Goal: Transaction & Acquisition: Purchase product/service

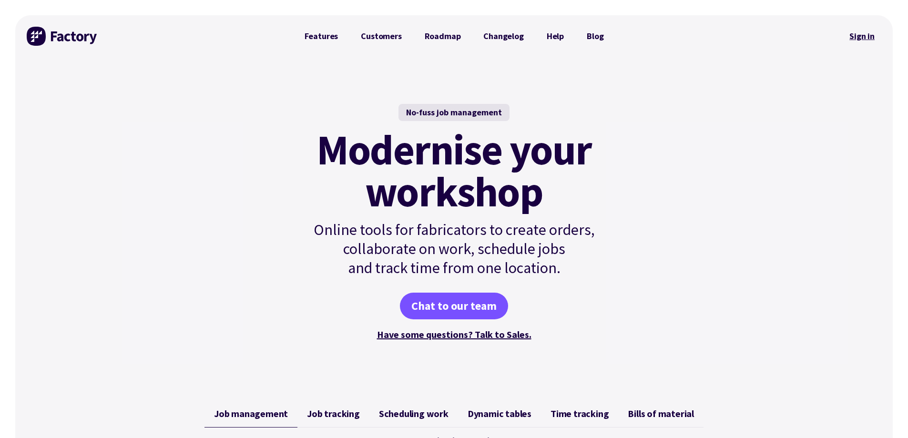
click at [868, 33] on link "Sign in" at bounding box center [861, 36] width 39 height 22
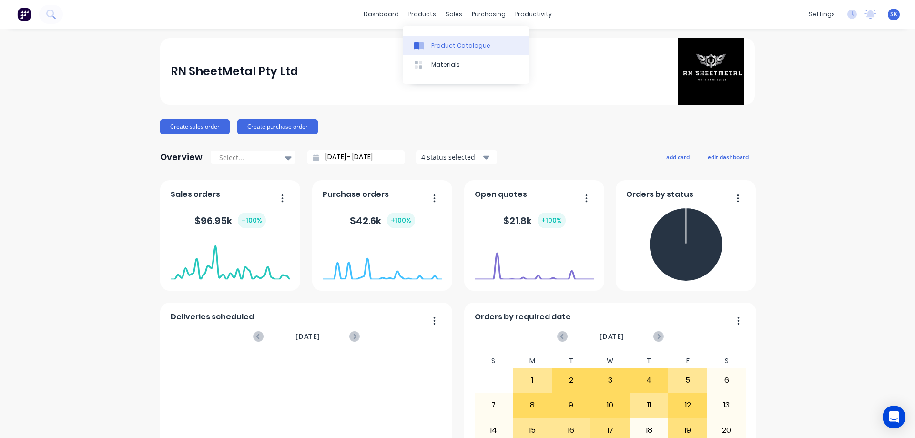
click at [431, 42] on div "Product Catalogue" at bounding box center [460, 45] width 59 height 9
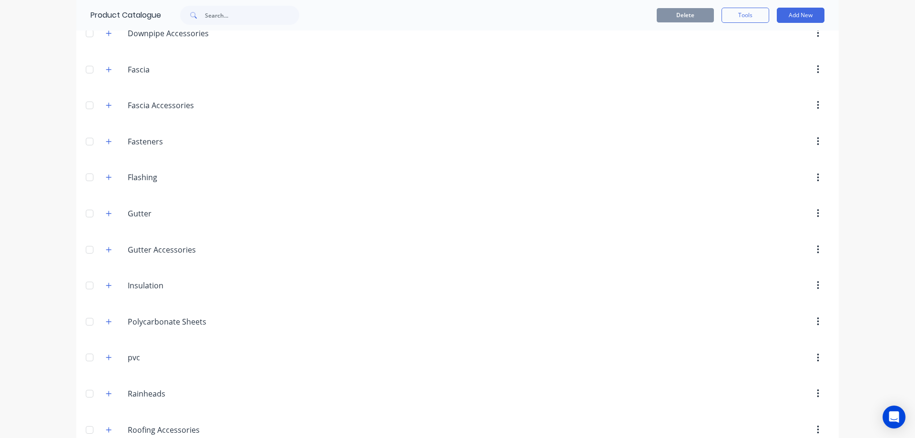
scroll to position [191, 0]
click at [109, 282] on button "button" at bounding box center [109, 282] width 12 height 12
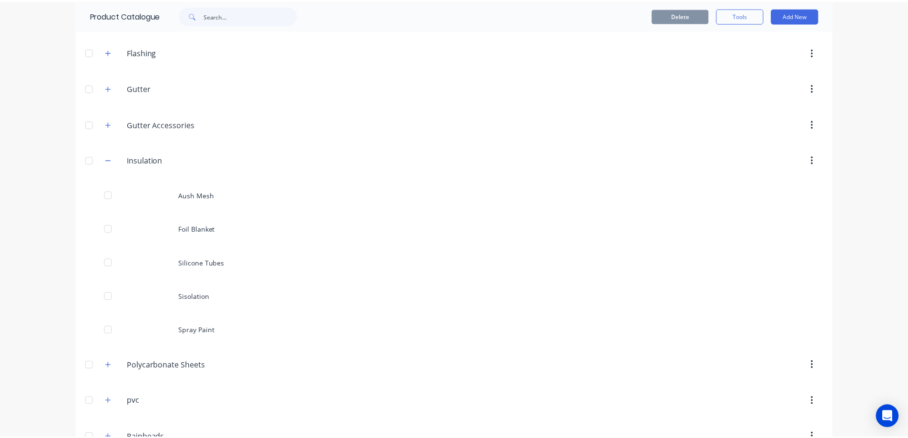
scroll to position [334, 0]
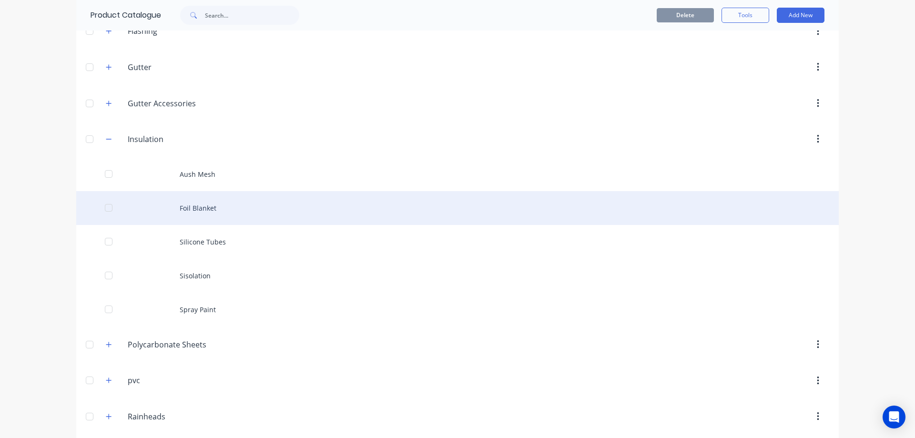
click at [216, 220] on div "Foil Blanket" at bounding box center [457, 208] width 762 height 34
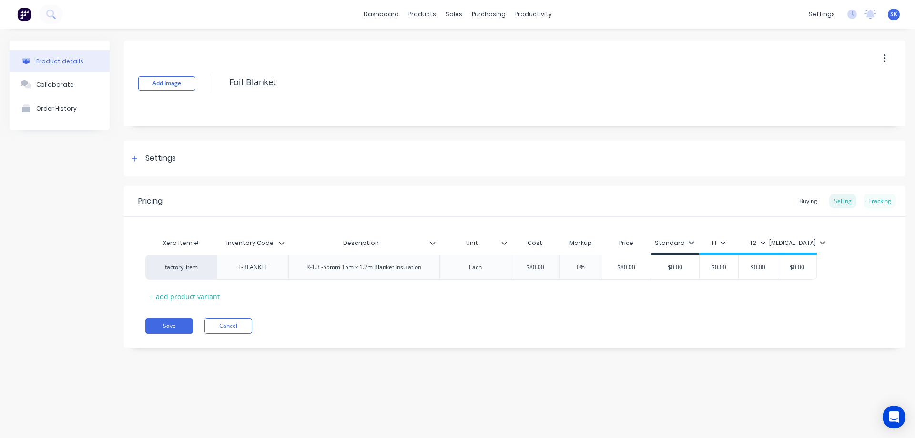
click at [890, 200] on div "Tracking" at bounding box center [879, 201] width 32 height 14
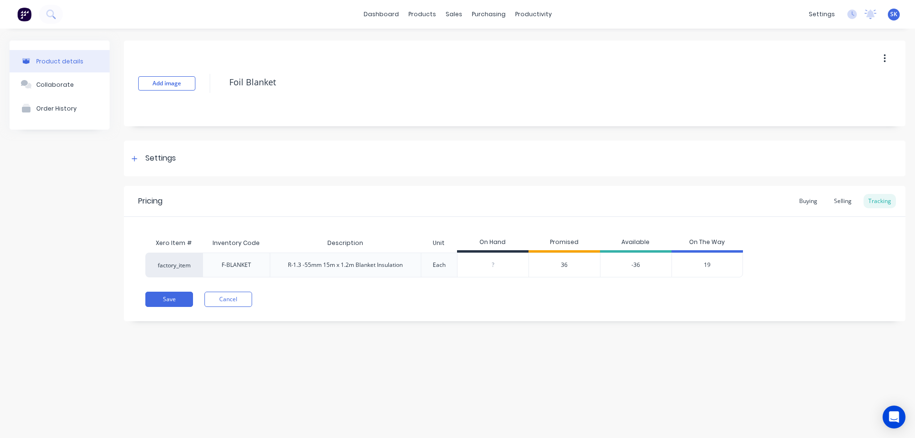
click at [564, 262] on span "36" at bounding box center [564, 265] width 7 height 9
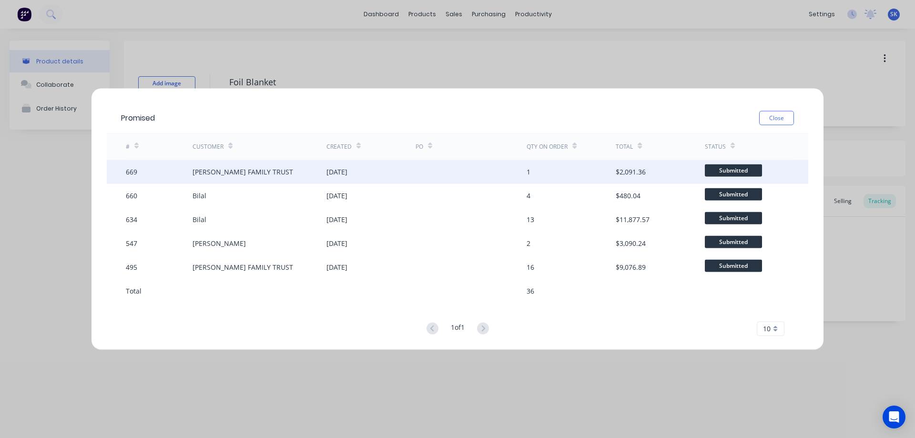
click at [523, 174] on div at bounding box center [472, 172] width 112 height 24
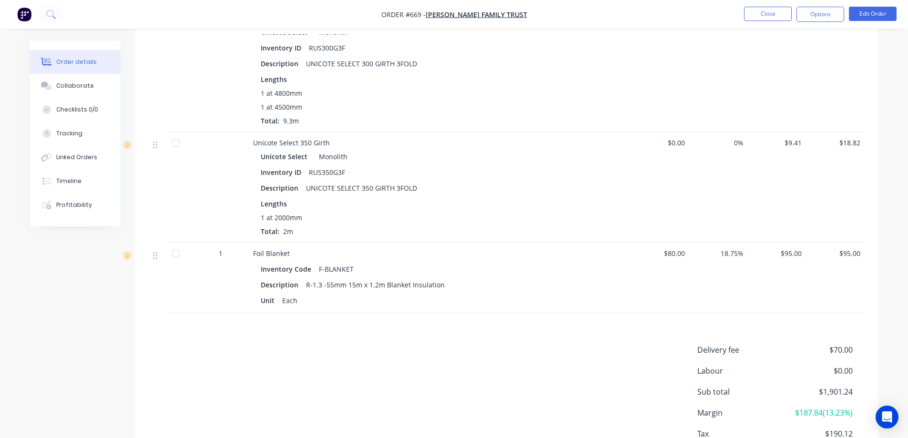
scroll to position [1048, 0]
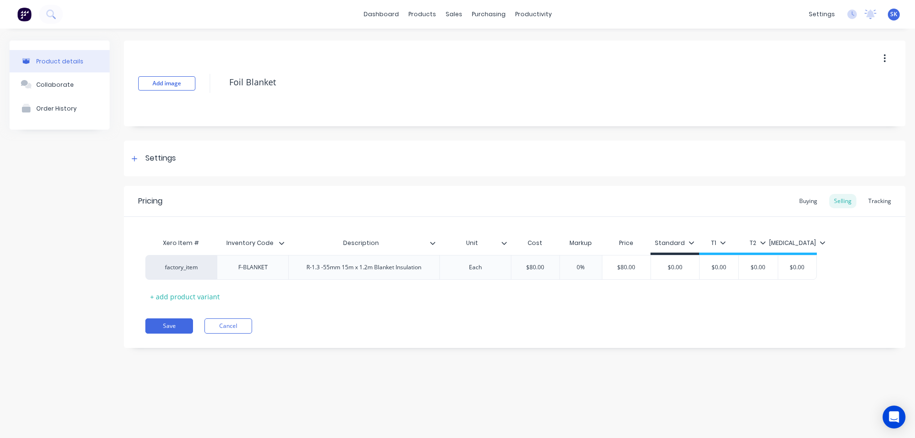
type textarea "x"
click at [19, 14] on img at bounding box center [24, 14] width 14 height 14
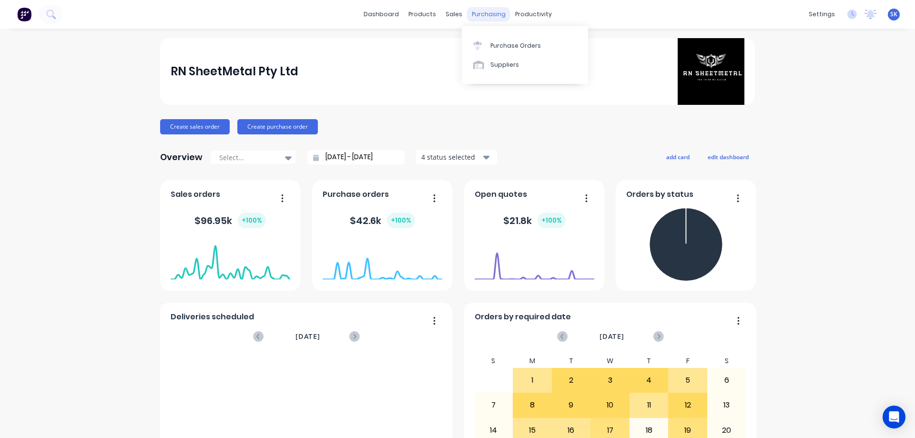
click at [485, 16] on div "purchasing" at bounding box center [488, 14] width 43 height 14
click at [495, 52] on link "Purchase Orders" at bounding box center [525, 45] width 126 height 19
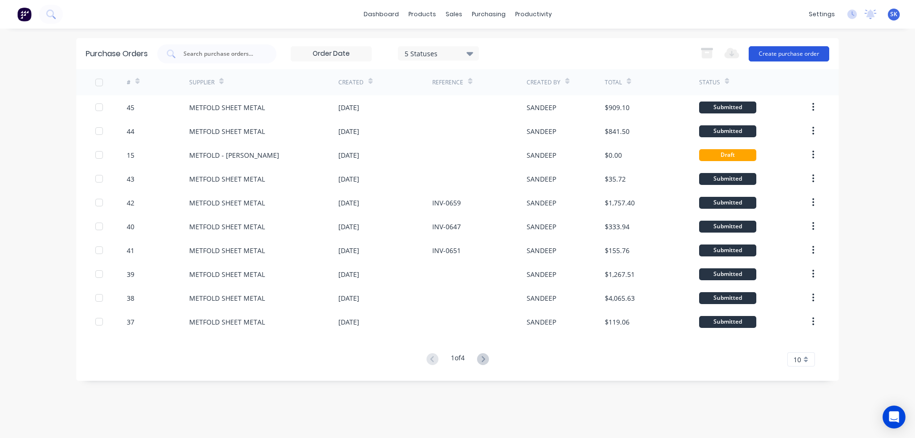
click at [770, 57] on button "Create purchase order" at bounding box center [789, 53] width 81 height 15
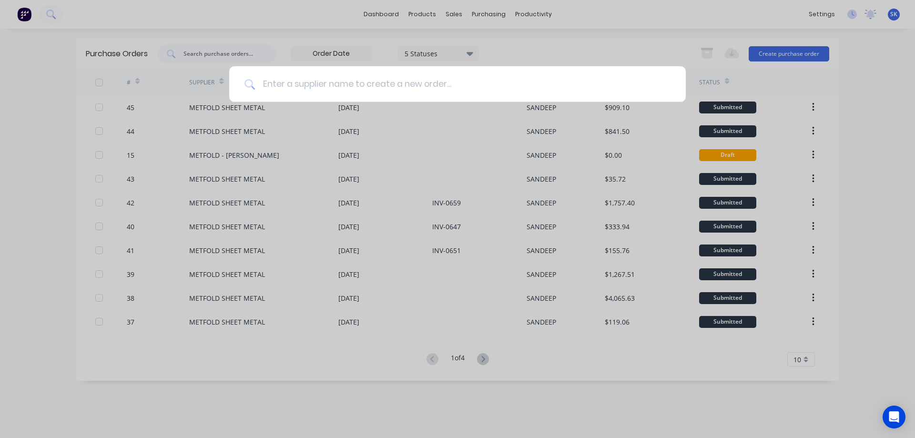
click at [379, 83] on input at bounding box center [463, 84] width 416 height 36
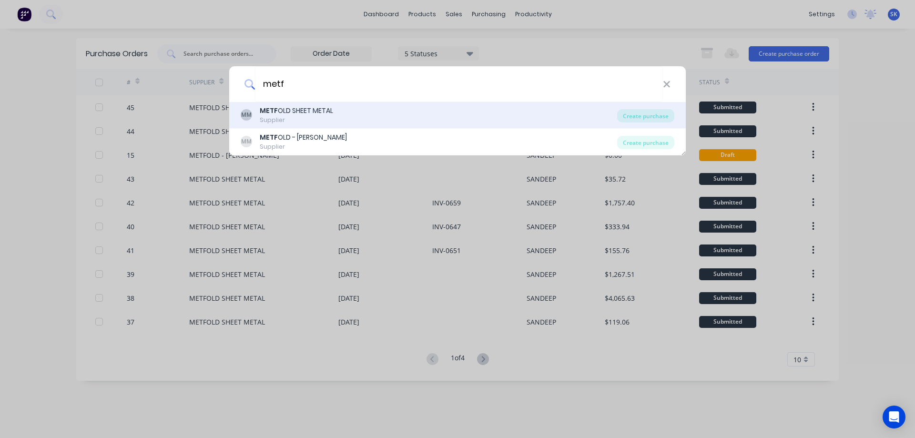
type input "metf"
click at [315, 117] on div "Supplier" at bounding box center [296, 120] width 73 height 9
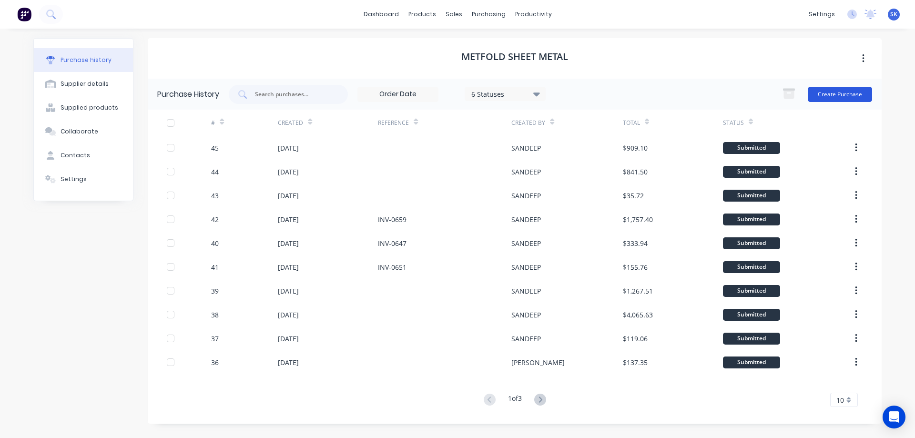
click at [855, 97] on button "Create Purchase" at bounding box center [840, 94] width 64 height 15
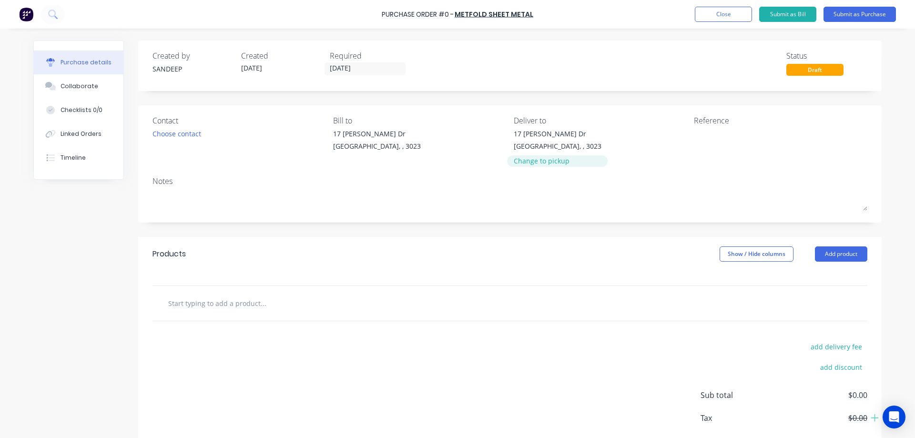
click at [532, 160] on div "Change to pickup" at bounding box center [558, 161] width 88 height 10
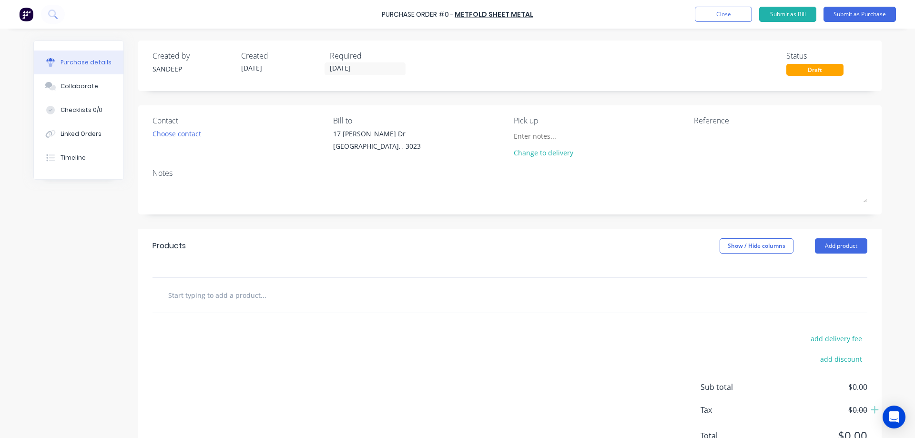
click at [255, 302] on input "text" at bounding box center [263, 294] width 191 height 19
click at [824, 251] on button "Add product" at bounding box center [841, 245] width 52 height 15
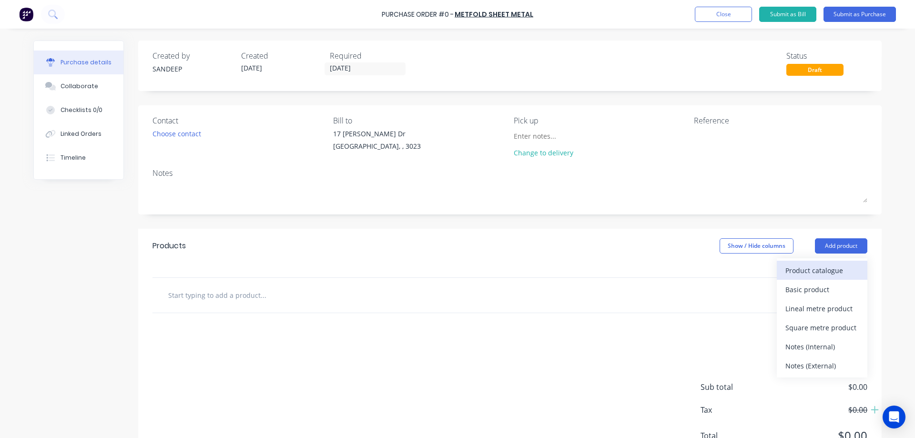
click at [822, 264] on div "Product catalogue" at bounding box center [821, 271] width 73 height 14
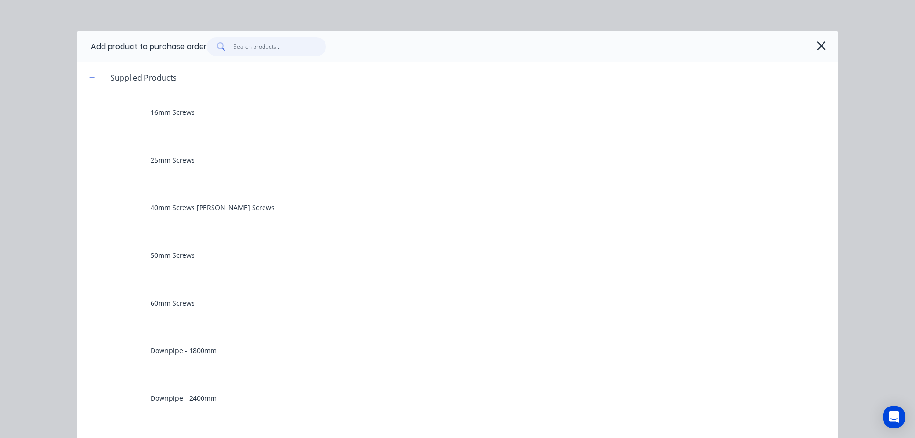
click at [260, 53] on input "text" at bounding box center [279, 46] width 93 height 19
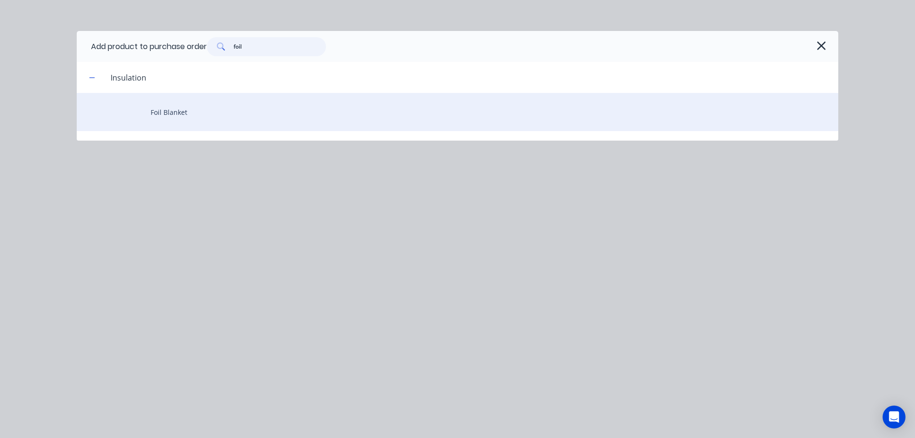
type input "foil"
click at [210, 112] on div "Foil Blanket" at bounding box center [457, 112] width 761 height 38
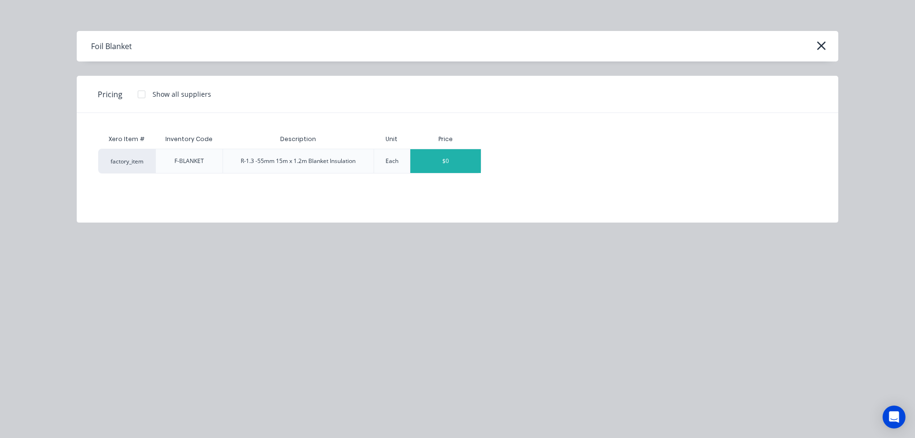
click at [457, 157] on div "$0" at bounding box center [445, 161] width 71 height 24
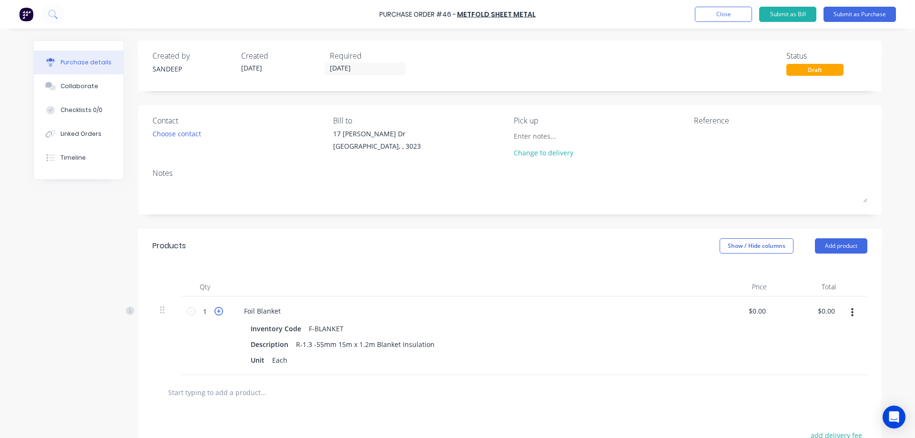
click at [216, 309] on icon at bounding box center [218, 311] width 9 height 9
type input "2"
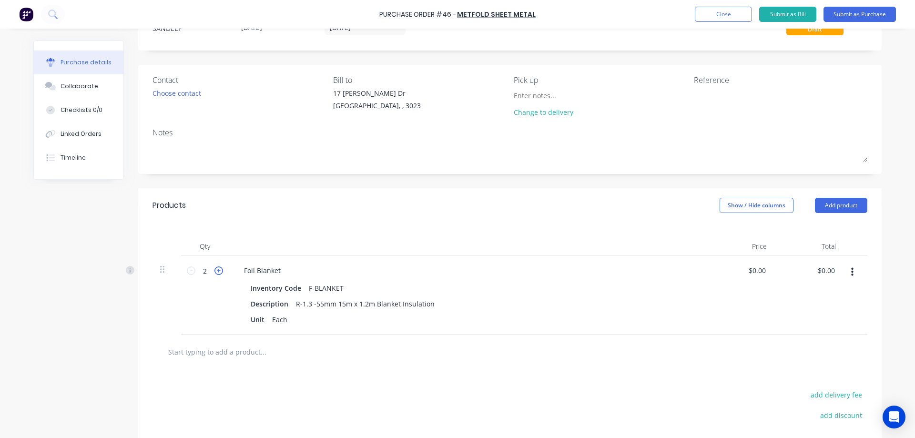
scroll to position [95, 0]
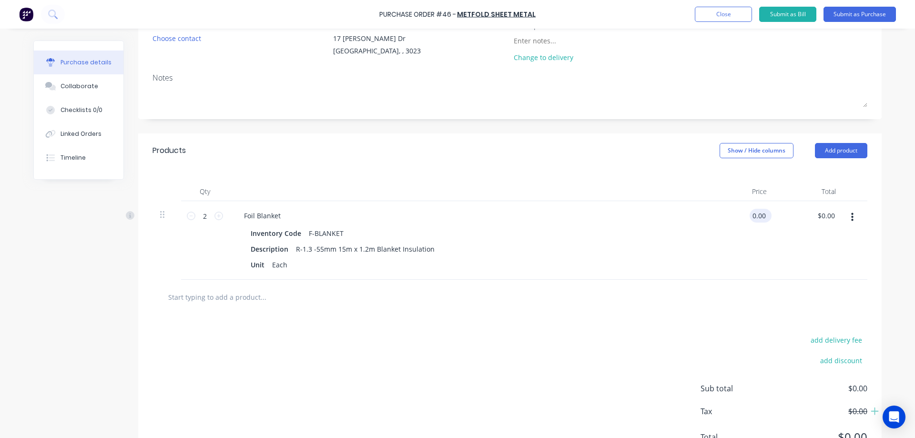
click at [758, 221] on input "0.00" at bounding box center [759, 216] width 18 height 14
type input "$80.00"
type input "$160.00"
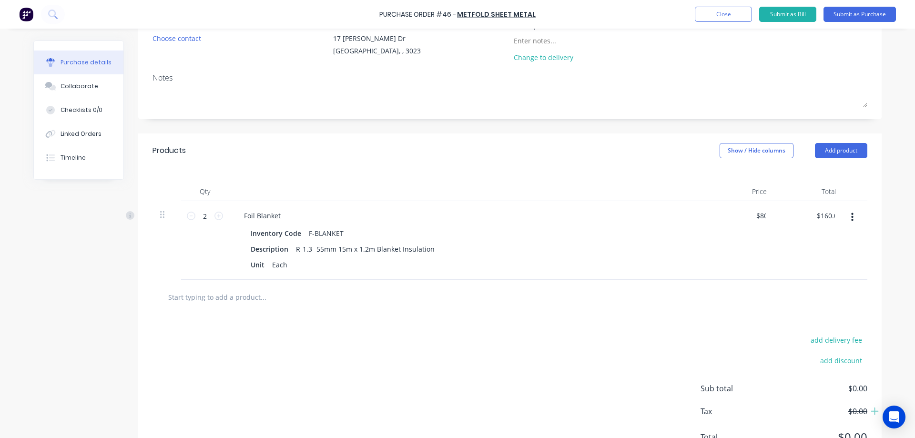
click at [654, 295] on div at bounding box center [510, 296] width 700 height 19
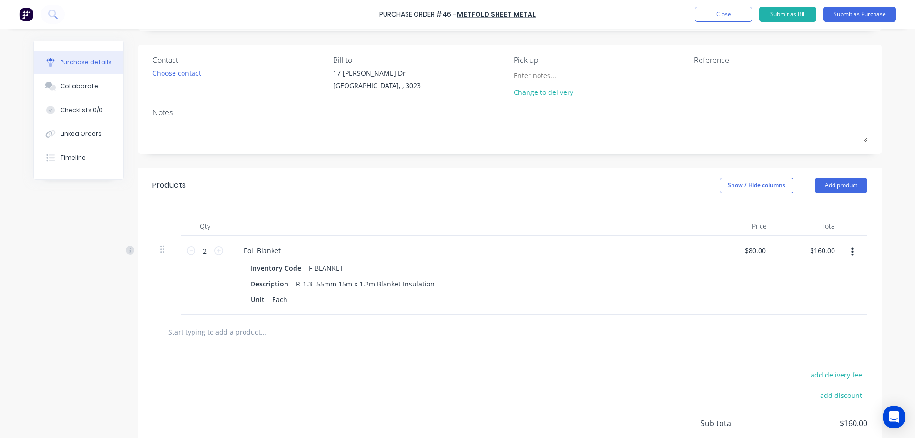
scroll to position [0, 0]
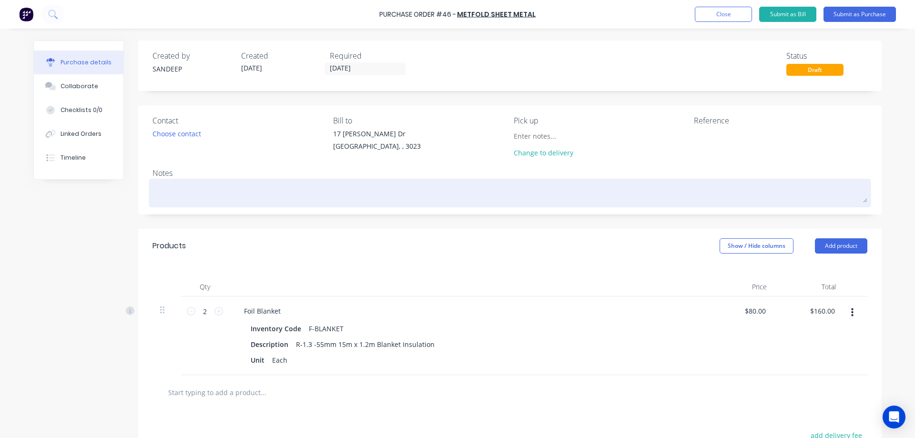
click at [388, 192] on textarea at bounding box center [509, 191] width 715 height 21
type textarea "x"
type textarea "U"
type textarea "x"
type textarea "Ur"
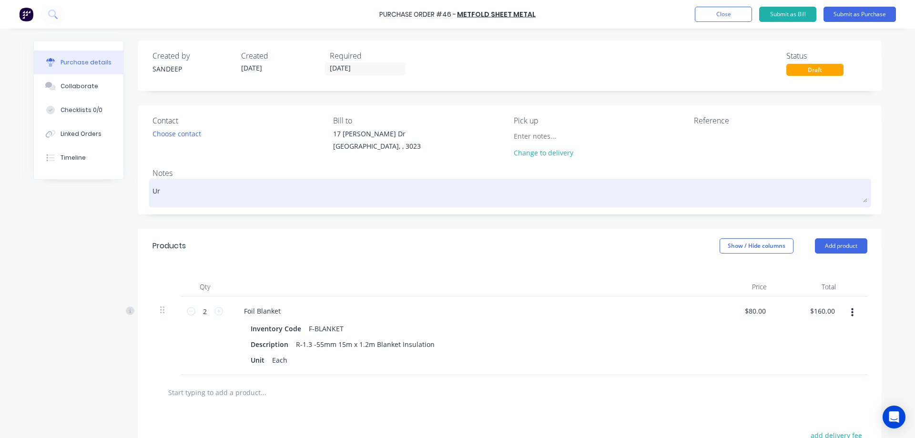
type textarea "x"
type textarea "Urg"
type textarea "x"
type textarea "Urge"
type textarea "x"
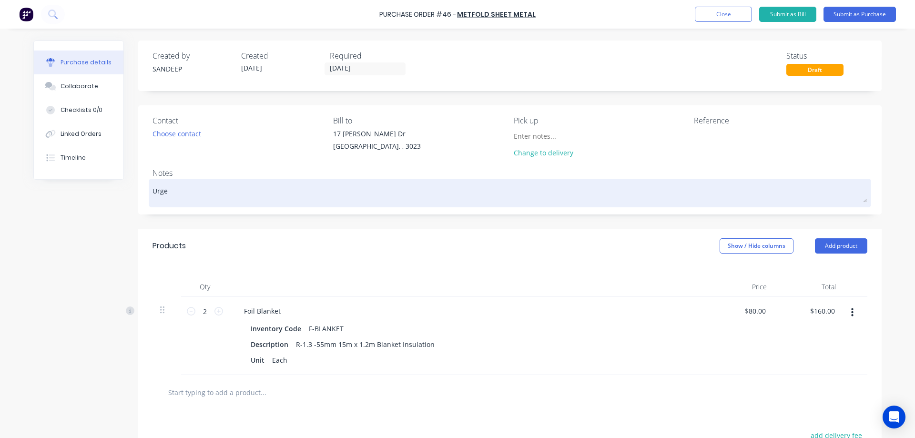
type textarea "Urgen"
type textarea "x"
type textarea "Urgent"
type textarea "x"
type textarea "Urgent"
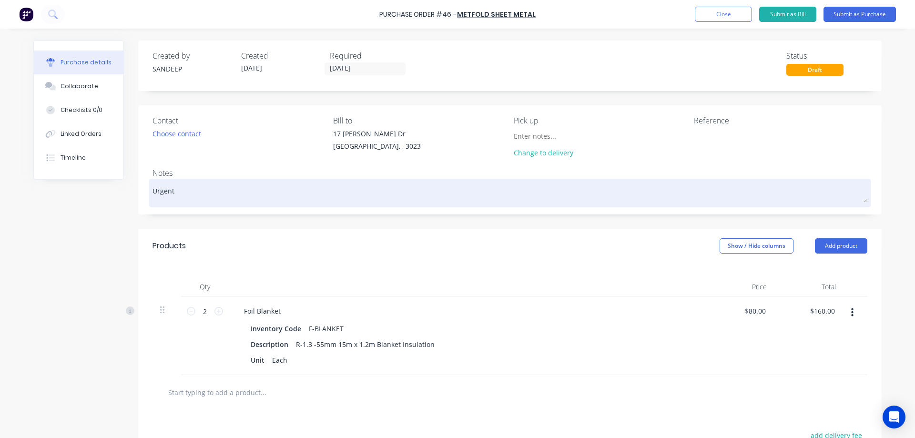
type textarea "x"
type textarea "Urgent p"
type textarea "x"
type textarea "Urgent pi"
type textarea "x"
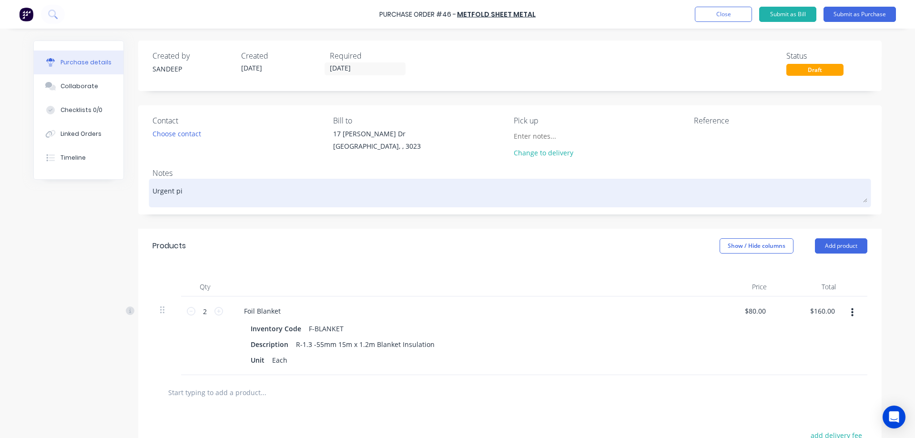
type textarea "Urgent pic"
type textarea "x"
type textarea "Urgent pick"
type textarea "x"
type textarea "Urgent picku"
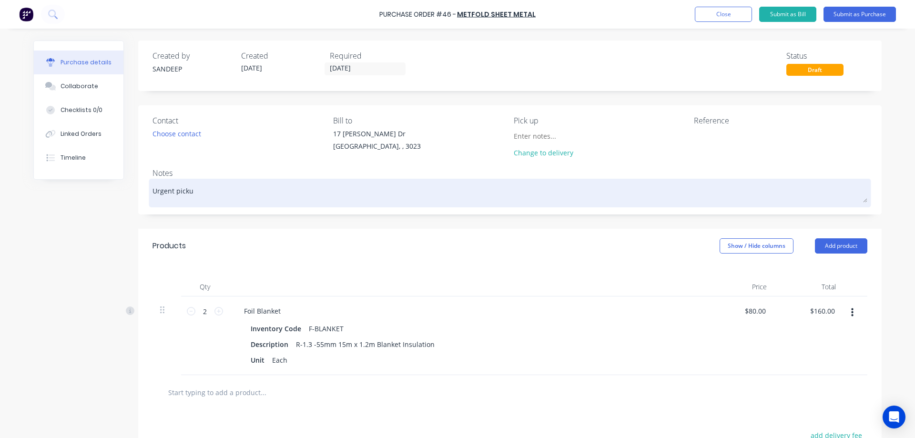
type textarea "x"
type textarea "Urgent pickup"
type textarea "x"
type textarea "Urgent pickup"
type textarea "x"
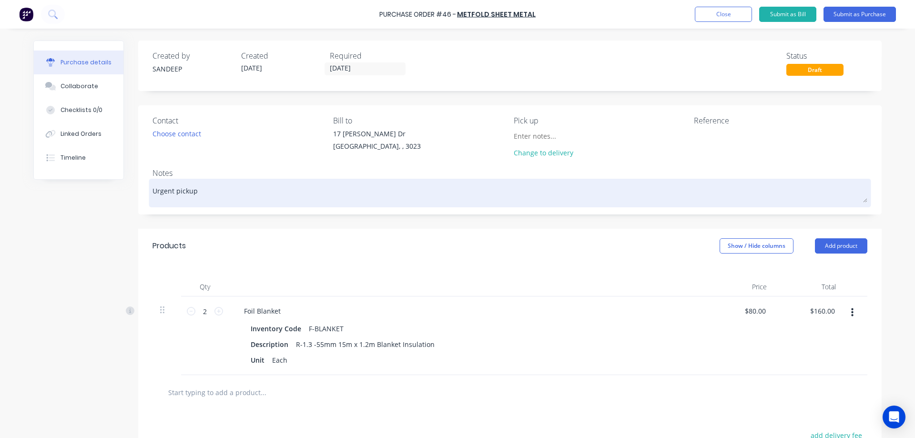
type textarea "Urgent pickup f"
type textarea "x"
type textarea "Urgent pickup fr"
type textarea "x"
type textarea "Urgent pickup fro"
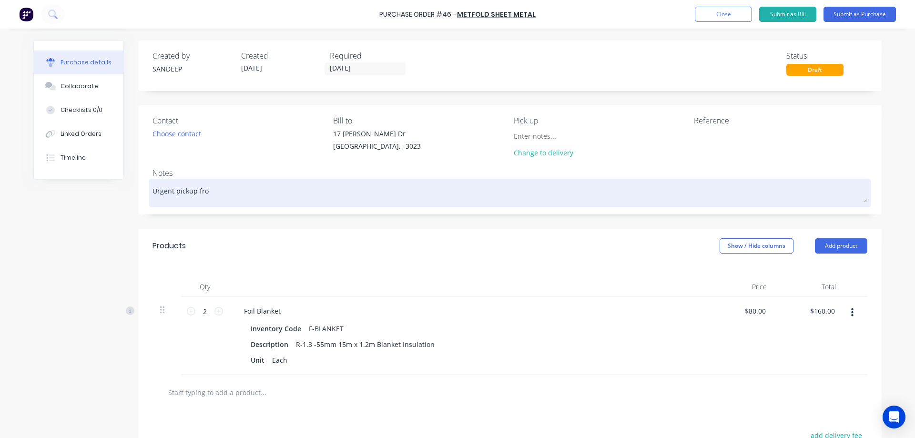
type textarea "x"
type textarea "Urgent pickup from"
type textarea "x"
type textarea "Urgent pickup from"
type textarea "x"
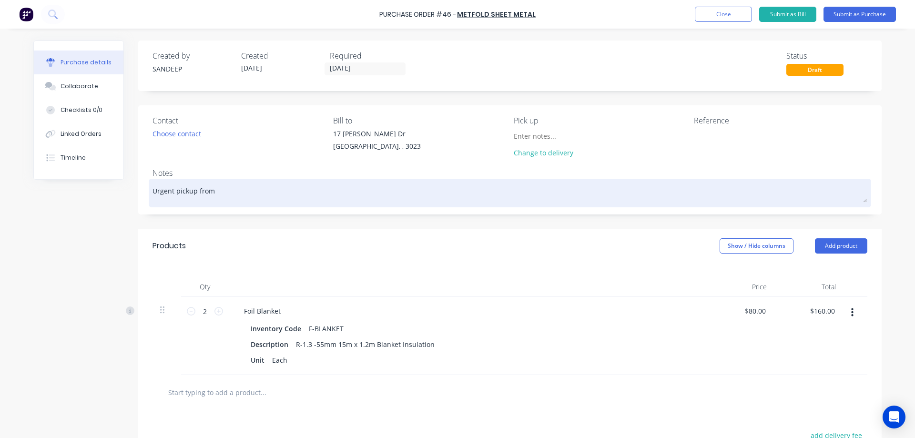
type textarea "Urgent pickup from M"
type textarea "x"
type textarea "Urgent pickup from Me"
type textarea "x"
type textarea "Urgent pickup from Mel"
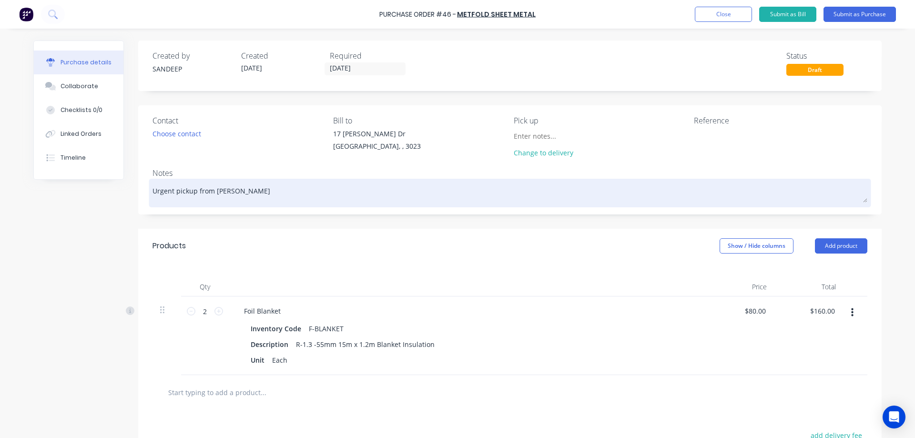
type textarea "x"
type textarea "Urgent pickup from Melt"
type textarea "x"
type textarea "Urgent pickup from Melto"
type textarea "x"
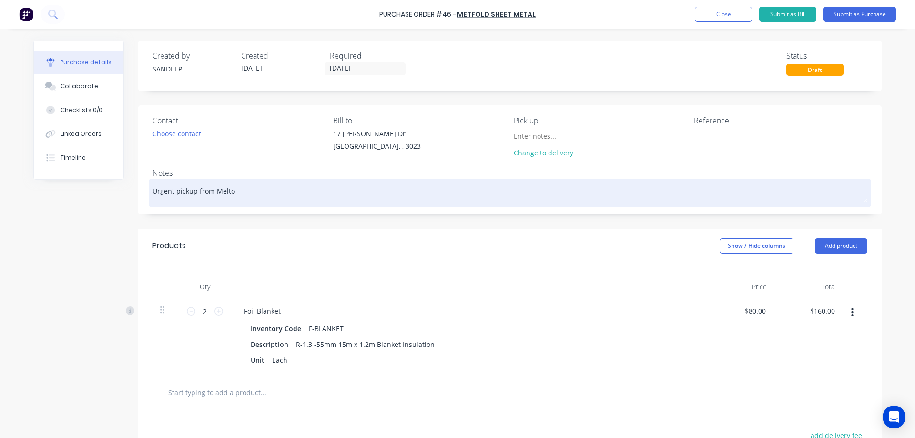
type textarea "Urgent pickup from Melton"
type textarea "x"
type textarea "Urgent pickup from Meltong"
type textarea "x"
type textarea "Urgent pickup from Meltong"
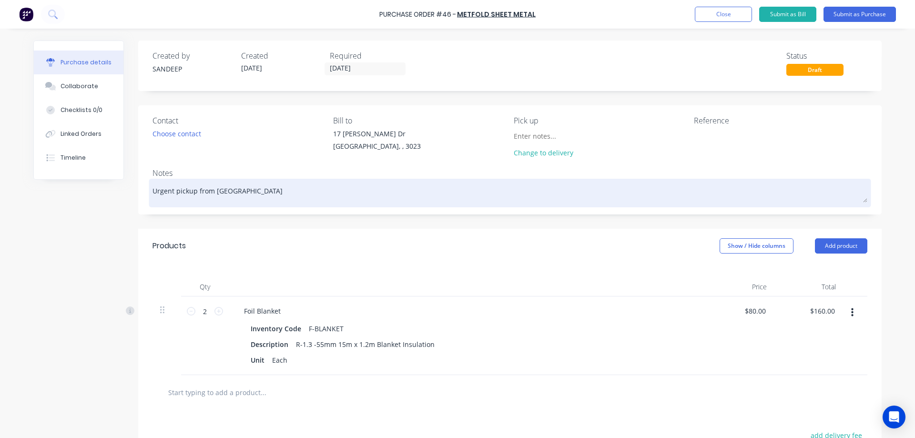
type textarea "x"
type textarea "Urgent pickup from Meltong"
type textarea "x"
type textarea "Urgent pickup from Melton"
type textarea "x"
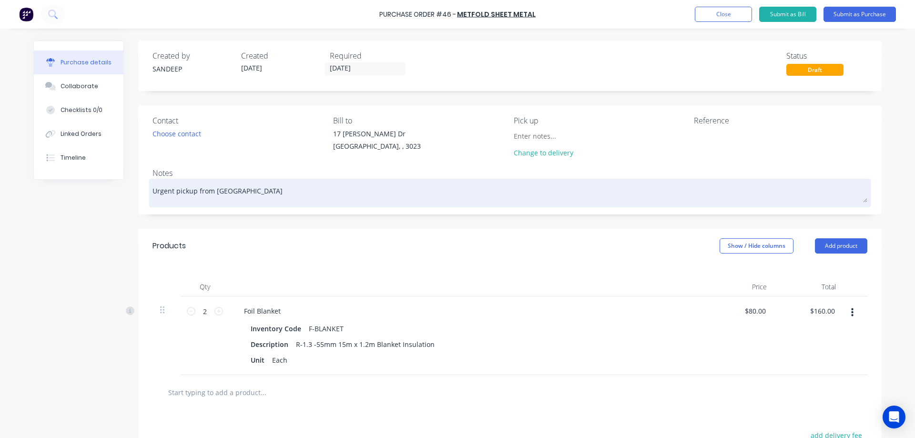
type textarea "Urgent pickup from Melton"
type textarea "x"
type textarea "Urgent pickup from Melton S"
type textarea "x"
type textarea "Urgent pickup from Melton St"
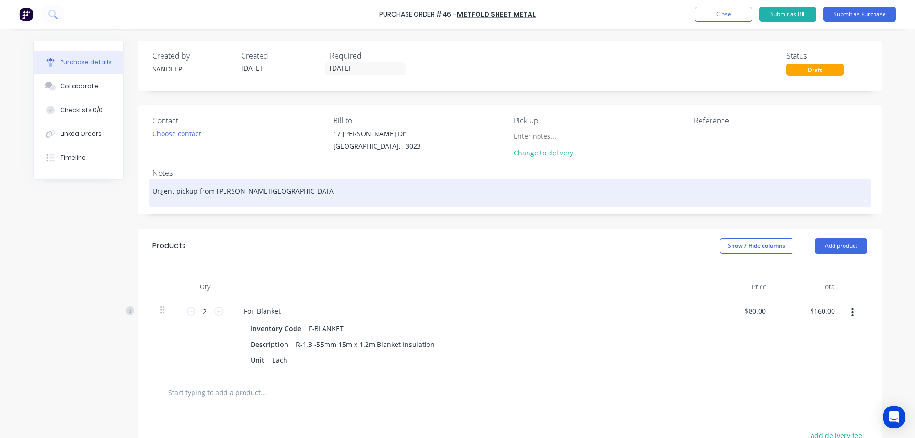
type textarea "x"
type textarea "Urgent pickup from Melton Sto"
type textarea "x"
type textarea "Urgent pickup from Melton Stor"
type textarea "x"
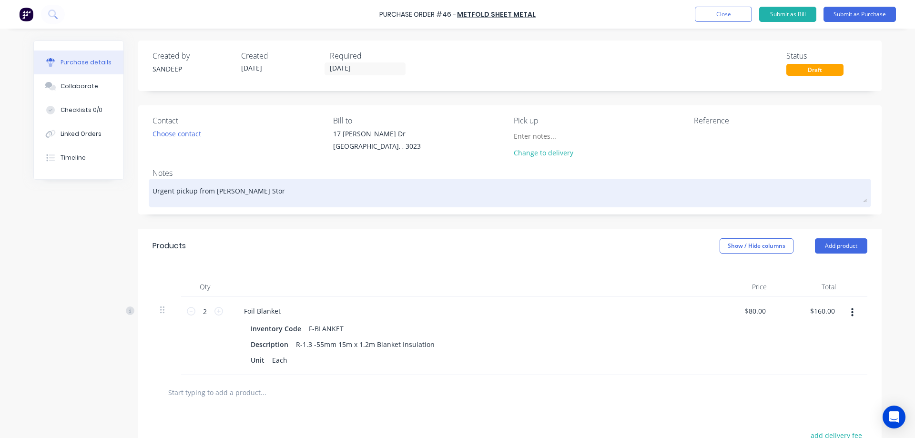
type textarea "Urgent pickup from Melton Store"
type textarea "x"
type textarea "Urgent pickup from Melton Store"
type textarea "x"
type textarea "Urgent pickup from Melton Store N"
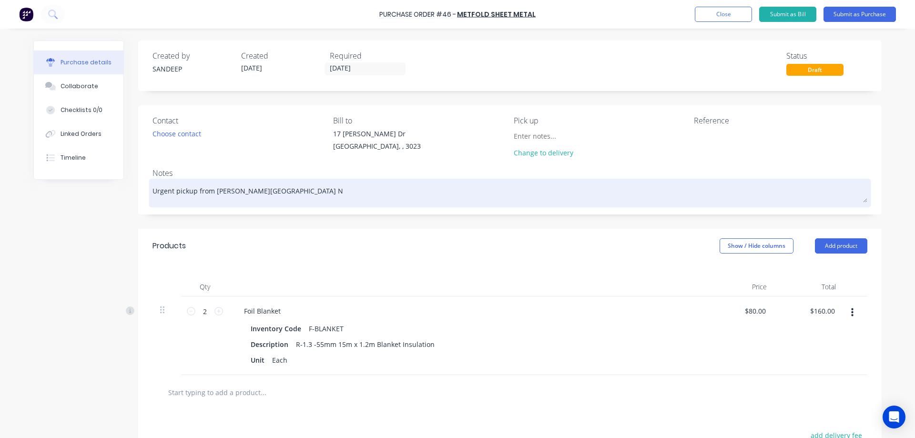
type textarea "x"
type textarea "Urgent pickup from Melton Store No"
type textarea "x"
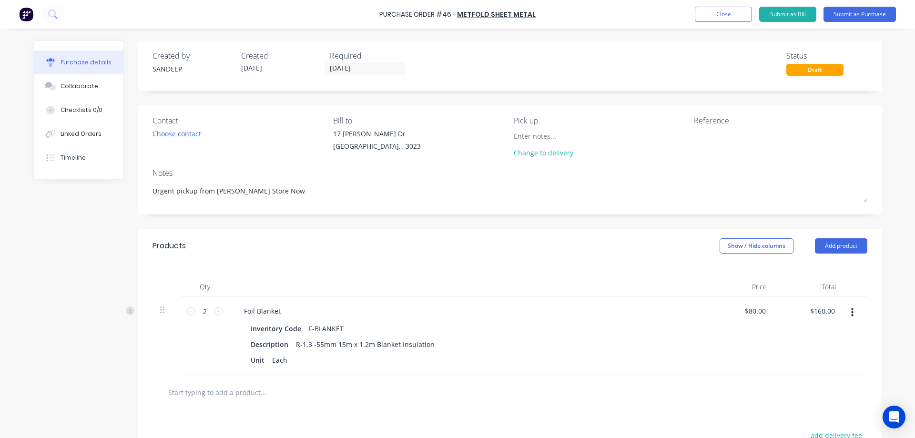
type textarea "Urgent pickup from Melton Store Now"
type textarea "x"
type textarea "Urgent pickup from Melton Store Now"
click at [381, 245] on div "Products Show / Hide columns Add product" at bounding box center [509, 246] width 743 height 34
click at [709, 134] on textarea at bounding box center [753, 139] width 119 height 21
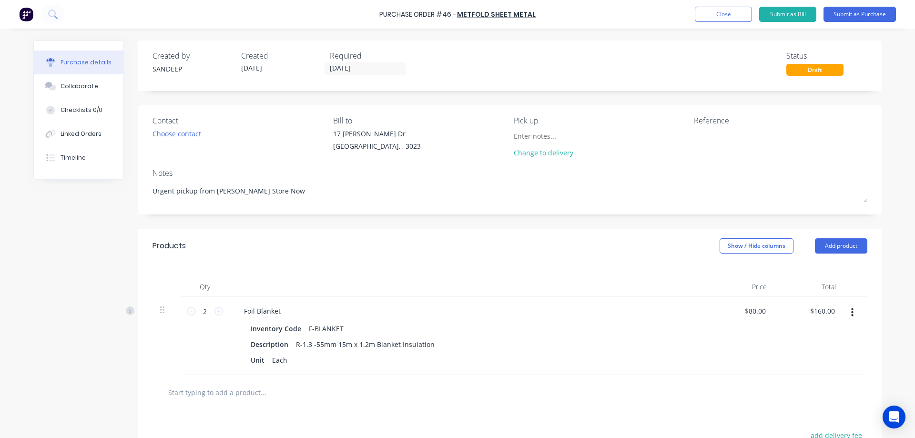
click at [500, 243] on div "Products Show / Hide columns Add product" at bounding box center [509, 246] width 743 height 34
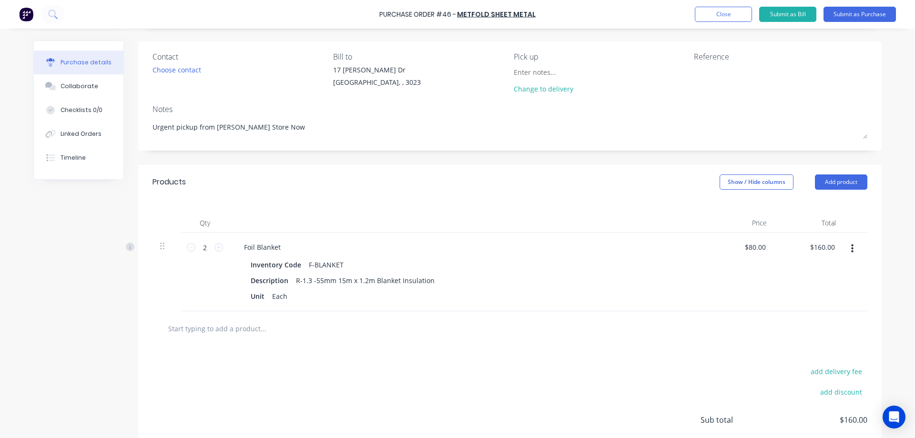
scroll to position [138, 0]
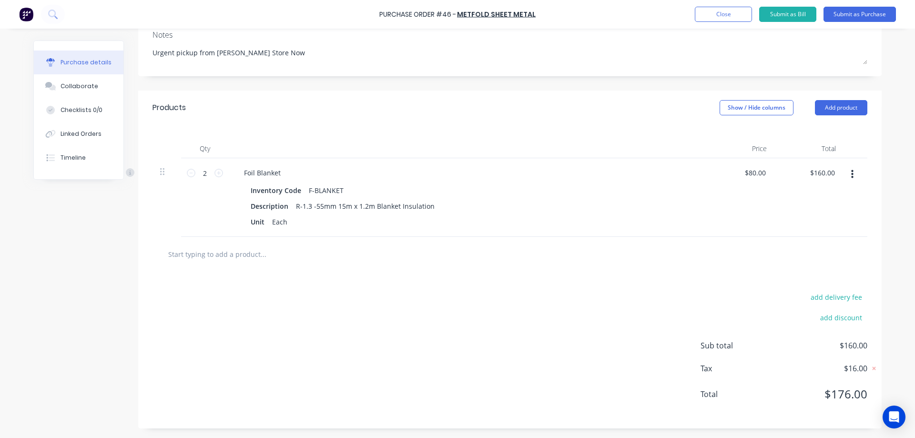
drag, startPoint x: 164, startPoint y: 250, endPoint x: 247, endPoint y: 264, distance: 84.0
click at [247, 264] on div at bounding box center [509, 254] width 715 height 35
drag, startPoint x: 261, startPoint y: 255, endPoint x: 181, endPoint y: 250, distance: 80.7
click at [181, 250] on input "text" at bounding box center [263, 253] width 191 height 19
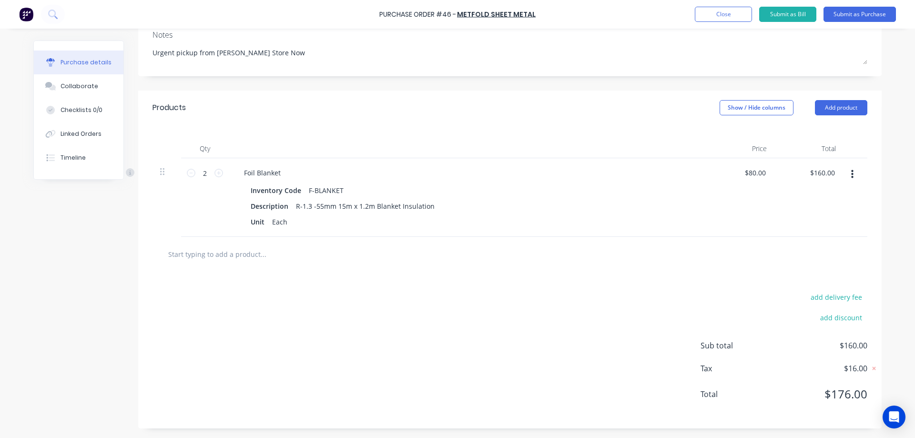
drag, startPoint x: 166, startPoint y: 252, endPoint x: 271, endPoint y: 259, distance: 105.5
click at [271, 259] on input "text" at bounding box center [263, 253] width 191 height 19
drag, startPoint x: 166, startPoint y: 252, endPoint x: 258, endPoint y: 256, distance: 91.6
click at [258, 256] on input "text" at bounding box center [263, 253] width 191 height 19
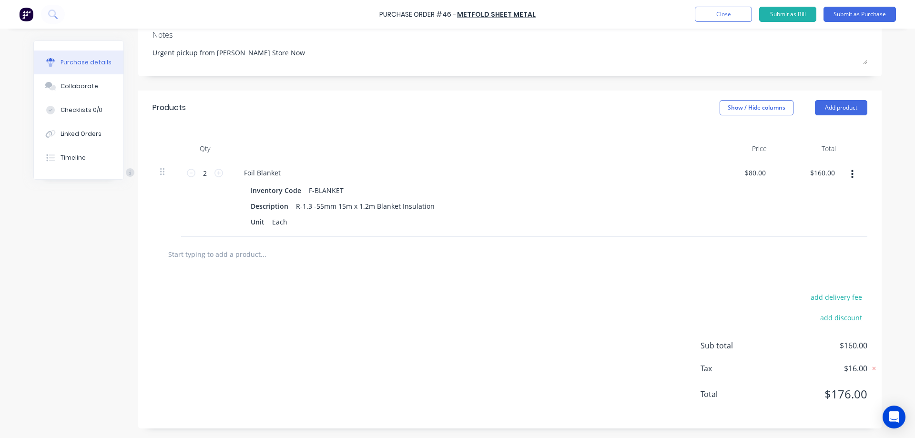
click at [258, 256] on input "text" at bounding box center [263, 253] width 191 height 19
click at [261, 256] on input "text" at bounding box center [263, 253] width 191 height 19
drag, startPoint x: 261, startPoint y: 256, endPoint x: 166, endPoint y: 252, distance: 95.4
click at [168, 252] on input "text" at bounding box center [263, 253] width 191 height 19
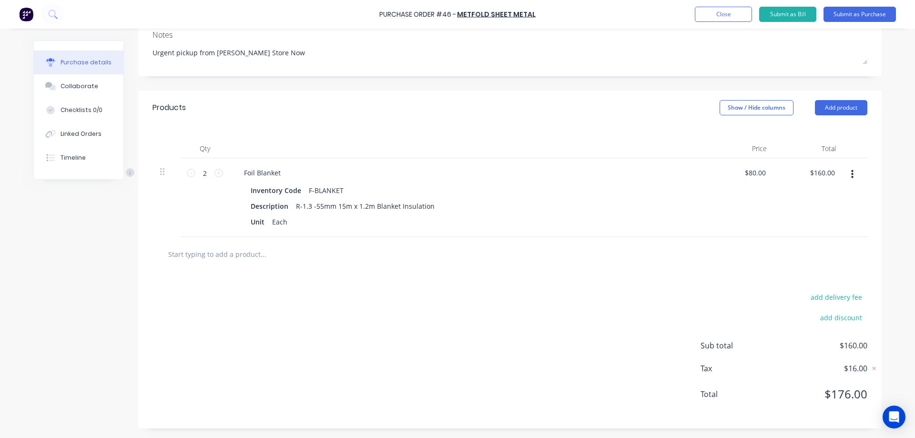
click at [168, 252] on input "text" at bounding box center [263, 253] width 191 height 19
click at [883, 410] on body "Purchase Order #46 - METFOLD SHEET METAL Add product Close Submit as Bill Submi…" at bounding box center [457, 219] width 915 height 438
click at [883, 410] on div "Open Intercom Messenger" at bounding box center [894, 417] width 25 height 25
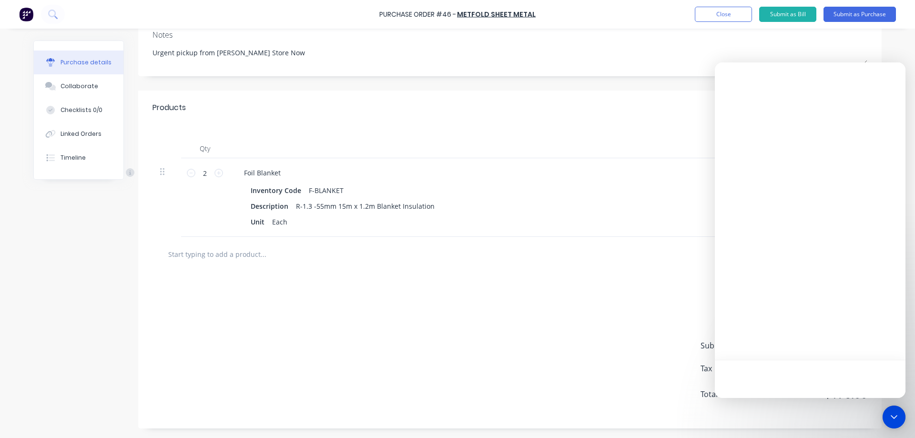
scroll to position [0, 0]
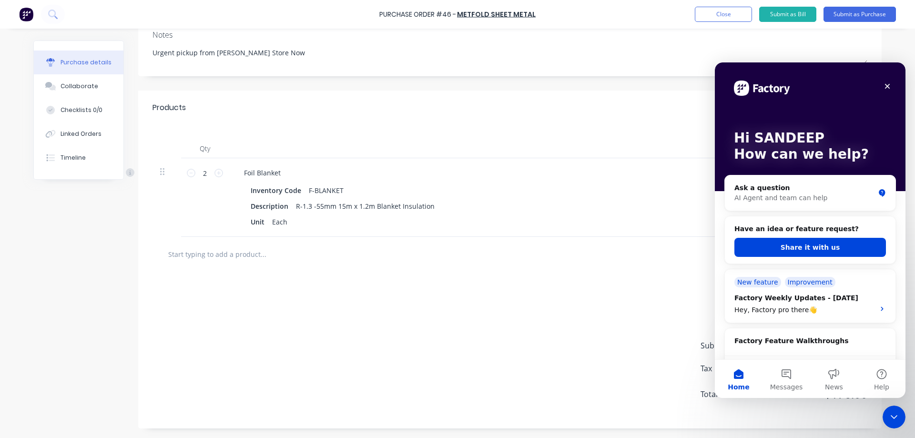
click at [597, 314] on div "add delivery fee add discount Sub total $160.00 Tax $16.00 Total $176.00" at bounding box center [509, 350] width 743 height 157
click at [891, 85] on icon "Close" at bounding box center [887, 86] width 8 height 8
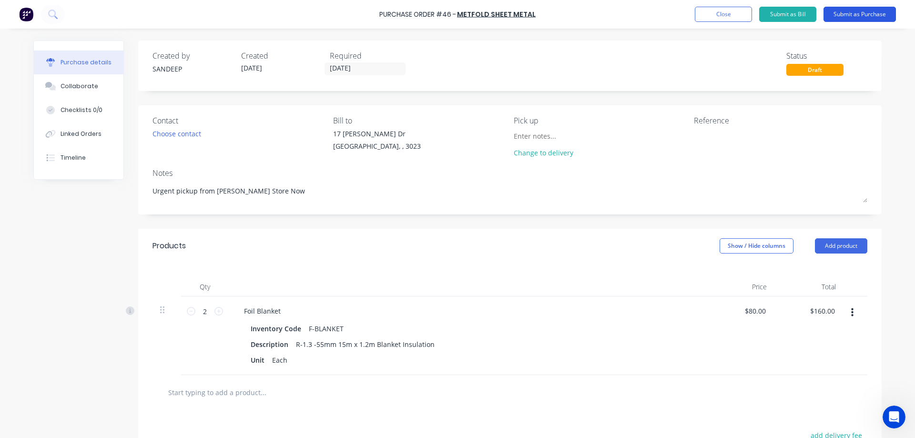
click at [842, 15] on button "Submit as Purchase" at bounding box center [859, 14] width 72 height 15
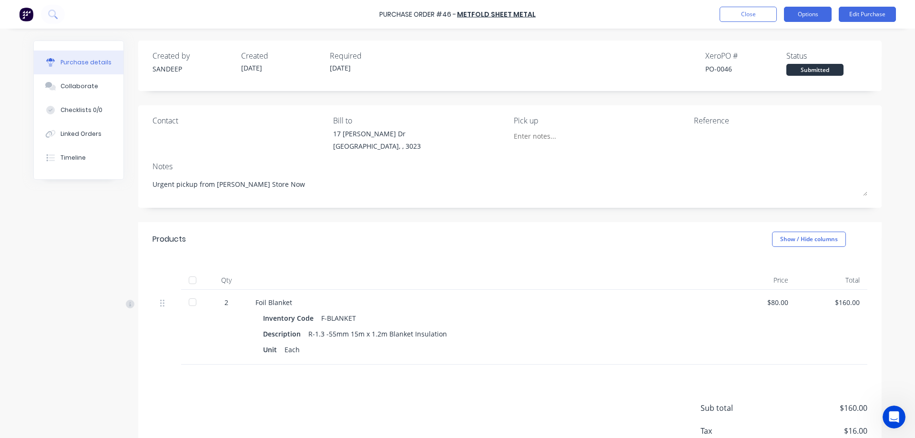
click at [811, 17] on button "Options" at bounding box center [808, 14] width 48 height 15
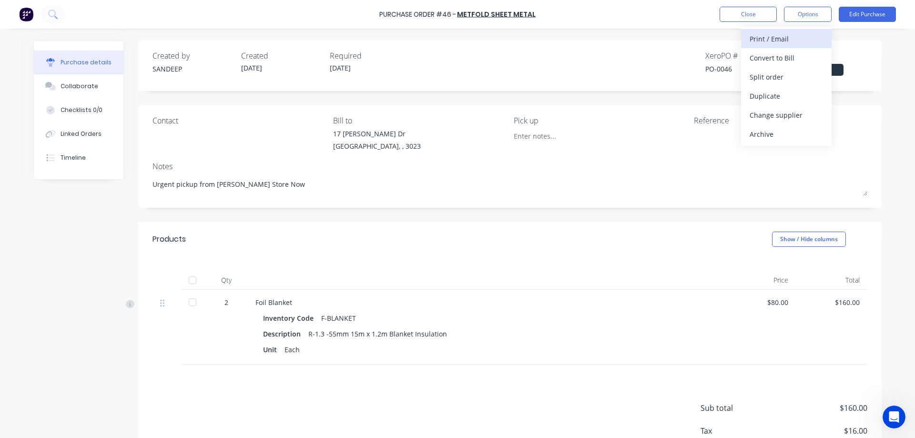
click at [794, 37] on div "Print / Email" at bounding box center [786, 39] width 73 height 14
click at [784, 54] on div "With pricing" at bounding box center [786, 58] width 73 height 14
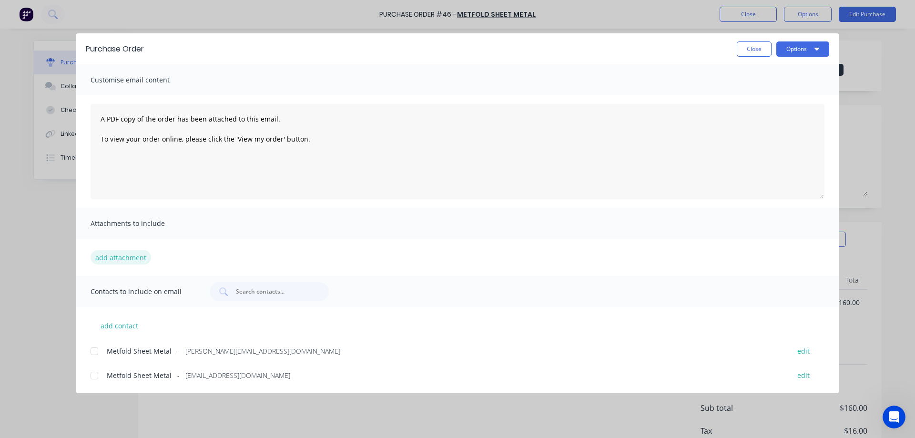
click at [118, 261] on button "add attachment" at bounding box center [121, 257] width 61 height 14
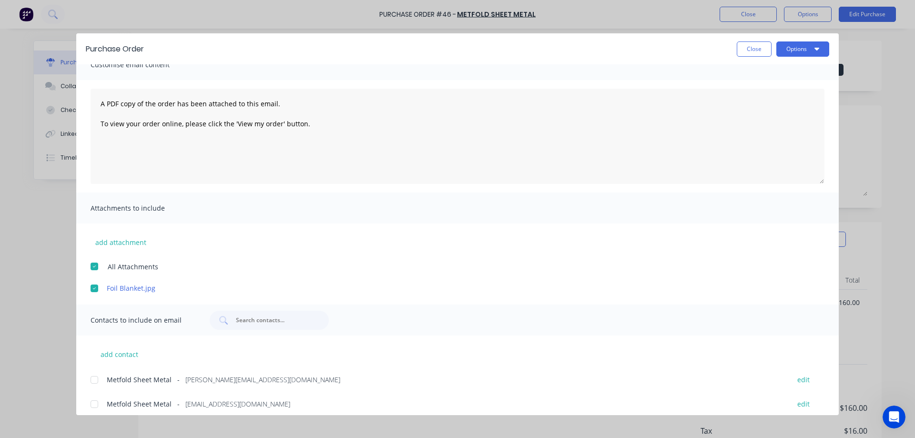
scroll to position [22, 0]
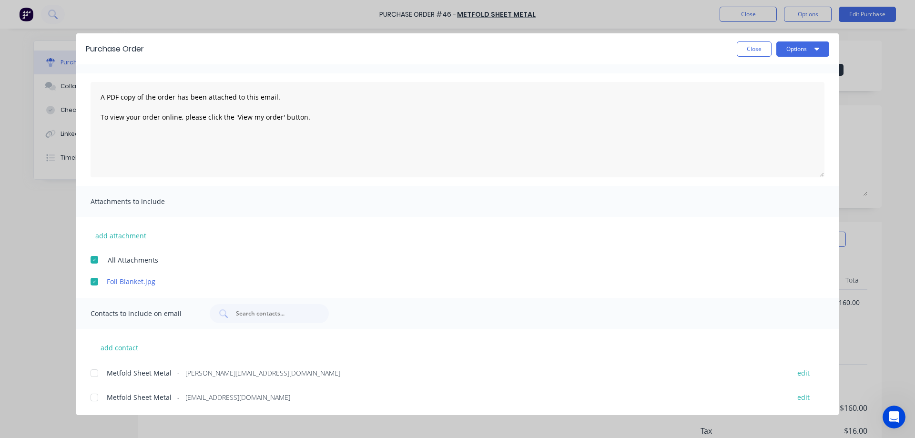
click at [101, 373] on div at bounding box center [94, 373] width 19 height 19
click at [790, 55] on button "Options" at bounding box center [802, 48] width 53 height 15
click at [764, 111] on div "Email" at bounding box center [783, 111] width 73 height 14
click at [758, 51] on button "Close" at bounding box center [754, 48] width 35 height 15
type textarea "x"
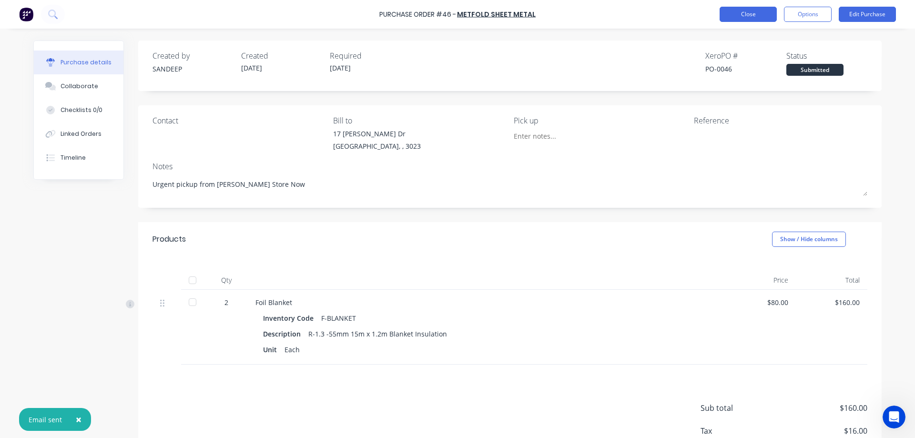
click at [745, 14] on button "Close" at bounding box center [748, 14] width 57 height 15
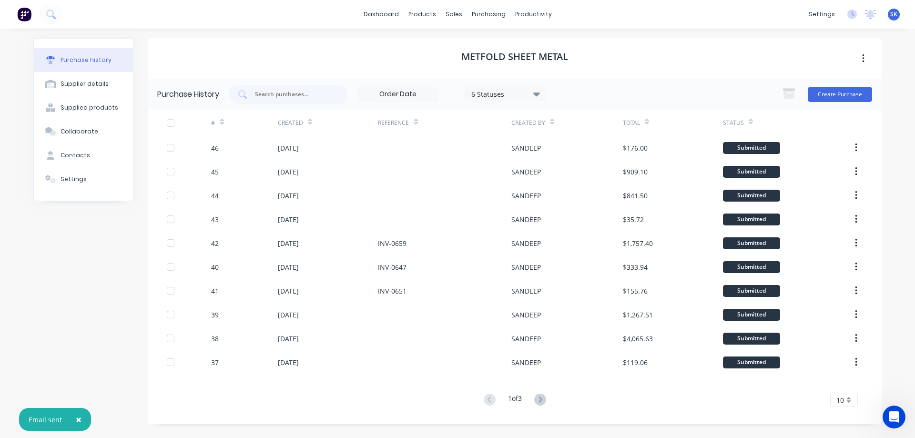
click at [26, 12] on img at bounding box center [24, 14] width 14 height 14
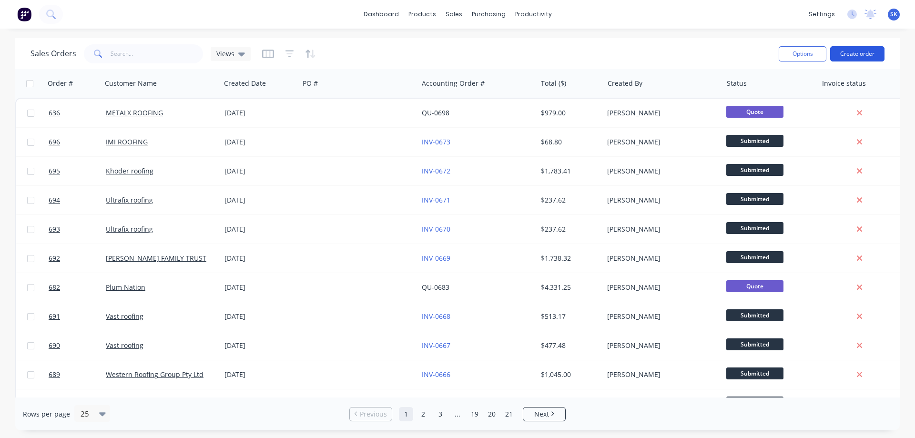
click at [856, 55] on button "Create order" at bounding box center [857, 53] width 54 height 15
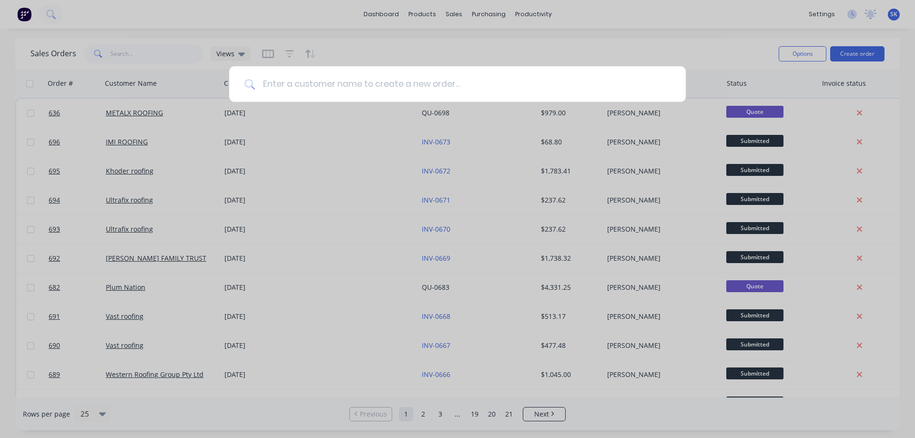
click at [324, 81] on input at bounding box center [463, 84] width 416 height 36
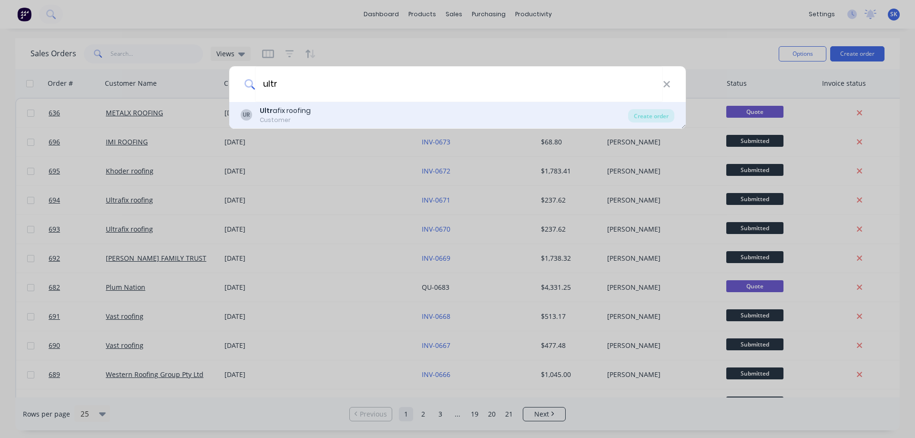
type input "ultr"
click at [316, 111] on div "UR Ultr afix roofing Customer" at bounding box center [434, 115] width 387 height 19
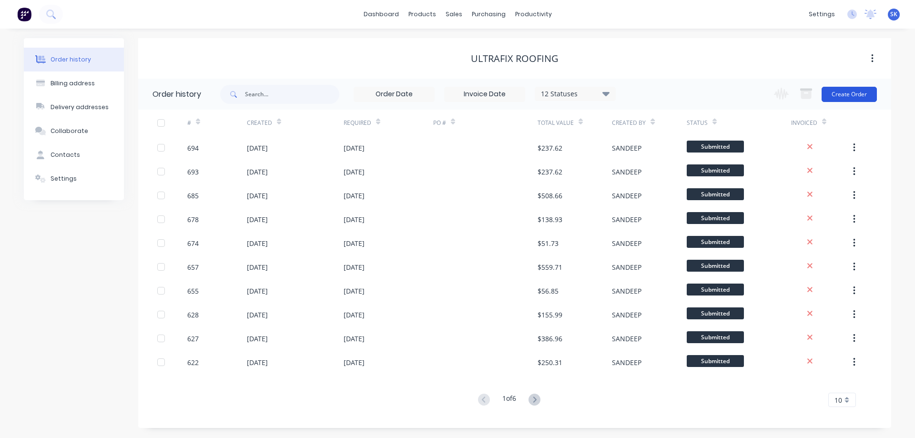
click at [847, 93] on button "Create Order" at bounding box center [848, 94] width 55 height 15
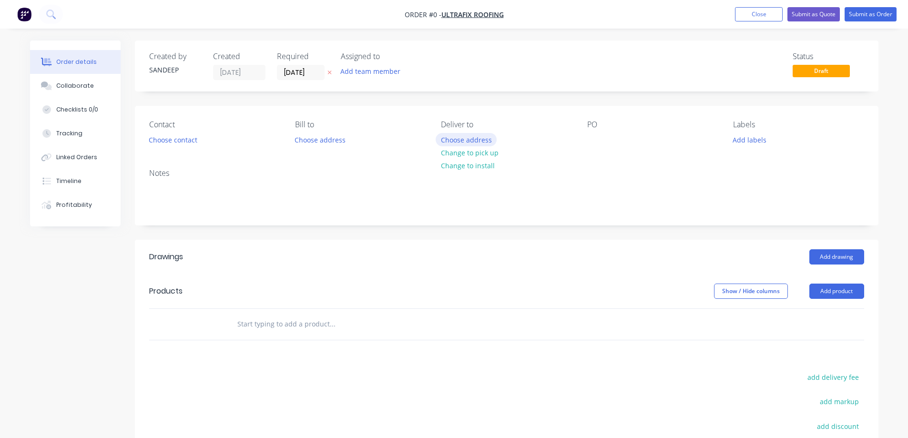
click at [458, 141] on button "Choose address" at bounding box center [466, 139] width 61 height 13
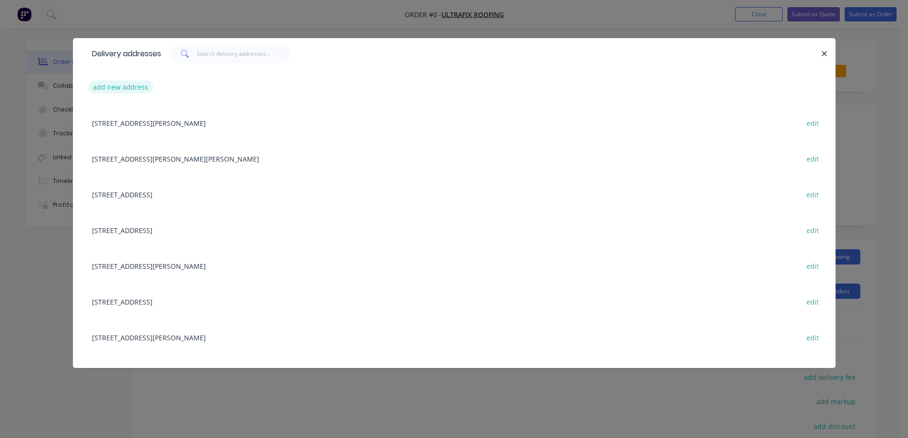
click at [116, 82] on button "add new address" at bounding box center [120, 87] width 65 height 13
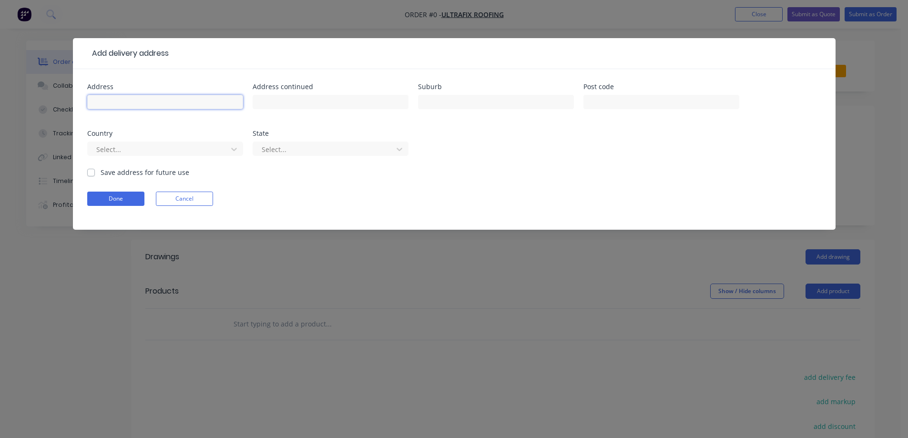
click at [134, 99] on input "text" at bounding box center [165, 102] width 156 height 14
paste input "No.3, Helvetica Dr"
type input "No.3, Helvetica Dr"
click at [429, 104] on input "text" at bounding box center [496, 102] width 156 height 14
paste input "TRUGANINA"
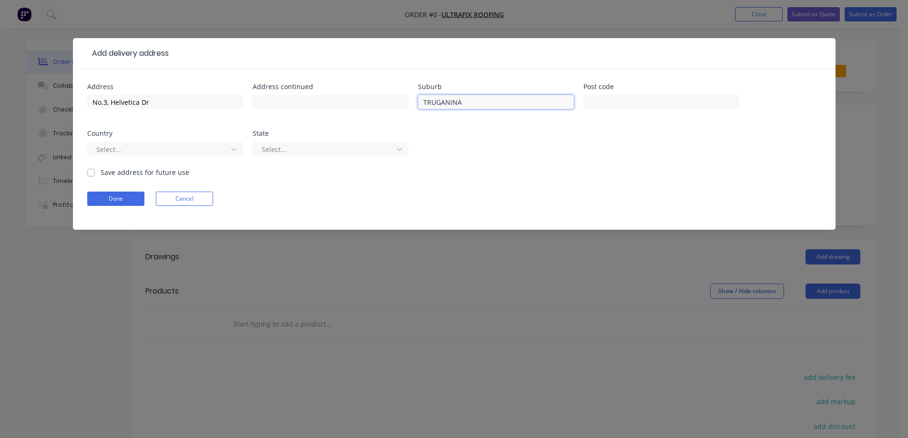
type input "TRUGANINA"
click at [613, 106] on input "text" at bounding box center [661, 102] width 156 height 14
paste input "3029"
type input "3029"
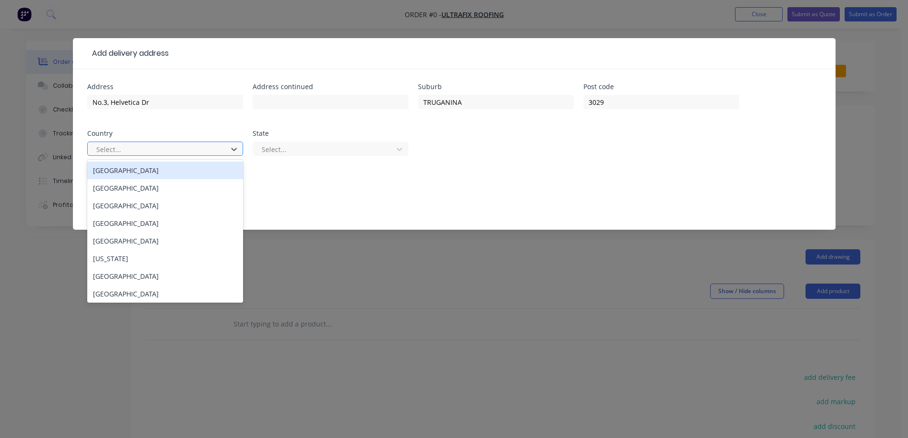
click at [220, 148] on div at bounding box center [158, 149] width 127 height 12
click at [217, 168] on div "Australia" at bounding box center [165, 171] width 156 height 18
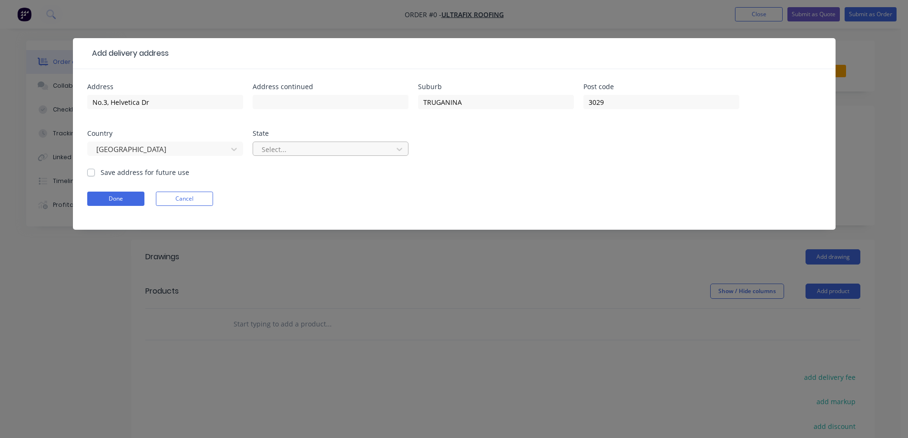
click at [288, 152] on div at bounding box center [324, 149] width 127 height 12
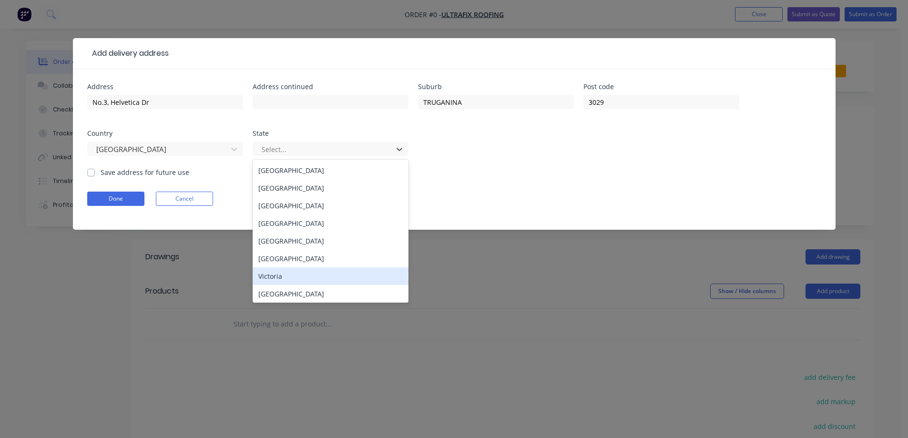
click at [290, 269] on div "Victoria" at bounding box center [331, 276] width 156 height 18
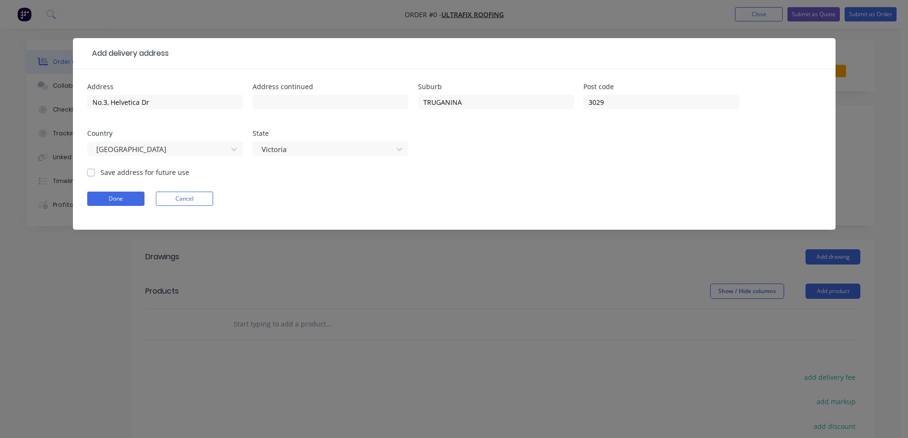
click at [135, 177] on label "Save address for future use" at bounding box center [145, 172] width 89 height 10
click at [95, 176] on input "Save address for future use" at bounding box center [91, 171] width 8 height 9
checkbox input "true"
click at [131, 198] on button "Done" at bounding box center [115, 199] width 57 height 14
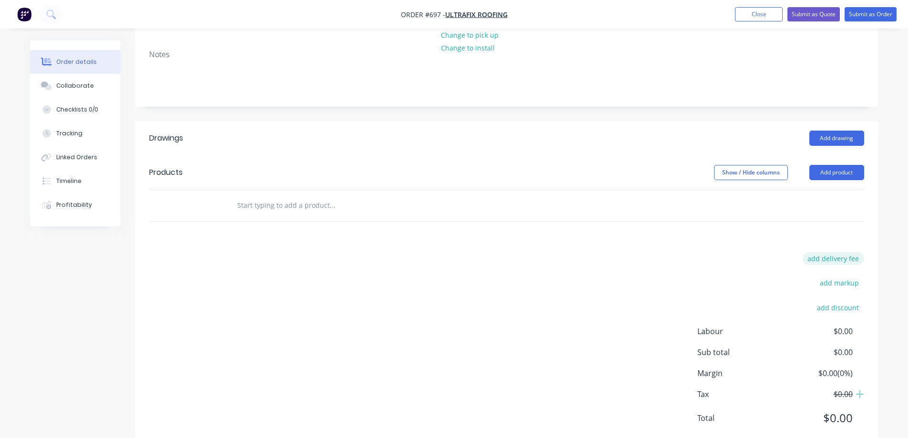
click at [823, 252] on button "add delivery fee" at bounding box center [832, 258] width 61 height 13
type input "50"
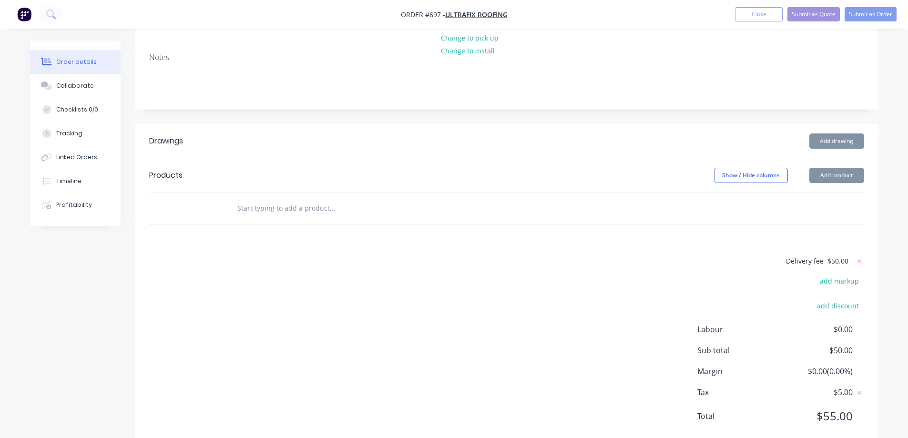
scroll to position [168, 0]
click at [505, 274] on div "Delivery fee $50.00 add markup add discount Labour $0.00 Sub total $50.00 Margi…" at bounding box center [506, 346] width 715 height 179
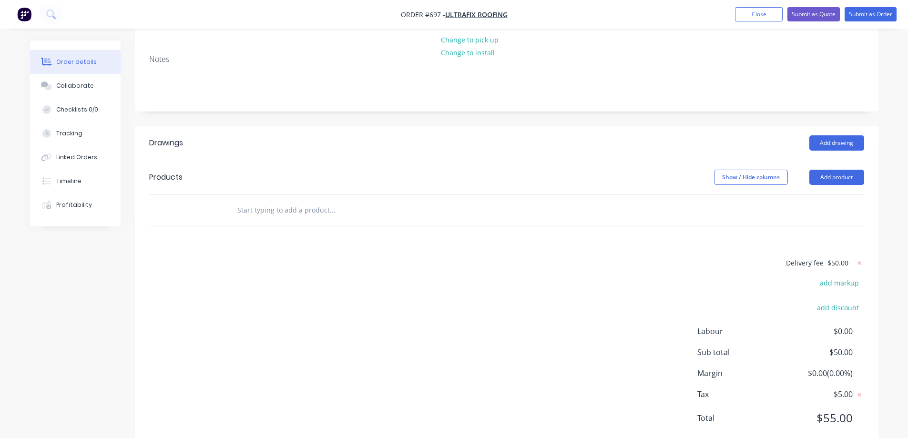
click at [292, 201] on input "text" at bounding box center [332, 210] width 191 height 19
click at [269, 201] on input "text" at bounding box center [332, 210] width 191 height 19
type input "r"
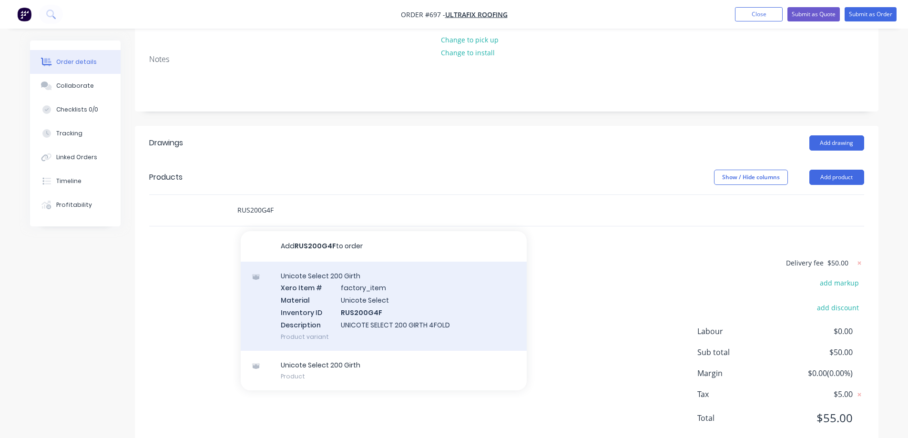
type input "RUS200G4F"
click at [308, 274] on div "Unicote Select 200 Girth Xero Item # factory_item Material Unicote Select Inven…" at bounding box center [384, 306] width 286 height 89
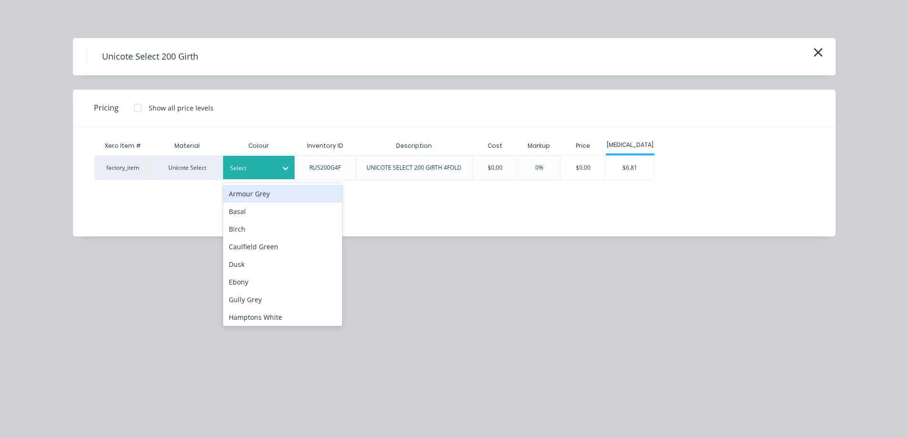
click at [266, 169] on div at bounding box center [251, 168] width 43 height 10
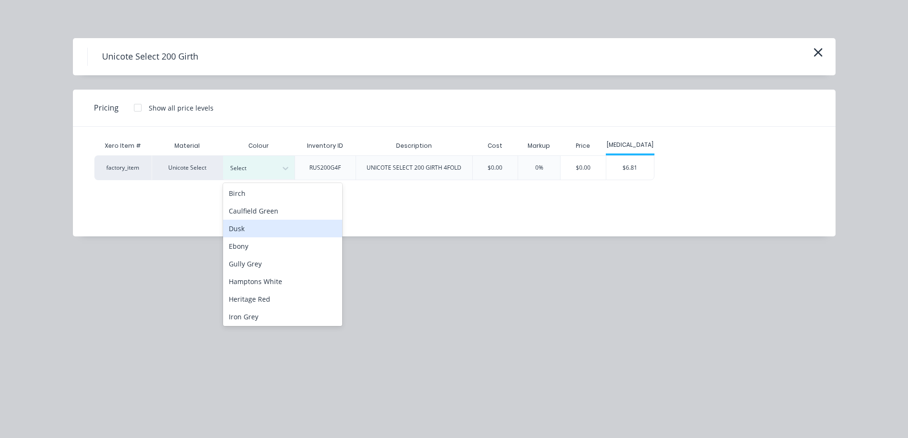
scroll to position [95, 0]
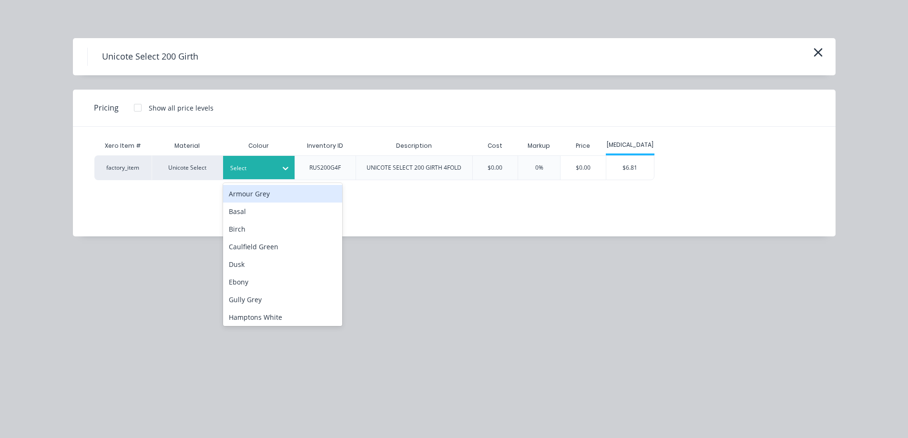
click at [267, 175] on div "Select" at bounding box center [258, 167] width 71 height 23
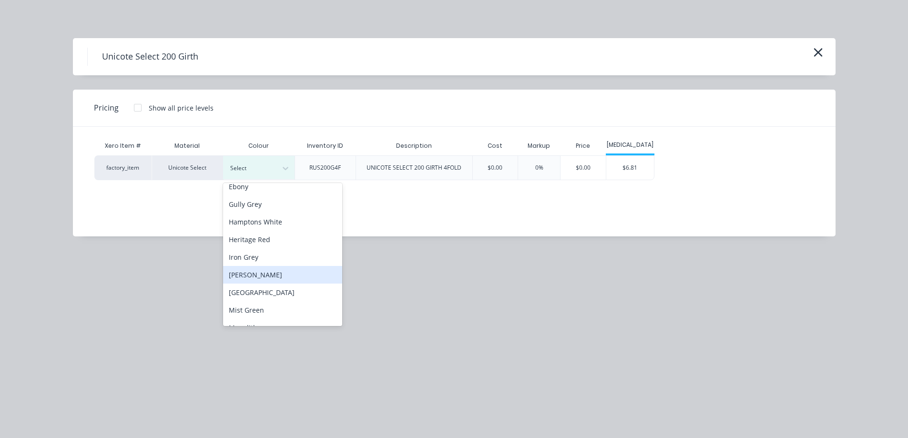
scroll to position [143, 0]
click at [262, 280] on div "Monolith" at bounding box center [282, 280] width 119 height 18
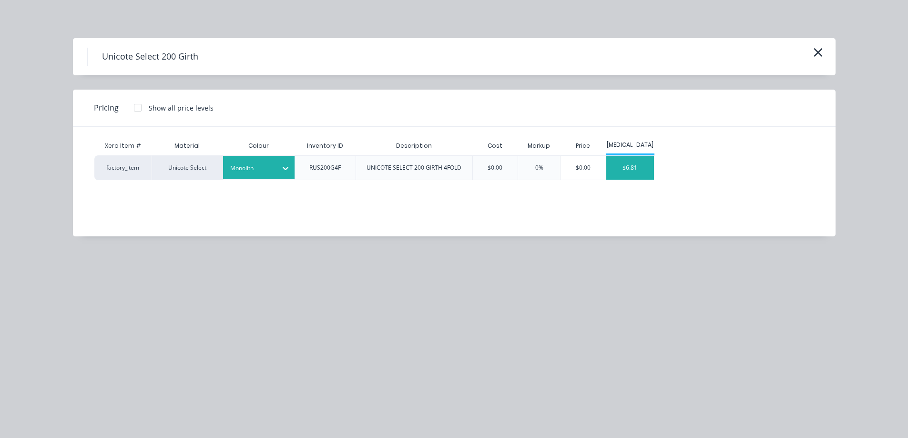
click at [627, 171] on div "$6.81" at bounding box center [630, 168] width 48 height 24
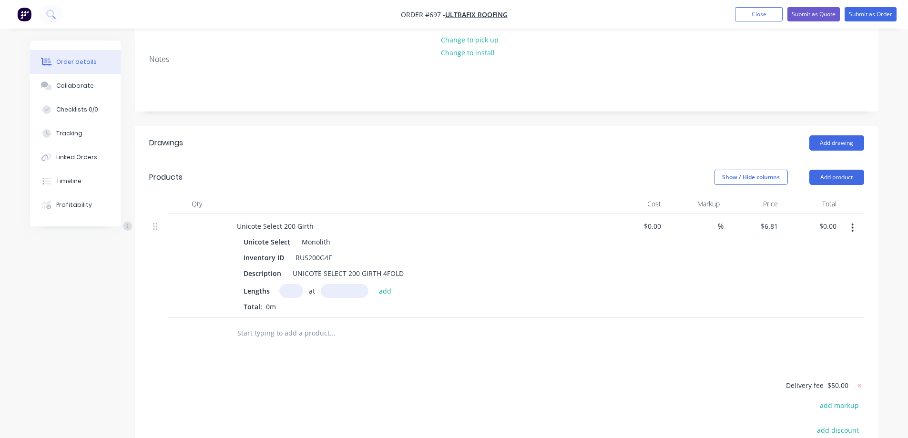
click at [285, 284] on input "text" at bounding box center [291, 291] width 24 height 14
type input "1"
type input "900mm"
click at [385, 284] on button "add" at bounding box center [385, 290] width 22 height 13
type input "$6.13"
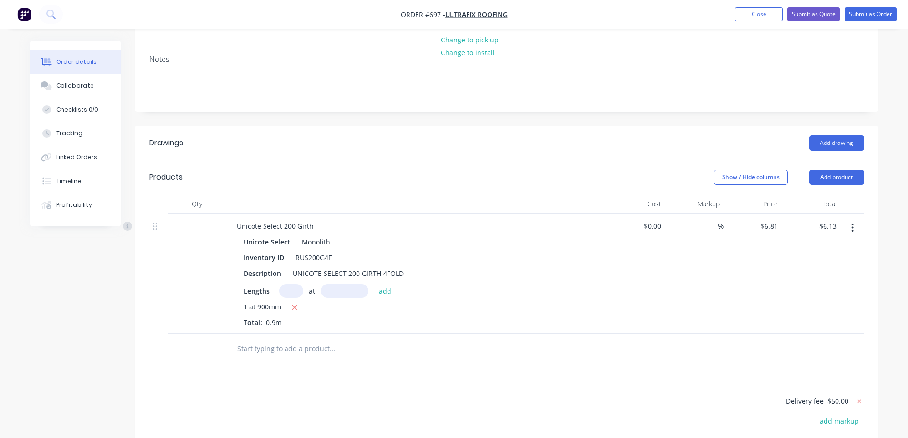
click at [307, 339] on input "text" at bounding box center [332, 348] width 191 height 19
click at [293, 339] on input "RUS" at bounding box center [332, 348] width 191 height 19
click at [276, 339] on input "RUS" at bounding box center [332, 348] width 191 height 19
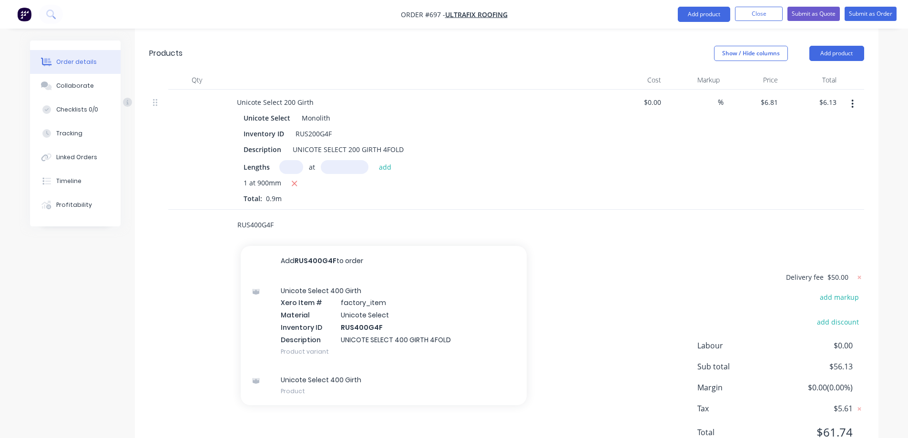
scroll to position [306, 0]
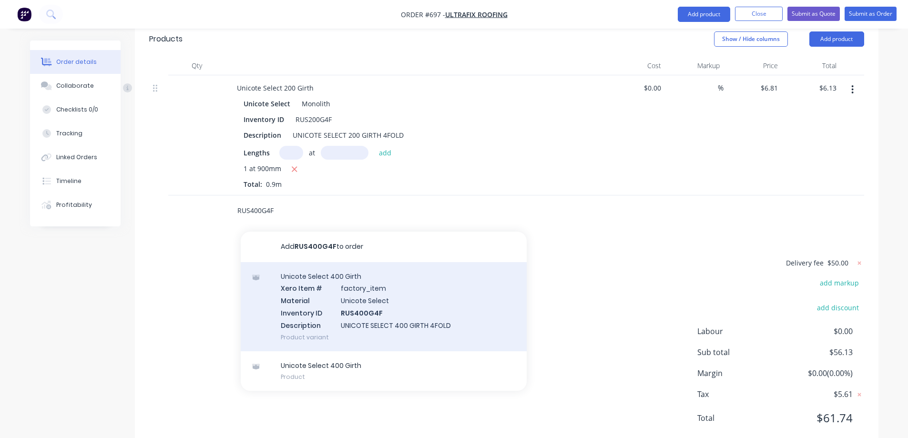
type input "RUS400G4F"
click at [320, 290] on div "Unicote Select 400 Girth Xero Item # factory_item Material Unicote Select Inven…" at bounding box center [384, 306] width 286 height 89
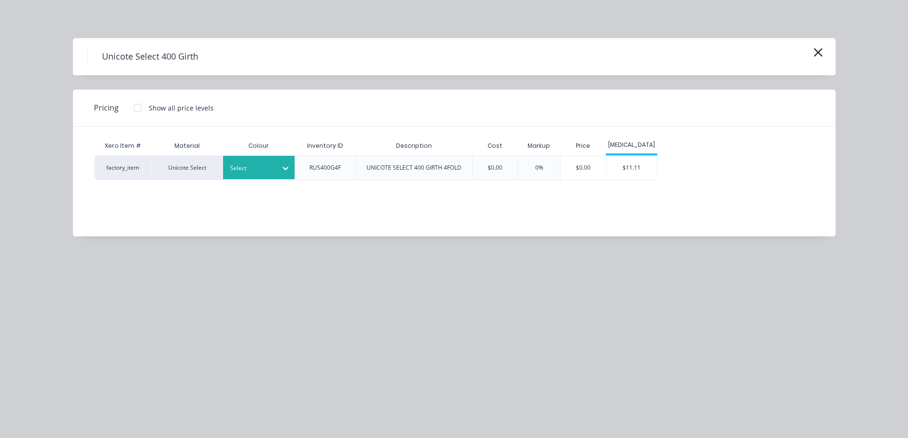
click at [283, 174] on div at bounding box center [285, 168] width 17 height 15
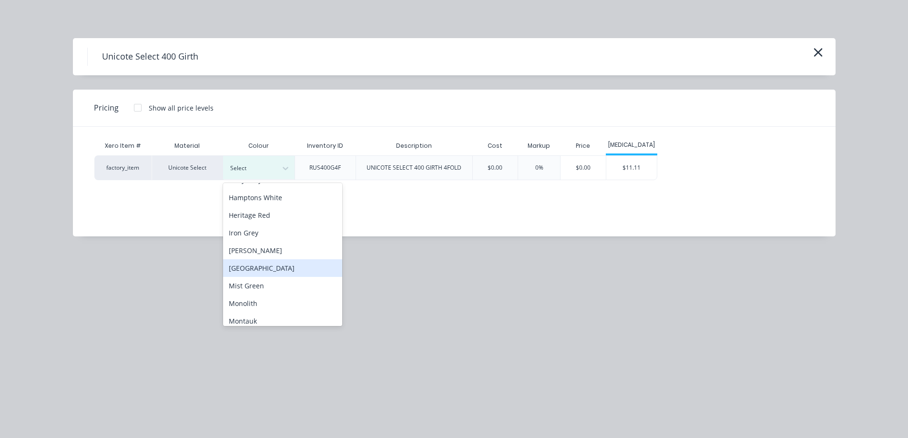
scroll to position [143, 0]
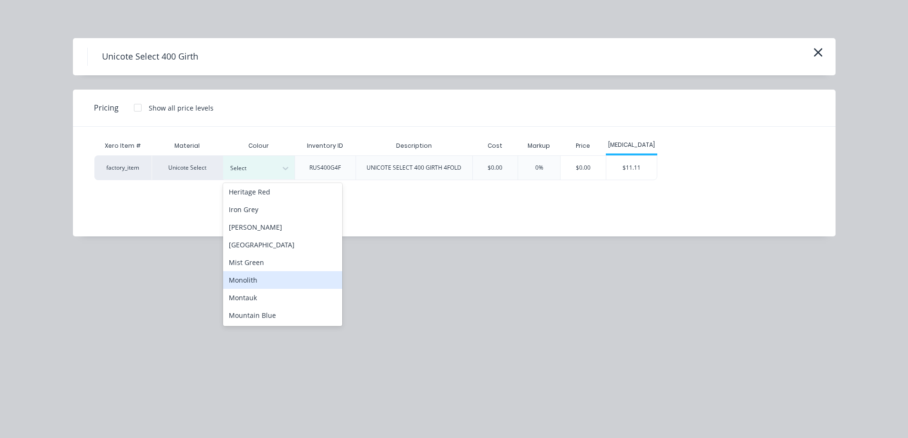
click at [269, 276] on div "Monolith" at bounding box center [282, 280] width 119 height 18
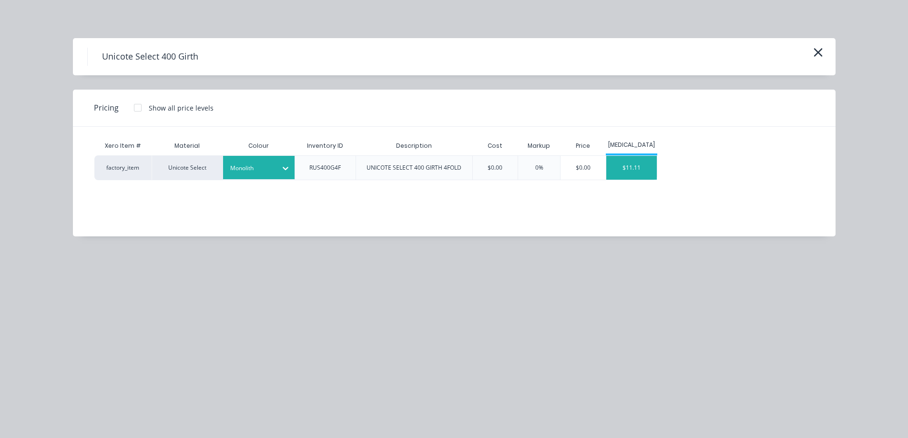
click at [629, 173] on div "$11.11" at bounding box center [631, 168] width 51 height 24
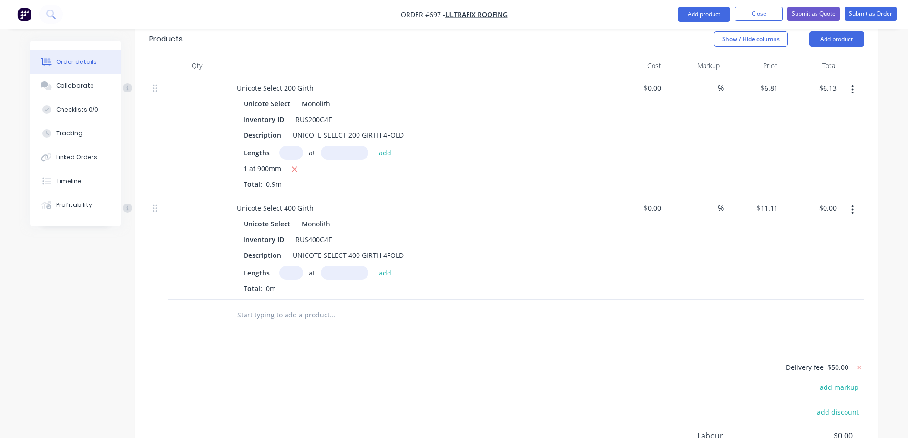
click at [293, 266] on input "text" at bounding box center [291, 273] width 24 height 14
type input "1"
type input "7300mm"
click at [385, 266] on button "add" at bounding box center [385, 272] width 22 height 13
type input "$81.10"
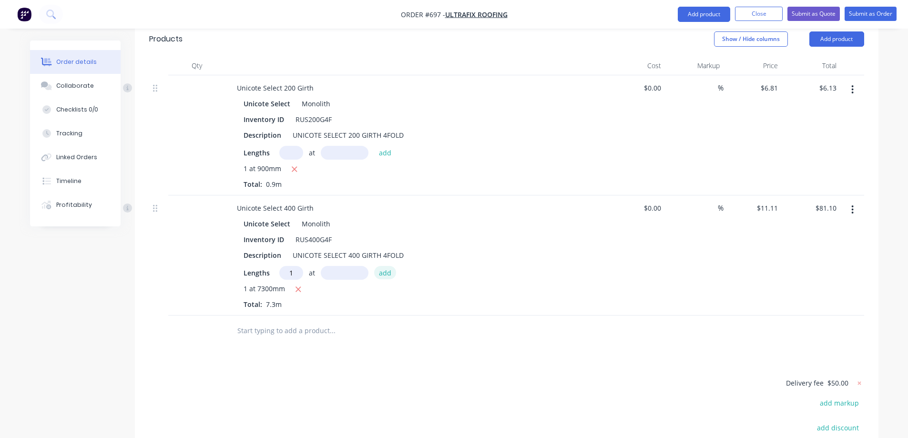
type input "1"
type input "600mm"
click at [385, 266] on button "add" at bounding box center [385, 272] width 22 height 13
type input "$87.77"
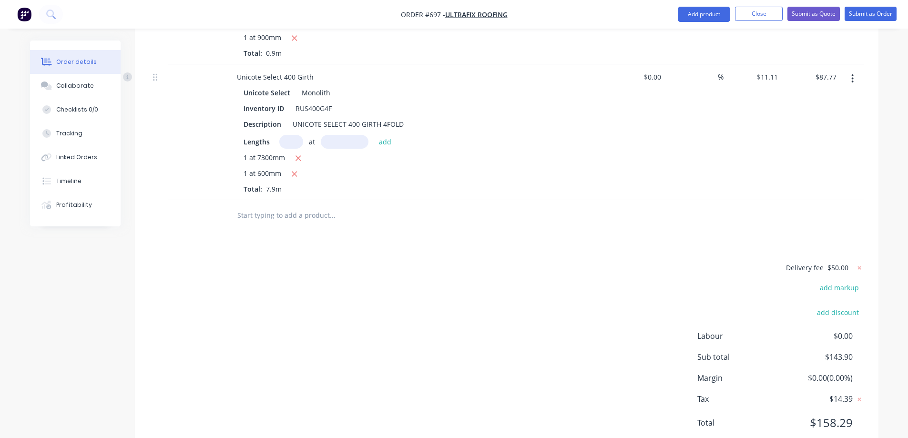
scroll to position [442, 0]
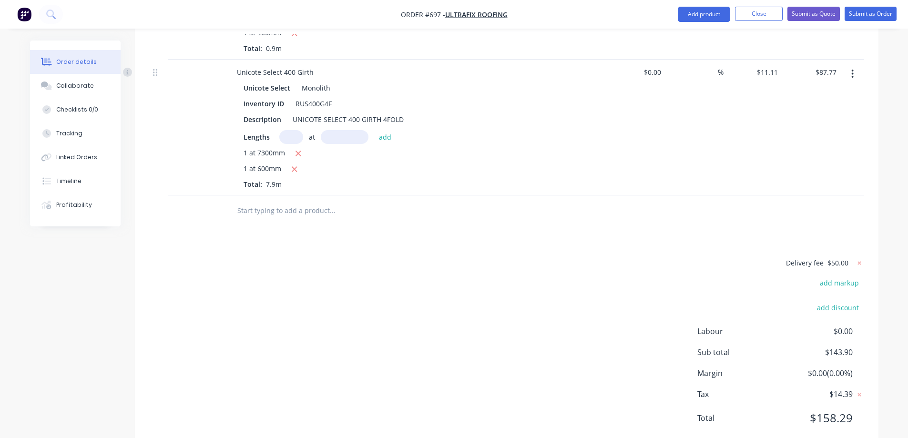
click at [317, 201] on input "text" at bounding box center [332, 210] width 191 height 19
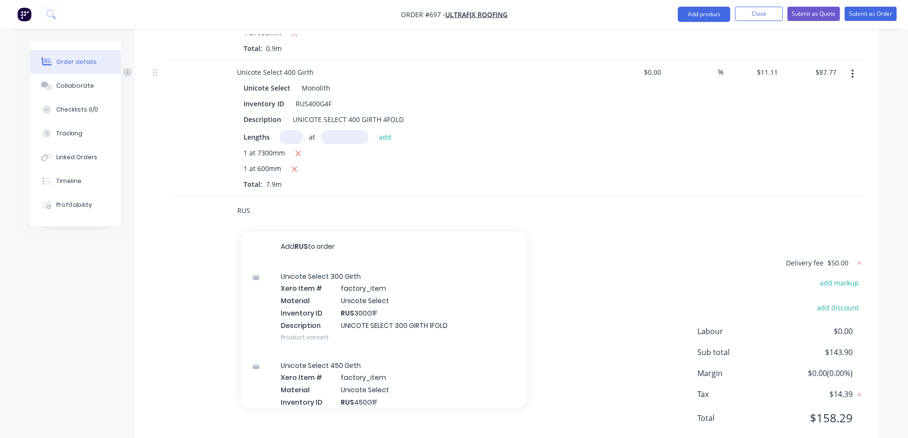
click at [317, 201] on input "RUS" at bounding box center [332, 210] width 191 height 19
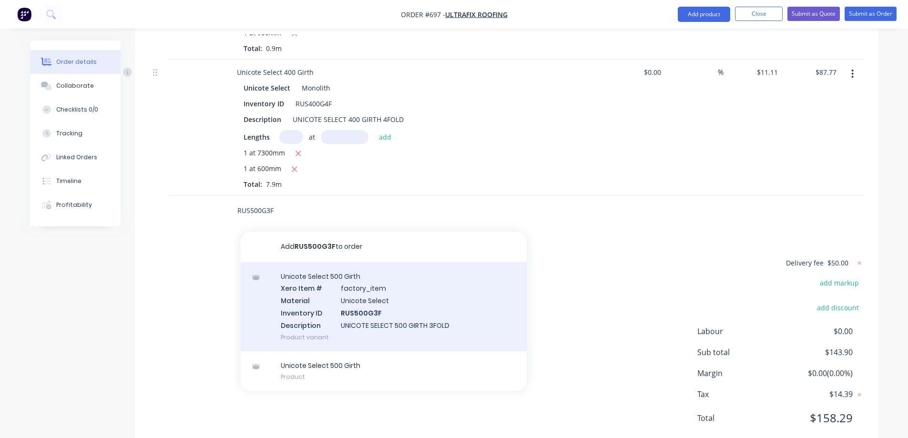
type input "RUS500G3F"
click at [319, 278] on div "Unicote Select 500 Girth Xero Item # factory_item Material Unicote Select Inven…" at bounding box center [384, 306] width 286 height 89
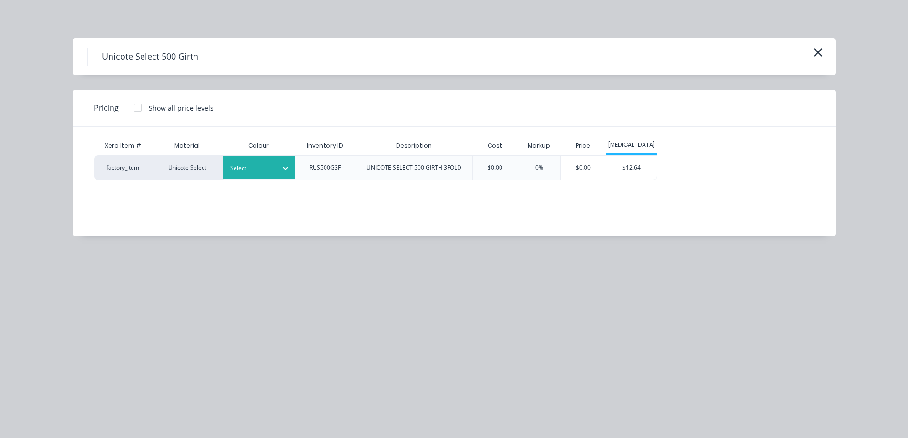
click at [274, 162] on div "Select" at bounding box center [249, 168] width 53 height 12
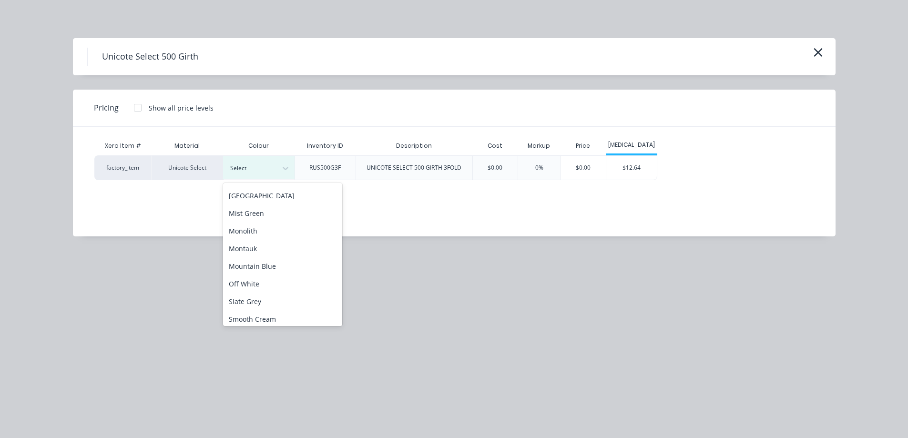
scroll to position [238, 0]
click at [257, 185] on div "Monolith" at bounding box center [282, 185] width 119 height 18
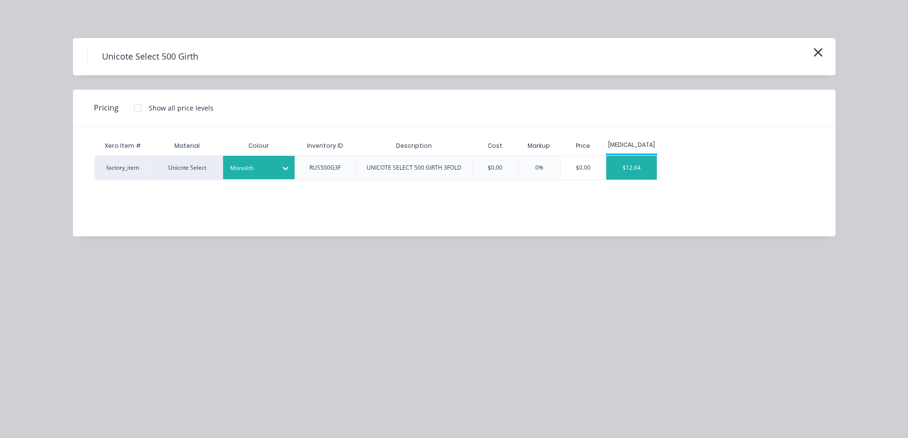
click at [626, 172] on div "$12.64" at bounding box center [631, 168] width 51 height 24
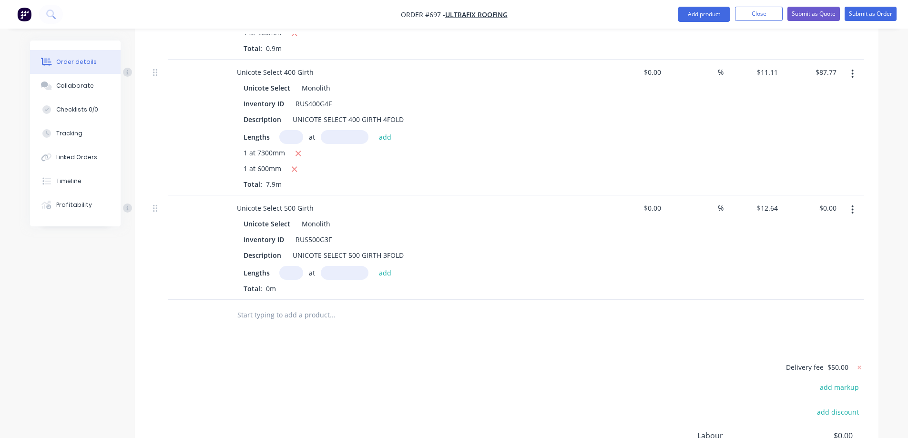
click at [289, 266] on input "text" at bounding box center [291, 273] width 24 height 14
type input "1"
type input "600mm"
click at [388, 266] on div "1 at 600mm add" at bounding box center [337, 273] width 117 height 14
click at [386, 266] on button "add" at bounding box center [385, 272] width 22 height 13
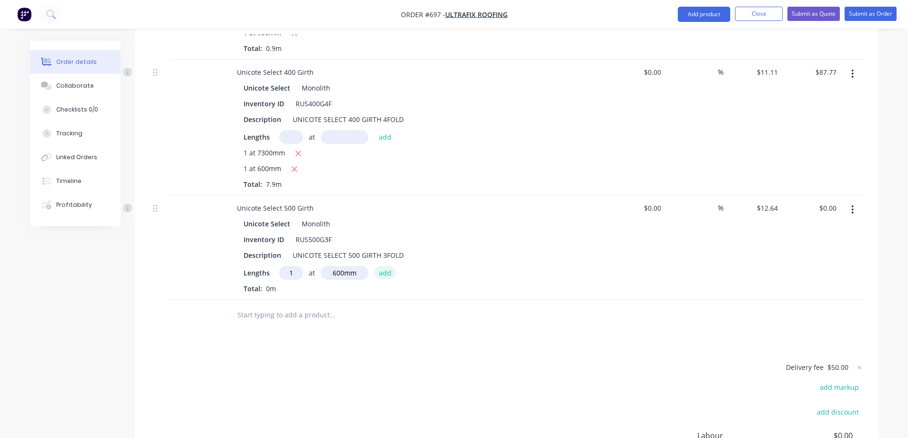
type input "$7.58"
click at [302, 321] on input "text" at bounding box center [332, 330] width 191 height 19
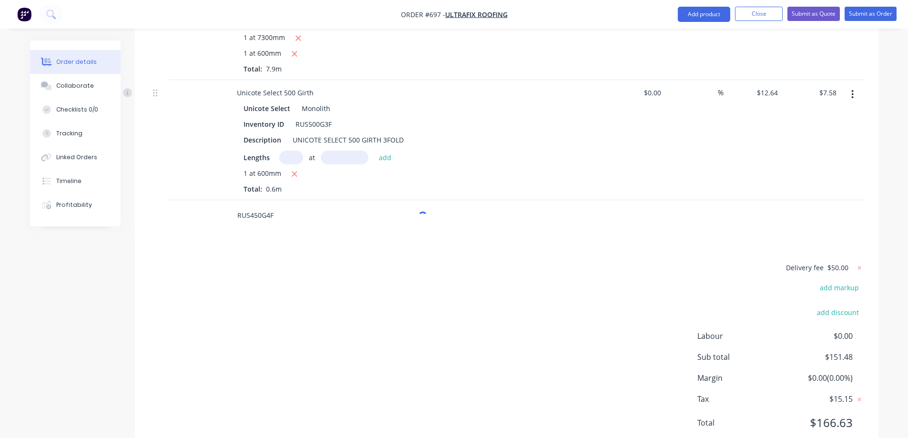
scroll to position [562, 0]
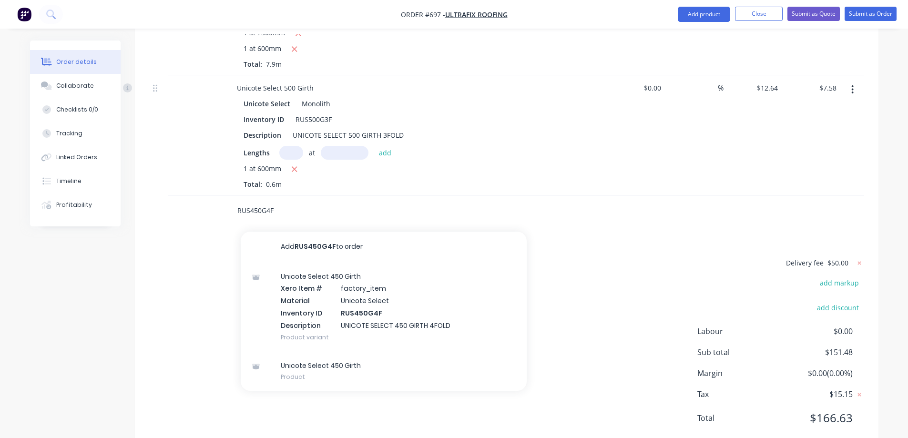
type input "RUS450G4F"
click at [310, 276] on div "Unicote Select 450 Girth Xero Item # factory_item Material Unicote Select Inven…" at bounding box center [384, 306] width 286 height 89
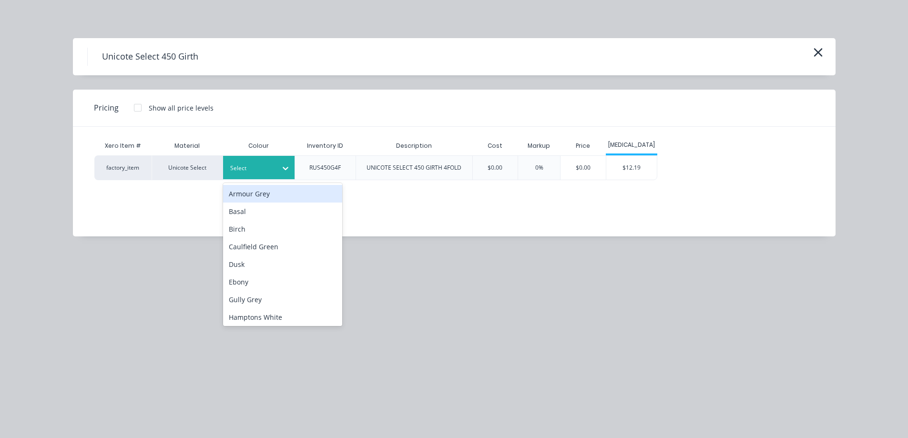
click at [278, 167] on div at bounding box center [285, 168] width 17 height 15
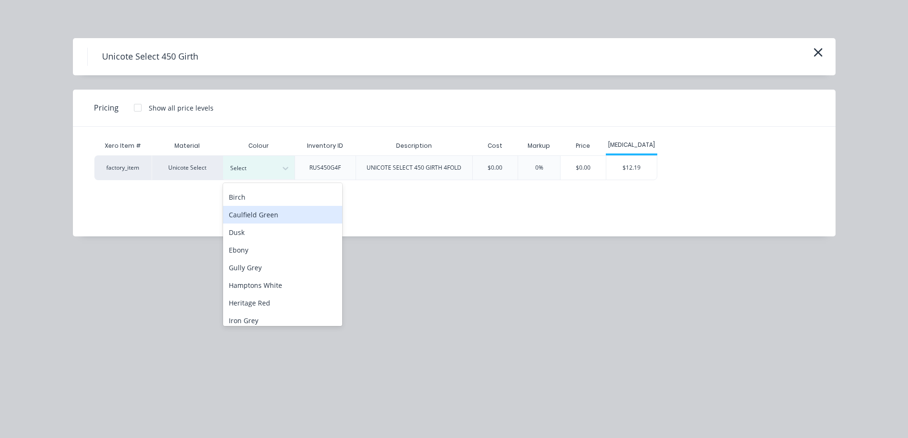
scroll to position [143, 0]
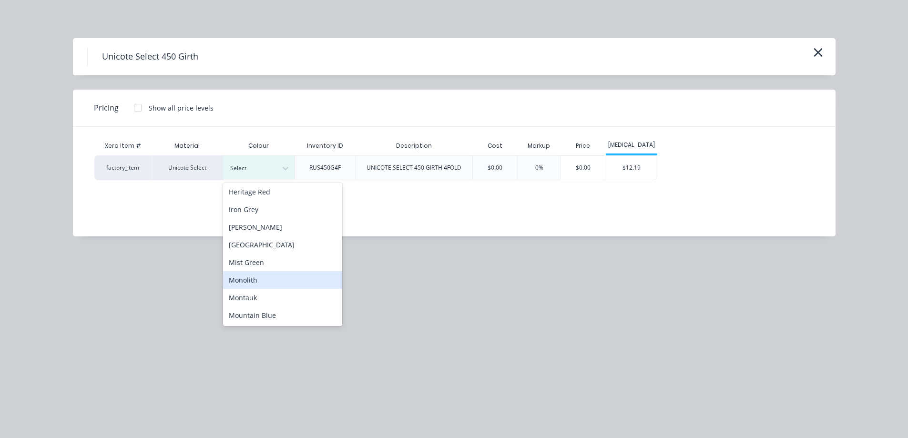
click at [261, 284] on div "Monolith" at bounding box center [282, 280] width 119 height 18
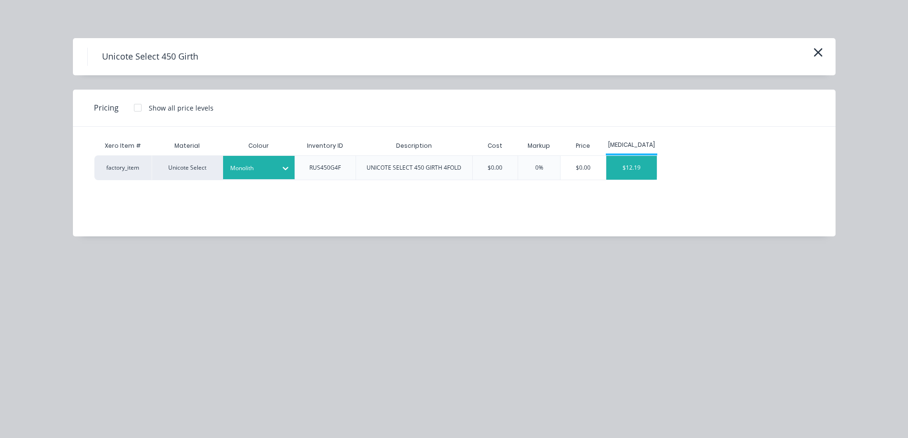
click at [627, 173] on div "$12.19" at bounding box center [631, 168] width 51 height 24
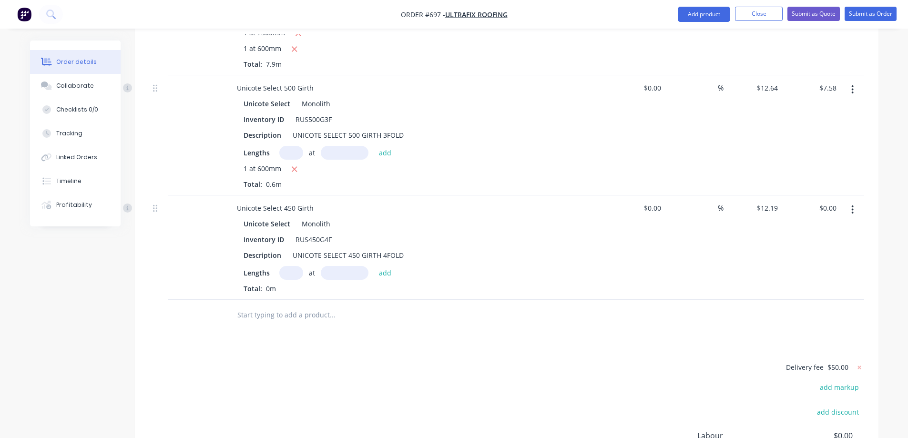
click at [281, 266] on input "text" at bounding box center [291, 273] width 24 height 14
type input "1"
type input "600mm"
click at [380, 266] on button "add" at bounding box center [385, 272] width 22 height 13
type input "$7.31"
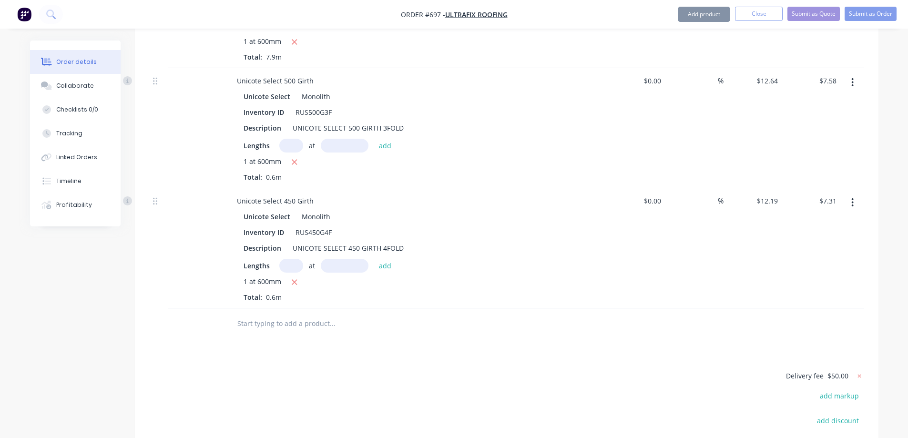
scroll to position [657, 0]
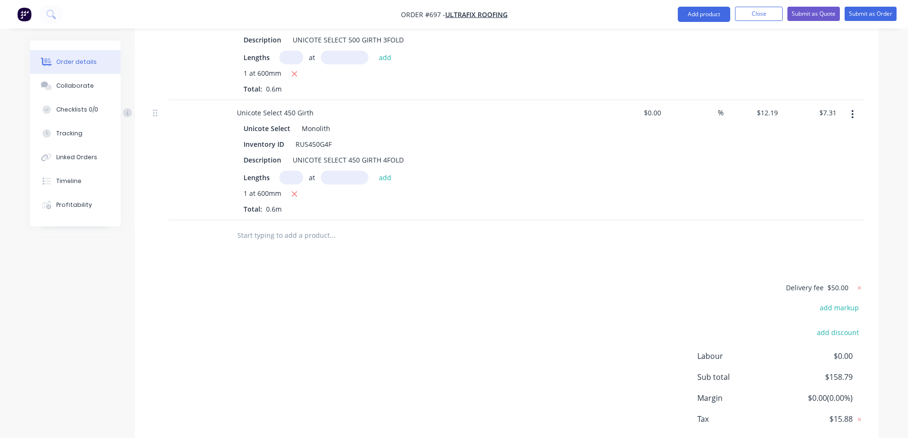
click at [290, 226] on input "text" at bounding box center [332, 235] width 191 height 19
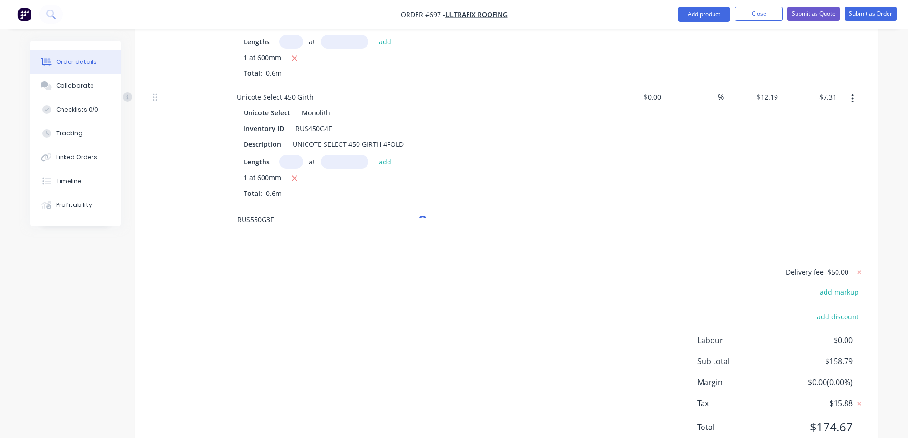
scroll to position [682, 0]
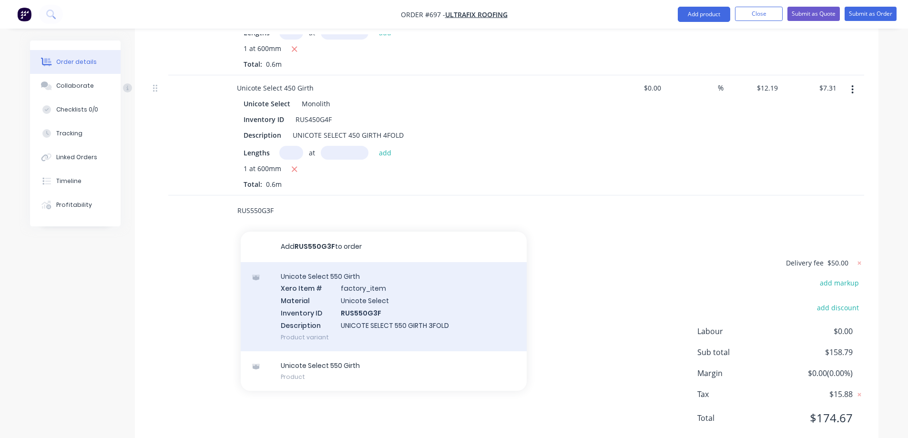
type input "RUS550G3F"
click at [326, 262] on div "Unicote Select 550 Girth Xero Item # factory_item Material Unicote Select Inven…" at bounding box center [384, 306] width 286 height 89
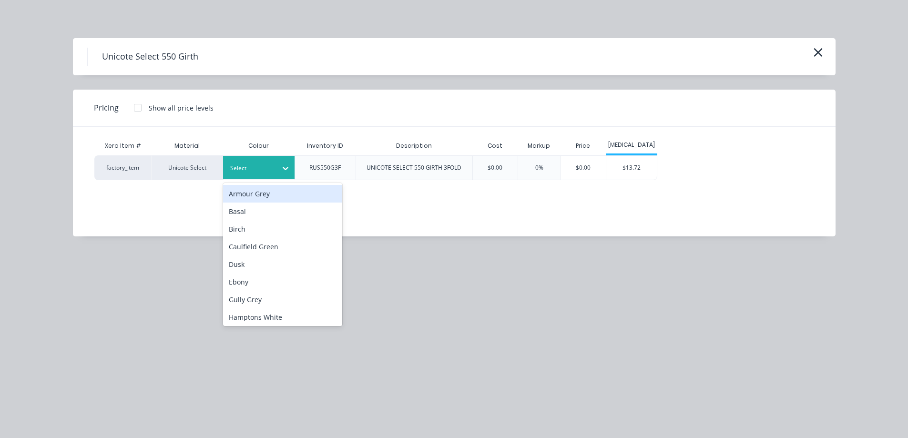
click at [272, 171] on div at bounding box center [251, 168] width 43 height 10
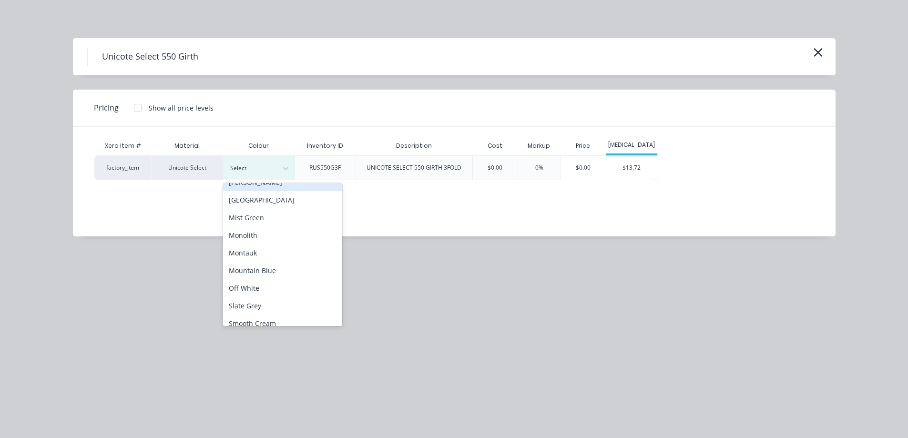
scroll to position [191, 0]
click at [262, 232] on div "Monolith" at bounding box center [282, 232] width 119 height 18
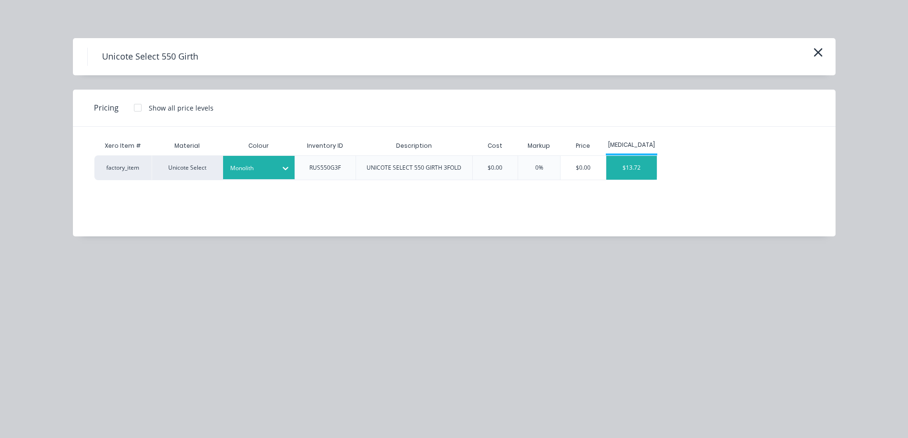
click at [621, 171] on div "$13.72" at bounding box center [631, 168] width 51 height 24
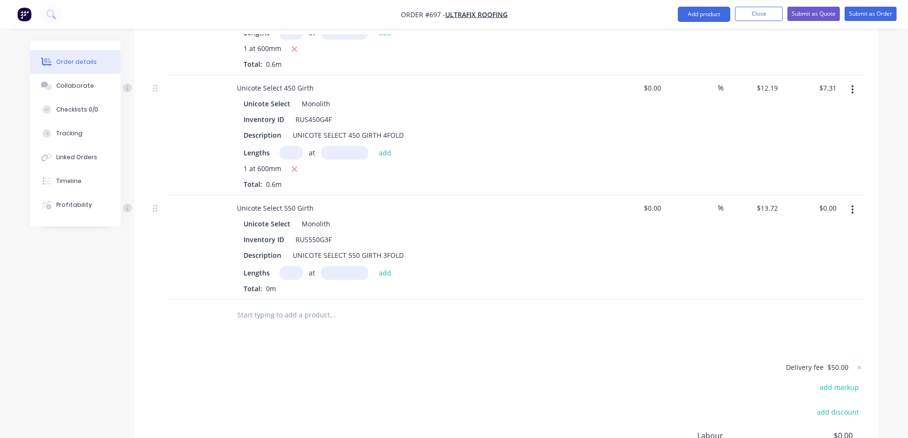
click at [291, 266] on input "text" at bounding box center [291, 273] width 24 height 14
type input "1"
type input "600mm"
click at [385, 266] on button "add" at bounding box center [385, 272] width 22 height 13
type input "$8.23"
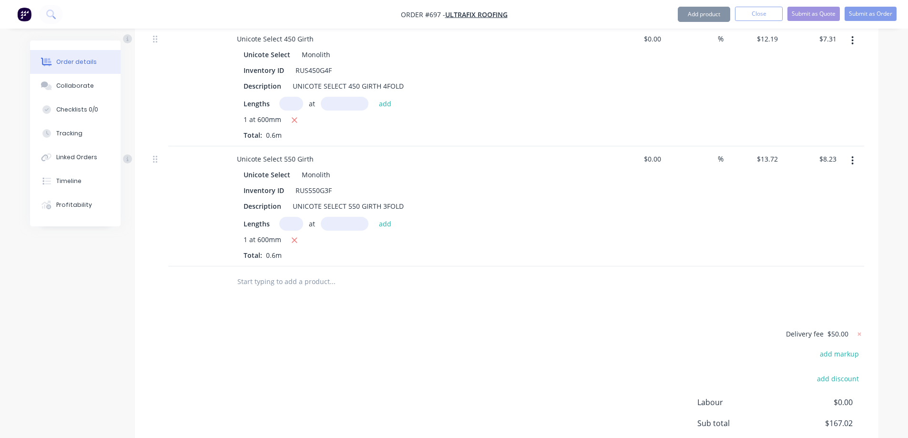
scroll to position [802, 0]
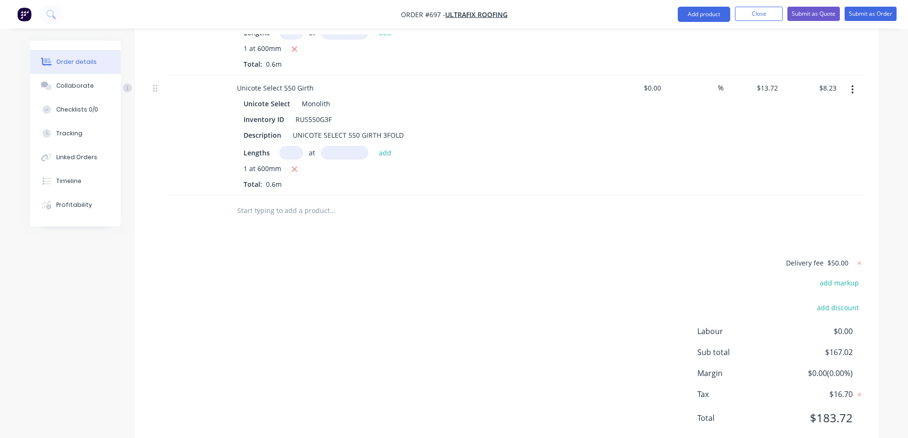
click at [296, 201] on input "text" at bounding box center [332, 210] width 191 height 19
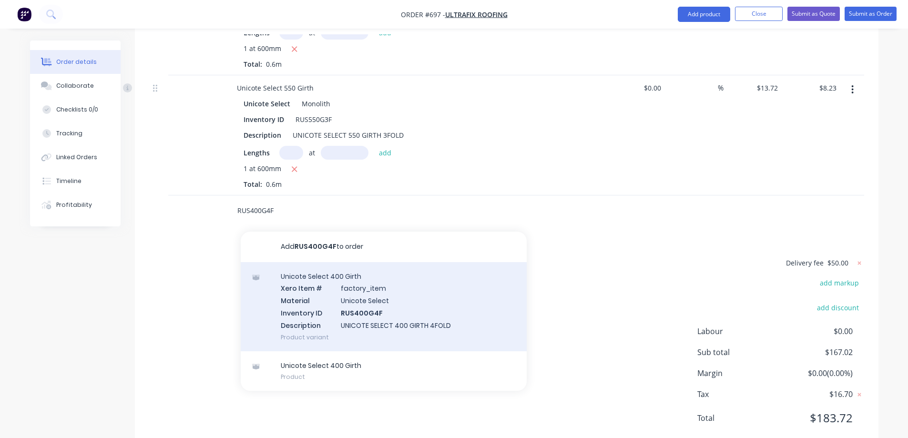
type input "RUS400G4F"
click at [326, 277] on div "Unicote Select 400 Girth Xero Item # factory_item Material Unicote Select Inven…" at bounding box center [384, 306] width 286 height 89
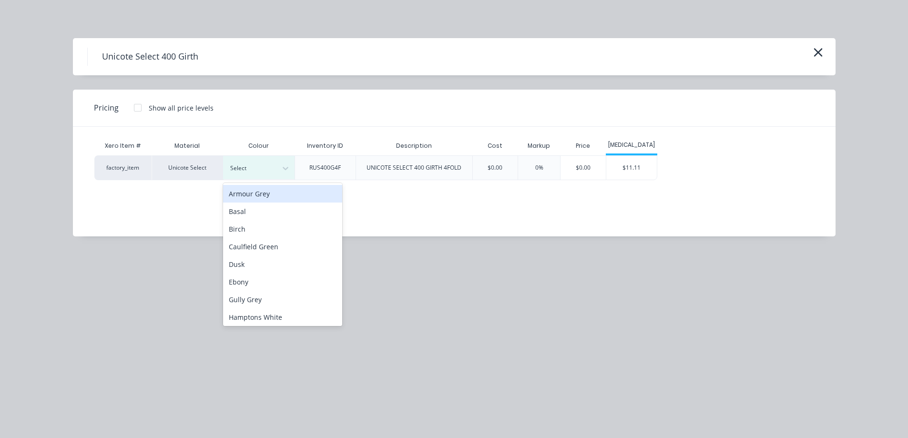
click at [289, 171] on icon at bounding box center [286, 168] width 10 height 10
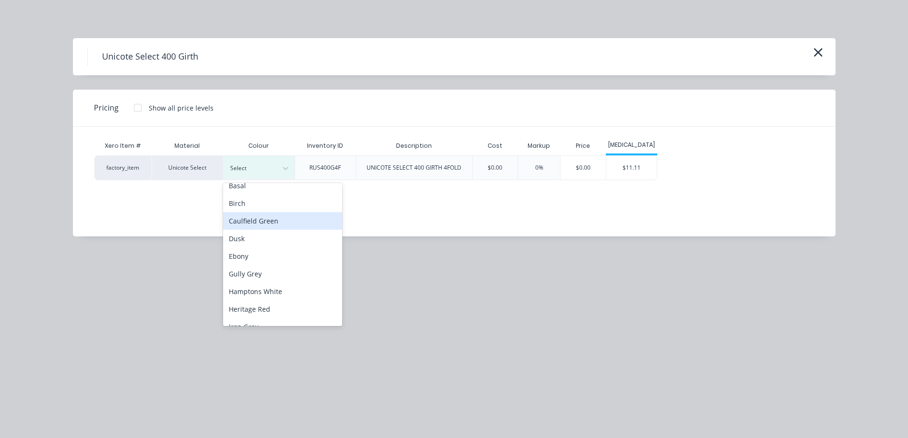
scroll to position [143, 0]
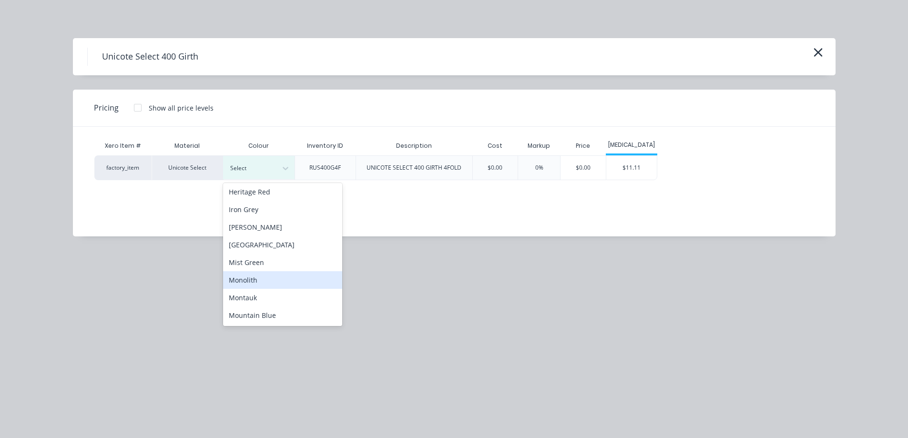
click at [268, 273] on div "Monolith" at bounding box center [282, 280] width 119 height 18
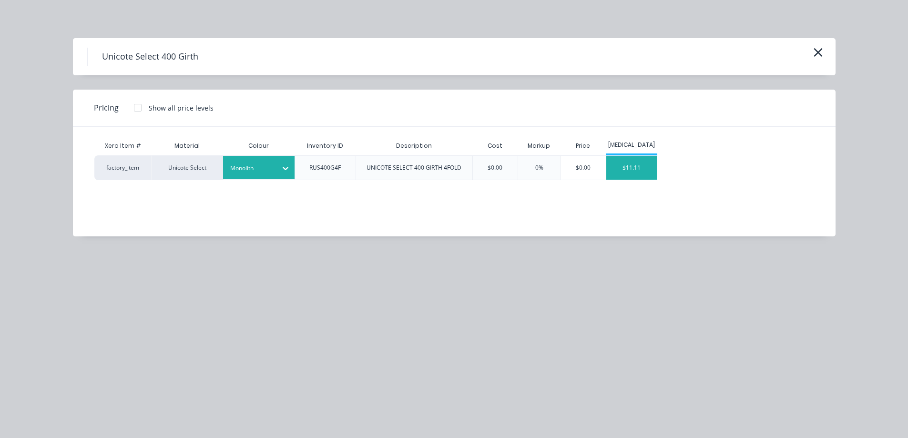
click at [628, 167] on div "$11.11" at bounding box center [631, 168] width 51 height 24
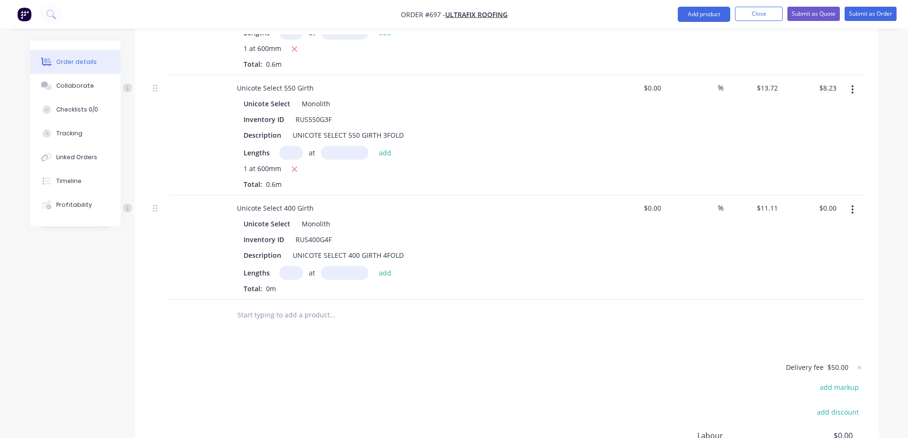
click at [284, 266] on input "text" at bounding box center [291, 273] width 24 height 14
type input "1"
type input "600mm"
click at [387, 266] on button "add" at bounding box center [385, 272] width 22 height 13
type input "$6.67"
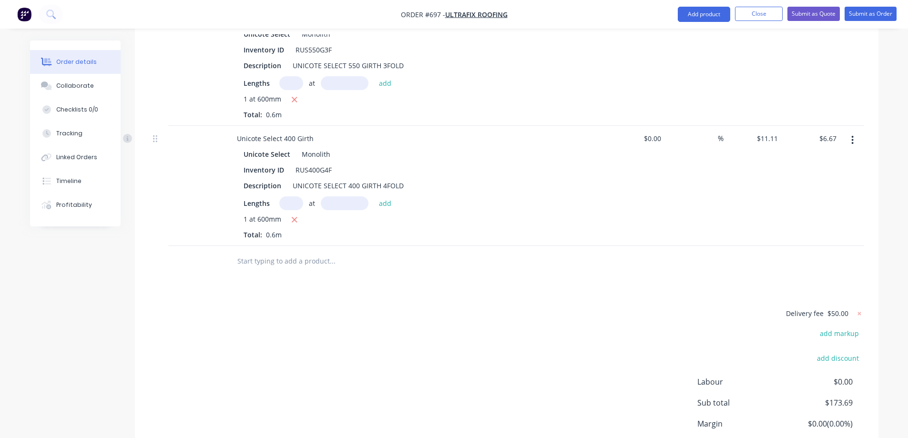
scroll to position [922, 0]
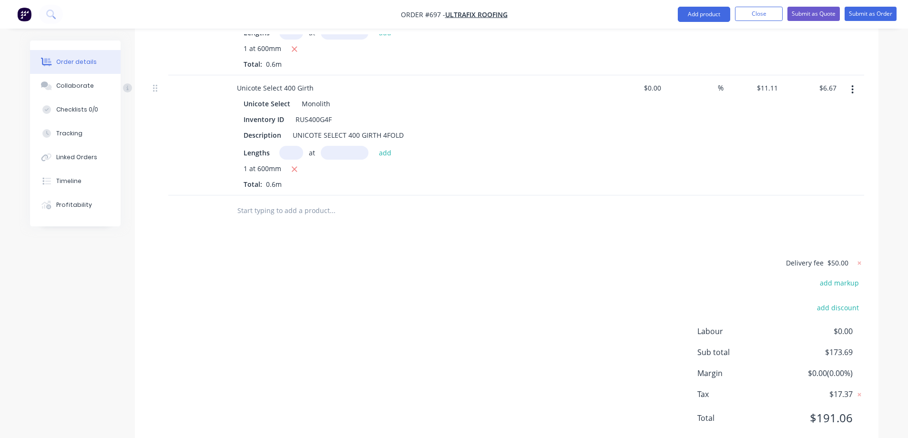
click at [312, 201] on input "text" at bounding box center [332, 210] width 191 height 19
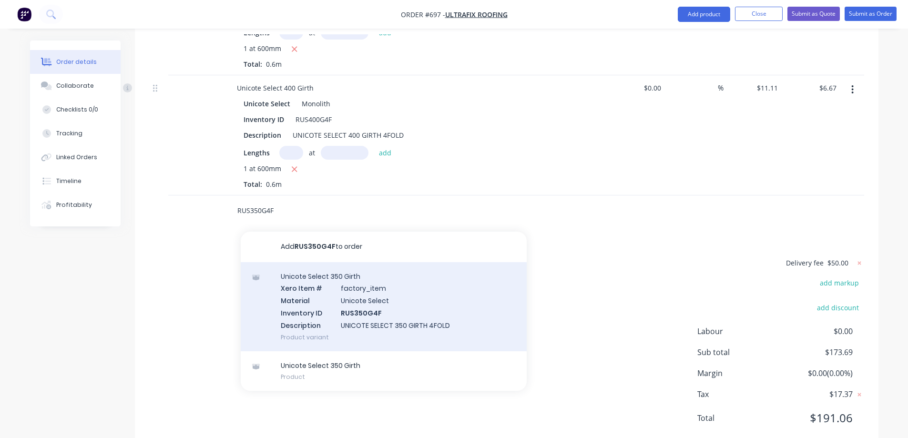
type input "RUS350G4F"
click at [309, 262] on div "Unicote Select 350 Girth Xero Item # factory_item Material Unicote Select Inven…" at bounding box center [384, 306] width 286 height 89
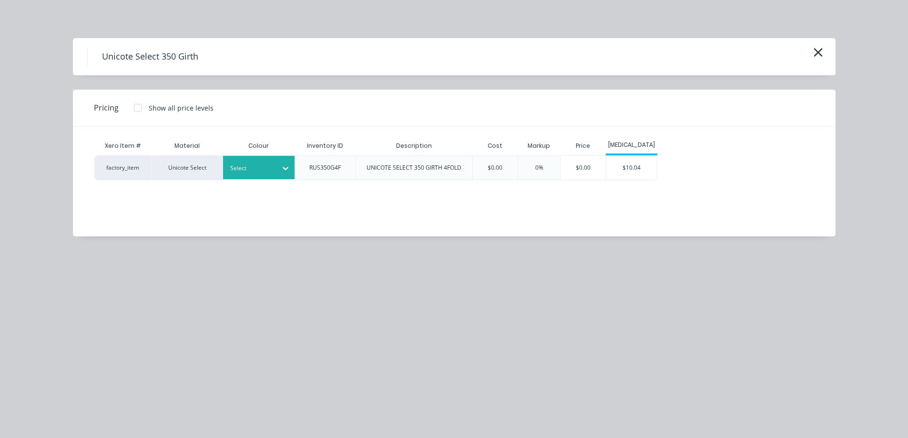
click at [286, 171] on icon at bounding box center [286, 168] width 10 height 10
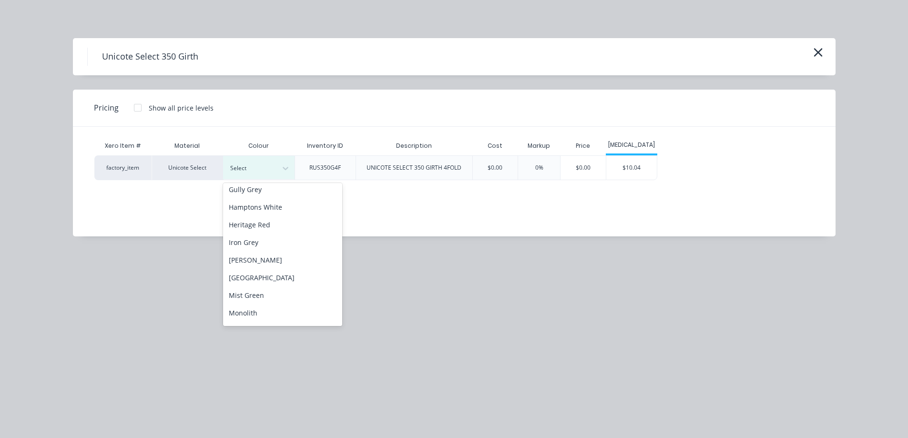
scroll to position [143, 0]
click at [280, 275] on div "Monolith" at bounding box center [282, 280] width 119 height 18
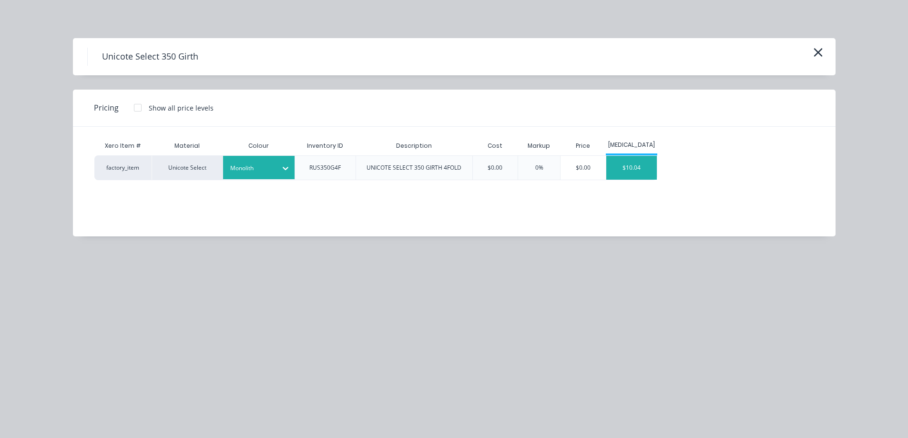
click at [642, 169] on div "$10.04" at bounding box center [631, 168] width 51 height 24
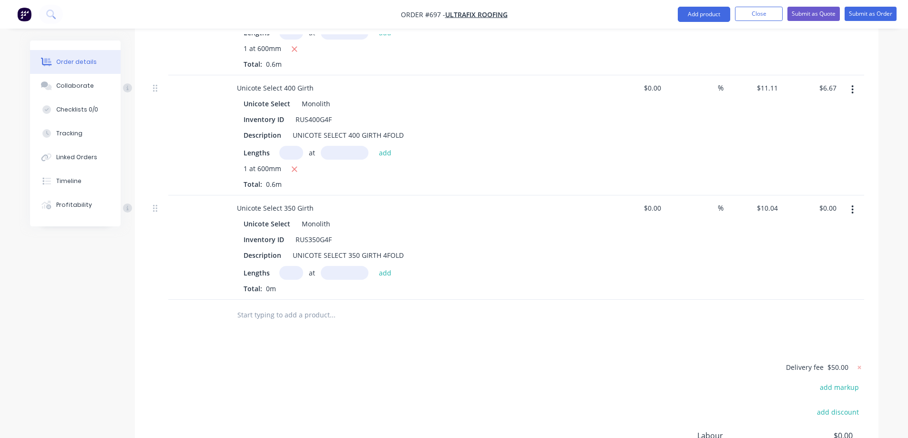
click at [290, 266] on input "text" at bounding box center [291, 273] width 24 height 14
type input "1"
type input "600mm"
click at [384, 266] on button "add" at bounding box center [385, 272] width 22 height 13
type input "$6.02"
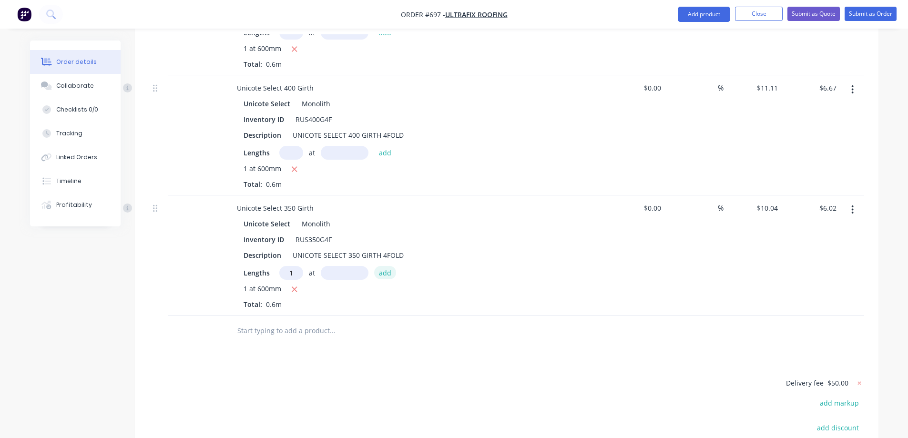
type input "1"
type input "7500mm"
click at [384, 266] on button "add" at bounding box center [385, 272] width 22 height 13
type input "$81.32"
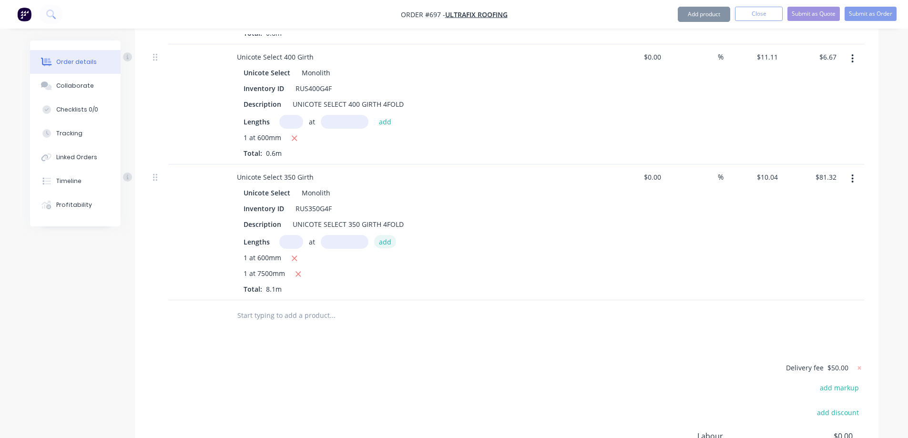
scroll to position [1017, 0]
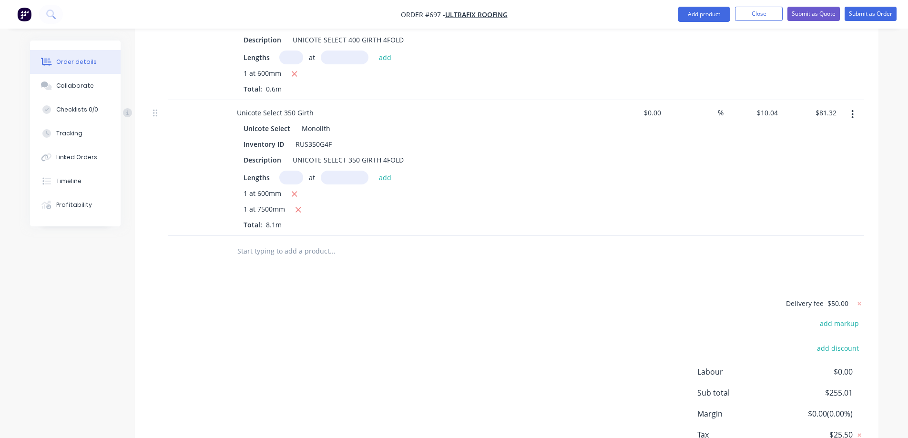
click at [316, 242] on input "text" at bounding box center [332, 251] width 191 height 19
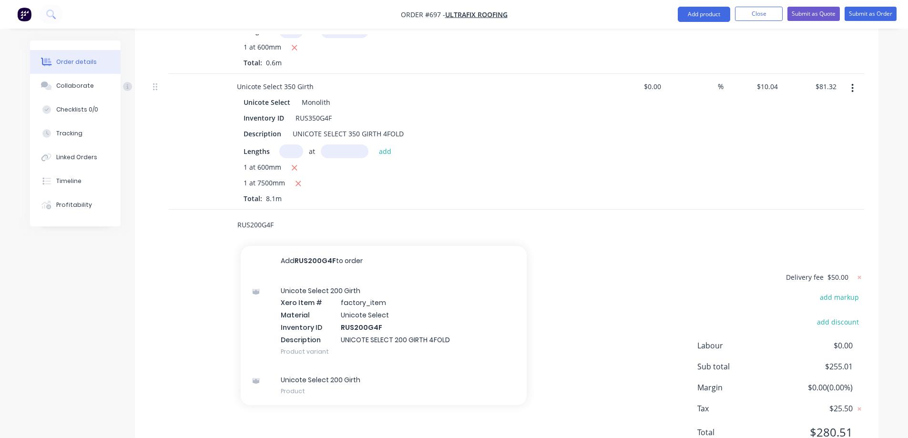
scroll to position [1058, 0]
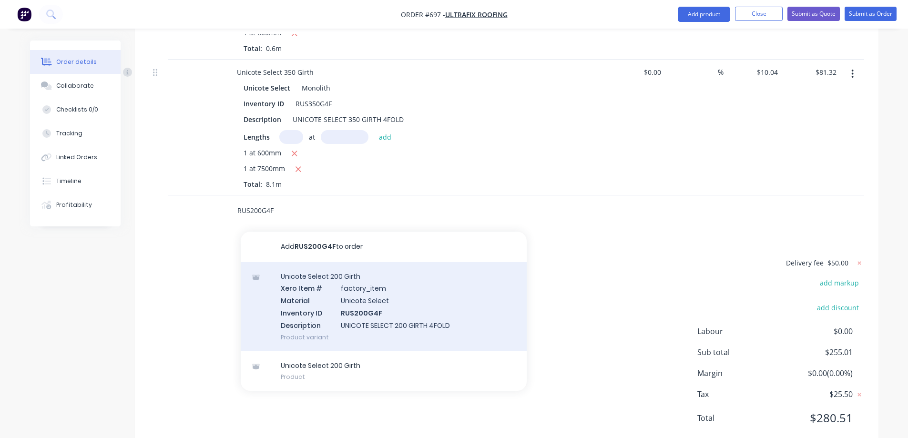
type input "RUS200G4F"
click at [323, 290] on div "Unicote Select 200 Girth Xero Item # factory_item Material Unicote Select Inven…" at bounding box center [384, 306] width 286 height 89
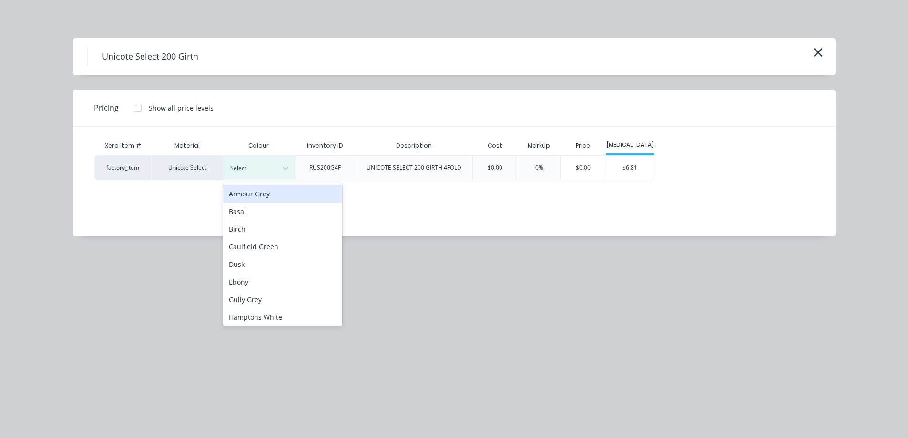
click at [275, 164] on div "Select" at bounding box center [249, 168] width 53 height 12
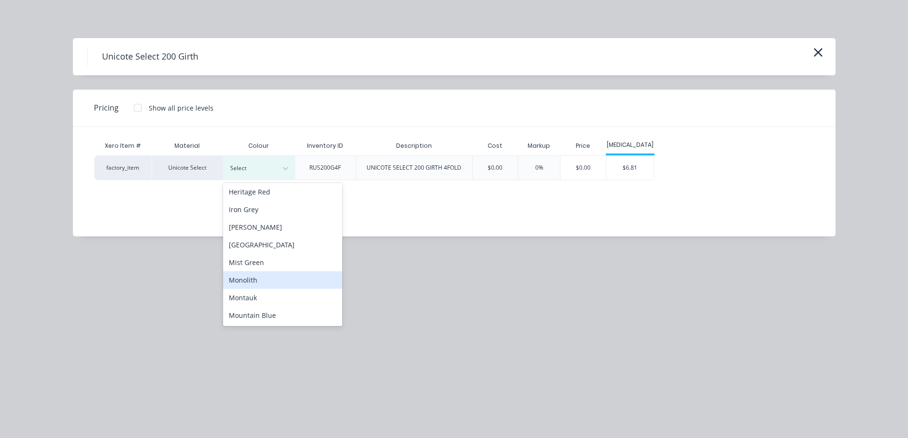
click at [286, 276] on div "Monolith" at bounding box center [282, 280] width 119 height 18
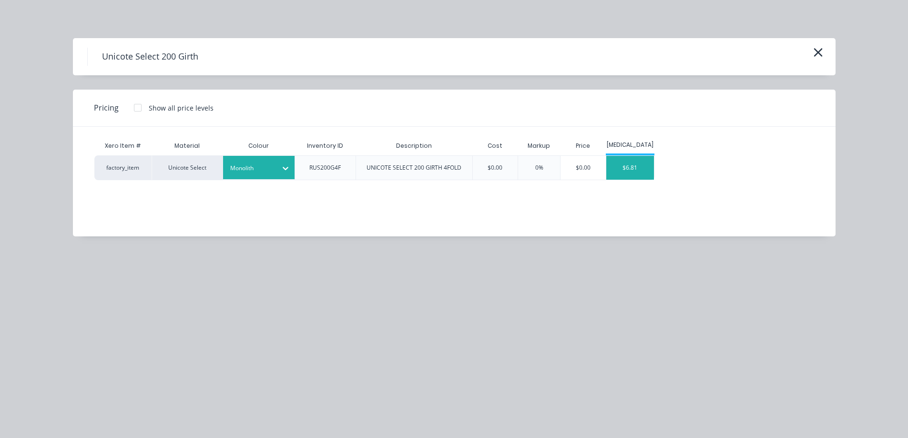
click at [635, 160] on div "$6.81" at bounding box center [630, 168] width 48 height 24
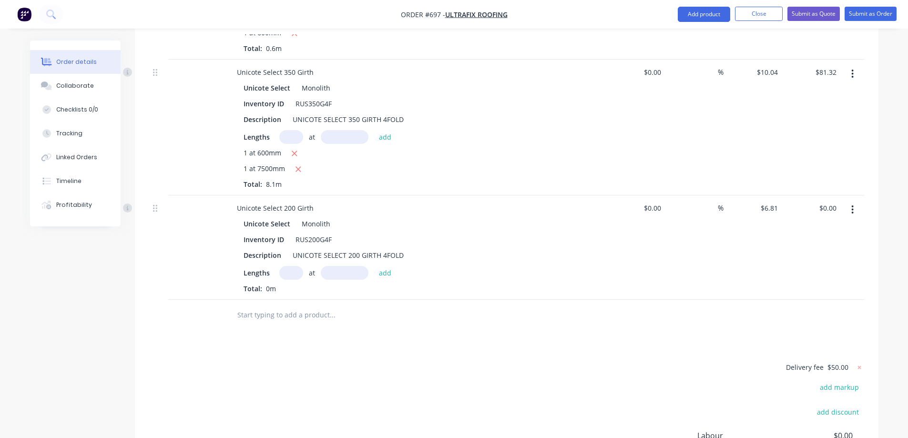
click at [290, 266] on input "text" at bounding box center [291, 273] width 24 height 14
type input "1"
type input "900mm"
click at [385, 266] on button "add" at bounding box center [385, 272] width 22 height 13
type input "$6.13"
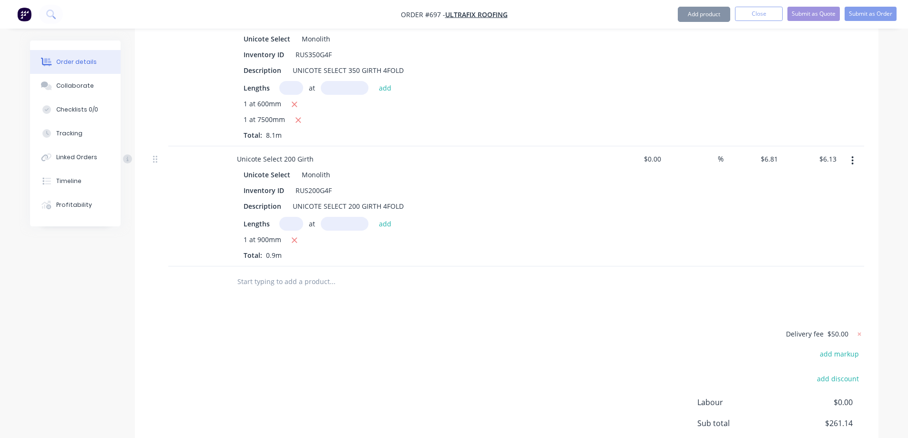
scroll to position [1153, 0]
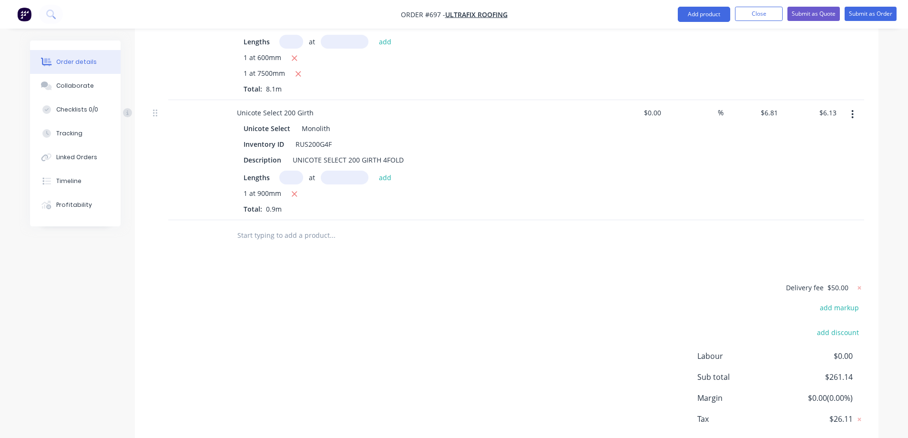
click at [303, 226] on input "text" at bounding box center [332, 235] width 191 height 19
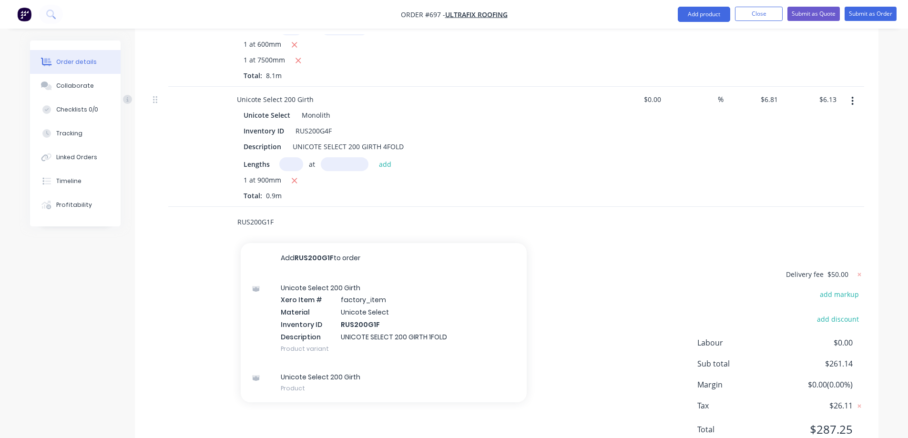
scroll to position [1178, 0]
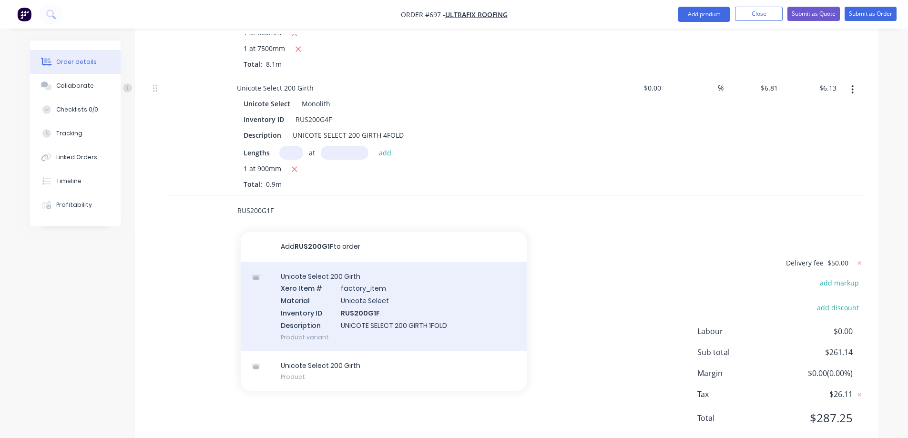
type input "RUS200G1F"
click at [324, 272] on div "Unicote Select 200 Girth Xero Item # factory_item Material Unicote Select Inven…" at bounding box center [384, 306] width 286 height 89
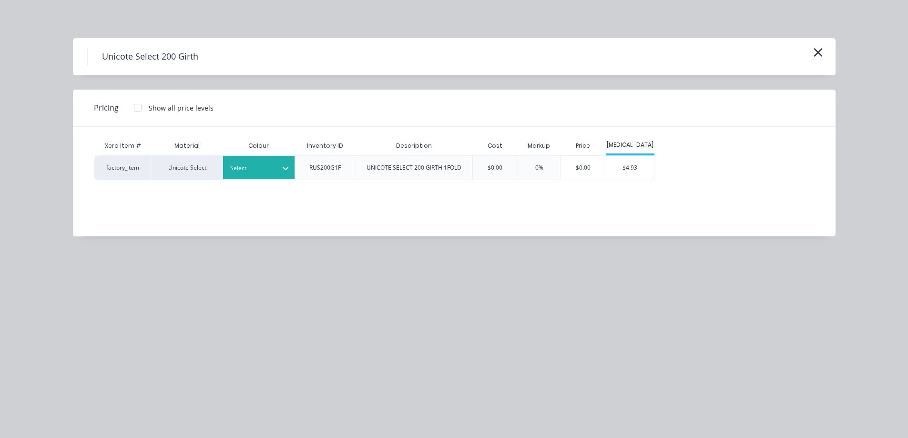
click at [274, 164] on div "Select" at bounding box center [249, 168] width 53 height 12
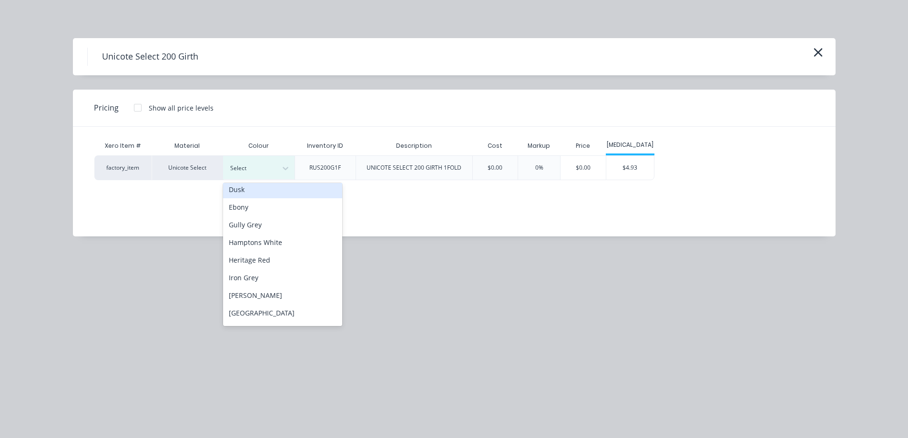
scroll to position [95, 0]
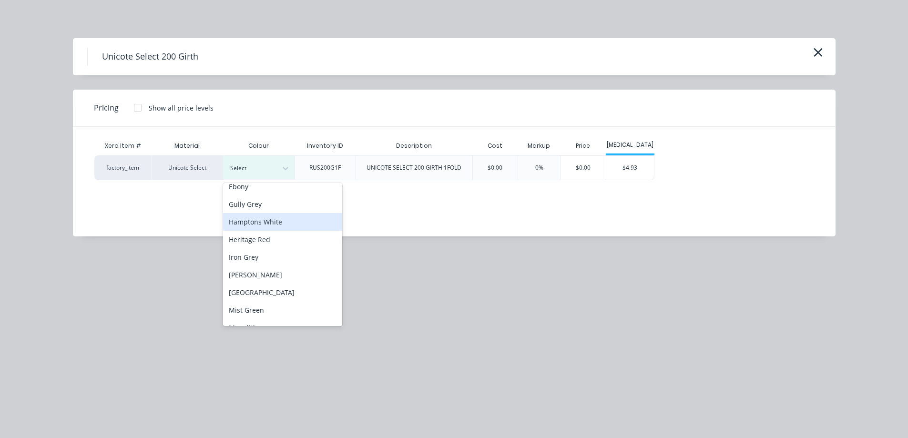
click at [264, 224] on div "Hamptons White" at bounding box center [282, 222] width 119 height 18
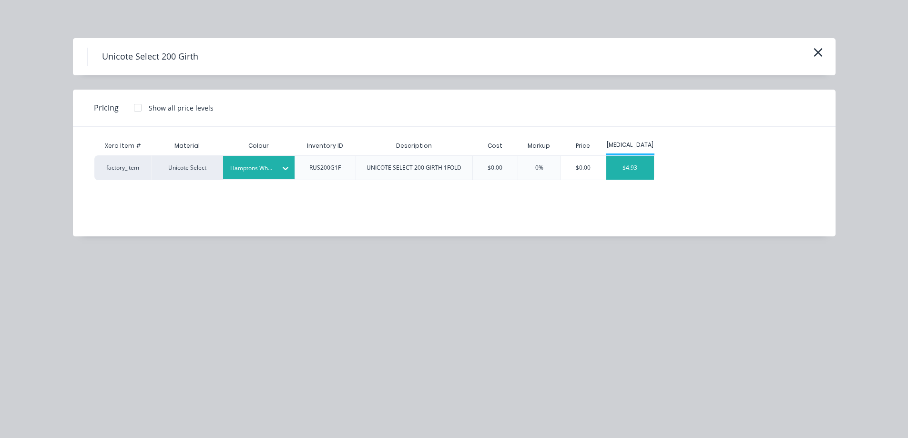
click at [617, 175] on div "$4.93" at bounding box center [630, 168] width 48 height 24
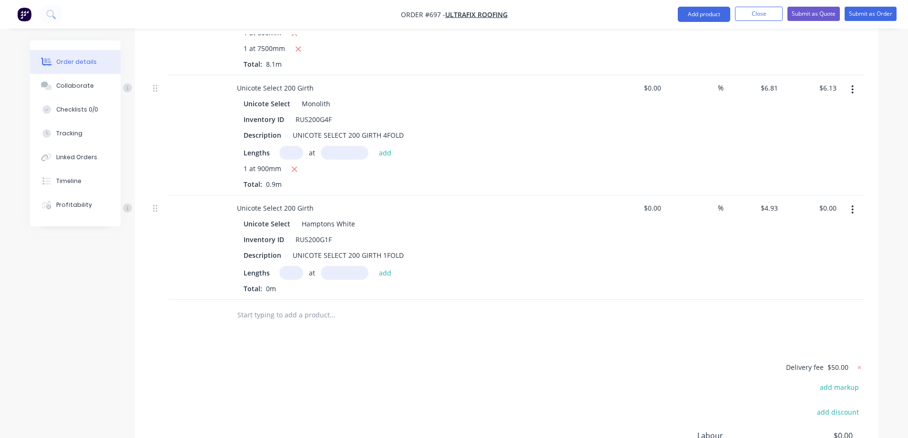
click at [290, 266] on input "text" at bounding box center [291, 273] width 24 height 14
type input "2"
type input "5400mm"
click at [380, 266] on button "add" at bounding box center [385, 272] width 22 height 13
type input "$53.24"
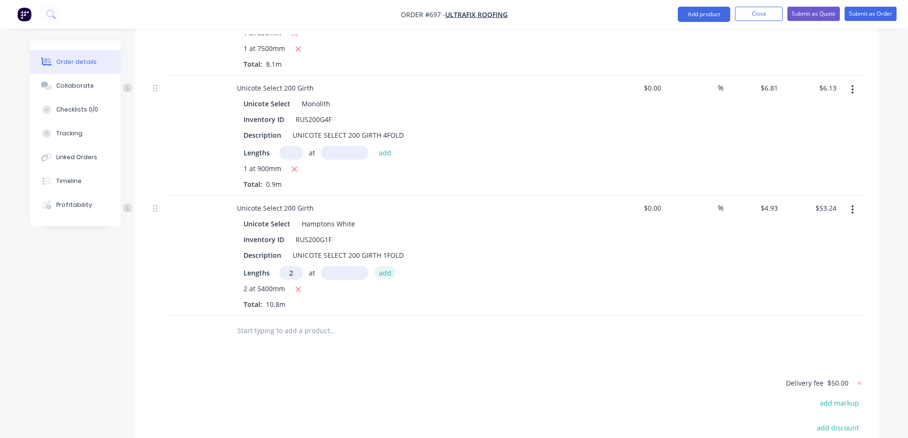
type input "2"
type input "1100mm"
click at [380, 266] on button "add" at bounding box center [385, 272] width 22 height 13
type input "$64.09"
type input "1"
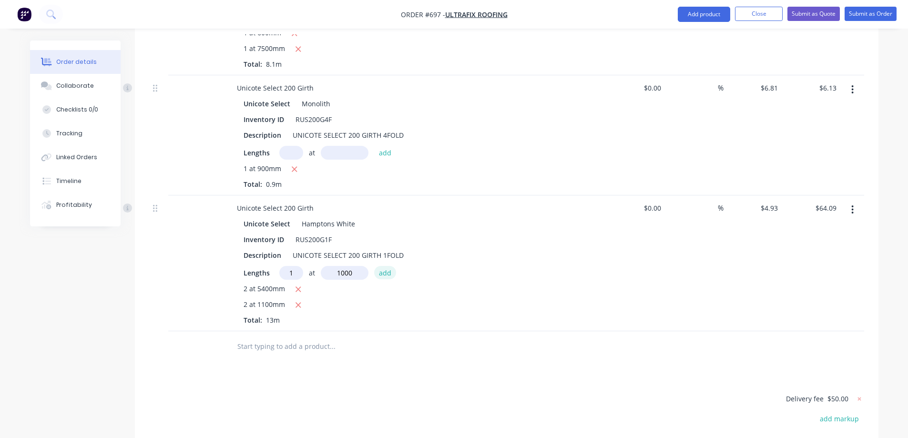
type input "1000mm"
click at [380, 266] on button "add" at bounding box center [385, 272] width 22 height 13
type input "$69.02"
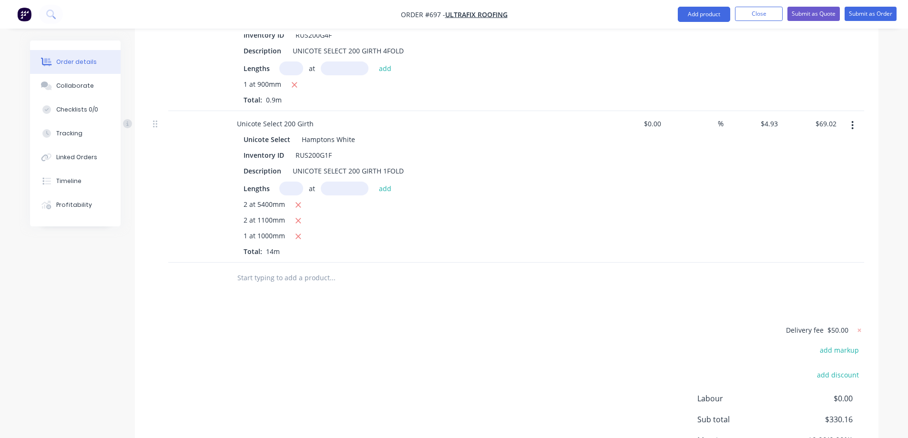
scroll to position [1273, 0]
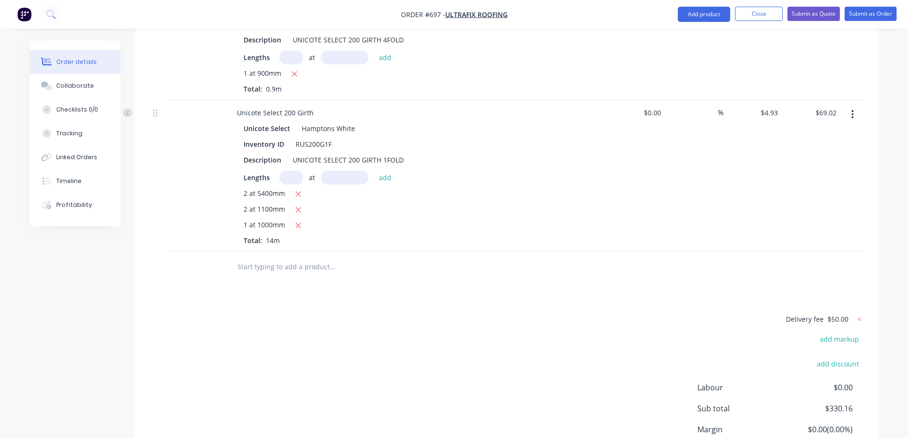
click at [321, 257] on input "text" at bounding box center [332, 266] width 191 height 19
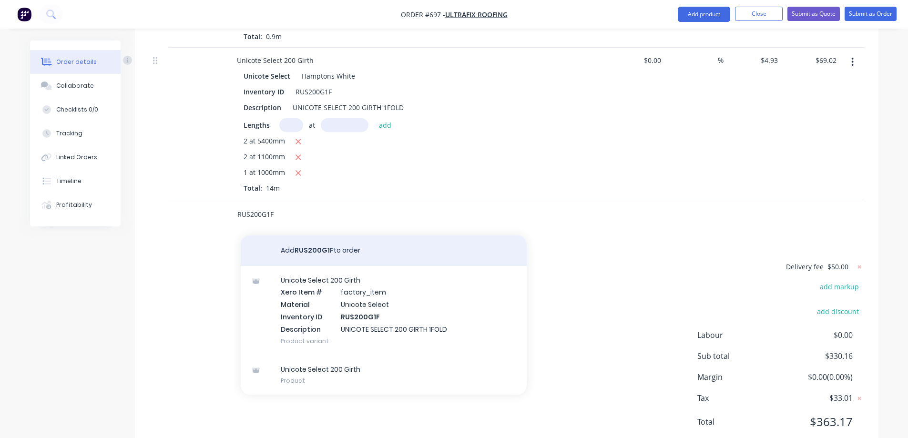
scroll to position [1329, 0]
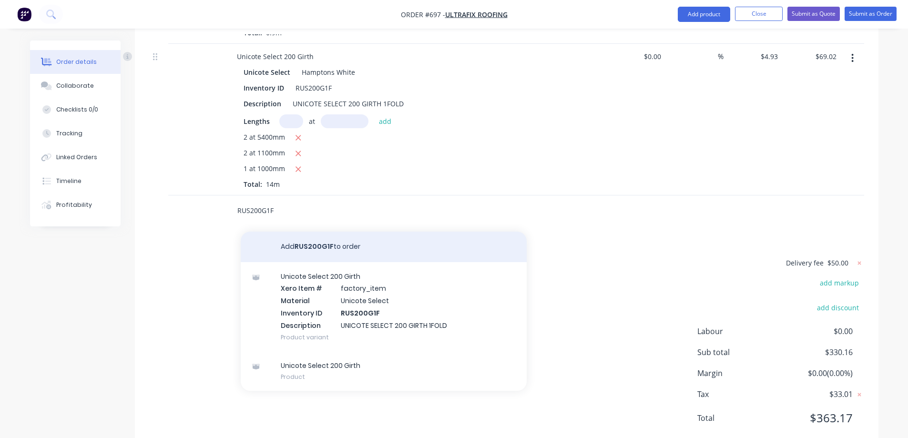
type input "RUS200G1F"
click at [321, 273] on div "Unicote Select 200 Girth Xero Item # factory_item Material Unicote Select Inven…" at bounding box center [384, 306] width 286 height 89
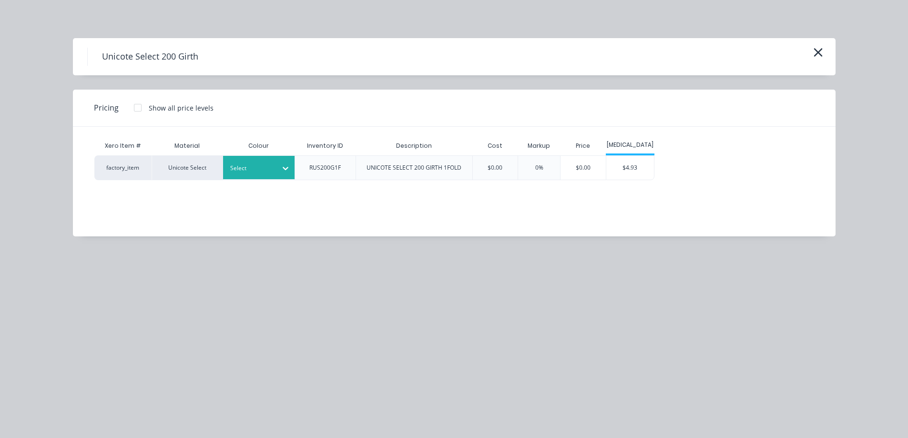
click at [269, 171] on div at bounding box center [251, 168] width 43 height 10
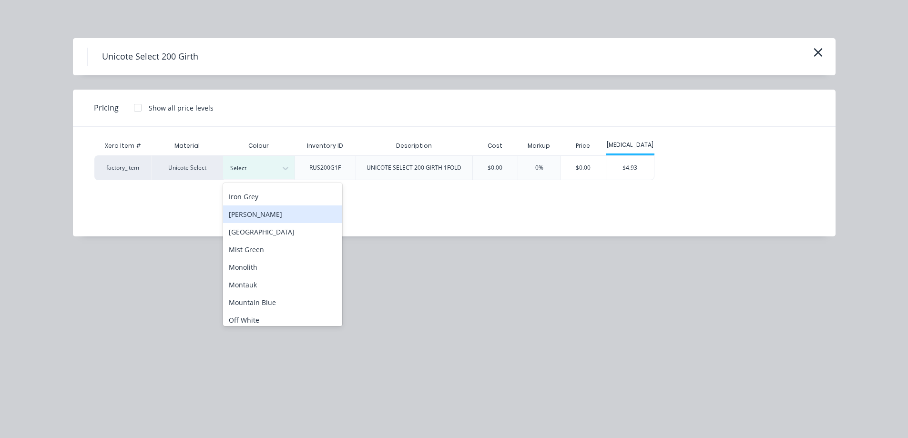
scroll to position [191, 0]
click at [258, 236] on div "Monolith" at bounding box center [282, 232] width 119 height 18
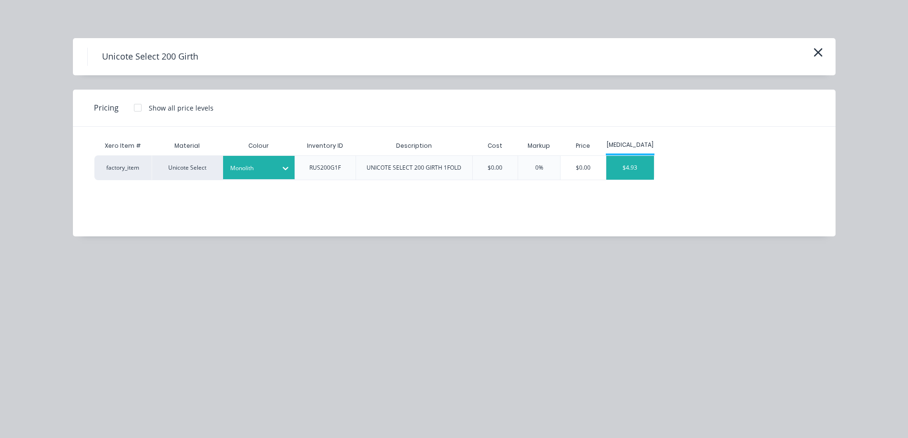
click at [628, 167] on div "$4.93" at bounding box center [630, 168] width 48 height 24
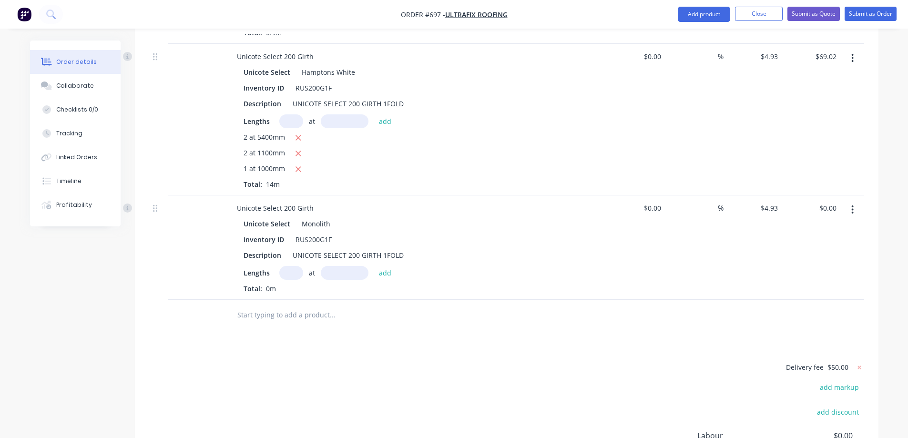
click at [292, 266] on input "text" at bounding box center [291, 273] width 24 height 14
type input "2"
type input "3100mm"
click at [387, 266] on button "add" at bounding box center [385, 272] width 22 height 13
type input "$30.57"
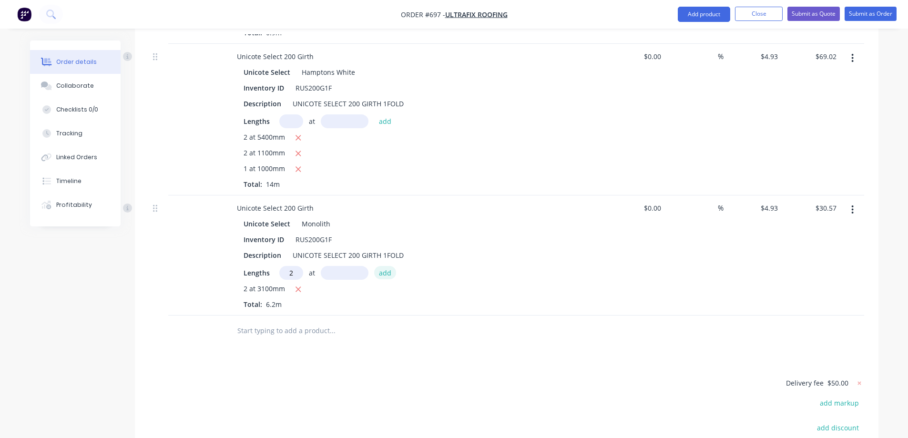
type input "2"
type input "1400mm"
click at [387, 266] on button "add" at bounding box center [385, 272] width 22 height 13
type input "$44.37"
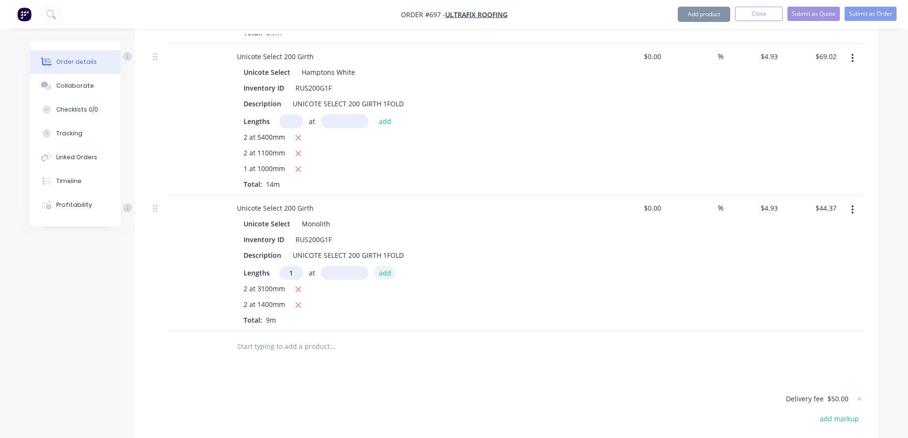
type input "1"
type input "1000mm"
click at [387, 266] on button "add" at bounding box center [385, 272] width 22 height 13
type input "$49.30"
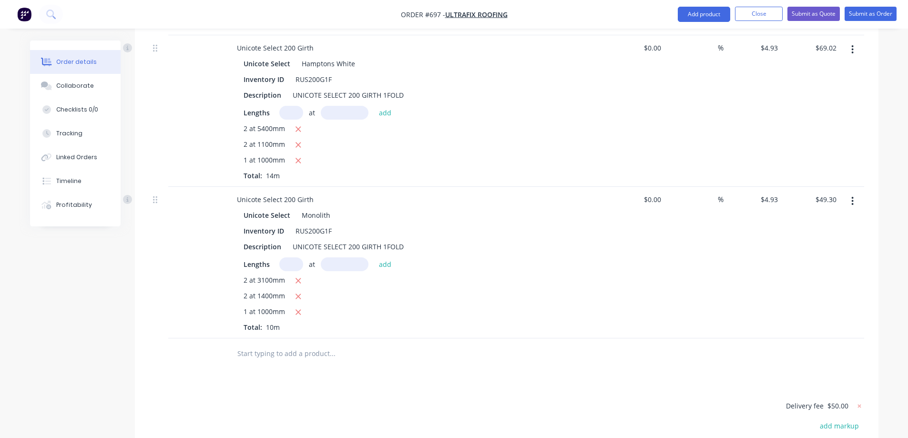
scroll to position [1386, 0]
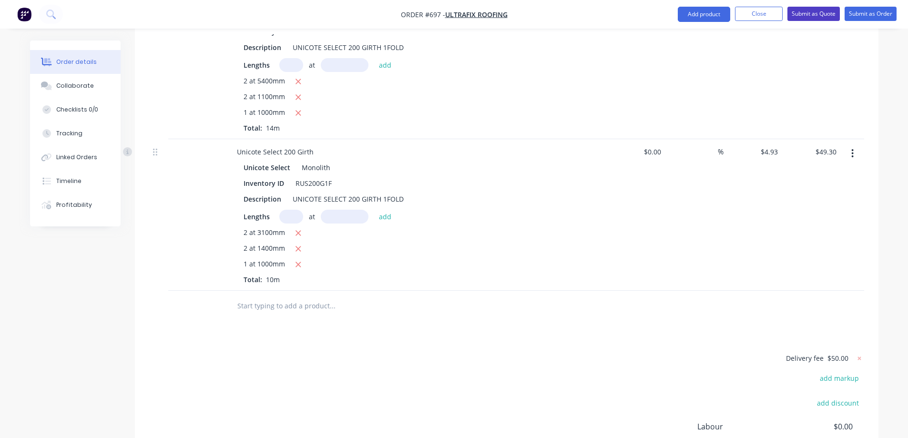
click at [802, 15] on button "Submit as Quote" at bounding box center [813, 14] width 52 height 14
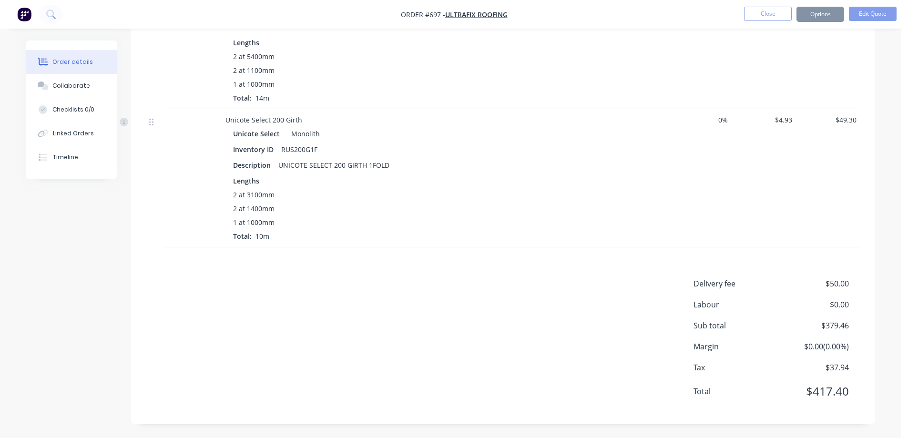
scroll to position [0, 0]
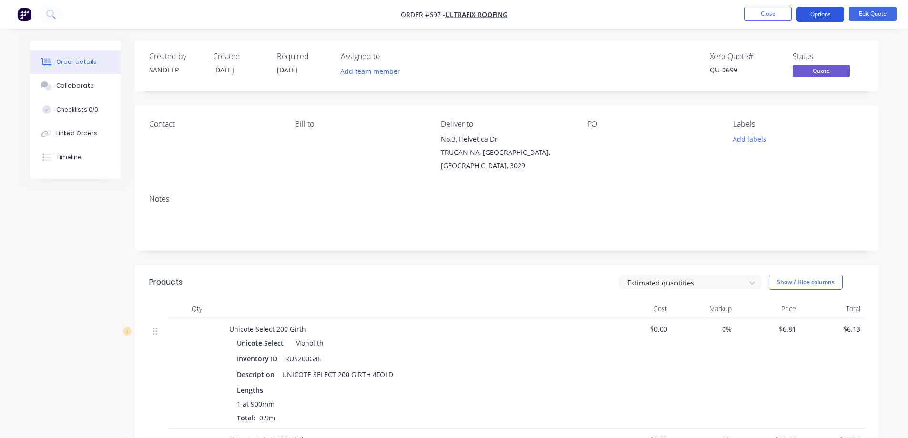
click at [816, 12] on button "Options" at bounding box center [820, 14] width 48 height 15
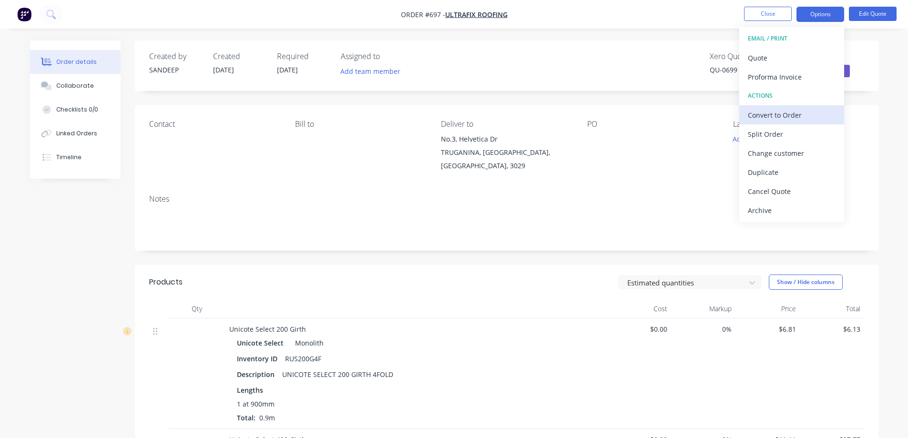
click at [787, 113] on div "Convert to Order" at bounding box center [792, 115] width 88 height 14
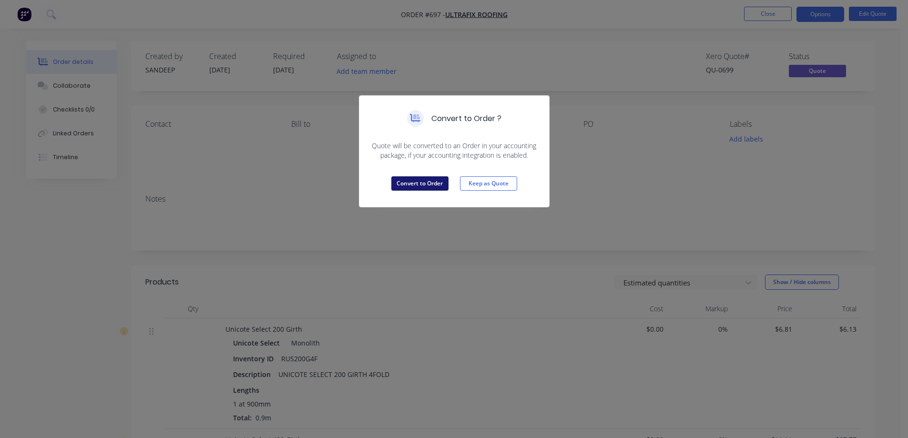
click at [418, 189] on button "Convert to Order" at bounding box center [419, 183] width 57 height 14
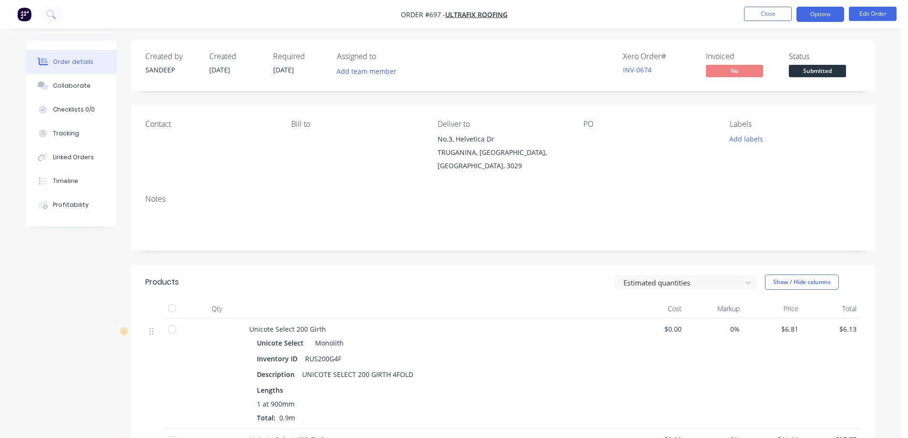
click at [805, 13] on button "Options" at bounding box center [820, 14] width 48 height 15
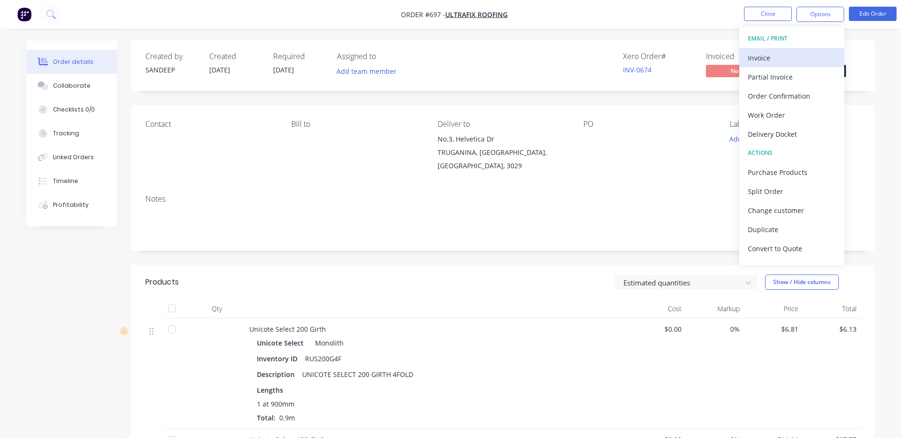
click at [760, 63] on div "Invoice" at bounding box center [792, 58] width 88 height 14
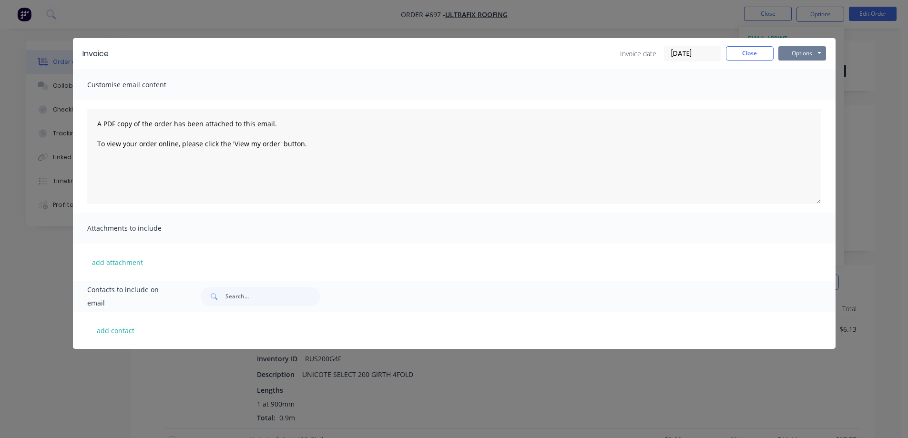
click at [804, 56] on button "Options" at bounding box center [802, 53] width 48 height 14
click at [798, 69] on button "Preview" at bounding box center [808, 70] width 61 height 16
click at [734, 54] on button "Close" at bounding box center [750, 53] width 48 height 14
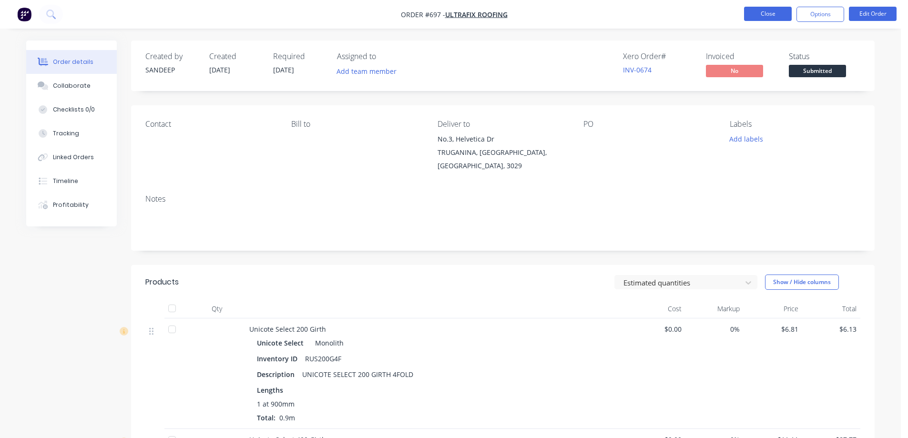
click at [760, 11] on button "Close" at bounding box center [768, 14] width 48 height 14
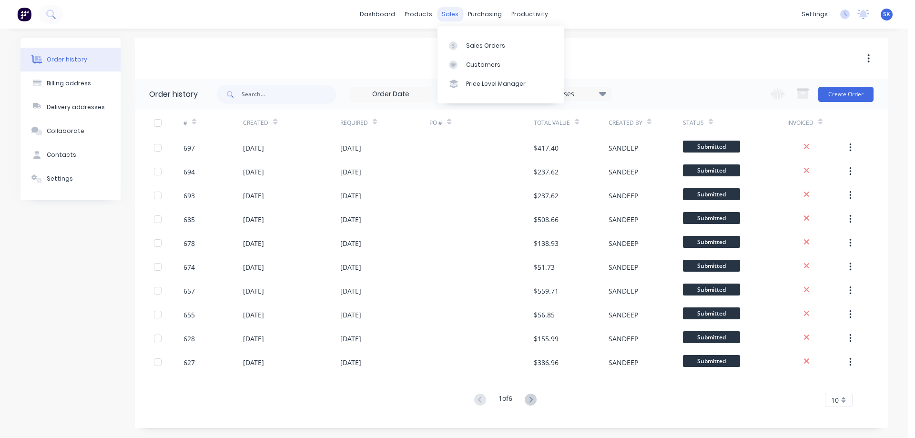
click at [440, 17] on div "sales" at bounding box center [450, 14] width 26 height 14
click at [458, 47] on div at bounding box center [456, 45] width 14 height 9
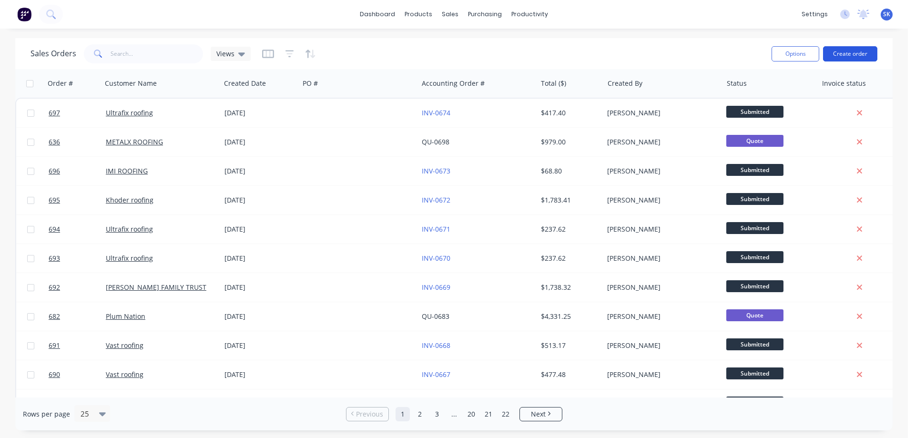
click at [853, 51] on button "Create order" at bounding box center [850, 53] width 54 height 15
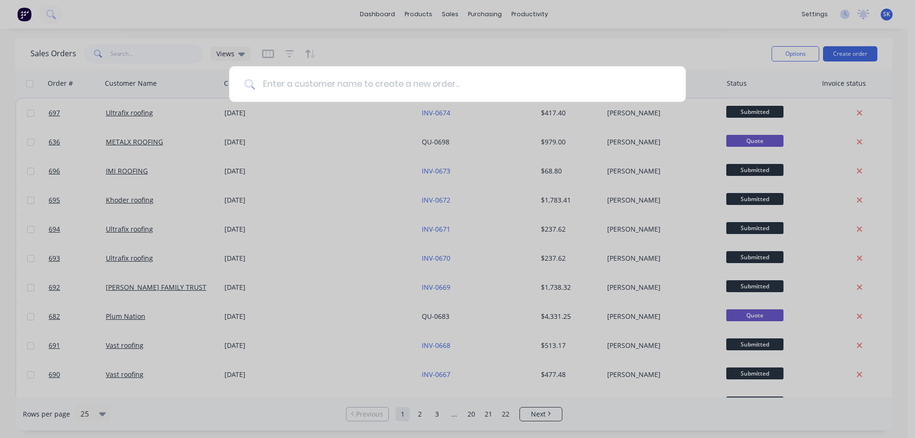
click at [355, 75] on input at bounding box center [463, 84] width 416 height 36
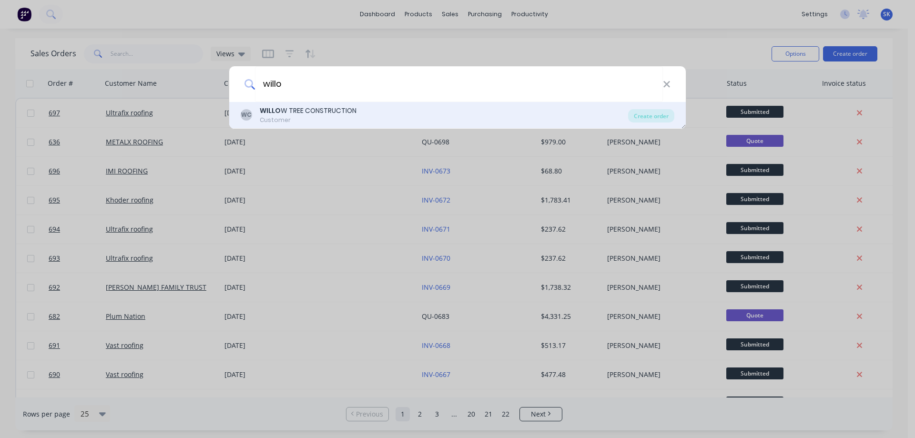
type input "willo"
click at [329, 115] on div "WILLO W TREE CONSTRUCTION" at bounding box center [308, 111] width 97 height 10
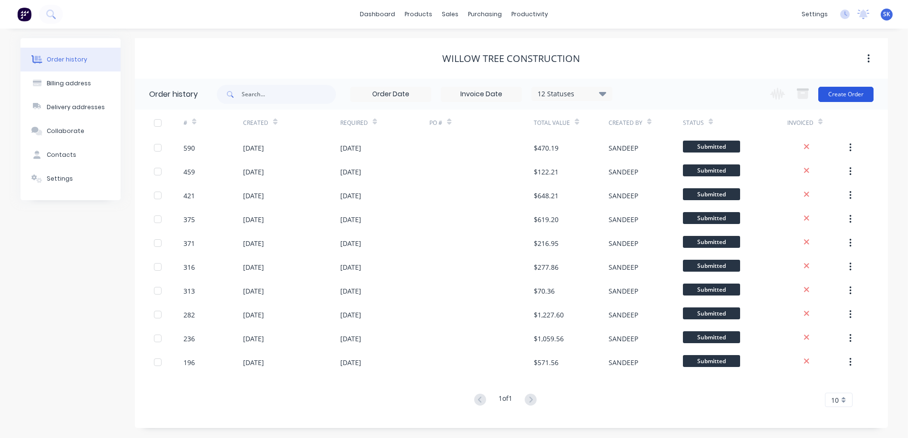
click at [838, 91] on button "Create Order" at bounding box center [845, 94] width 55 height 15
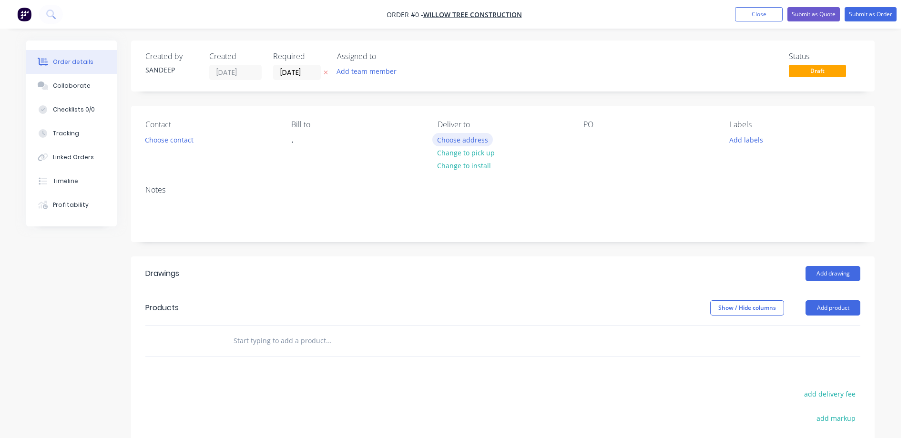
click at [467, 138] on button "Choose address" at bounding box center [462, 139] width 61 height 13
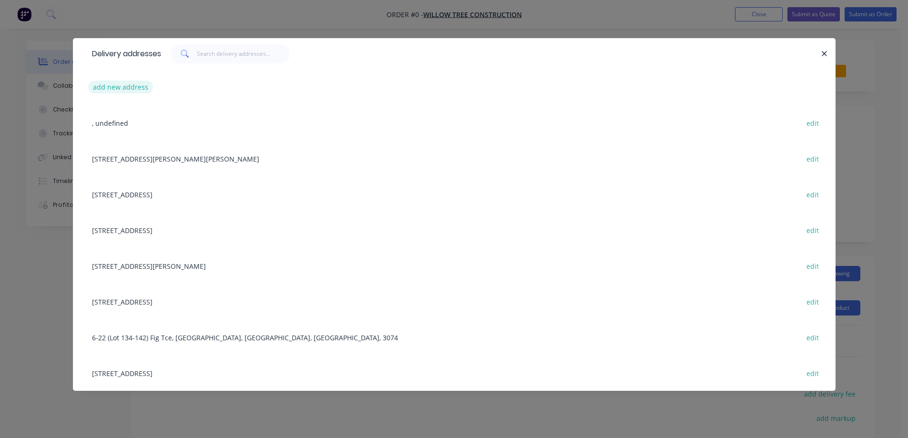
click at [127, 88] on button "add new address" at bounding box center [120, 87] width 65 height 13
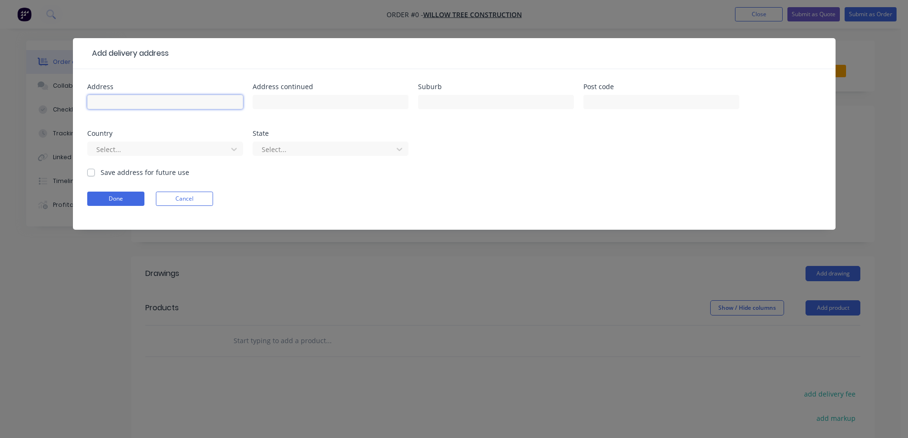
click at [215, 102] on input "text" at bounding box center [165, 102] width 156 height 14
paste input "[STREET_ADDRESS]"
type input "[STREET_ADDRESS]"
click at [461, 101] on input "text" at bounding box center [496, 102] width 156 height 14
paste input "HEIDELBERG WEST"
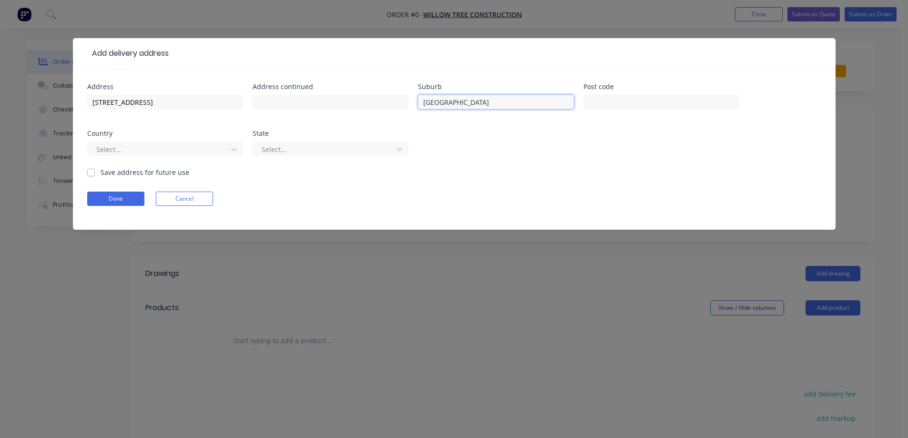
type input "HEIDELBERG WEST"
click at [591, 100] on input "text" at bounding box center [661, 102] width 156 height 14
paste input "3081"
type input "3081"
click at [198, 151] on div at bounding box center [158, 149] width 127 height 12
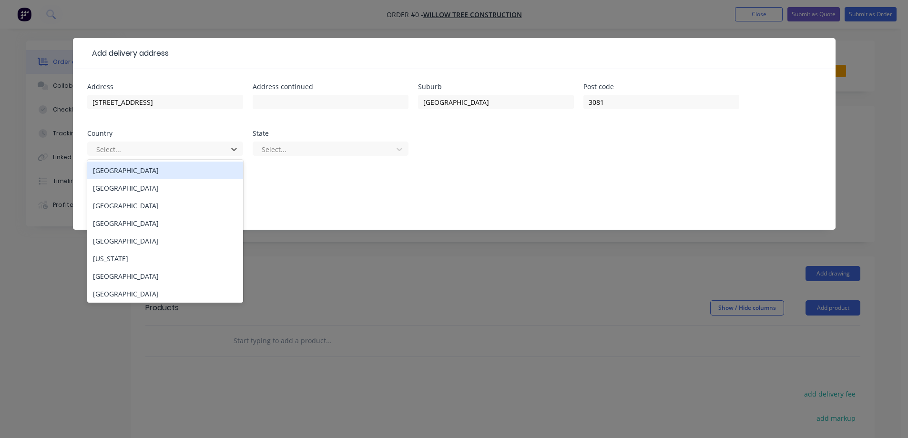
click at [177, 175] on div "[GEOGRAPHIC_DATA]" at bounding box center [165, 171] width 156 height 18
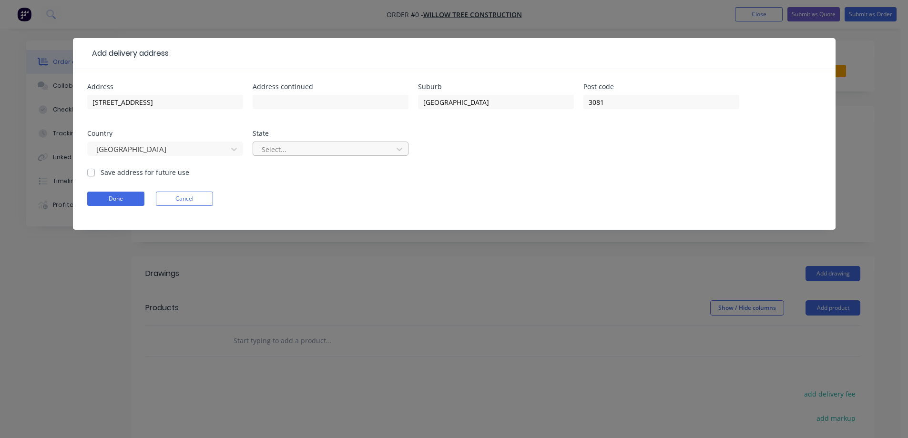
click at [272, 148] on div at bounding box center [324, 149] width 127 height 12
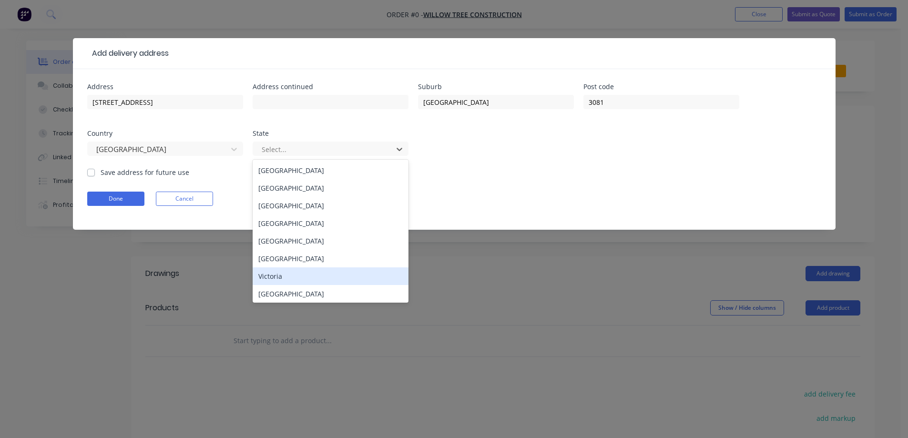
click at [282, 277] on div "Victoria" at bounding box center [331, 276] width 156 height 18
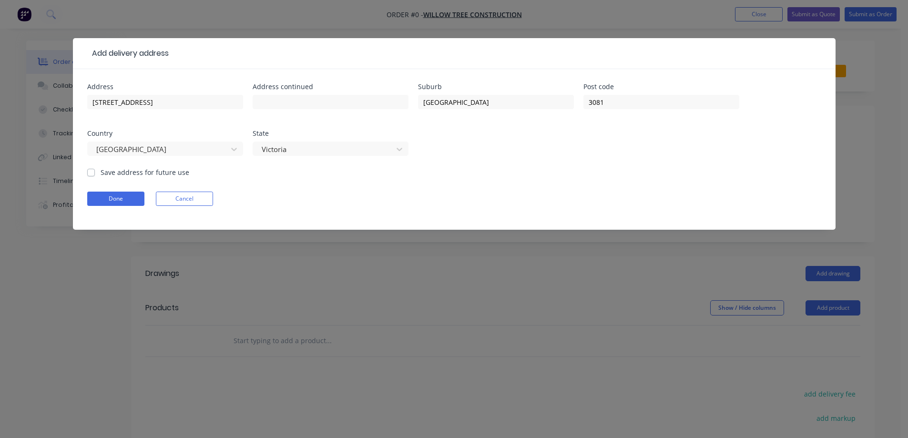
click at [145, 173] on label "Save address for future use" at bounding box center [145, 172] width 89 height 10
click at [95, 173] on input "Save address for future use" at bounding box center [91, 171] width 8 height 9
checkbox input "true"
click at [132, 202] on button "Done" at bounding box center [115, 199] width 57 height 14
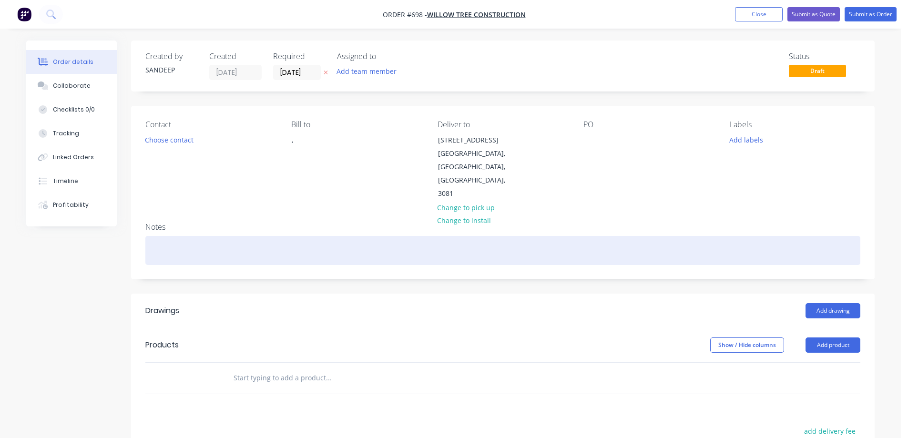
scroll to position [48, 0]
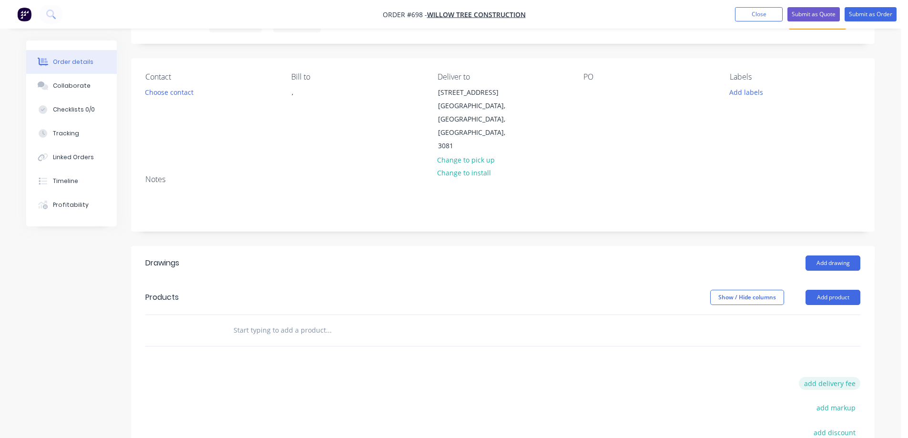
click at [809, 377] on button "add delivery fee" at bounding box center [829, 383] width 61 height 13
type input "50"
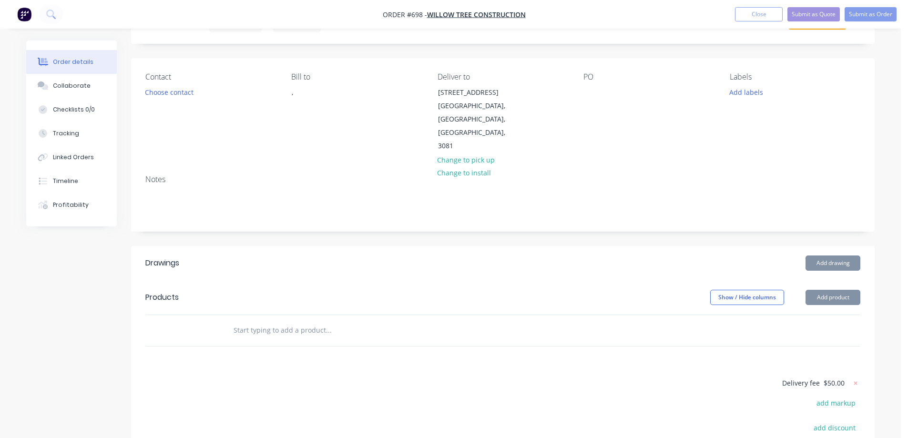
click at [447, 322] on div "Drawings Add drawing Products Show / Hide columns Add product Delivery fee $50.…" at bounding box center [502, 408] width 743 height 324
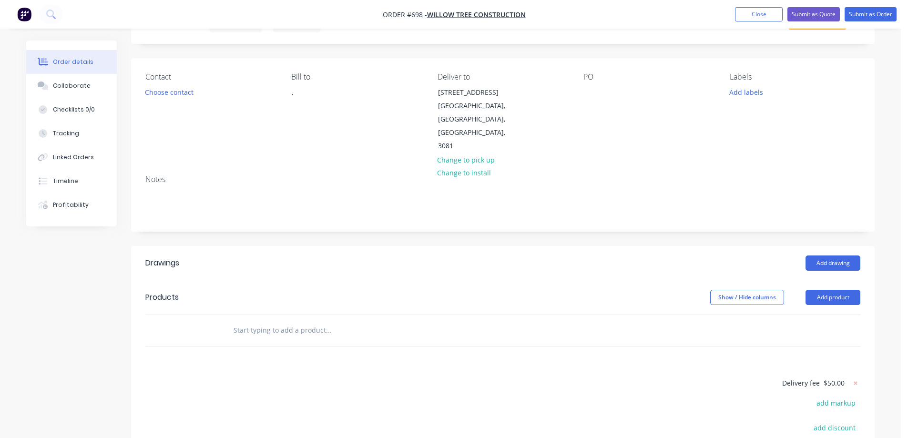
click at [253, 321] on input "text" at bounding box center [328, 330] width 191 height 19
type input "r"
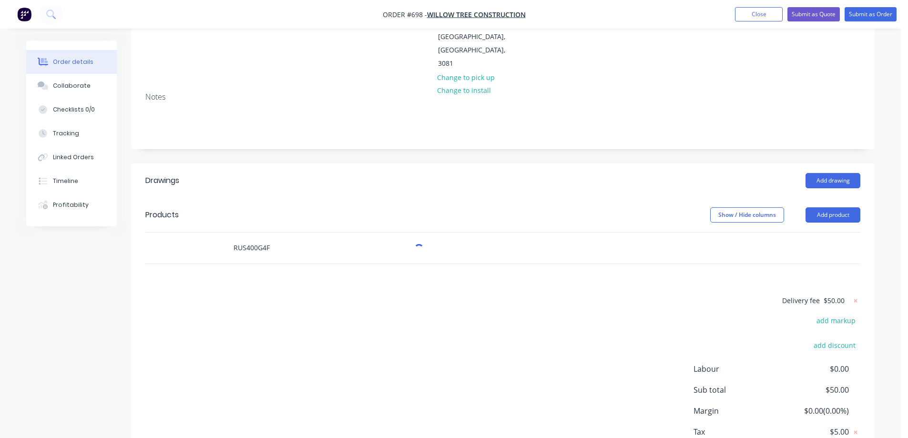
scroll to position [143, 0]
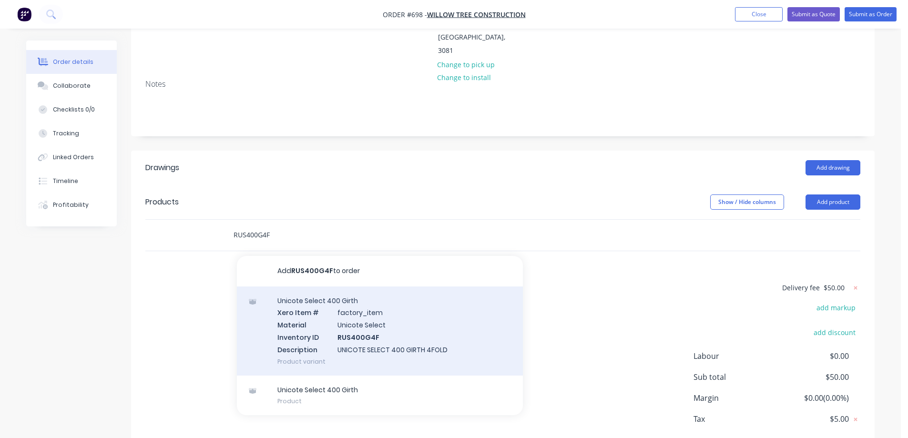
type input "RUS400G4F"
click at [311, 289] on div "Unicote Select 400 Girth Xero Item # factory_item Material Unicote Select Inven…" at bounding box center [380, 330] width 286 height 89
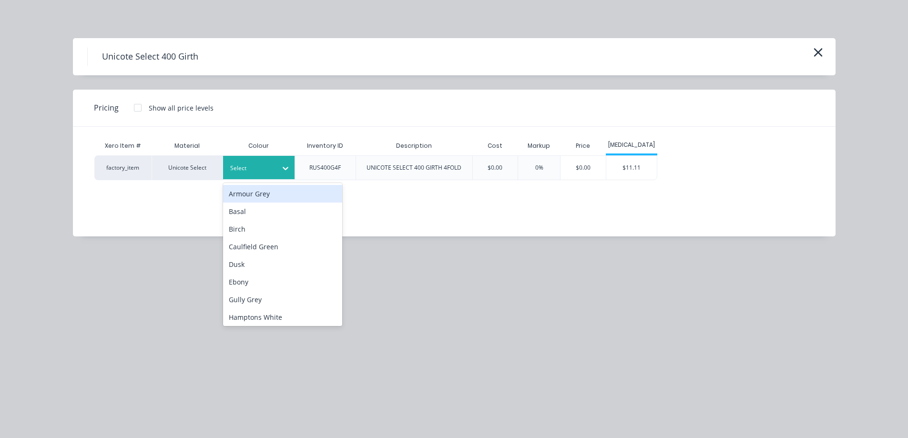
click at [280, 163] on div at bounding box center [285, 168] width 17 height 15
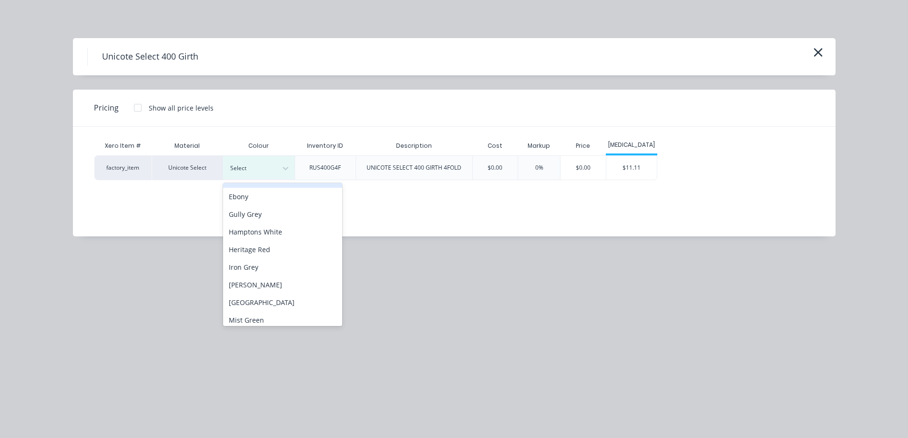
scroll to position [95, 0]
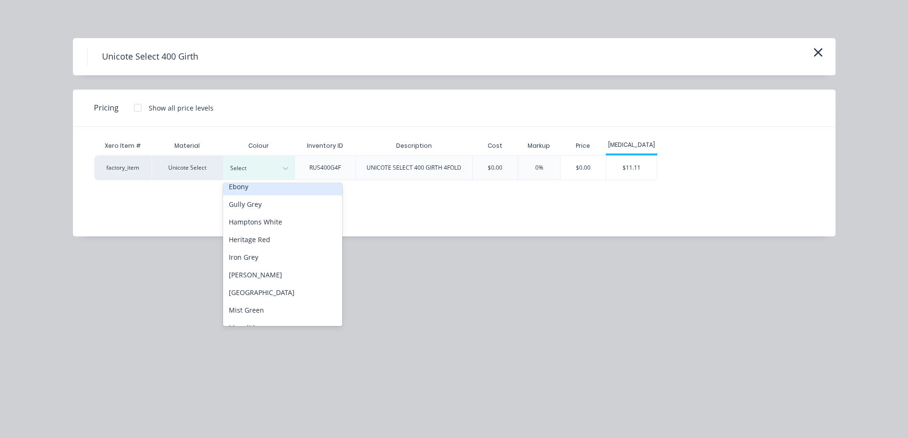
click at [265, 193] on div "Ebony" at bounding box center [282, 187] width 119 height 18
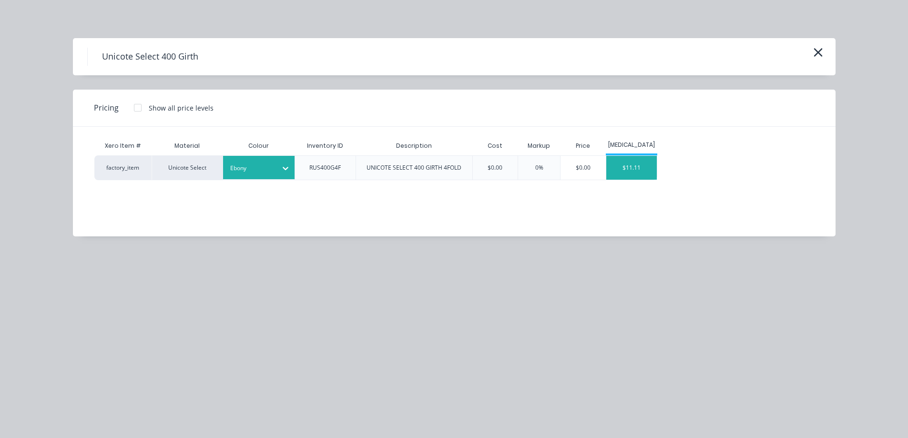
click at [638, 170] on div "$11.11" at bounding box center [631, 168] width 51 height 24
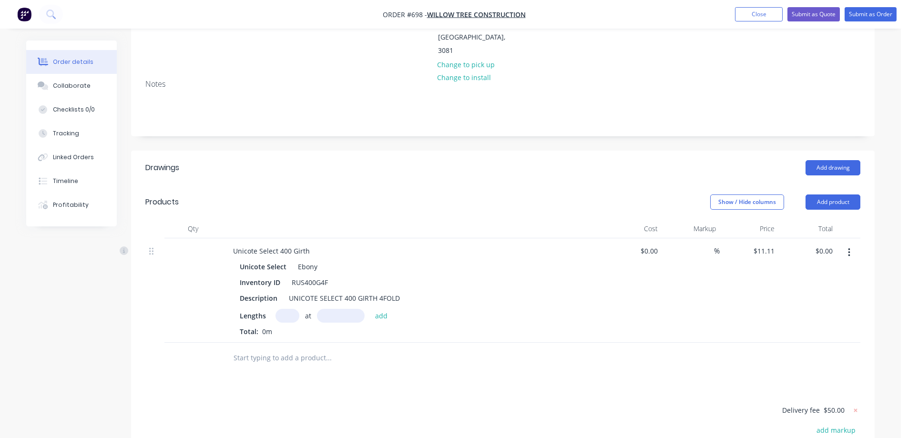
click at [293, 309] on input "text" at bounding box center [287, 316] width 24 height 14
type input "6"
type input "5000mm"
click at [381, 309] on button "add" at bounding box center [381, 315] width 22 height 13
type input "$333.30"
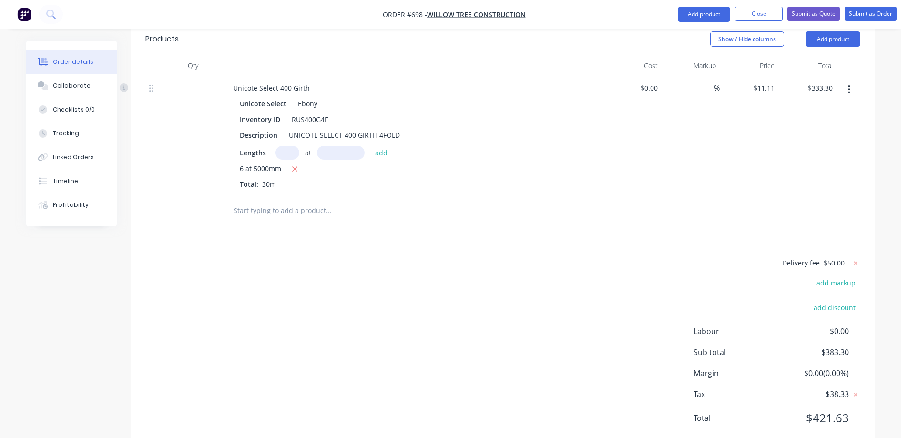
scroll to position [68, 0]
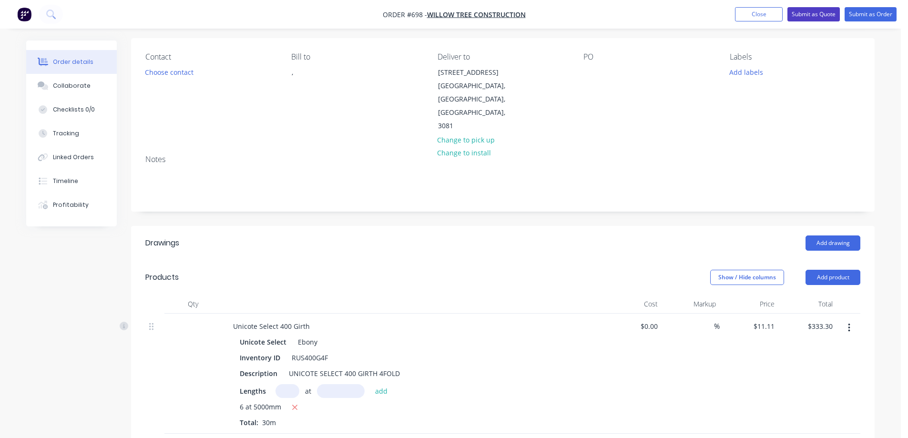
click at [809, 17] on button "Submit as Quote" at bounding box center [813, 14] width 52 height 14
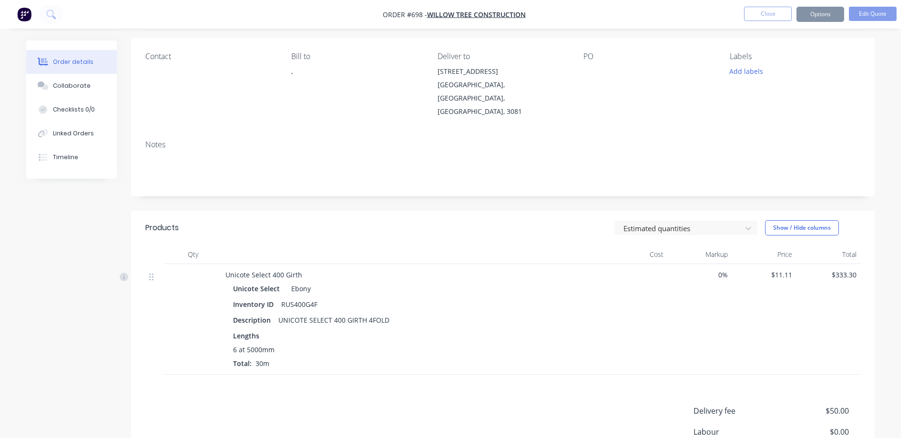
scroll to position [0, 0]
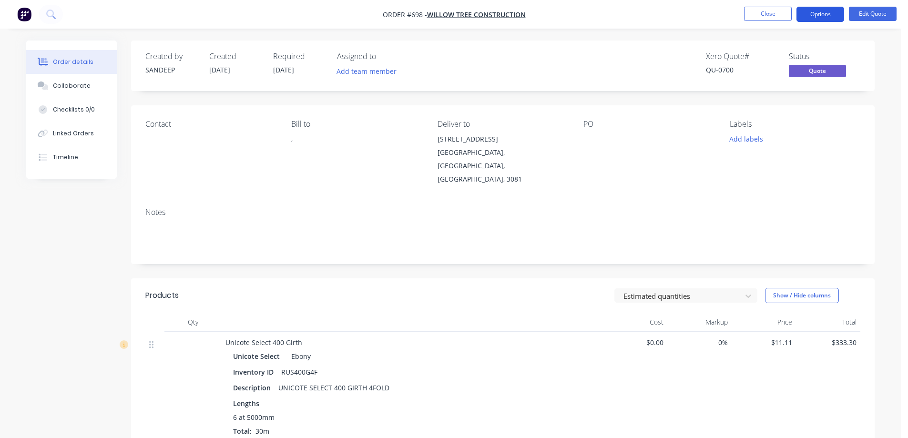
click at [807, 18] on button "Options" at bounding box center [820, 14] width 48 height 15
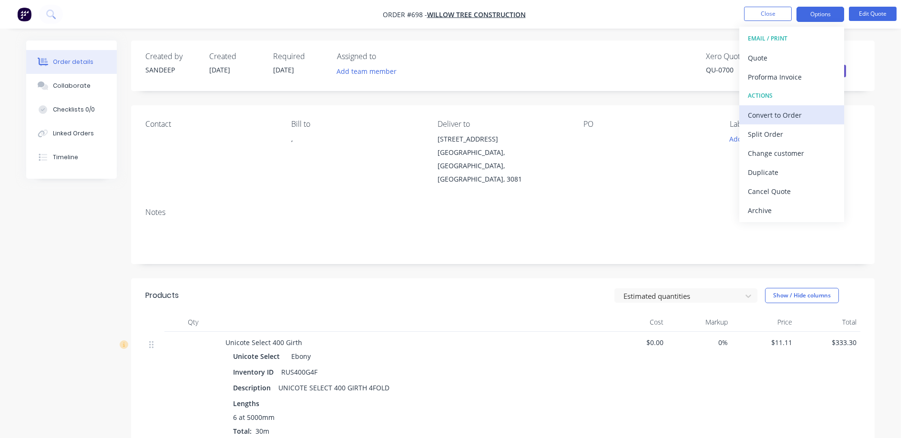
click at [764, 109] on div "Convert to Order" at bounding box center [792, 115] width 88 height 14
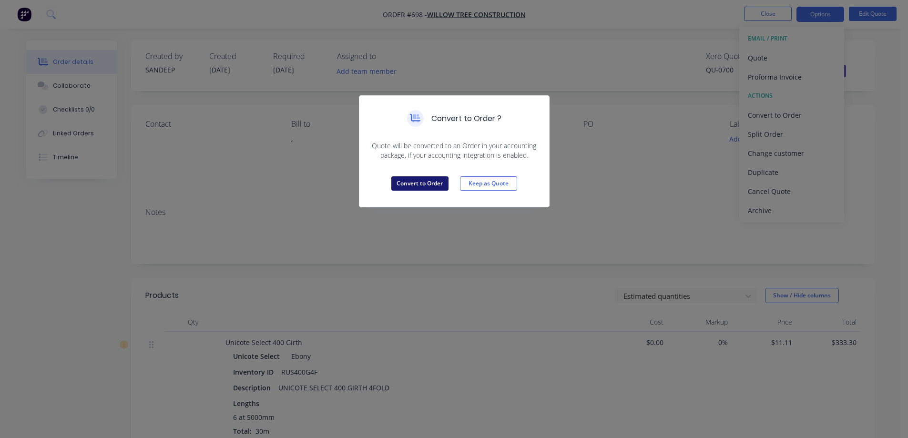
click at [408, 180] on button "Convert to Order" at bounding box center [419, 183] width 57 height 14
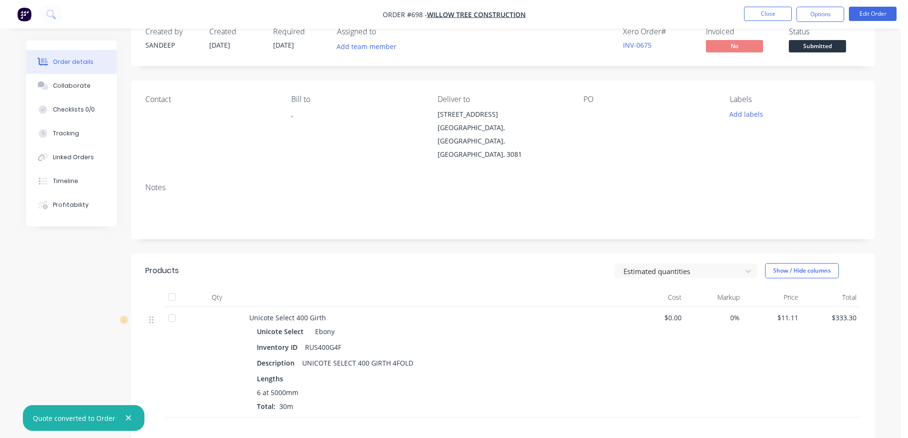
scroll to position [48, 0]
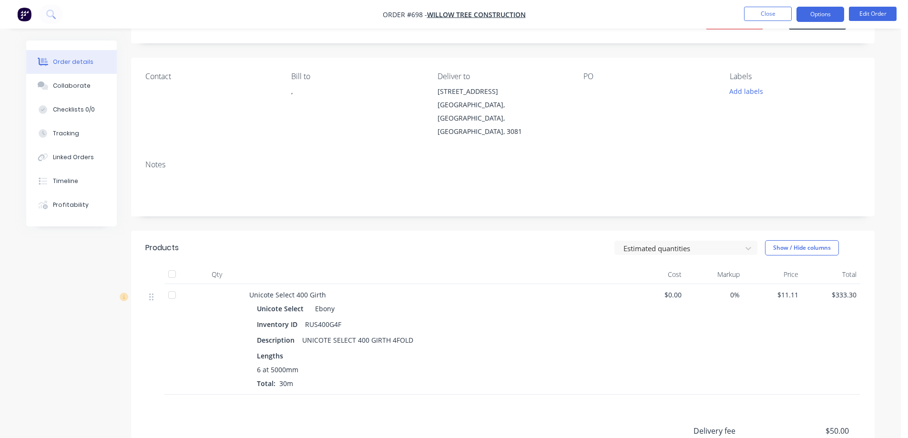
click at [823, 15] on button "Options" at bounding box center [820, 14] width 48 height 15
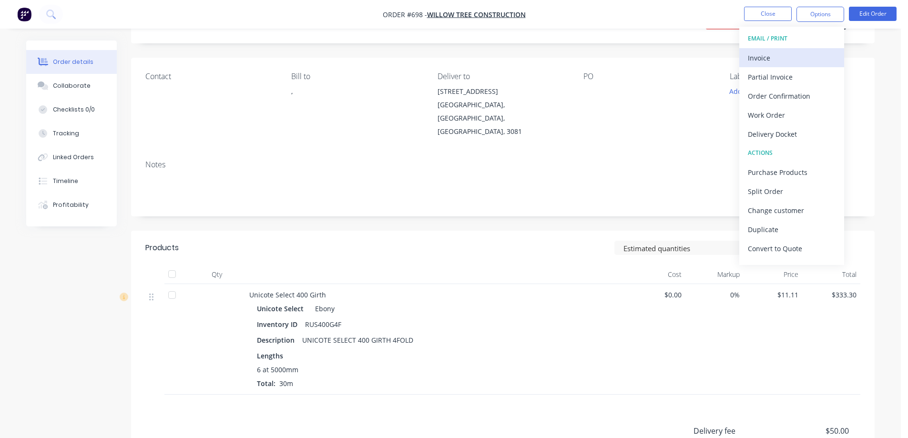
click at [790, 55] on div "Invoice" at bounding box center [792, 58] width 88 height 14
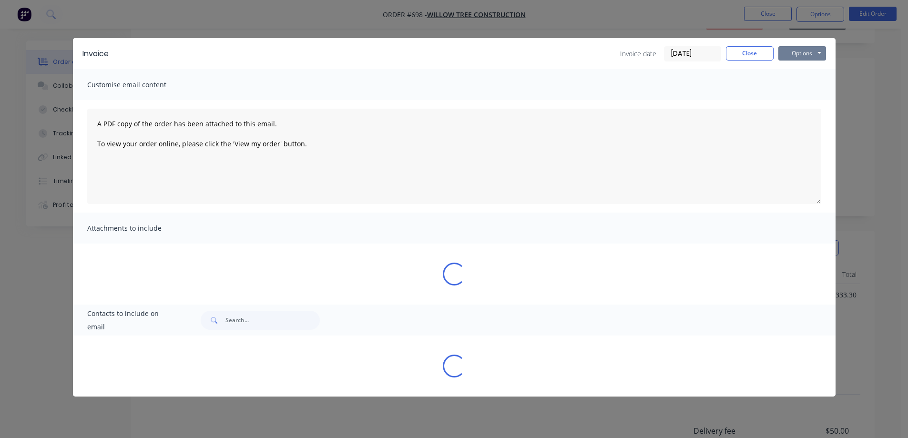
click at [790, 55] on button "Options" at bounding box center [802, 53] width 48 height 14
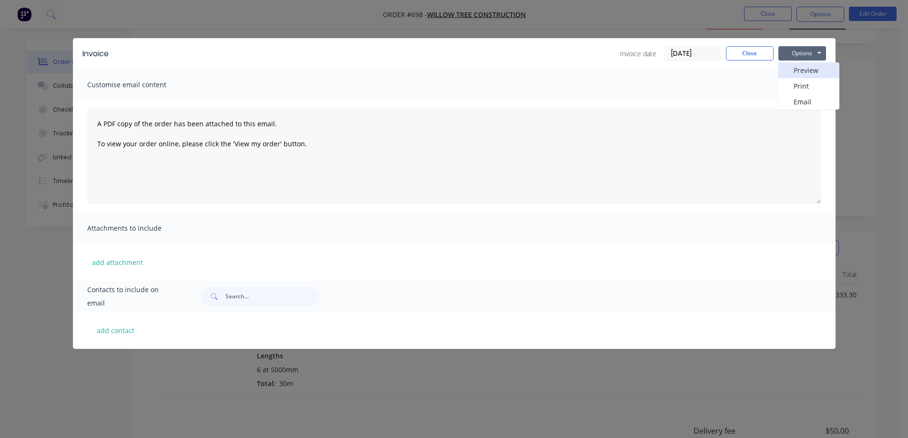
click at [789, 69] on button "Preview" at bounding box center [808, 70] width 61 height 16
click at [625, 8] on div "Invoice Invoice date 30/09/25 Close Options Preview Print Email Customise email…" at bounding box center [454, 219] width 908 height 438
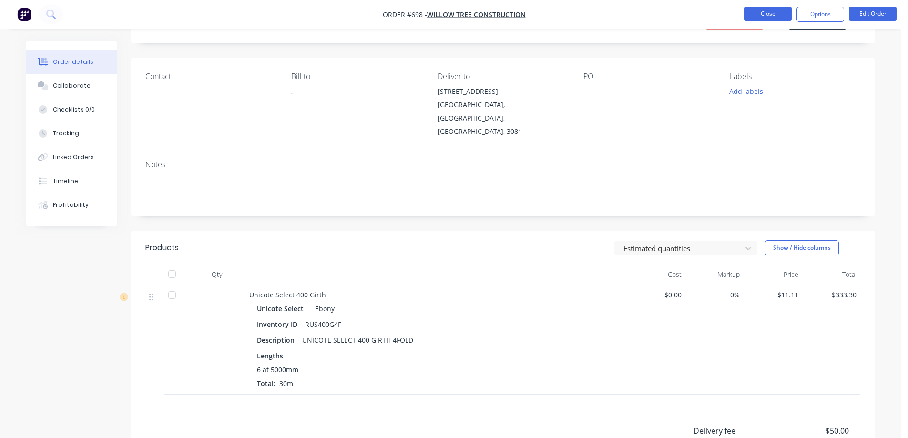
click at [776, 15] on button "Close" at bounding box center [768, 14] width 48 height 14
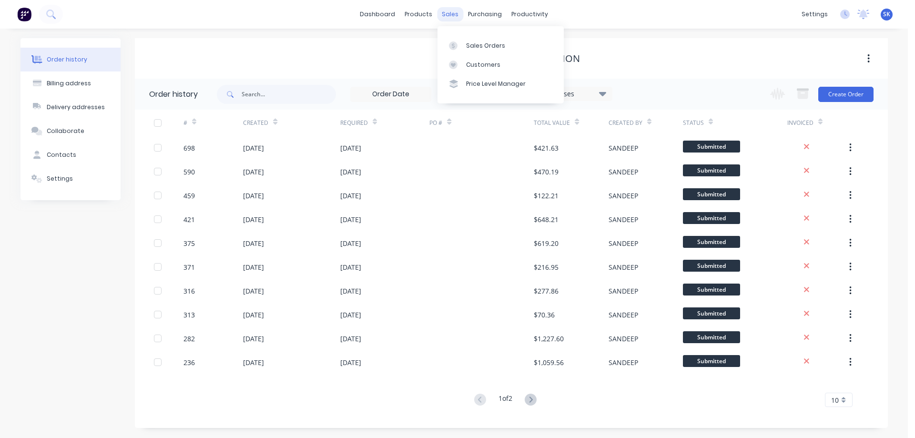
click at [449, 15] on div "sales" at bounding box center [450, 14] width 26 height 14
click at [473, 41] on div "Sales Orders" at bounding box center [485, 45] width 39 height 9
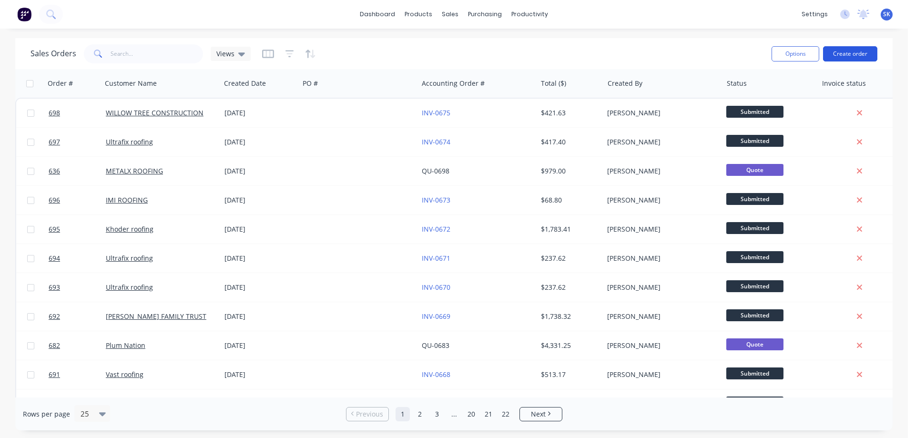
click at [871, 52] on button "Create order" at bounding box center [850, 53] width 54 height 15
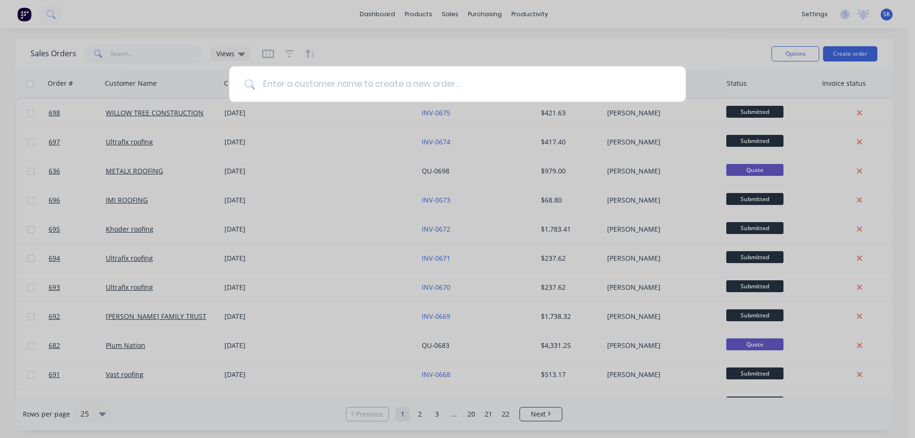
click at [287, 81] on input at bounding box center [463, 84] width 416 height 36
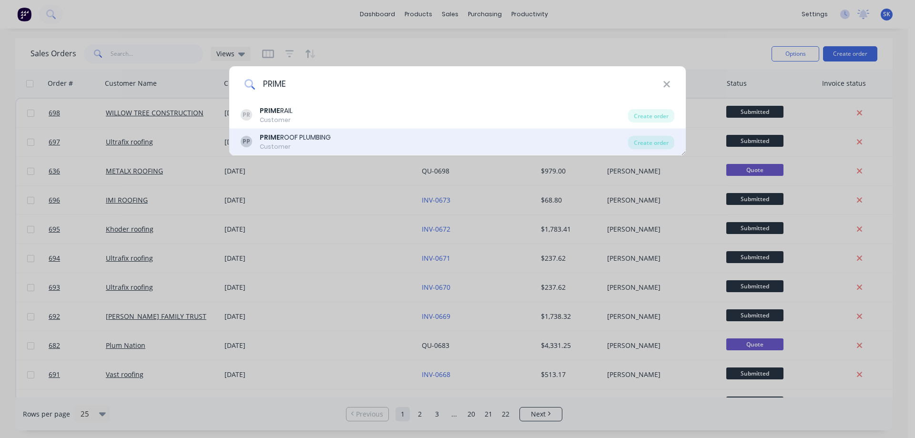
type input "PRIME"
click at [289, 137] on div "PRIME ROOF PLUMBING" at bounding box center [295, 137] width 71 height 10
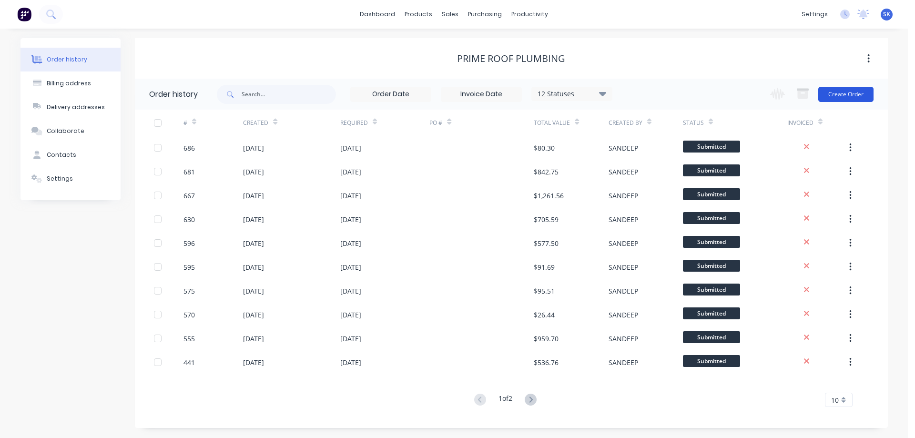
click at [841, 91] on button "Create Order" at bounding box center [845, 94] width 55 height 15
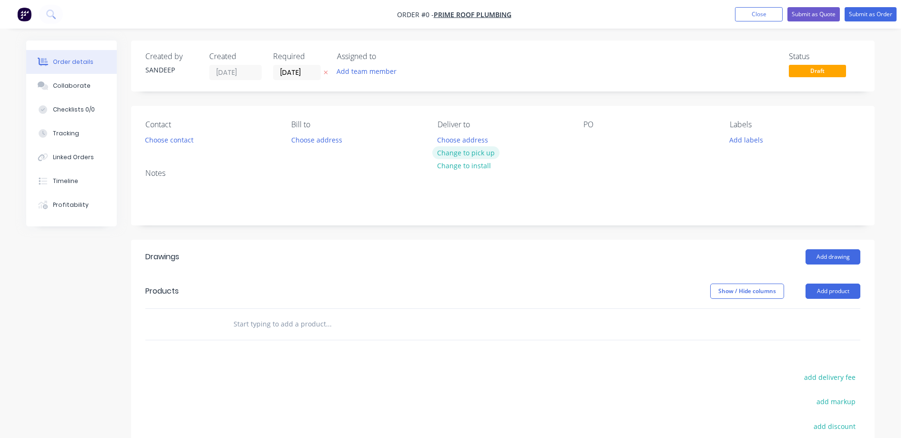
click at [476, 151] on button "Change to pick up" at bounding box center [466, 152] width 68 height 13
click at [288, 323] on input "text" at bounding box center [328, 323] width 191 height 19
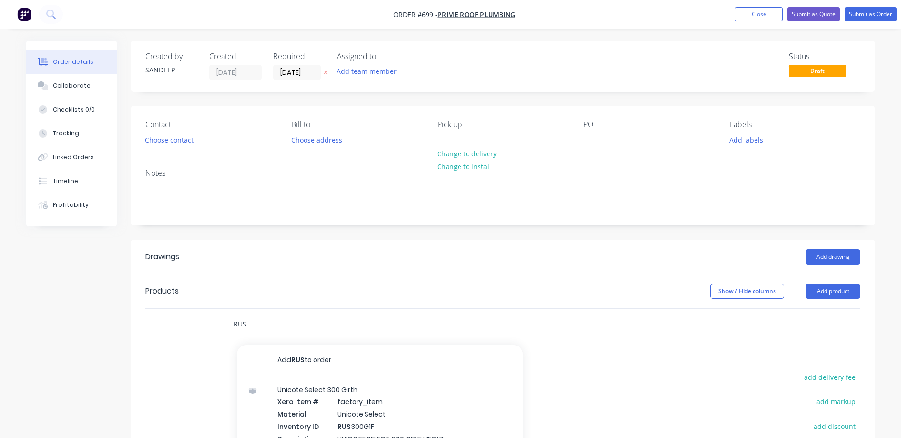
click at [277, 326] on input "RUS" at bounding box center [328, 323] width 191 height 19
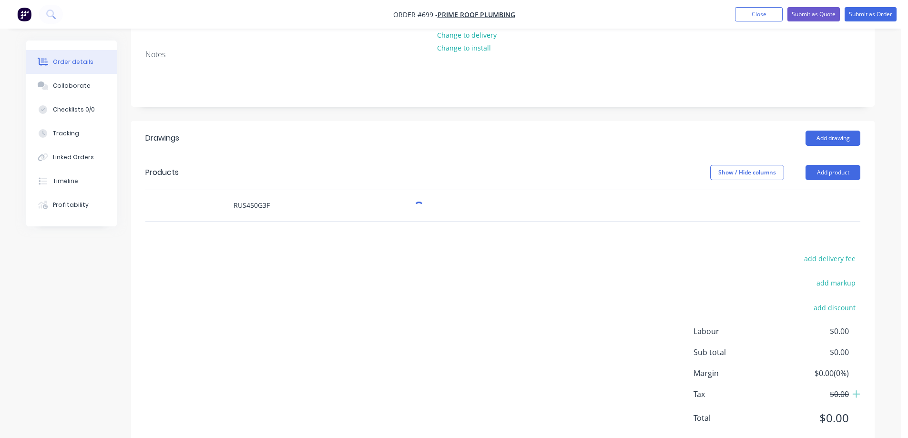
scroll to position [143, 0]
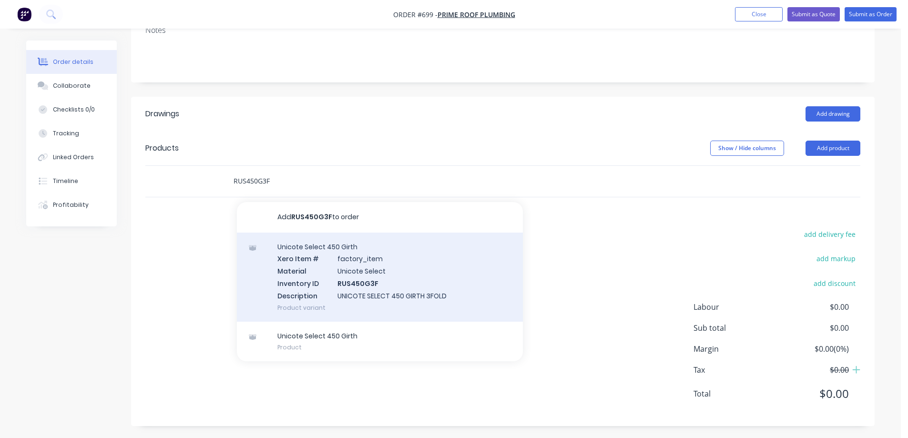
type input "RUS450G3F"
click at [314, 280] on div "Unicote Select 450 Girth Xero Item # factory_item Material Unicote Select Inven…" at bounding box center [380, 277] width 286 height 89
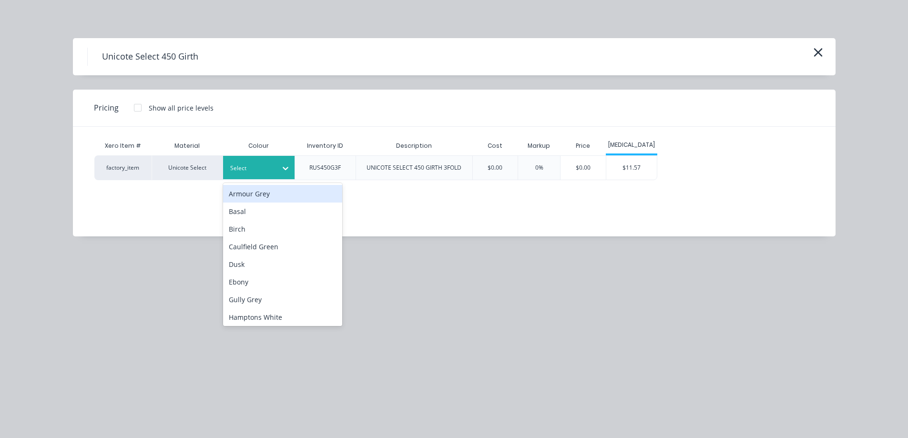
click at [263, 174] on div "Select" at bounding box center [249, 168] width 53 height 12
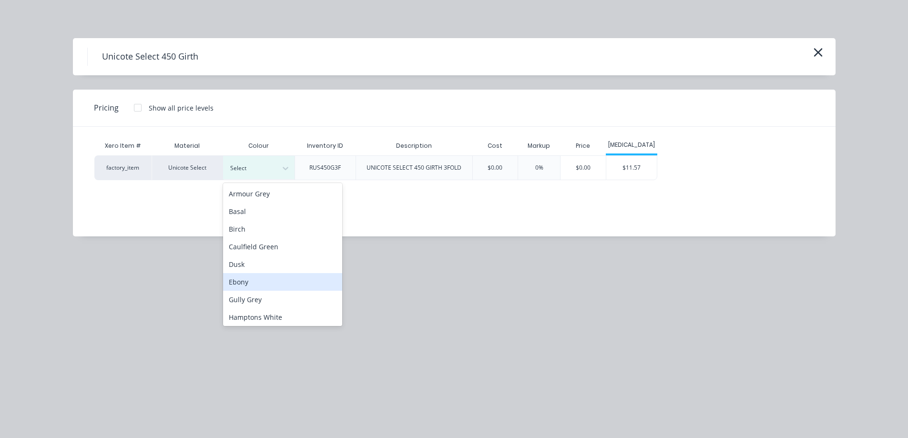
click at [246, 280] on div "Ebony" at bounding box center [282, 282] width 119 height 18
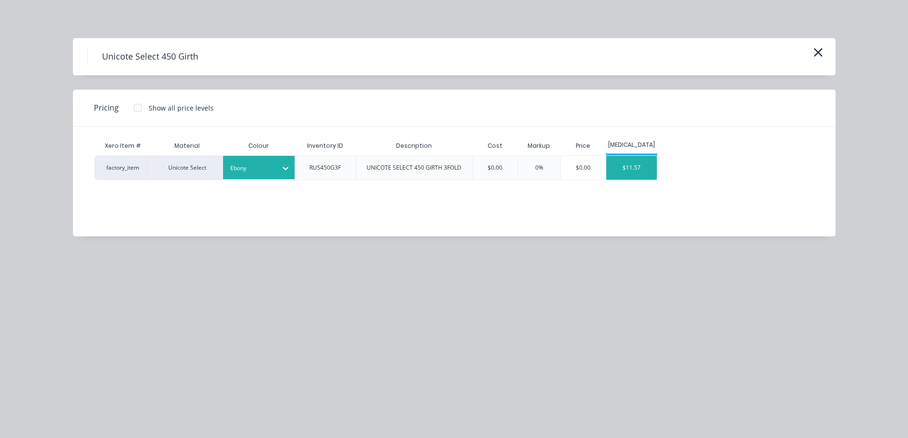
click at [648, 174] on div "$11.57" at bounding box center [631, 168] width 51 height 24
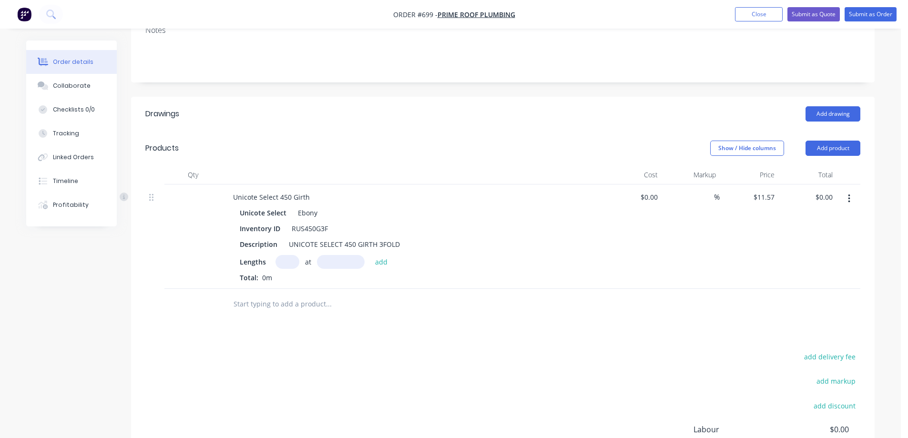
click at [291, 264] on input "text" at bounding box center [287, 262] width 24 height 14
type input "2"
type input "1000mm"
click at [385, 263] on button "add" at bounding box center [381, 261] width 22 height 13
type input "$23.14"
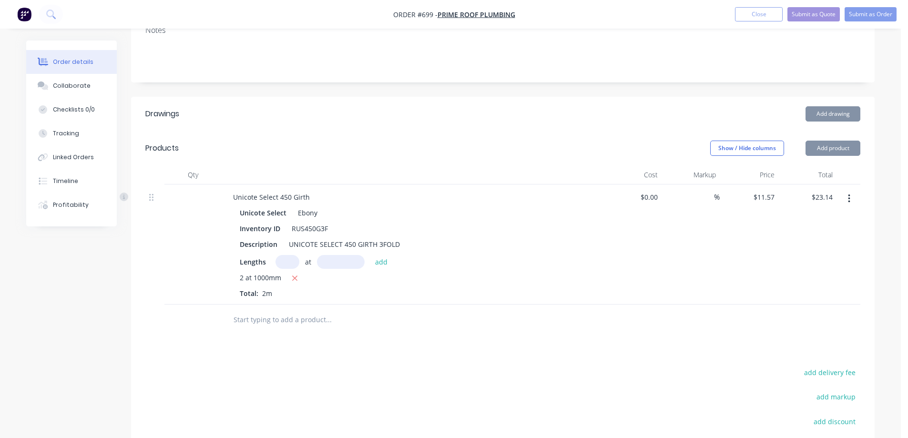
click at [281, 311] on input "text" at bounding box center [328, 319] width 191 height 19
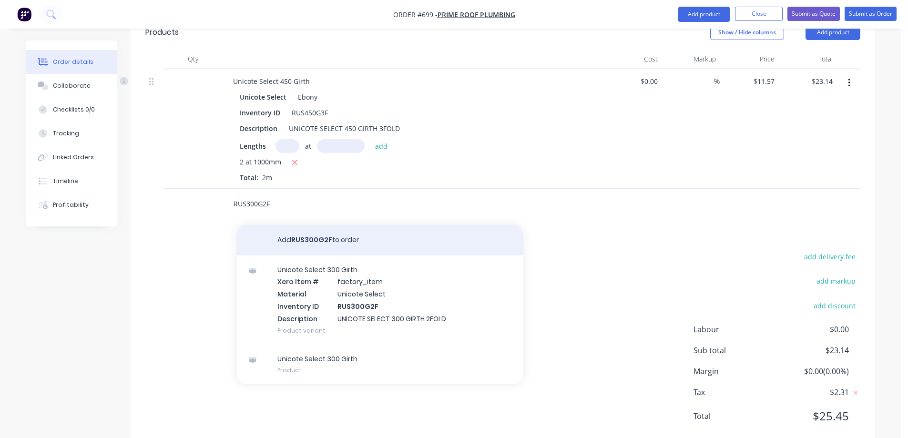
scroll to position [284, 0]
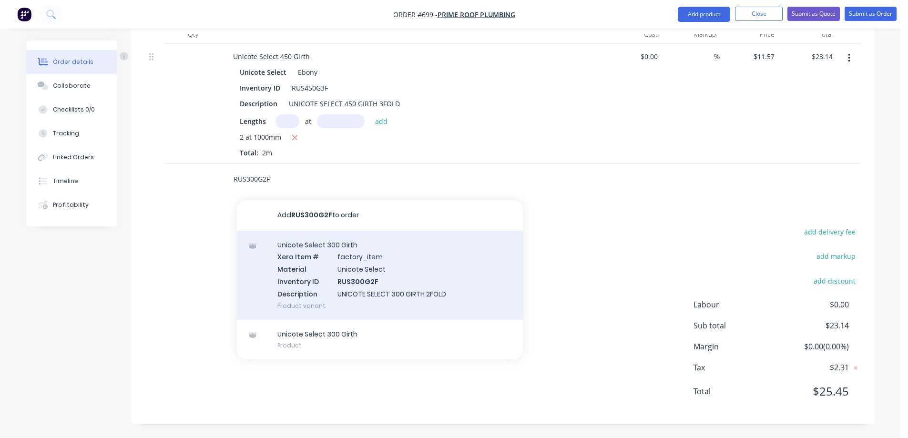
type input "RUS300G2F"
click at [323, 293] on div "Unicote Select 300 Girth Xero Item # factory_item Material Unicote Select Inven…" at bounding box center [380, 275] width 286 height 89
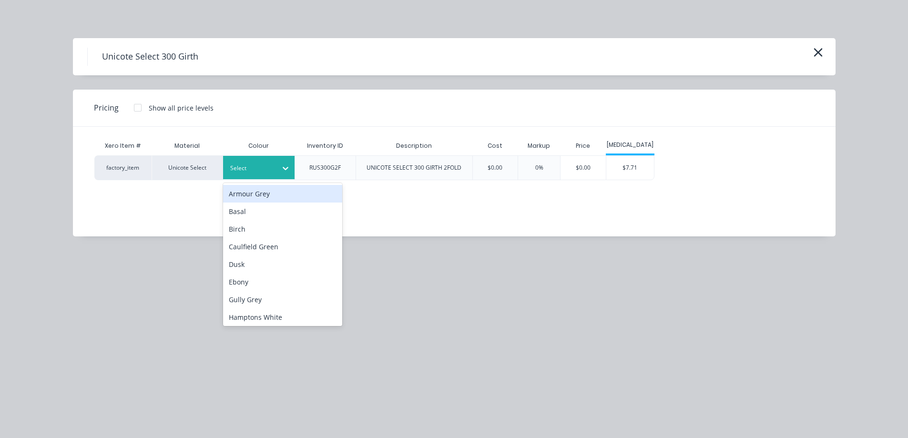
click at [268, 161] on div "Select" at bounding box center [258, 167] width 71 height 23
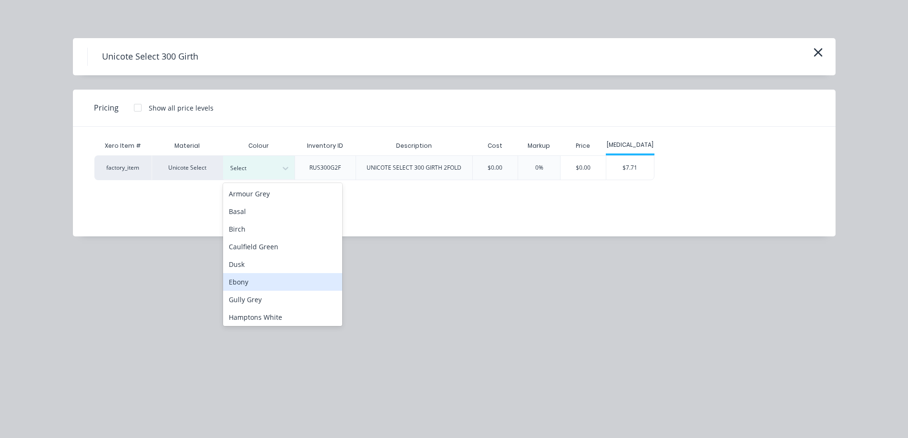
click at [242, 283] on div "Ebony" at bounding box center [282, 282] width 119 height 18
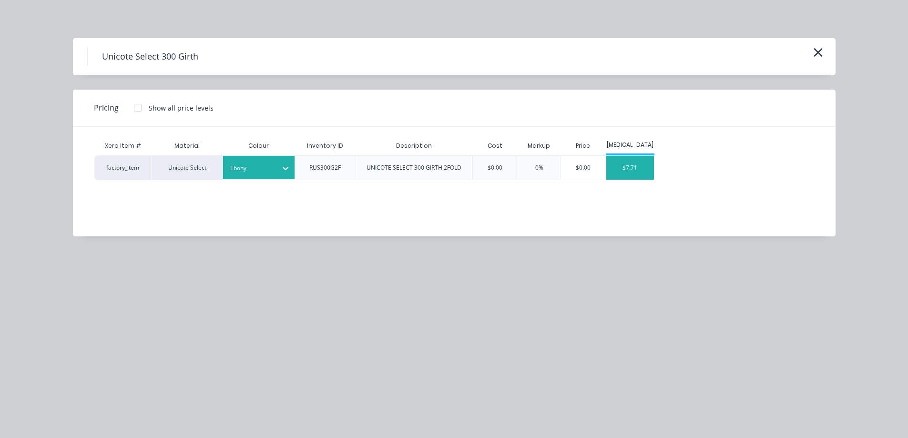
click at [636, 177] on div "$7.71" at bounding box center [630, 168] width 48 height 24
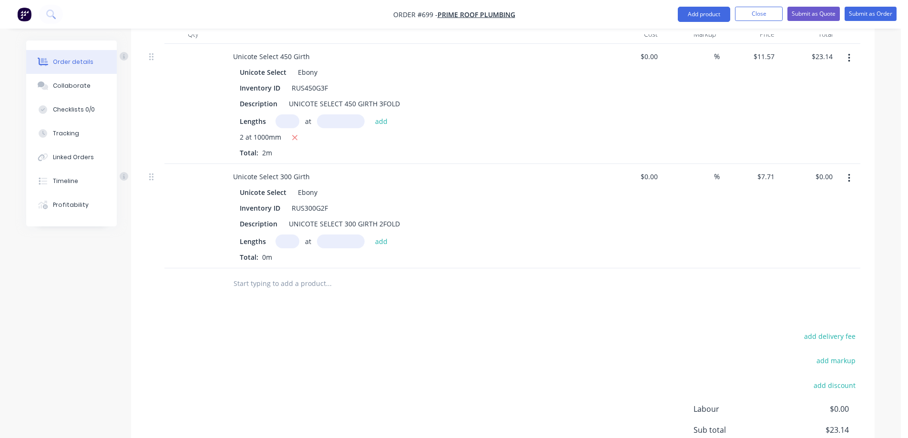
click at [291, 241] on input "text" at bounding box center [287, 241] width 24 height 14
type input "2"
type input "2000mm"
click at [379, 236] on button "add" at bounding box center [381, 240] width 22 height 13
type input "$30.84"
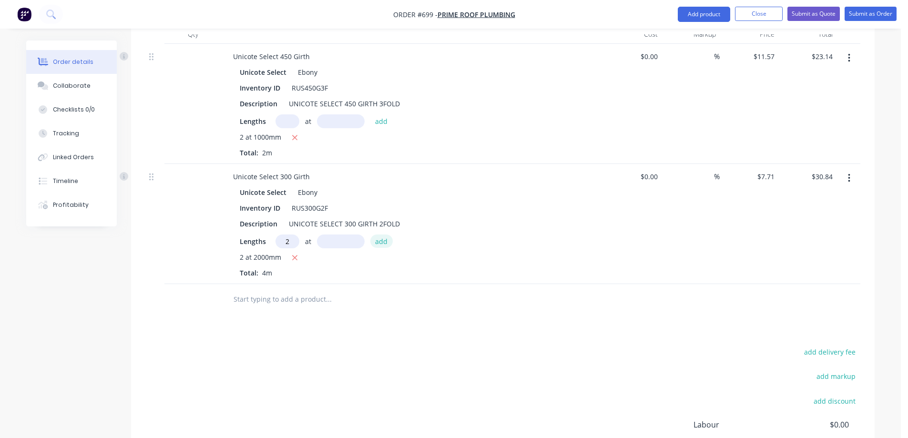
type input "2"
type input "3000mm"
click at [379, 236] on button "add" at bounding box center [381, 240] width 22 height 13
type input "$77.10"
type input "2"
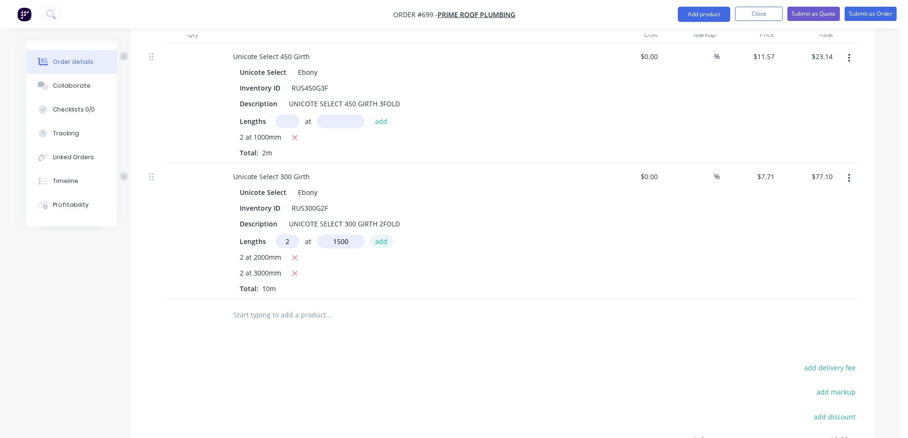
type input "1500mm"
click at [379, 236] on button "add" at bounding box center [381, 240] width 22 height 13
type input "$100.23"
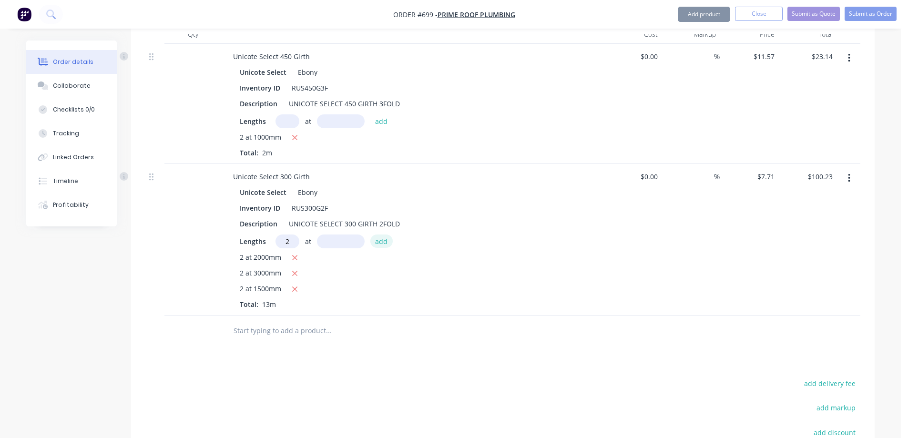
type input "2"
type input "1000mm"
click at [379, 236] on button "add" at bounding box center [381, 240] width 22 height 13
type input "$115.65"
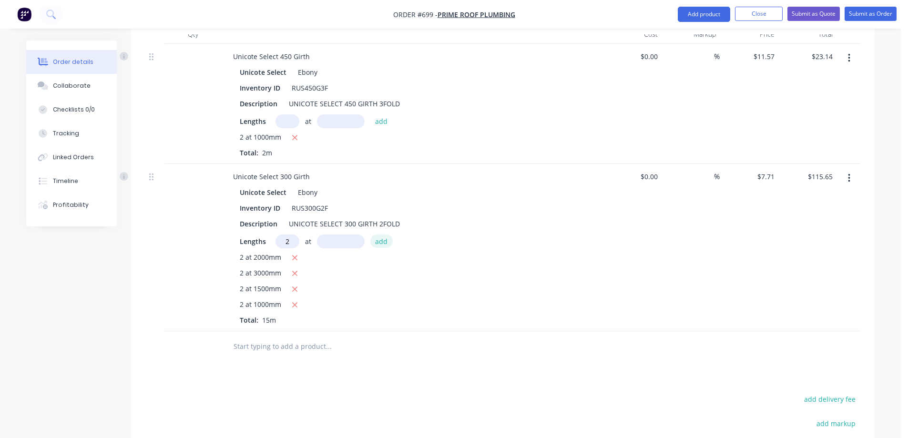
type input "2"
type input "1700mm"
click at [379, 236] on button "add" at bounding box center [381, 240] width 22 height 13
type input "$141.86"
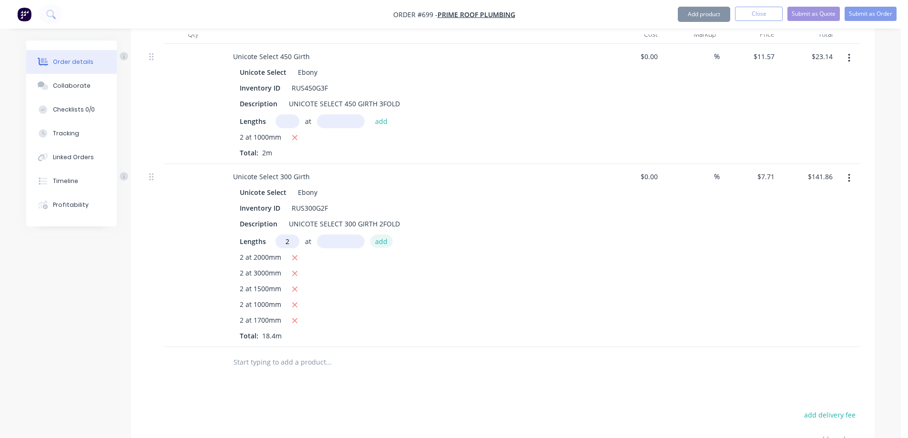
type input "2"
type input "2200mm"
click at [379, 236] on button "add" at bounding box center [381, 240] width 22 height 13
type input "$175.79"
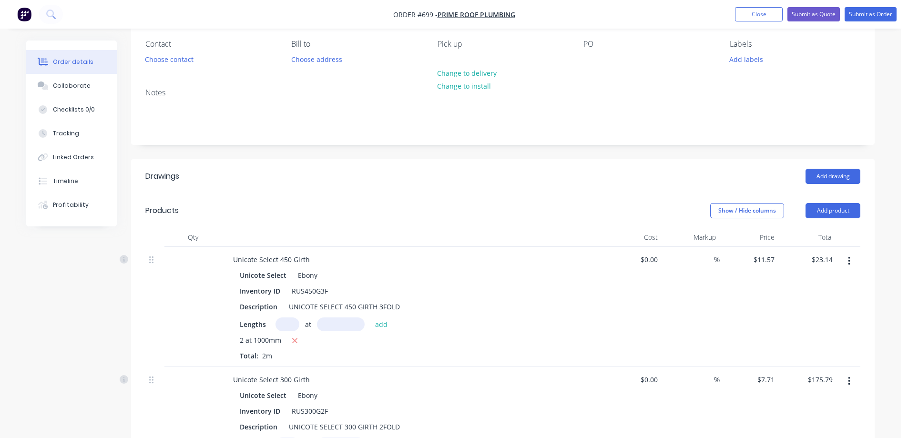
scroll to position [53, 0]
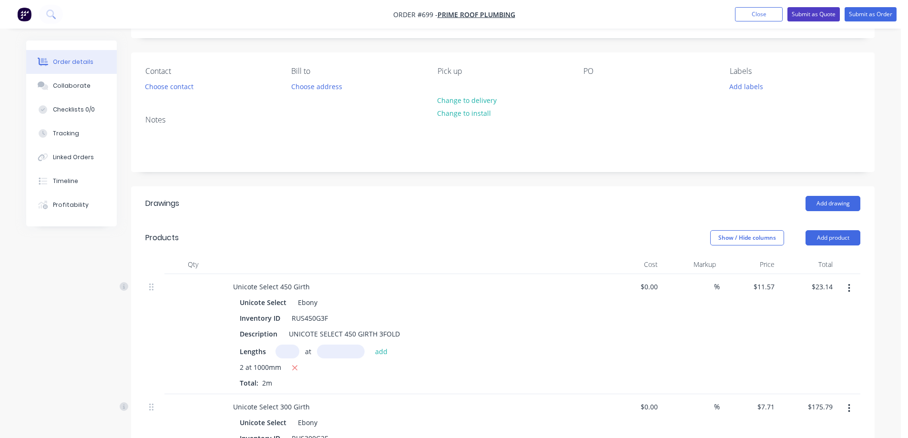
click at [803, 17] on button "Submit as Quote" at bounding box center [813, 14] width 52 height 14
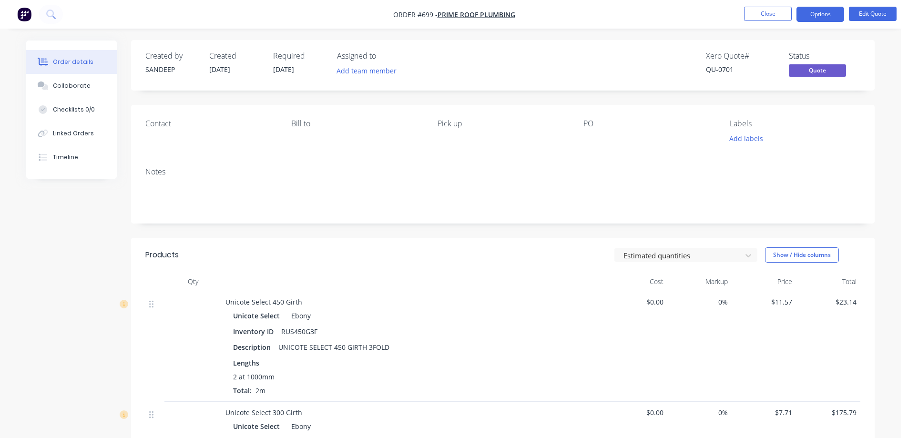
scroll to position [0, 0]
click at [813, 11] on button "Options" at bounding box center [820, 14] width 48 height 15
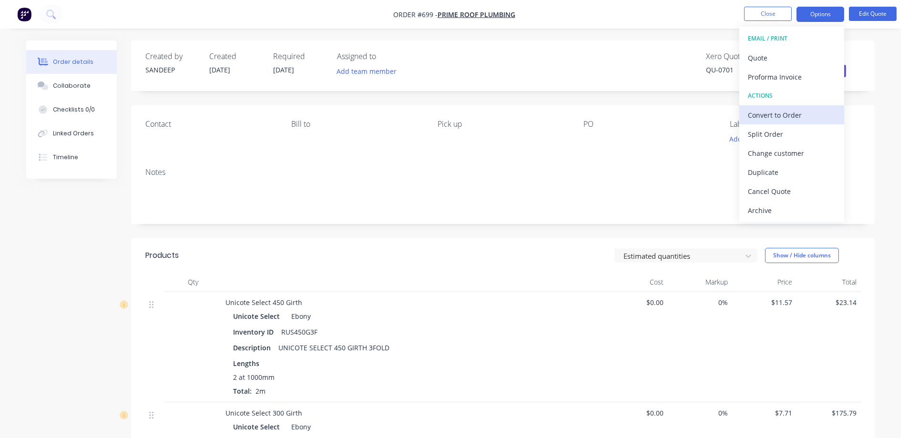
click at [783, 105] on button "Convert to Order" at bounding box center [791, 114] width 105 height 19
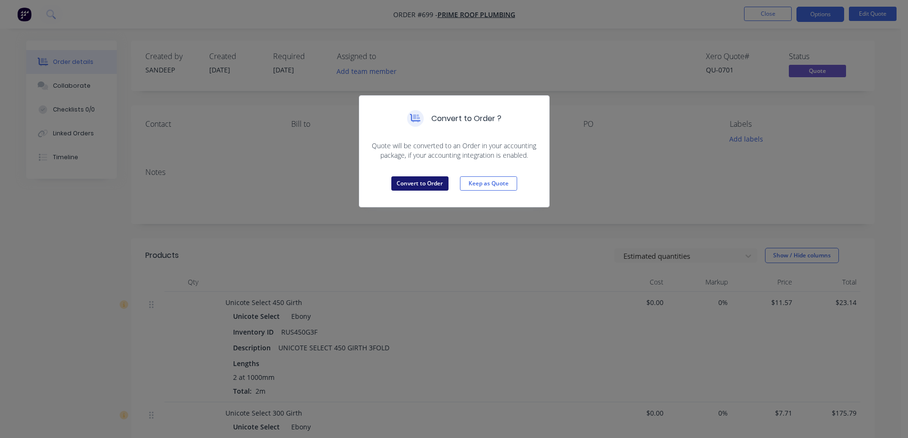
click at [396, 183] on button "Convert to Order" at bounding box center [419, 183] width 57 height 14
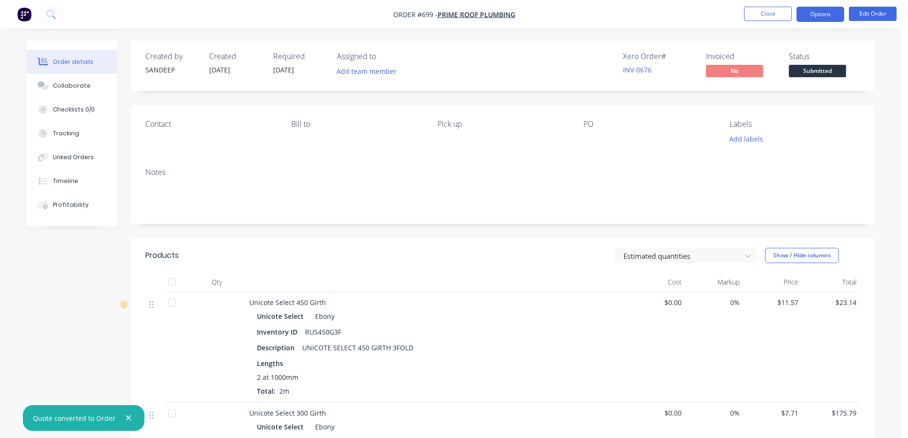
click at [805, 16] on button "Options" at bounding box center [820, 14] width 48 height 15
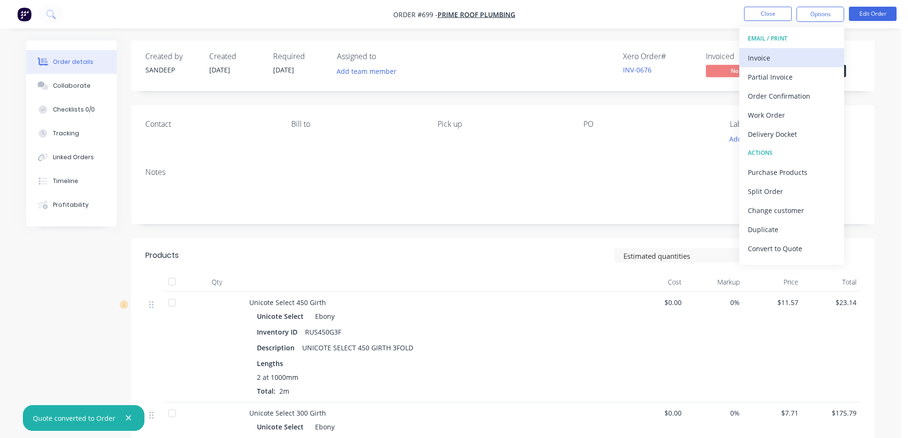
click at [779, 52] on div "Invoice" at bounding box center [792, 58] width 88 height 14
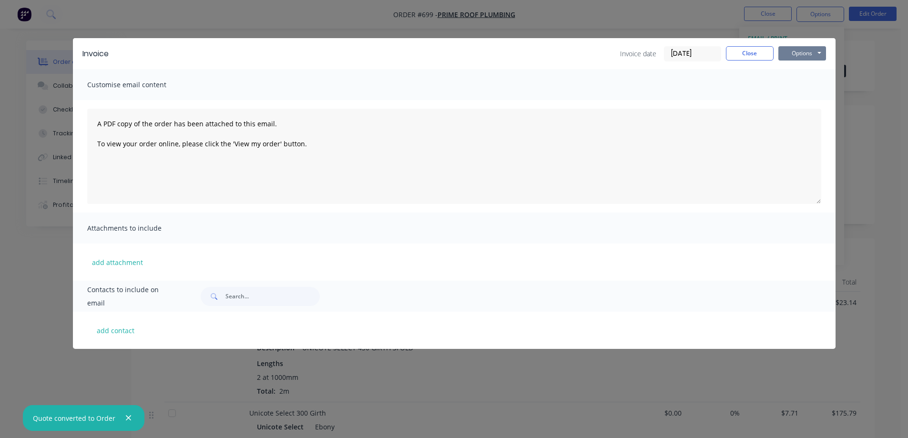
click at [792, 50] on button "Options" at bounding box center [802, 53] width 48 height 14
click at [790, 67] on button "Preview" at bounding box center [808, 70] width 61 height 16
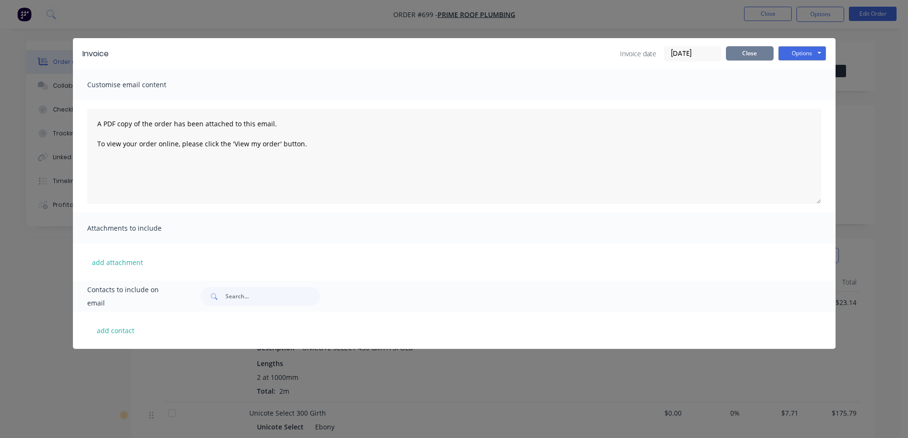
click at [756, 59] on button "Close" at bounding box center [750, 53] width 48 height 14
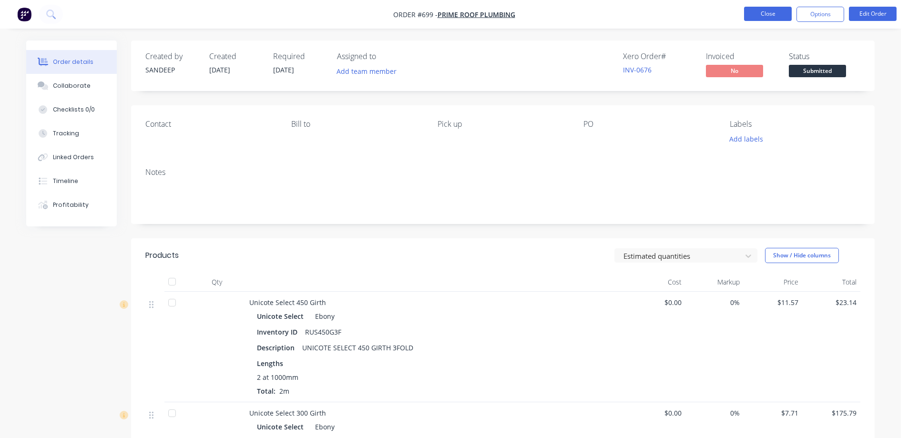
click at [755, 18] on button "Close" at bounding box center [768, 14] width 48 height 14
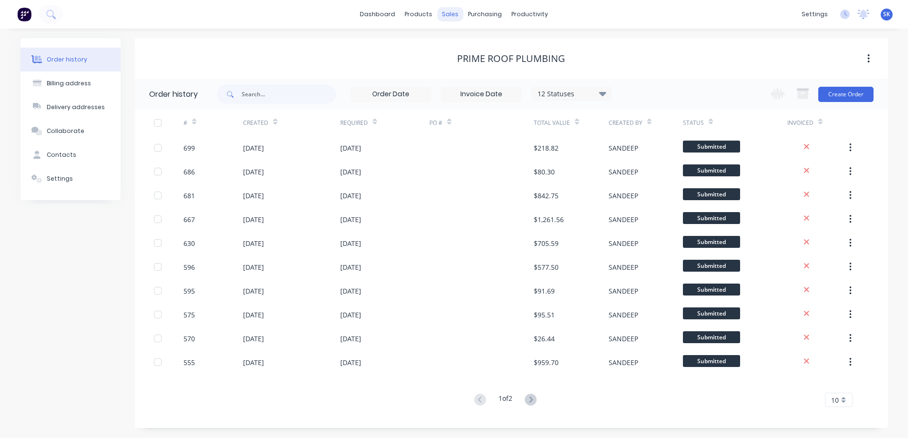
click at [448, 15] on div "sales" at bounding box center [450, 14] width 26 height 14
click at [465, 39] on link "Sales Orders" at bounding box center [500, 45] width 126 height 19
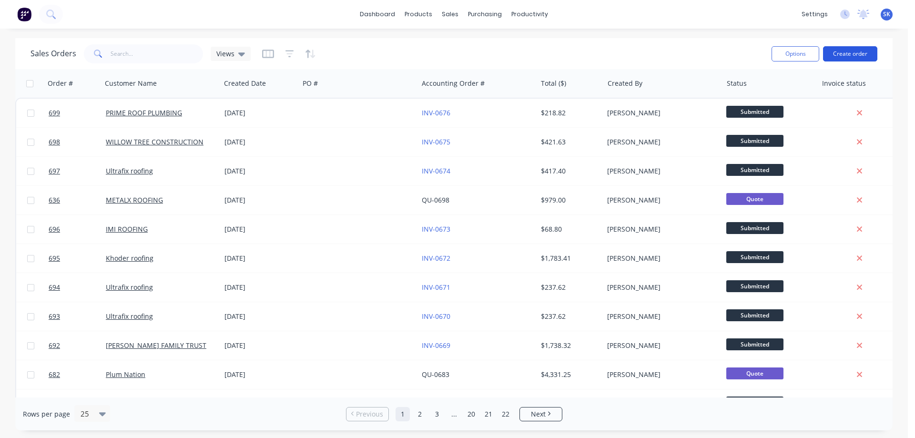
click at [852, 51] on button "Create order" at bounding box center [850, 53] width 54 height 15
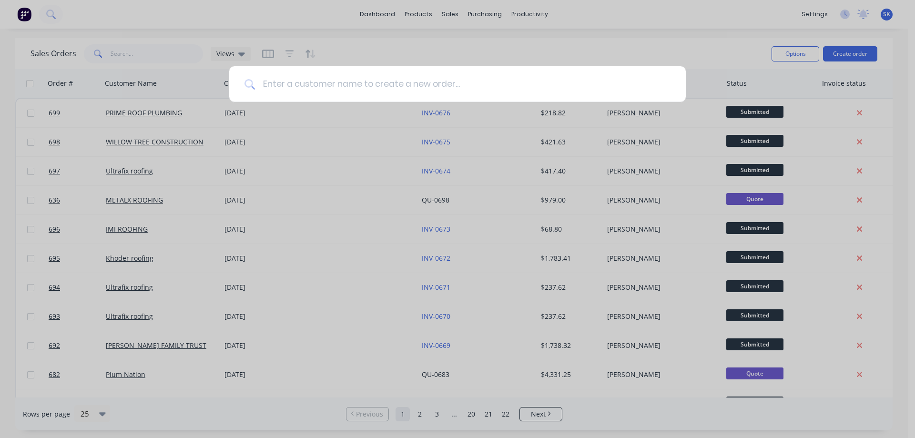
click at [412, 88] on input at bounding box center [463, 84] width 416 height 36
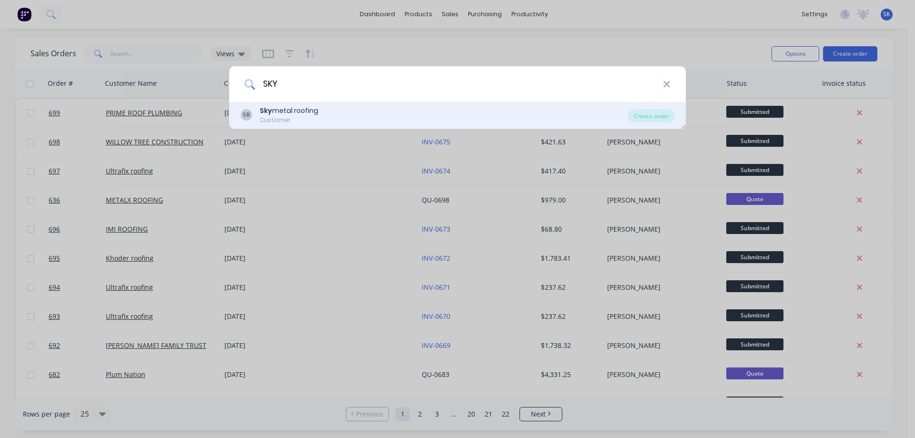
type input "SKY"
click at [387, 122] on div "SR Sky metal roofing Customer" at bounding box center [434, 115] width 387 height 19
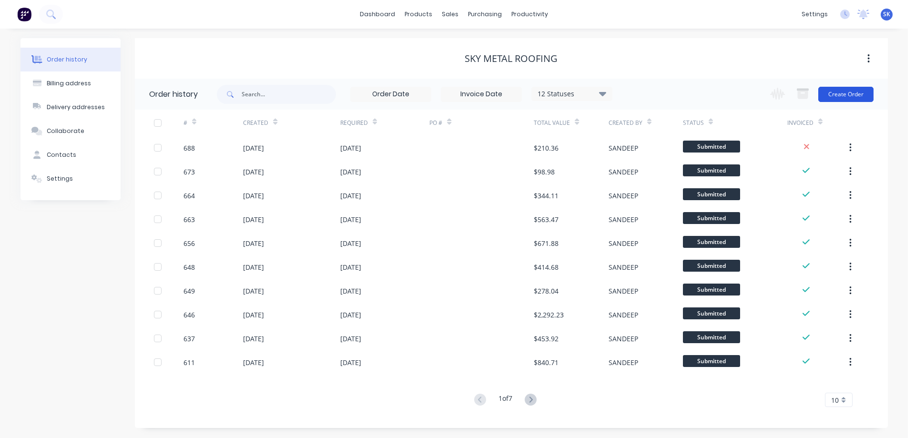
click at [844, 91] on button "Create Order" at bounding box center [845, 94] width 55 height 15
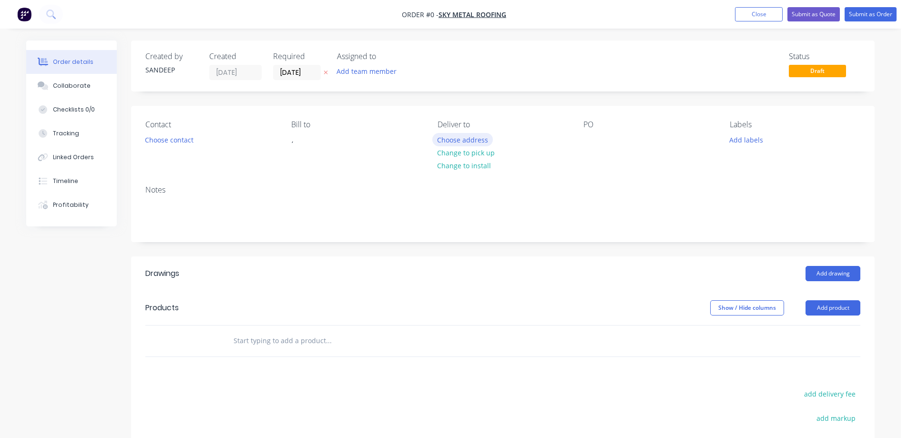
click at [463, 135] on button "Choose address" at bounding box center [462, 139] width 61 height 13
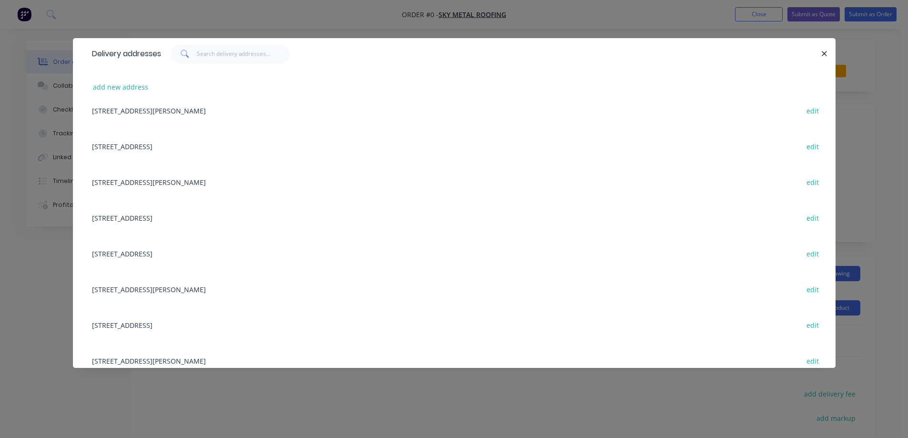
scroll to position [238, 0]
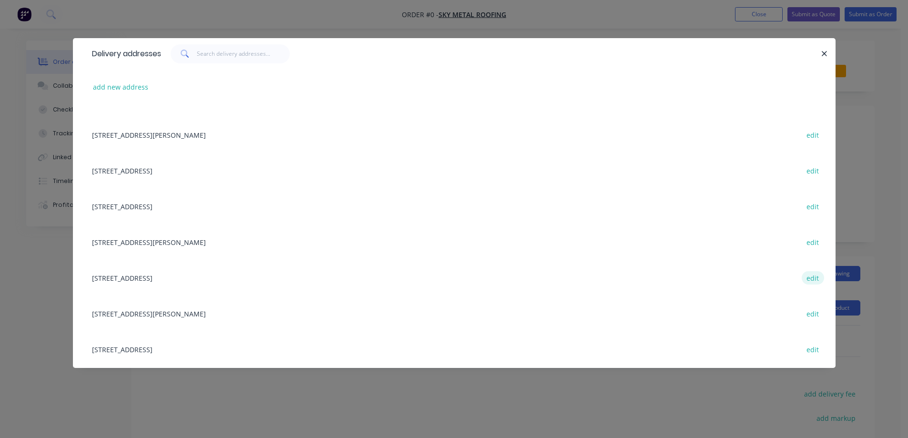
click at [801, 278] on button "edit" at bounding box center [812, 277] width 22 height 13
click at [800, 278] on div "Delivery addresses add new address Lot 2318, Urquhart Rd, TARNEIT, Victoria, Au…" at bounding box center [454, 219] width 908 height 438
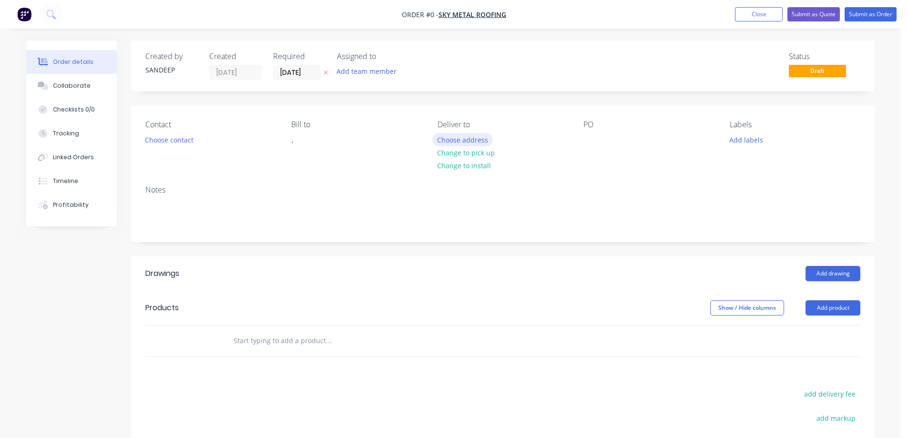
click at [456, 142] on button "Choose address" at bounding box center [462, 139] width 61 height 13
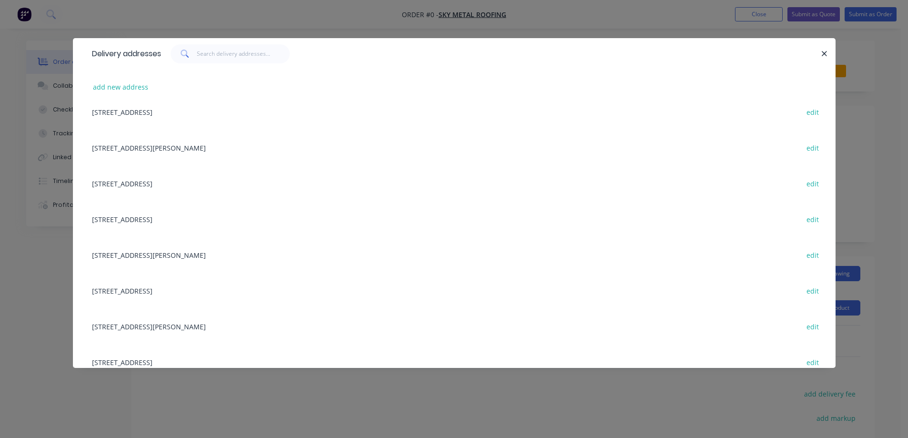
scroll to position [286, 0]
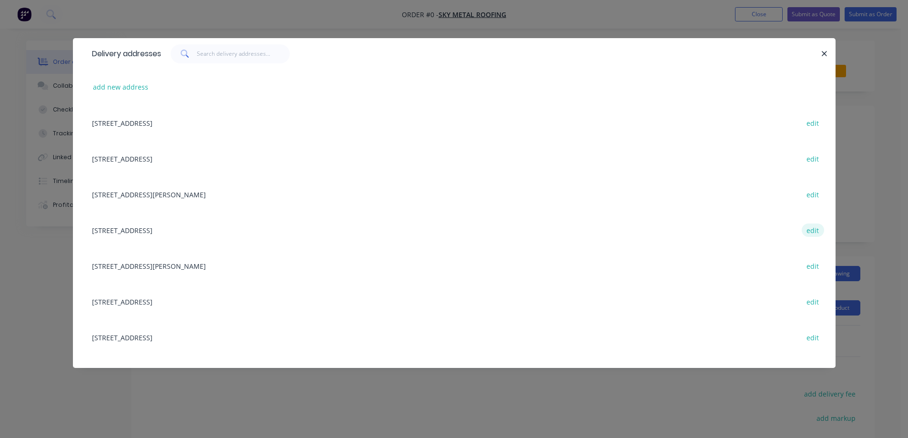
click at [808, 231] on button "edit" at bounding box center [812, 229] width 22 height 13
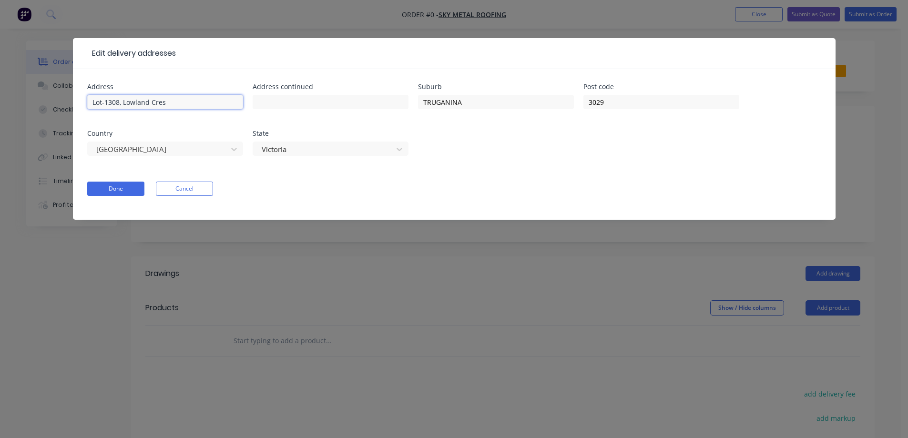
click at [118, 102] on input "Lot-1308, Lowland Cres" at bounding box center [165, 102] width 156 height 14
type input "Lot-1335, Lowland Cres"
click at [119, 183] on button "Done" at bounding box center [115, 189] width 57 height 14
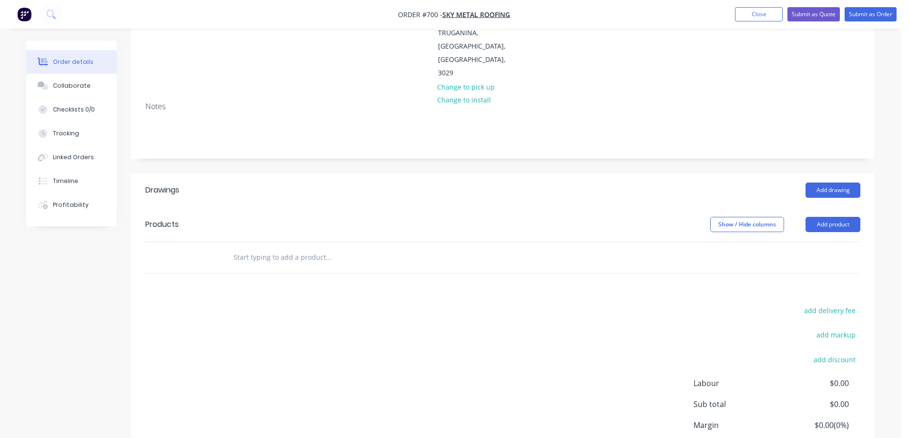
scroll to position [143, 0]
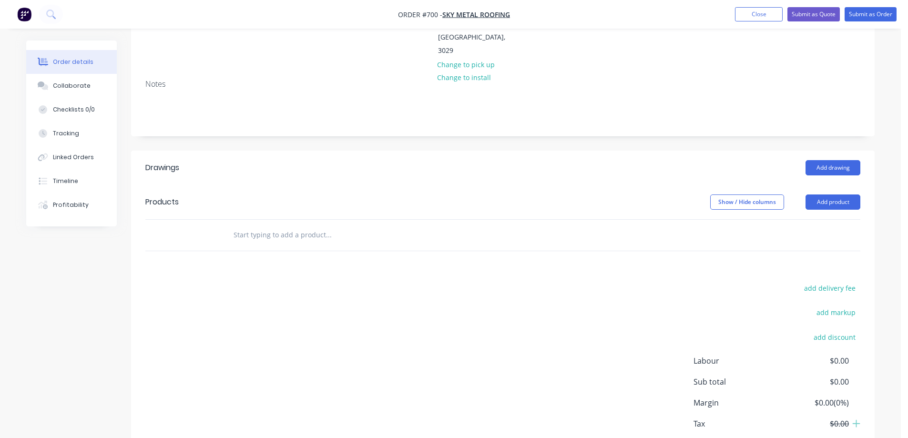
click at [261, 225] on input "text" at bounding box center [328, 234] width 191 height 19
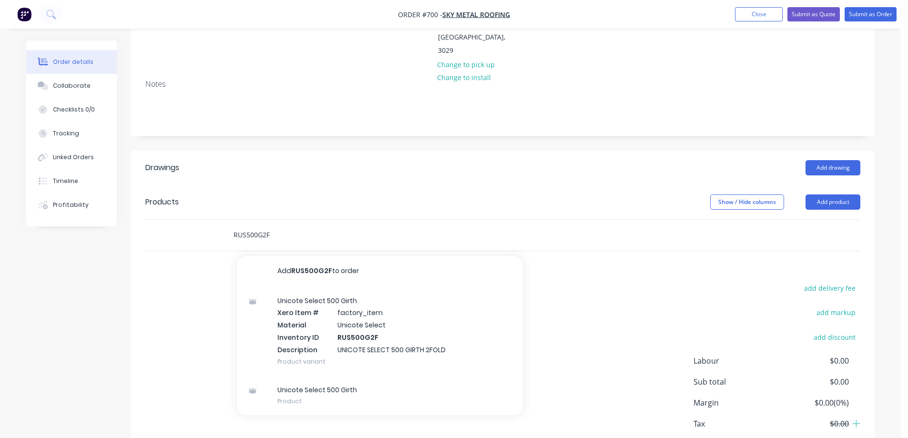
type input "RUS500G2F"
click at [339, 319] on div "Unicote Select 500 Girth Xero Item # factory_item Material Unicote Select Inven…" at bounding box center [380, 330] width 286 height 89
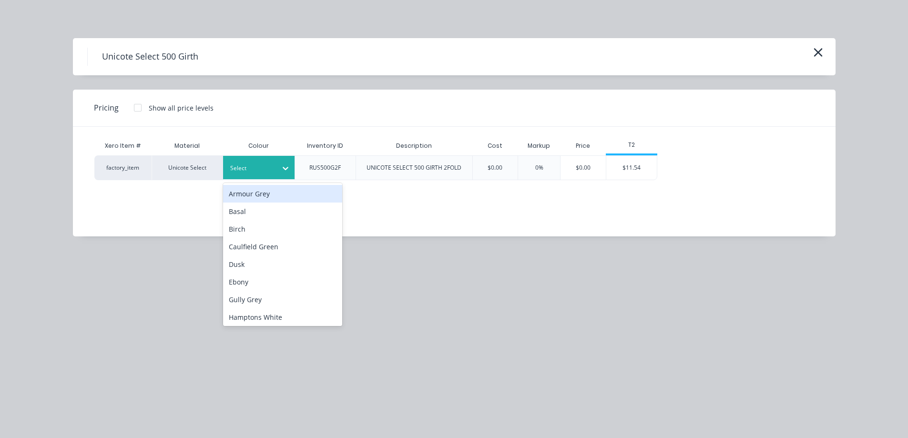
click at [275, 173] on div "Select" at bounding box center [249, 168] width 53 height 12
drag, startPoint x: 275, startPoint y: 173, endPoint x: 270, endPoint y: 207, distance: 33.7
click at [275, 173] on div "Select" at bounding box center [249, 168] width 53 height 12
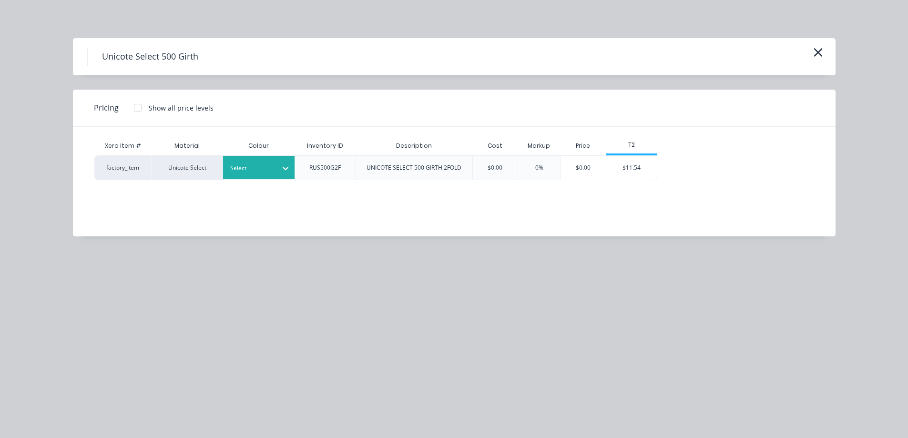
click at [260, 163] on div at bounding box center [251, 168] width 43 height 10
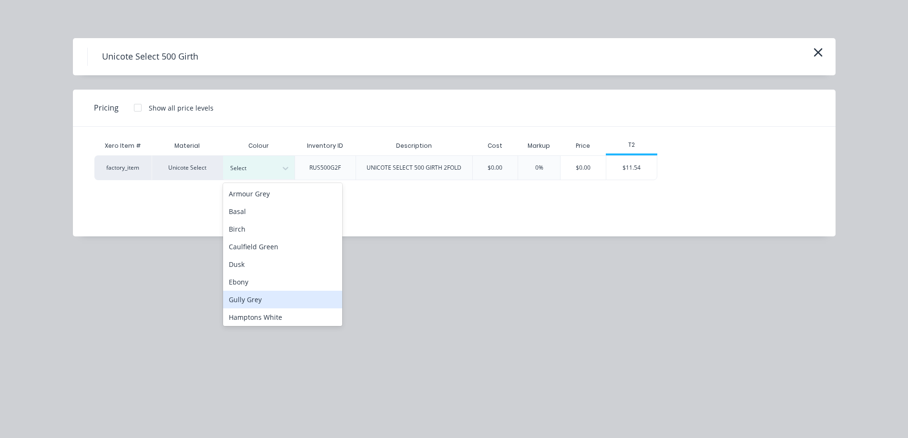
click at [259, 296] on div "Gully Grey" at bounding box center [282, 300] width 119 height 18
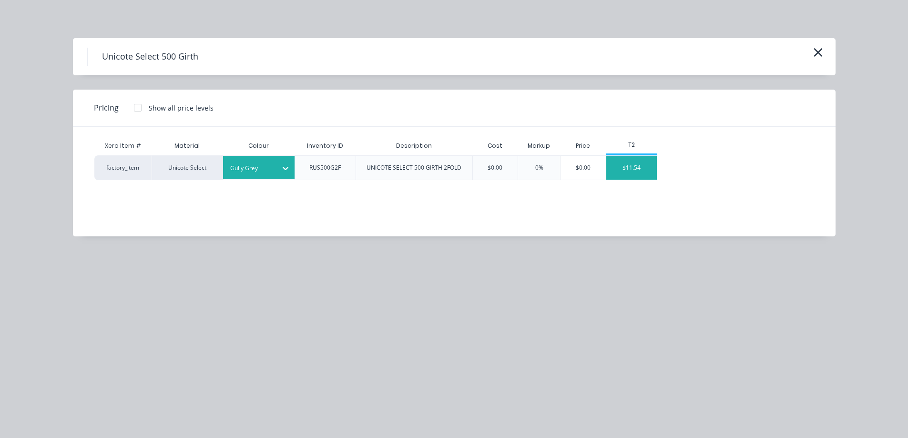
click at [652, 175] on div "$11.54" at bounding box center [631, 168] width 51 height 24
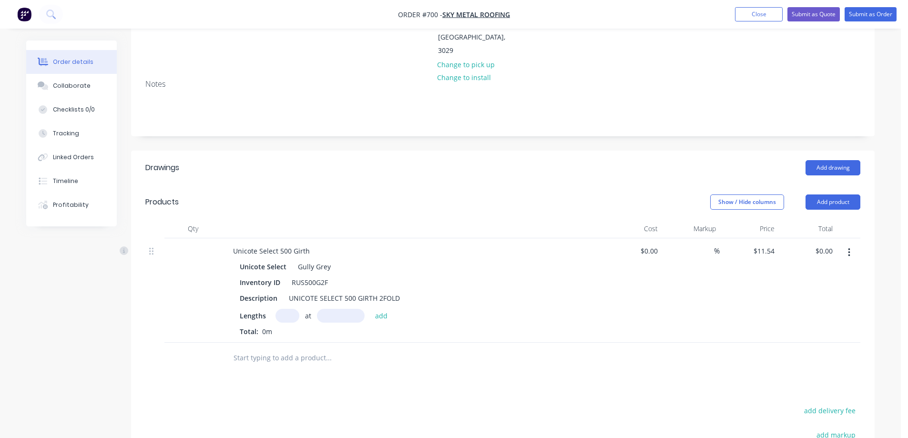
click at [293, 309] on input "text" at bounding box center [287, 316] width 24 height 14
type input "2"
type input "2100mm"
click at [381, 309] on button "add" at bounding box center [381, 315] width 22 height 13
type input "$48.47"
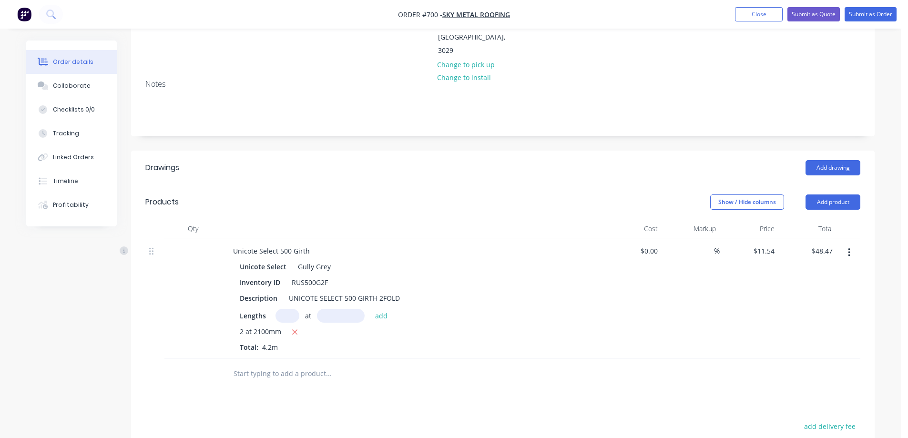
click at [263, 364] on input "text" at bounding box center [328, 373] width 191 height 19
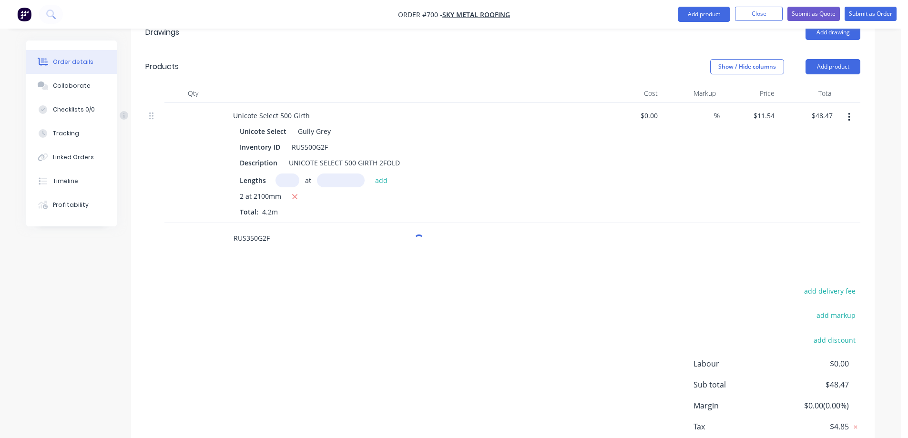
scroll to position [311, 0]
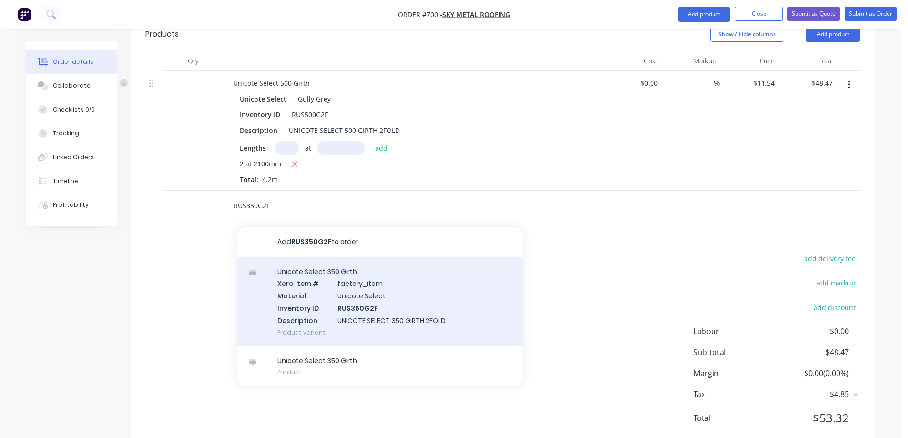
type input "RUS350G2F"
click at [323, 286] on div "Unicote Select 350 Girth Xero Item # factory_item Material Unicote Select Inven…" at bounding box center [380, 301] width 286 height 89
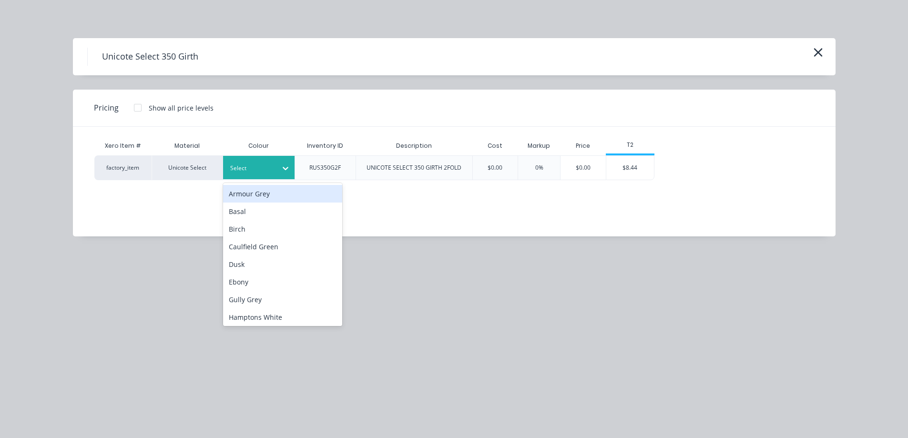
click at [281, 170] on icon at bounding box center [286, 168] width 10 height 10
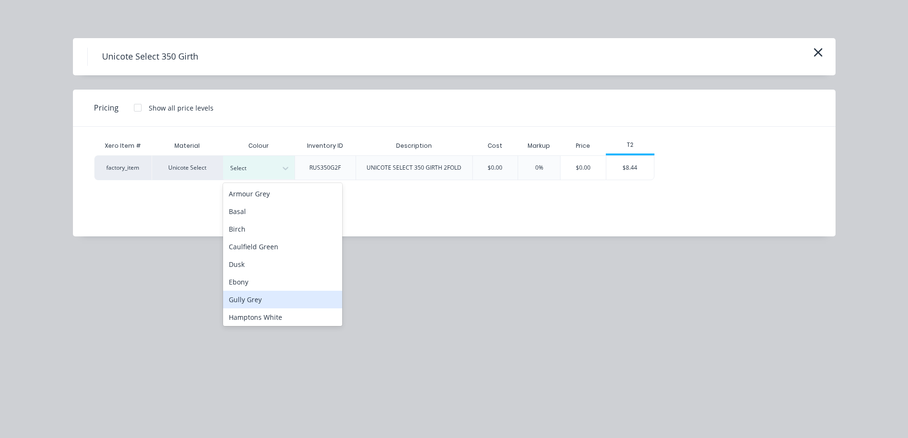
click at [268, 294] on div "Gully Grey" at bounding box center [282, 300] width 119 height 18
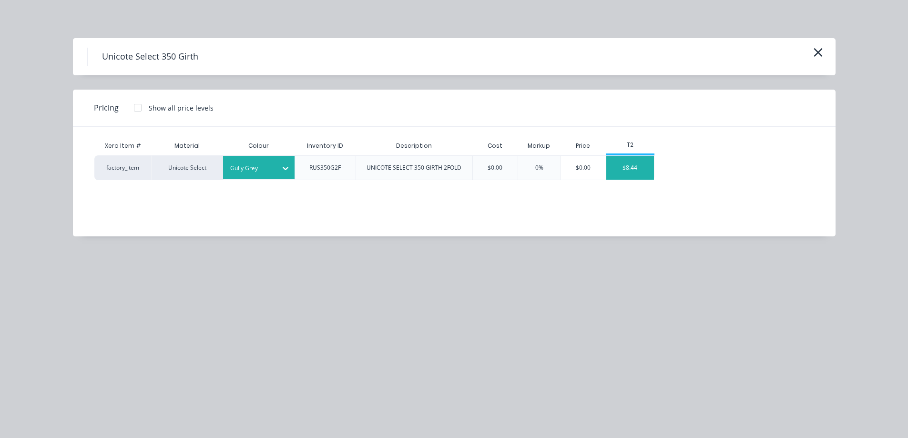
click at [608, 170] on div "$8.44" at bounding box center [630, 168] width 48 height 24
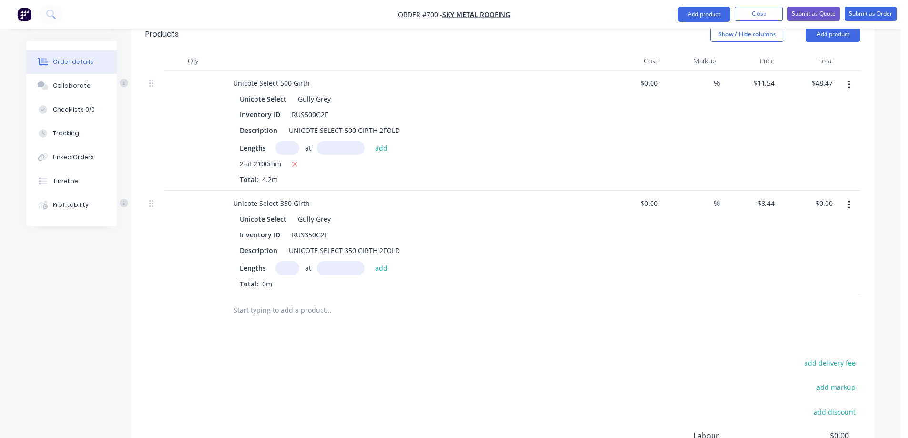
click at [285, 261] on input "text" at bounding box center [287, 268] width 24 height 14
type input "1"
type input "6000mm"
click at [382, 261] on button "add" at bounding box center [381, 267] width 22 height 13
type input "$50.64"
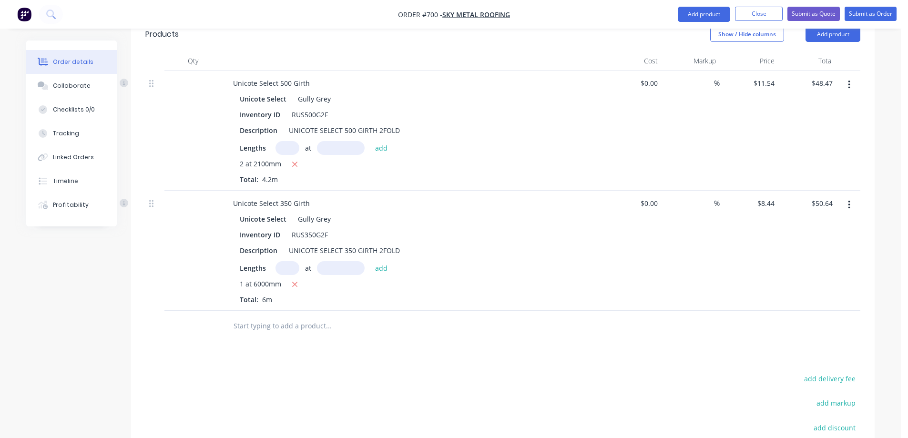
click at [280, 316] on input "text" at bounding box center [328, 325] width 191 height 19
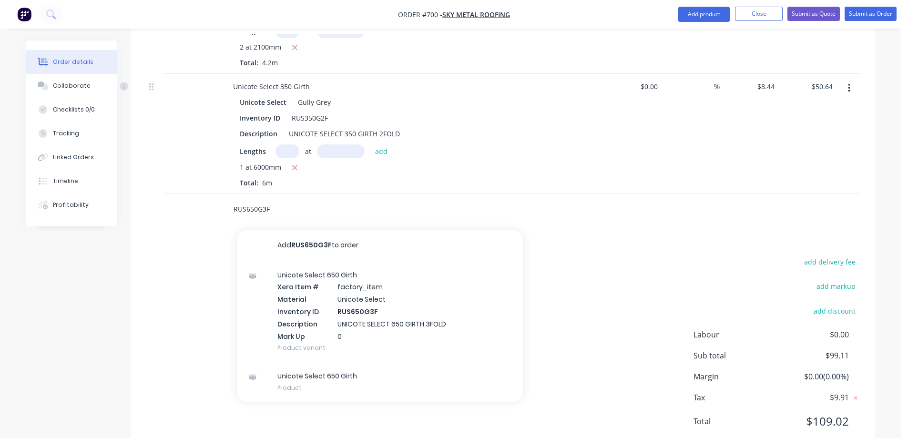
scroll to position [431, 0]
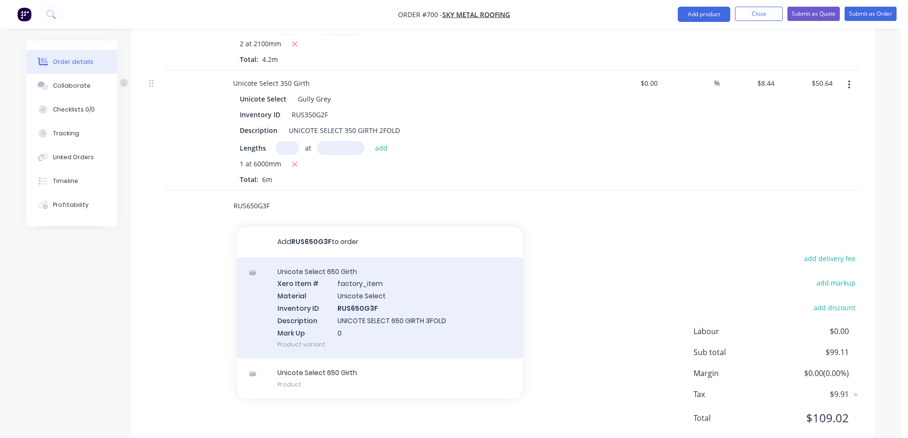
type input "RUS650G3F"
click at [335, 287] on div "Unicote Select 650 Girth Xero Item # factory_item Material Unicote Select Inven…" at bounding box center [380, 307] width 286 height 101
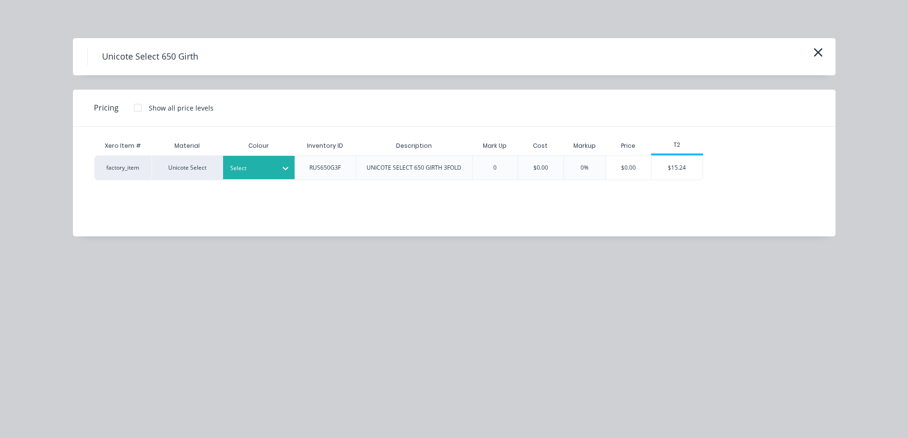
click at [249, 170] on div at bounding box center [251, 168] width 43 height 10
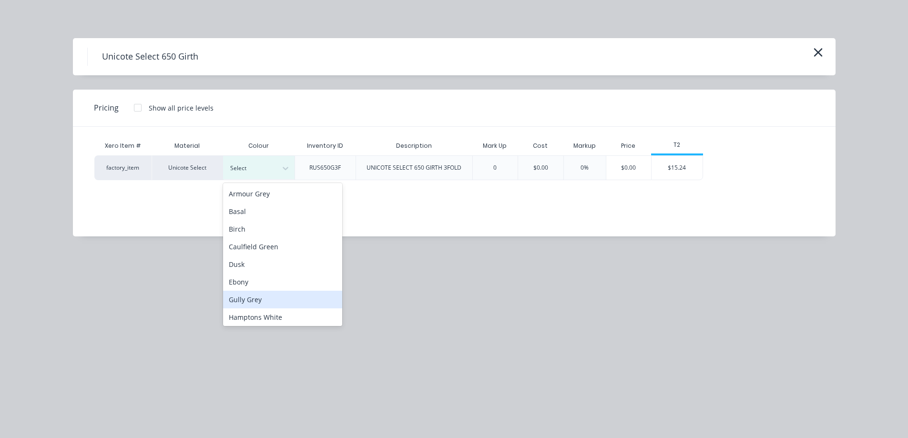
click at [253, 295] on div "Gully Grey" at bounding box center [282, 300] width 119 height 18
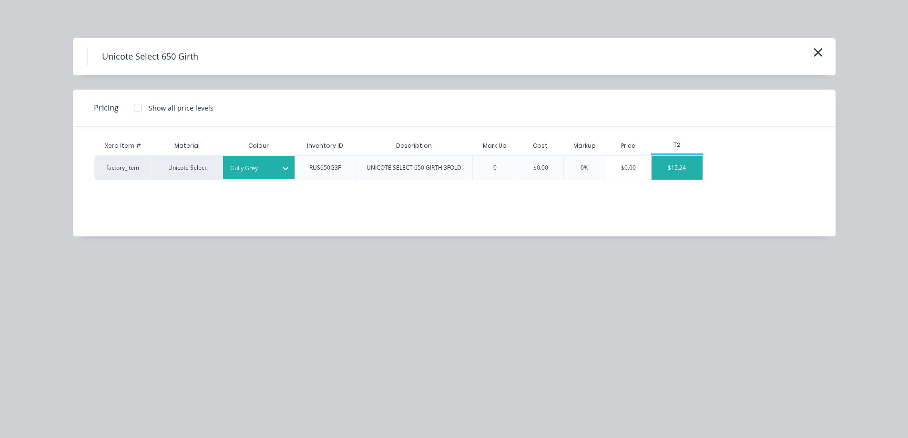
click at [679, 174] on div "$15.24" at bounding box center [676, 168] width 51 height 24
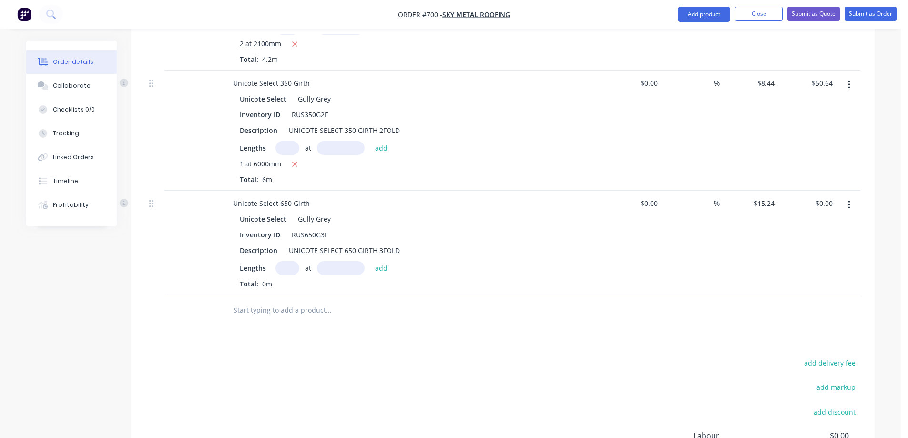
click at [287, 261] on input "text" at bounding box center [287, 268] width 24 height 14
type input "1"
type input "3800mm"
click at [385, 261] on button "add" at bounding box center [381, 267] width 22 height 13
type input "$57.91"
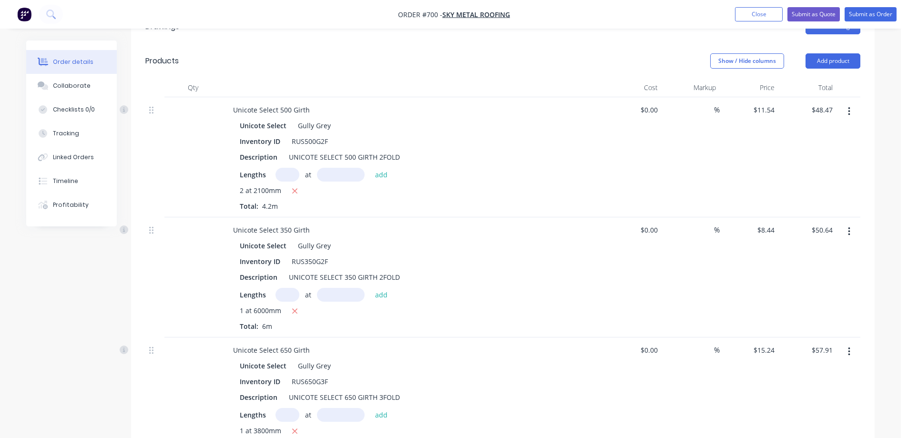
scroll to position [240, 0]
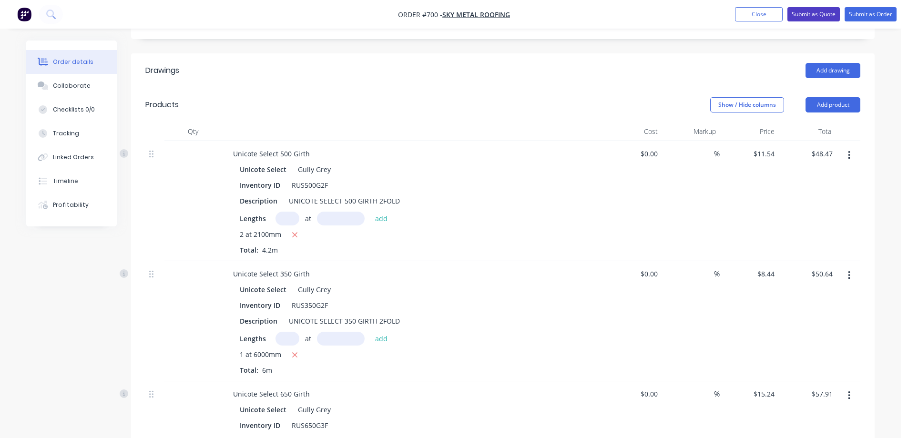
click at [815, 16] on button "Submit as Quote" at bounding box center [813, 14] width 52 height 14
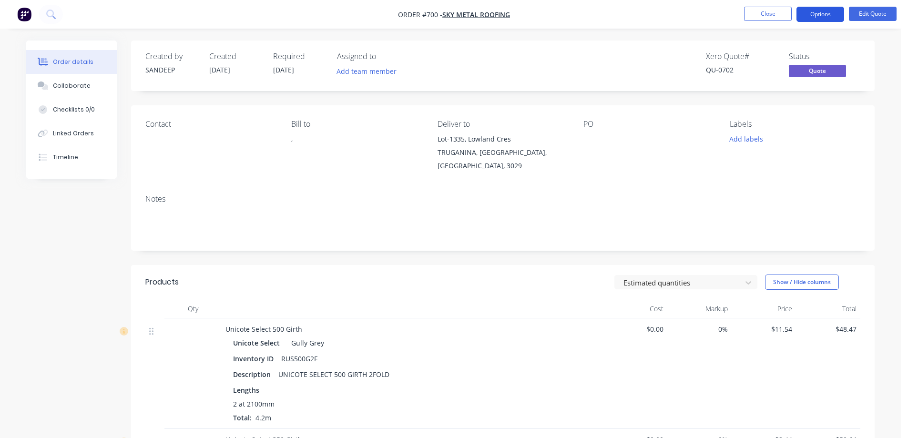
click at [823, 17] on button "Options" at bounding box center [820, 14] width 48 height 15
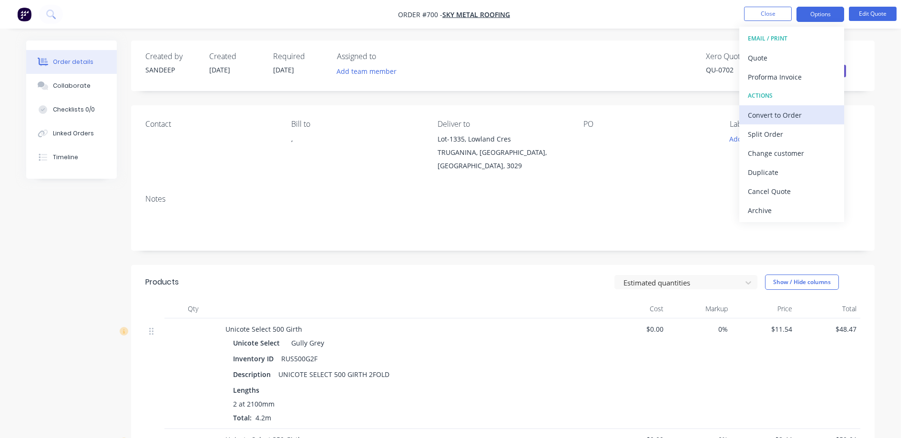
click at [770, 110] on div "Convert to Order" at bounding box center [792, 115] width 88 height 14
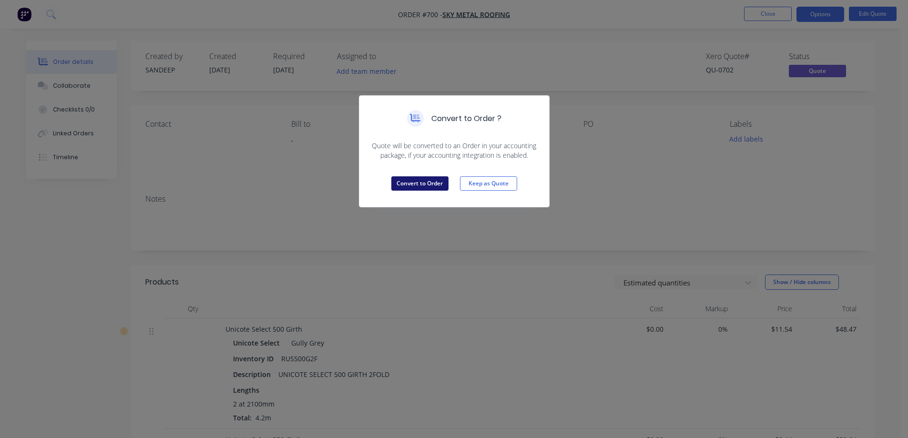
click at [405, 187] on button "Convert to Order" at bounding box center [419, 183] width 57 height 14
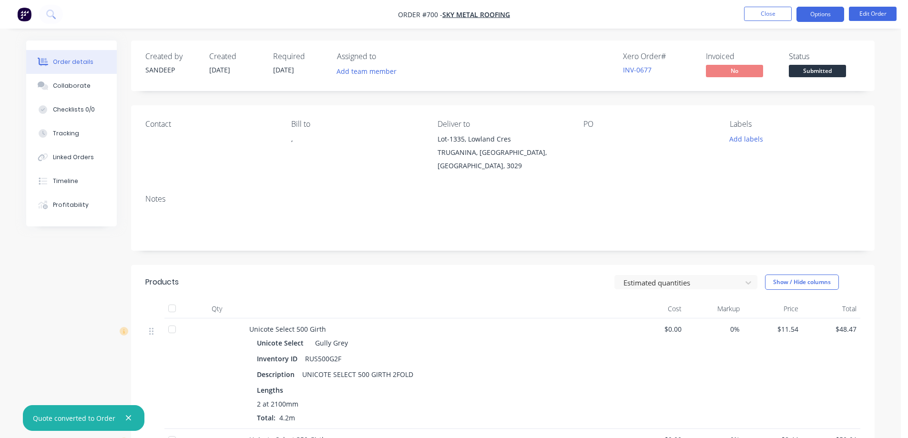
click at [819, 17] on button "Options" at bounding box center [820, 14] width 48 height 15
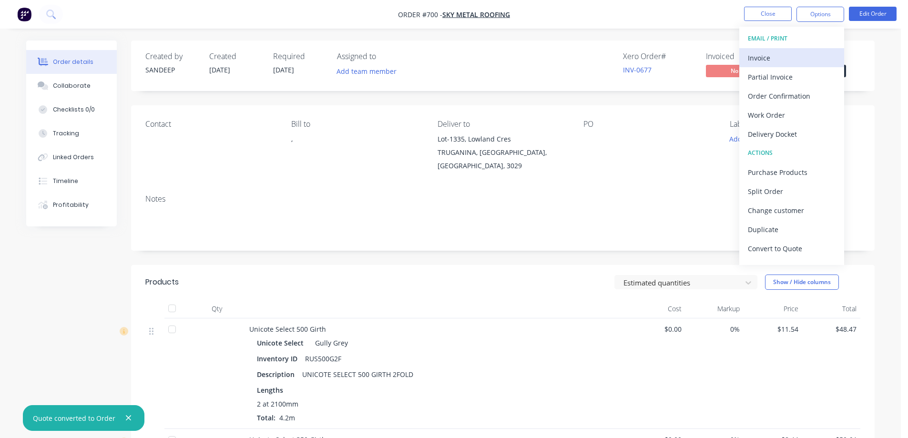
click at [791, 56] on div "Invoice" at bounding box center [792, 58] width 88 height 14
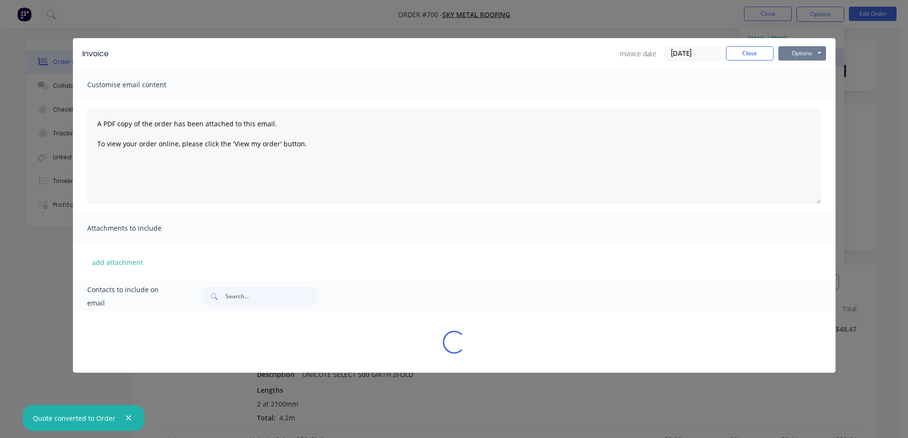
click at [791, 56] on button "Options" at bounding box center [802, 53] width 48 height 14
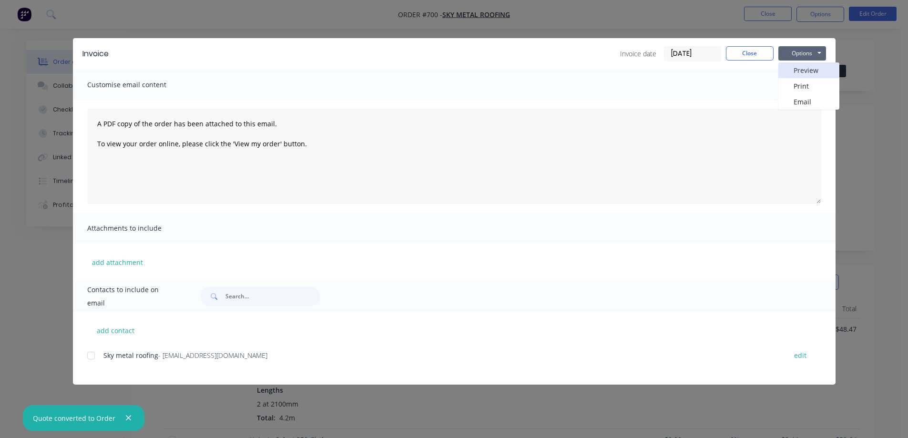
click at [790, 72] on button "Preview" at bounding box center [808, 70] width 61 height 16
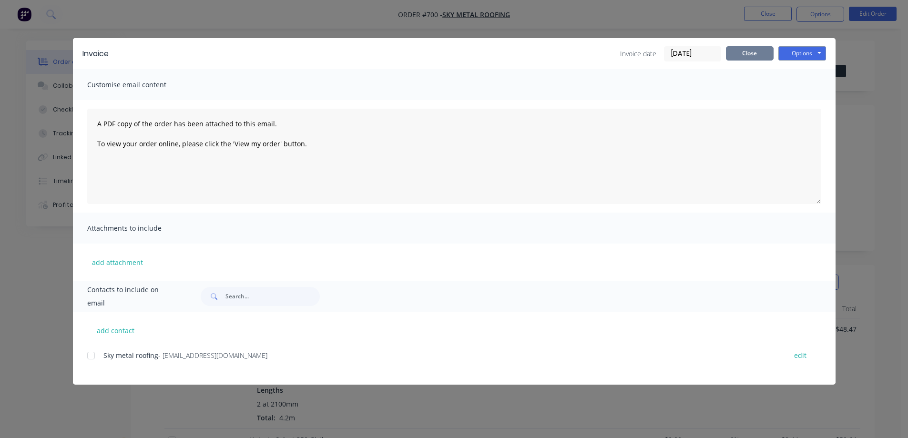
click at [753, 54] on button "Close" at bounding box center [750, 53] width 48 height 14
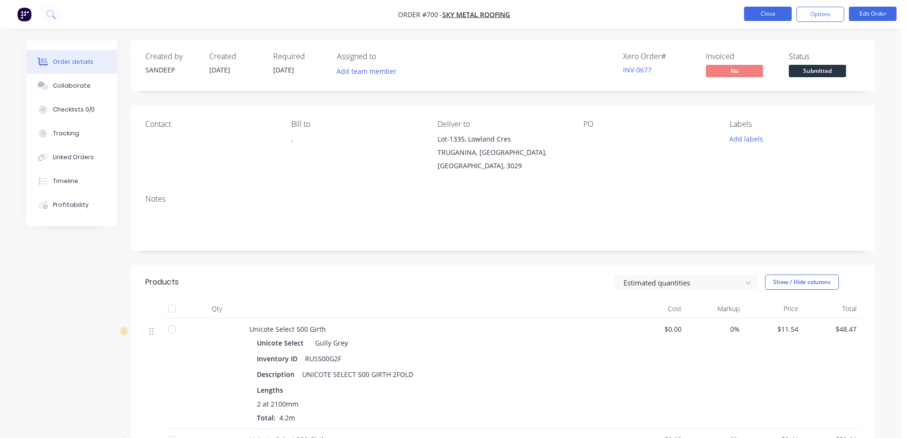
click at [761, 10] on button "Close" at bounding box center [768, 14] width 48 height 14
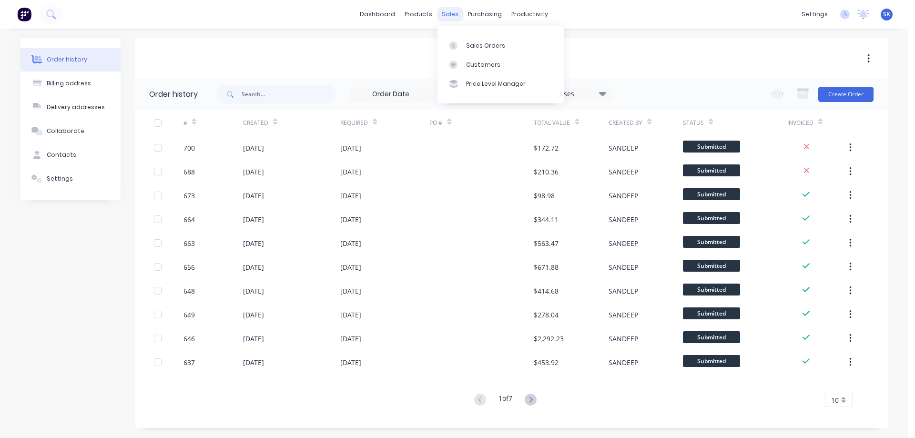
click at [451, 14] on div "sales" at bounding box center [450, 14] width 26 height 14
click at [479, 43] on div "Sales Orders" at bounding box center [485, 45] width 39 height 9
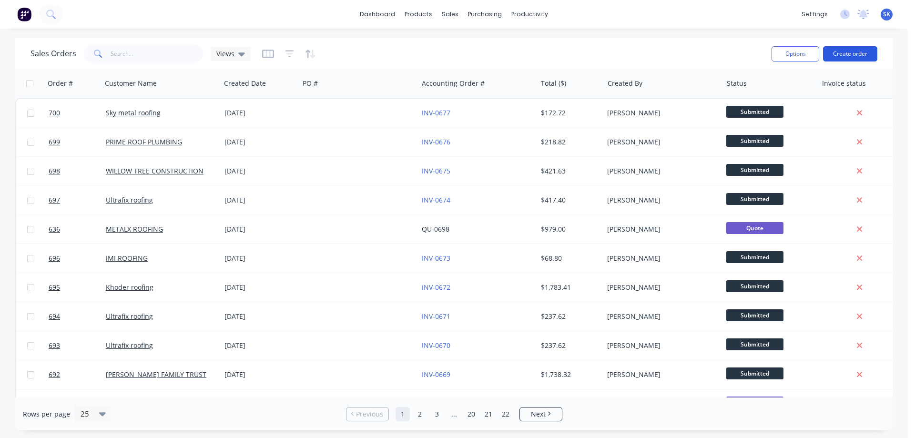
click at [838, 50] on button "Create order" at bounding box center [850, 53] width 54 height 15
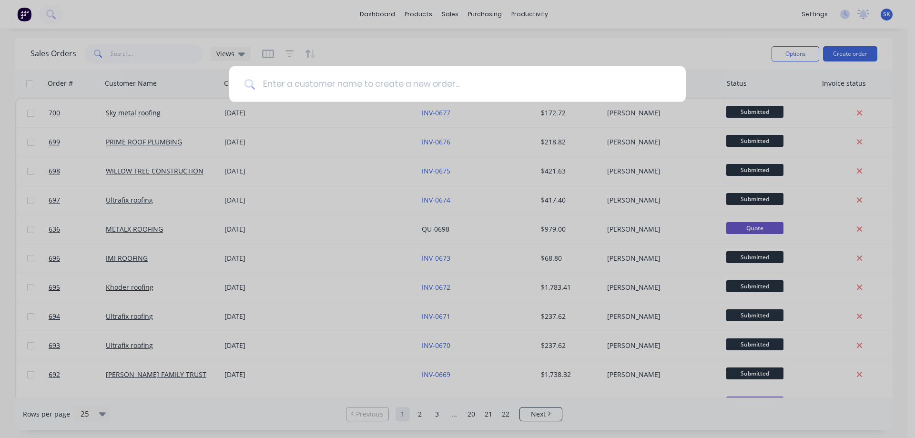
click at [374, 80] on input at bounding box center [463, 84] width 416 height 36
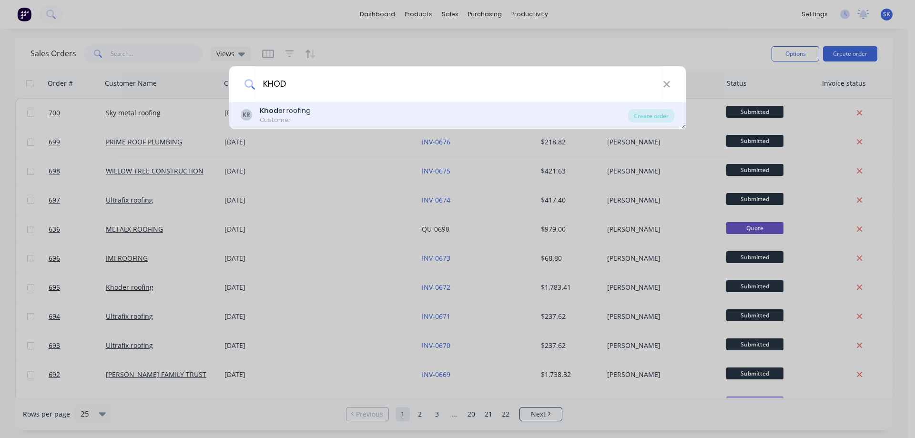
type input "KHOD"
click at [336, 112] on div "KR Khod er roofing Customer" at bounding box center [434, 115] width 387 height 19
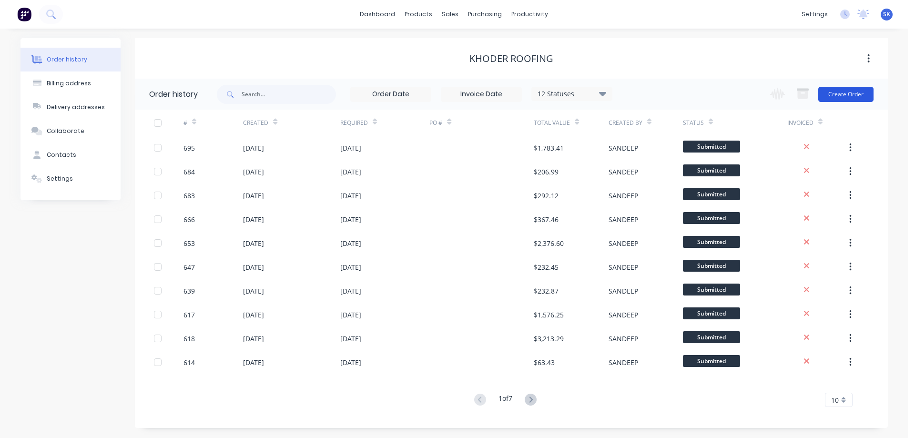
click at [852, 94] on button "Create Order" at bounding box center [845, 94] width 55 height 15
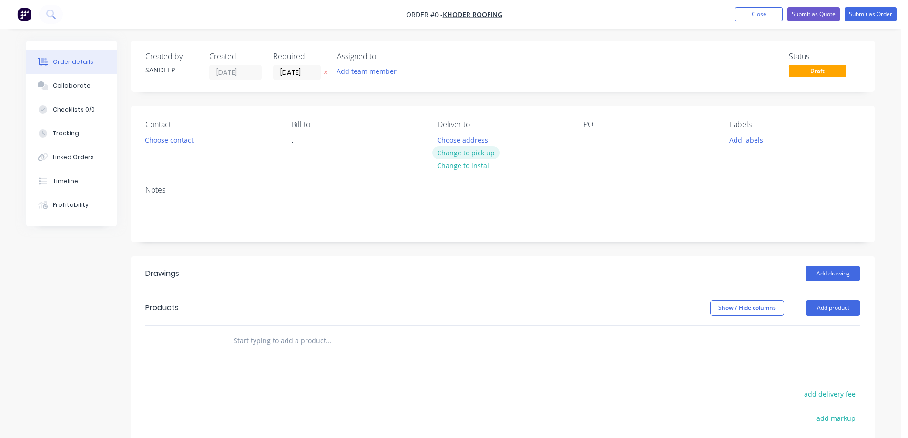
click at [453, 151] on button "Change to pick up" at bounding box center [466, 152] width 68 height 13
click at [284, 347] on input "text" at bounding box center [328, 340] width 191 height 19
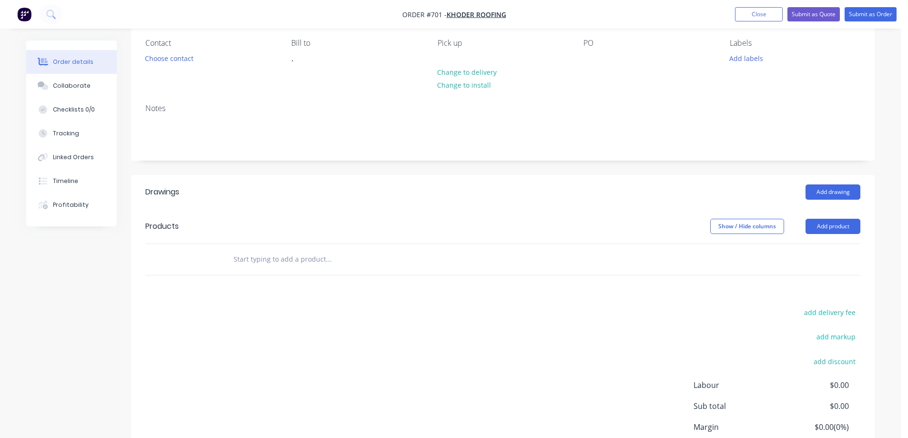
scroll to position [95, 0]
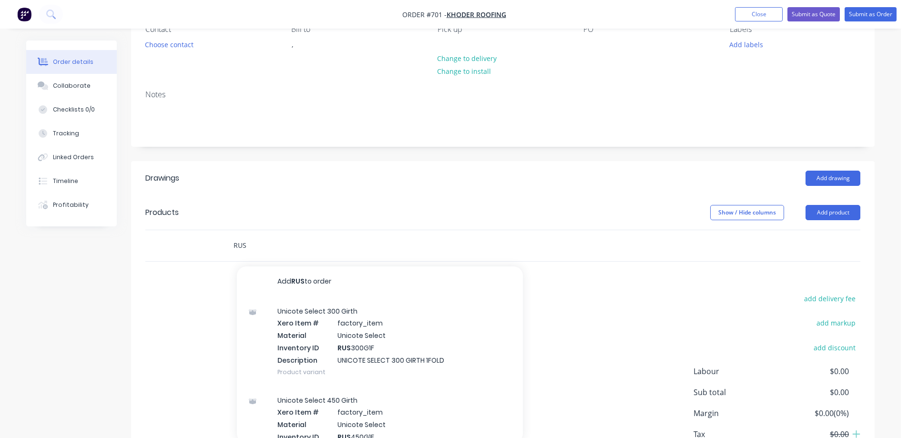
click at [262, 252] on input "RUS" at bounding box center [328, 245] width 191 height 19
click at [271, 245] on input "RUS" at bounding box center [328, 245] width 191 height 19
type input "RUS500G4F"
click at [293, 247] on input "RUS500G4F" at bounding box center [328, 245] width 191 height 19
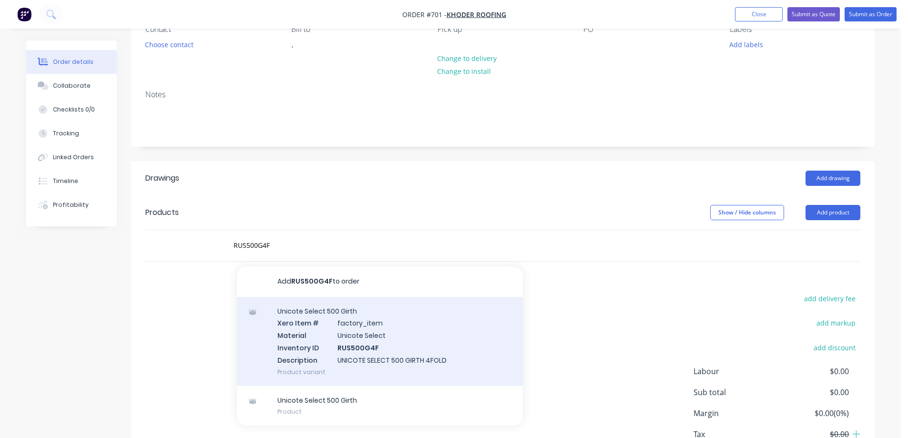
click at [313, 325] on div "Unicote Select 500 Girth Xero Item # factory_item Material Unicote Select Inven…" at bounding box center [380, 341] width 286 height 89
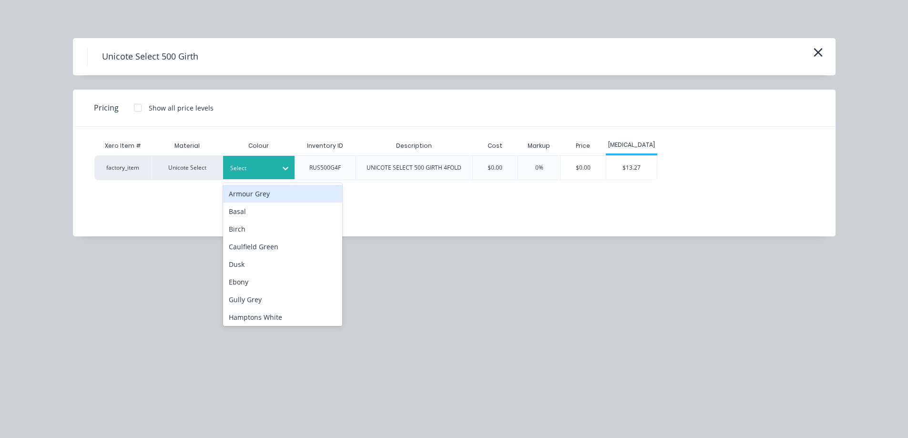
click at [279, 173] on div at bounding box center [285, 168] width 17 height 15
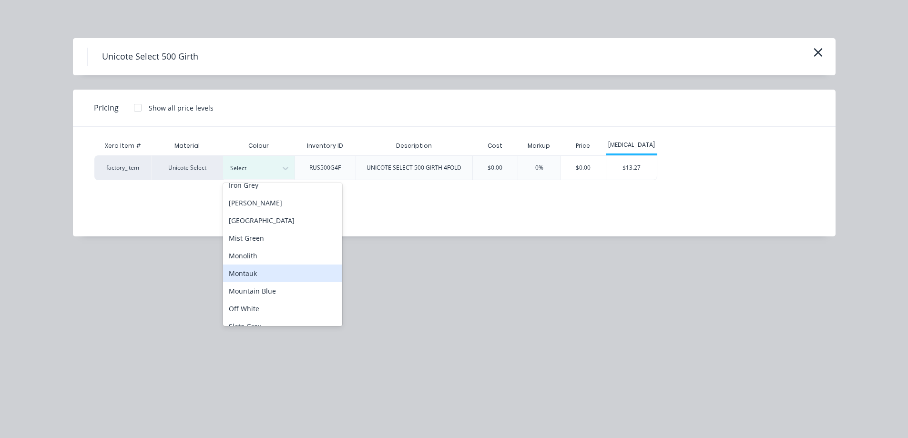
scroll to position [191, 0]
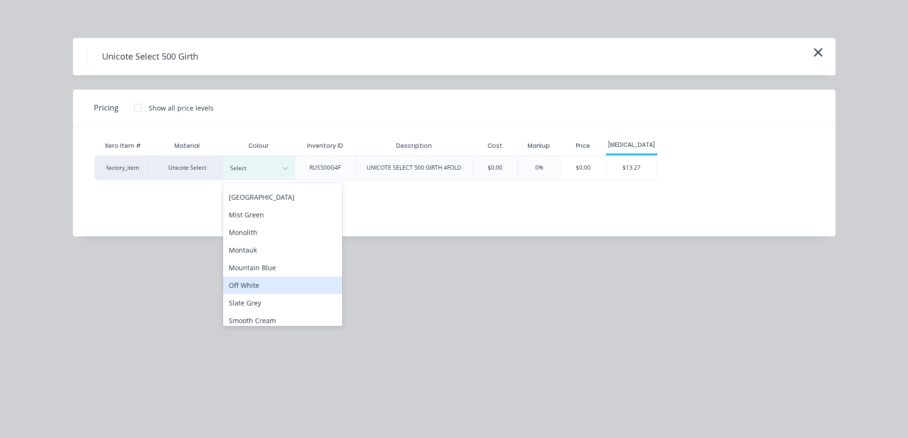
click at [257, 289] on div "Off White" at bounding box center [282, 285] width 119 height 18
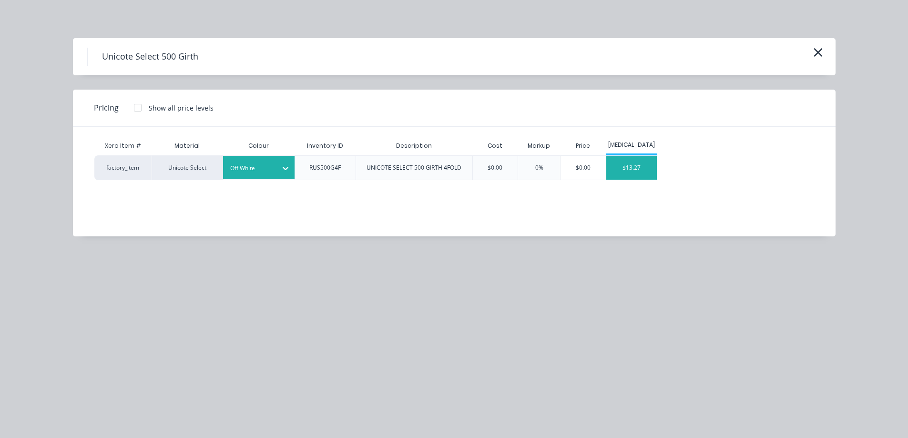
click at [630, 171] on div "$13.27" at bounding box center [631, 168] width 51 height 24
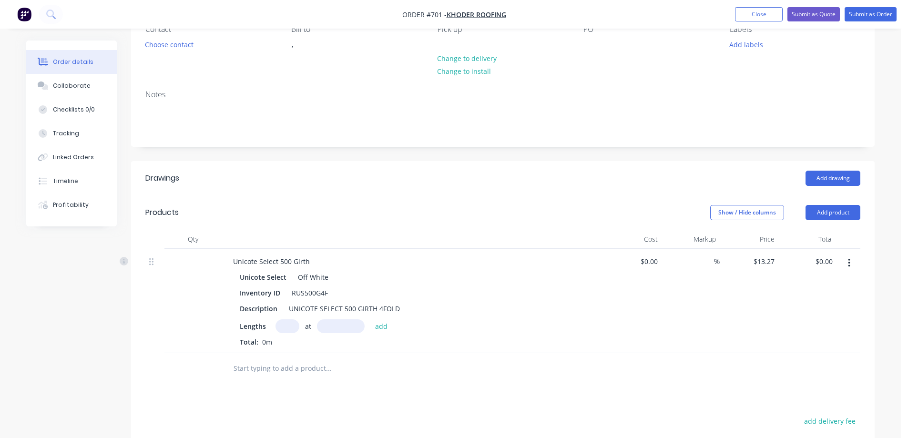
click at [284, 328] on input "text" at bounding box center [287, 326] width 24 height 14
type input "1"
type input "1000mm"
click at [388, 323] on button "add" at bounding box center [381, 325] width 22 height 13
type input "$13.27"
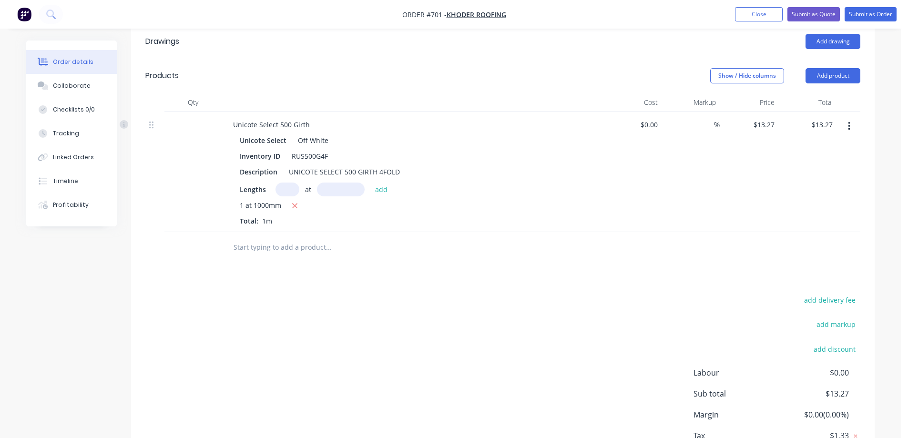
scroll to position [238, 0]
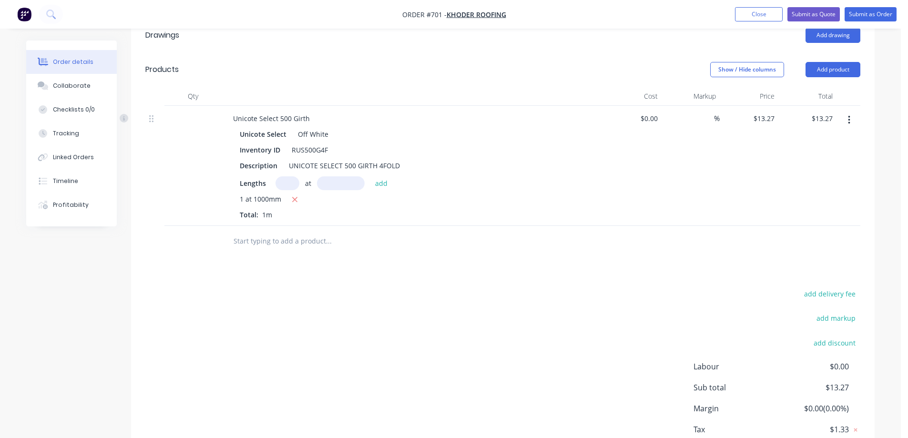
click at [264, 236] on input "text" at bounding box center [328, 241] width 191 height 19
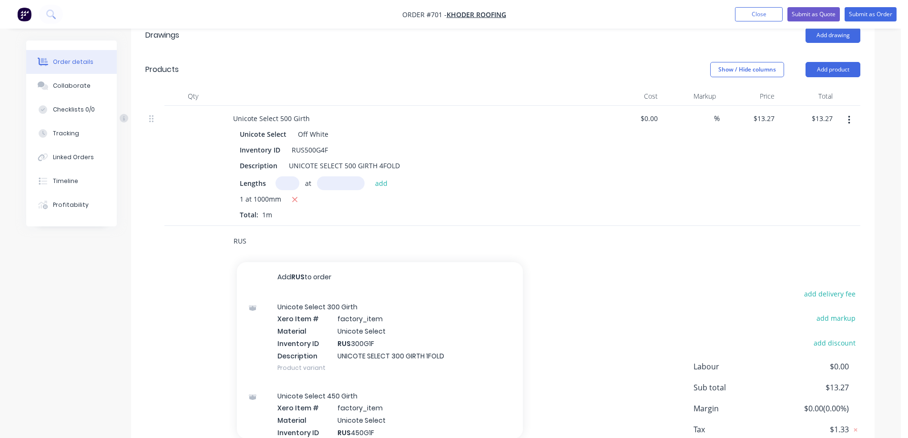
click at [250, 240] on input "RUS" at bounding box center [328, 241] width 191 height 19
click at [266, 242] on input "RUS" at bounding box center [328, 241] width 191 height 19
click at [255, 243] on input "RUS" at bounding box center [328, 241] width 191 height 19
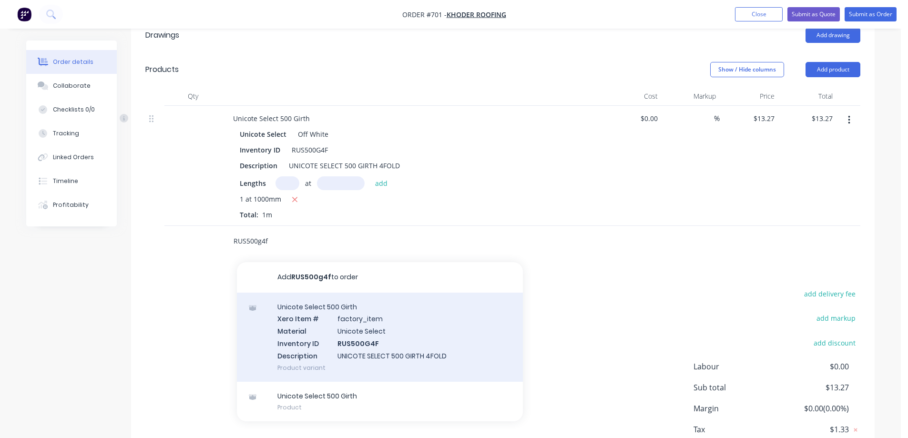
type input "RUS500g4f"
click at [312, 322] on div "Unicote Select 500 Girth Xero Item # factory_item Material Unicote Select Inven…" at bounding box center [380, 337] width 286 height 89
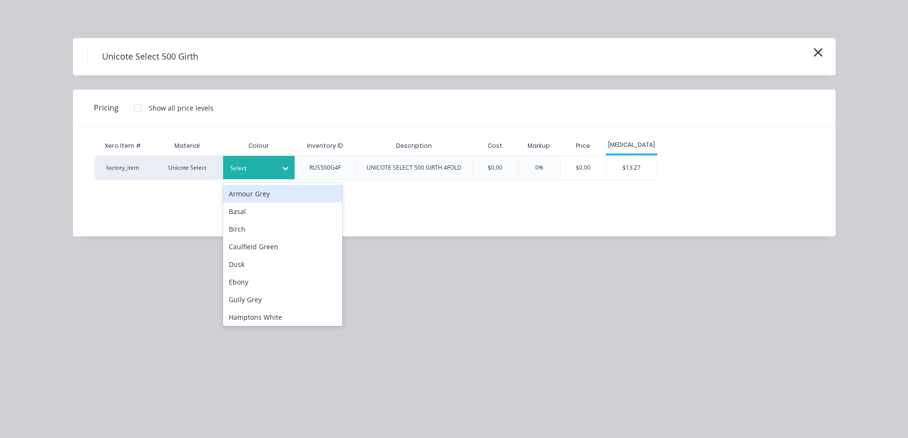
click at [282, 163] on icon at bounding box center [286, 168] width 10 height 10
click at [270, 168] on div at bounding box center [251, 168] width 43 height 10
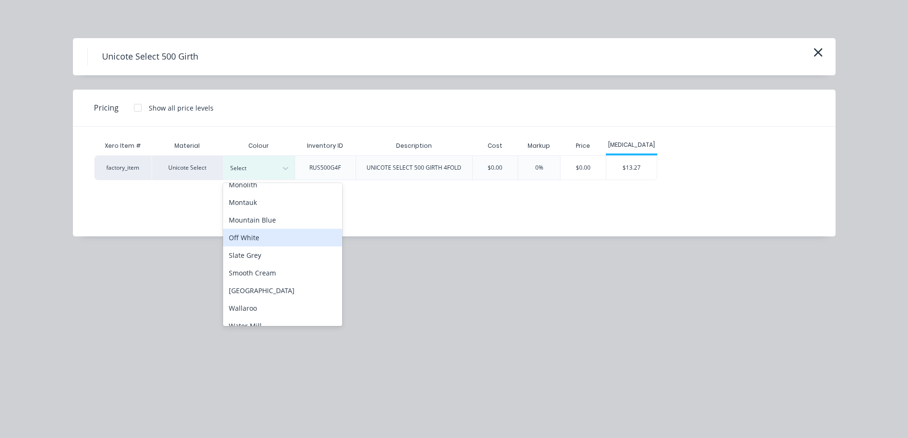
click at [258, 239] on div "Off White" at bounding box center [282, 238] width 119 height 18
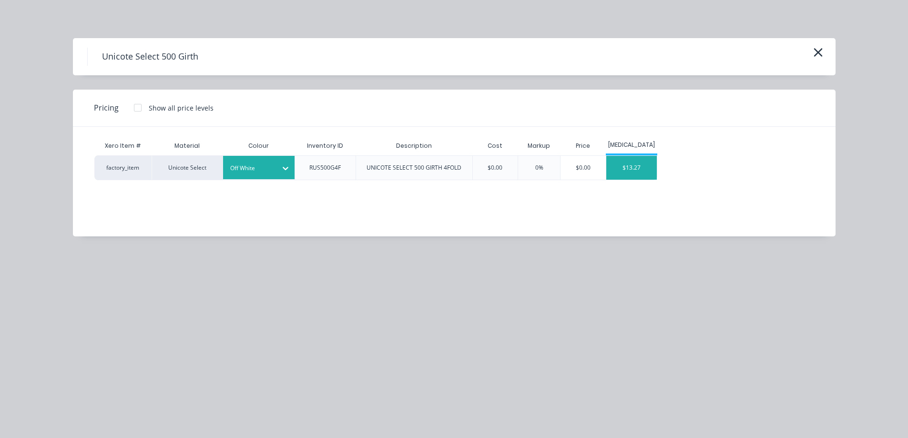
click at [650, 175] on div "$13.27" at bounding box center [631, 168] width 51 height 24
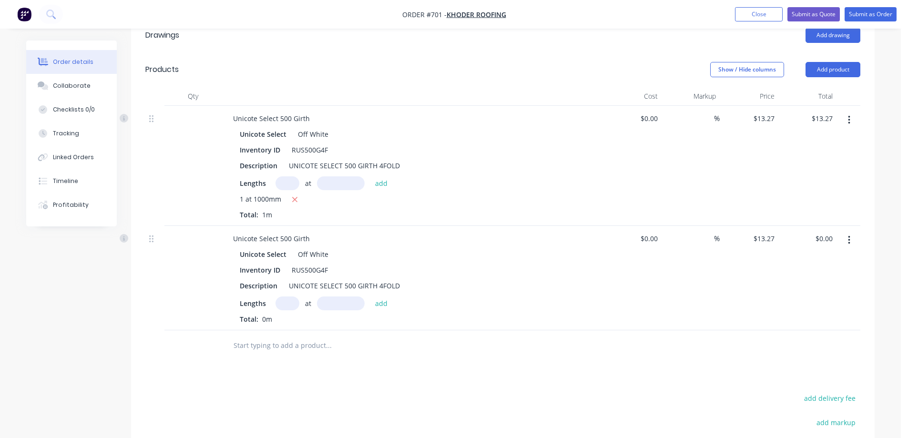
click at [284, 309] on input "text" at bounding box center [287, 303] width 24 height 14
type input "1"
type input "6300mm"
click at [375, 305] on button "add" at bounding box center [381, 302] width 22 height 13
type input "$83.60"
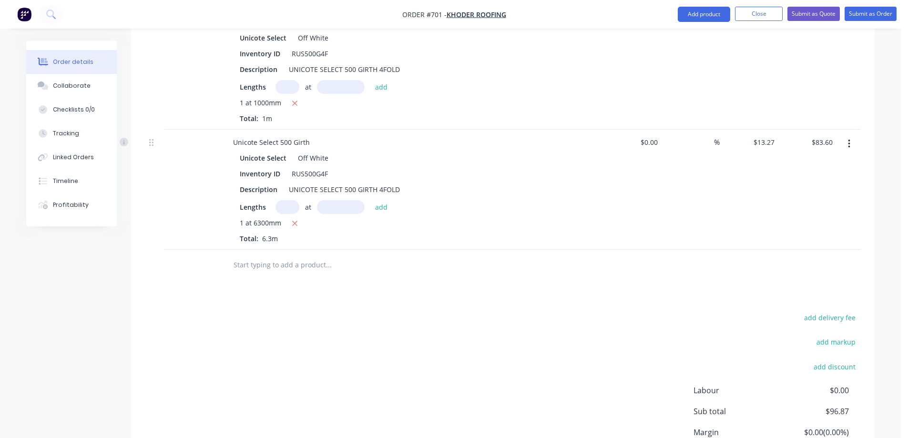
scroll to position [381, 0]
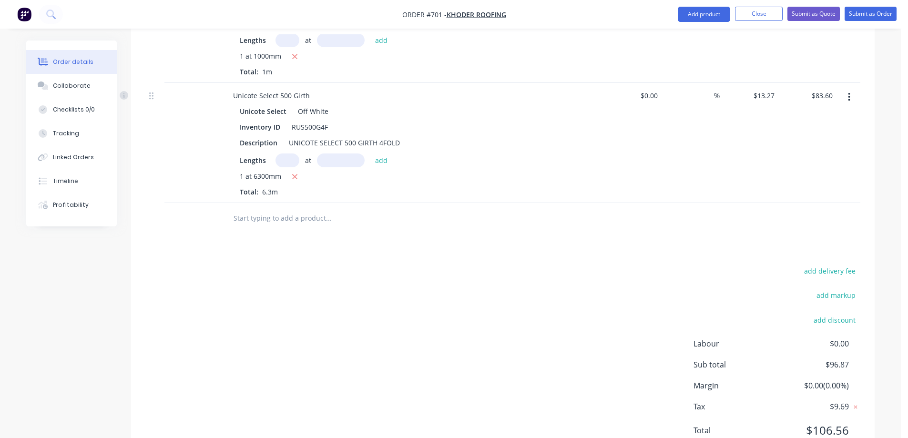
click at [287, 223] on input "text" at bounding box center [328, 218] width 191 height 19
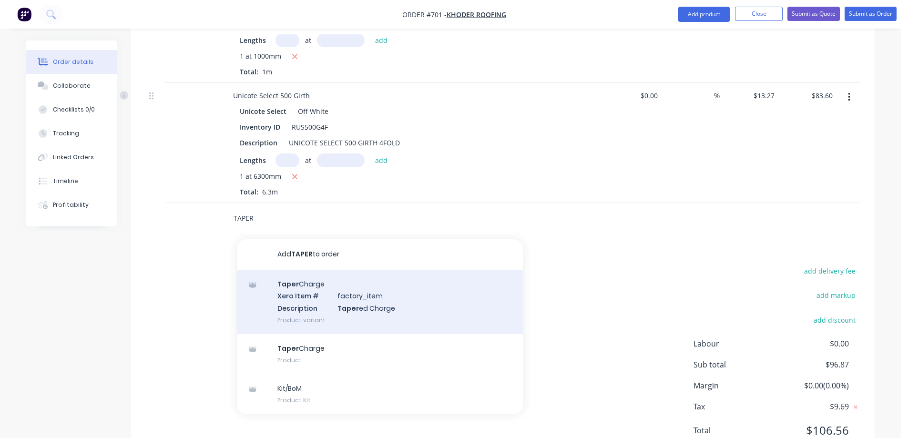
type input "TAPER"
click at [295, 306] on div "Taper Charge Xero Item # factory_item Description Taper ed Charge Product varia…" at bounding box center [380, 302] width 286 height 64
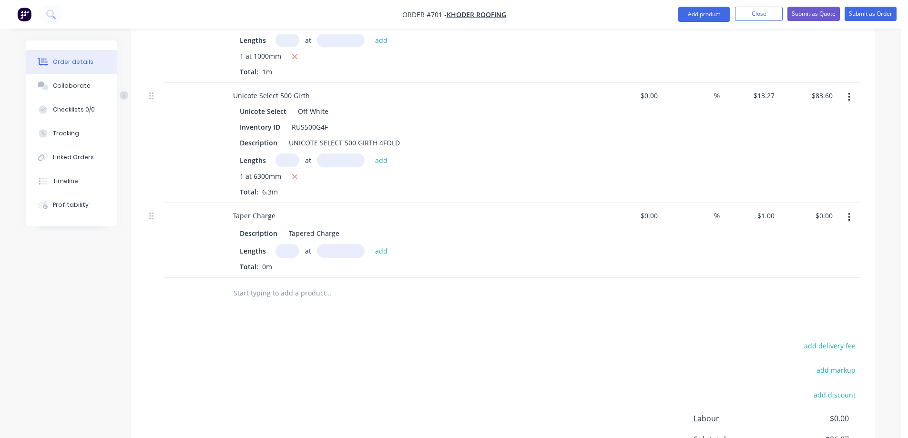
click at [281, 255] on input "text" at bounding box center [287, 251] width 24 height 14
type input "1"
type input "6300mm"
click at [393, 249] on div "Lengths 1 at 6300mm add" at bounding box center [412, 251] width 345 height 14
click at [390, 249] on button "add" at bounding box center [381, 250] width 22 height 13
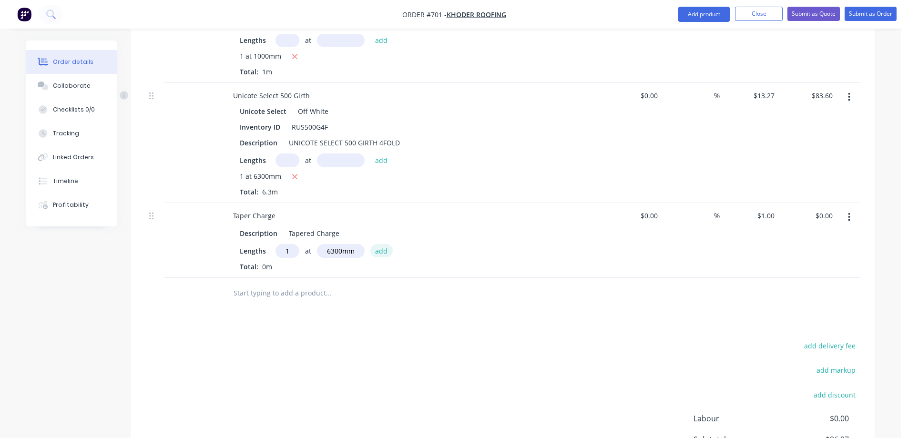
type input "$6.30"
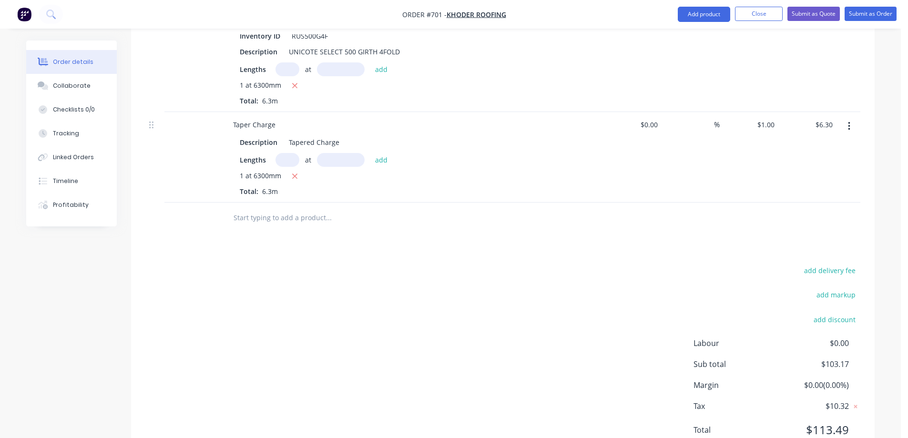
scroll to position [476, 0]
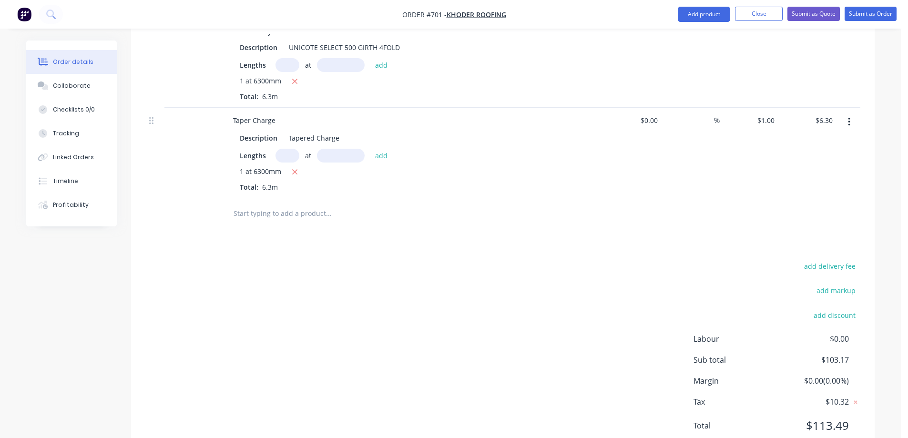
click at [287, 218] on input "text" at bounding box center [328, 213] width 191 height 19
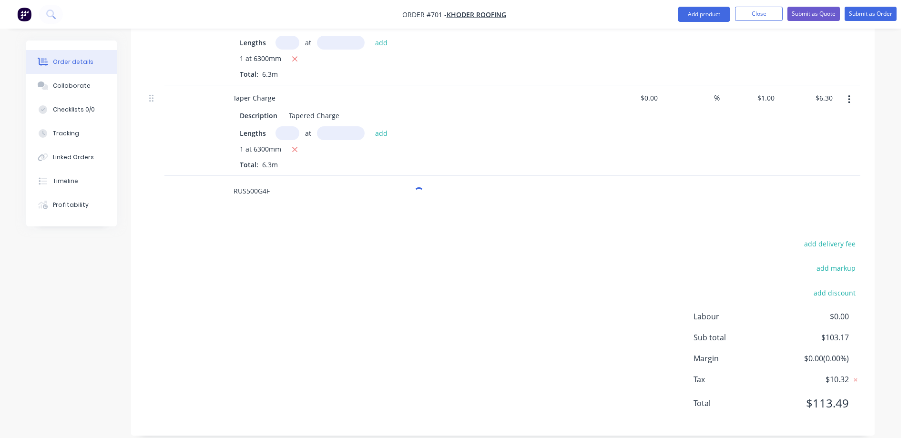
scroll to position [511, 0]
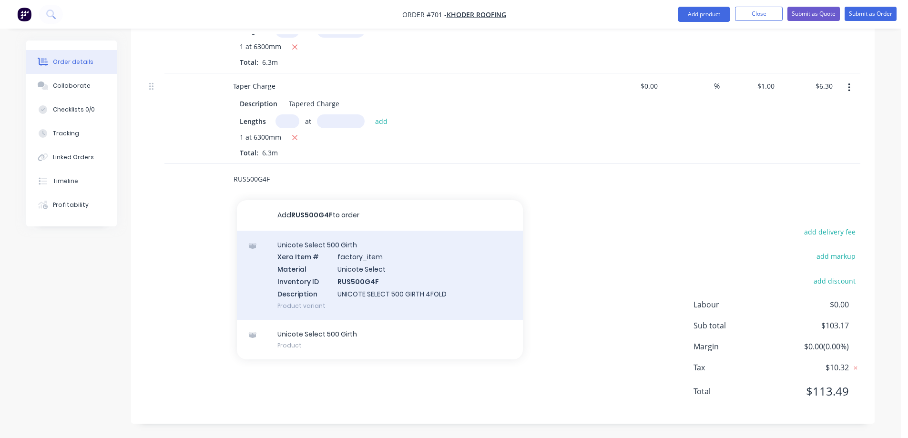
type input "RUS500G4F"
click at [295, 274] on div "Unicote Select 500 Girth Xero Item # factory_item Material Unicote Select Inven…" at bounding box center [380, 275] width 286 height 89
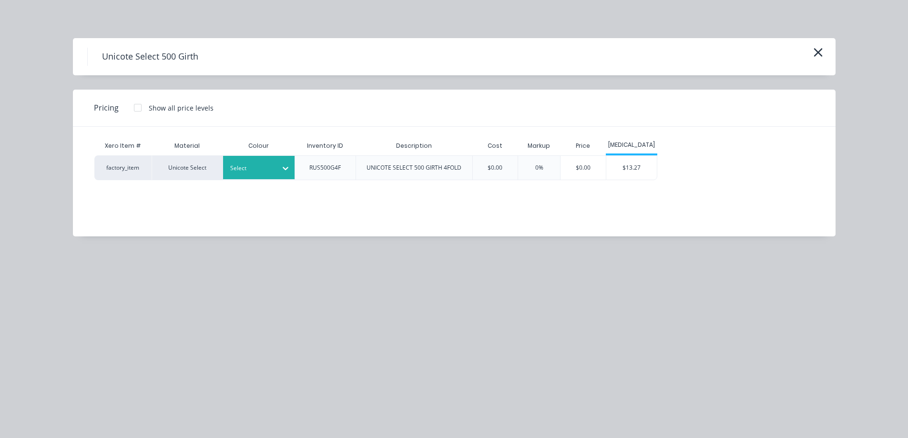
click at [278, 176] on div at bounding box center [285, 167] width 17 height 23
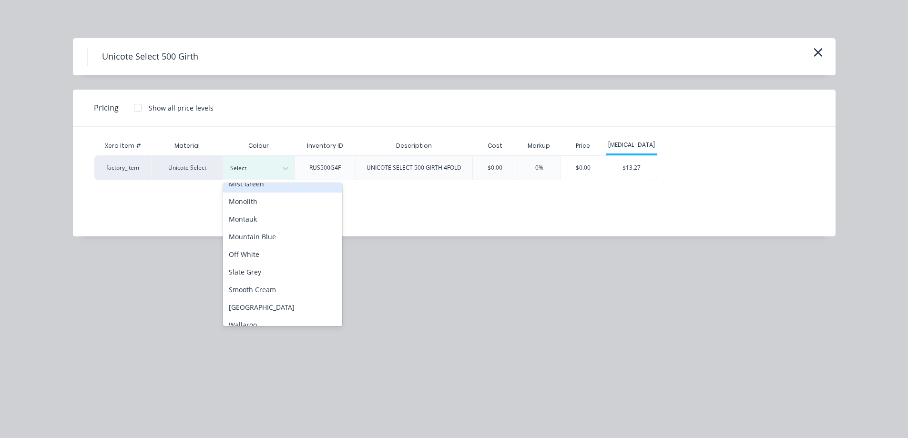
scroll to position [238, 0]
click at [260, 237] on div "Off White" at bounding box center [282, 238] width 119 height 18
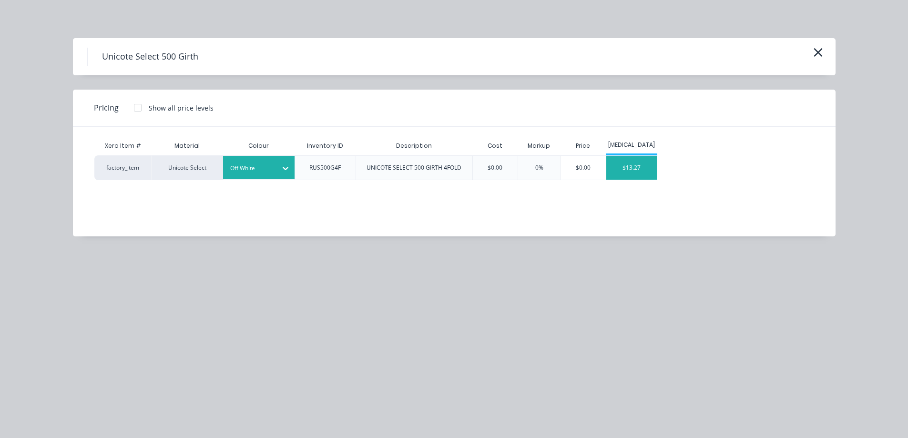
click at [631, 174] on div "$13.27" at bounding box center [631, 168] width 51 height 24
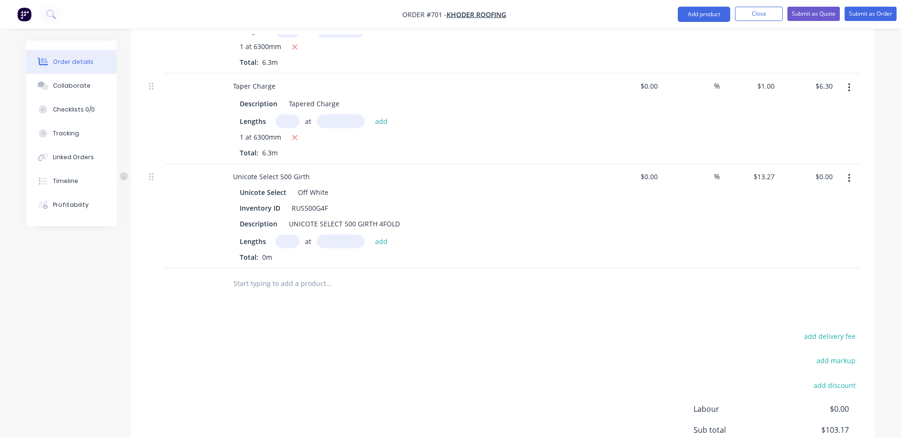
click at [285, 242] on input "text" at bounding box center [287, 241] width 24 height 14
type input "1"
type input "4000mm"
click at [385, 242] on button "add" at bounding box center [381, 240] width 22 height 13
type input "$53.08"
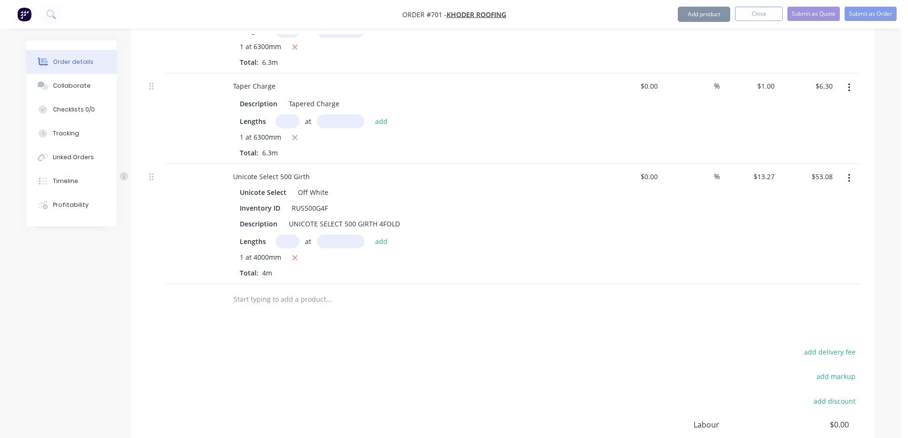
click at [251, 304] on input "text" at bounding box center [328, 299] width 191 height 19
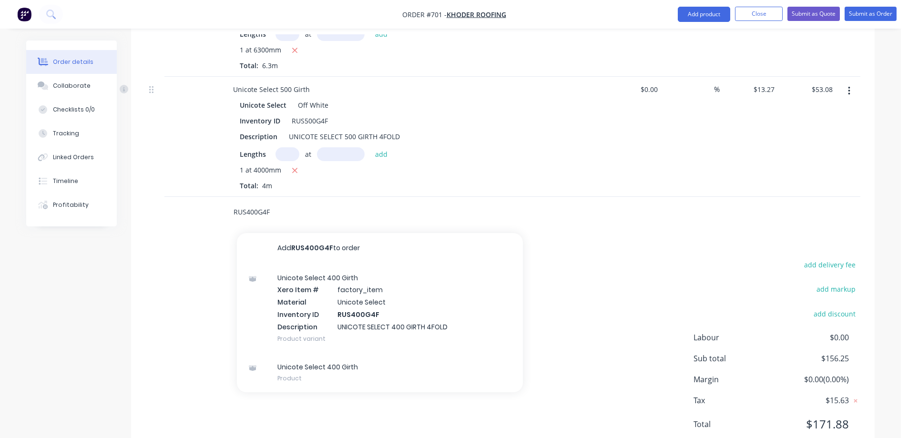
scroll to position [606, 0]
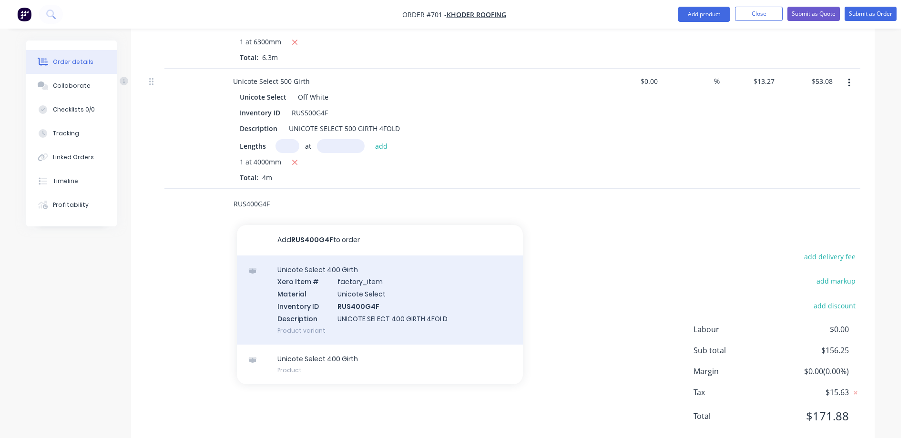
type input "RUS400G4F"
click at [305, 304] on div "Unicote Select 400 Girth Xero Item # factory_item Material Unicote Select Inven…" at bounding box center [380, 299] width 286 height 89
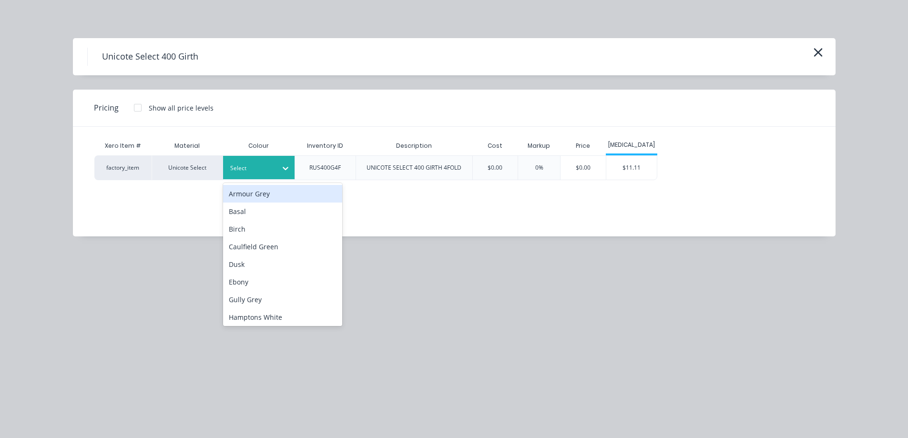
click at [254, 167] on div at bounding box center [251, 168] width 43 height 10
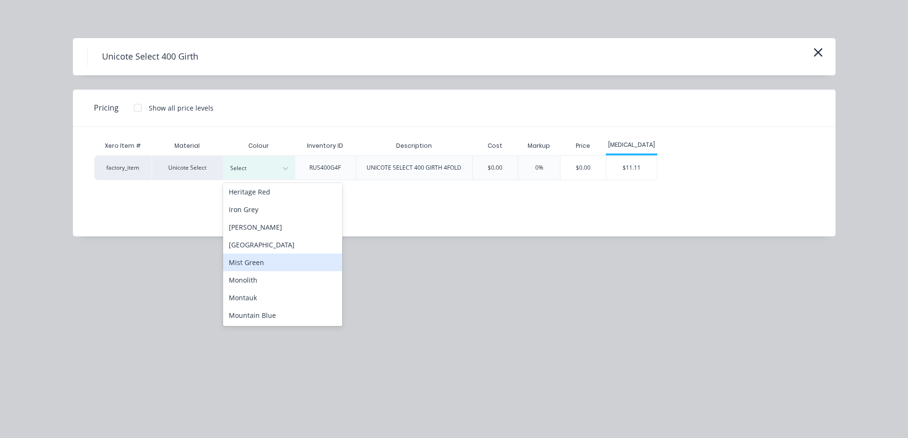
scroll to position [238, 0]
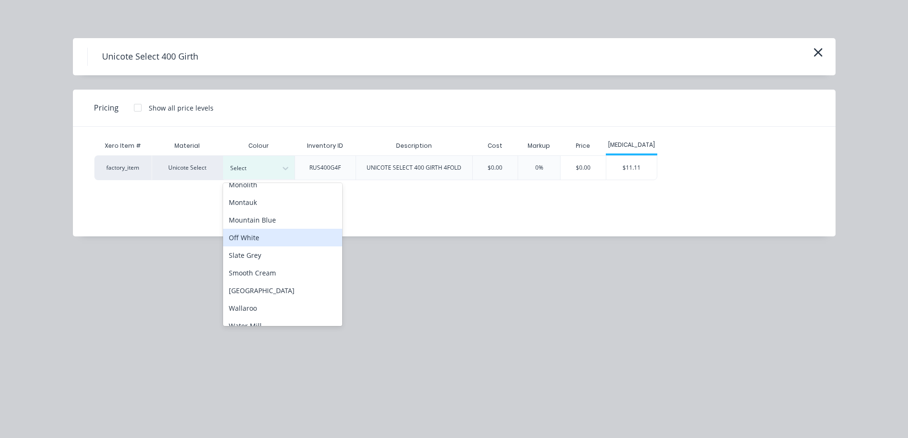
click at [260, 231] on div "Off White" at bounding box center [282, 238] width 119 height 18
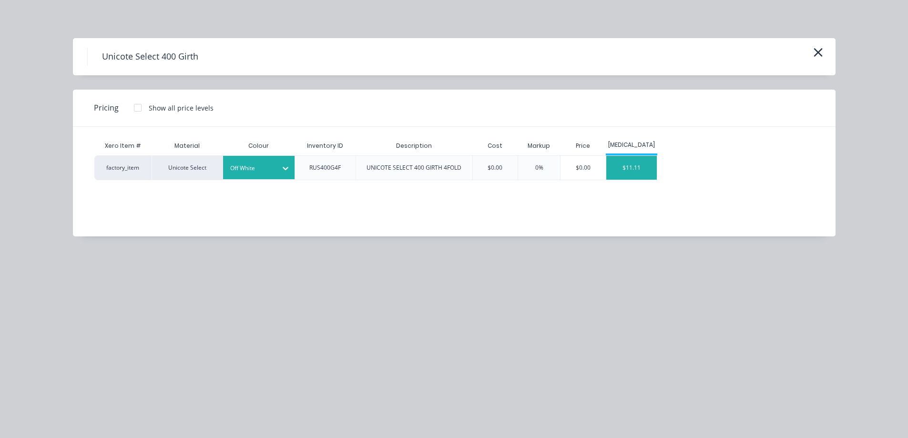
click at [645, 175] on div "$11.11" at bounding box center [631, 168] width 51 height 24
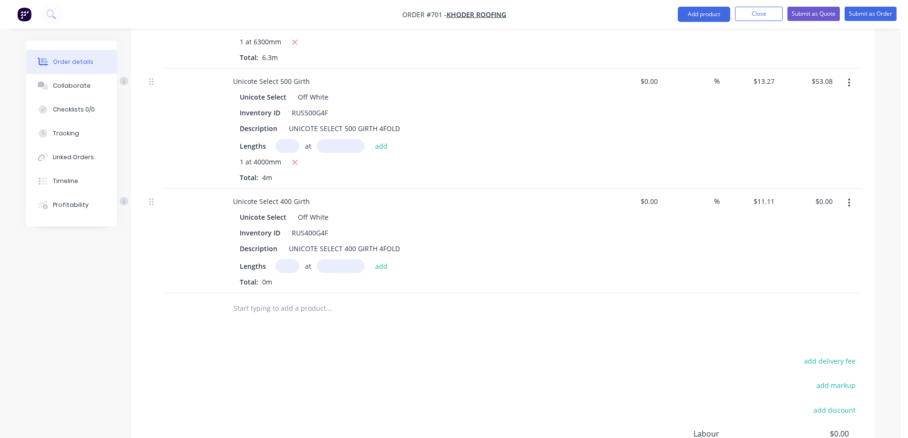
click at [285, 267] on input "text" at bounding box center [287, 266] width 24 height 14
type input "1"
type input "2200mm"
click at [374, 271] on button "add" at bounding box center [381, 265] width 22 height 13
type input "$24.44"
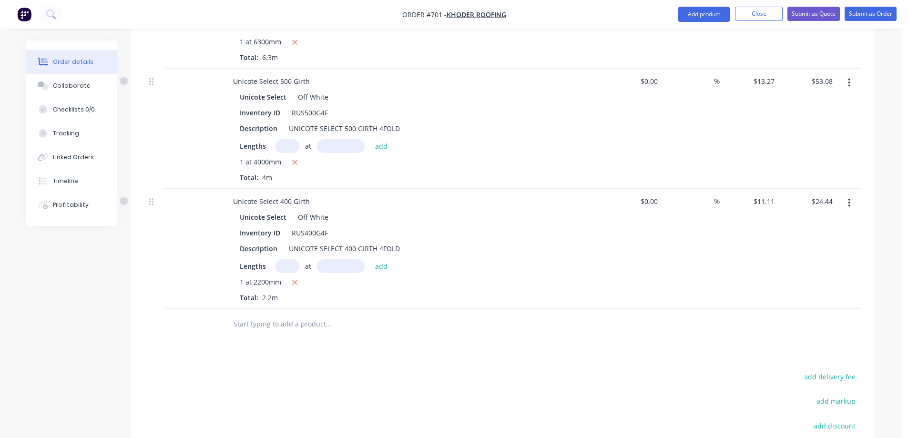
click at [303, 321] on input "text" at bounding box center [328, 323] width 191 height 19
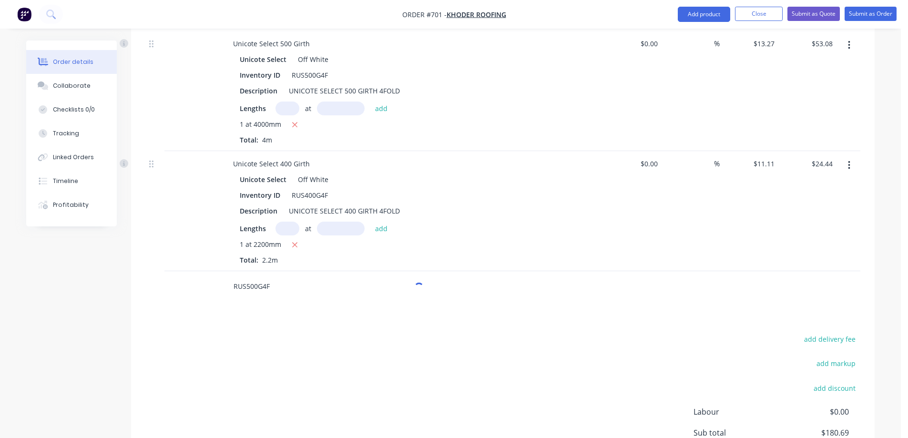
scroll to position [749, 0]
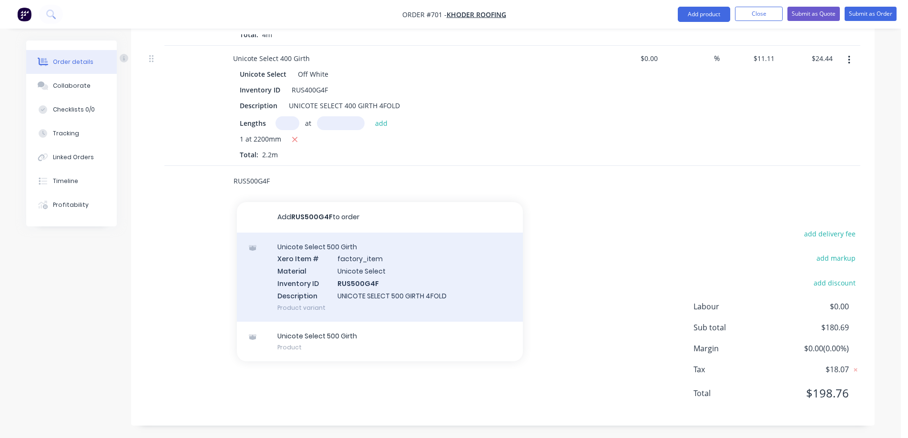
type input "RUS500G4F"
click at [323, 293] on div "Unicote Select 500 Girth Xero Item # factory_item Material Unicote Select Inven…" at bounding box center [380, 277] width 286 height 89
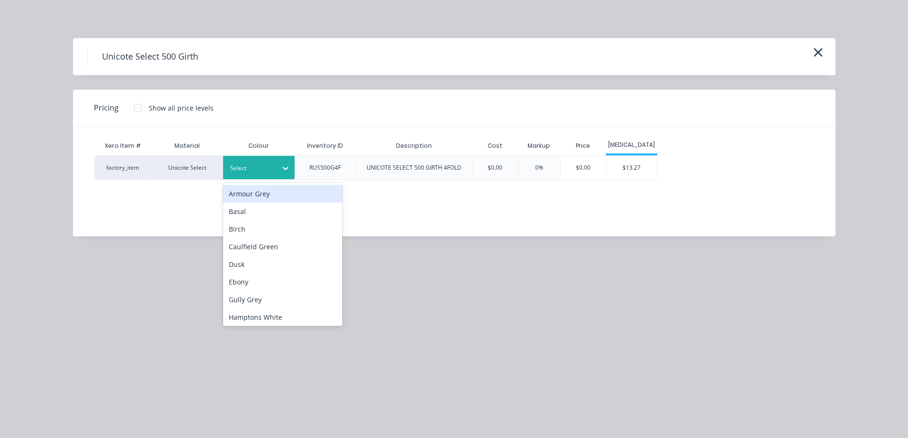
click at [274, 177] on div "Select" at bounding box center [258, 167] width 71 height 23
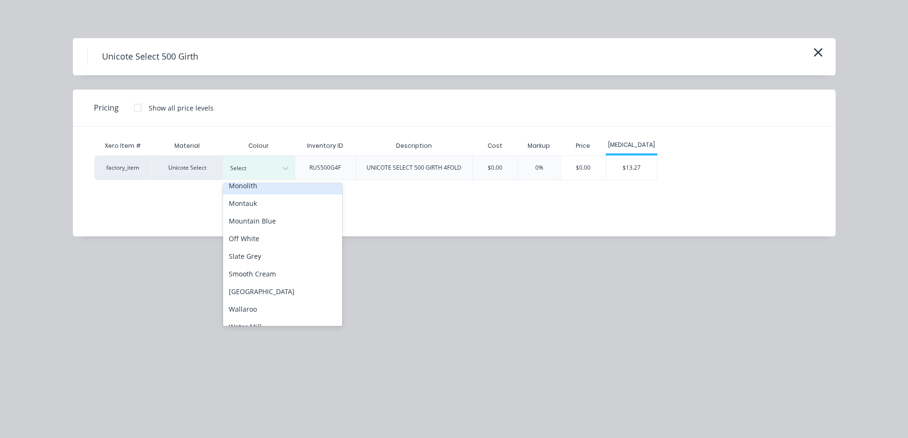
scroll to position [238, 0]
click at [270, 242] on div "Off White" at bounding box center [282, 238] width 119 height 18
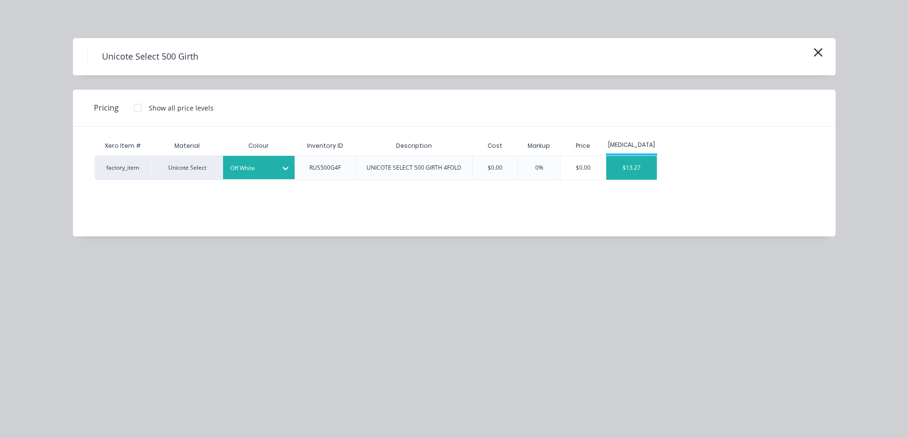
click at [613, 163] on div "$13.27" at bounding box center [631, 168] width 51 height 24
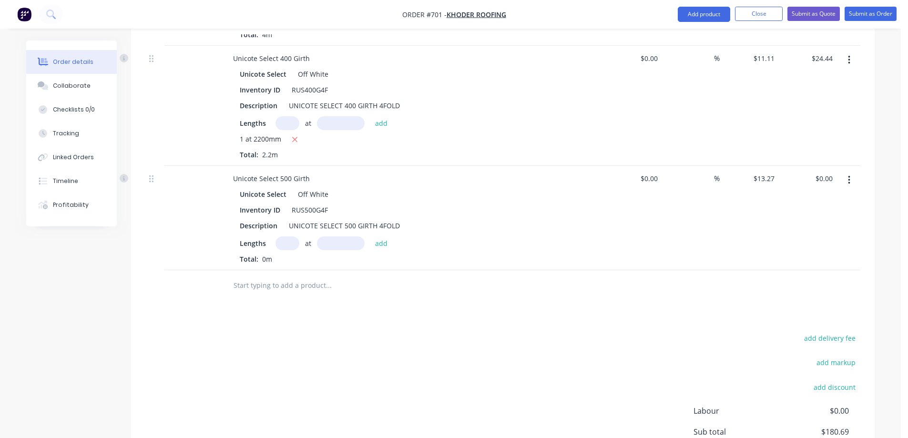
click at [284, 239] on input "text" at bounding box center [287, 243] width 24 height 14
type input "1"
type input "5000mm"
click at [378, 240] on button "add" at bounding box center [381, 242] width 22 height 13
type input "$66.35"
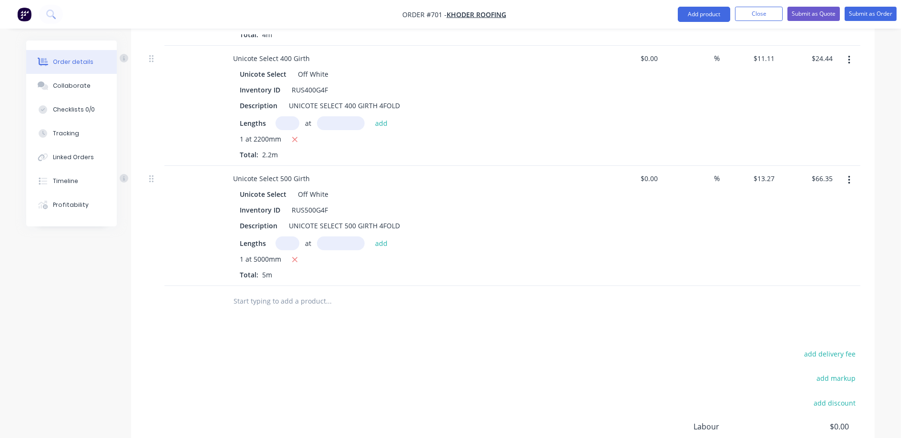
click at [296, 294] on input "text" at bounding box center [328, 301] width 191 height 19
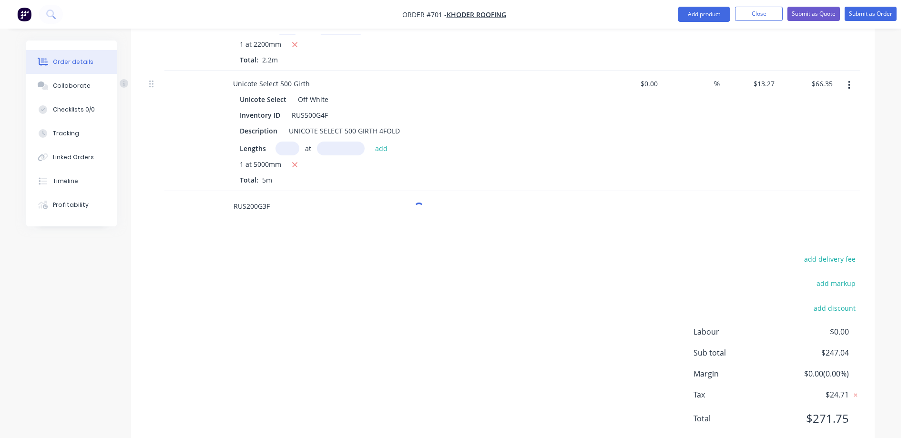
scroll to position [844, 0]
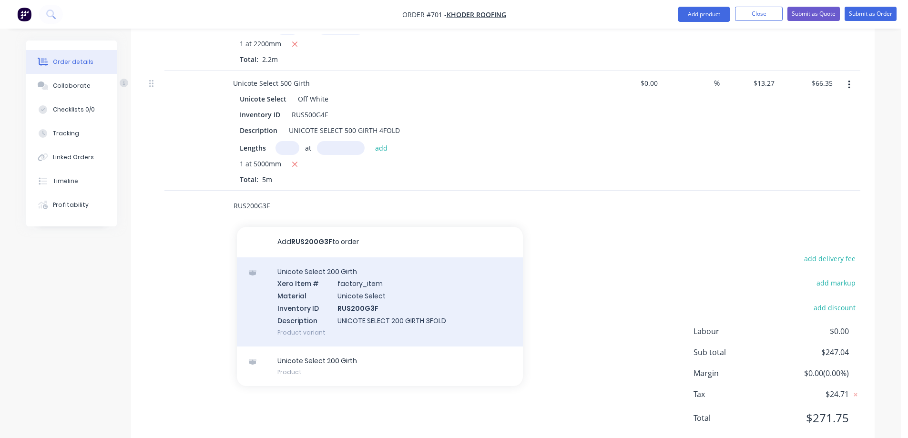
type input "RUS200G3F"
click at [320, 285] on div "Unicote Select 200 Girth Xero Item # factory_item Material Unicote Select Inven…" at bounding box center [380, 301] width 286 height 89
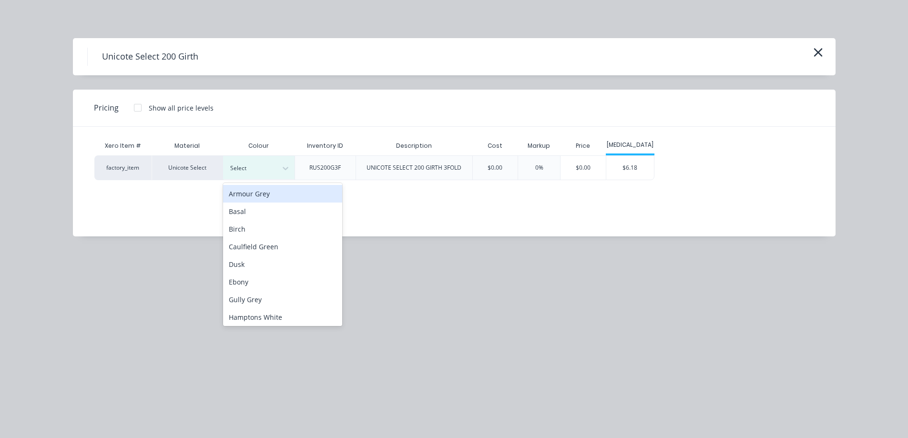
click at [276, 163] on div "Select" at bounding box center [249, 168] width 53 height 12
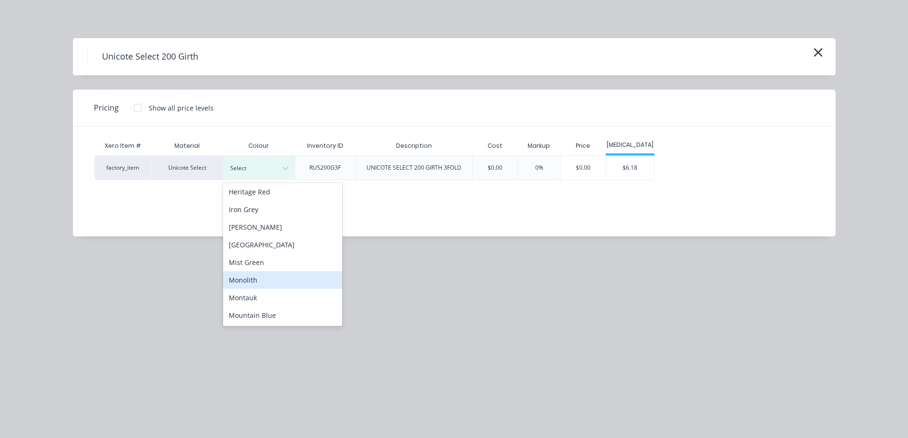
scroll to position [191, 0]
click at [288, 283] on div "Off White" at bounding box center [282, 285] width 119 height 18
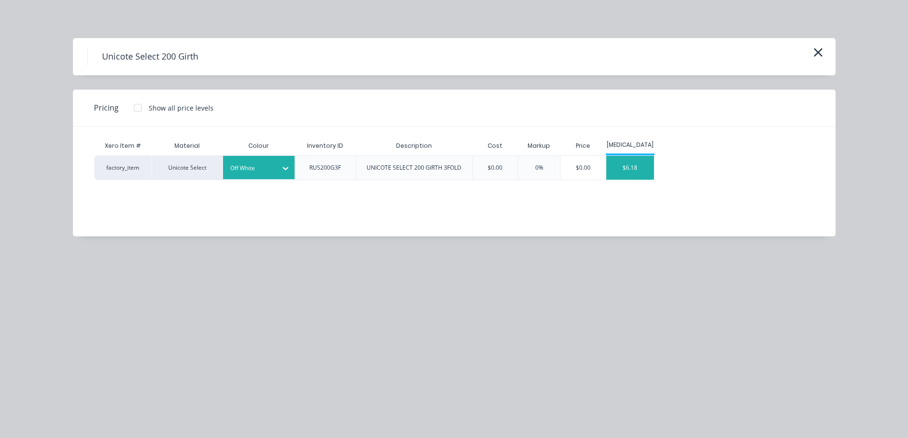
click at [620, 164] on div "$6.18" at bounding box center [630, 168] width 48 height 24
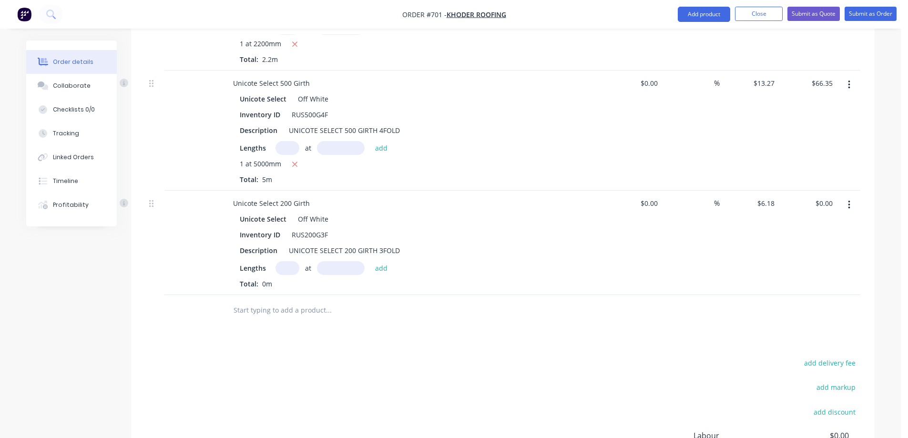
click at [292, 266] on input "text" at bounding box center [287, 268] width 24 height 14
type input "1"
type input "1000mm"
click at [375, 272] on button "add" at bounding box center [381, 267] width 22 height 13
type input "$6.18"
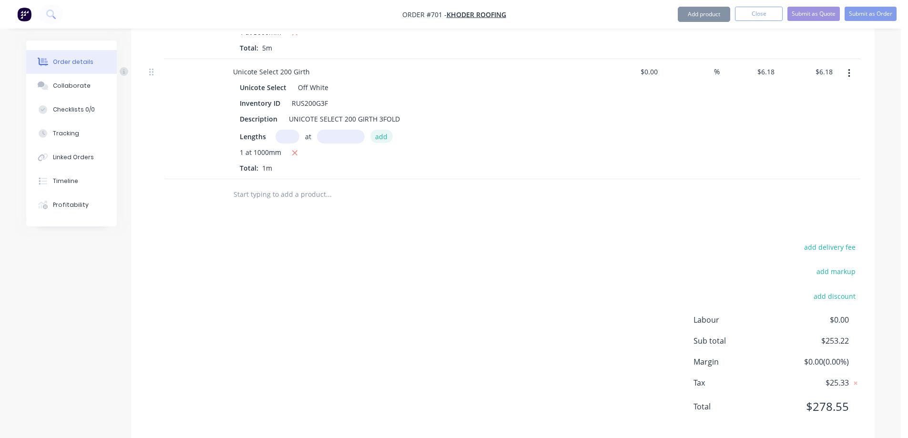
scroll to position [987, 0]
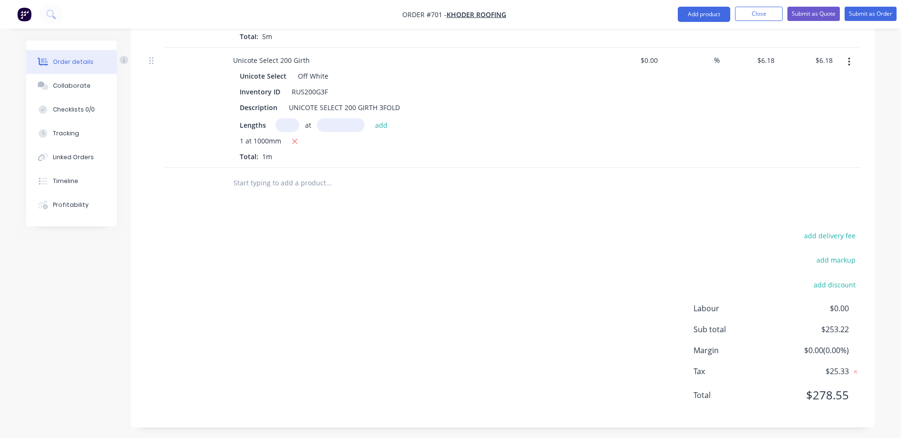
click at [273, 189] on input "text" at bounding box center [328, 182] width 191 height 19
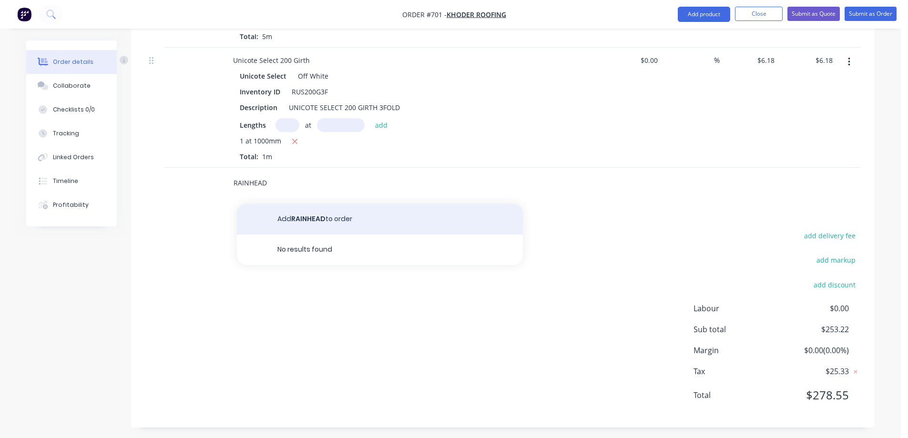
type input "RAINHEAD"
click at [283, 221] on button "Add RAINHEAD to order" at bounding box center [380, 219] width 286 height 30
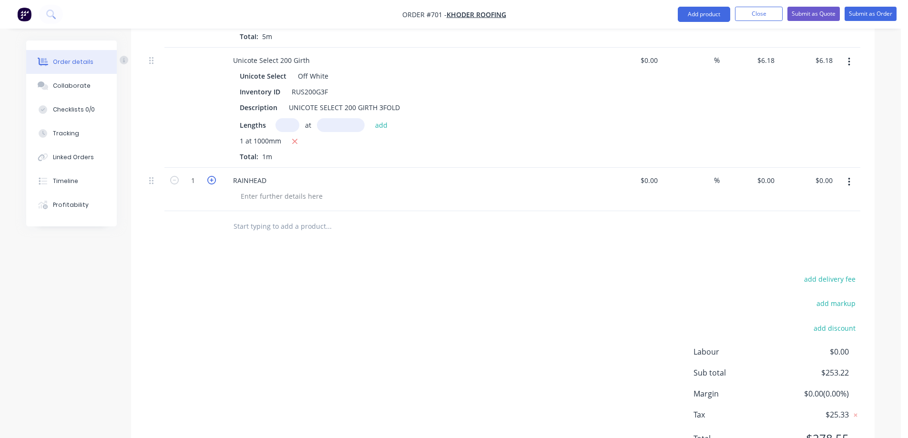
click at [213, 181] on icon "button" at bounding box center [211, 180] width 9 height 9
type input "4"
click at [270, 180] on div "RAINHEAD" at bounding box center [249, 180] width 49 height 14
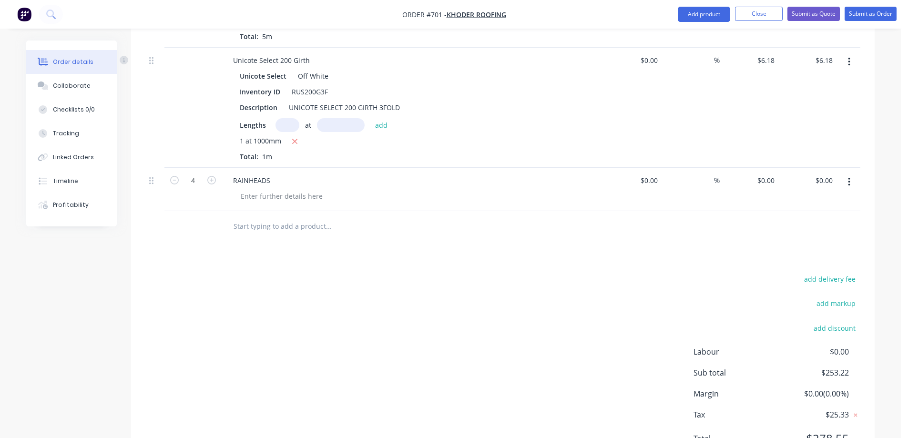
click at [280, 232] on input "text" at bounding box center [328, 226] width 191 height 19
click at [771, 178] on input "0" at bounding box center [767, 180] width 22 height 14
type input "$70.00"
type input "$280.00"
click at [594, 290] on div "add delivery fee add markup add discount Labour $0.00 Sub total $533.22 Margin …" at bounding box center [502, 365] width 715 height 184
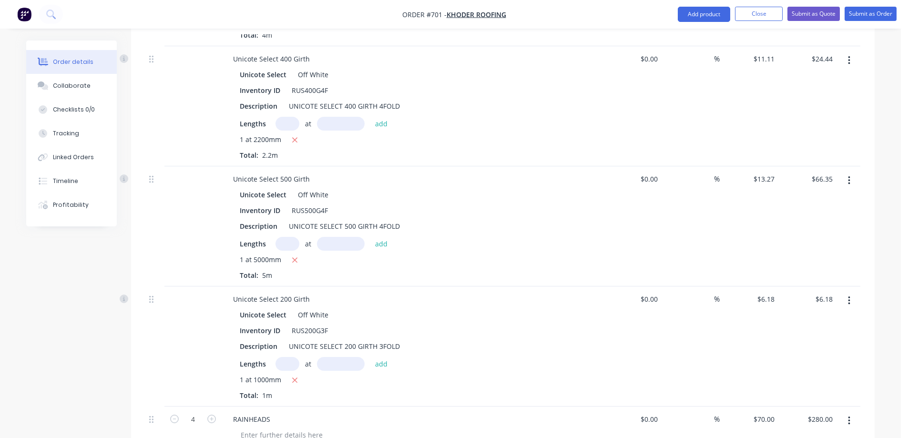
scroll to position [892, 0]
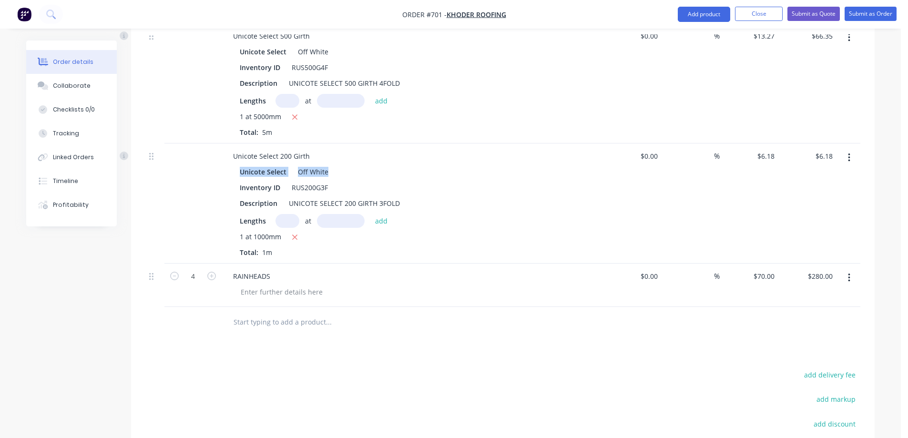
drag, startPoint x: 240, startPoint y: 173, endPoint x: 332, endPoint y: 173, distance: 92.0
click at [332, 173] on div "Unicote Select Off White" at bounding box center [412, 172] width 345 height 14
click at [0, 0] on span "Web search" at bounding box center [0, 0] width 0 height 0
click at [325, 182] on div "RUS200G3F" at bounding box center [310, 188] width 44 height 14
drag, startPoint x: 242, startPoint y: 171, endPoint x: 326, endPoint y: 172, distance: 84.3
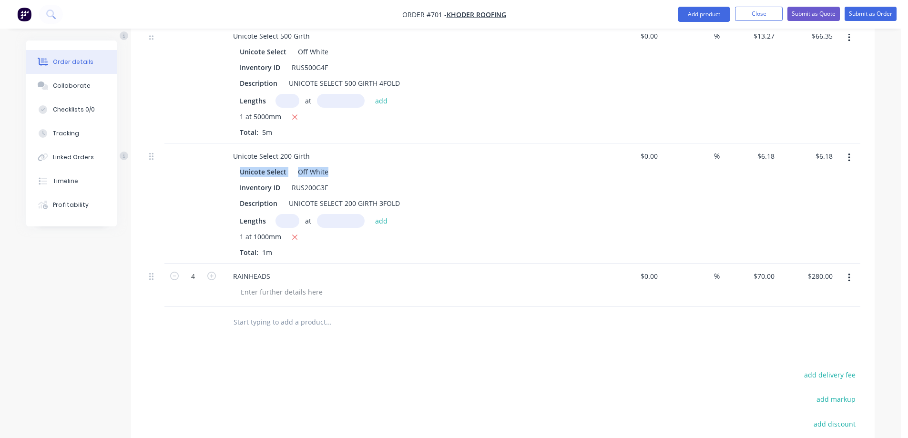
click at [326, 172] on div "Unicote Select Off White" at bounding box center [412, 172] width 345 height 14
copy div "Unicote Select Off White"
click at [264, 294] on div at bounding box center [281, 292] width 97 height 14
paste div
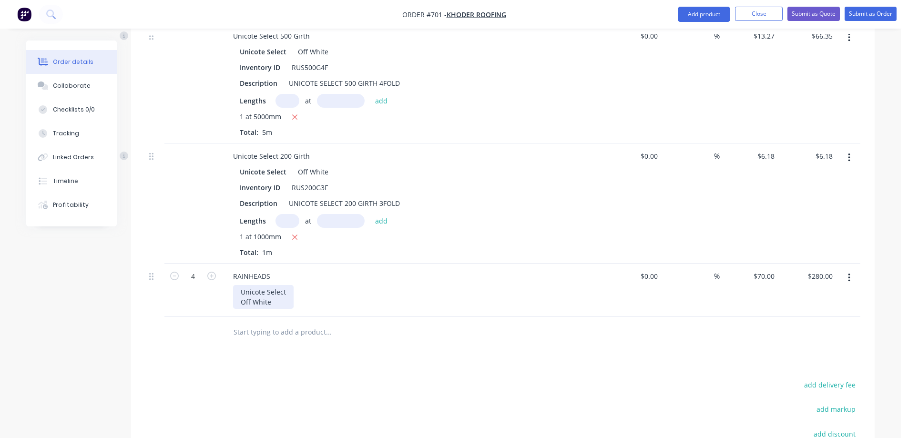
click at [242, 303] on div "Unicote Select Off White" at bounding box center [263, 297] width 61 height 24
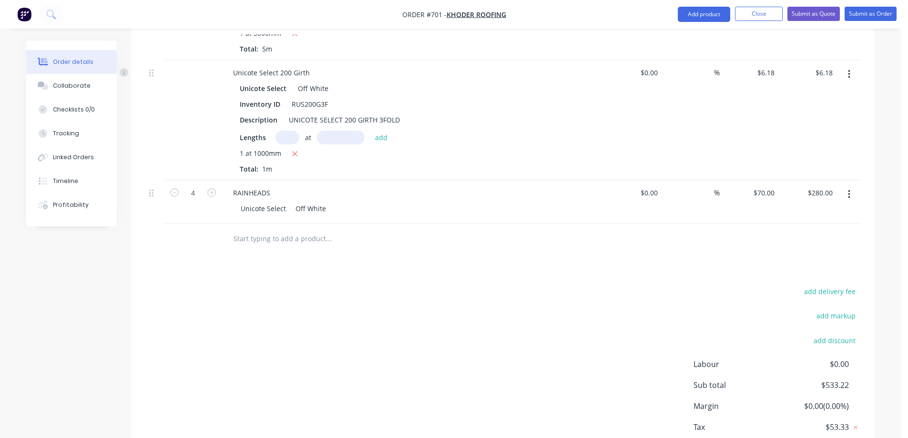
scroll to position [1034, 0]
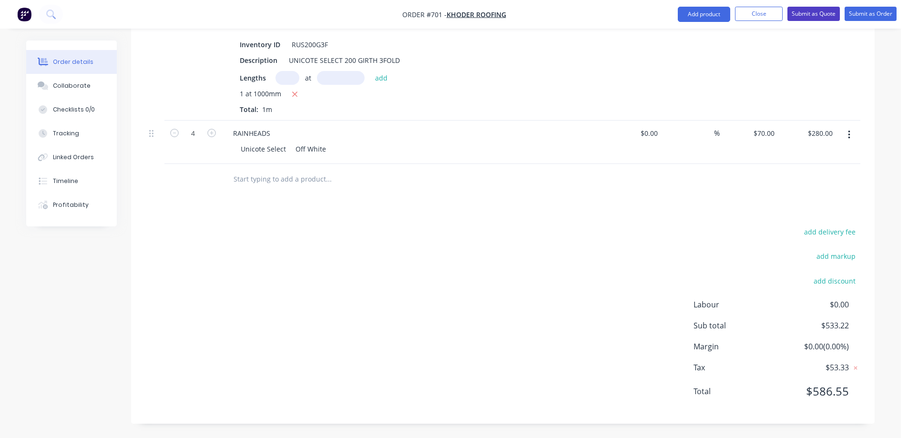
click at [808, 16] on button "Submit as Quote" at bounding box center [813, 14] width 52 height 14
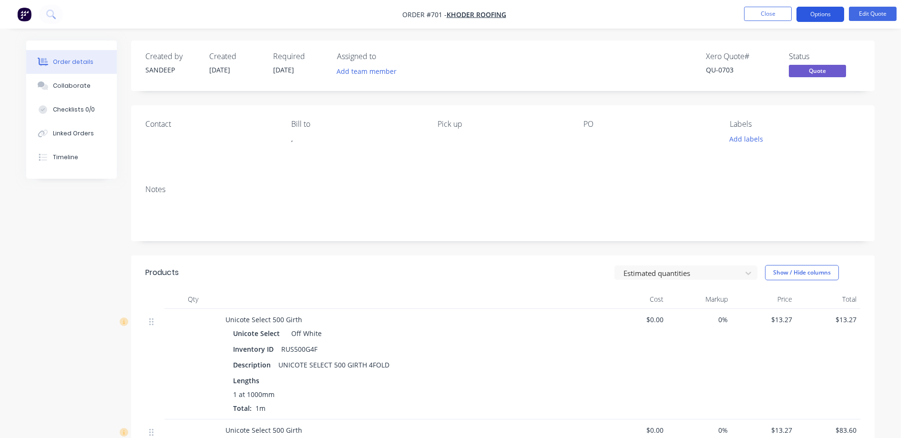
click at [821, 14] on button "Options" at bounding box center [820, 14] width 48 height 15
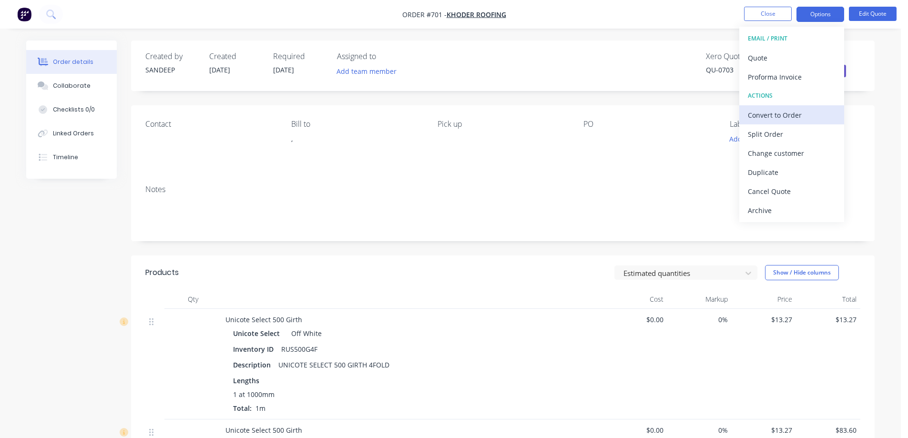
click at [760, 108] on div "Convert to Order" at bounding box center [792, 115] width 88 height 14
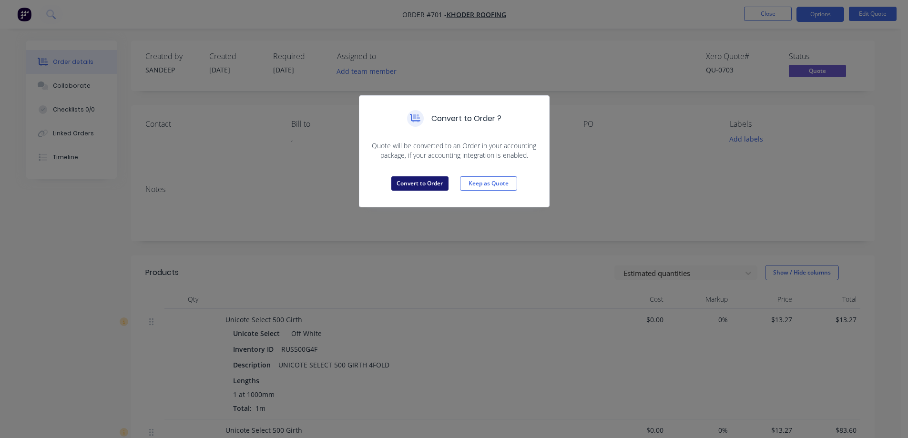
click at [418, 188] on button "Convert to Order" at bounding box center [419, 183] width 57 height 14
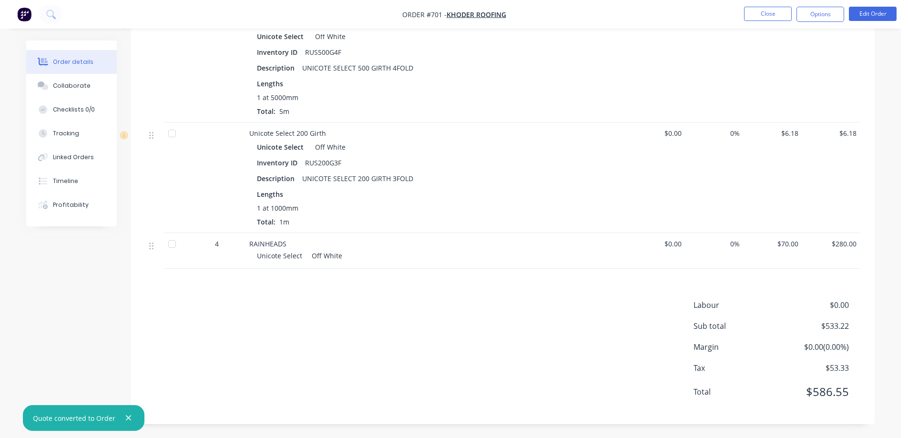
scroll to position [821, 0]
click at [815, 14] on button "Options" at bounding box center [820, 14] width 48 height 15
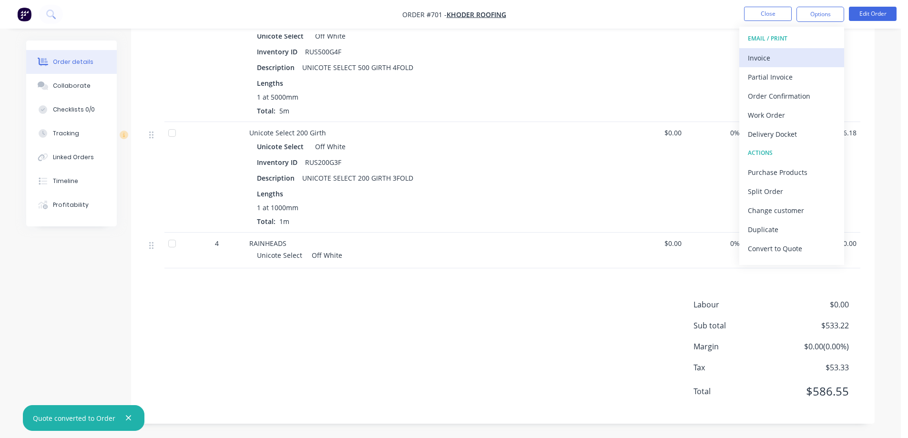
click at [767, 53] on div "Invoice" at bounding box center [792, 58] width 88 height 14
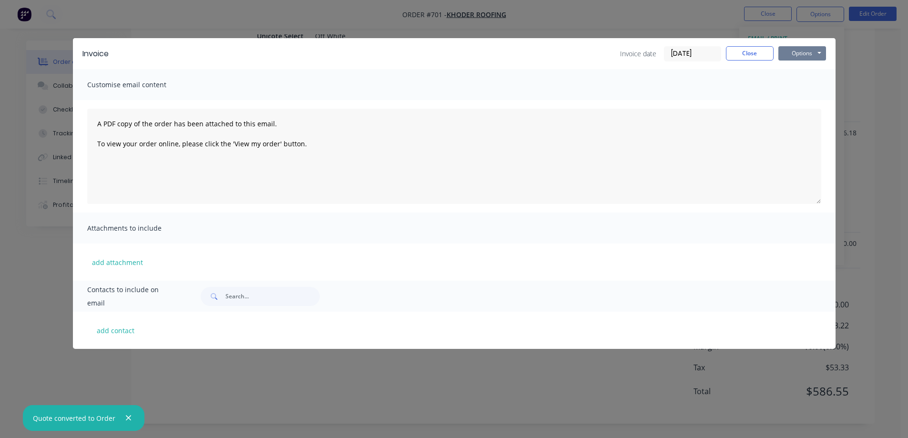
click at [793, 50] on button "Options" at bounding box center [802, 53] width 48 height 14
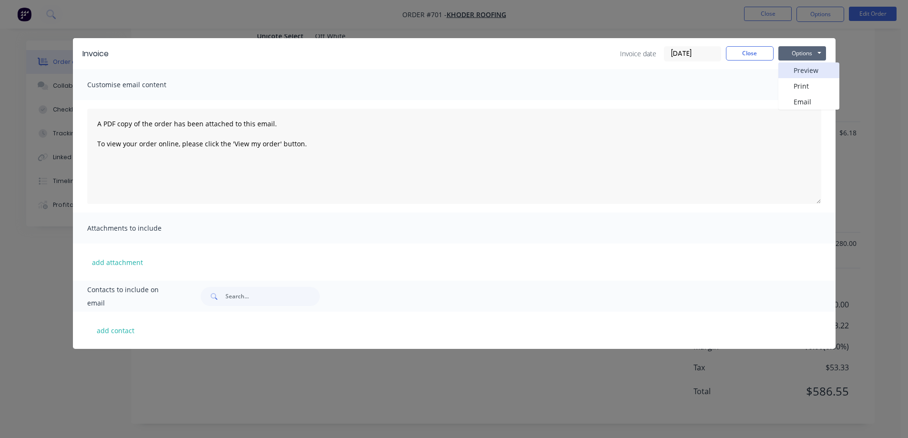
click at [793, 65] on button "Preview" at bounding box center [808, 70] width 61 height 16
click at [738, 51] on button "Close" at bounding box center [750, 53] width 48 height 14
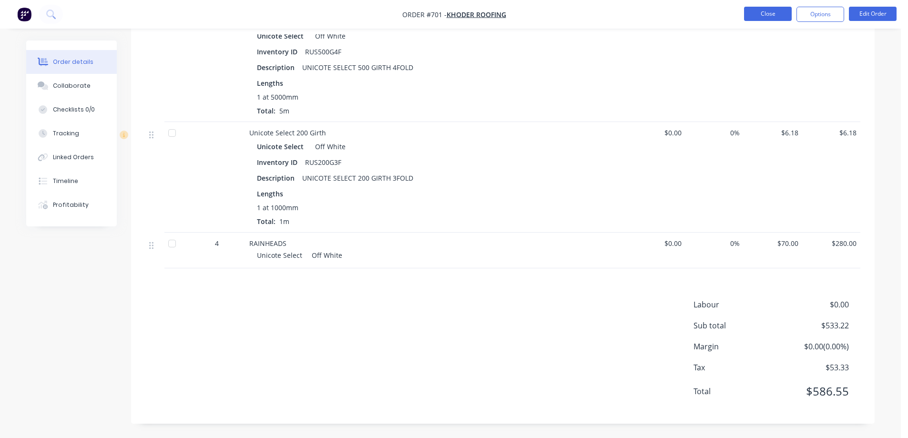
click at [760, 17] on button "Close" at bounding box center [768, 14] width 48 height 14
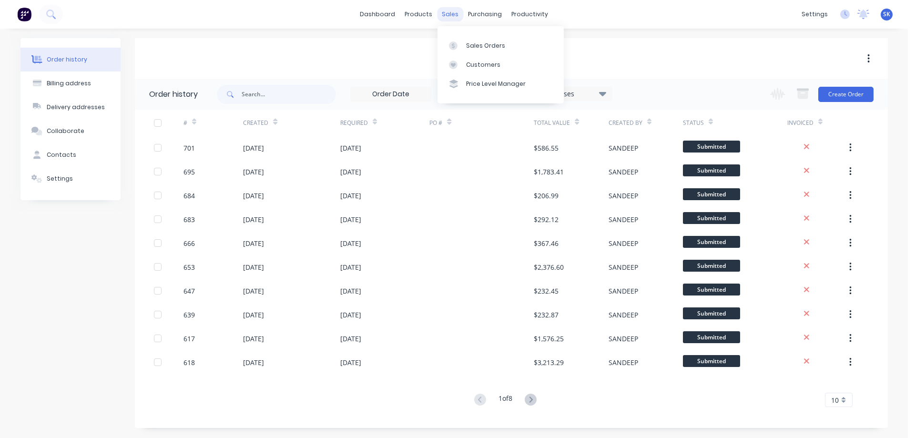
click at [443, 16] on div "sales" at bounding box center [450, 14] width 26 height 14
click at [475, 44] on div "Sales Orders" at bounding box center [485, 45] width 39 height 9
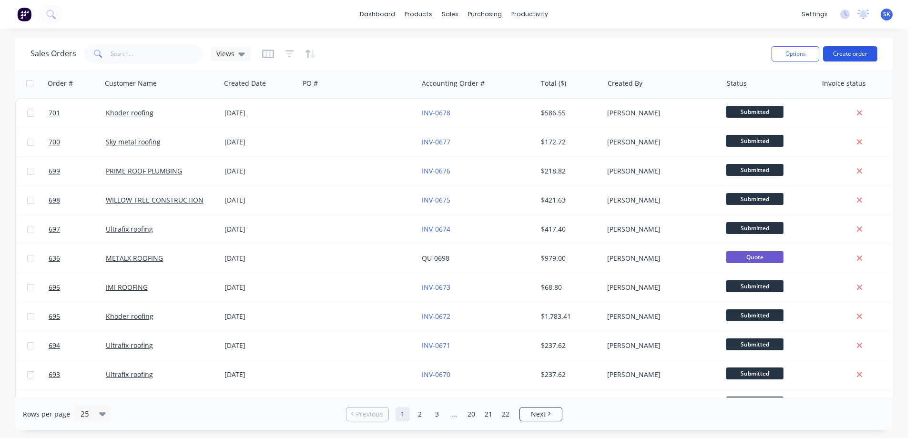
click at [849, 53] on button "Create order" at bounding box center [850, 53] width 54 height 15
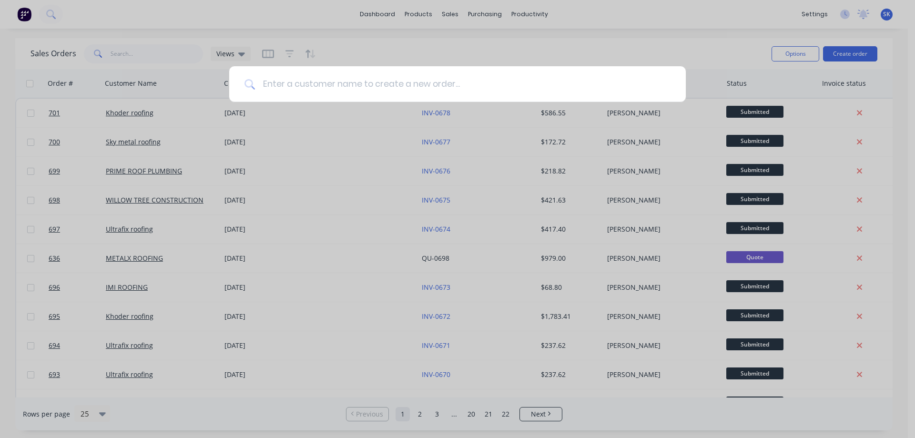
click at [298, 91] on input at bounding box center [463, 84] width 416 height 36
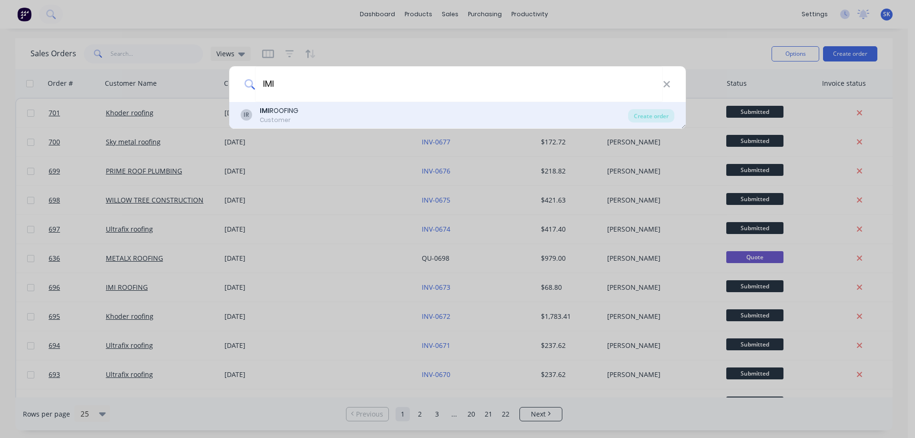
type input "IMI"
click at [302, 121] on div "IR IMI ROOFING Customer" at bounding box center [434, 115] width 387 height 19
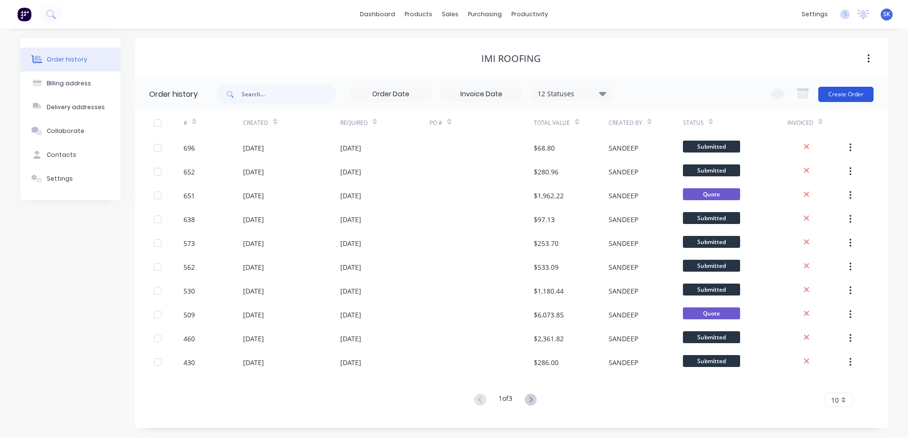
click at [853, 96] on button "Create Order" at bounding box center [845, 94] width 55 height 15
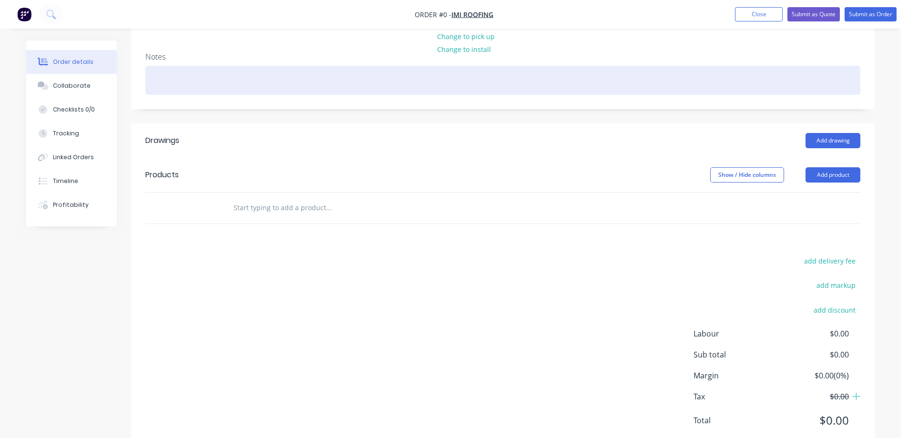
scroll to position [95, 0]
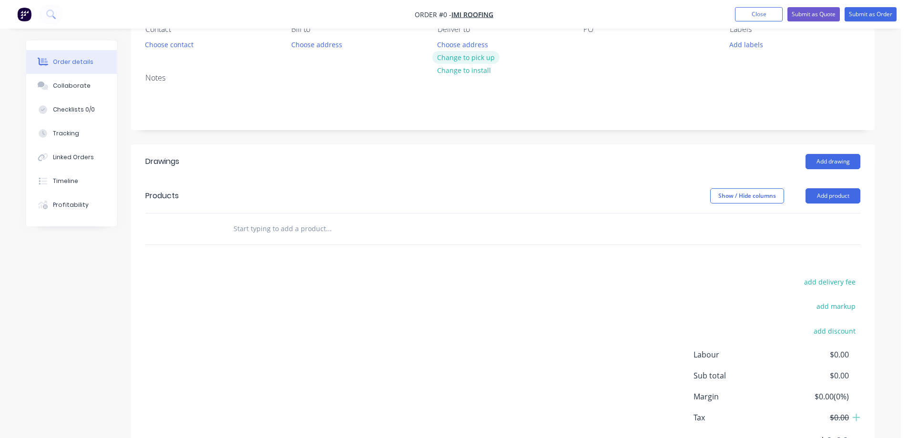
click at [450, 61] on button "Change to pick up" at bounding box center [466, 57] width 68 height 13
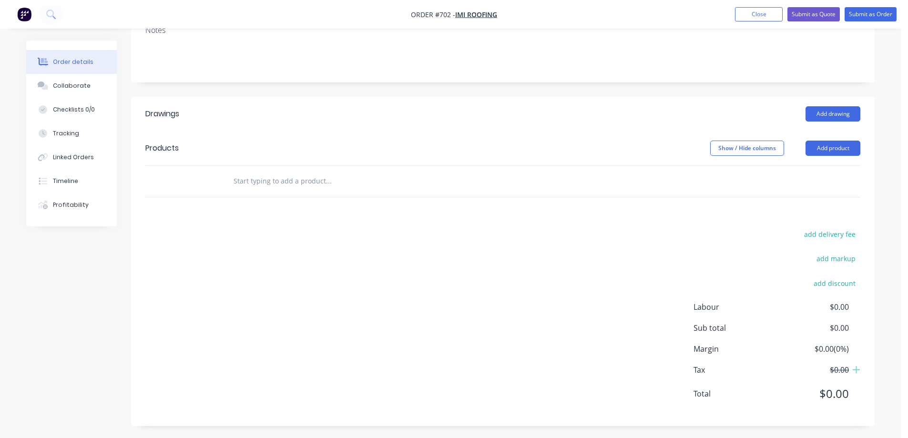
click at [303, 183] on input "text" at bounding box center [328, 181] width 191 height 19
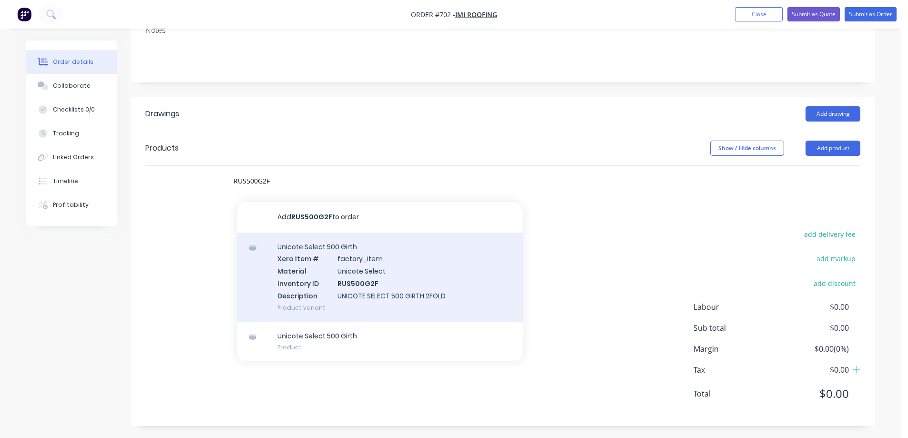
click at [313, 267] on div "Unicote Select 500 Girth Xero Item # factory_item Material Unicote Select Inven…" at bounding box center [380, 277] width 286 height 89
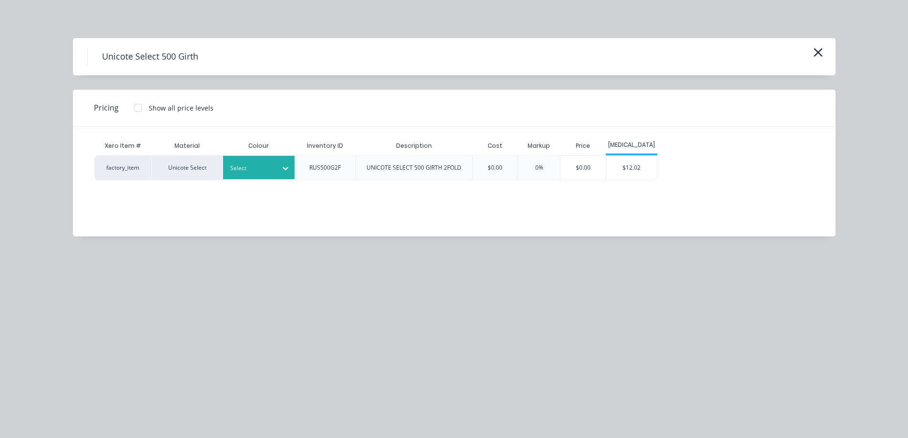
click at [279, 172] on div at bounding box center [285, 168] width 17 height 15
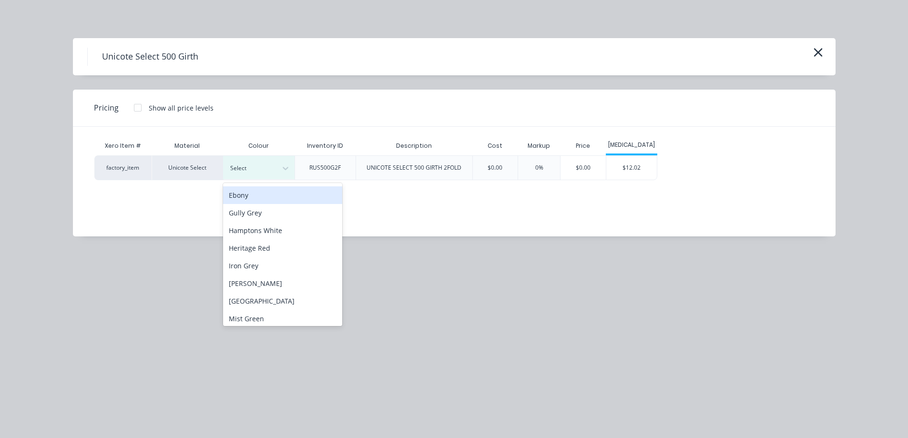
scroll to position [95, 0]
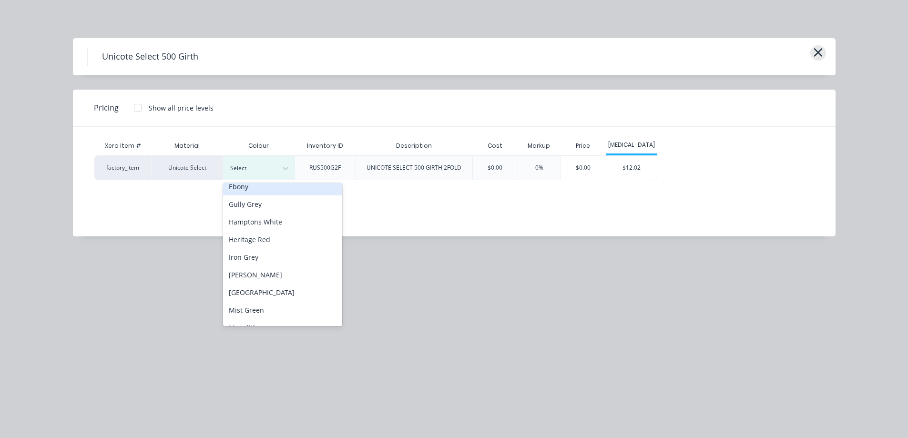
click at [822, 49] on icon "button" at bounding box center [818, 52] width 10 height 13
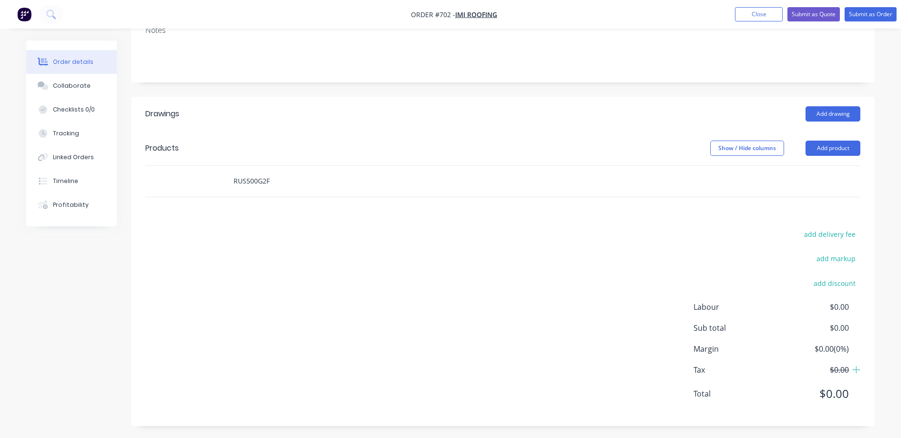
click at [247, 182] on input "RUS500G2F" at bounding box center [328, 181] width 191 height 19
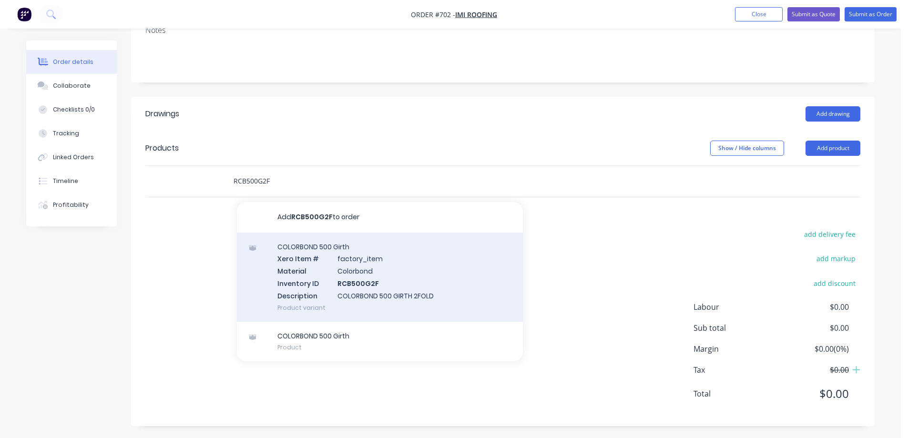
type input "RCB500G2F"
click at [294, 272] on div "COLORBOND 500 Girth Xero Item # factory_item Material Colorbond Inventory ID RC…" at bounding box center [380, 277] width 286 height 89
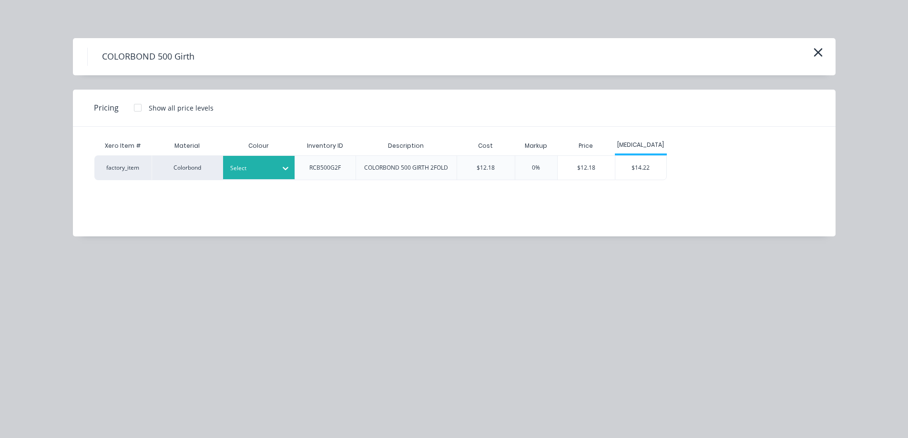
click at [276, 176] on div "Select" at bounding box center [258, 167] width 71 height 23
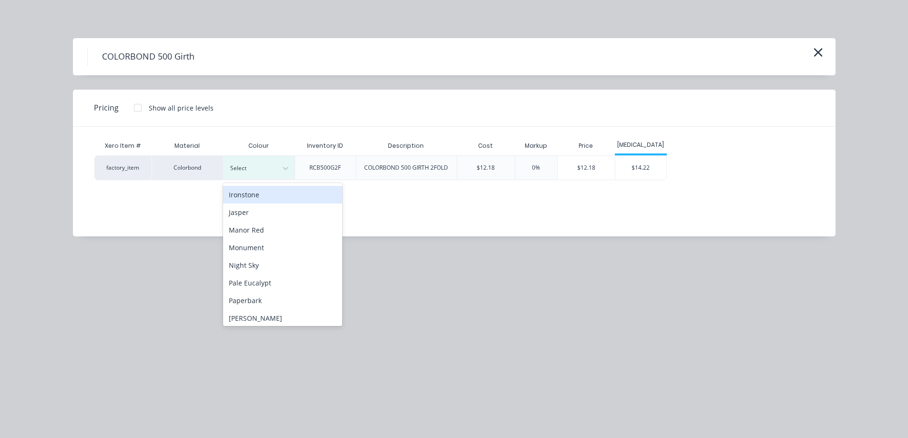
scroll to position [191, 0]
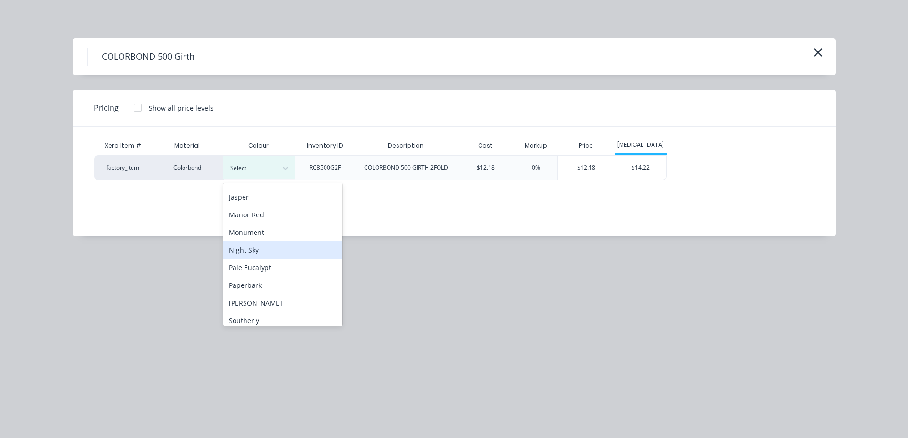
click at [266, 245] on div "Night Sky" at bounding box center [282, 250] width 119 height 18
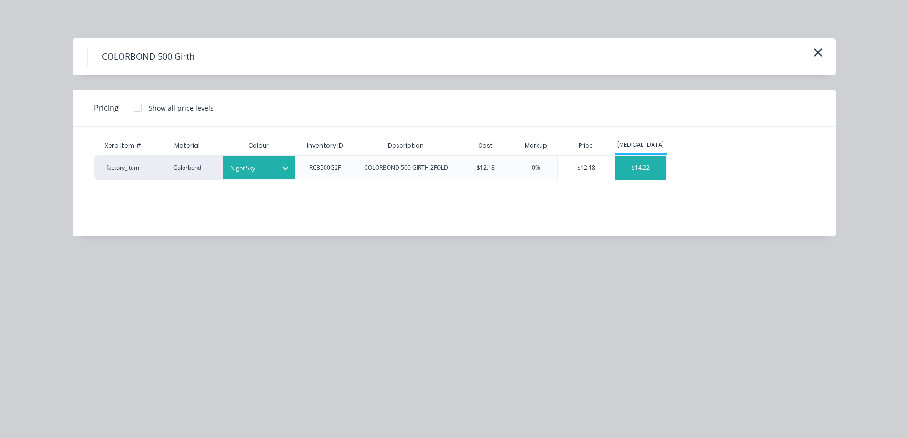
click at [643, 168] on div "$14.22" at bounding box center [640, 168] width 51 height 24
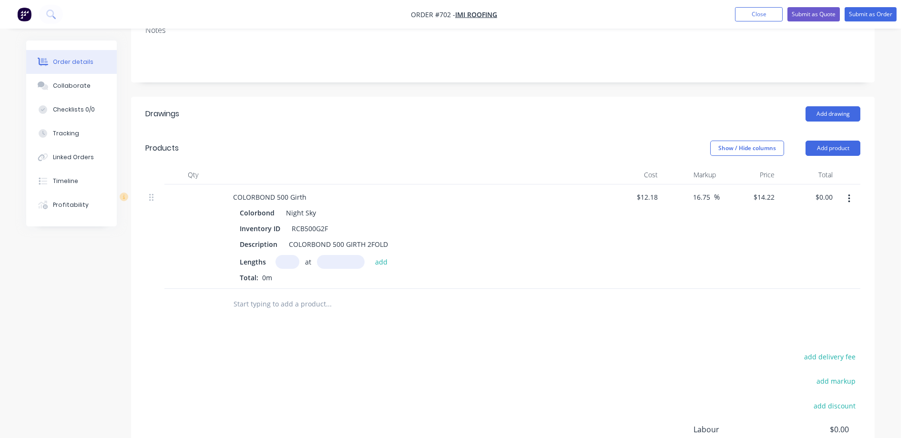
click at [281, 260] on input "text" at bounding box center [287, 262] width 24 height 14
type input "1"
type input "5500mm"
click at [387, 261] on button "add" at bounding box center [381, 261] width 22 height 13
type input "$78.21"
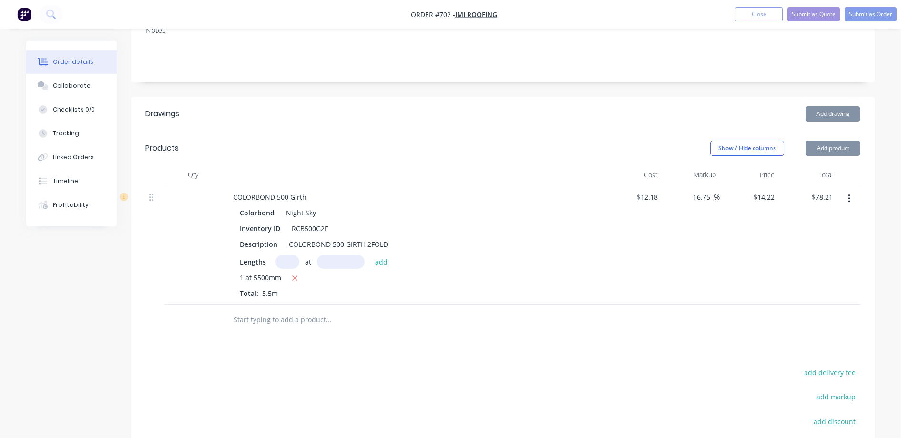
scroll to position [238, 0]
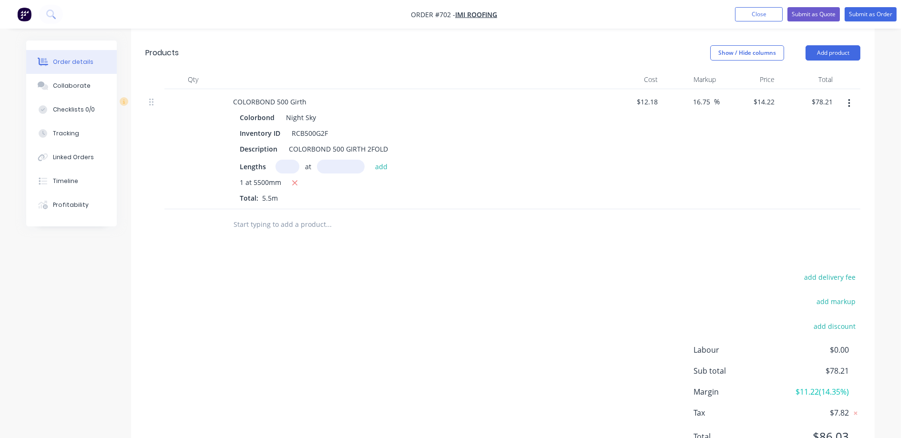
click at [285, 220] on input "text" at bounding box center [328, 224] width 191 height 19
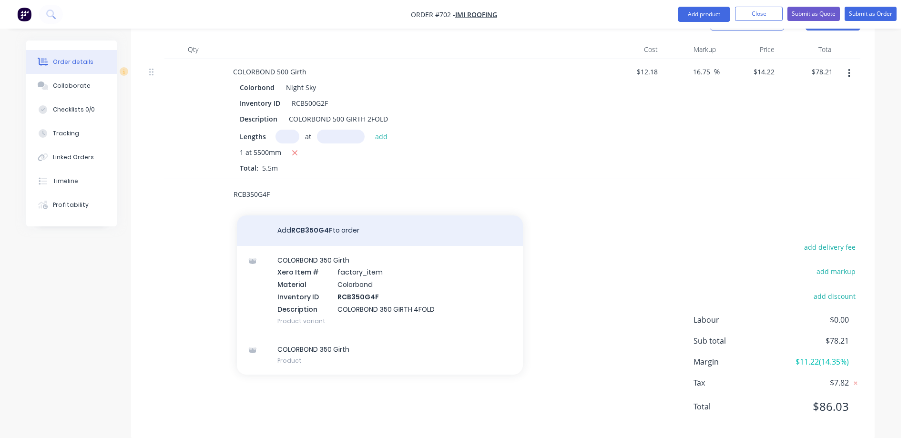
scroll to position [284, 0]
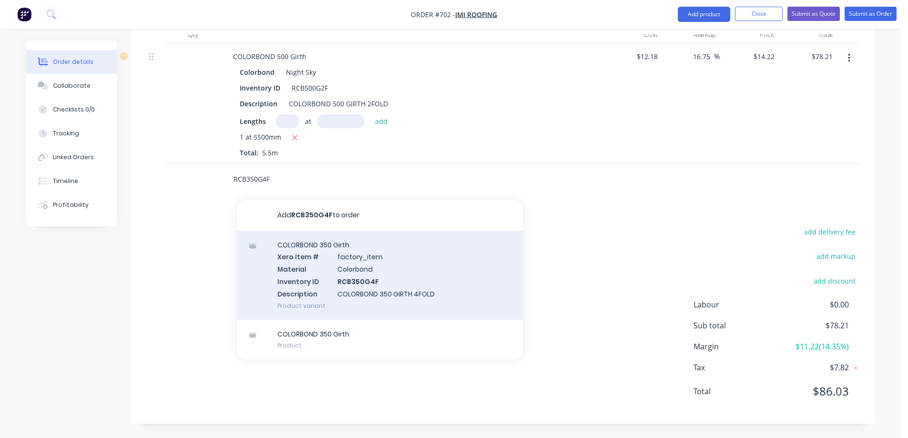
type input "RCB350G4F"
click at [319, 279] on div "COLORBOND 350 Girth Xero Item # factory_item Material Colorbond Inventory ID RC…" at bounding box center [380, 275] width 286 height 89
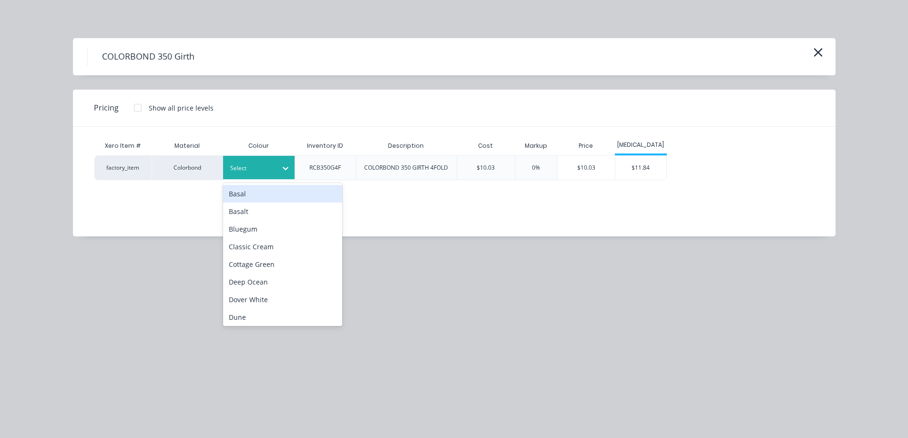
click at [288, 173] on div at bounding box center [285, 168] width 17 height 15
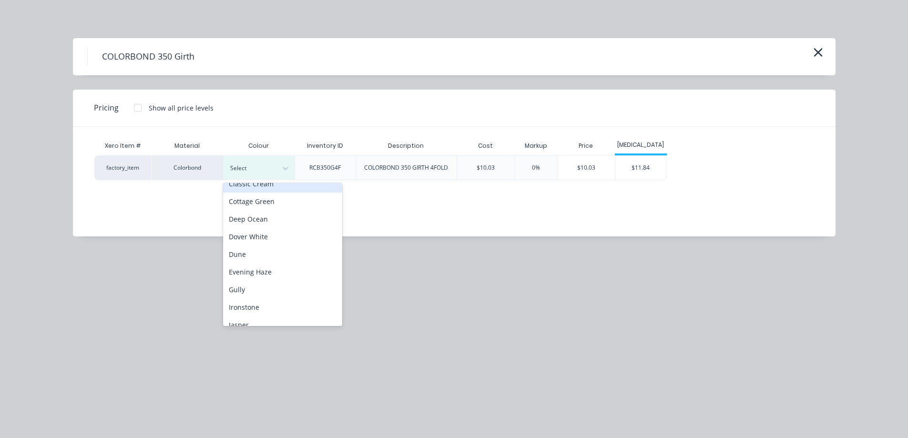
scroll to position [143, 0]
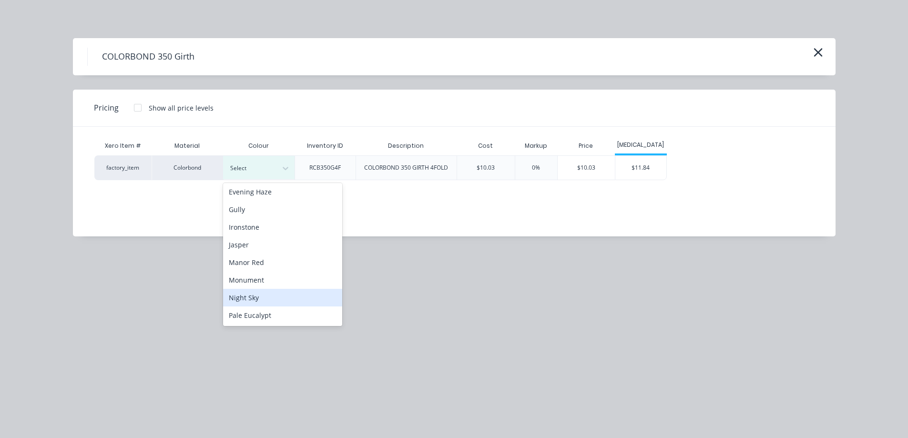
click at [254, 294] on div "Night Sky" at bounding box center [282, 298] width 119 height 18
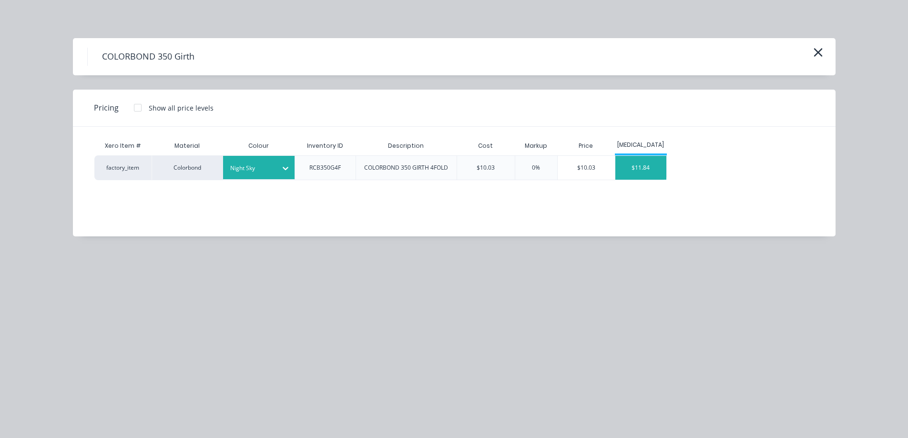
click at [644, 166] on div "$11.84" at bounding box center [640, 168] width 51 height 24
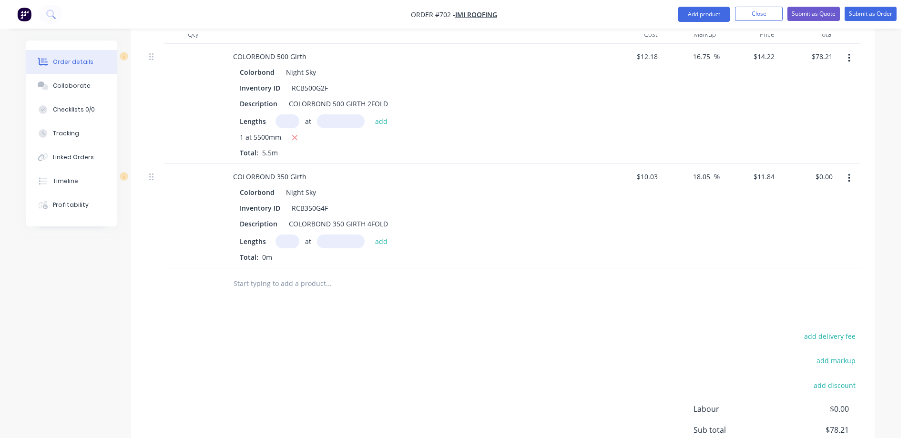
click at [283, 243] on input "text" at bounding box center [287, 241] width 24 height 14
type input "4"
type input "5900mm"
click at [381, 244] on button "add" at bounding box center [381, 240] width 22 height 13
type input "$279.42"
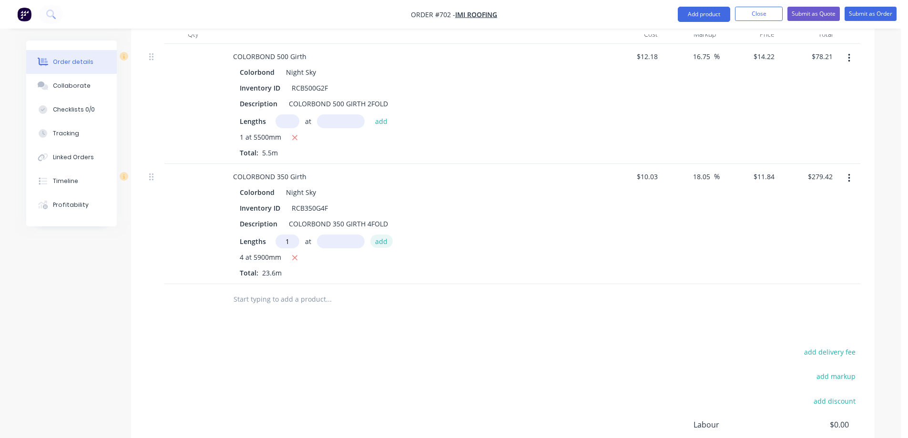
type input "1"
type input "6000mm"
click at [381, 244] on button "add" at bounding box center [381, 240] width 22 height 13
type input "$350.46"
type input "5"
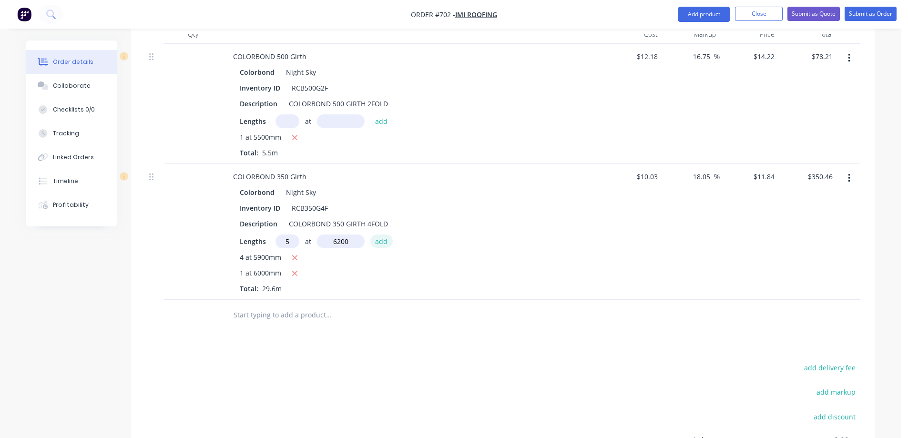
type input "6200mm"
click at [381, 244] on button "add" at bounding box center [381, 240] width 22 height 13
type input "$717.50"
type input "1"
type input "7000mm"
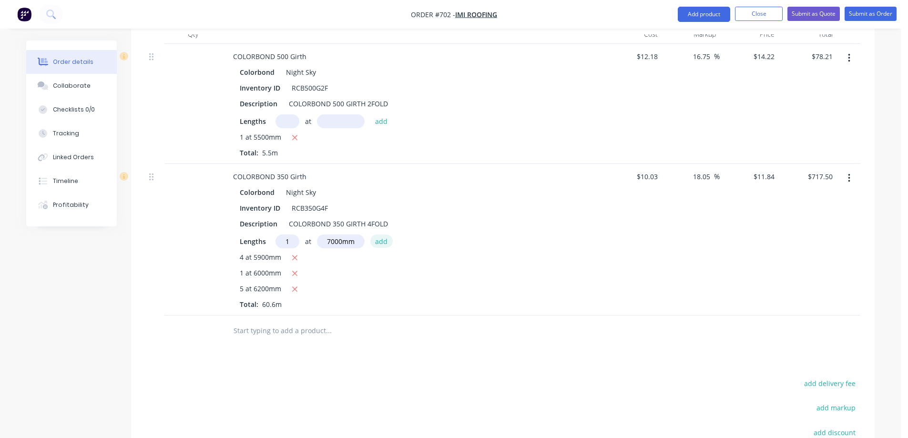
click at [381, 244] on button "add" at bounding box center [381, 240] width 22 height 13
type input "$800.38"
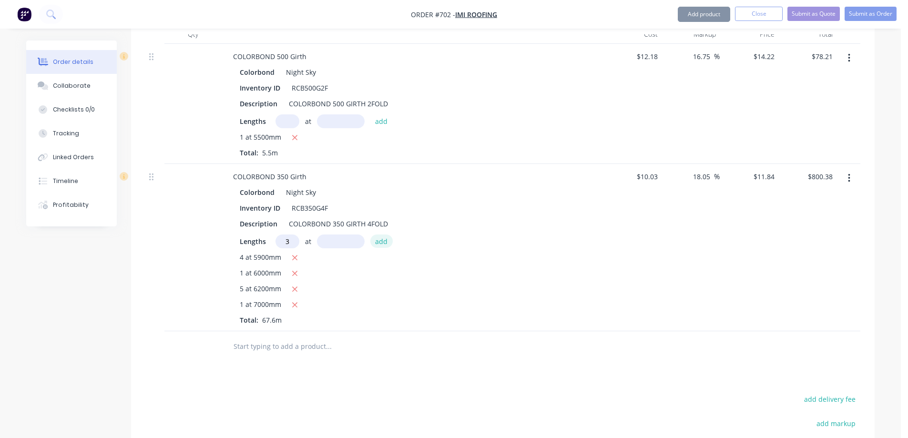
type input "3"
type input "1000mm"
click at [381, 244] on button "add" at bounding box center [381, 240] width 22 height 13
type input "$835.90"
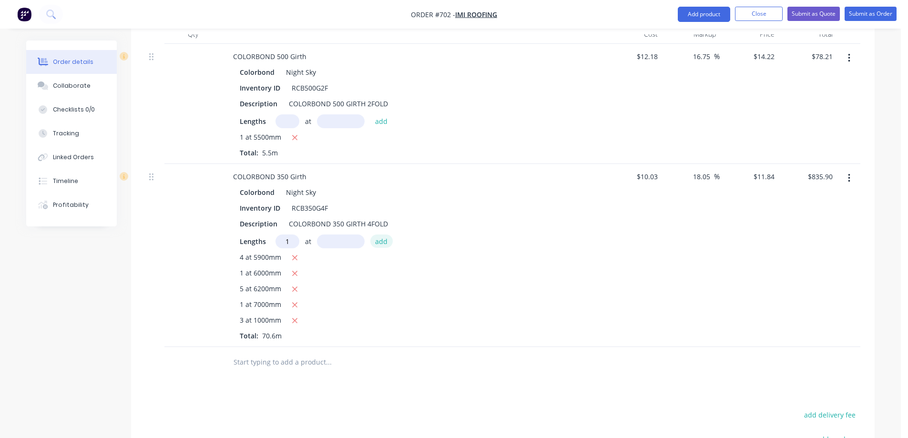
type input "1"
type input "5500mm"
click at [381, 244] on button "add" at bounding box center [381, 240] width 22 height 13
type input "$901.02"
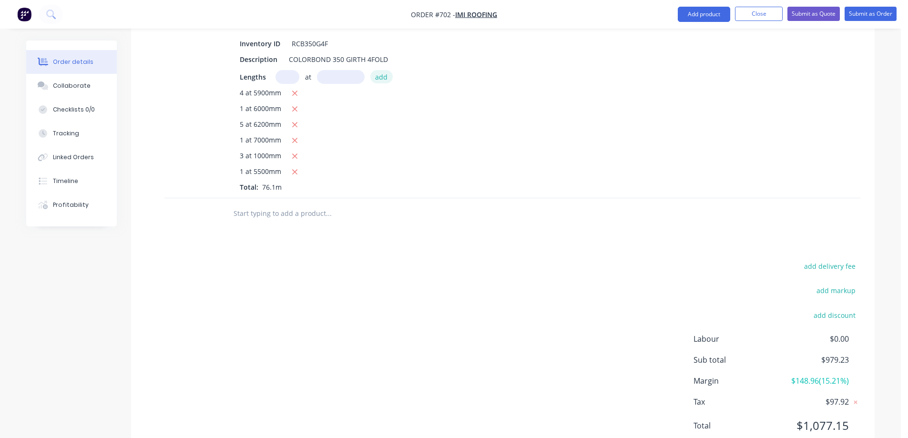
scroll to position [474, 0]
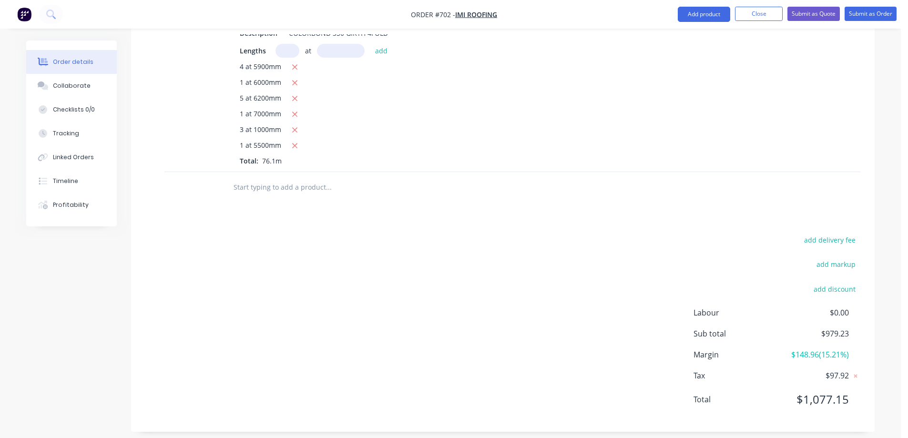
click at [282, 191] on input "text" at bounding box center [328, 187] width 191 height 19
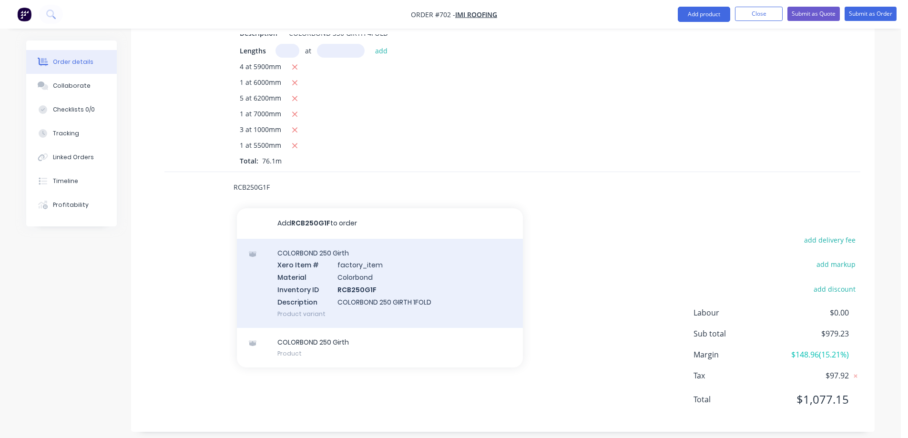
type input "RCB250G1F"
click at [305, 275] on div "COLORBOND 250 Girth Xero Item # factory_item Material Colorbond Inventory ID RC…" at bounding box center [380, 283] width 286 height 89
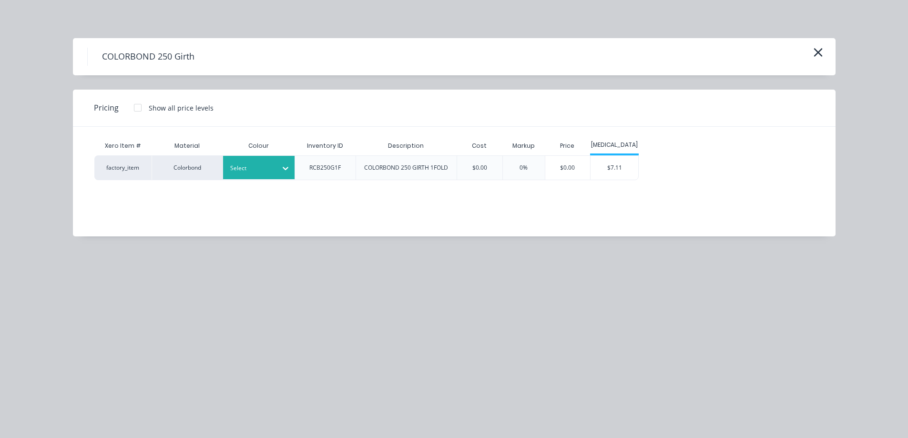
click at [274, 173] on div "Select" at bounding box center [249, 168] width 53 height 12
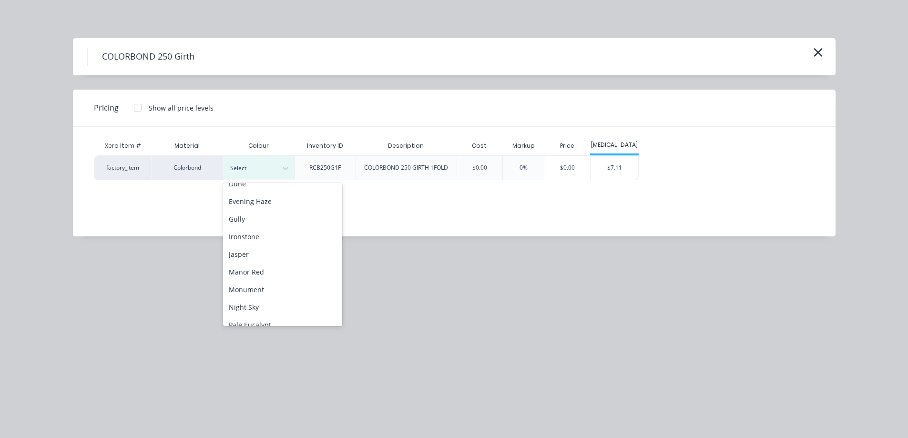
scroll to position [143, 0]
click at [260, 302] on div "Night Sky" at bounding box center [282, 298] width 119 height 18
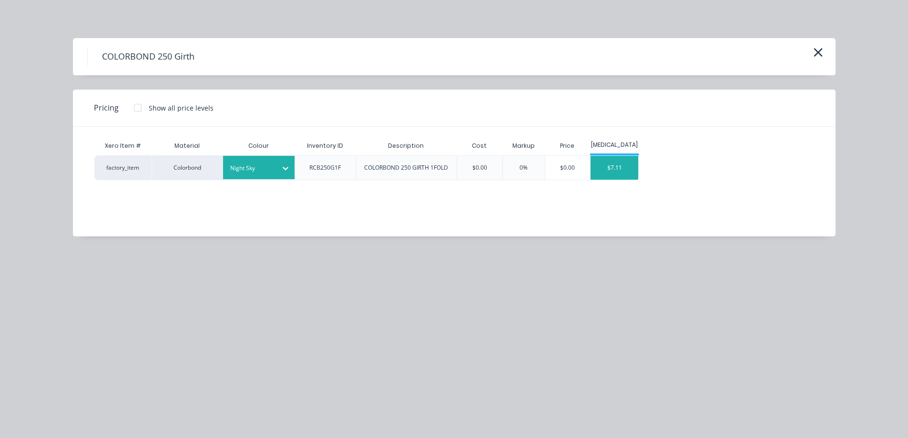
click at [636, 172] on div "$7.11" at bounding box center [614, 168] width 48 height 24
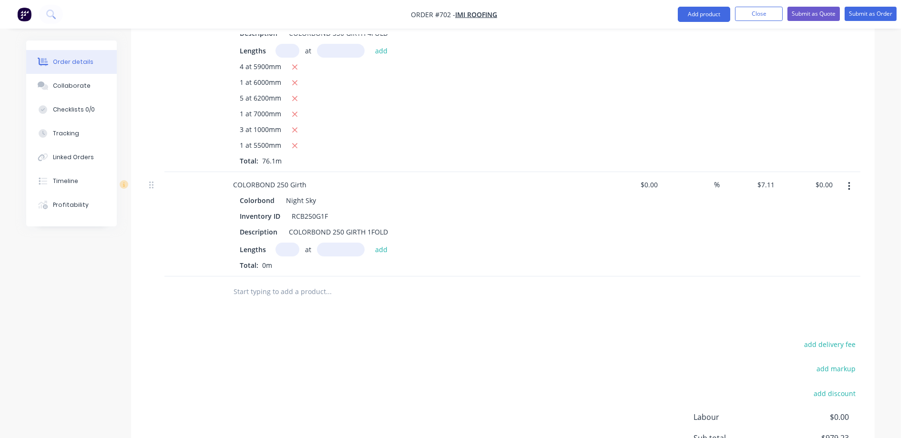
click at [290, 247] on input "text" at bounding box center [287, 250] width 24 height 14
type input "6"
type input "400mm"
click at [380, 252] on button "add" at bounding box center [381, 249] width 22 height 13
type input "$17.06"
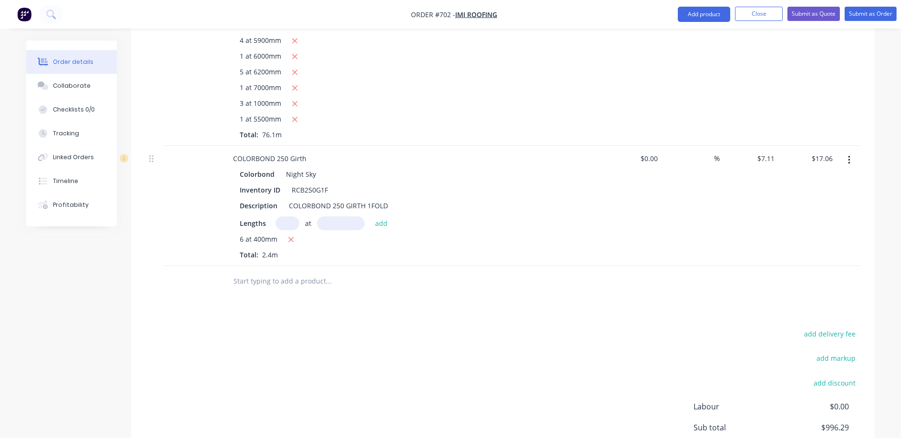
scroll to position [569, 0]
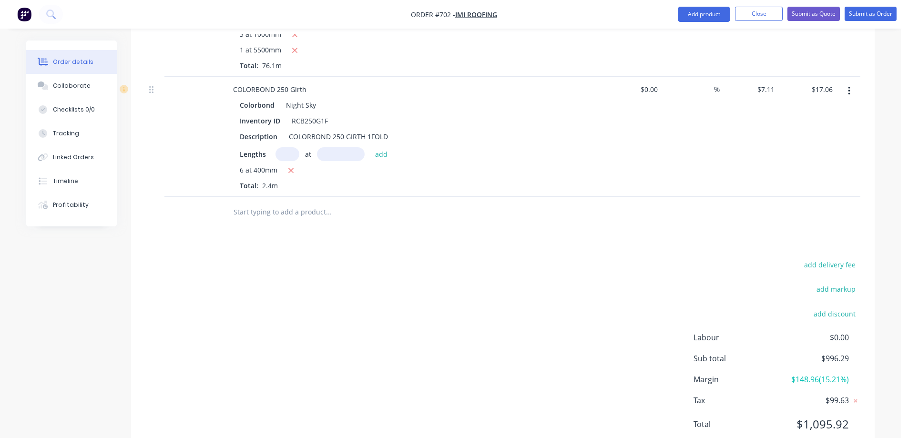
click at [281, 215] on input "text" at bounding box center [328, 212] width 191 height 19
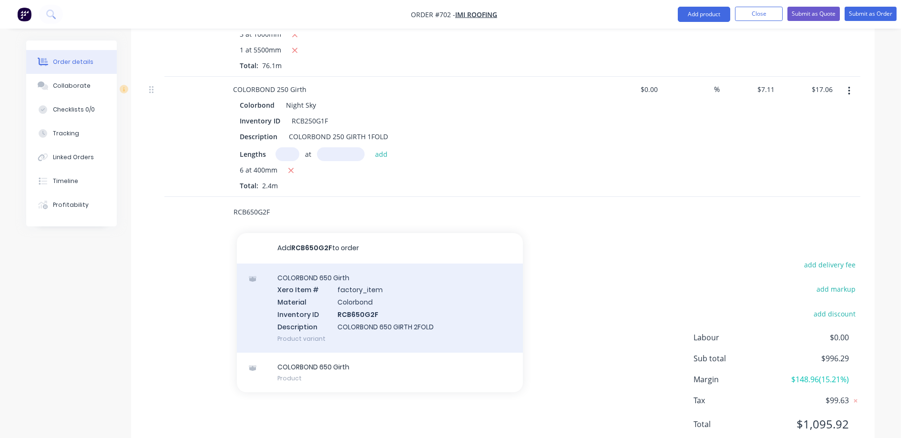
type input "RCB650G2F"
click at [298, 292] on div "COLORBOND 650 Girth Xero Item # factory_item Material Colorbond Inventory ID RC…" at bounding box center [380, 308] width 286 height 89
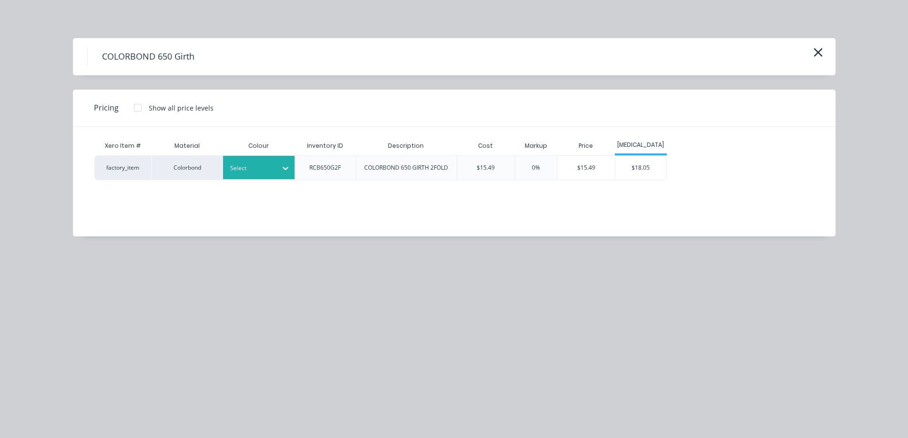
click at [255, 172] on div at bounding box center [251, 168] width 43 height 10
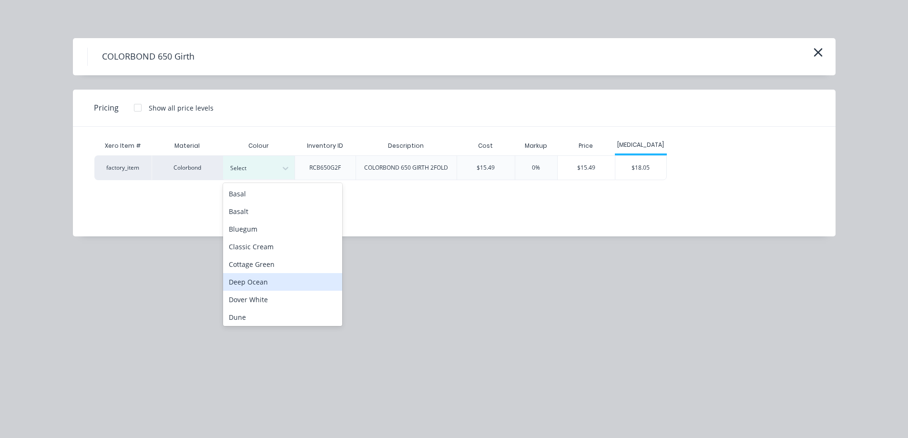
scroll to position [191, 0]
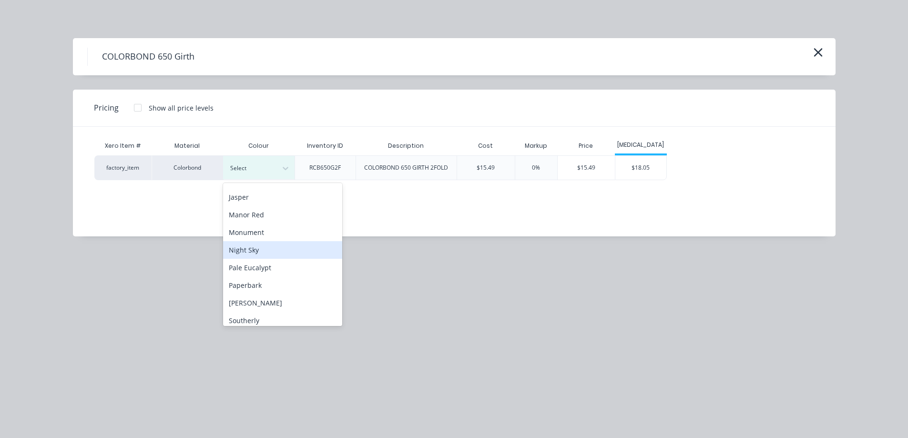
click at [255, 250] on div "Night Sky" at bounding box center [282, 250] width 119 height 18
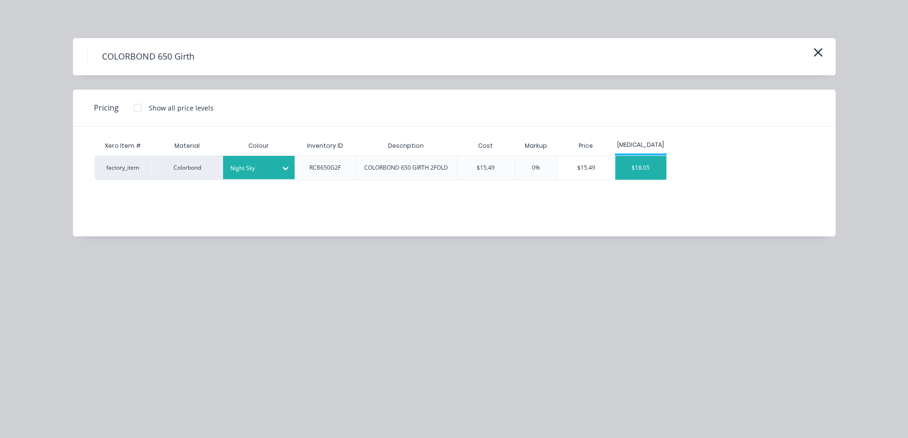
click at [636, 170] on div "$18.05" at bounding box center [640, 168] width 51 height 24
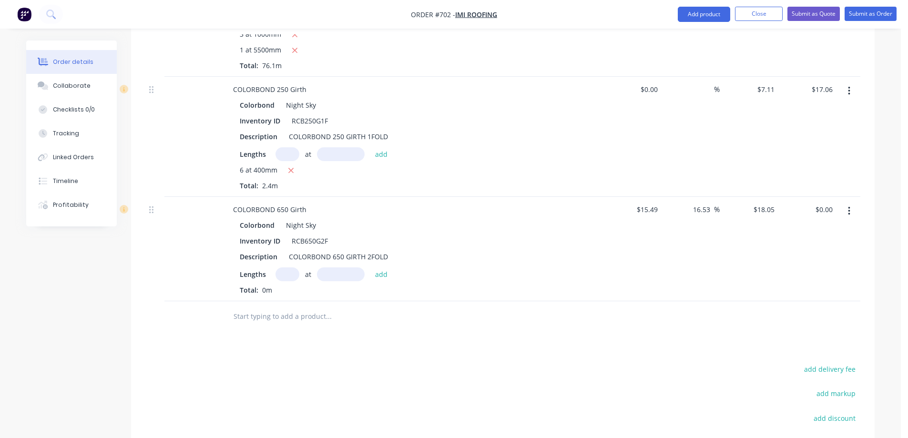
click at [283, 267] on input "text" at bounding box center [287, 274] width 24 height 14
type input "2"
type input "5200mm"
click at [386, 272] on button "add" at bounding box center [381, 273] width 22 height 13
type input "$187.72"
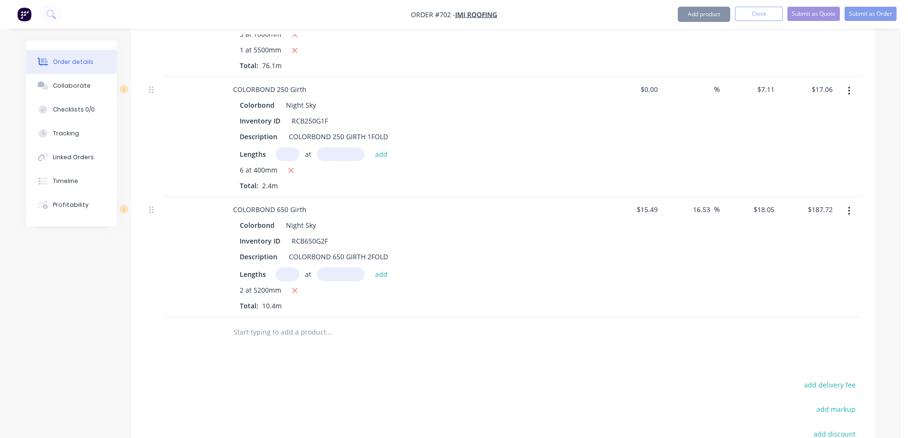
click at [302, 322] on div at bounding box center [393, 332] width 343 height 31
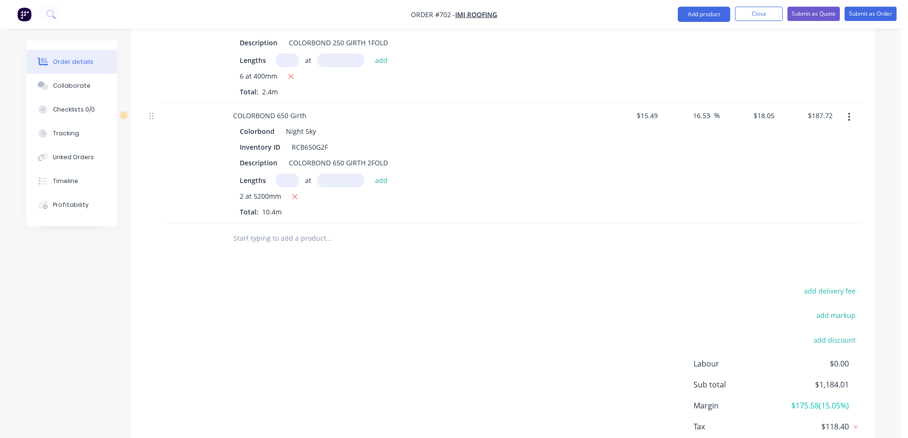
scroll to position [665, 0]
click at [285, 244] on input "text" at bounding box center [328, 236] width 191 height 19
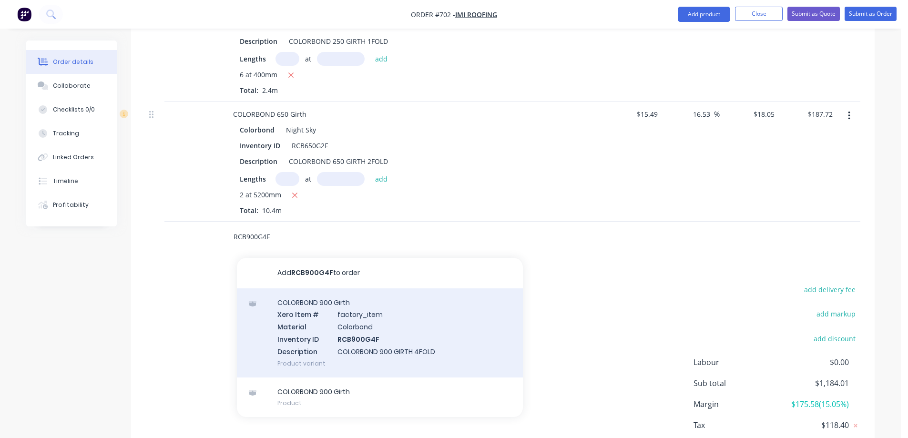
type input "RCB900G4F"
click at [325, 320] on div "COLORBOND 900 Girth Xero Item # factory_item Material Colorbond Inventory ID RC…" at bounding box center [380, 332] width 286 height 89
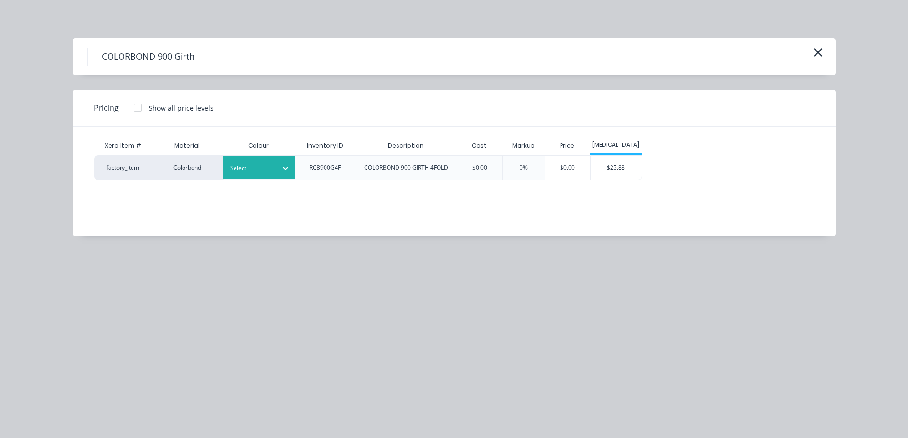
click at [268, 165] on div at bounding box center [251, 168] width 43 height 10
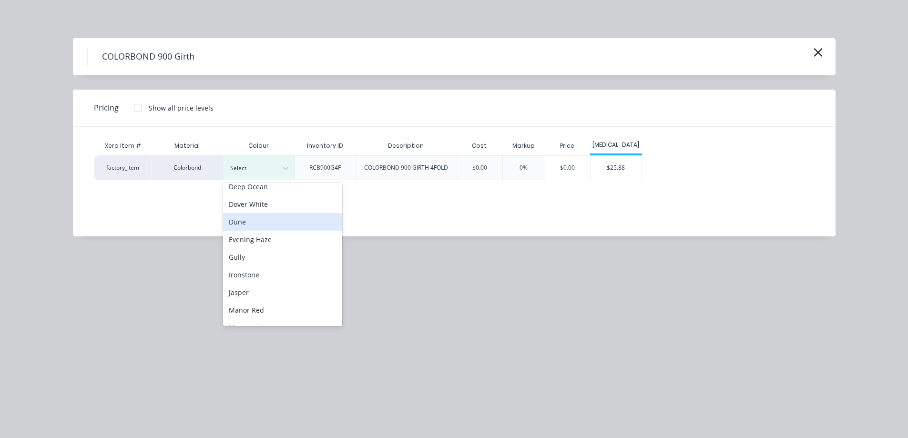
scroll to position [143, 0]
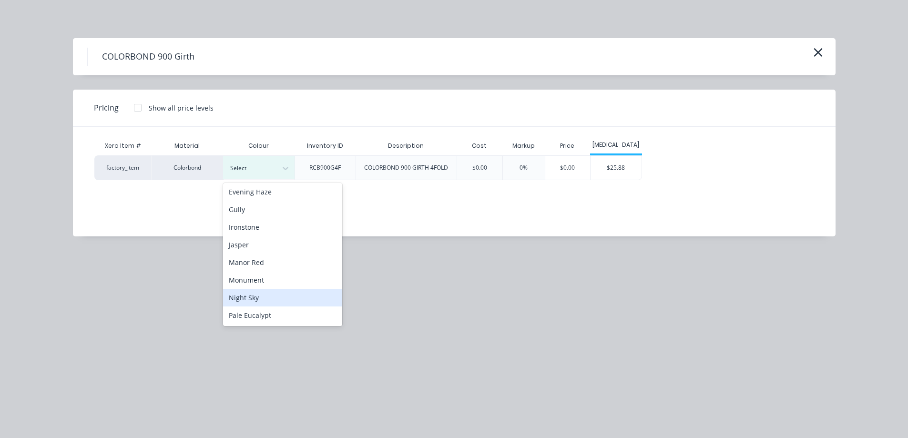
click at [256, 293] on div "Night Sky" at bounding box center [282, 298] width 119 height 18
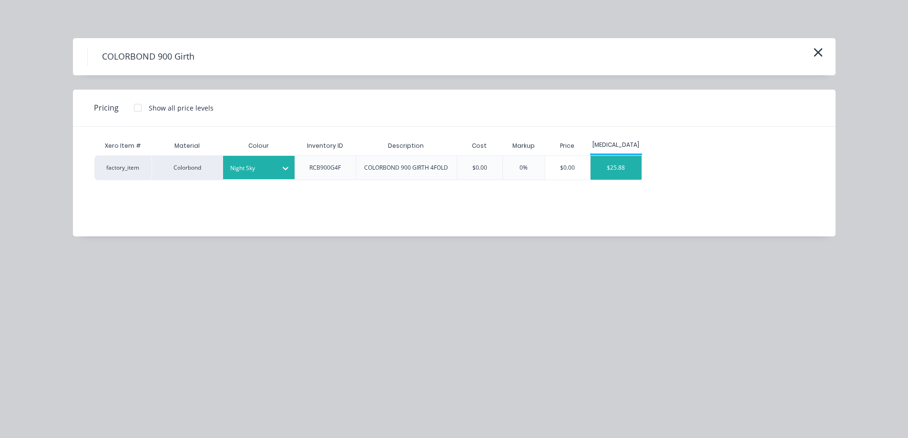
click at [622, 162] on div "$25.88" at bounding box center [615, 168] width 51 height 24
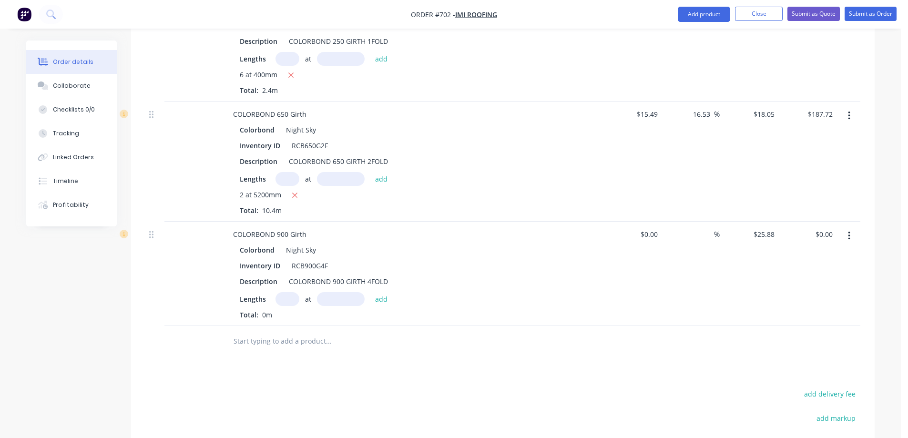
click at [284, 296] on input "text" at bounding box center [287, 299] width 24 height 14
type input "1"
type input "6000mm"
click at [373, 299] on button "add" at bounding box center [381, 298] width 22 height 13
type input "$155.28"
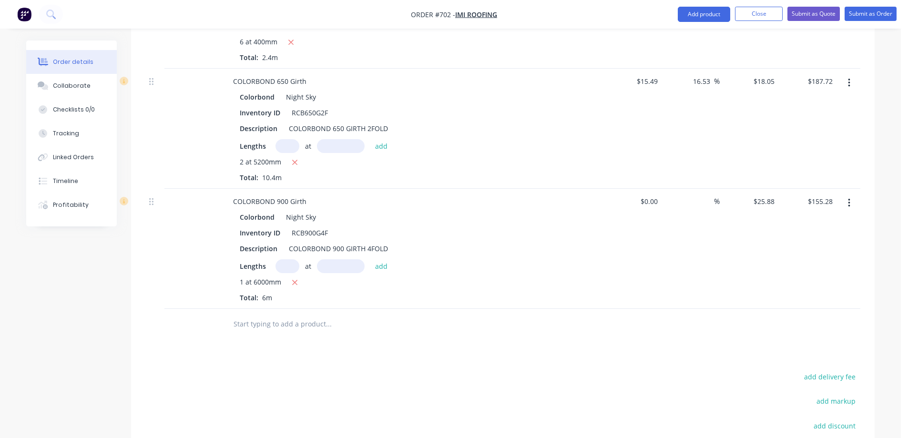
scroll to position [700, 0]
click at [706, 17] on button "Add product" at bounding box center [704, 14] width 52 height 15
click at [478, 330] on div at bounding box center [368, 322] width 286 height 19
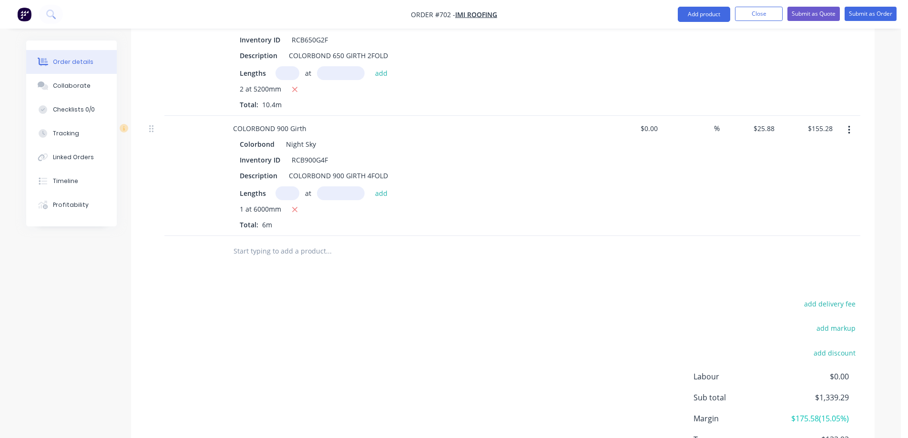
scroll to position [842, 0]
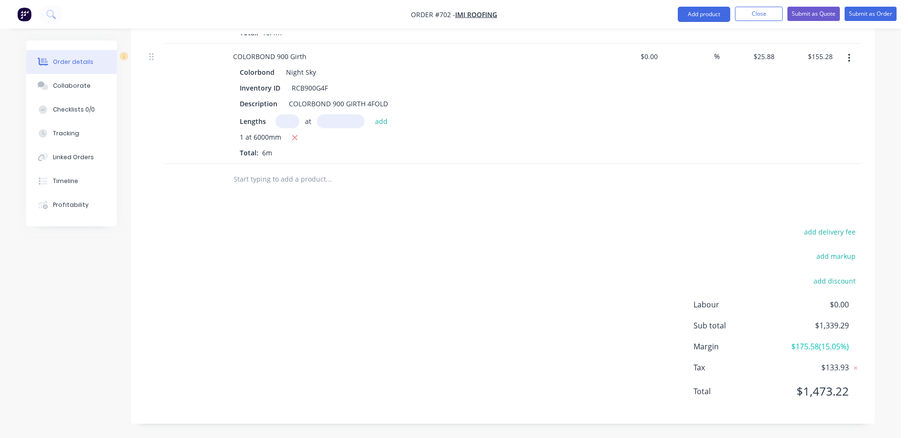
click at [258, 183] on input "text" at bounding box center [328, 179] width 191 height 19
type input "RAINHEADS"
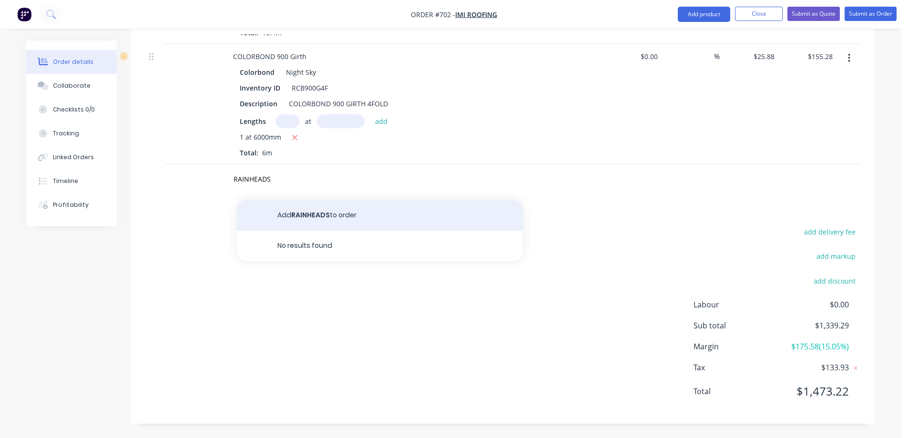
click at [268, 208] on button "Add RAINHEADS to order" at bounding box center [380, 215] width 286 height 30
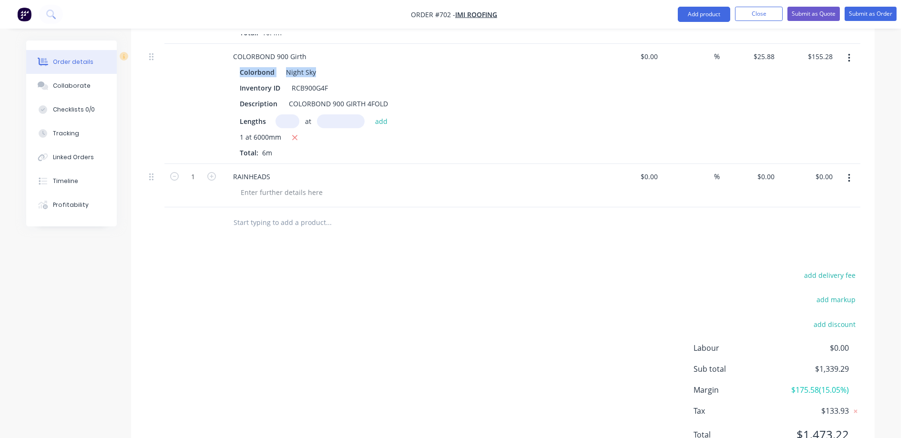
drag, startPoint x: 240, startPoint y: 71, endPoint x: 320, endPoint y: 69, distance: 80.1
click at [320, 69] on div "Colorbond Night Sky" at bounding box center [412, 72] width 345 height 14
click at [0, 0] on span "Web search" at bounding box center [0, 0] width 0 height 0
copy div "Colorbond Night Sky"
click at [258, 194] on div at bounding box center [281, 192] width 97 height 14
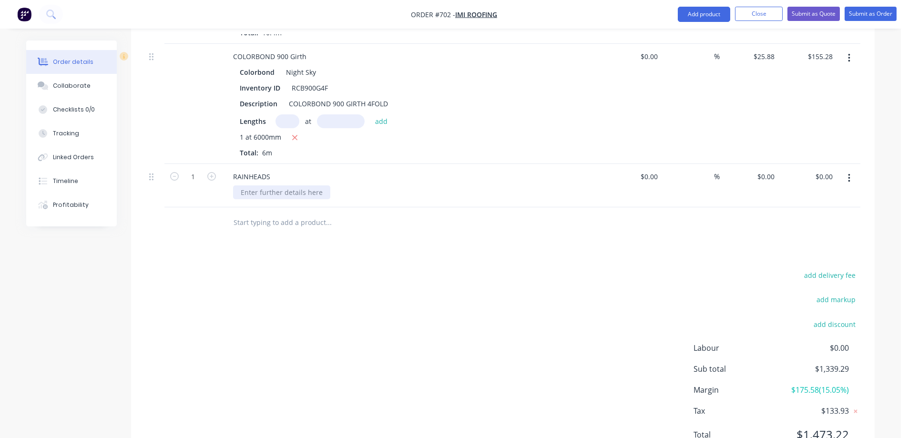
paste div
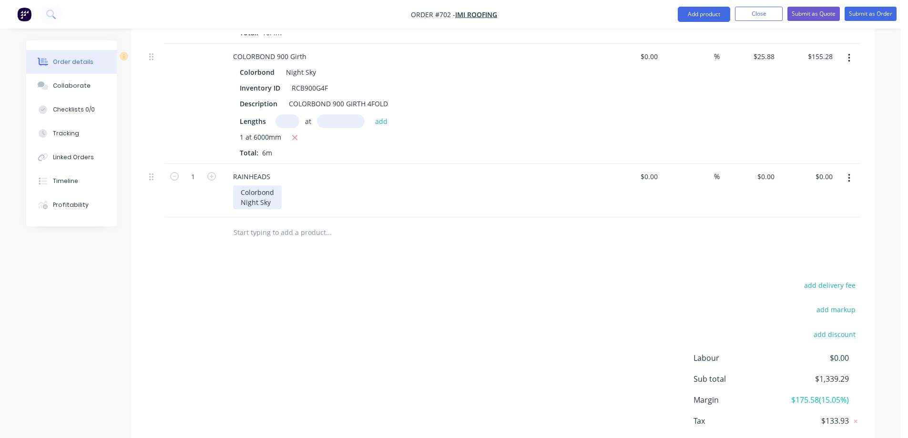
click at [239, 207] on div "Colorbond Night Sky" at bounding box center [257, 197] width 49 height 24
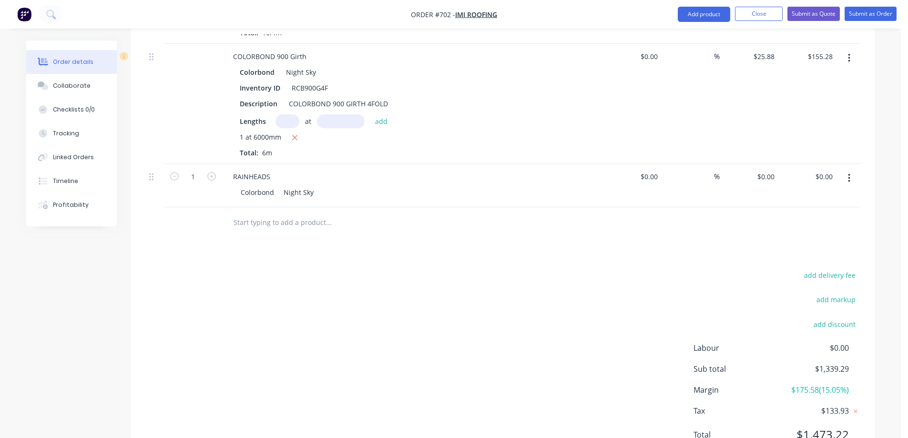
drag, startPoint x: 223, startPoint y: 250, endPoint x: 219, endPoint y: 244, distance: 7.0
click at [213, 176] on icon "button" at bounding box center [211, 176] width 9 height 9
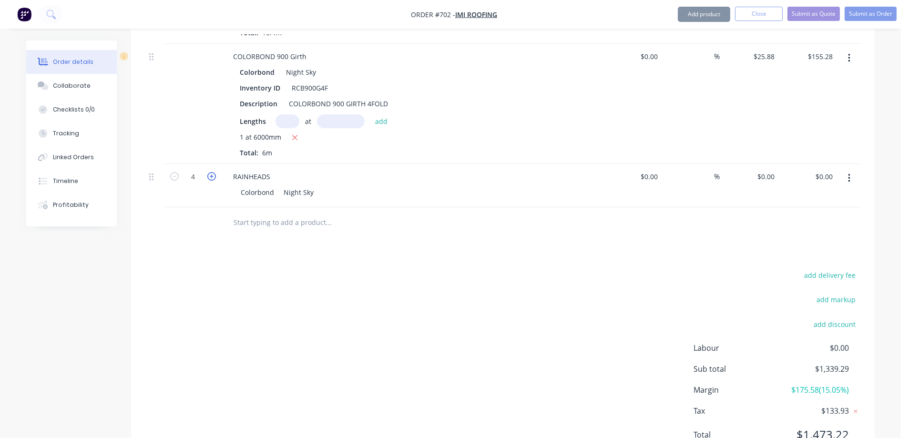
click at [213, 176] on icon "button" at bounding box center [211, 176] width 9 height 9
type input "7"
click at [759, 174] on div "0 $0.00" at bounding box center [749, 185] width 59 height 43
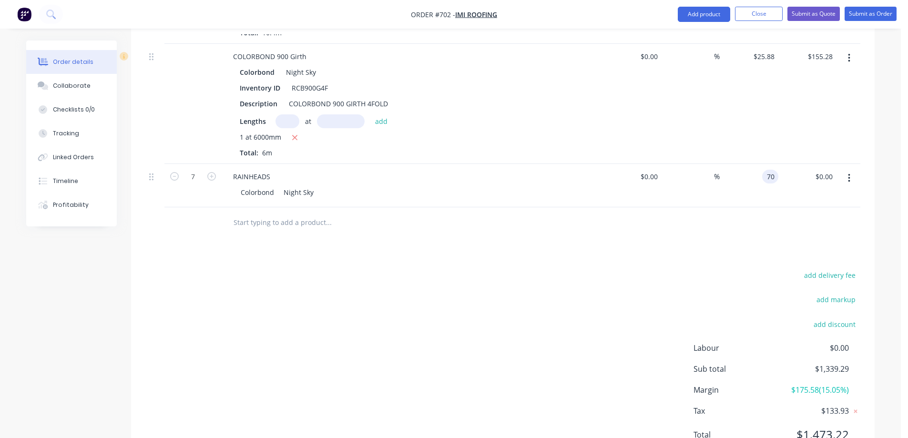
type input "$70.00"
type input "$490.00"
click at [580, 301] on div "add delivery fee add markup add discount Labour $0.00 Sub total $1,829.29 Margi…" at bounding box center [502, 361] width 715 height 184
click at [688, 12] on button "Add product" at bounding box center [704, 14] width 52 height 15
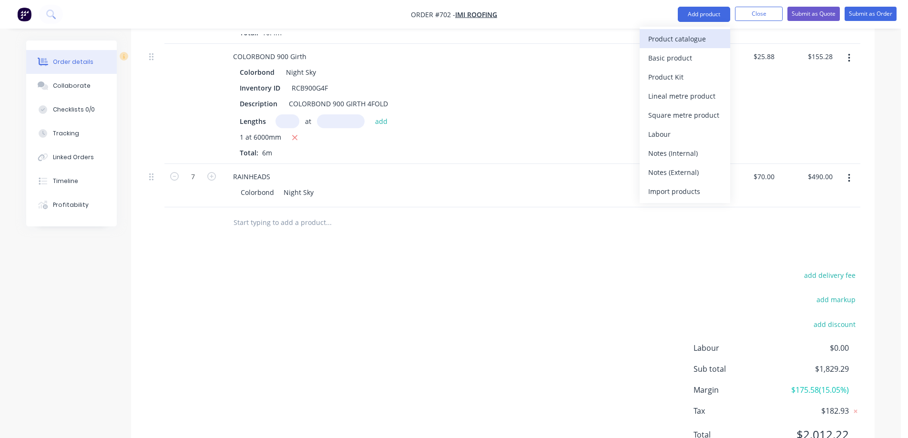
click at [675, 40] on div "Product catalogue" at bounding box center [684, 39] width 73 height 14
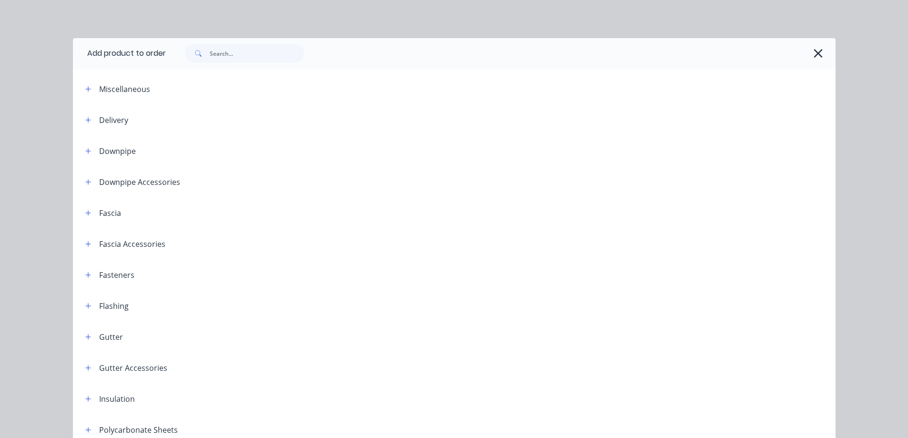
scroll to position [48, 0]
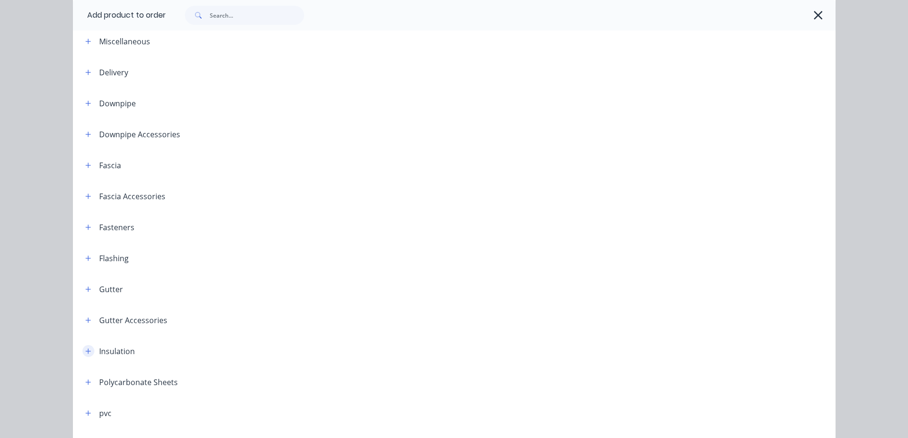
click at [82, 347] on button "button" at bounding box center [88, 351] width 12 height 12
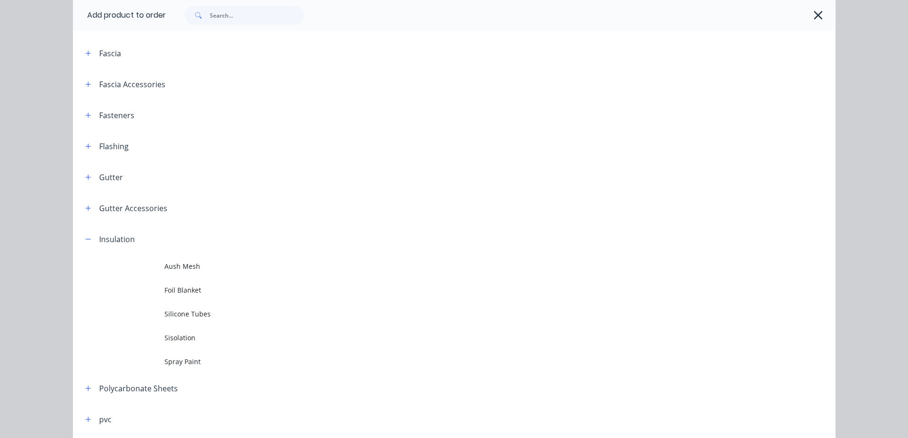
scroll to position [238, 0]
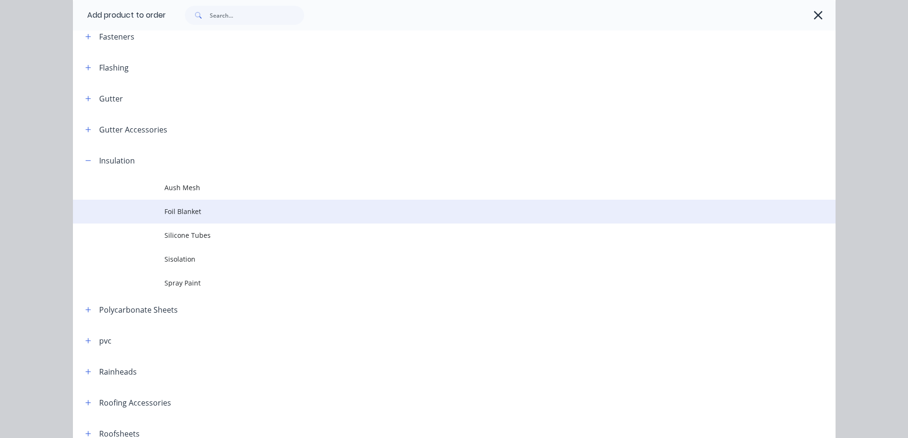
click at [180, 204] on td "Foil Blanket" at bounding box center [499, 212] width 671 height 24
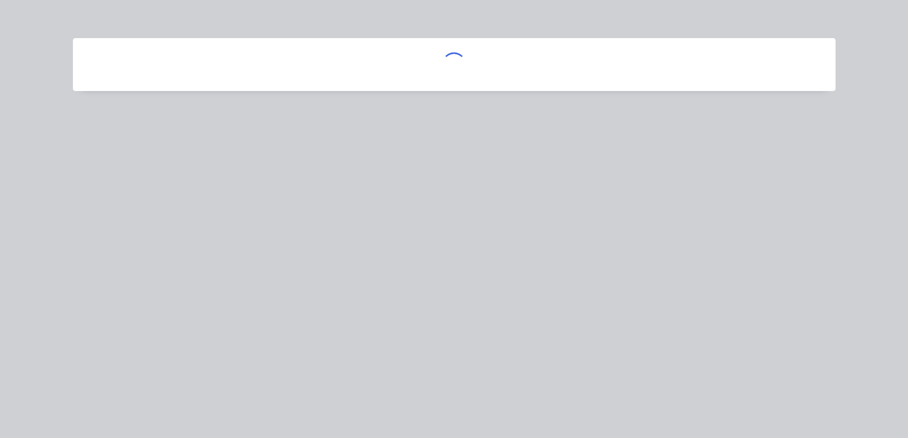
scroll to position [0, 0]
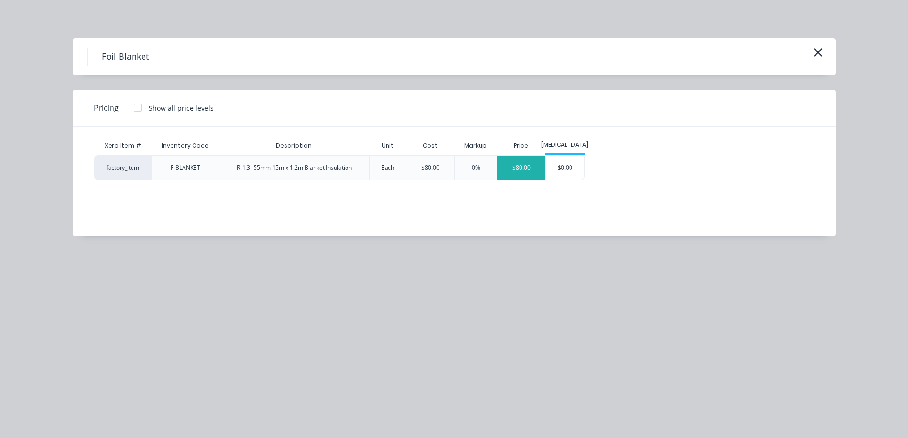
click at [527, 167] on div "$80.00" at bounding box center [521, 168] width 48 height 24
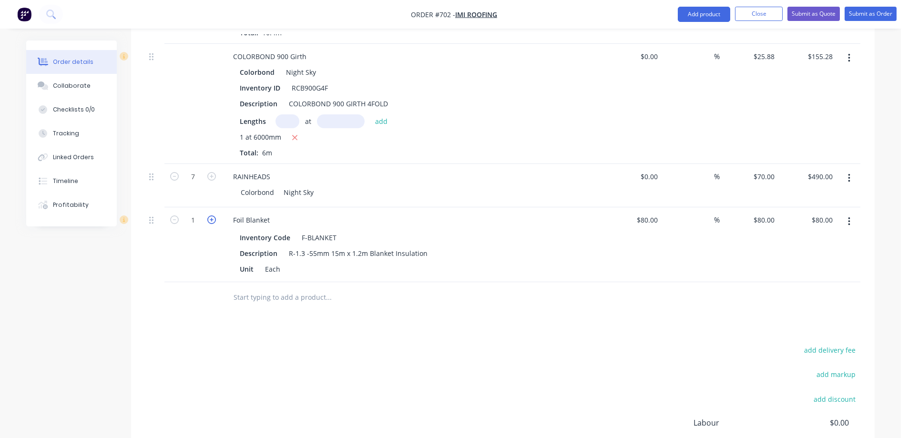
click at [214, 221] on icon "button" at bounding box center [211, 219] width 9 height 9
type input "2"
type input "$160.00"
click at [214, 221] on icon "button" at bounding box center [211, 219] width 9 height 9
type input "3"
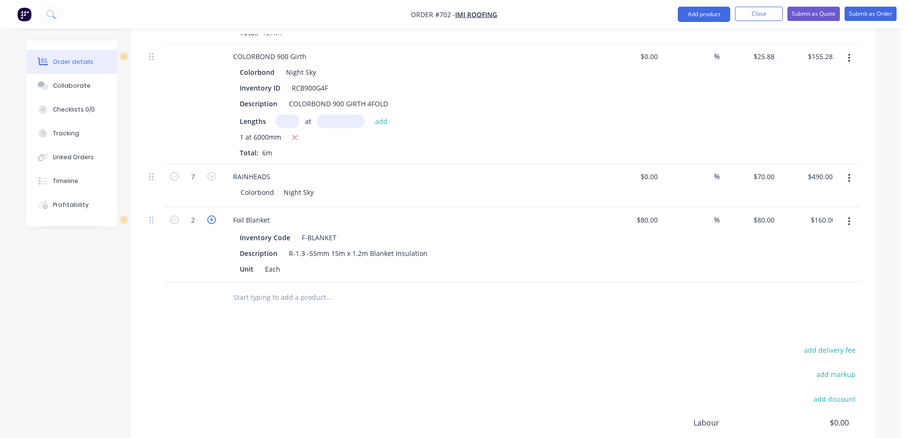
type input "$240.00"
click at [762, 220] on div "80 80" at bounding box center [770, 220] width 16 height 14
type input "95"
type input "18.75"
type input "$95.00"
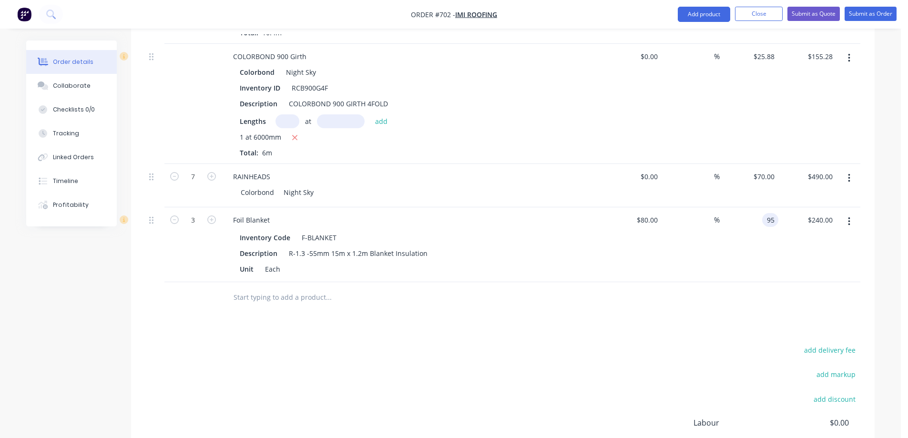
type input "$285.00"
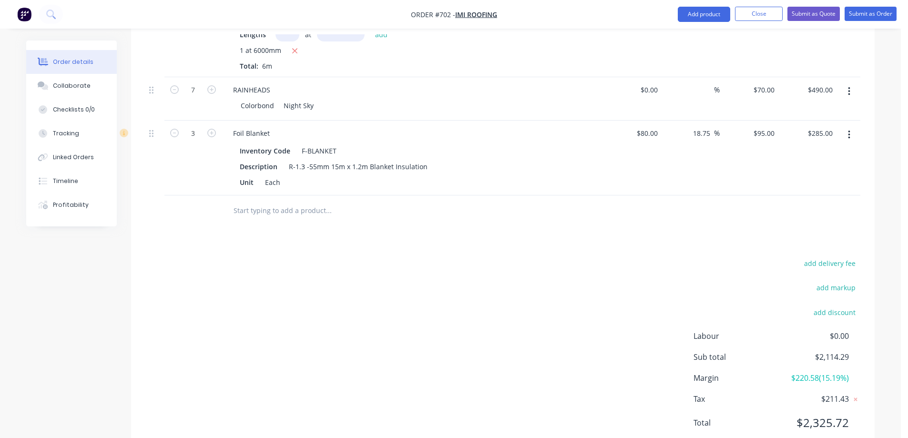
scroll to position [865, 0]
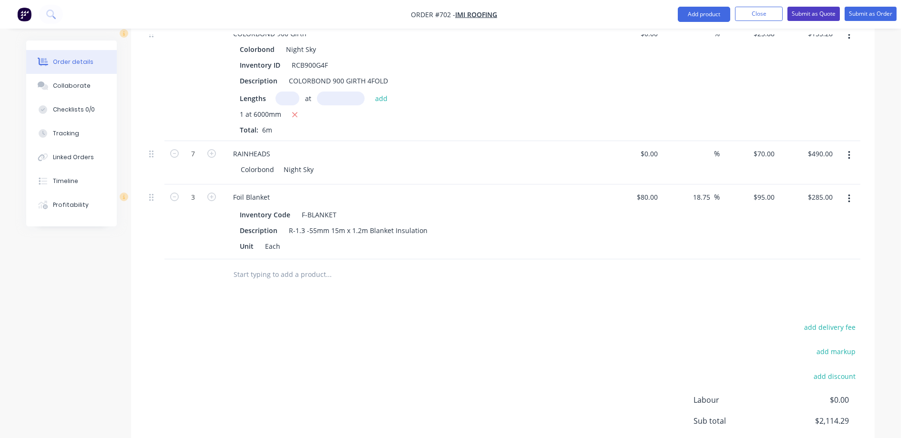
click at [811, 10] on button "Submit as Quote" at bounding box center [813, 14] width 52 height 14
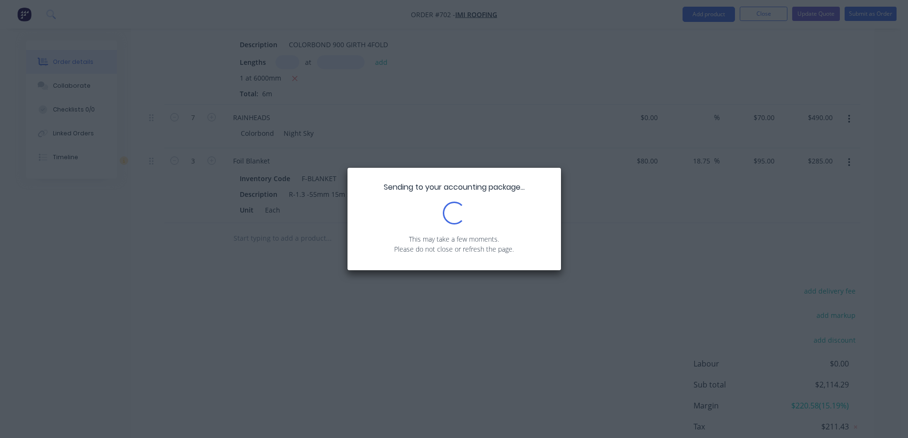
scroll to position [961, 0]
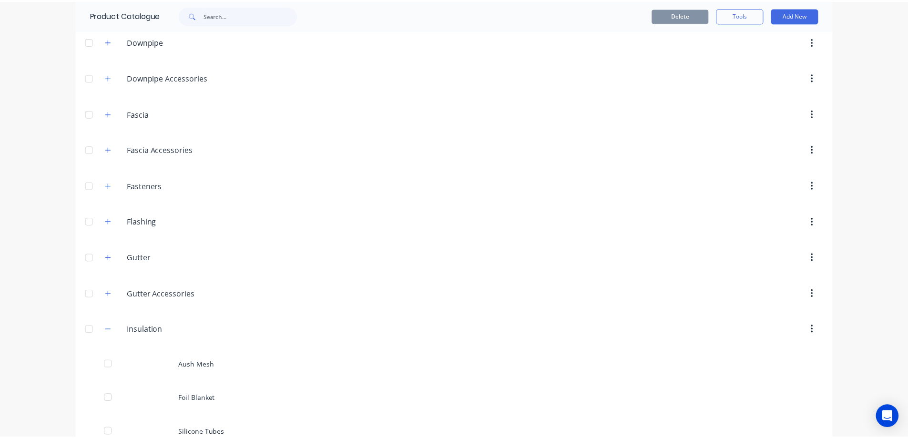
scroll to position [334, 0]
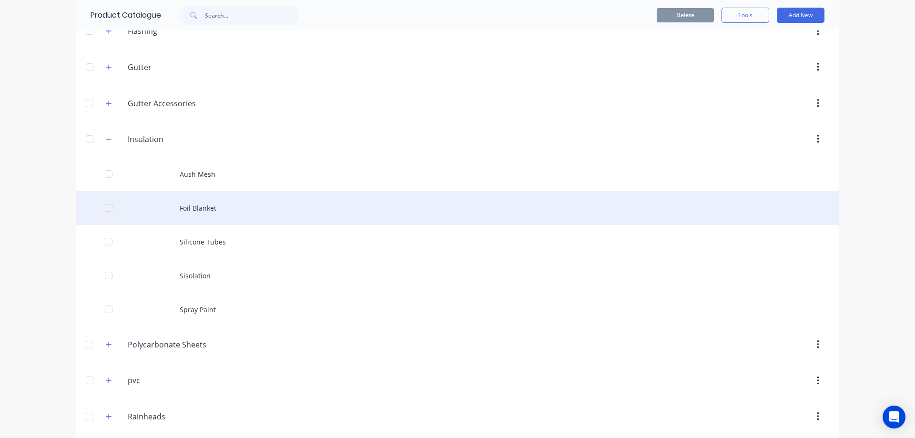
click at [203, 204] on div "Foil Blanket" at bounding box center [457, 208] width 762 height 34
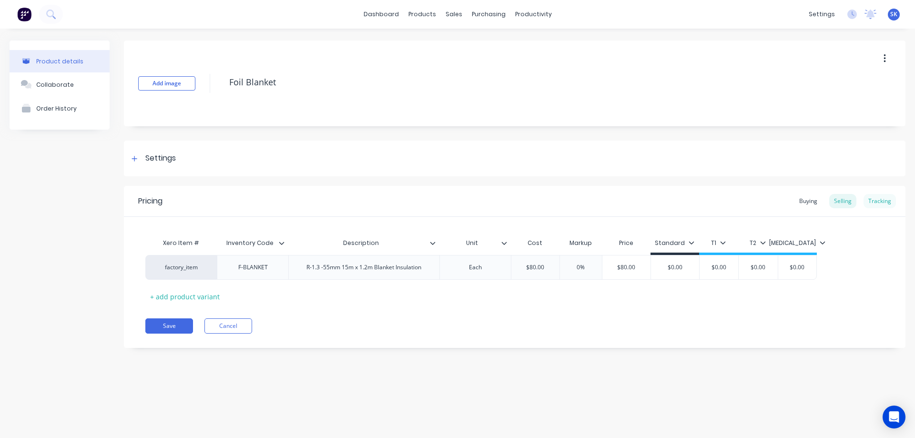
click at [882, 201] on div "Tracking" at bounding box center [879, 201] width 32 height 14
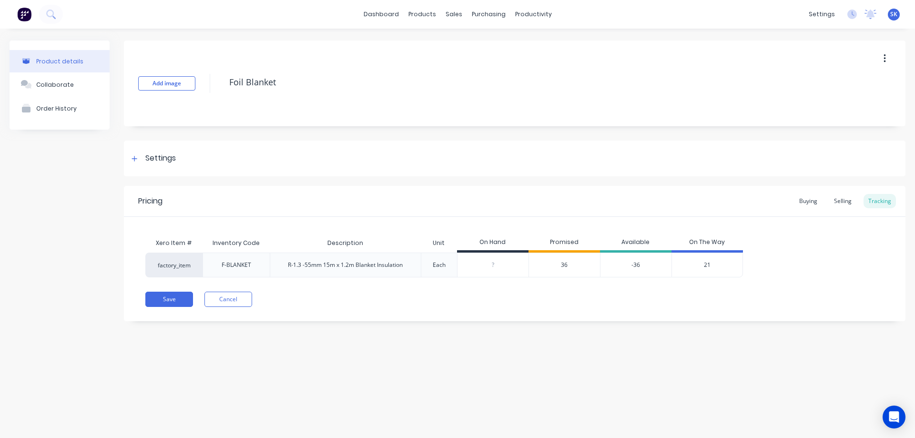
click at [565, 262] on span "36" at bounding box center [564, 265] width 7 height 9
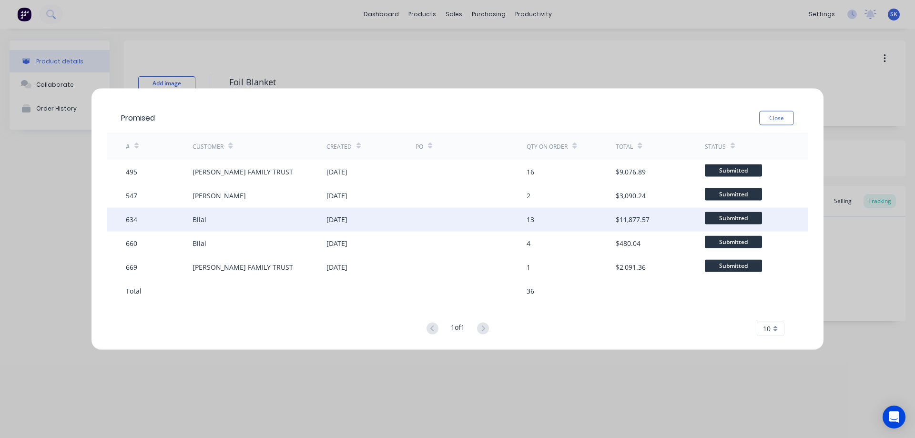
click at [356, 212] on div "[DATE]" at bounding box center [370, 219] width 89 height 24
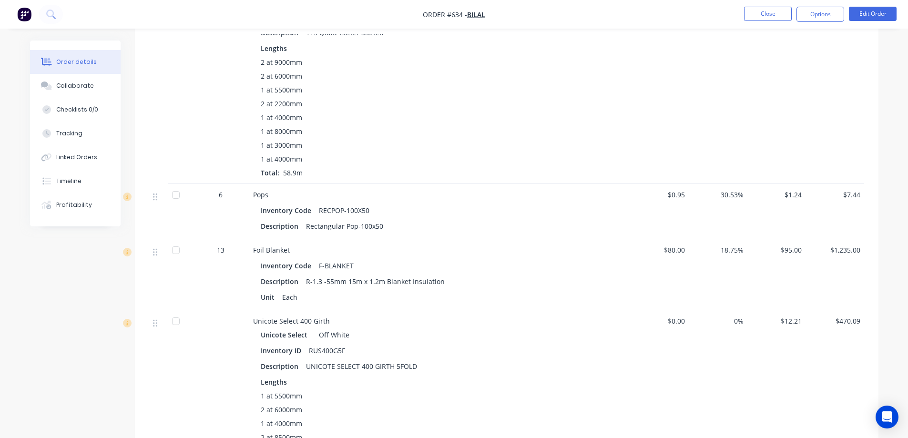
scroll to position [1906, 0]
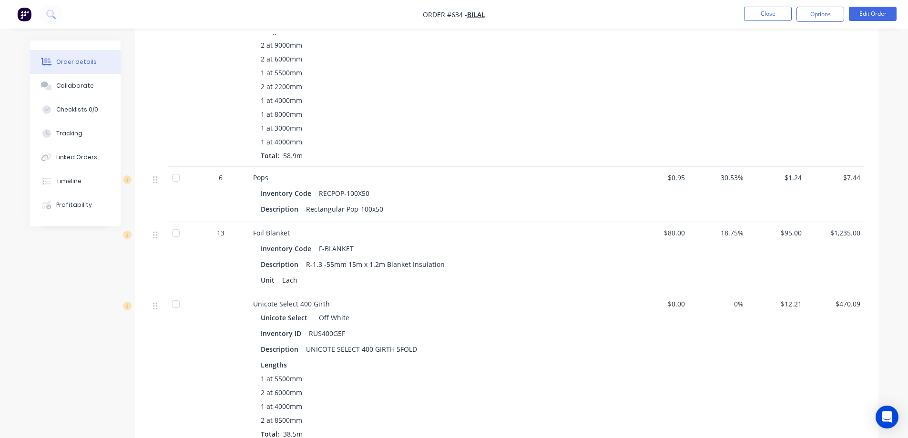
click at [23, 14] on img "button" at bounding box center [24, 14] width 14 height 14
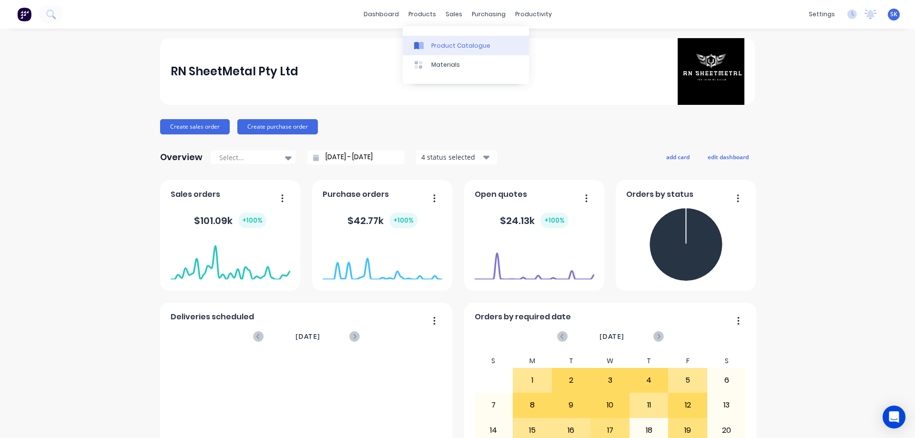
click at [441, 50] on link "Product Catalogue" at bounding box center [466, 45] width 126 height 19
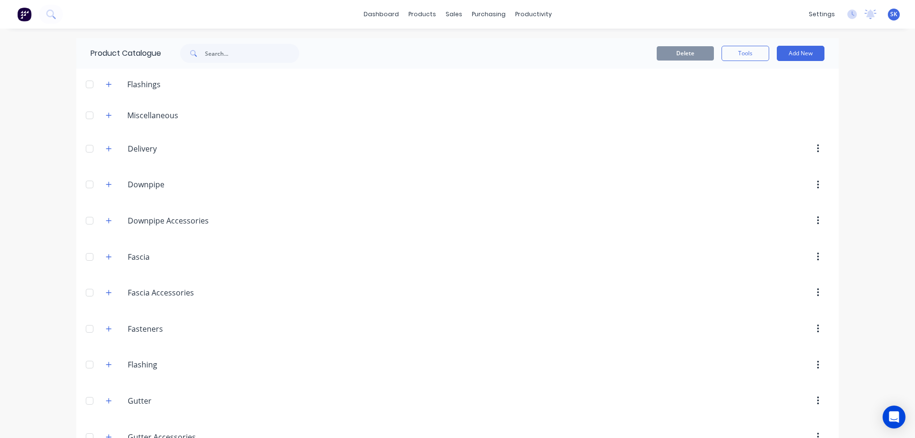
click at [103, 225] on span at bounding box center [109, 220] width 12 height 12
click at [106, 220] on icon "button" at bounding box center [109, 220] width 6 height 7
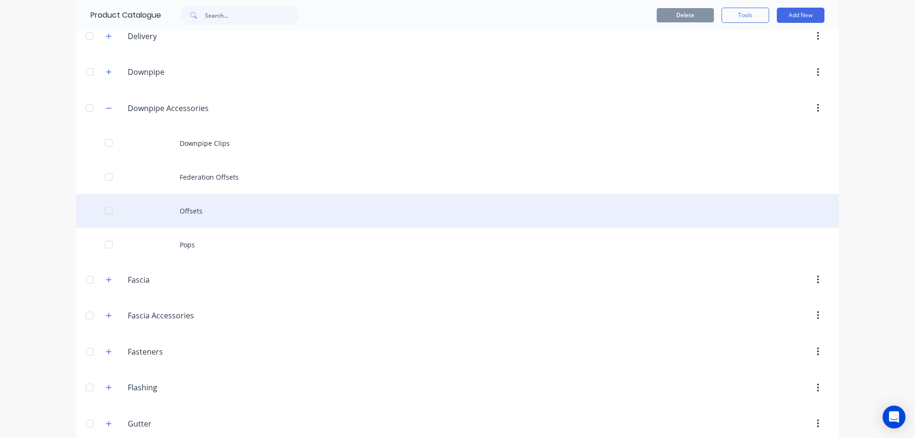
scroll to position [143, 0]
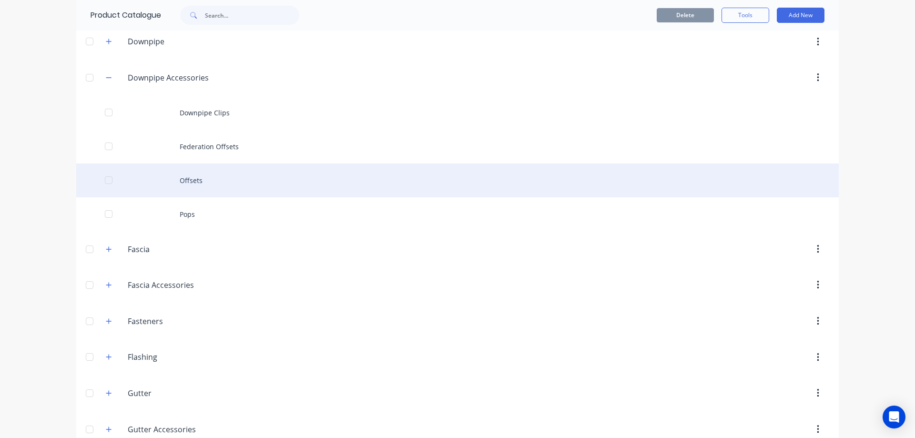
click at [191, 178] on div "Offsets" at bounding box center [457, 180] width 762 height 34
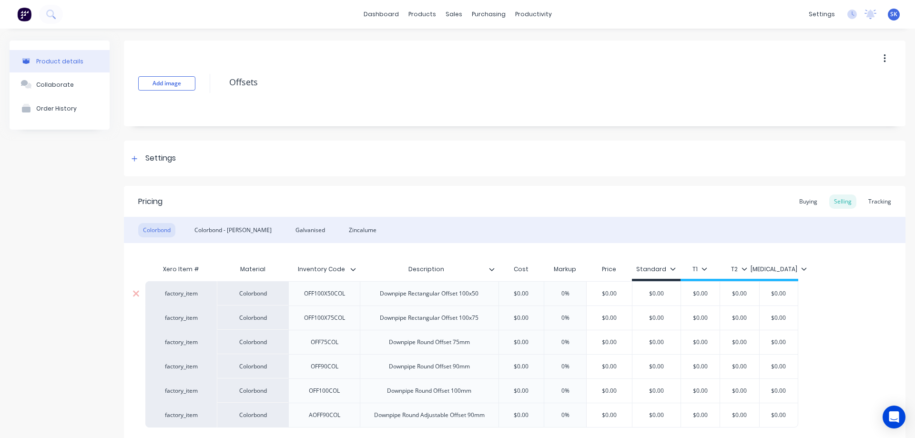
scroll to position [84, 0]
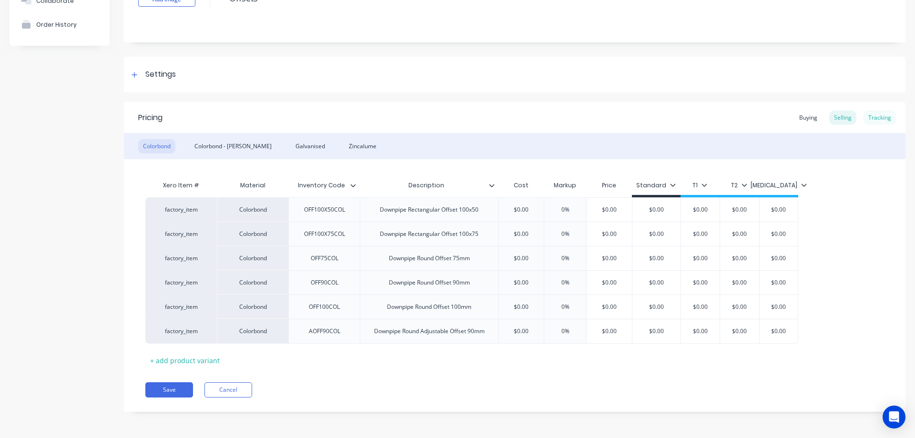
click at [882, 120] on div "Tracking" at bounding box center [879, 118] width 32 height 14
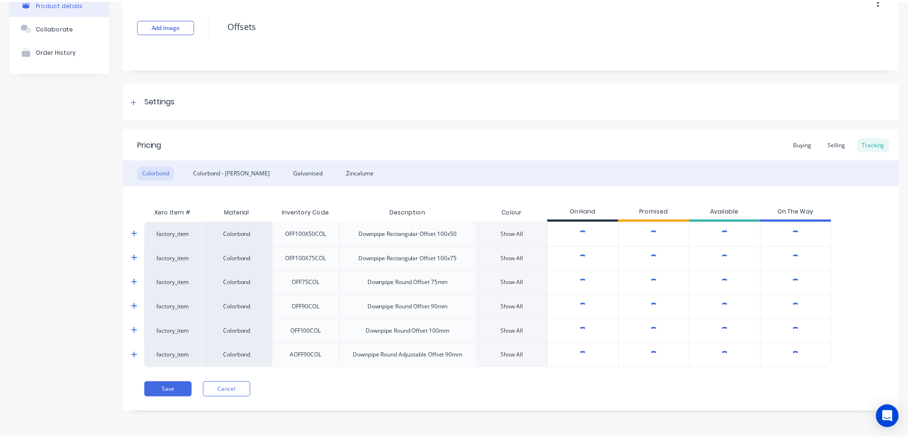
scroll to position [57, 0]
click at [660, 233] on span "3" at bounding box center [658, 234] width 3 height 9
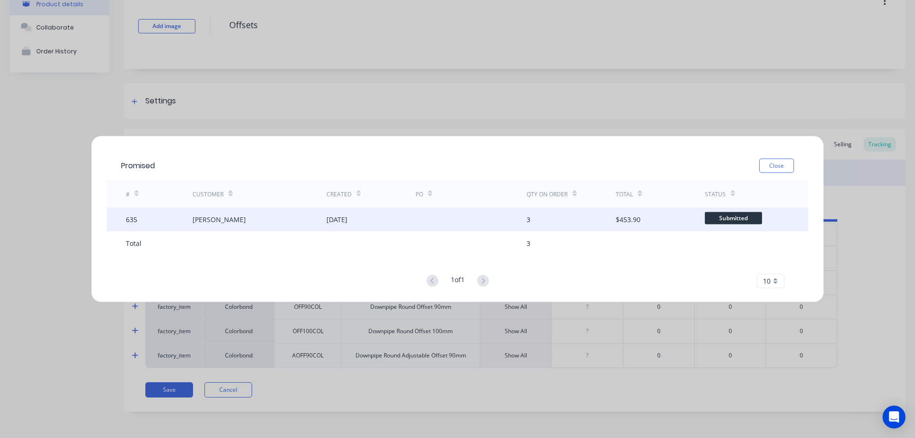
click at [346, 222] on div "[DATE]" at bounding box center [336, 219] width 21 height 10
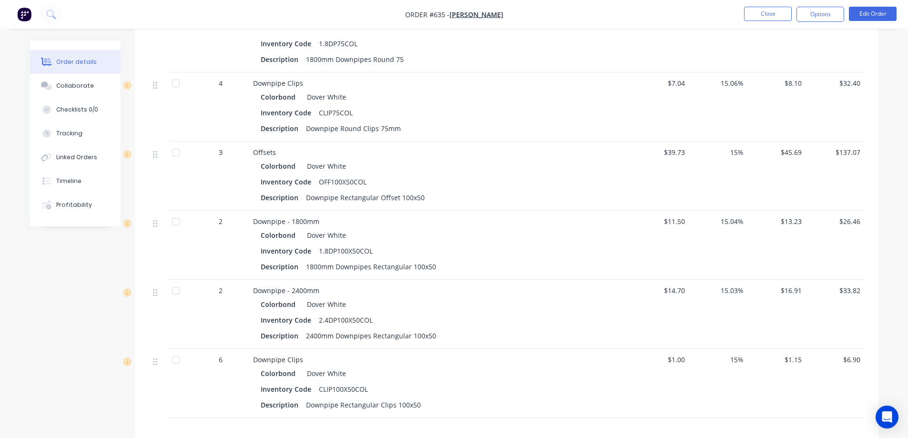
scroll to position [381, 0]
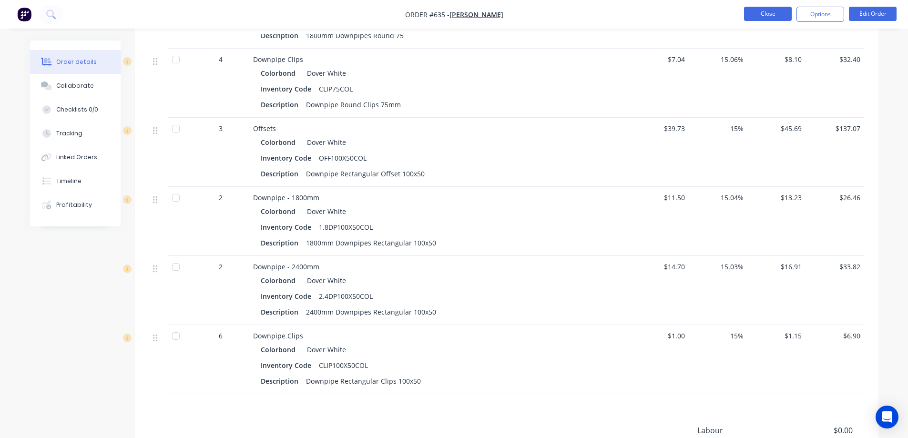
click at [756, 12] on button "Close" at bounding box center [768, 14] width 48 height 14
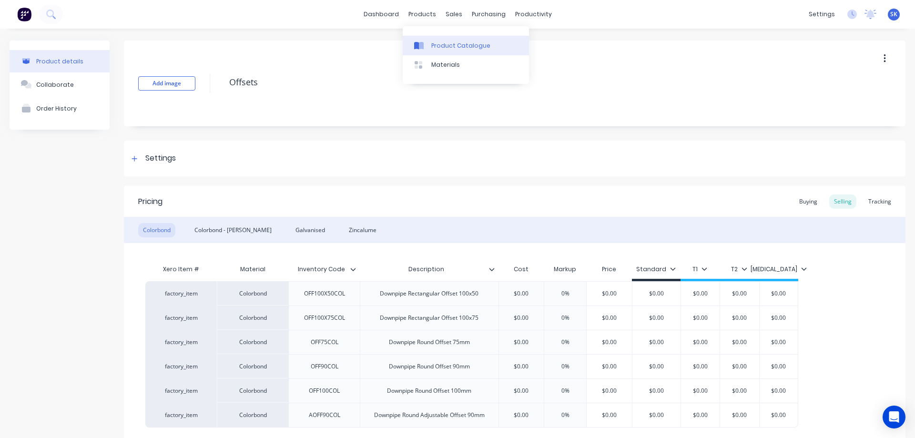
click at [435, 41] on link "Product Catalogue" at bounding box center [466, 45] width 126 height 19
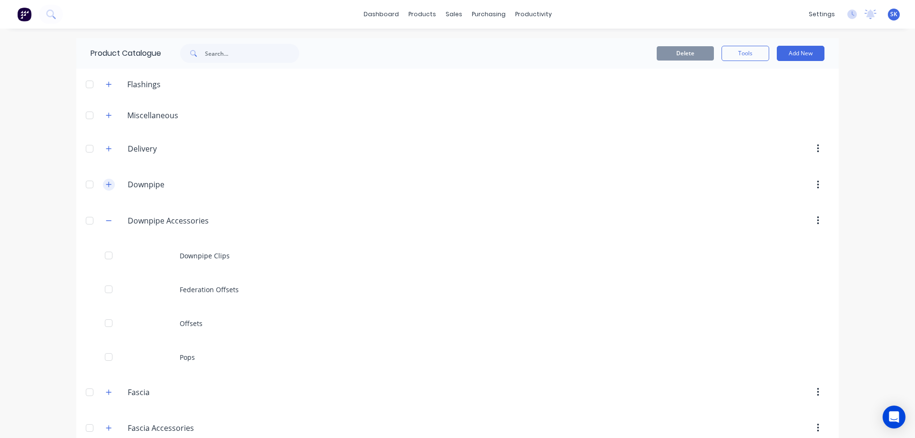
click at [106, 186] on icon "button" at bounding box center [109, 184] width 6 height 7
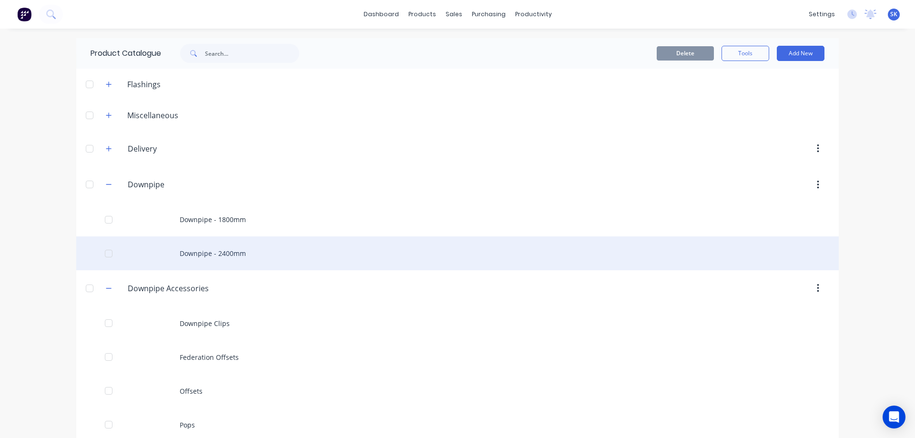
click at [195, 255] on div "Downpipe - 2400mm" at bounding box center [457, 253] width 762 height 34
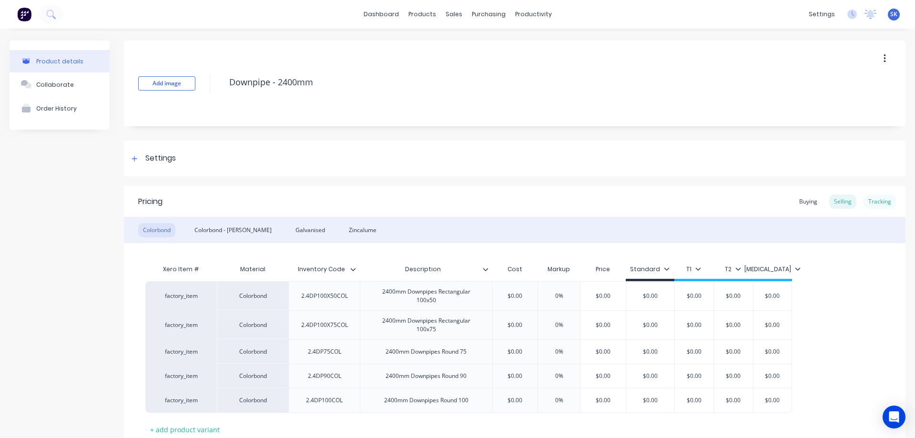
click at [875, 195] on div "Tracking" at bounding box center [879, 201] width 32 height 14
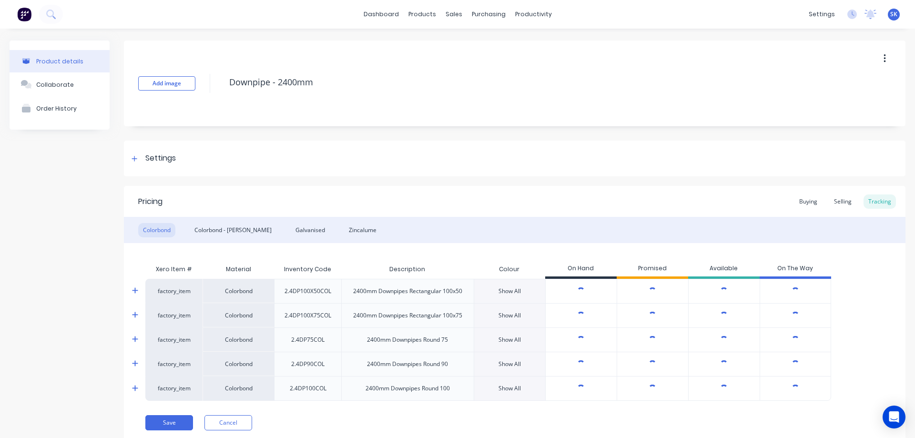
type textarea "x"
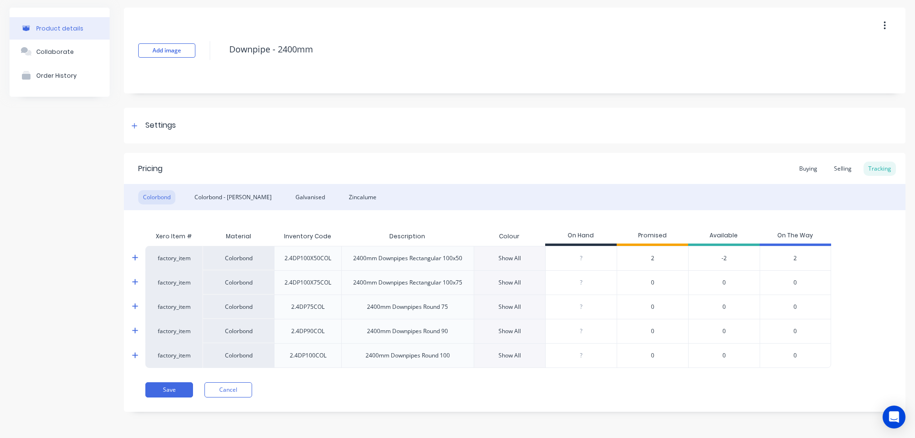
click at [657, 257] on div "2" at bounding box center [652, 258] width 71 height 24
click at [653, 257] on span "2" at bounding box center [652, 258] width 3 height 9
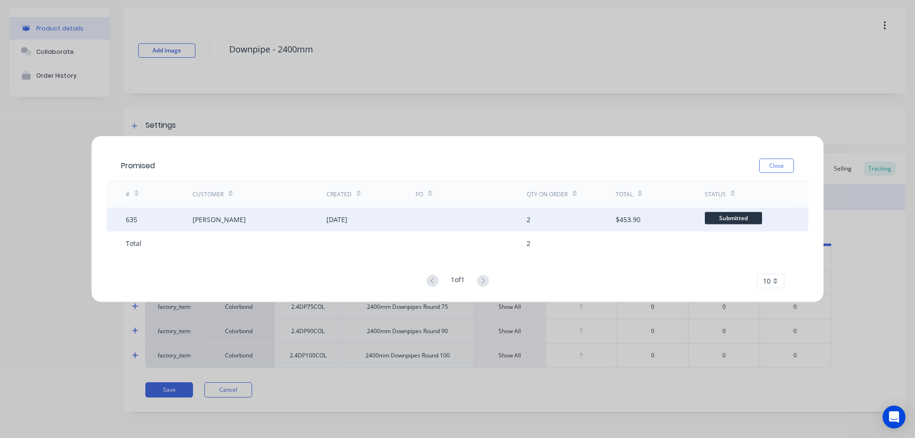
click at [611, 224] on div "2" at bounding box center [571, 219] width 89 height 24
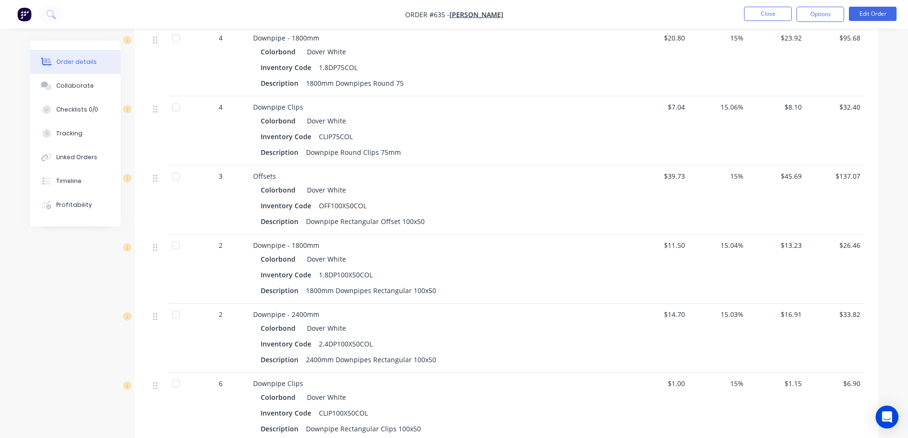
scroll to position [381, 0]
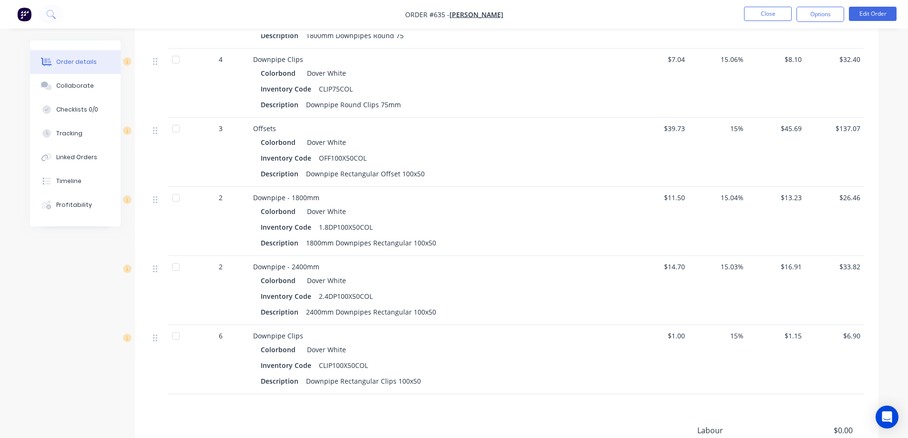
click at [20, 14] on img "button" at bounding box center [24, 14] width 14 height 14
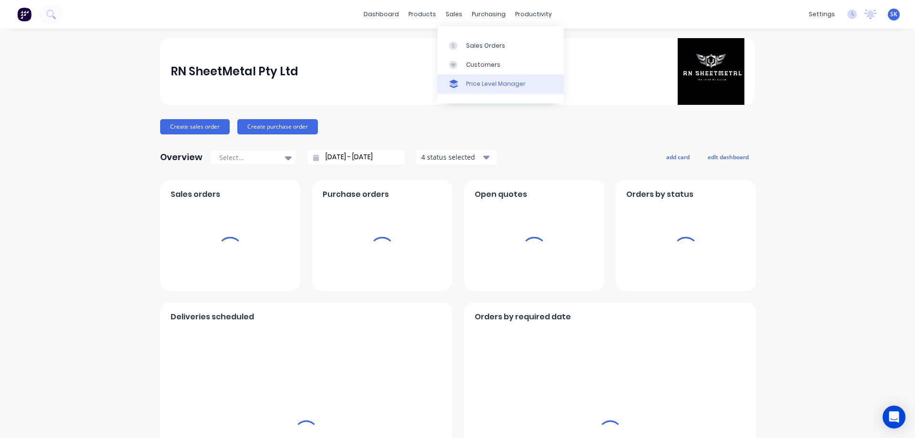
click at [481, 78] on link "Price Level Manager" at bounding box center [500, 83] width 126 height 19
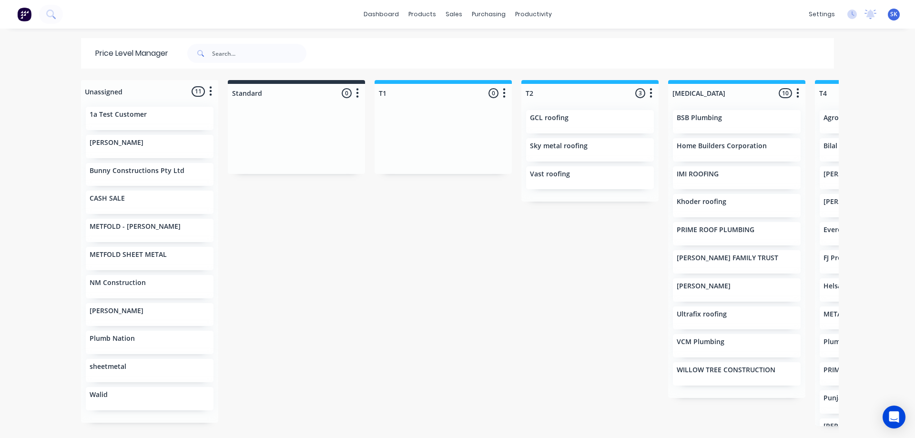
click at [27, 16] on img at bounding box center [24, 14] width 14 height 14
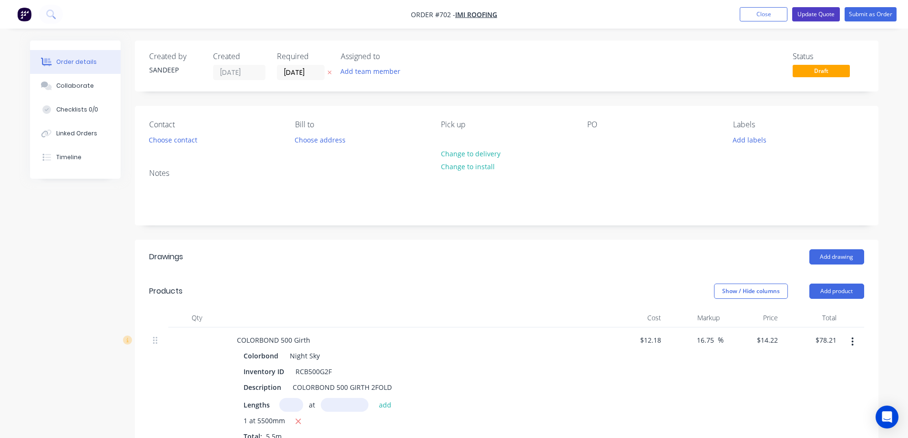
click at [811, 18] on button "Update Quote" at bounding box center [816, 14] width 48 height 14
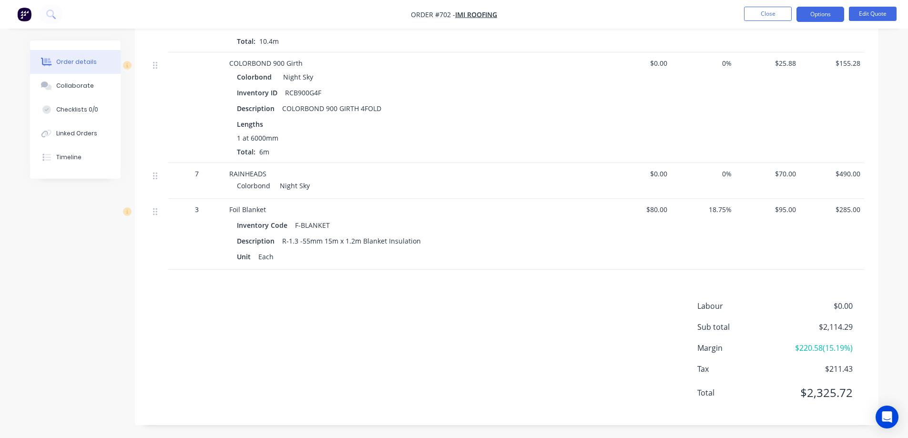
scroll to position [752, 0]
click at [813, 14] on button "Options" at bounding box center [820, 14] width 48 height 15
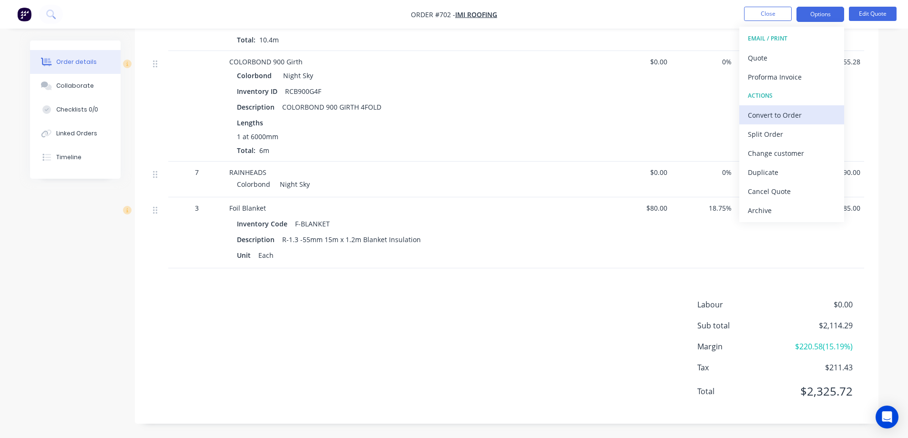
click at [774, 117] on div "Convert to Order" at bounding box center [792, 115] width 88 height 14
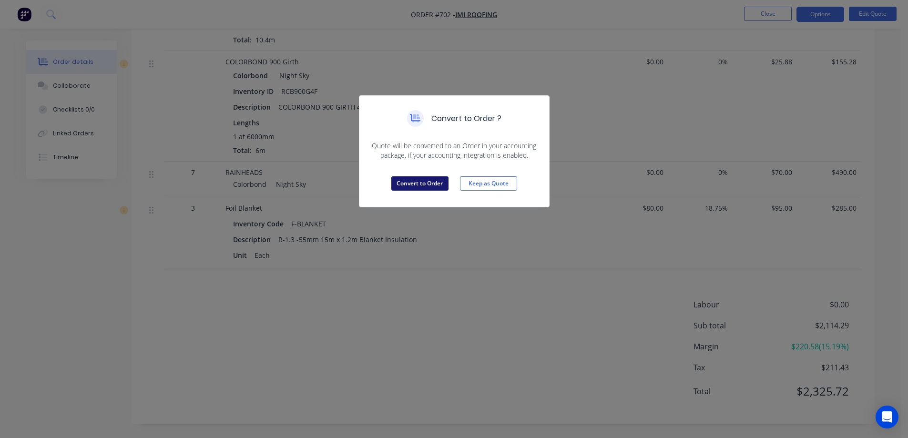
click at [424, 182] on button "Convert to Order" at bounding box center [419, 183] width 57 height 14
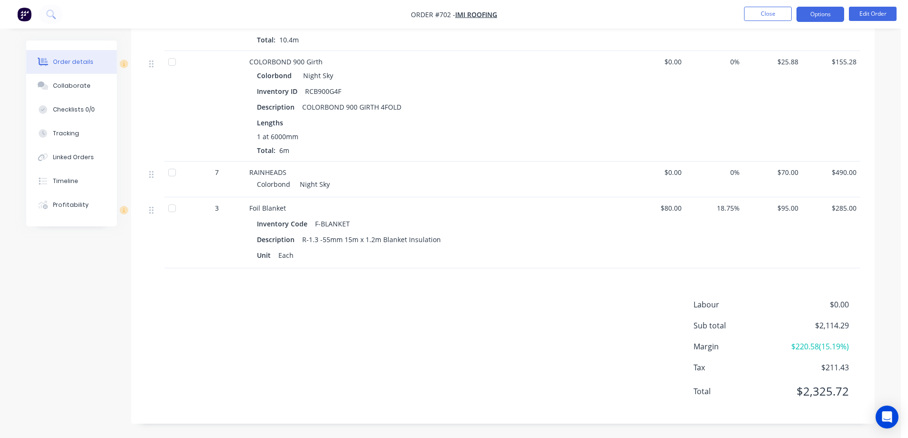
click at [809, 13] on button "Options" at bounding box center [820, 14] width 48 height 15
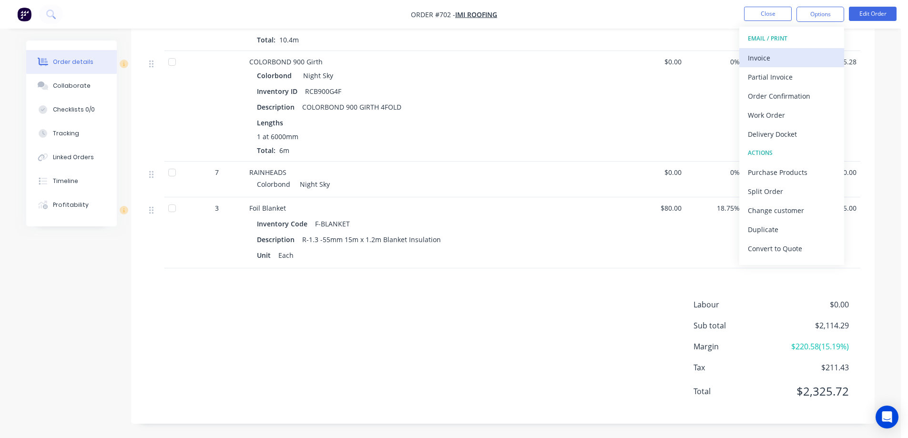
click at [780, 59] on div "Invoice" at bounding box center [792, 58] width 88 height 14
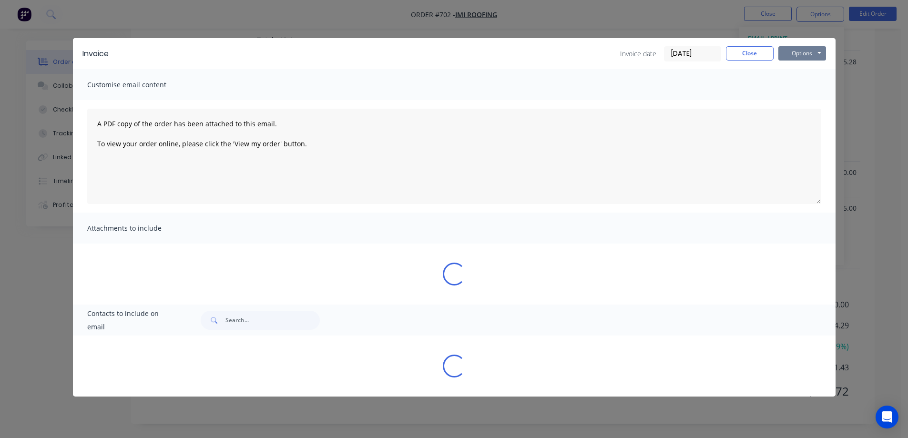
click at [790, 52] on button "Options" at bounding box center [802, 53] width 48 height 14
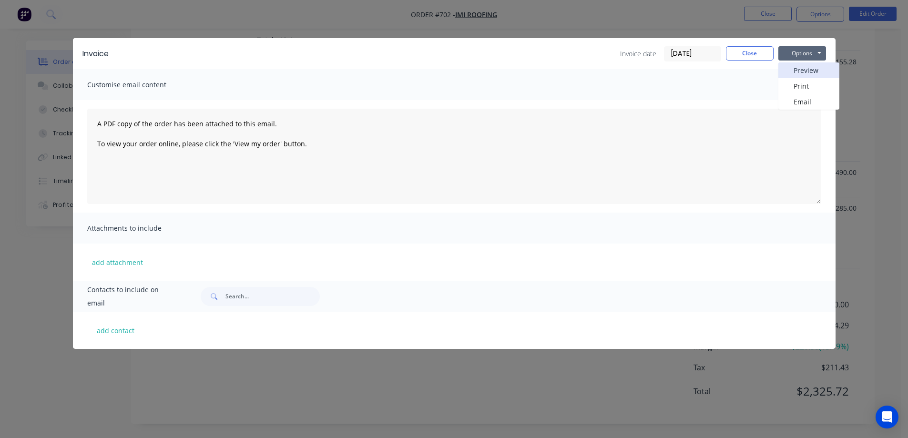
click at [794, 69] on button "Preview" at bounding box center [808, 70] width 61 height 16
click at [753, 55] on button "Close" at bounding box center [750, 53] width 48 height 14
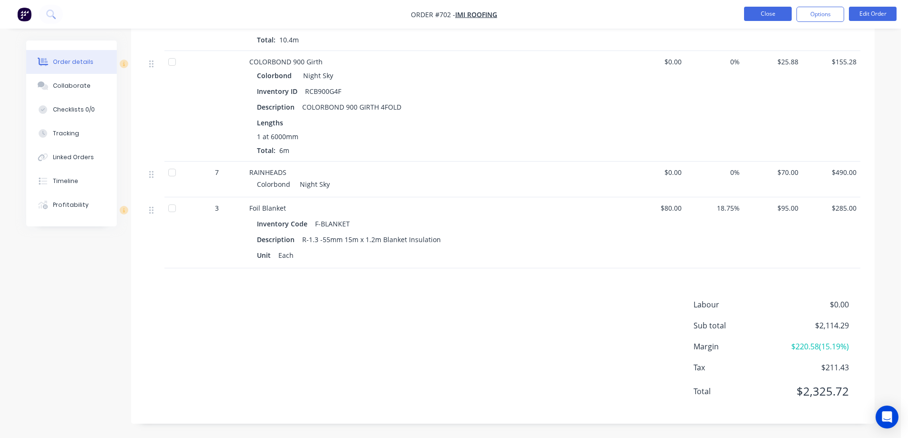
click at [760, 8] on button "Close" at bounding box center [768, 14] width 48 height 14
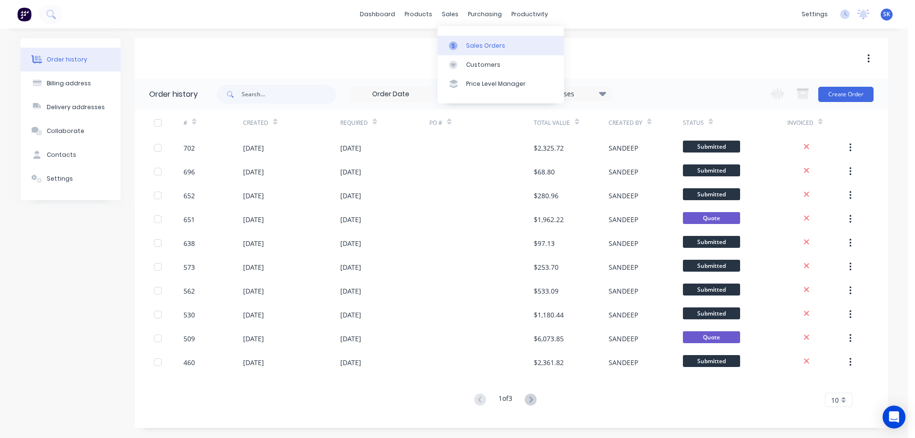
click at [465, 42] on link "Sales Orders" at bounding box center [500, 45] width 126 height 19
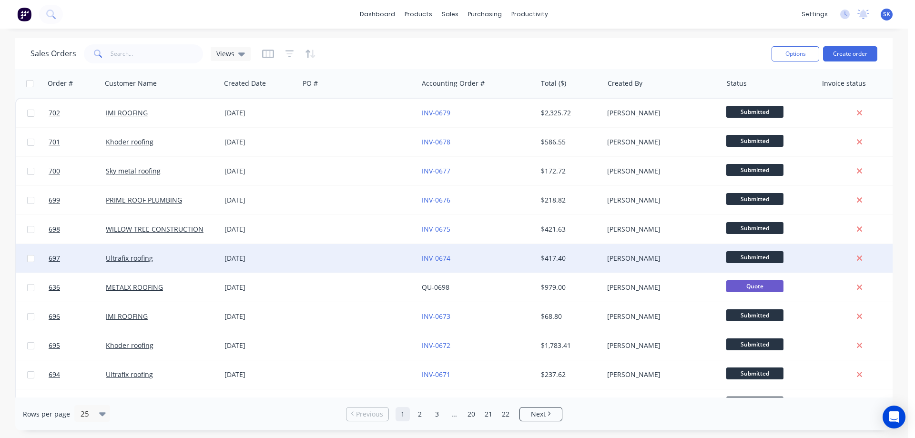
click at [256, 256] on div "[DATE]" at bounding box center [259, 258] width 71 height 10
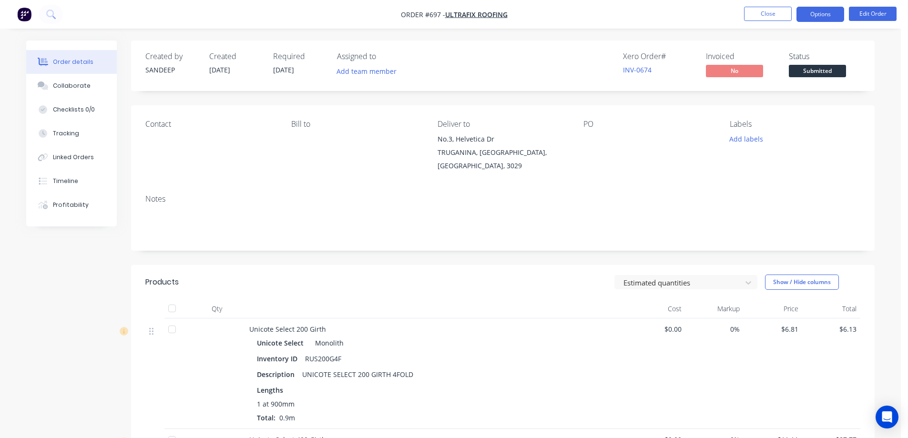
click at [821, 11] on button "Options" at bounding box center [820, 14] width 48 height 15
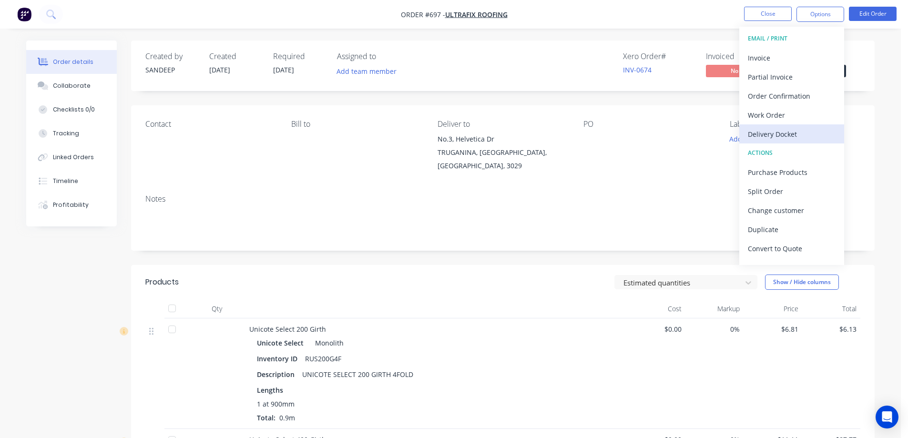
click at [771, 130] on div "Delivery Docket" at bounding box center [792, 134] width 88 height 14
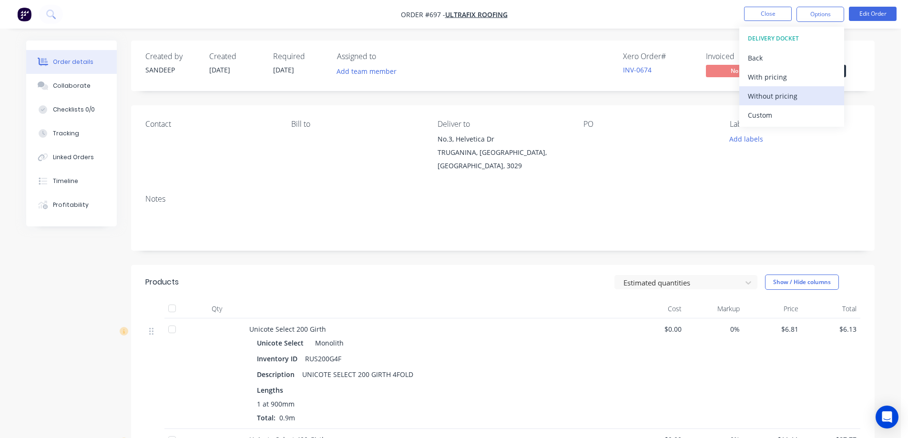
click at [763, 97] on div "Without pricing" at bounding box center [792, 96] width 88 height 14
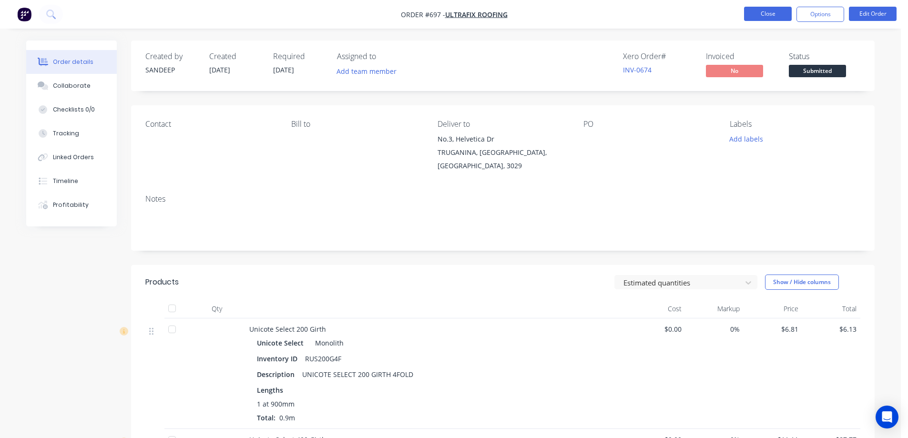
click at [757, 16] on button "Close" at bounding box center [768, 14] width 48 height 14
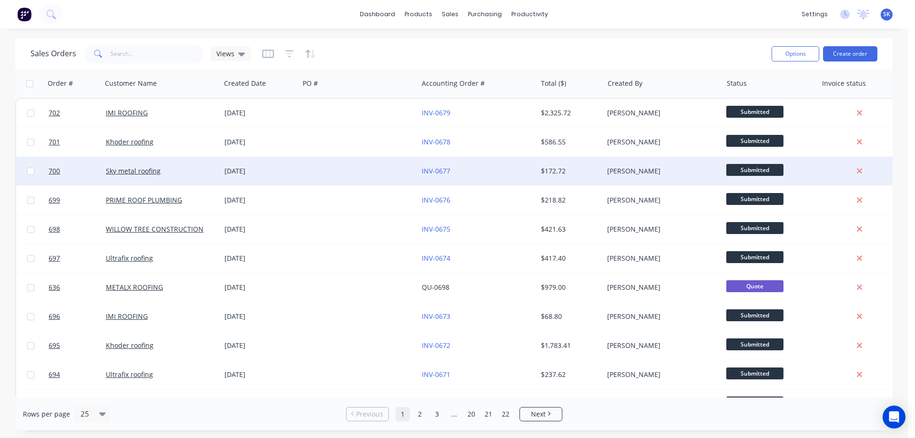
click at [264, 172] on div "[DATE]" at bounding box center [259, 171] width 71 height 10
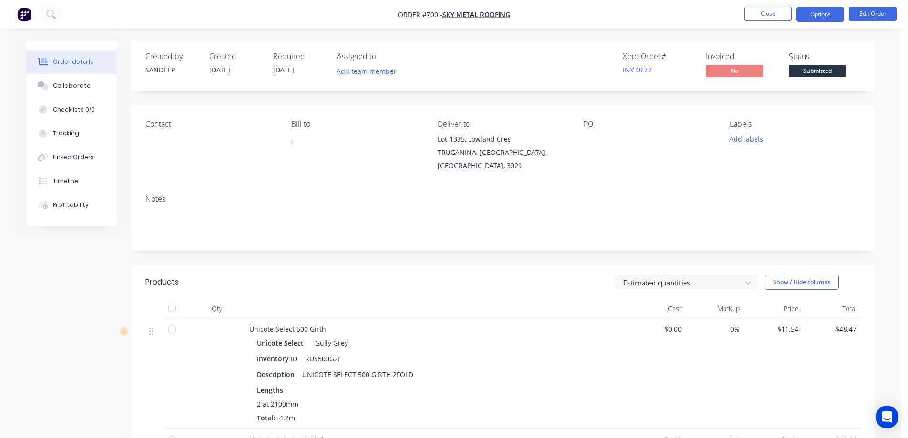
click at [811, 10] on button "Options" at bounding box center [820, 14] width 48 height 15
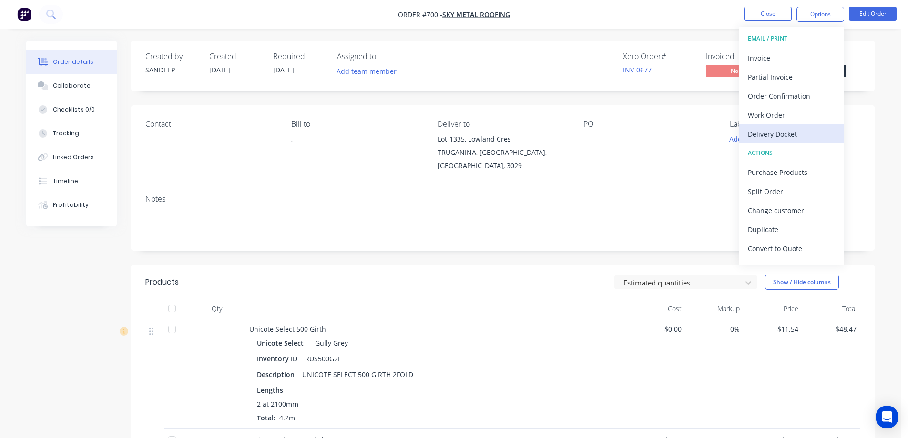
click at [766, 133] on div "Delivery Docket" at bounding box center [792, 134] width 88 height 14
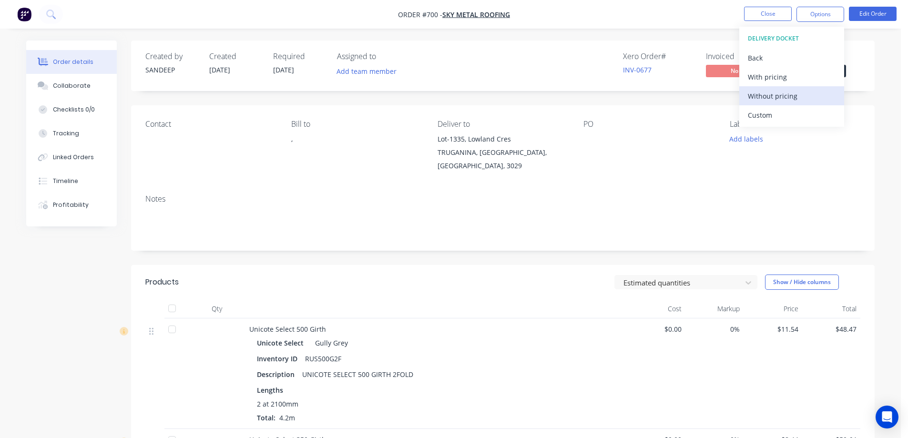
click at [769, 101] on div "Without pricing" at bounding box center [792, 96] width 88 height 14
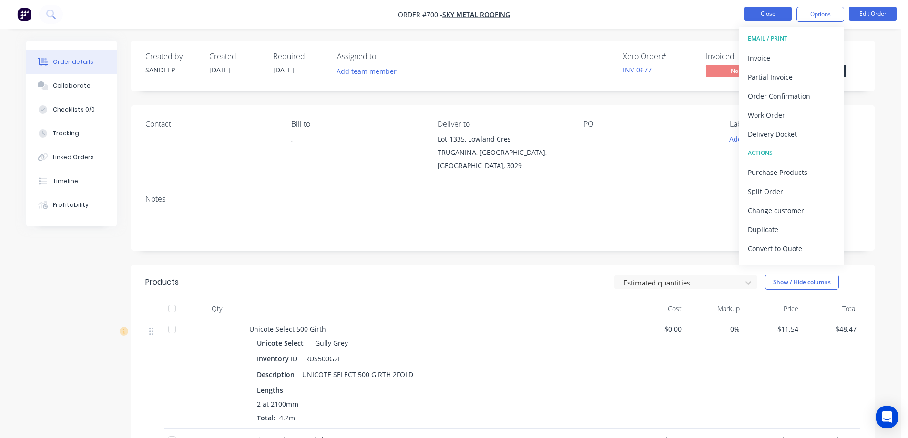
click at [758, 14] on button "Close" at bounding box center [768, 14] width 48 height 14
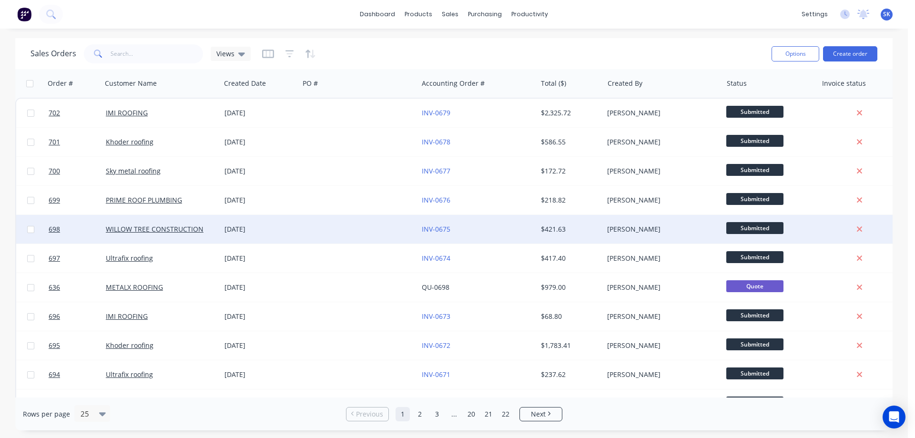
click at [262, 231] on div "[DATE]" at bounding box center [259, 229] width 71 height 10
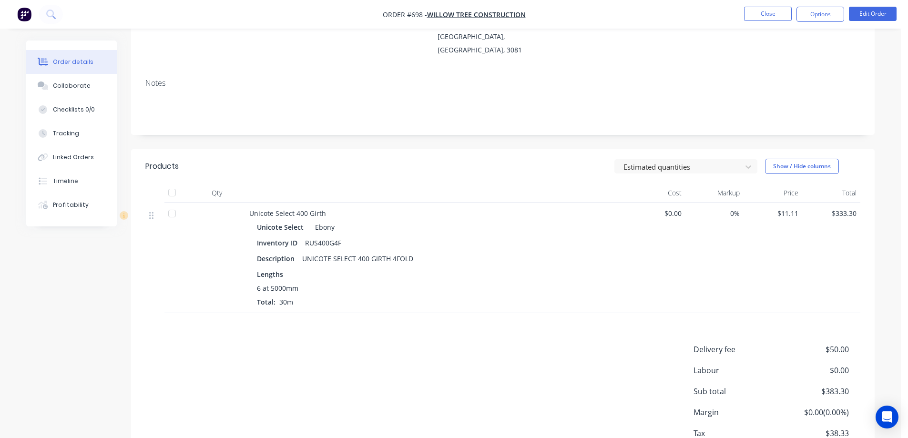
scroll to position [143, 0]
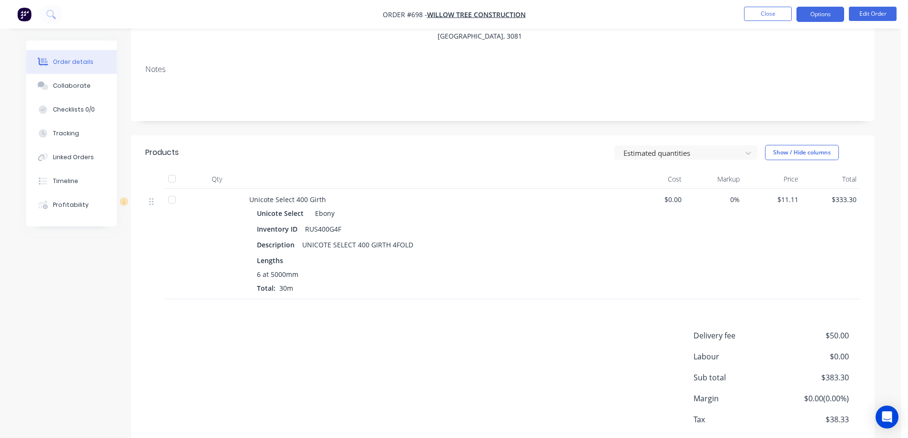
click at [830, 7] on button "Options" at bounding box center [820, 14] width 48 height 15
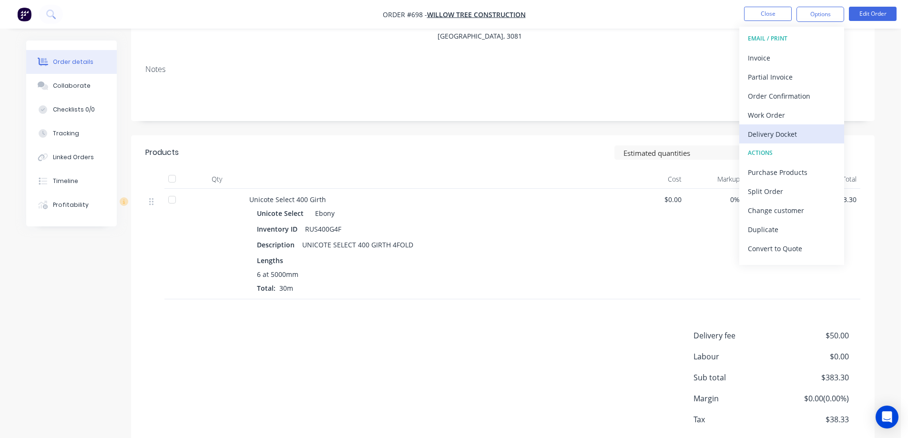
click at [769, 133] on div "Delivery Docket" at bounding box center [792, 134] width 88 height 14
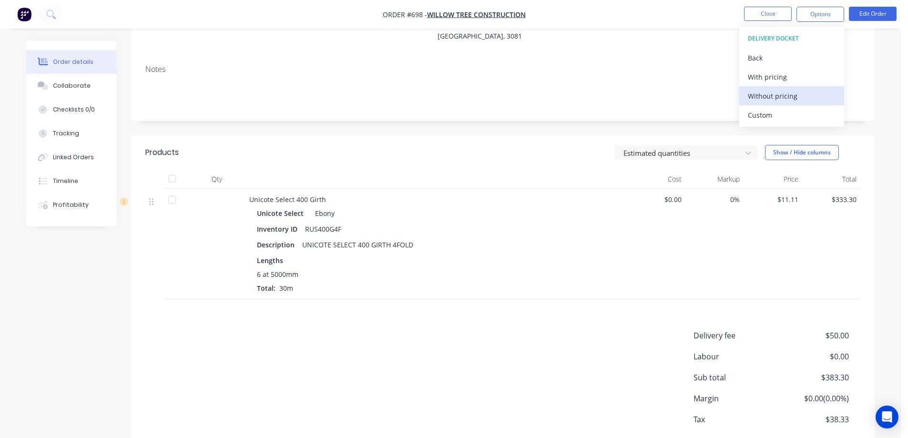
click at [768, 97] on div "Without pricing" at bounding box center [792, 96] width 88 height 14
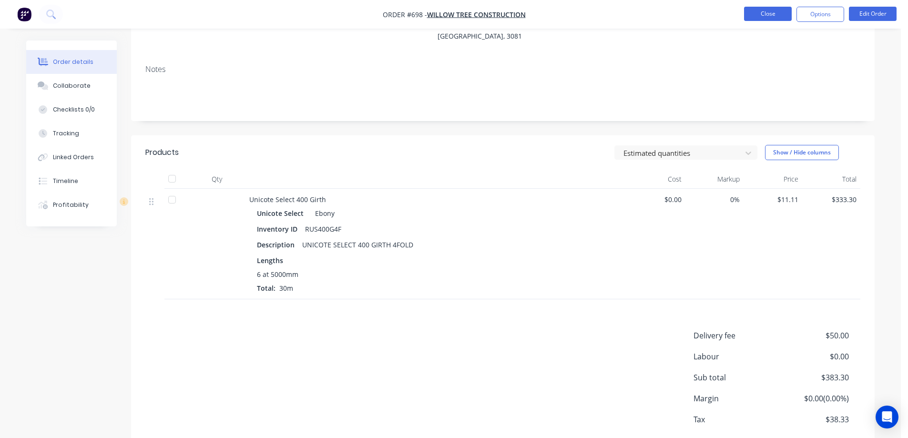
click at [755, 13] on button "Close" at bounding box center [768, 14] width 48 height 14
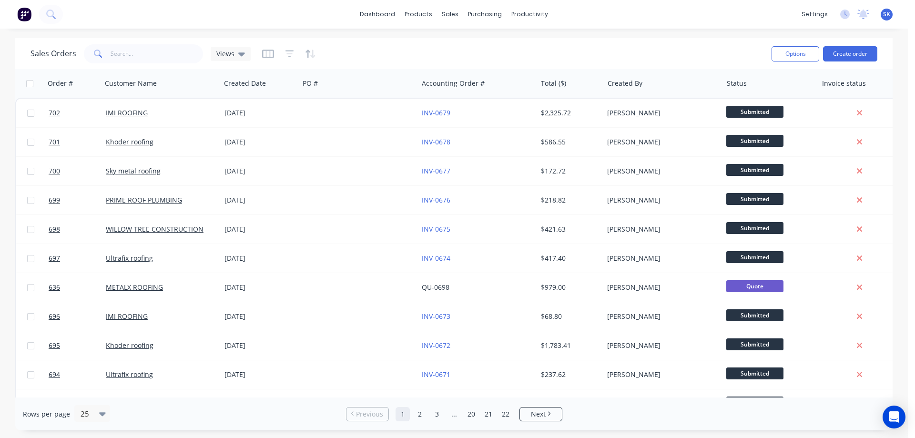
click at [25, 10] on img at bounding box center [24, 14] width 14 height 14
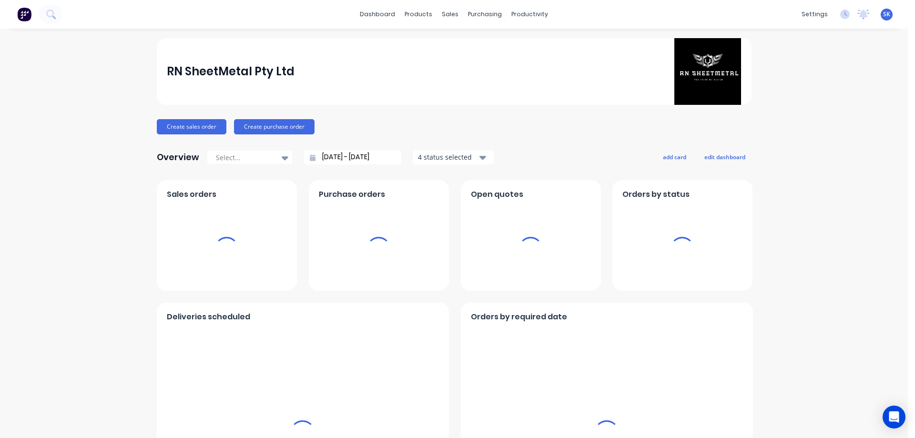
click at [347, 164] on label "[DATE] - [DATE]" at bounding box center [356, 157] width 82 height 14
click at [347, 164] on input "[DATE] - [DATE]" at bounding box center [356, 157] width 82 height 14
click at [340, 158] on input "[DATE] - [DATE]" at bounding box center [356, 157] width 82 height 14
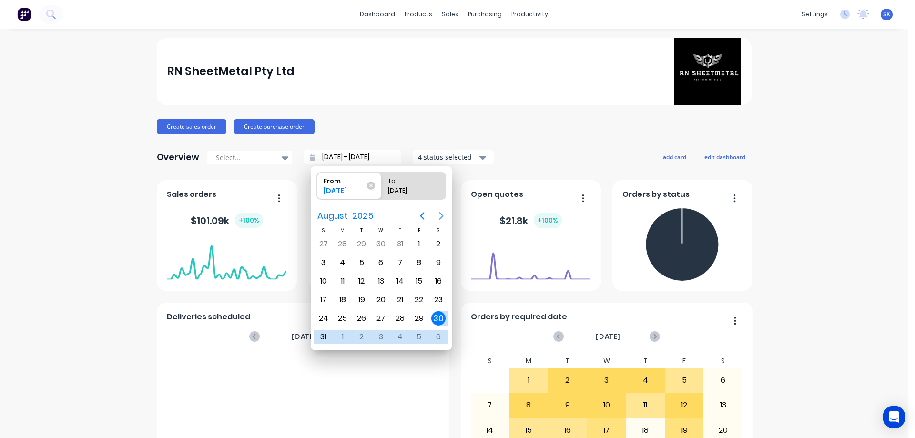
click at [443, 212] on icon "Next page" at bounding box center [441, 215] width 11 height 11
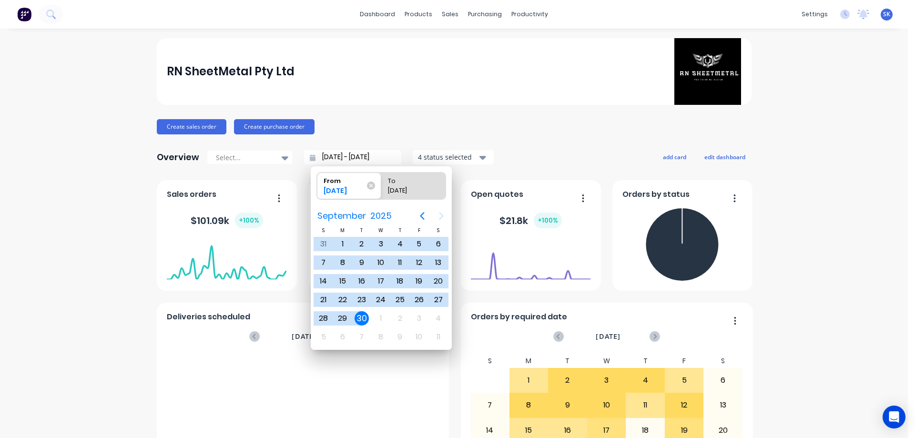
click at [363, 321] on div "30" at bounding box center [362, 318] width 14 height 14
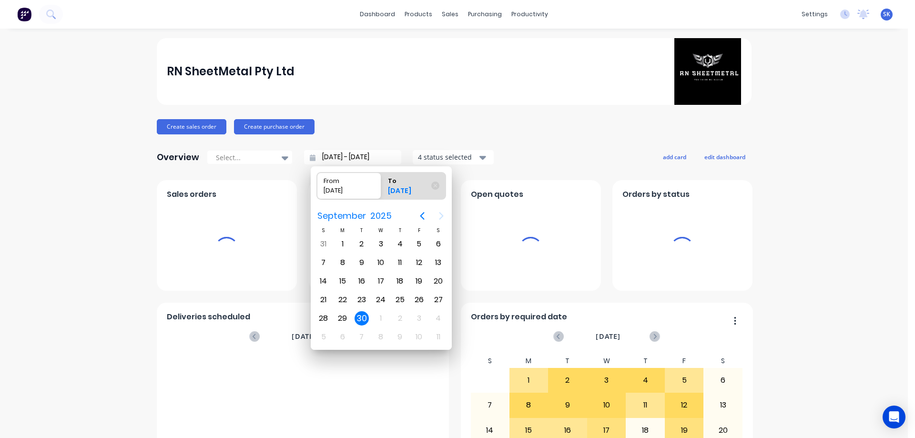
type input "[DATE] - [DATE]"
radio input "false"
radio input "true"
click at [363, 321] on div "30" at bounding box center [362, 318] width 14 height 14
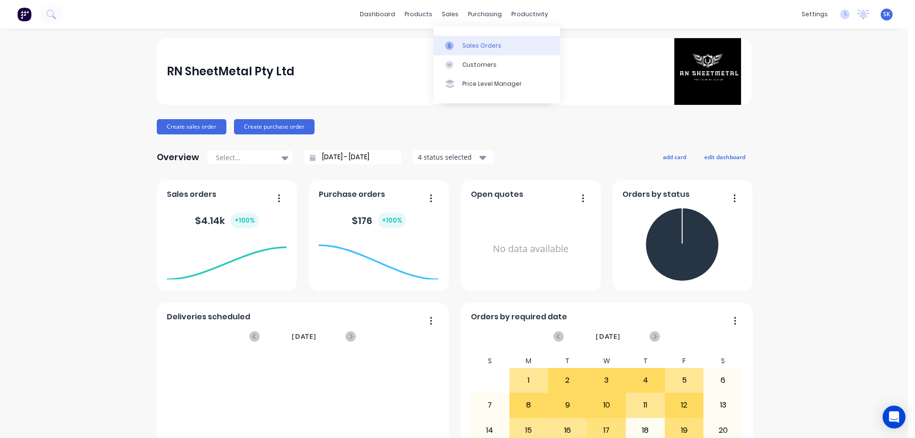
click at [469, 44] on div "Sales Orders" at bounding box center [481, 45] width 39 height 9
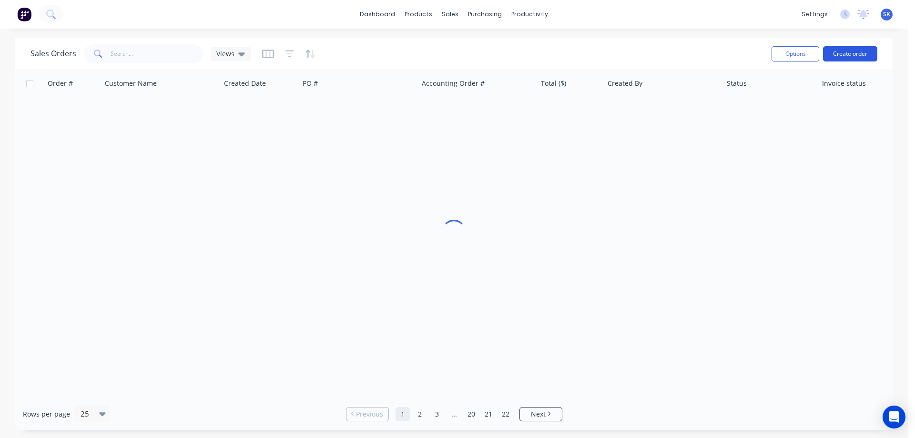
click at [855, 52] on button "Create order" at bounding box center [850, 53] width 54 height 15
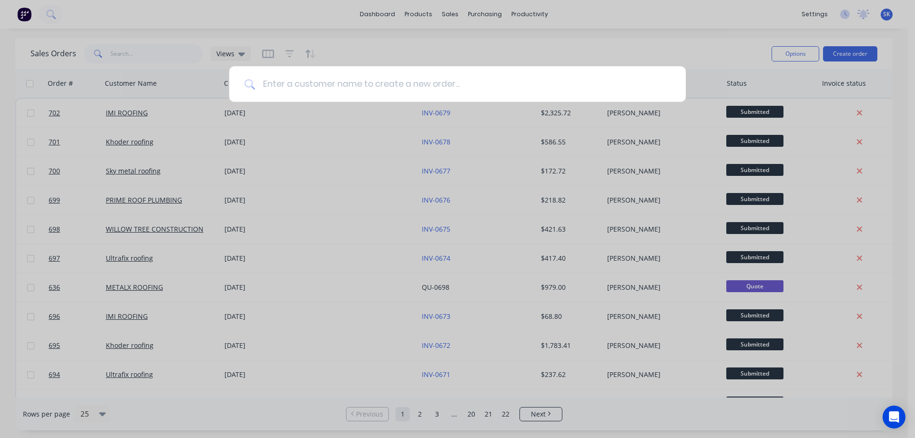
click at [452, 94] on input at bounding box center [463, 84] width 416 height 36
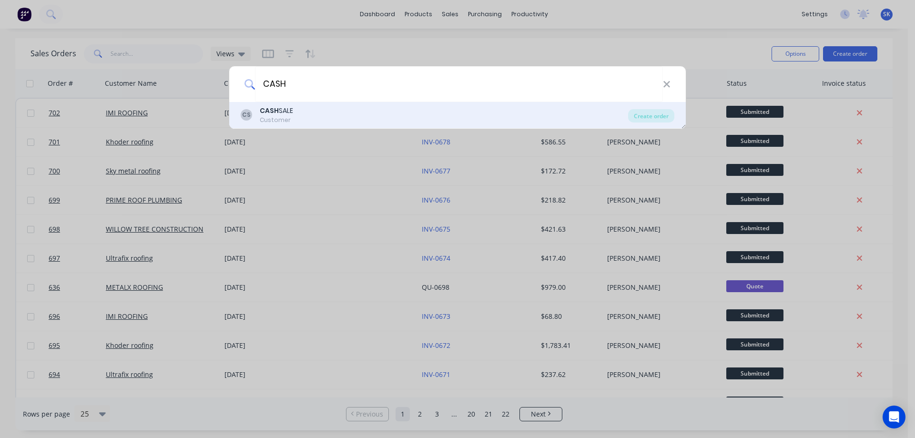
type input "CASH"
click at [314, 117] on div "CS CASH SALE Customer" at bounding box center [434, 115] width 387 height 19
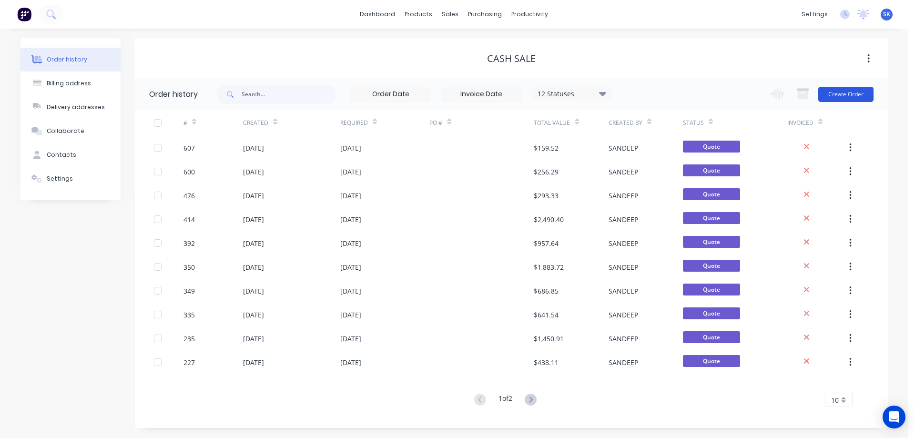
click at [840, 97] on button "Create Order" at bounding box center [845, 94] width 55 height 15
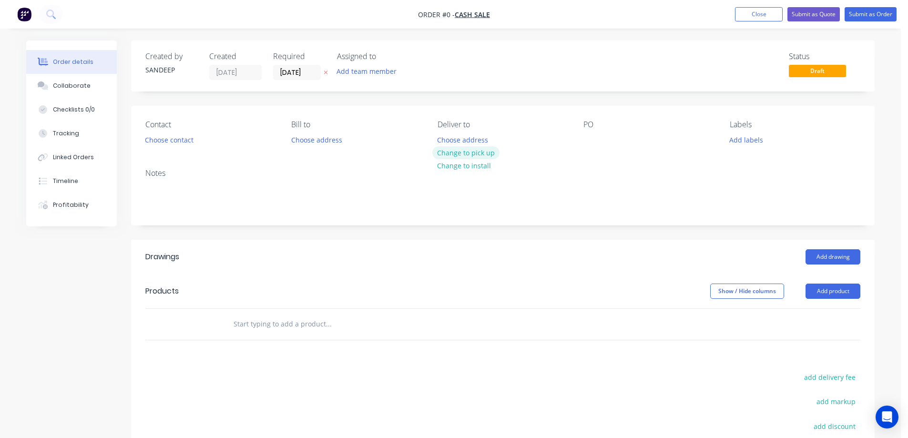
click at [448, 154] on button "Change to pick up" at bounding box center [466, 152] width 68 height 13
click at [291, 321] on input "text" at bounding box center [328, 323] width 191 height 19
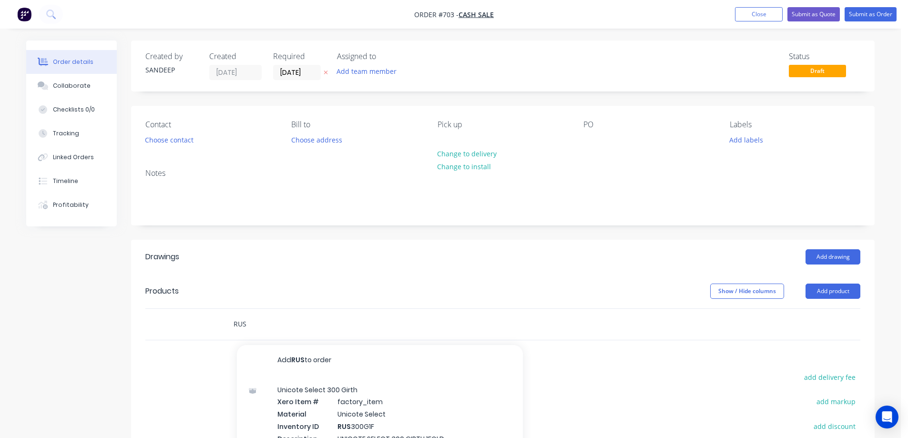
click at [254, 323] on input "RUS" at bounding box center [328, 323] width 191 height 19
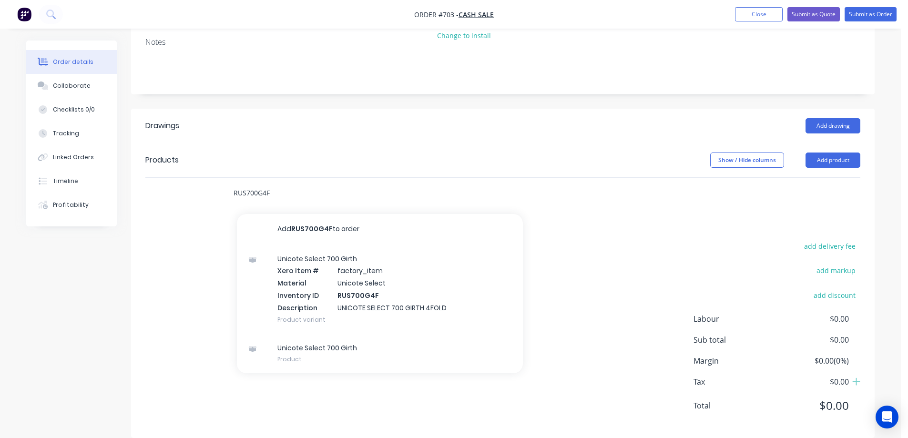
scroll to position [143, 0]
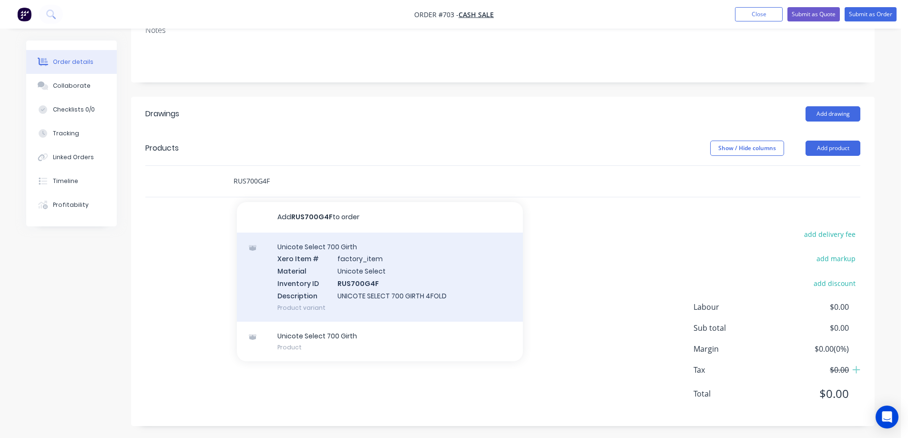
type input "RUS700G4F"
click at [333, 287] on div "Unicote Select 700 Girth Xero Item # factory_item Material Unicote Select Inven…" at bounding box center [380, 277] width 286 height 89
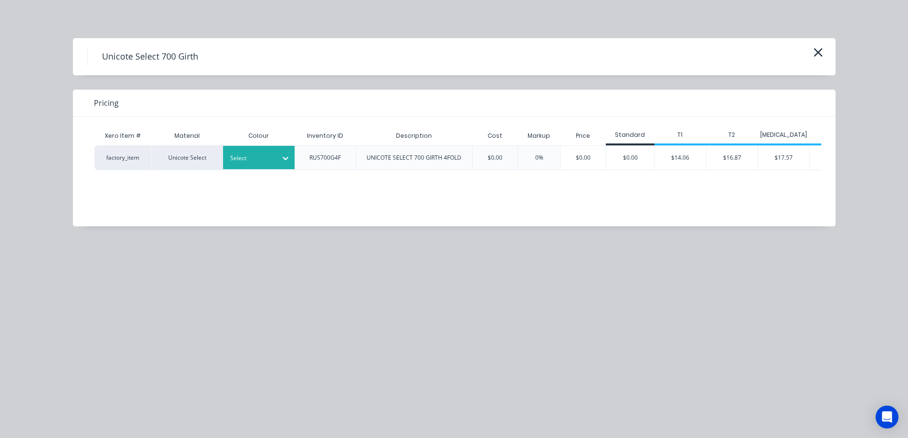
click at [282, 160] on icon at bounding box center [286, 158] width 10 height 10
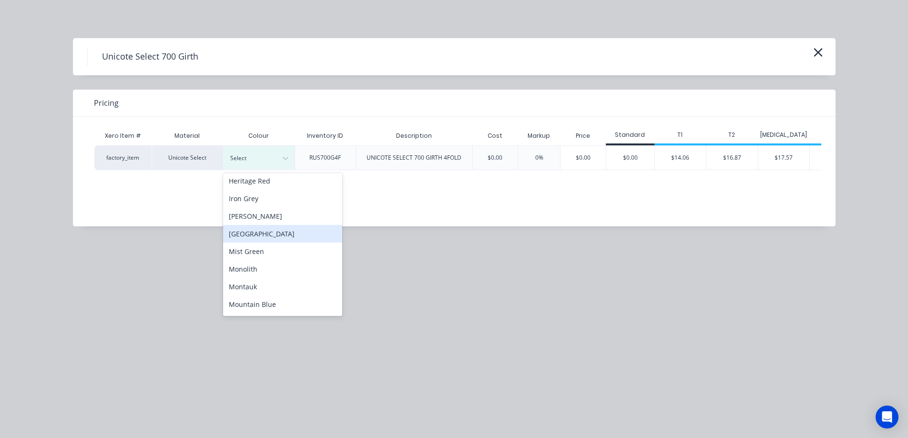
scroll to position [0, 0]
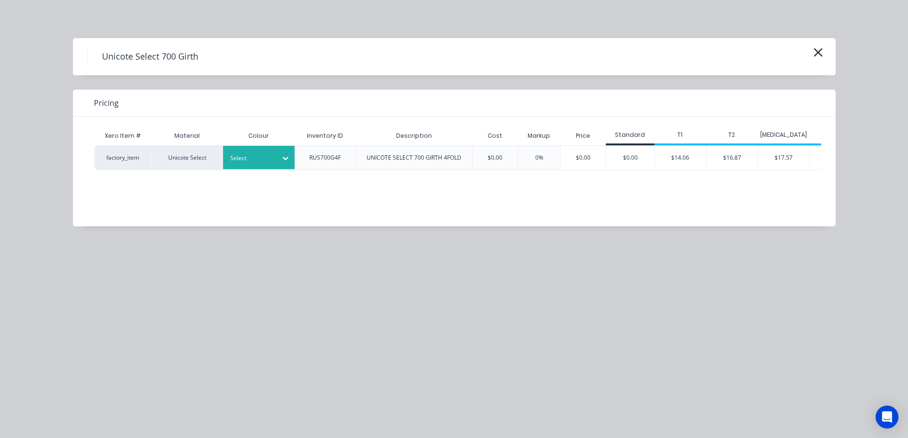
click at [267, 163] on div at bounding box center [251, 158] width 43 height 10
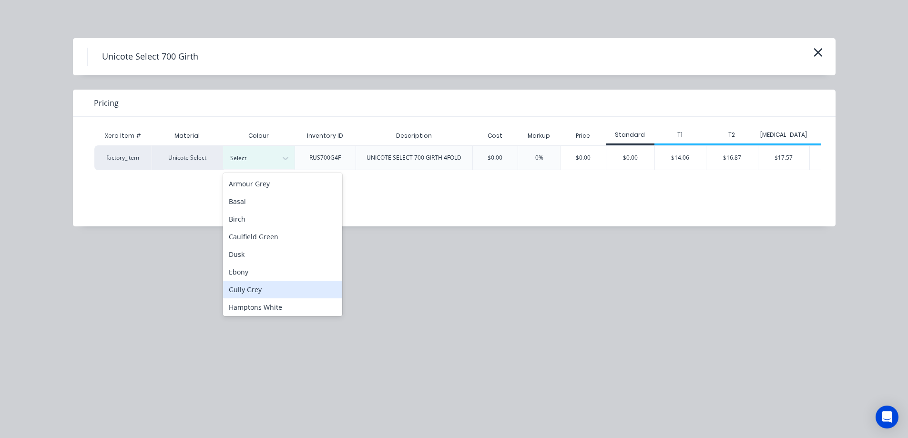
scroll to position [143, 0]
click at [260, 274] on div "Monolith" at bounding box center [282, 270] width 119 height 18
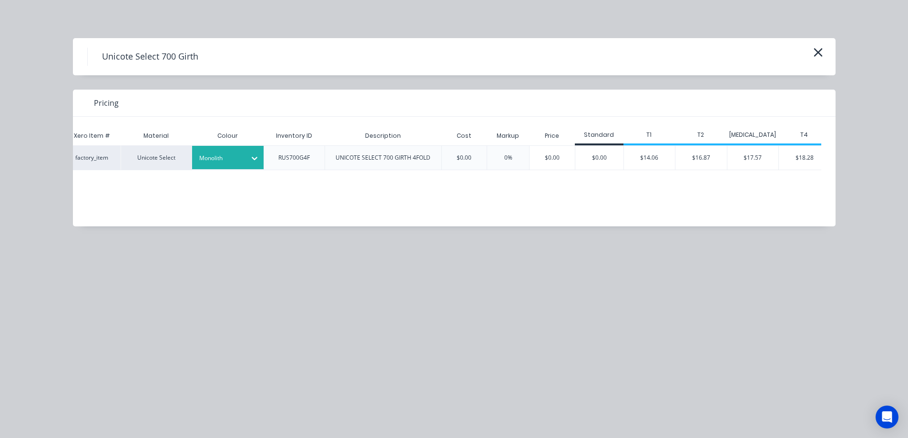
scroll to position [0, 35]
click at [755, 226] on div "Xero Item # Material Colour Inventory ID Description Cost Markup Price Standard…" at bounding box center [447, 172] width 748 height 110
click at [759, 161] on div "$17.57" at bounding box center [748, 158] width 51 height 24
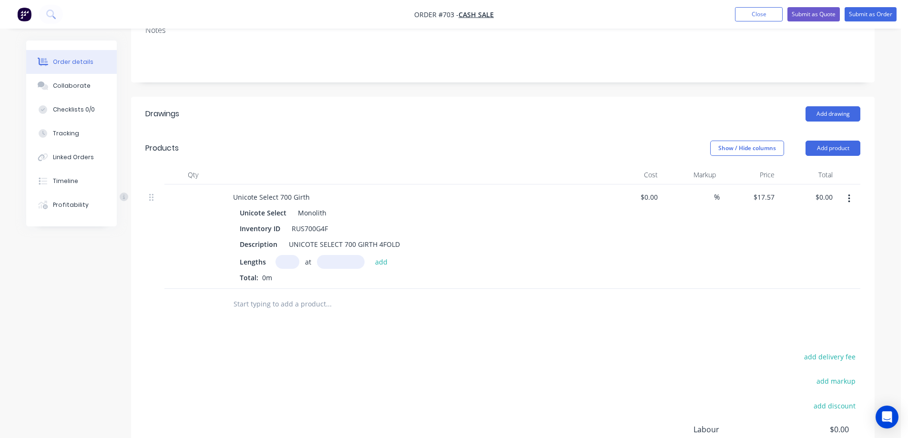
click at [286, 266] on input "text" at bounding box center [287, 262] width 24 height 14
type input "1"
type input "5300mm"
click at [380, 268] on button "add" at bounding box center [381, 261] width 22 height 13
type input "$93.12"
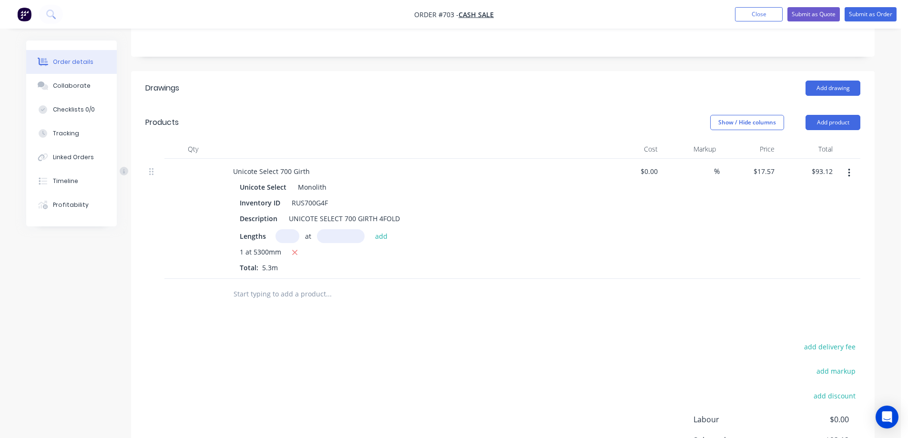
scroll to position [191, 0]
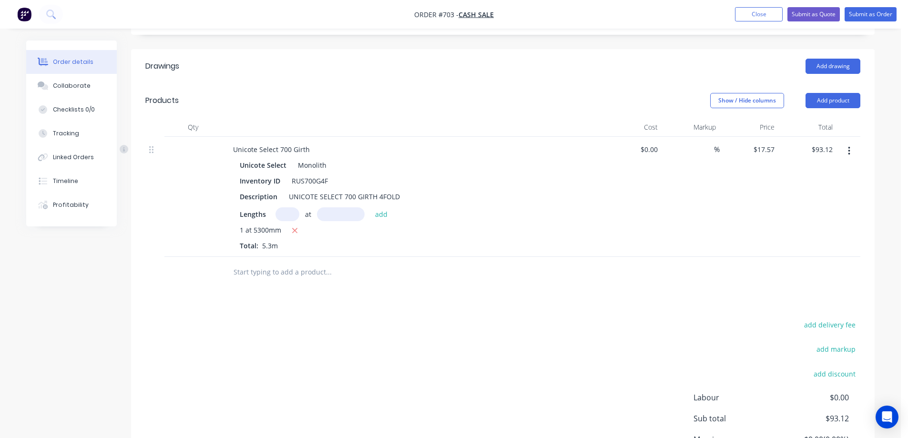
click at [324, 267] on input "text" at bounding box center [328, 272] width 191 height 19
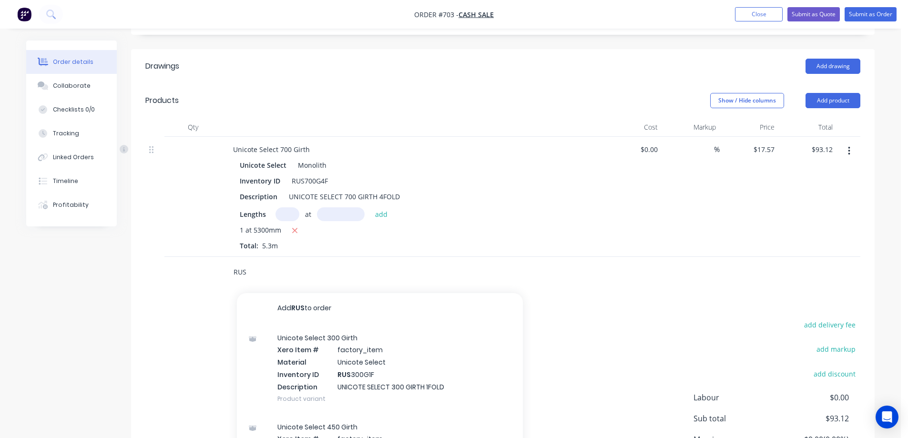
click at [249, 268] on input "RUS" at bounding box center [328, 272] width 191 height 19
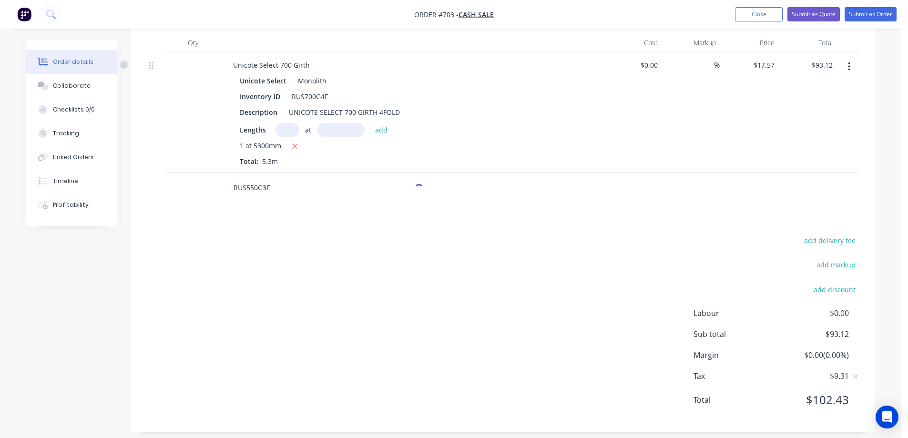
scroll to position [284, 0]
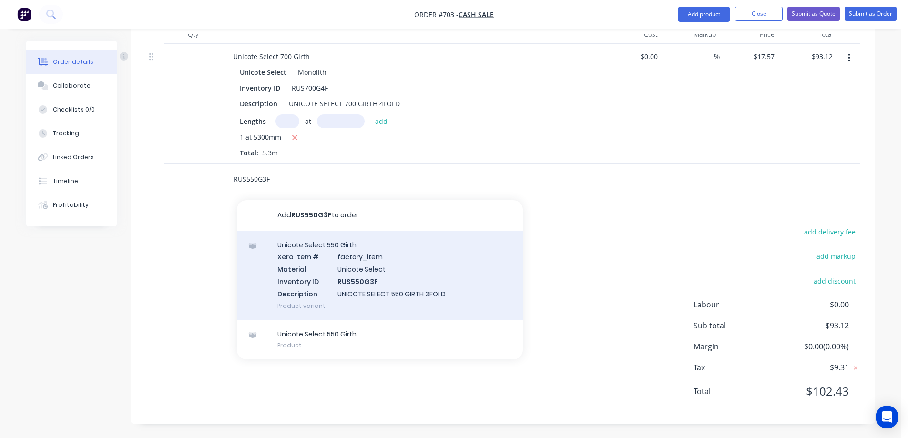
type input "RUS550G3F"
click at [325, 271] on div "Unicote Select 550 Girth Xero Item # factory_item Material Unicote Select Inven…" at bounding box center [380, 275] width 286 height 89
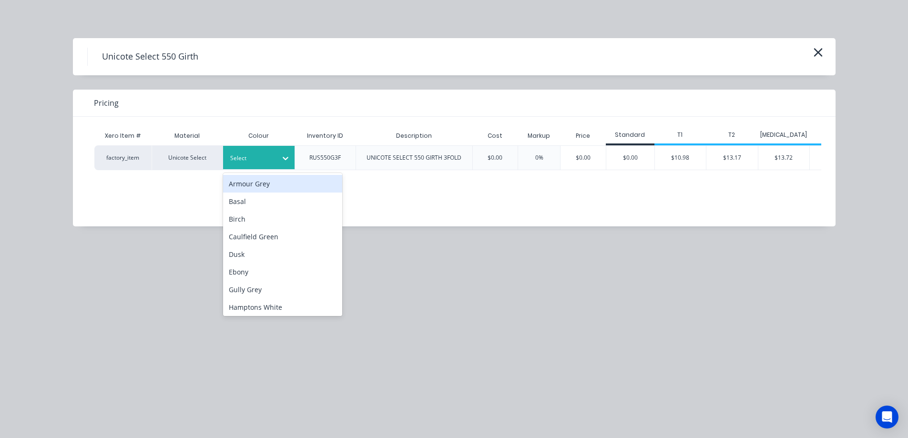
click at [279, 166] on div at bounding box center [285, 157] width 17 height 23
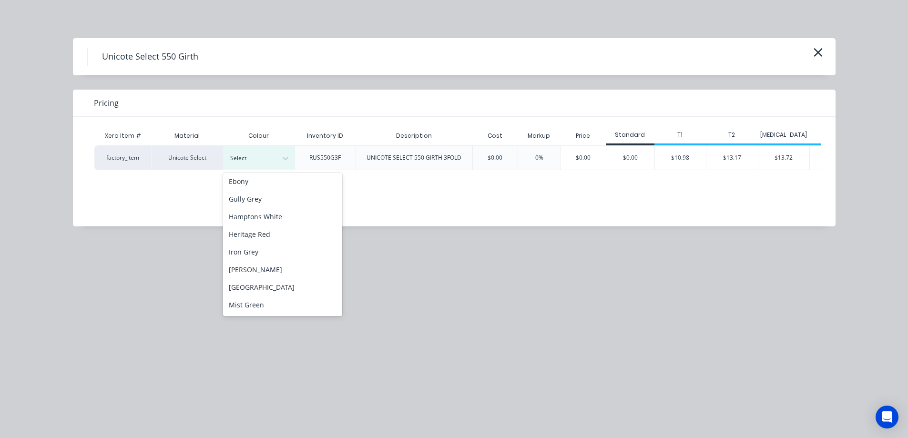
scroll to position [143, 0]
click at [262, 270] on div "Monolith" at bounding box center [282, 270] width 119 height 18
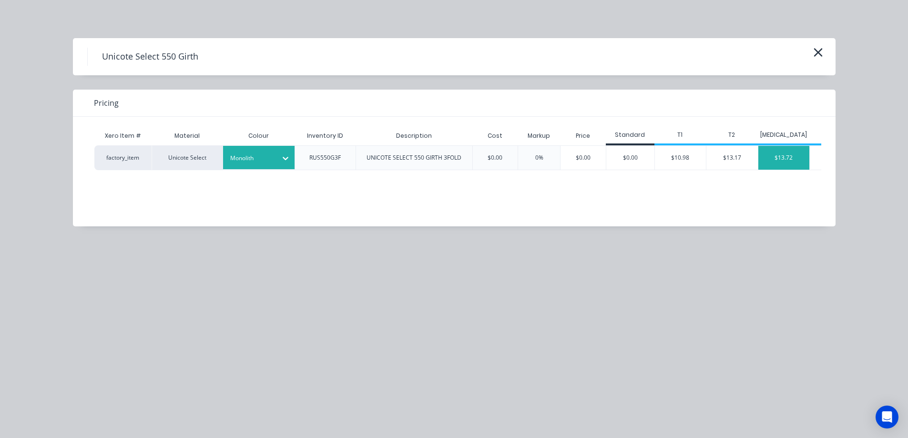
click at [786, 151] on div "$13.72" at bounding box center [783, 158] width 51 height 24
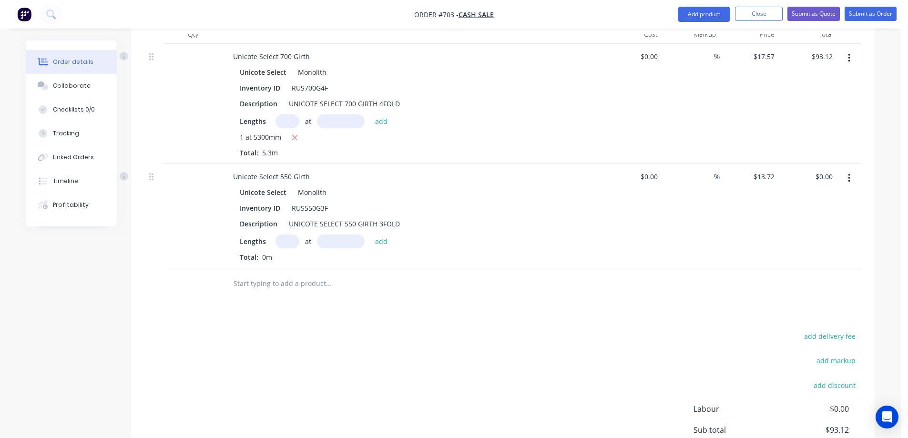
click at [283, 243] on input "text" at bounding box center [287, 241] width 24 height 14
type input "1"
type input "4100mm"
click at [377, 242] on button "add" at bounding box center [381, 240] width 22 height 13
type input "$56.25"
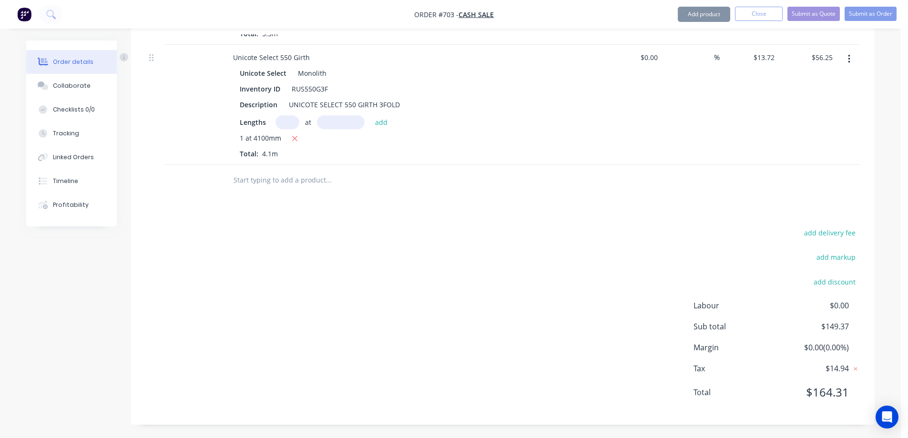
scroll to position [404, 0]
click at [274, 182] on input "text" at bounding box center [328, 179] width 191 height 19
click at [706, 17] on button "Add product" at bounding box center [704, 14] width 52 height 15
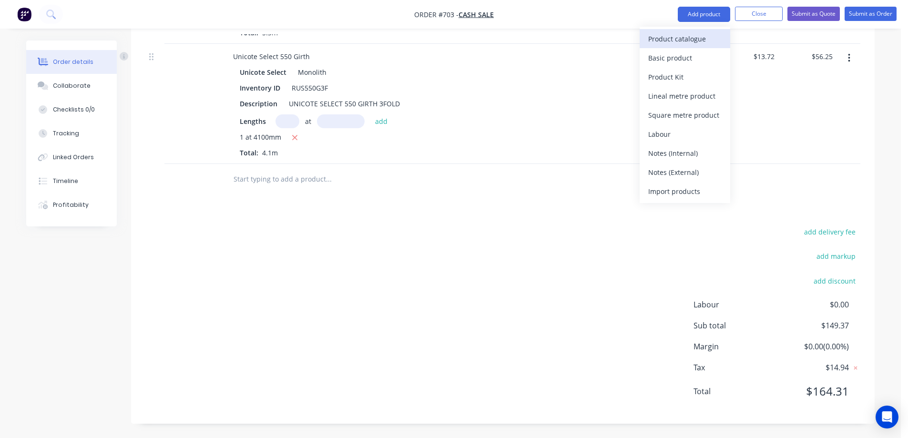
click at [696, 41] on div "Product catalogue" at bounding box center [684, 39] width 73 height 14
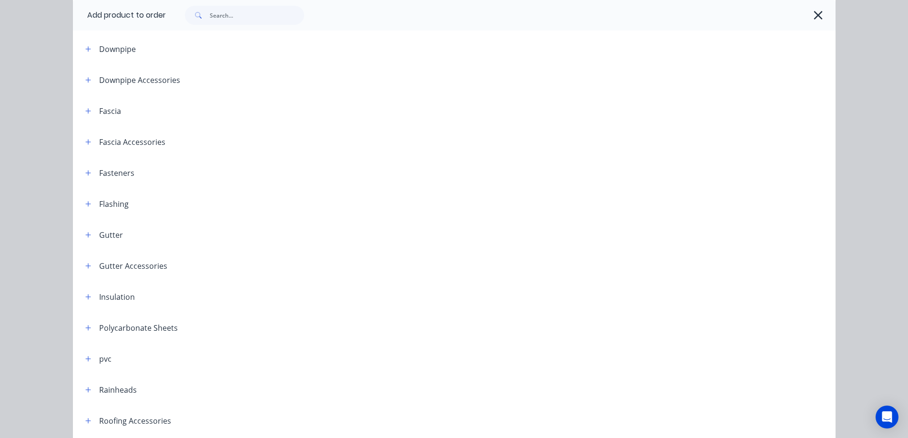
scroll to position [44, 0]
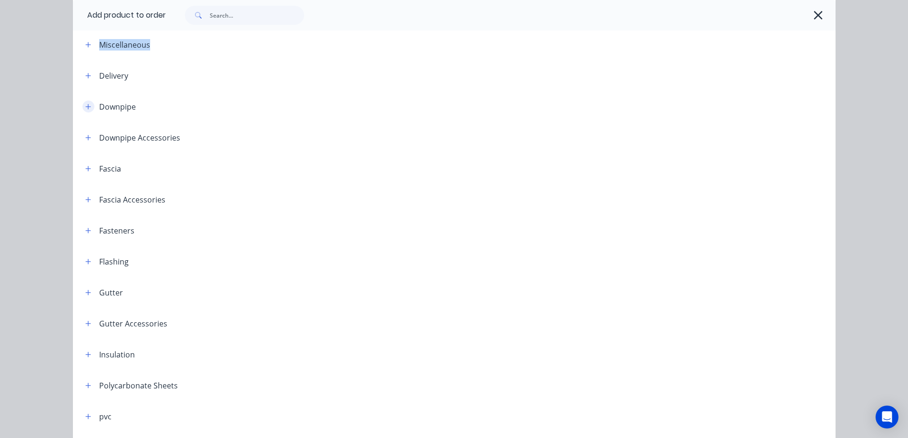
click at [84, 102] on button "button" at bounding box center [88, 107] width 12 height 12
click at [86, 108] on icon "button" at bounding box center [88, 106] width 6 height 7
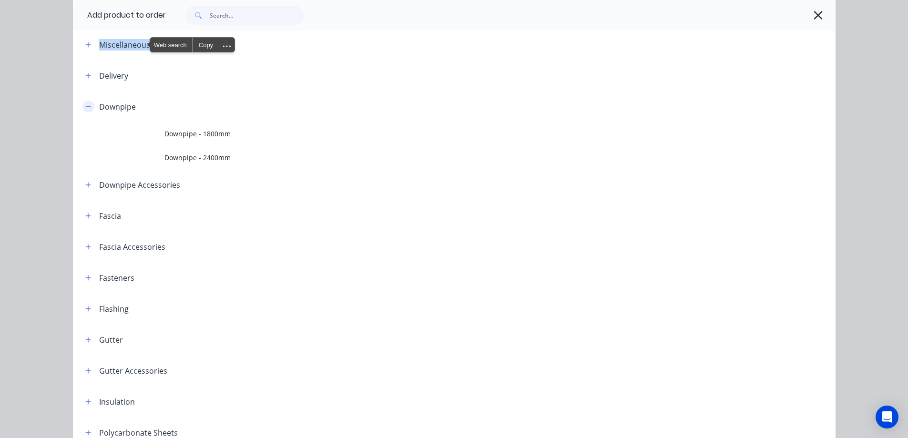
click at [86, 108] on icon "button" at bounding box center [88, 106] width 6 height 7
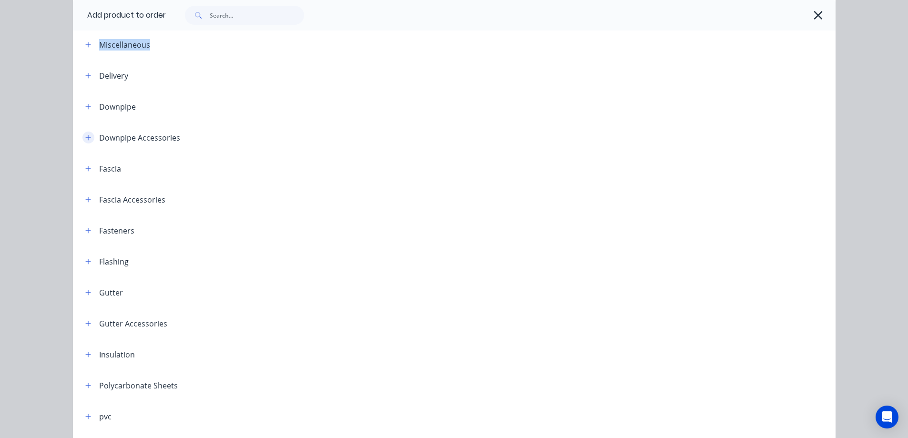
click at [85, 138] on icon "button" at bounding box center [88, 137] width 6 height 7
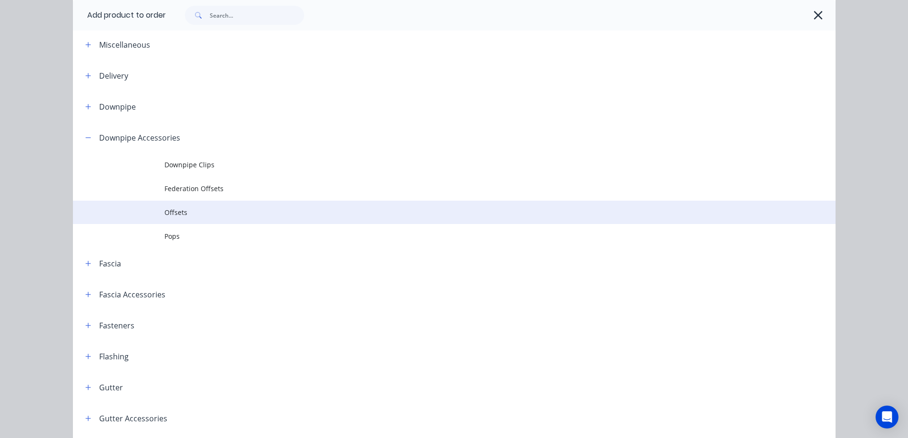
click at [182, 210] on span "Offsets" at bounding box center [432, 212] width 537 height 10
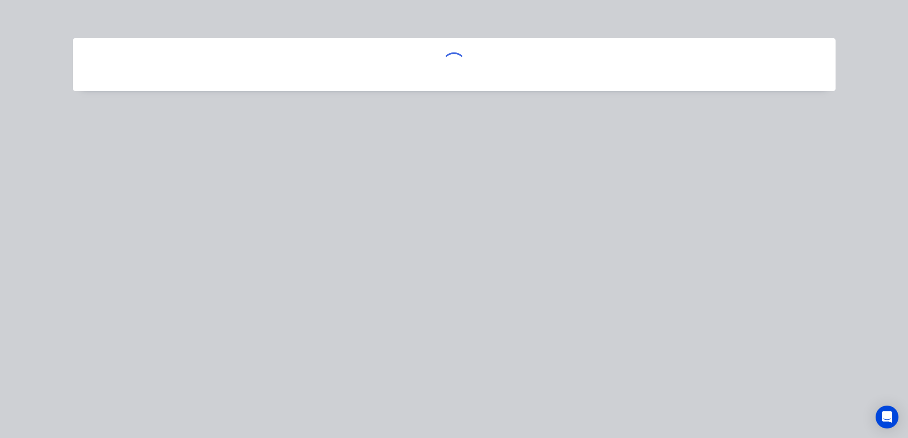
scroll to position [0, 0]
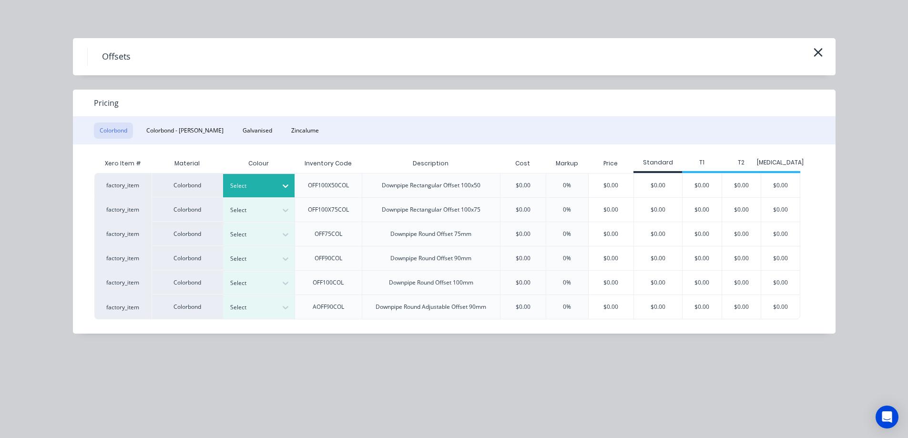
click at [274, 185] on div "Select" at bounding box center [249, 186] width 53 height 12
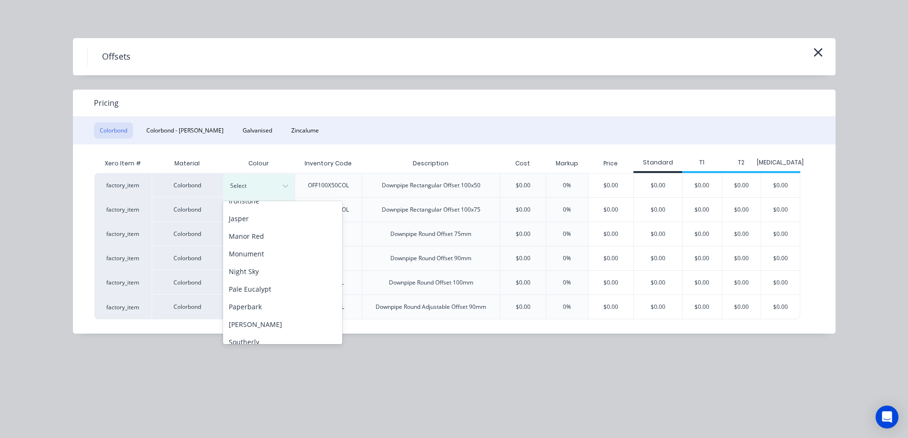
scroll to position [191, 0]
click at [253, 253] on div "Monument" at bounding box center [282, 251] width 119 height 18
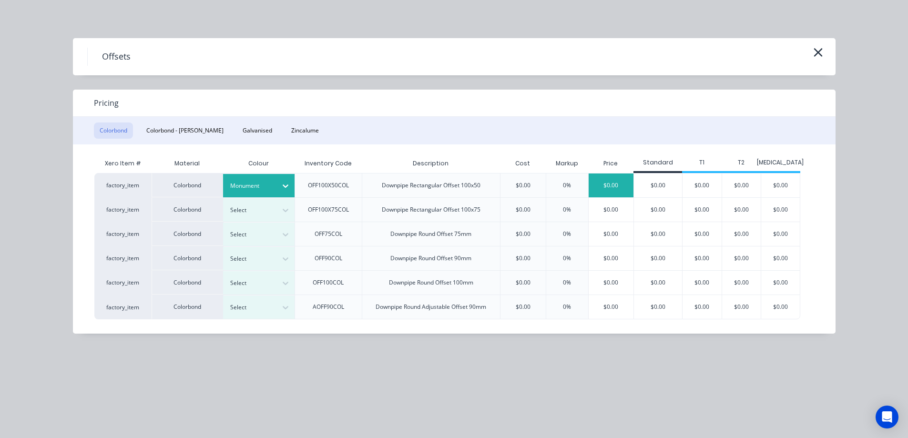
click at [599, 183] on div "$0.00" at bounding box center [610, 185] width 45 height 24
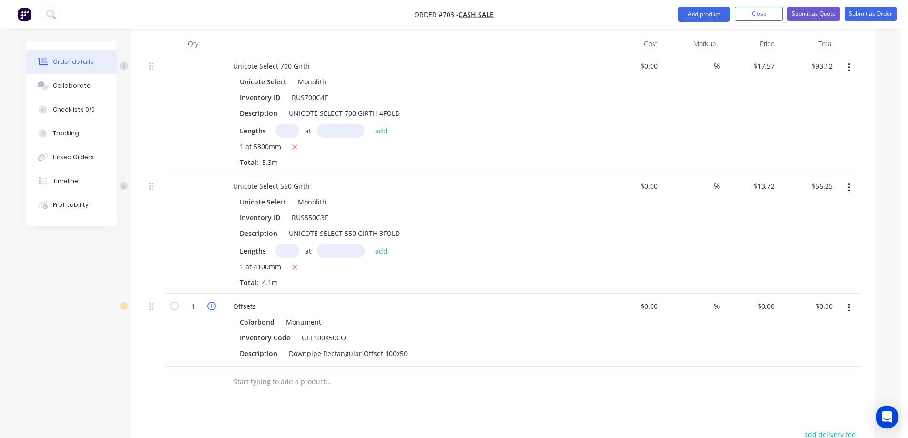
click at [211, 304] on icon "button" at bounding box center [211, 306] width 9 height 9
type input "4"
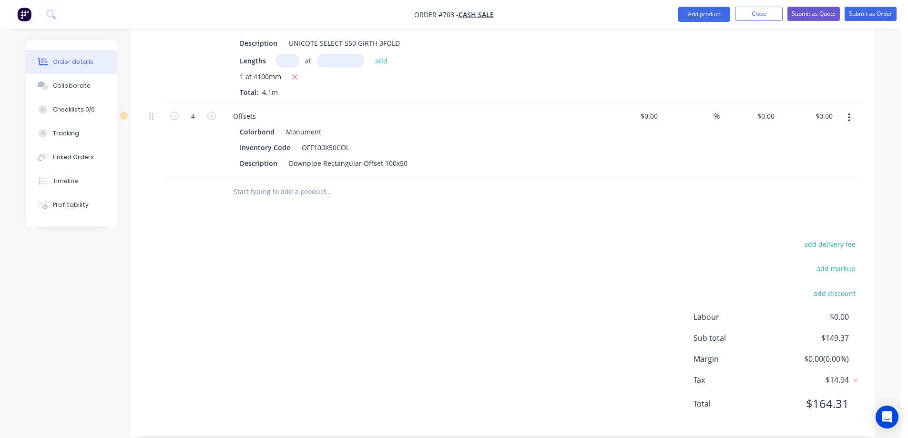
scroll to position [465, 0]
click at [270, 198] on input "text" at bounding box center [328, 191] width 191 height 19
click at [688, 10] on button "Add product" at bounding box center [704, 14] width 52 height 15
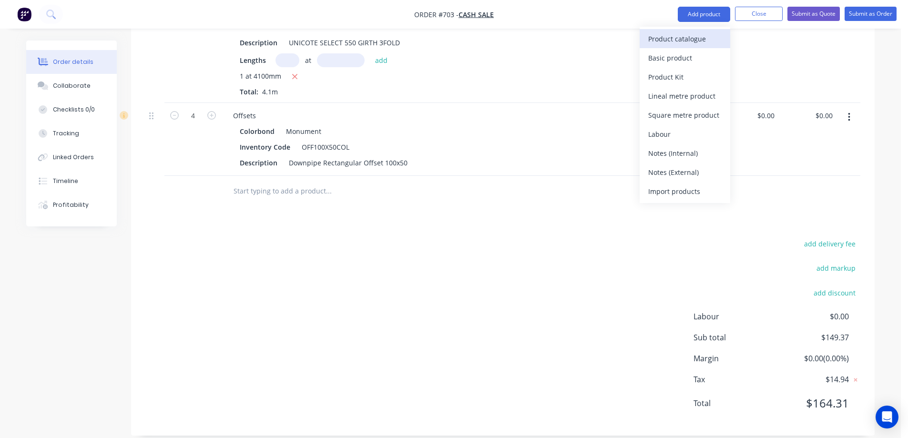
click at [689, 35] on div "Product catalogue" at bounding box center [684, 39] width 73 height 14
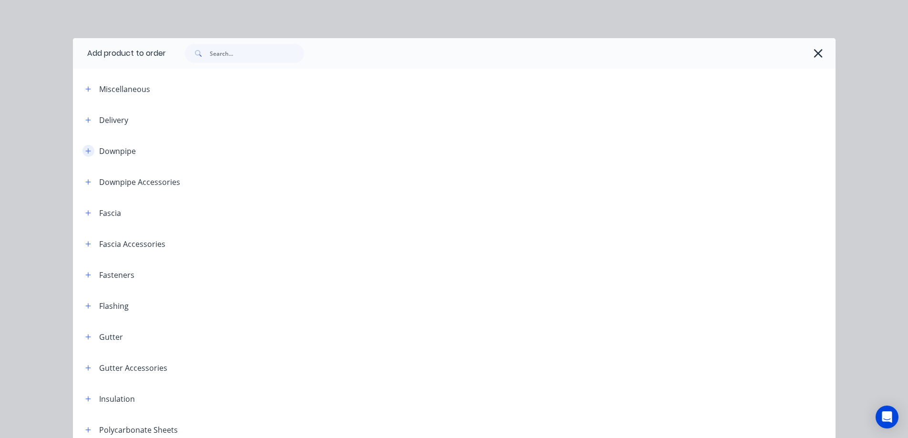
click at [86, 153] on icon "button" at bounding box center [88, 151] width 6 height 7
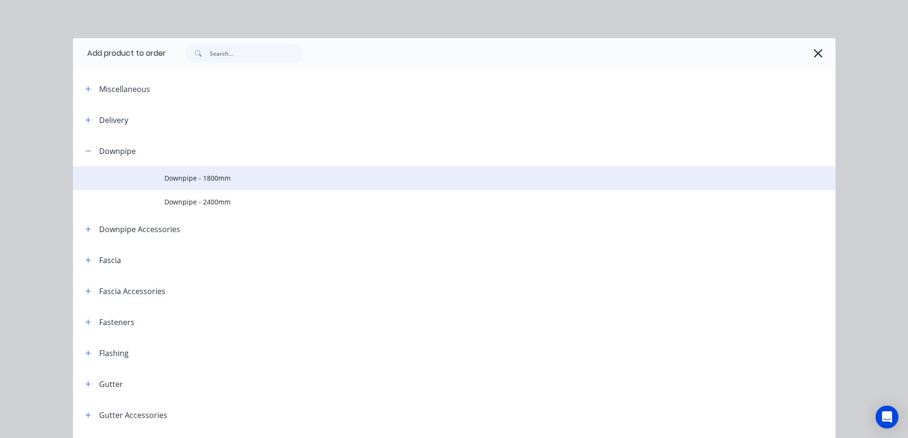
click at [199, 182] on span "Downpipe - 1800mm" at bounding box center [432, 178] width 537 height 10
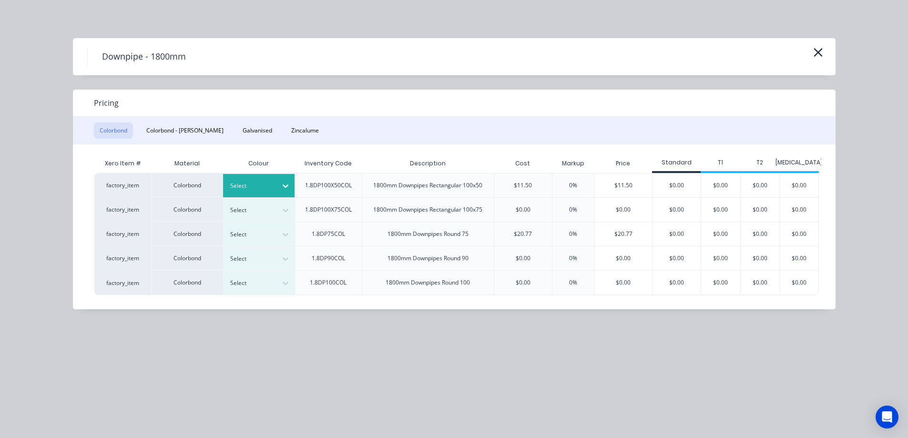
click at [247, 183] on div at bounding box center [251, 186] width 43 height 10
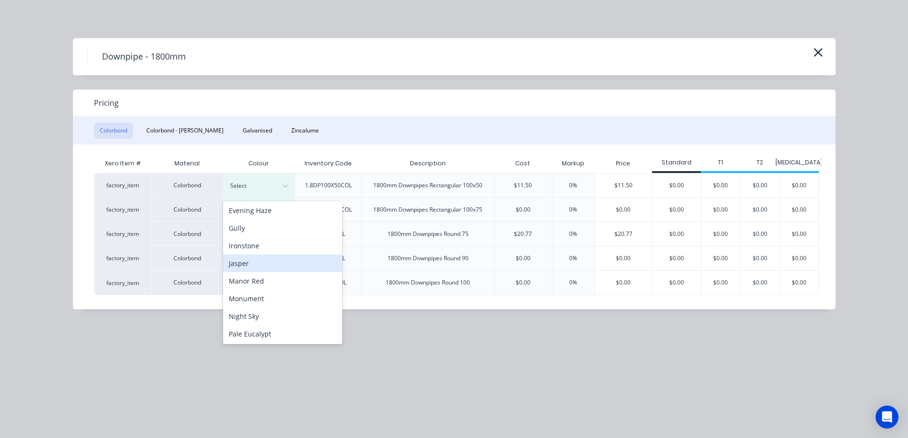
scroll to position [143, 0]
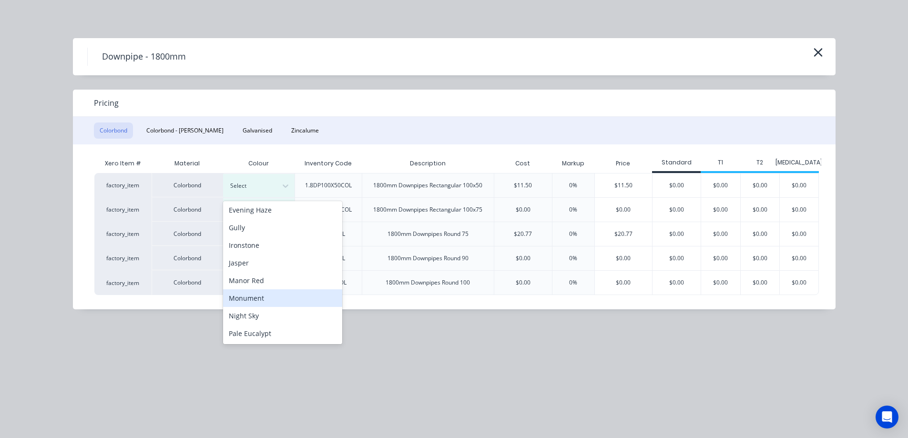
click at [264, 291] on div "Monument" at bounding box center [282, 298] width 119 height 18
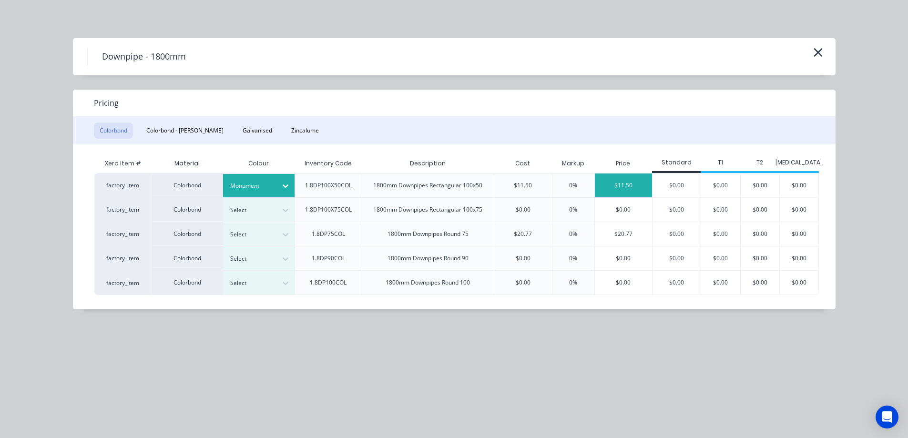
click at [612, 183] on div "$11.50" at bounding box center [624, 185] width 58 height 24
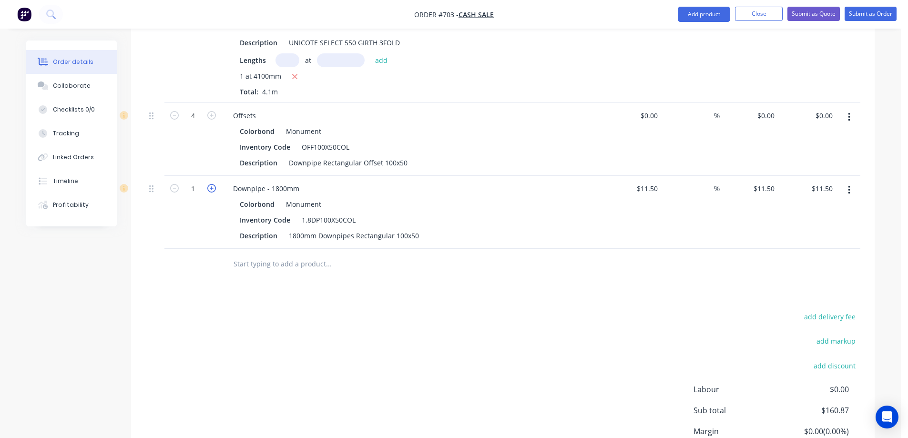
click at [212, 190] on icon "button" at bounding box center [211, 188] width 9 height 9
type input "2"
type input "$23.00"
click at [691, 12] on button "Add product" at bounding box center [704, 14] width 52 height 15
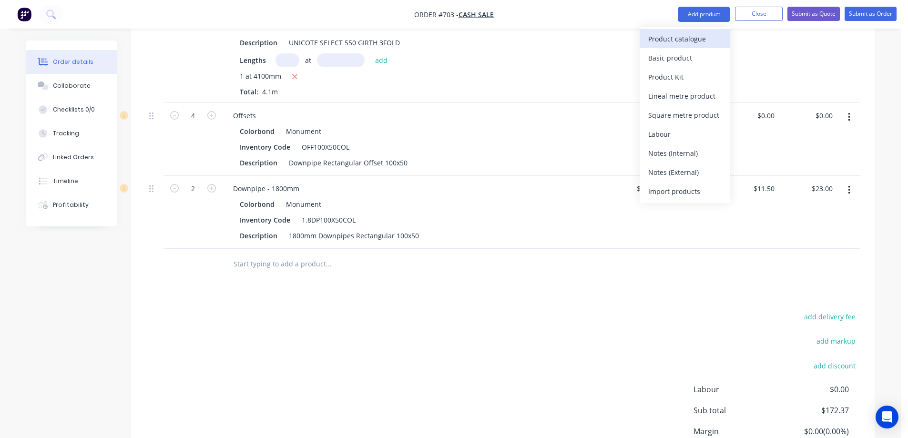
click at [689, 36] on div "Product catalogue" at bounding box center [684, 39] width 73 height 14
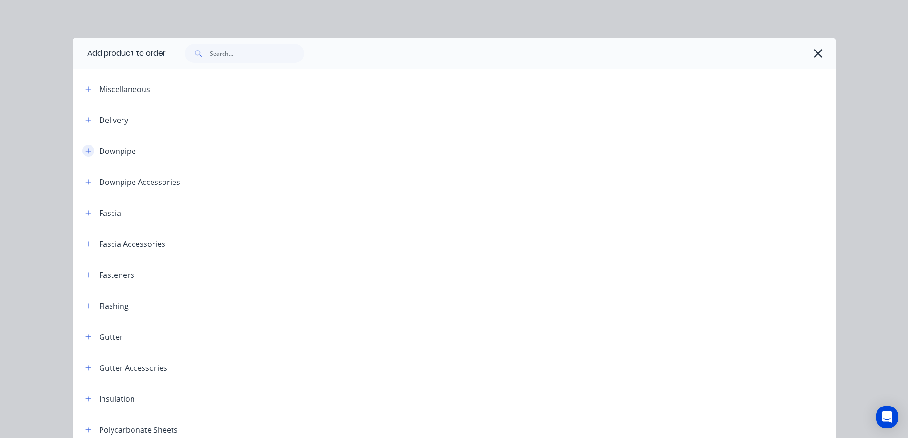
click at [85, 153] on icon "button" at bounding box center [88, 151] width 6 height 7
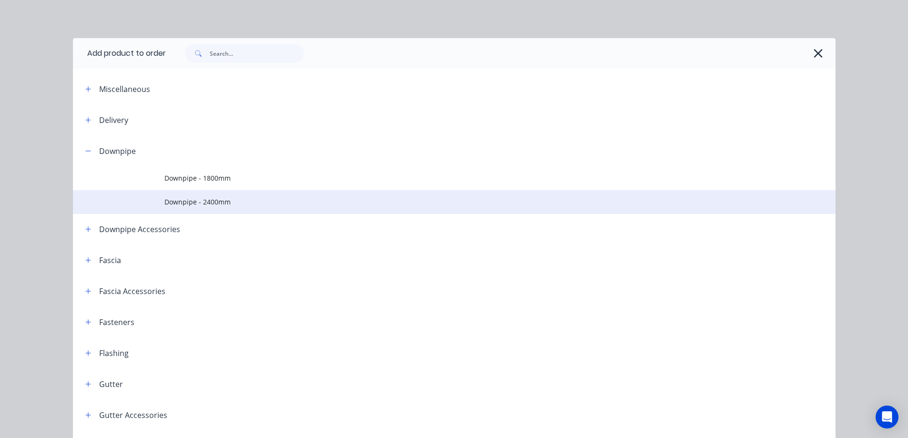
click at [192, 212] on td "Downpipe - 2400mm" at bounding box center [499, 202] width 671 height 24
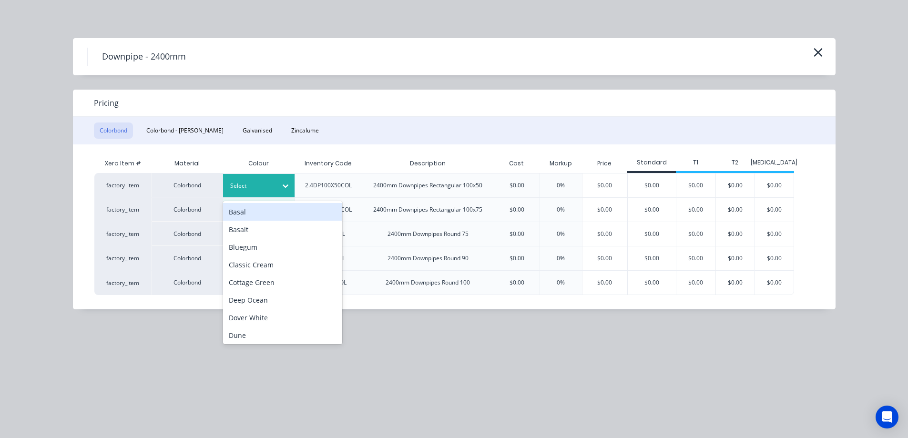
click at [289, 186] on icon at bounding box center [286, 186] width 10 height 10
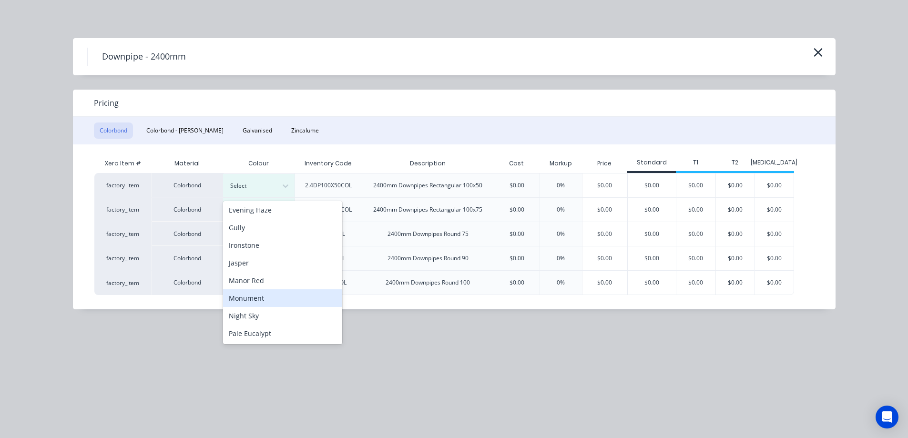
click at [257, 290] on div "Monument" at bounding box center [282, 298] width 119 height 18
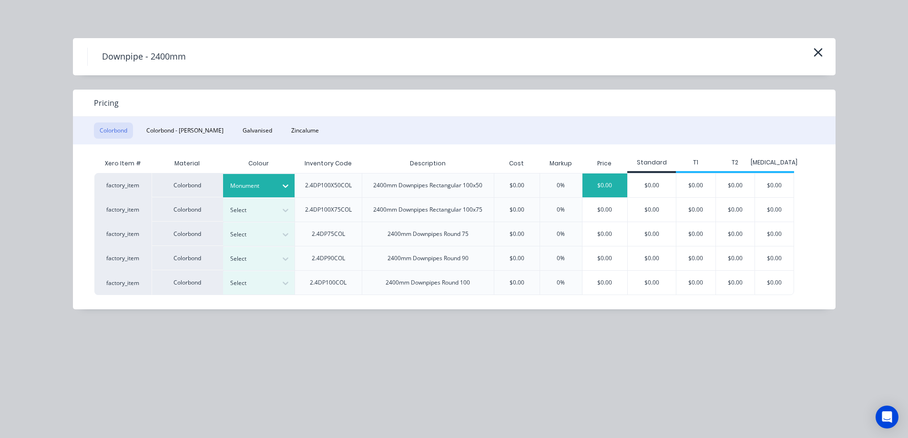
click at [610, 180] on div "$0.00" at bounding box center [604, 185] width 45 height 24
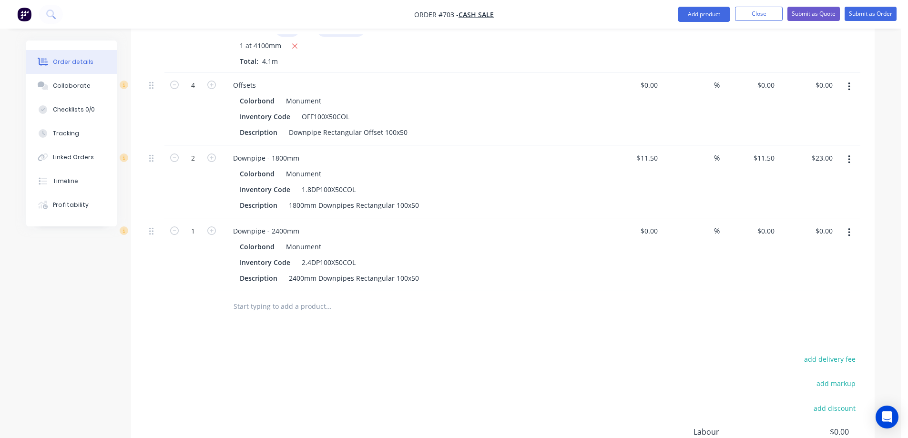
scroll to position [512, 0]
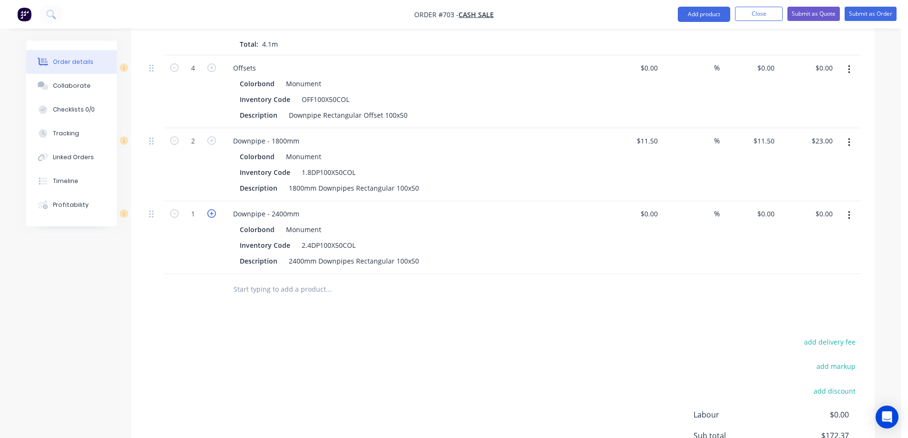
click at [215, 213] on icon "button" at bounding box center [211, 213] width 9 height 9
type input "2"
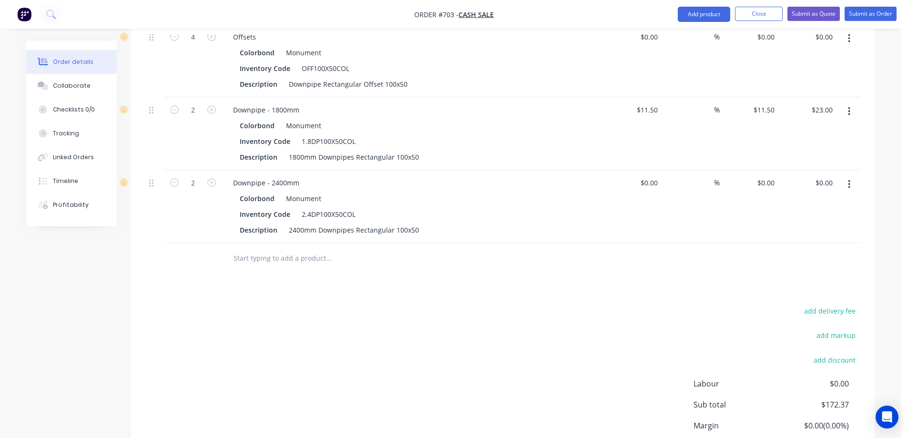
scroll to position [560, 0]
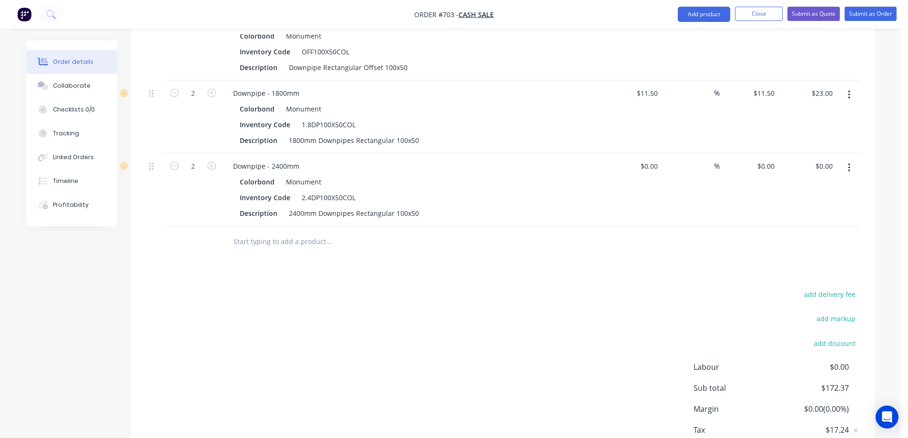
click at [284, 245] on input "text" at bounding box center [328, 241] width 191 height 19
click at [690, 15] on button "Add product" at bounding box center [704, 14] width 52 height 15
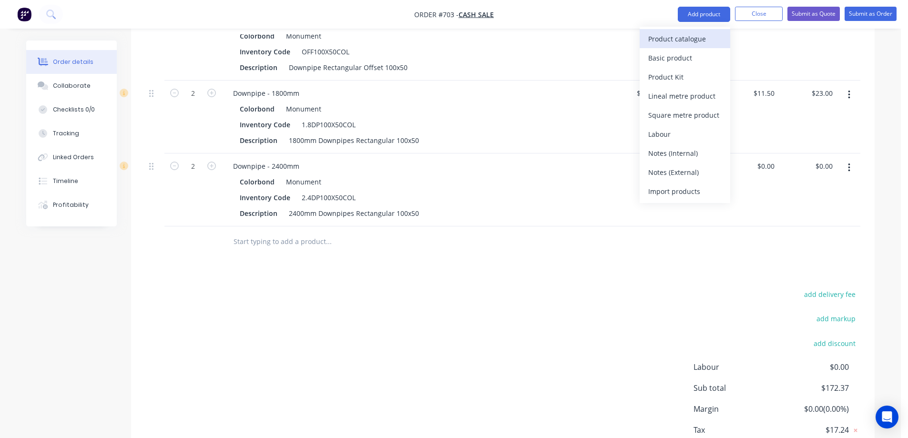
click at [682, 34] on div "Product catalogue" at bounding box center [684, 39] width 73 height 14
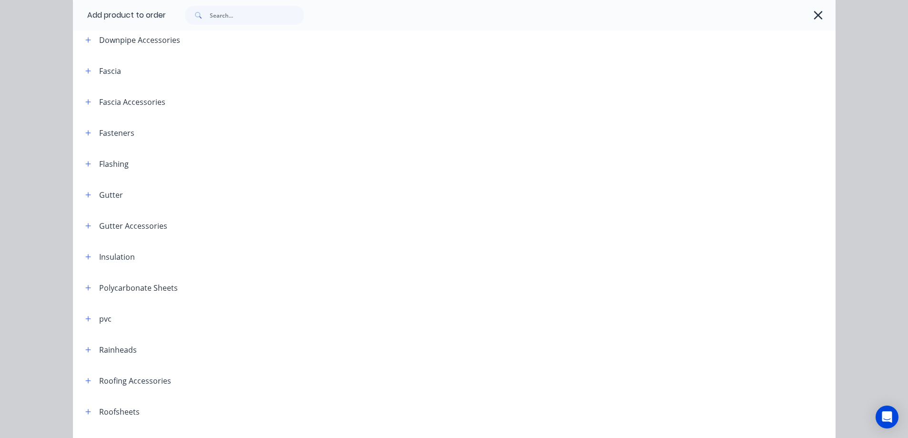
scroll to position [191, 0]
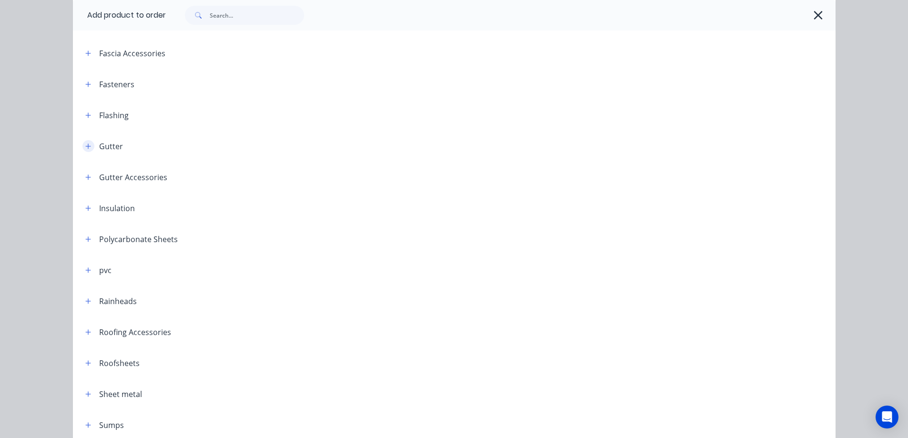
click at [85, 148] on icon "button" at bounding box center [88, 146] width 6 height 7
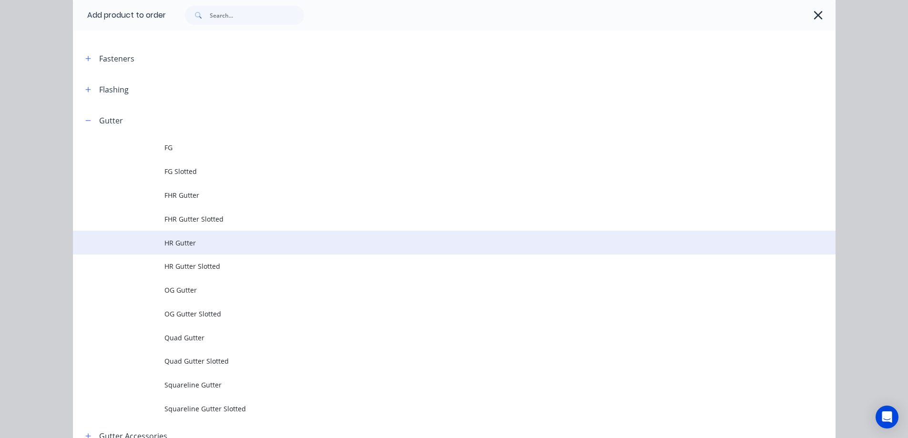
scroll to position [238, 0]
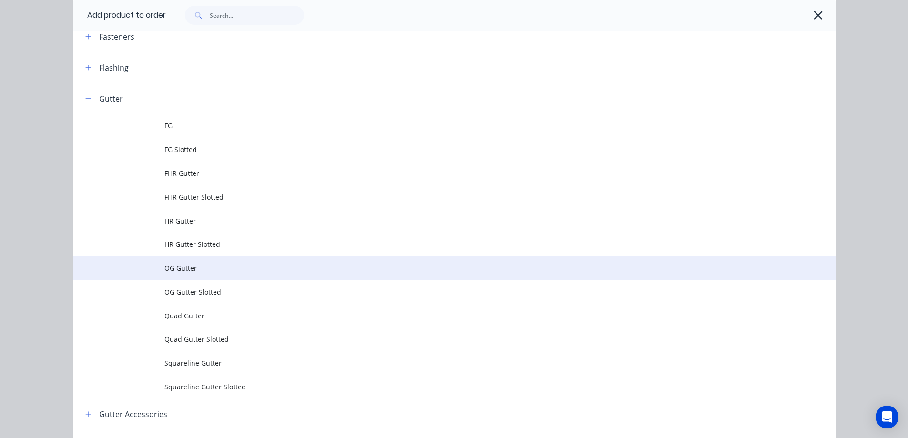
click at [167, 268] on span "OG Gutter" at bounding box center [432, 268] width 537 height 10
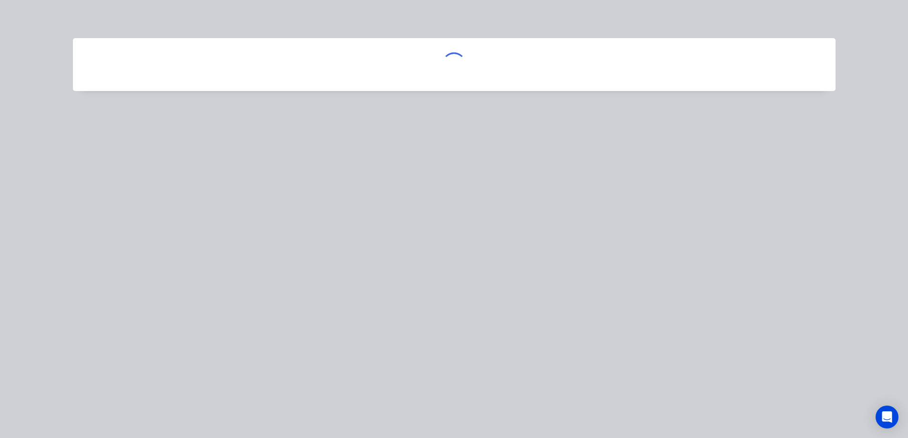
scroll to position [0, 0]
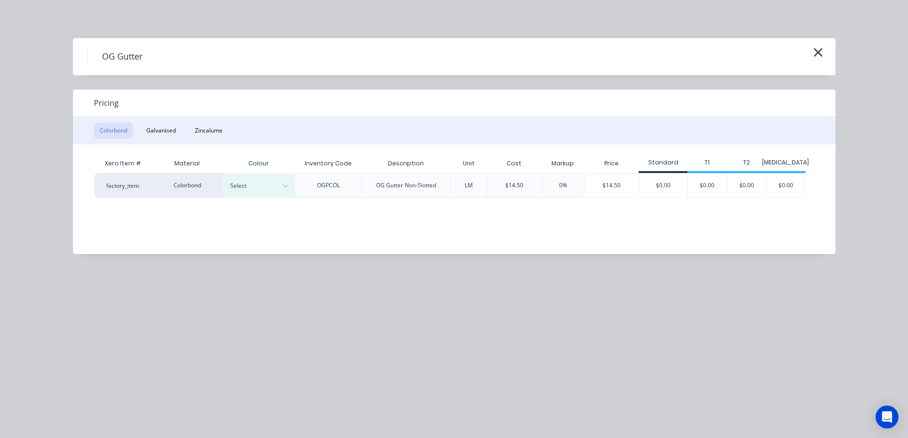
click at [830, 56] on div "OG Gutter" at bounding box center [454, 56] width 762 height 37
click at [821, 55] on icon "button" at bounding box center [818, 52] width 10 height 13
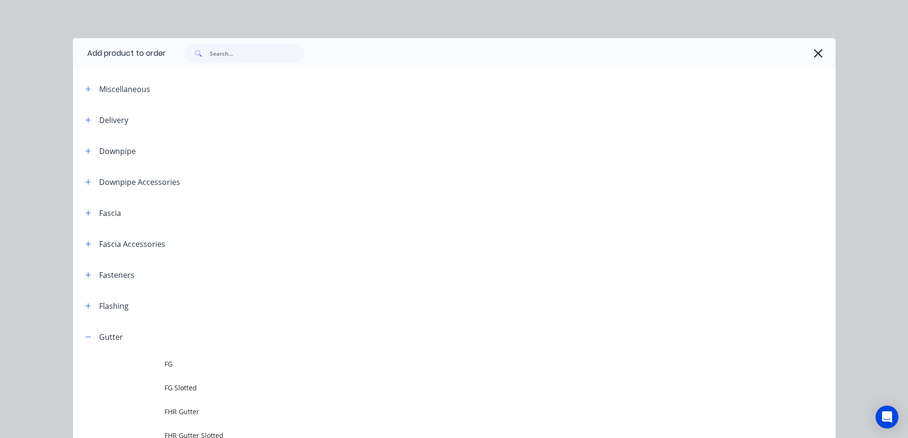
scroll to position [321, 0]
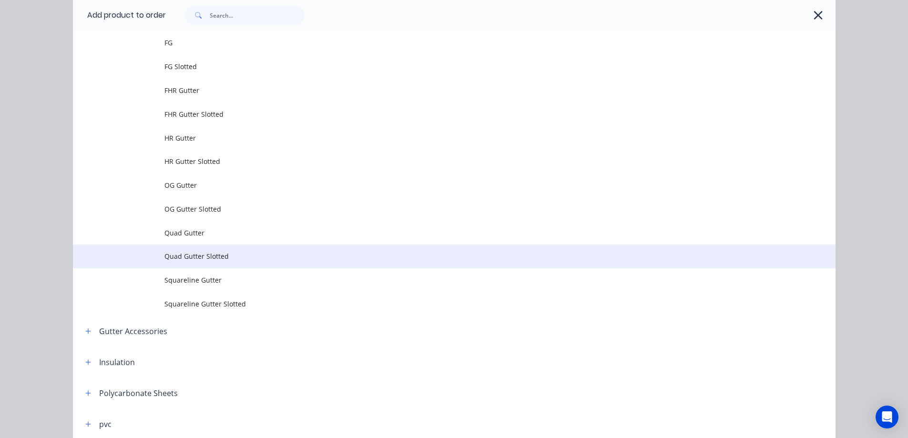
click at [198, 249] on td "Quad Gutter Slotted" at bounding box center [499, 256] width 671 height 24
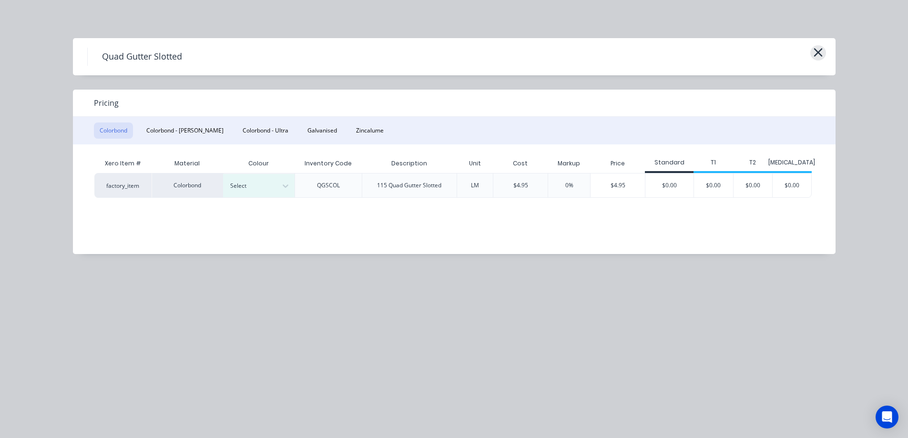
click at [819, 48] on icon "button" at bounding box center [818, 52] width 10 height 13
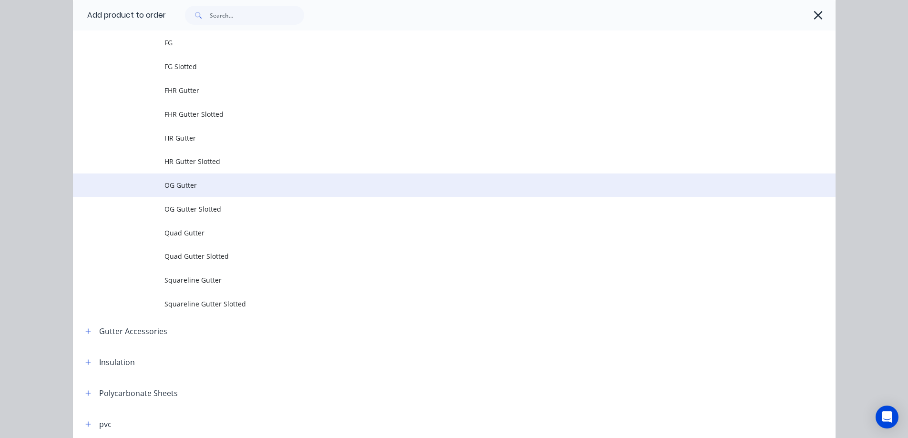
click at [203, 193] on td "OG Gutter" at bounding box center [499, 185] width 671 height 24
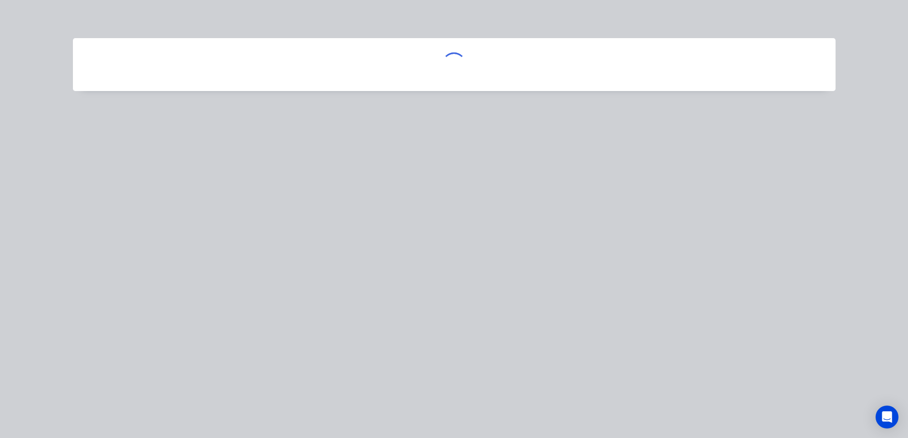
scroll to position [0, 0]
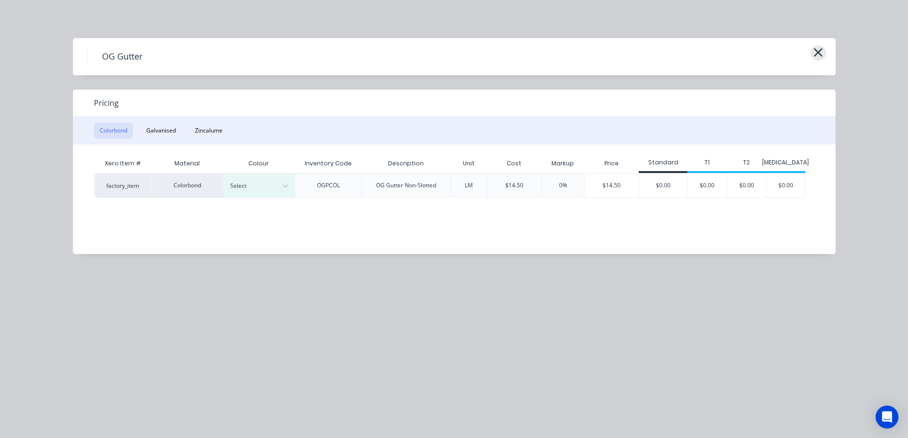
click at [816, 50] on icon "button" at bounding box center [818, 52] width 10 height 13
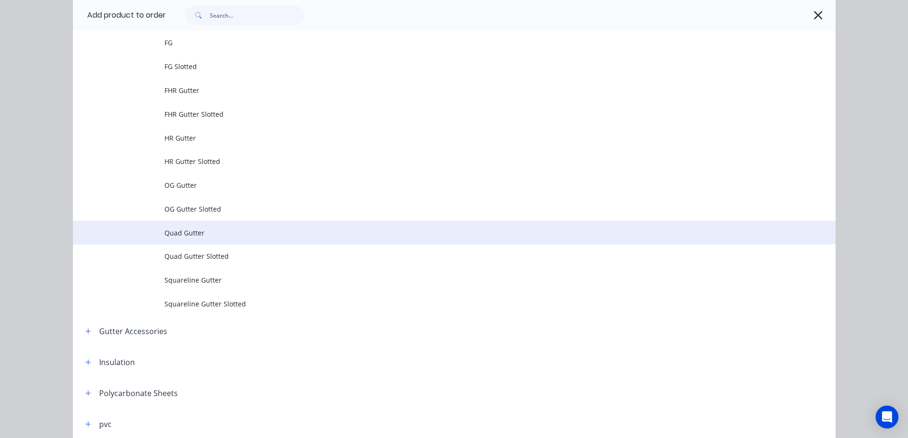
click at [182, 239] on td "Quad Gutter" at bounding box center [499, 233] width 671 height 24
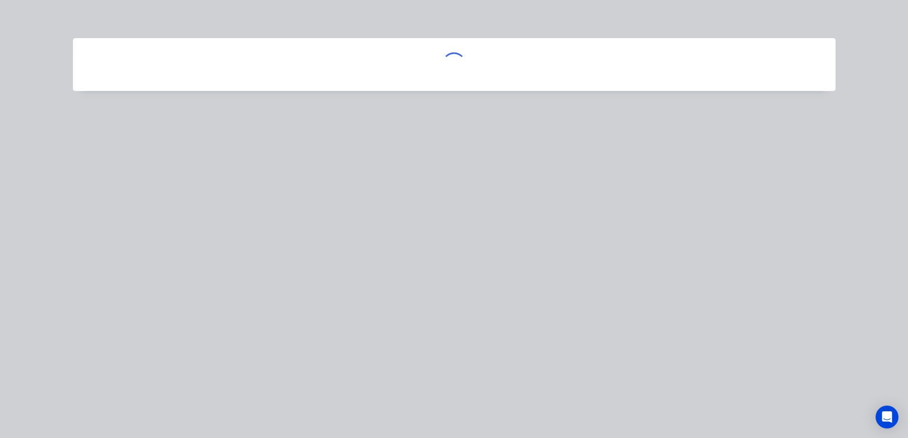
scroll to position [0, 0]
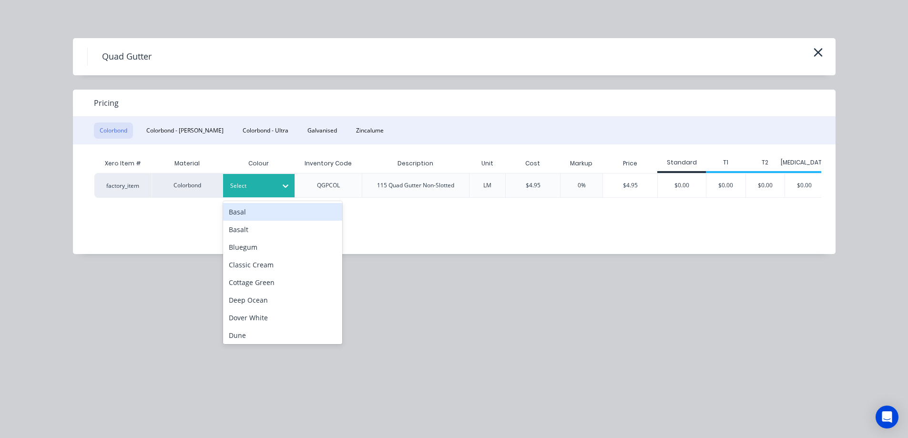
click at [278, 195] on div at bounding box center [285, 185] width 17 height 23
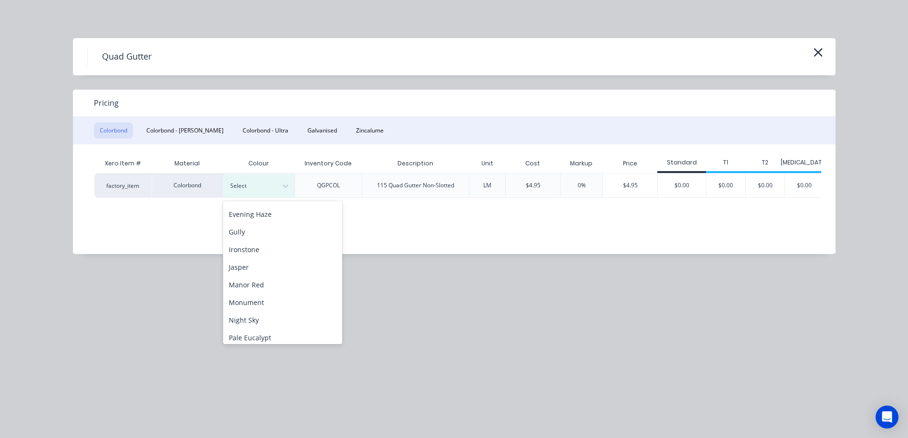
scroll to position [143, 0]
click at [269, 304] on div "Monument" at bounding box center [282, 298] width 119 height 18
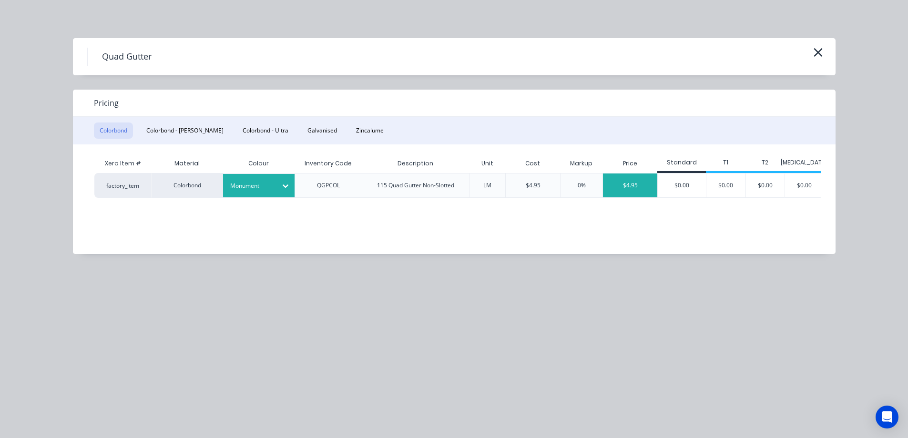
click at [652, 193] on div "$4.95" at bounding box center [630, 185] width 54 height 24
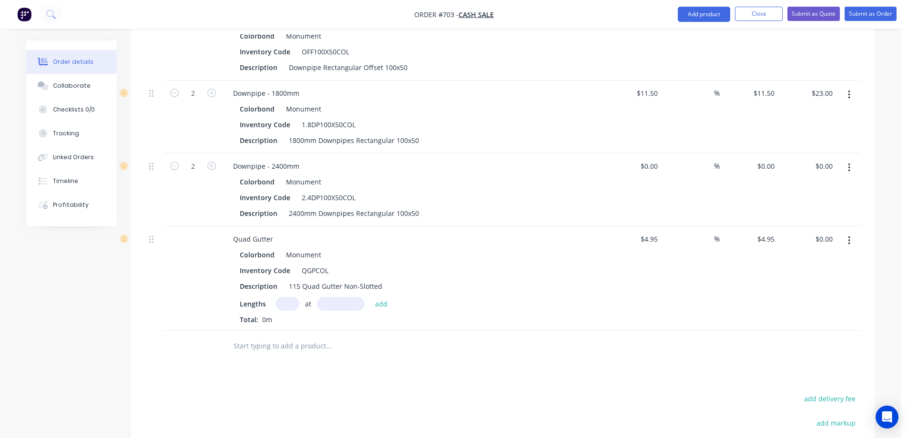
click at [292, 307] on input "text" at bounding box center [287, 304] width 24 height 14
type input "1"
type input "8300mm"
click at [385, 302] on button "add" at bounding box center [381, 303] width 22 height 13
type input "$41.09"
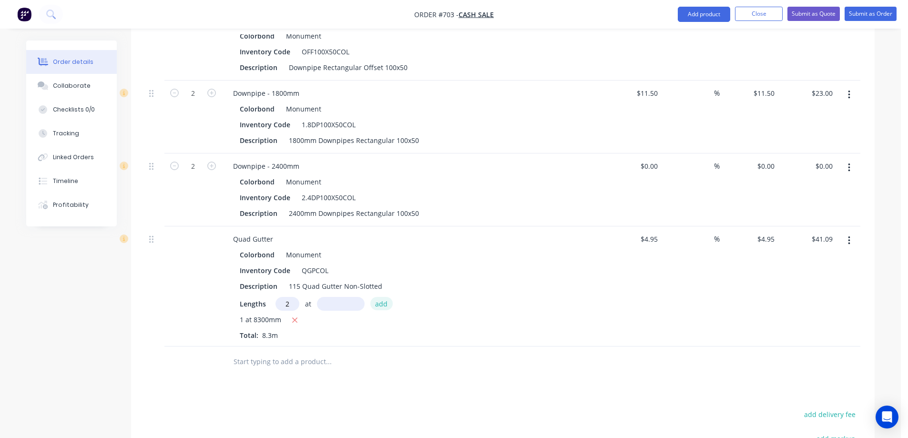
type input "2"
type input "4800mm"
click at [385, 302] on button "add" at bounding box center [381, 303] width 22 height 13
type input "$88.61"
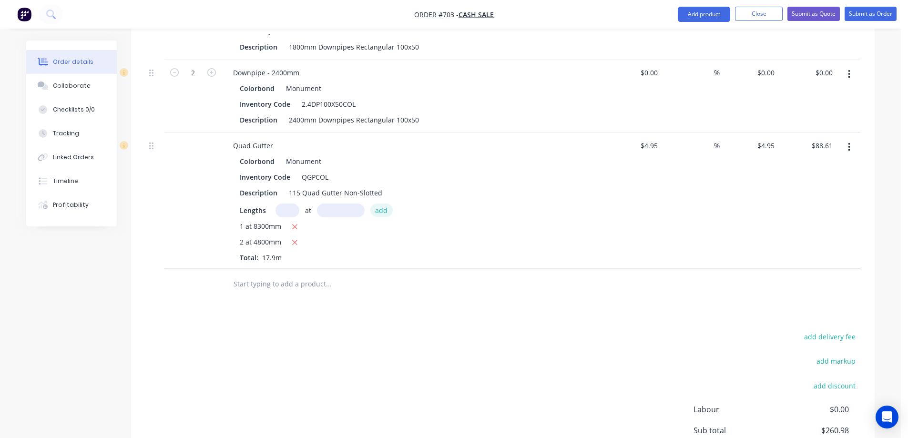
scroll to position [655, 0]
click at [320, 280] on input "text" at bounding box center [328, 282] width 191 height 19
click at [712, 13] on button "Add product" at bounding box center [704, 14] width 52 height 15
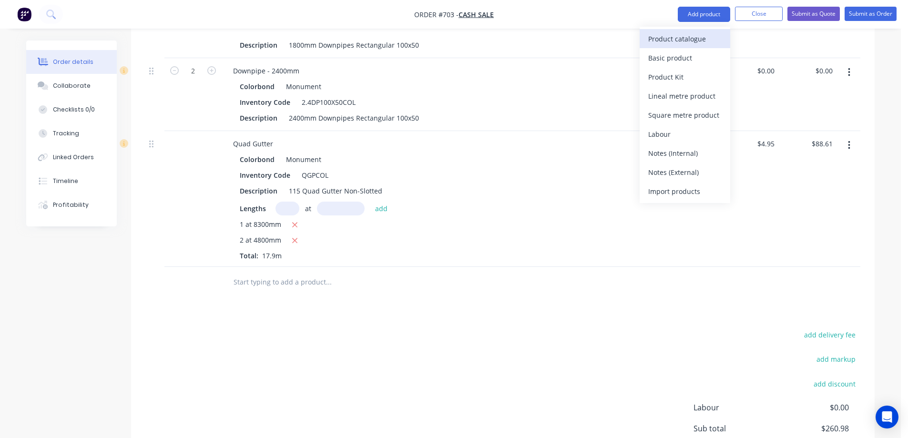
click at [707, 38] on div "Product catalogue" at bounding box center [684, 39] width 73 height 14
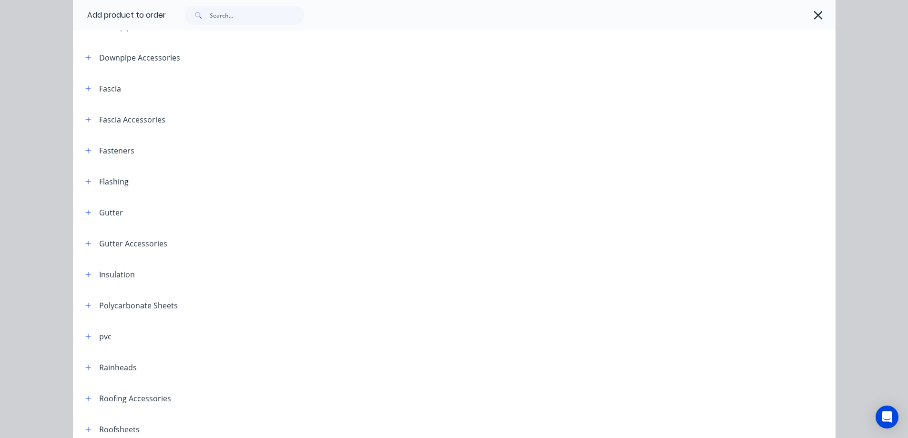
scroll to position [143, 0]
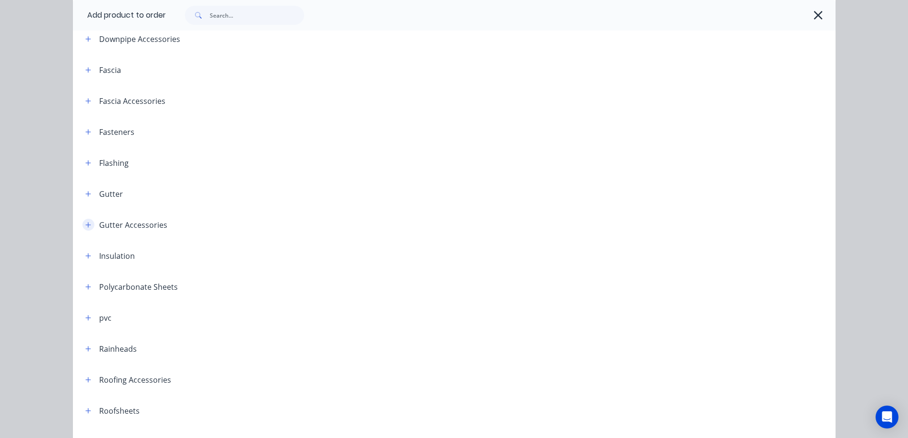
click at [85, 224] on icon "button" at bounding box center [88, 225] width 6 height 7
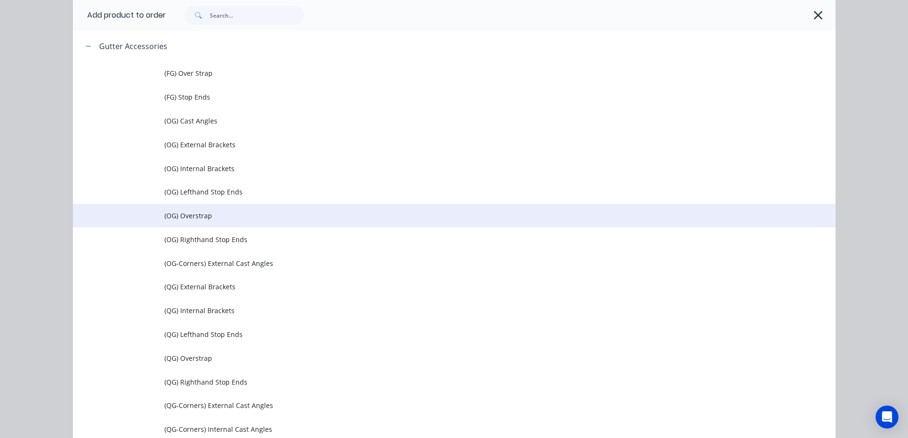
scroll to position [381, 0]
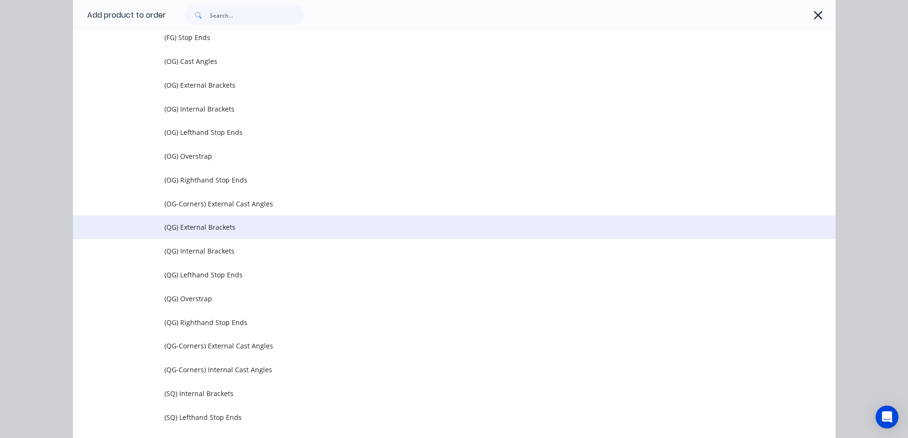
click at [214, 230] on span "(QG) External Brackets" at bounding box center [432, 227] width 537 height 10
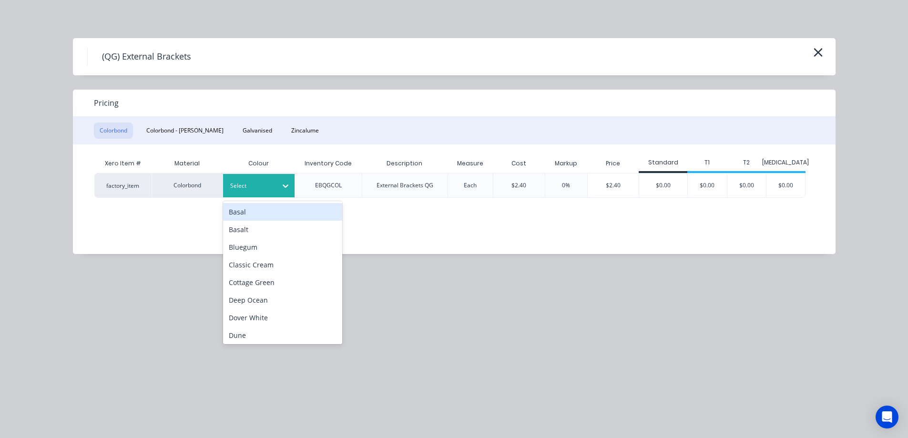
click at [260, 185] on div at bounding box center [251, 186] width 43 height 10
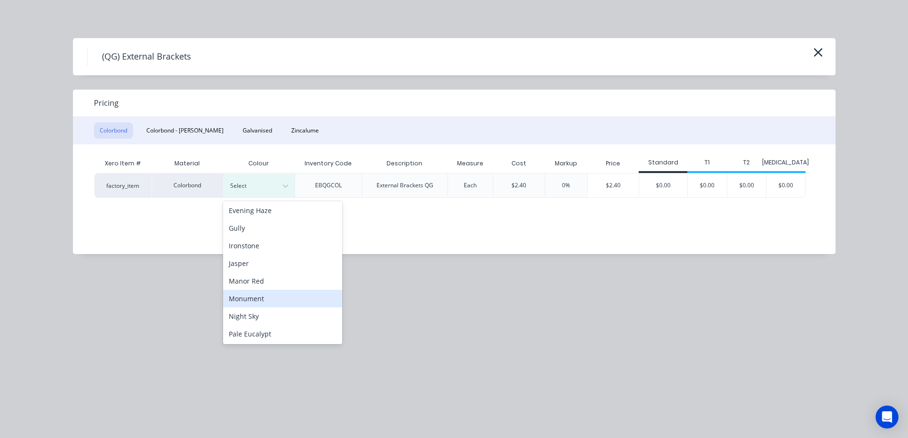
scroll to position [143, 0]
click at [255, 300] on div "Monument" at bounding box center [282, 298] width 119 height 18
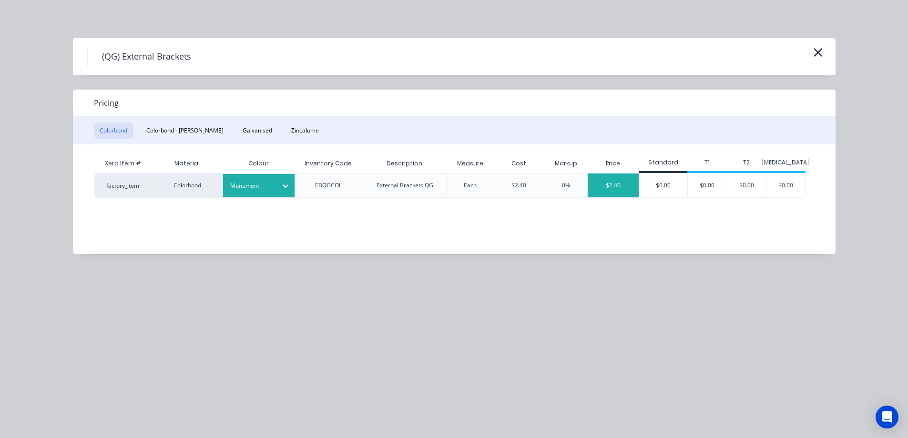
click at [612, 183] on div "$2.40" at bounding box center [613, 185] width 51 height 24
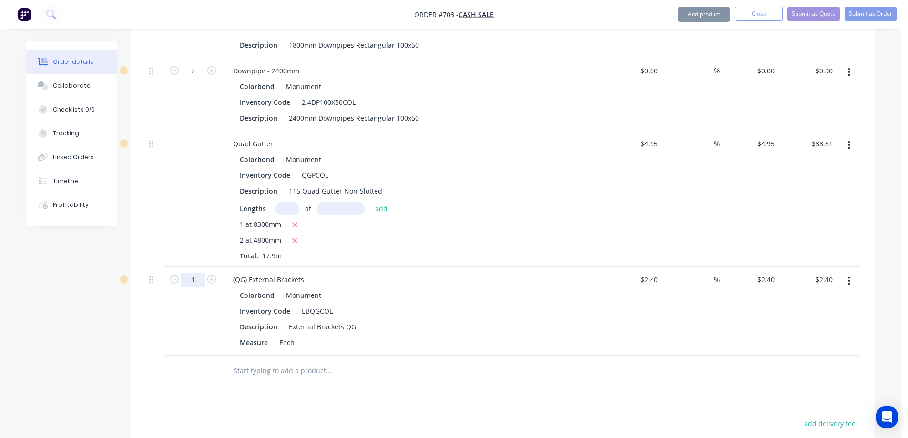
drag, startPoint x: 160, startPoint y: 260, endPoint x: 196, endPoint y: 275, distance: 39.3
click at [196, 275] on input "1" at bounding box center [193, 280] width 25 height 14
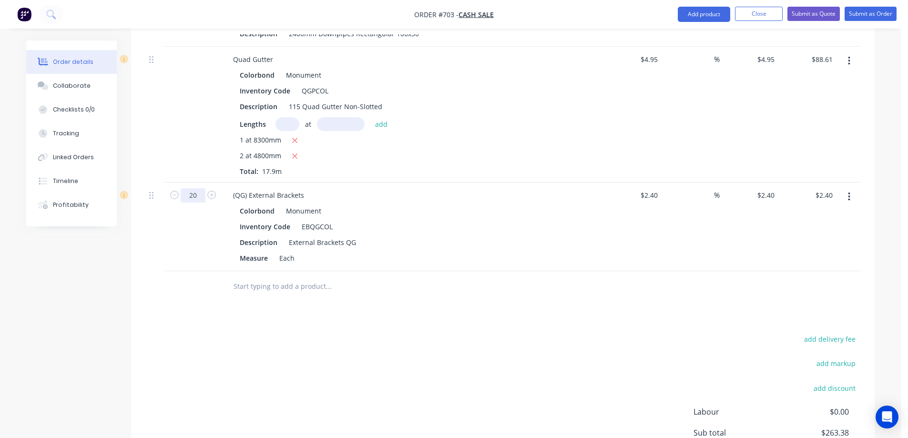
scroll to position [750, 0]
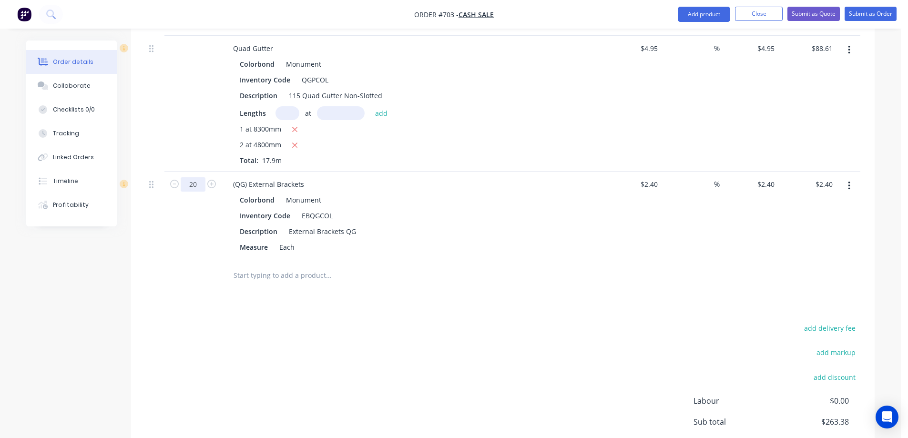
type input "20"
type input "$48.00"
click at [251, 291] on div "Drawings Add drawing Products Show / Hide columns Add product Qty Cost Markup P…" at bounding box center [502, 4] width 743 height 1031
click at [252, 280] on input "text" at bounding box center [328, 275] width 191 height 19
click at [713, 19] on button "Add product" at bounding box center [704, 14] width 52 height 15
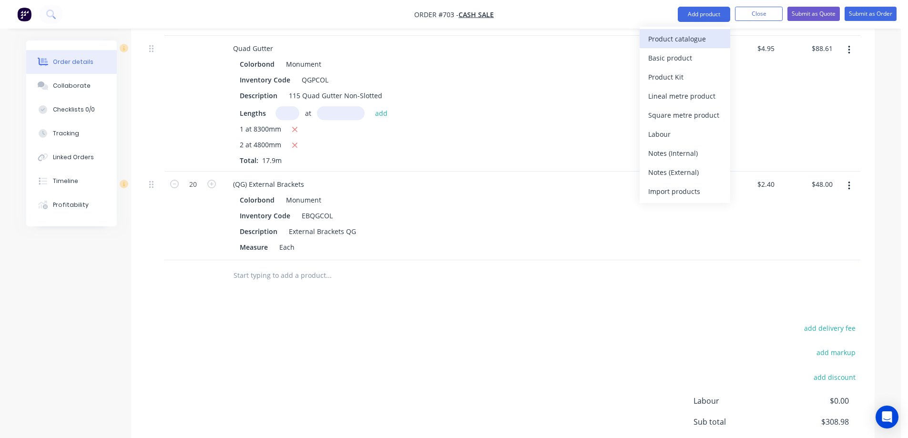
click at [693, 46] on button "Product catalogue" at bounding box center [684, 38] width 91 height 19
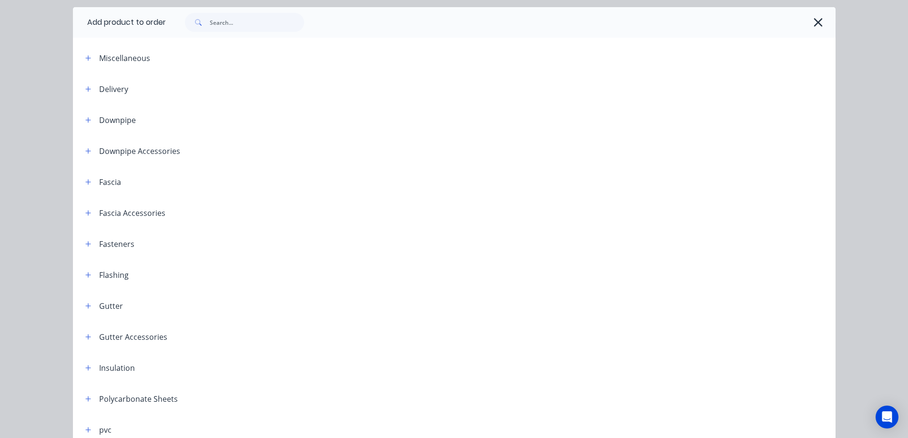
scroll to position [48, 0]
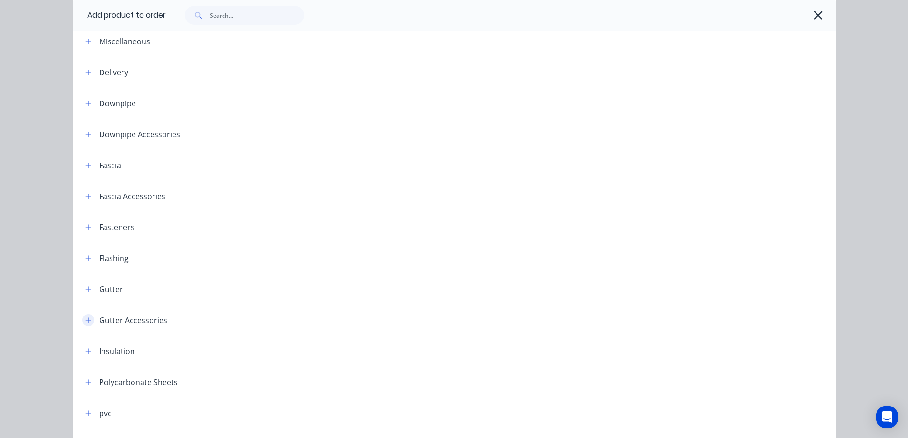
click at [82, 318] on button "button" at bounding box center [88, 320] width 12 height 12
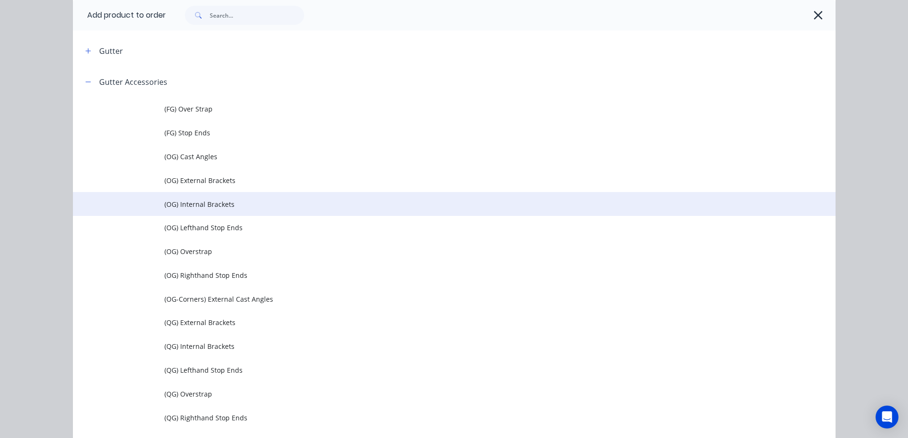
scroll to position [381, 0]
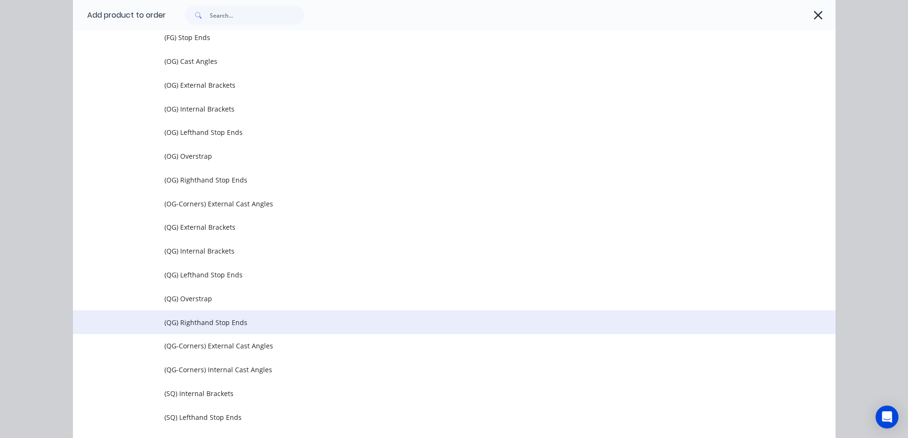
click at [199, 326] on span "(QG) Righthand Stop Ends" at bounding box center [432, 322] width 537 height 10
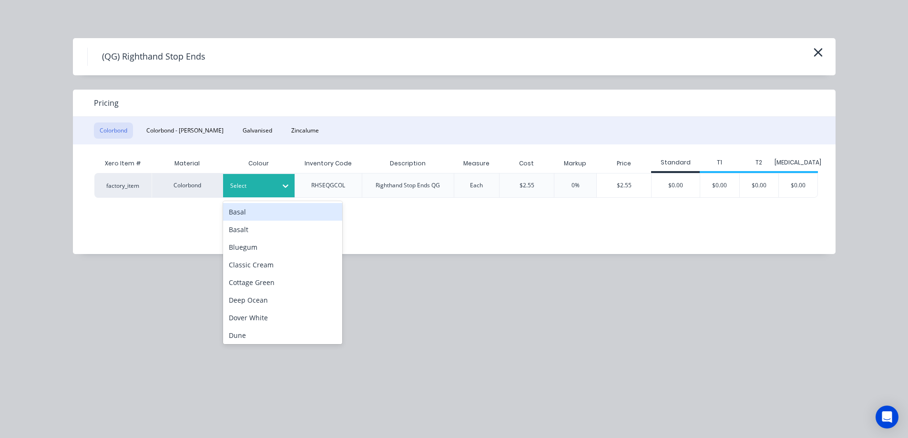
click at [253, 187] on div at bounding box center [251, 186] width 43 height 10
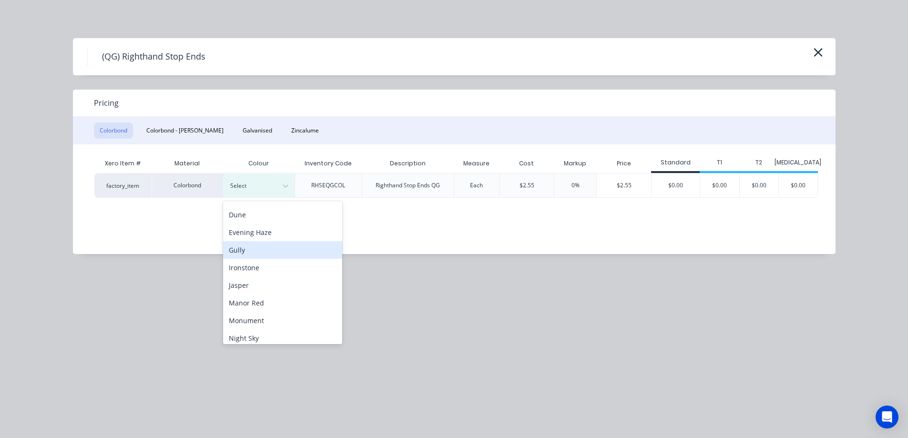
scroll to position [143, 0]
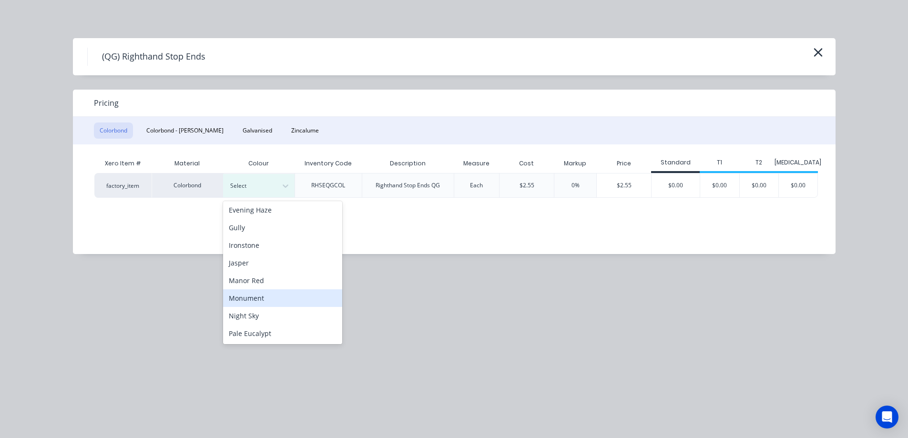
click at [253, 291] on div "Monument" at bounding box center [282, 298] width 119 height 18
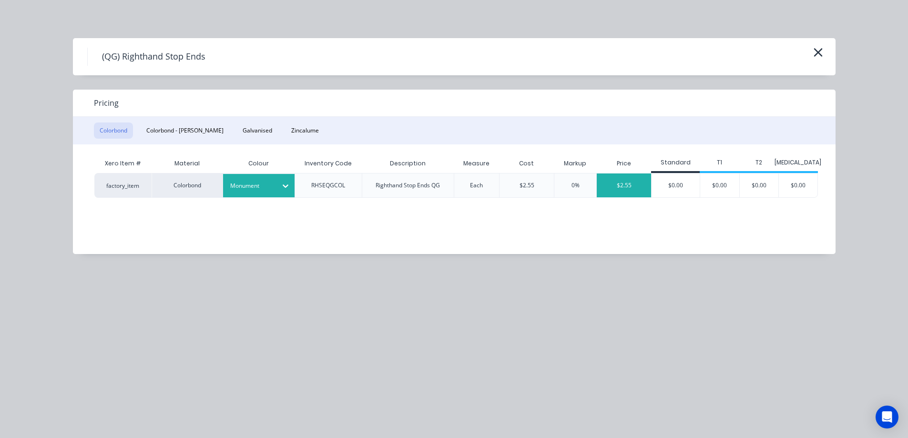
click at [627, 189] on div "$2.55" at bounding box center [624, 185] width 54 height 24
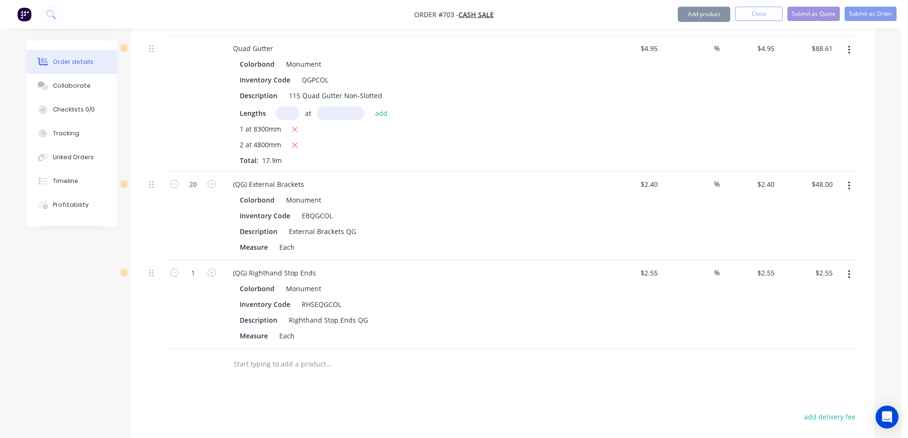
click at [216, 275] on button "button" at bounding box center [211, 272] width 12 height 10
type input "2"
type input "$5.10"
click at [710, 15] on button "Add product" at bounding box center [704, 14] width 52 height 15
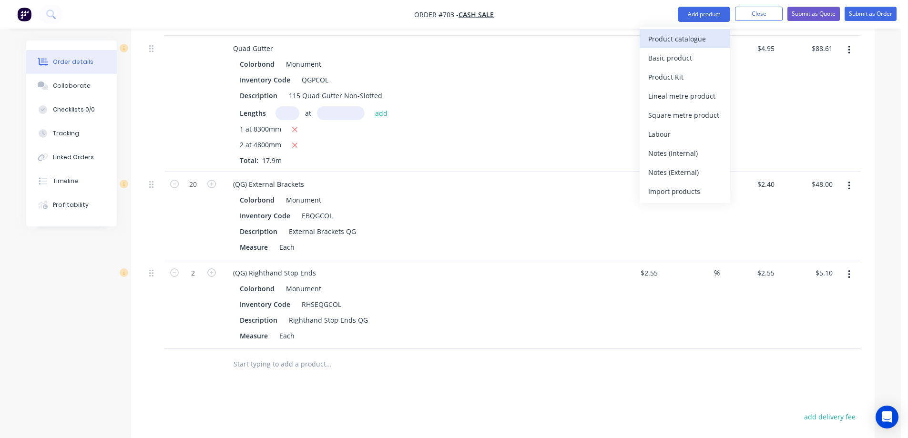
click at [652, 44] on div "Product catalogue" at bounding box center [684, 39] width 73 height 14
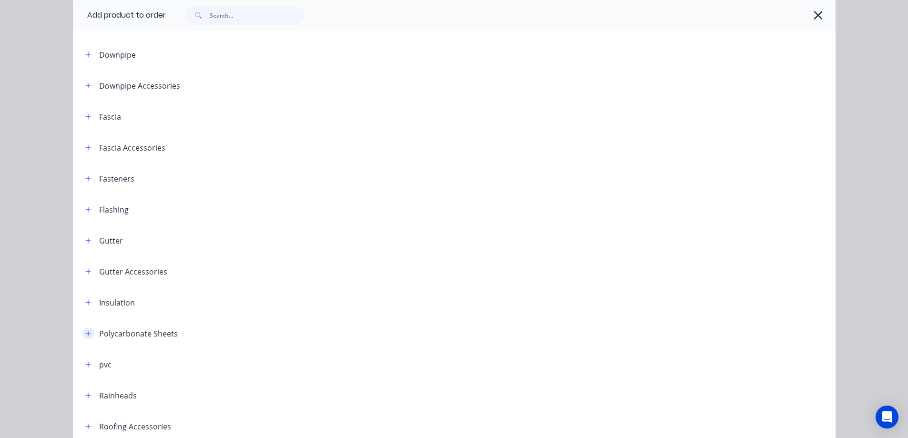
scroll to position [191, 0]
click at [89, 178] on button "button" at bounding box center [88, 177] width 12 height 12
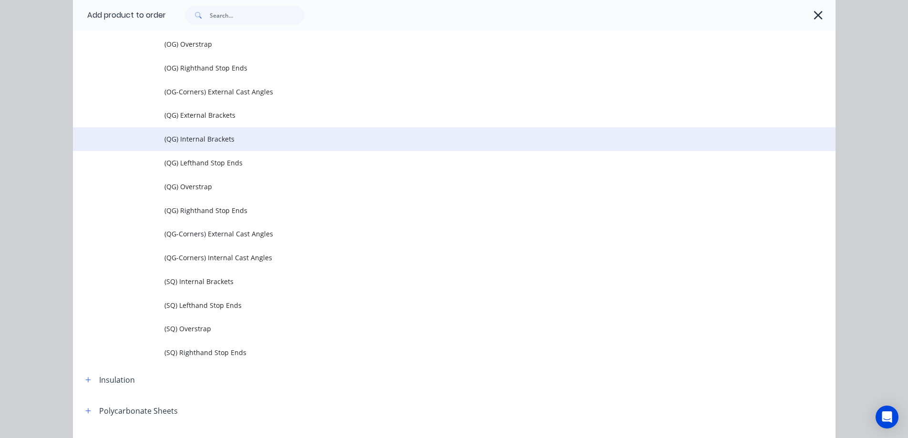
scroll to position [524, 0]
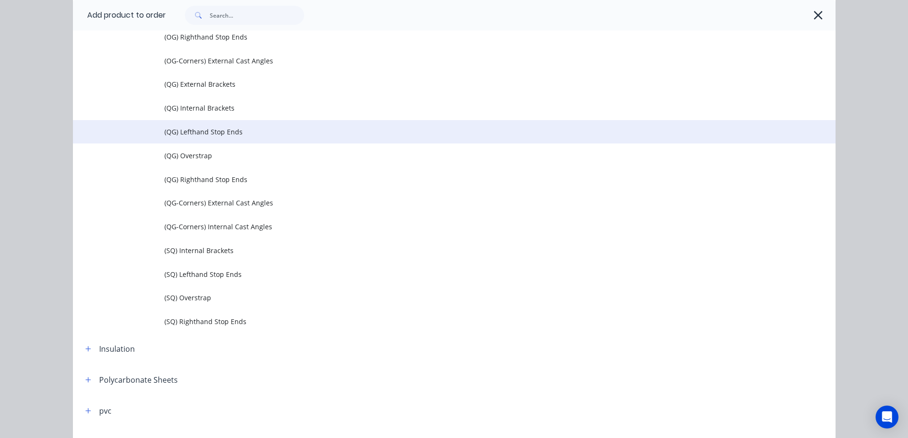
click at [203, 128] on span "(QG) Lefthand Stop Ends" at bounding box center [432, 132] width 537 height 10
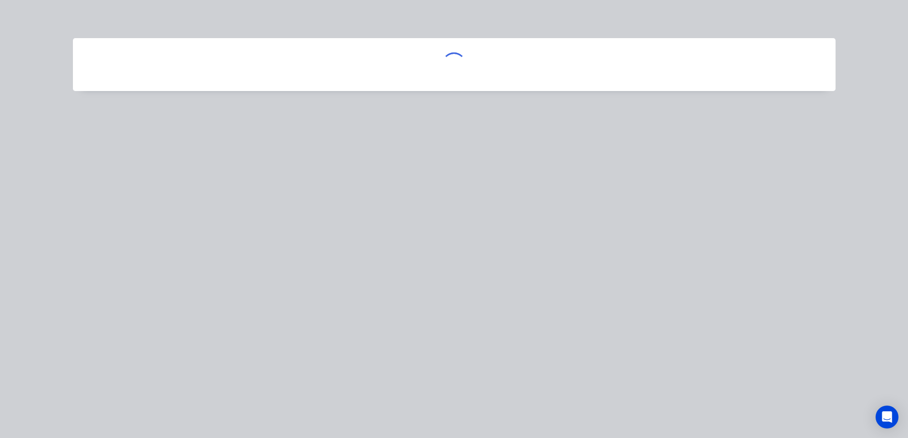
scroll to position [0, 0]
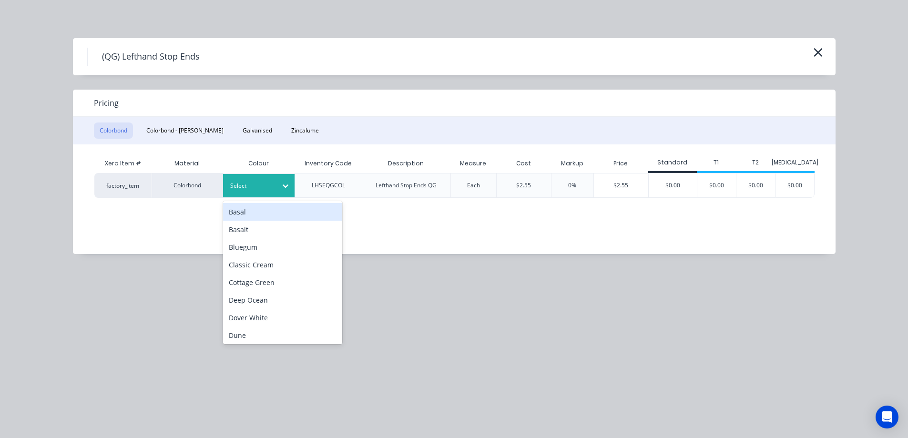
click at [277, 179] on div at bounding box center [285, 185] width 17 height 15
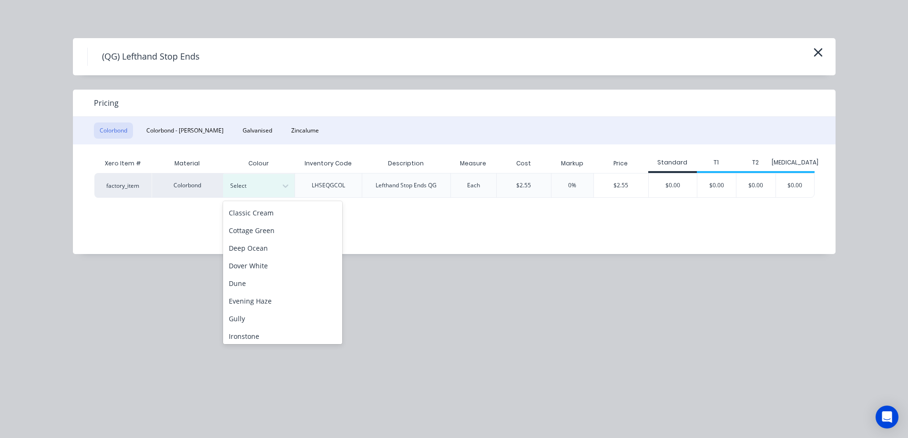
scroll to position [143, 0]
click at [269, 297] on div "Monument" at bounding box center [282, 298] width 119 height 18
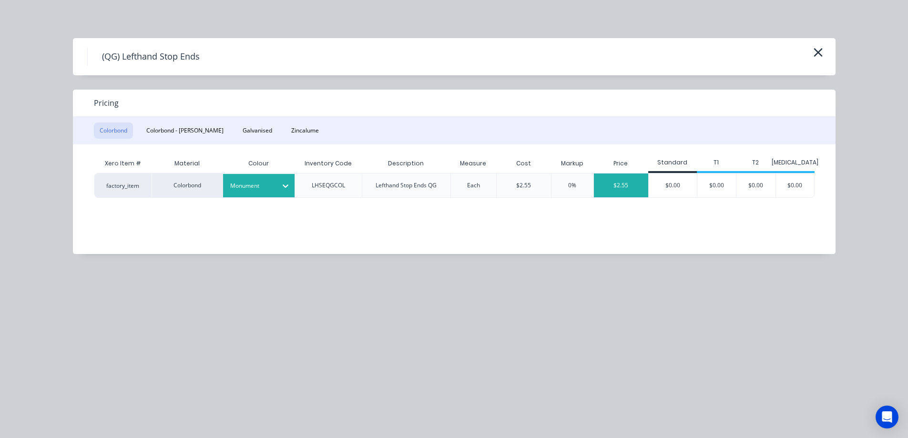
click at [622, 181] on div "$2.55" at bounding box center [621, 185] width 54 height 24
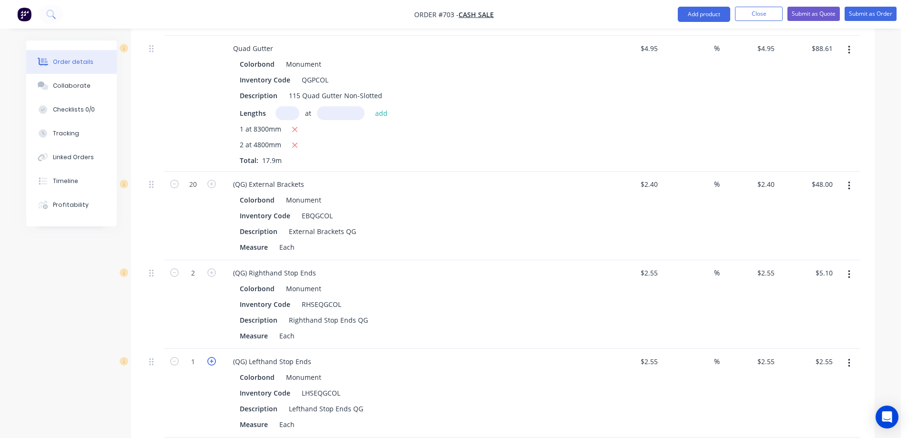
click at [209, 361] on icon "button" at bounding box center [211, 361] width 9 height 9
type input "2"
type input "$5.10"
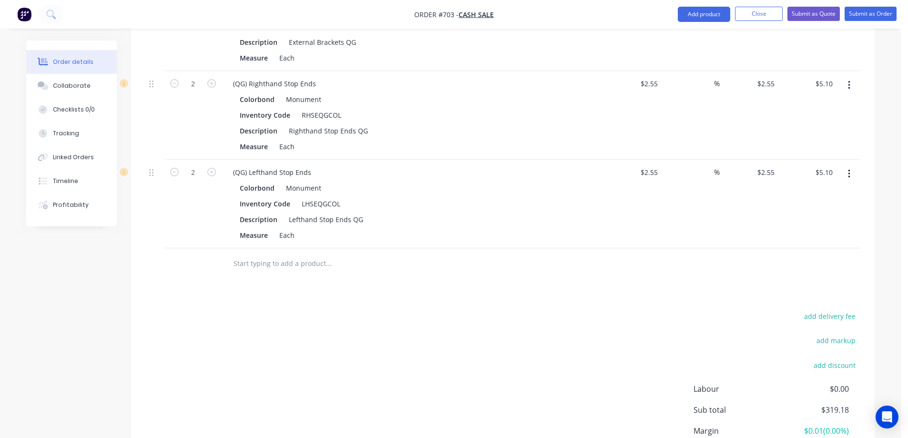
scroll to position [941, 0]
click at [275, 264] on input "text" at bounding box center [328, 262] width 191 height 19
click at [725, 8] on button "Add product" at bounding box center [704, 14] width 52 height 15
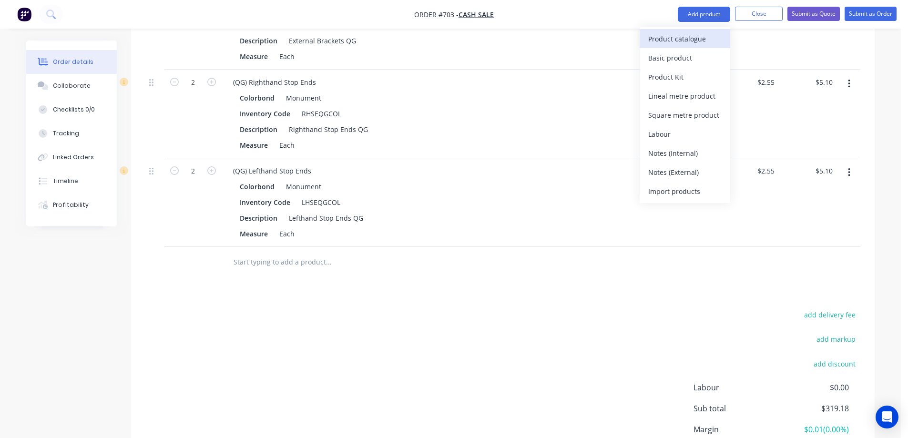
click at [686, 40] on div "Product catalogue" at bounding box center [684, 39] width 73 height 14
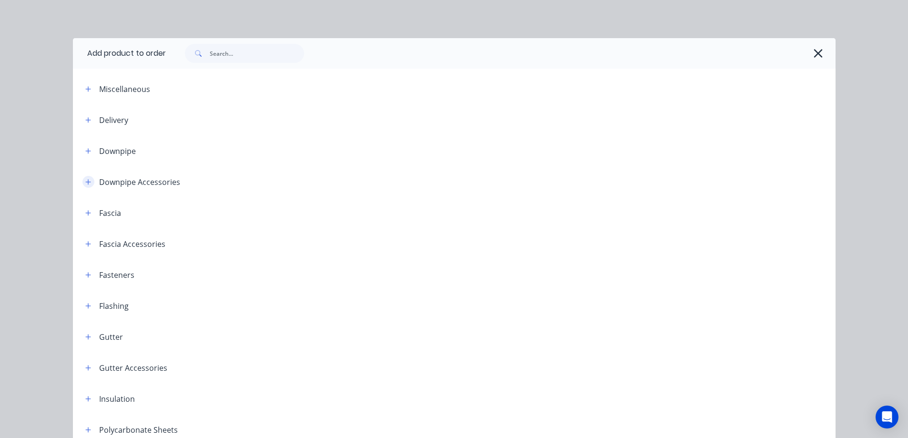
click at [85, 179] on icon "button" at bounding box center [88, 182] width 6 height 7
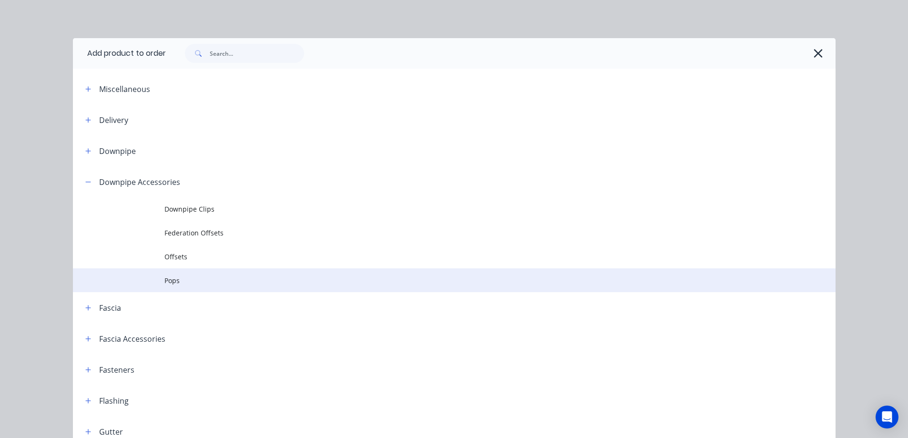
click at [168, 272] on td "Pops" at bounding box center [499, 280] width 671 height 24
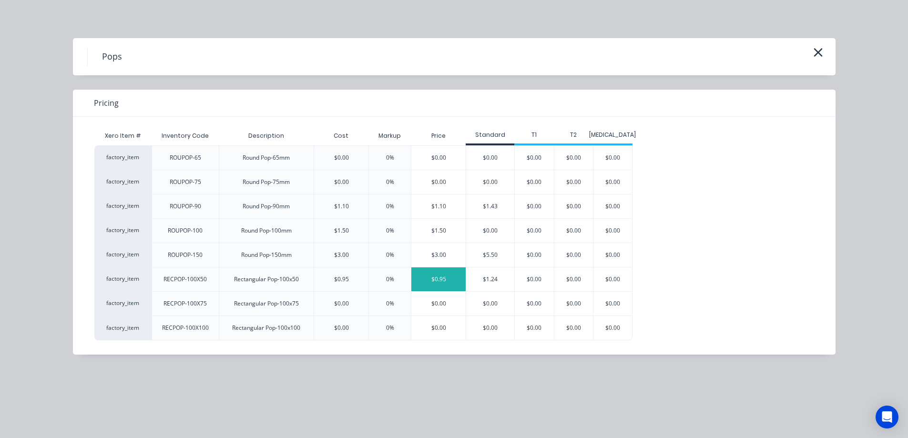
click at [438, 274] on div "$0.95" at bounding box center [438, 279] width 54 height 24
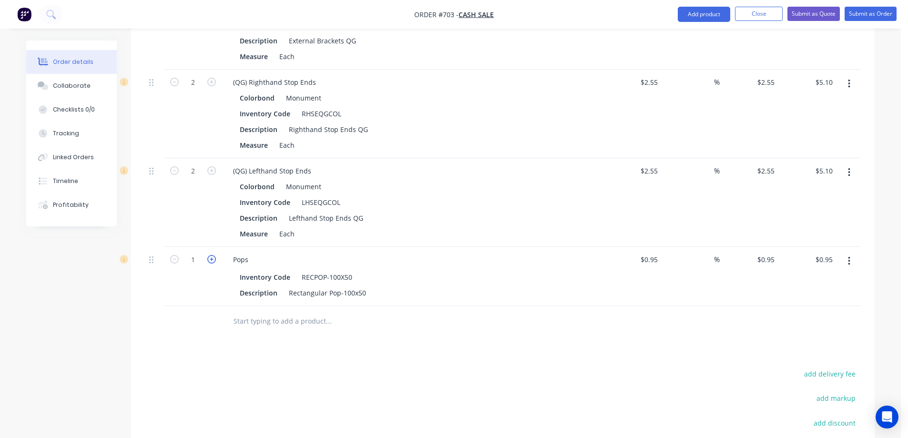
click at [211, 261] on icon "button" at bounding box center [211, 259] width 9 height 9
type input "2"
type input "$1.90"
click at [211, 261] on icon "button" at bounding box center [211, 259] width 9 height 9
type input "3"
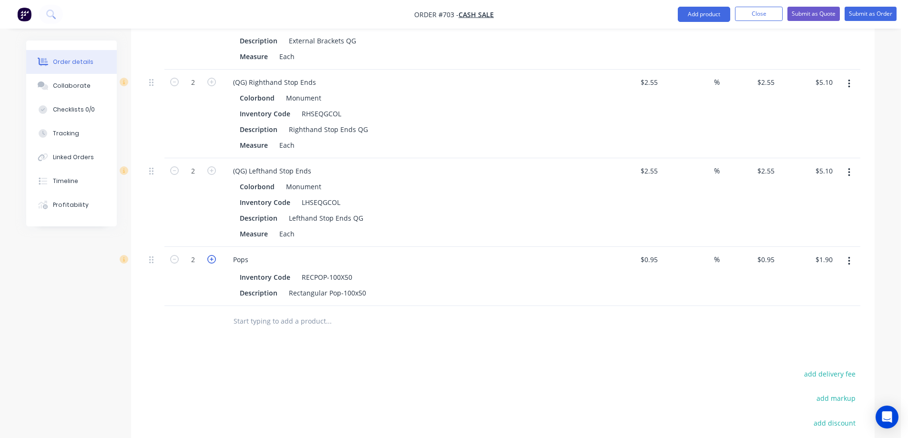
type input "$2.85"
click at [211, 261] on icon "button" at bounding box center [211, 259] width 9 height 9
type input "4"
type input "$3.80"
click at [211, 261] on icon "button" at bounding box center [211, 259] width 9 height 9
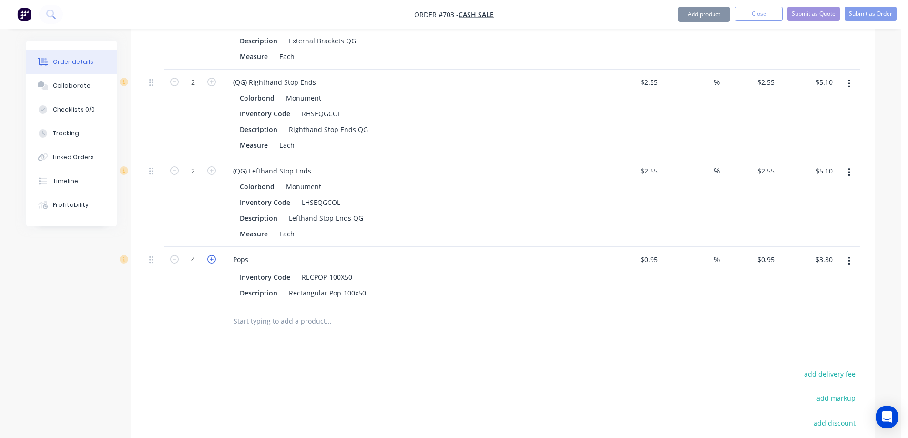
type input "5"
type input "$4.75"
click at [211, 261] on icon "button" at bounding box center [211, 259] width 9 height 9
type input "6"
type input "$5.70"
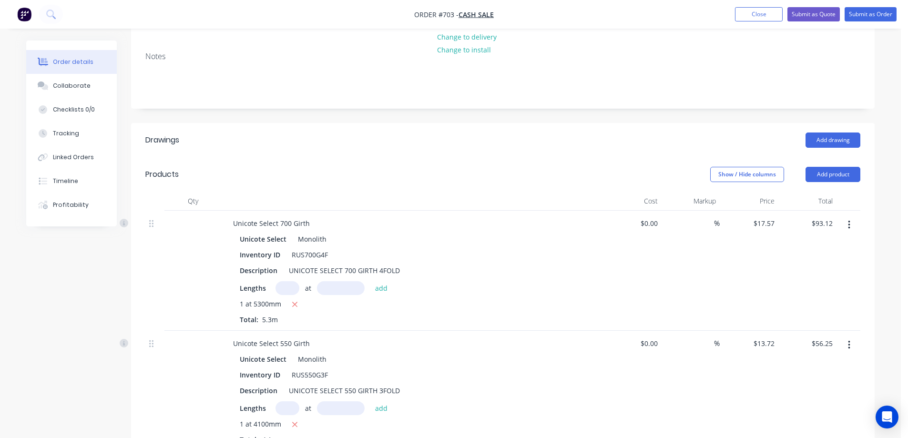
scroll to position [35, 0]
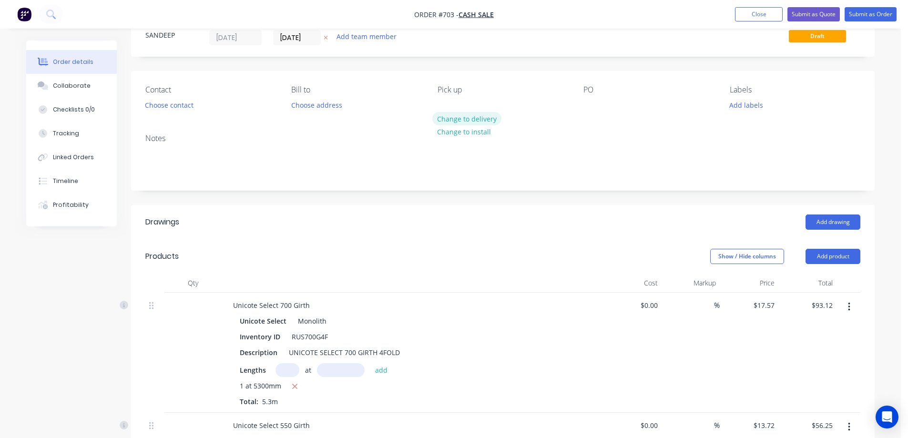
click at [456, 123] on button "Change to delivery" at bounding box center [467, 118] width 70 height 13
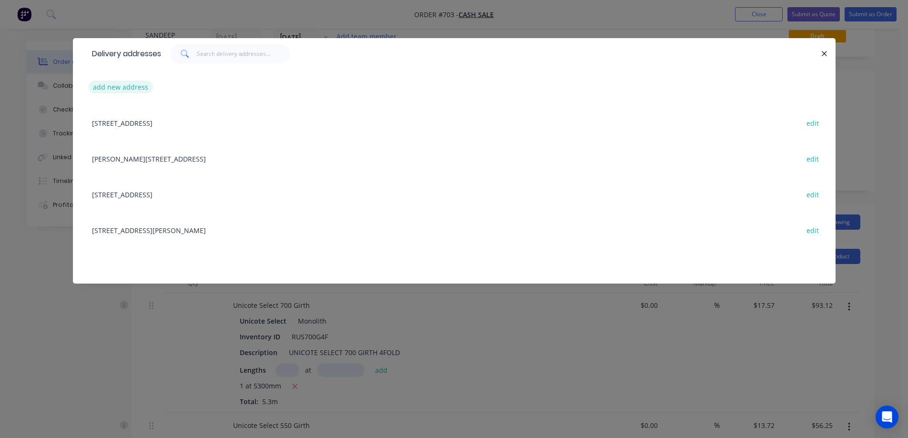
click at [136, 87] on button "add new address" at bounding box center [120, 87] width 65 height 13
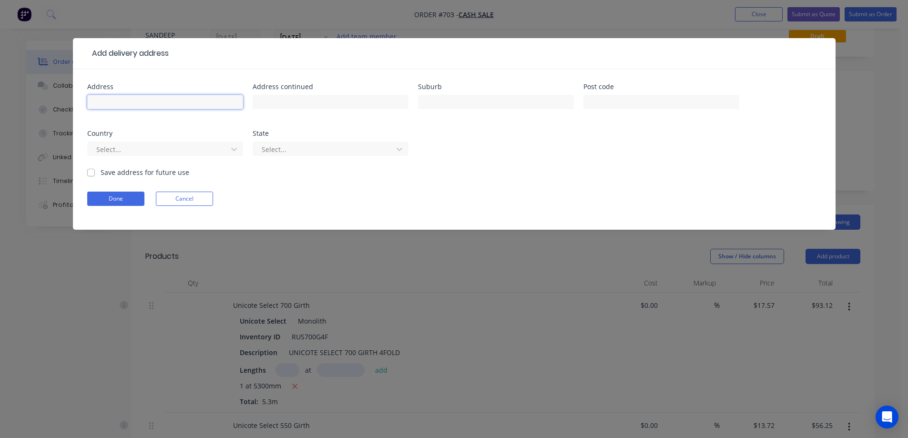
click at [174, 101] on input "text" at bounding box center [165, 102] width 156 height 14
paste input "[STREET_ADDRESS][PERSON_NAME]"
type input "[STREET_ADDRESS][PERSON_NAME]"
click at [467, 101] on input "text" at bounding box center [496, 102] width 156 height 14
paste input "[GEOGRAPHIC_DATA]"
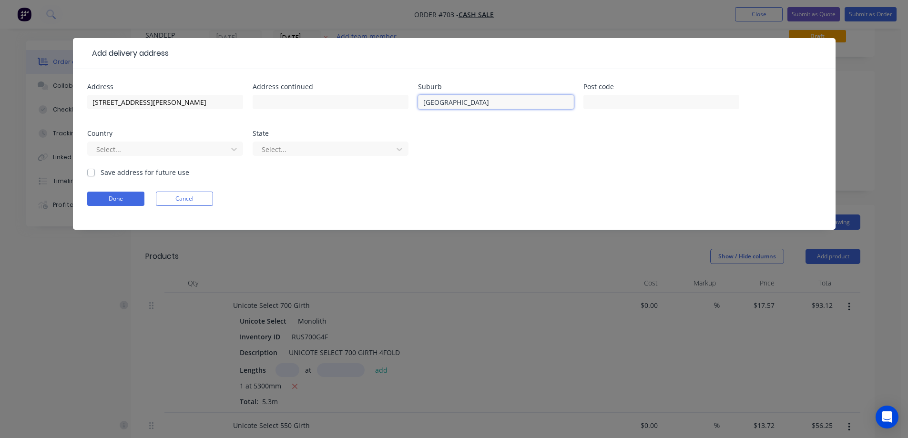
type input "[GEOGRAPHIC_DATA]"
click at [599, 106] on input "text" at bounding box center [661, 102] width 156 height 14
paste input "3025"
type input "3025"
click at [223, 152] on div "Select..." at bounding box center [158, 149] width 133 height 14
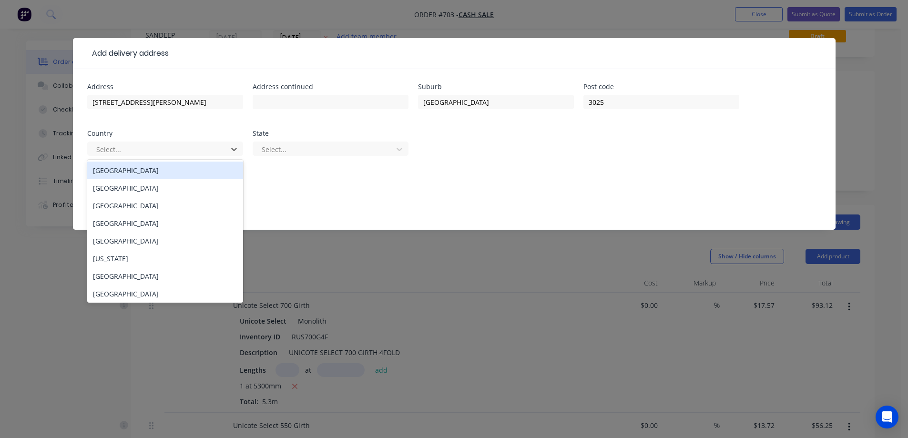
click at [218, 168] on div "Australia" at bounding box center [165, 171] width 156 height 18
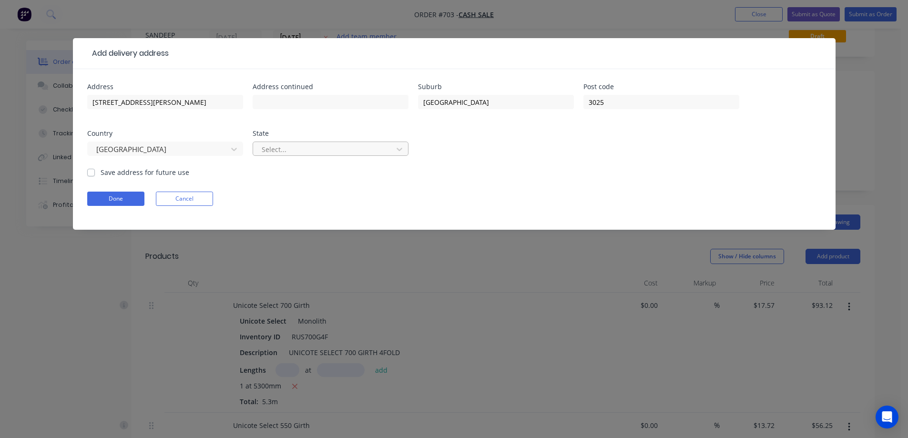
click at [290, 147] on div at bounding box center [324, 149] width 127 height 12
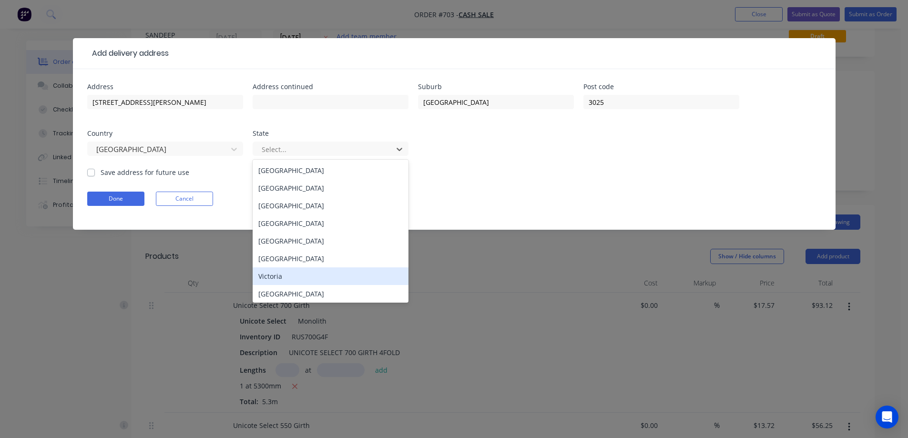
click at [280, 276] on div "Victoria" at bounding box center [331, 276] width 156 height 18
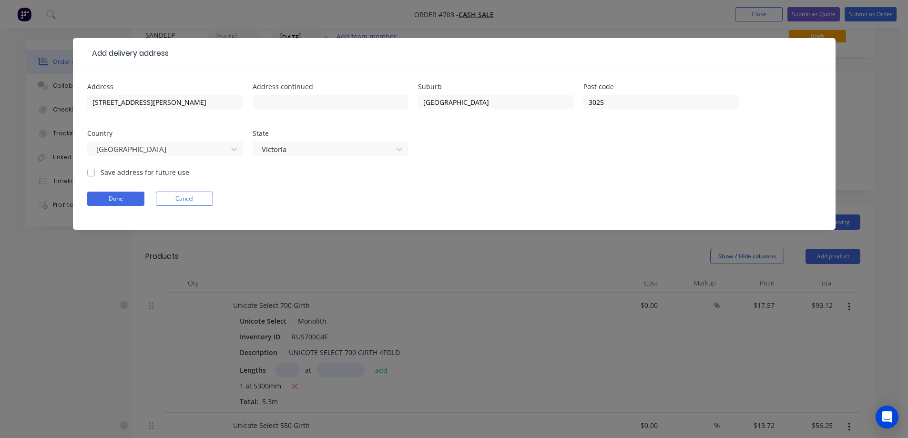
click at [123, 173] on label "Save address for future use" at bounding box center [145, 172] width 89 height 10
click at [95, 173] on input "Save address for future use" at bounding box center [91, 171] width 8 height 9
checkbox input "true"
click at [118, 195] on button "Done" at bounding box center [115, 199] width 57 height 14
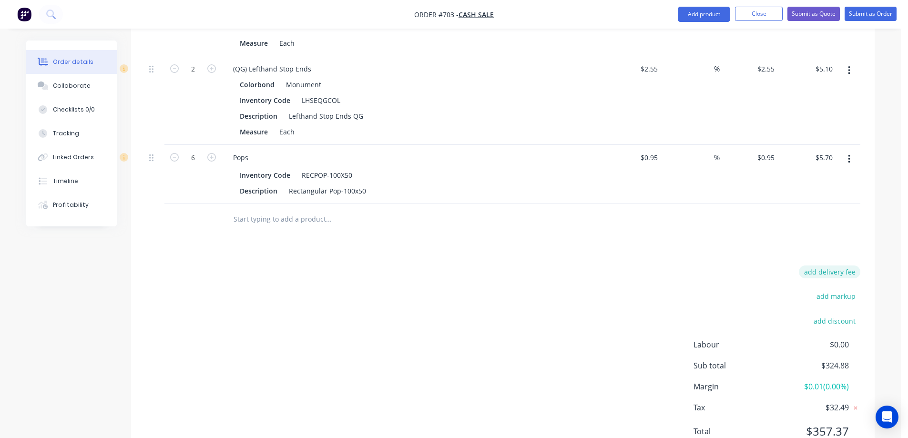
click at [818, 265] on button "add delivery fee" at bounding box center [829, 271] width 61 height 13
type input "70"
click at [501, 268] on div "Delivery fee Delivery fee Delivery fee name (Optional) 70 70 $0 add markup add …" at bounding box center [502, 359] width 715 height 182
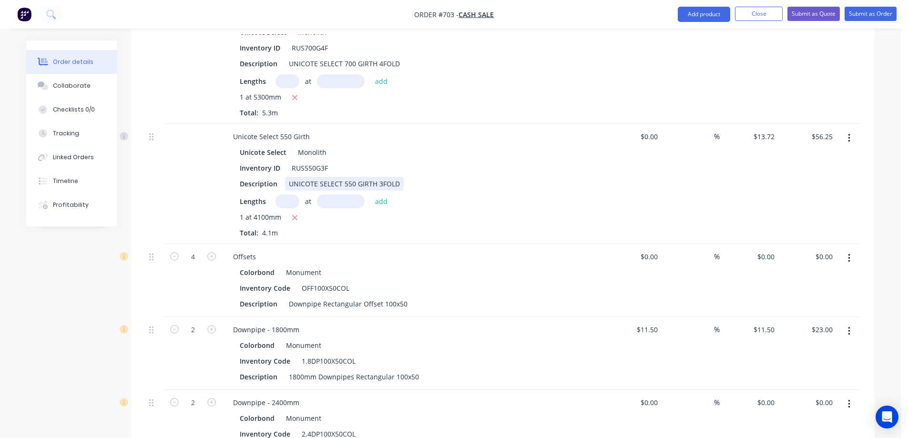
scroll to position [486, 0]
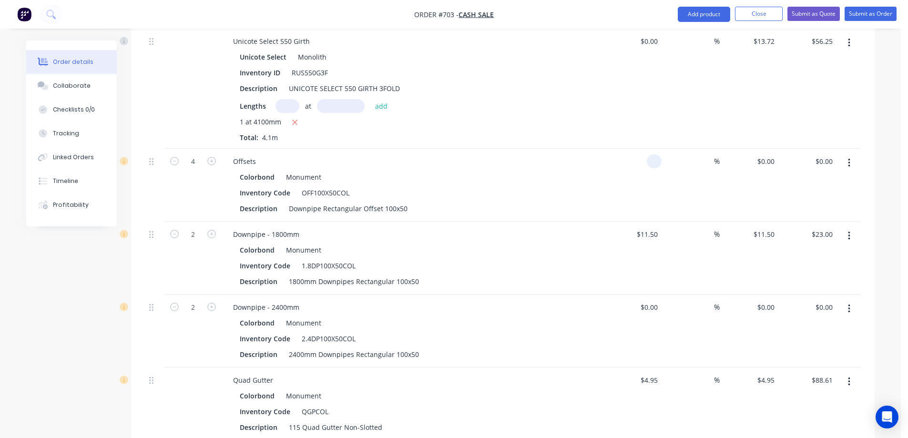
click at [653, 154] on input at bounding box center [655, 161] width 11 height 14
click at [585, 170] on div "Colorbond Monument Inventory Code OFF100X50COL Description Downpipe Rectangular…" at bounding box center [412, 192] width 374 height 45
type input "$39.73"
type input "$158.92"
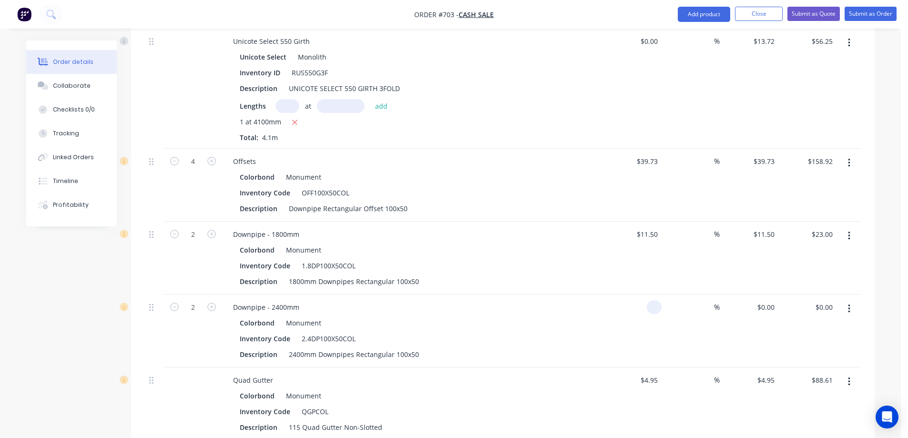
click at [643, 294] on div at bounding box center [632, 330] width 59 height 73
type input "$14.70"
type input "$29.40"
click at [608, 299] on div "$14.70 14.70" at bounding box center [632, 330] width 59 height 73
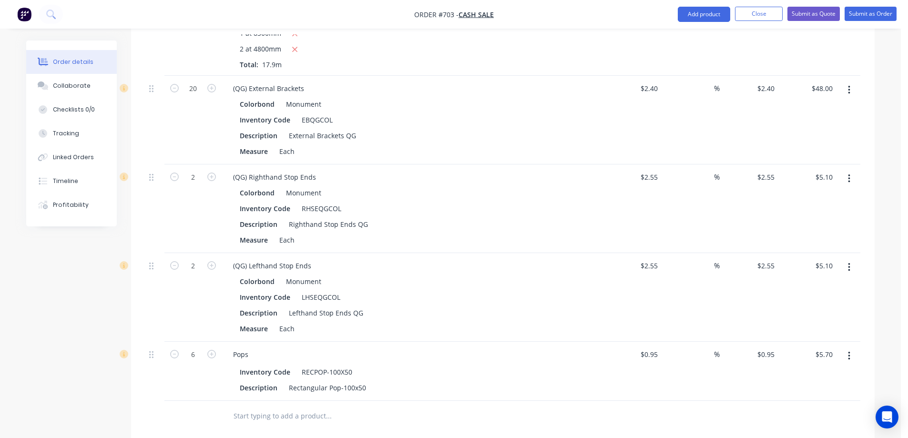
scroll to position [915, 0]
click at [709, 257] on input at bounding box center [708, 264] width 11 height 14
type input "15"
click at [705, 169] on input at bounding box center [708, 176] width 11 height 14
type input "$2.9325"
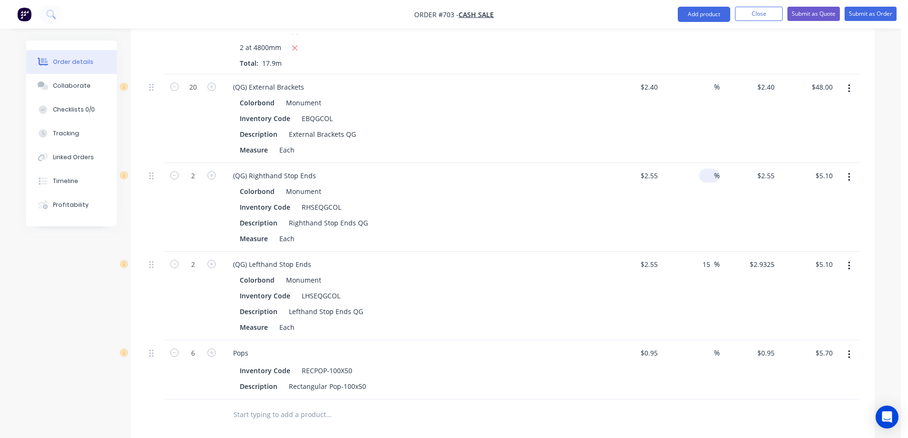
type input "$5.87"
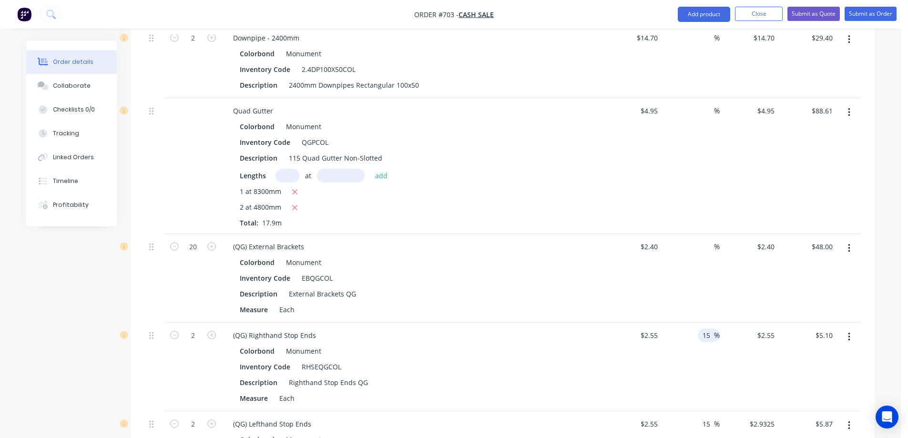
scroll to position [724, 0]
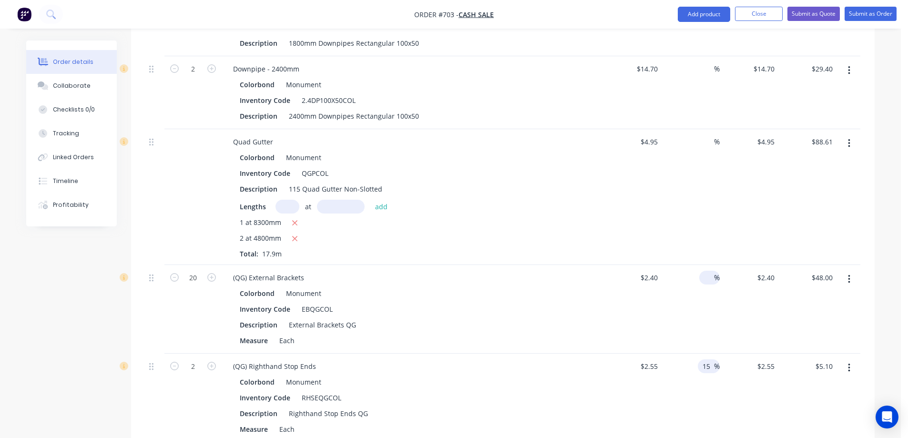
type input "15"
type input "$2.9325"
type input "$5.87"
click at [705, 271] on input at bounding box center [708, 278] width 11 height 14
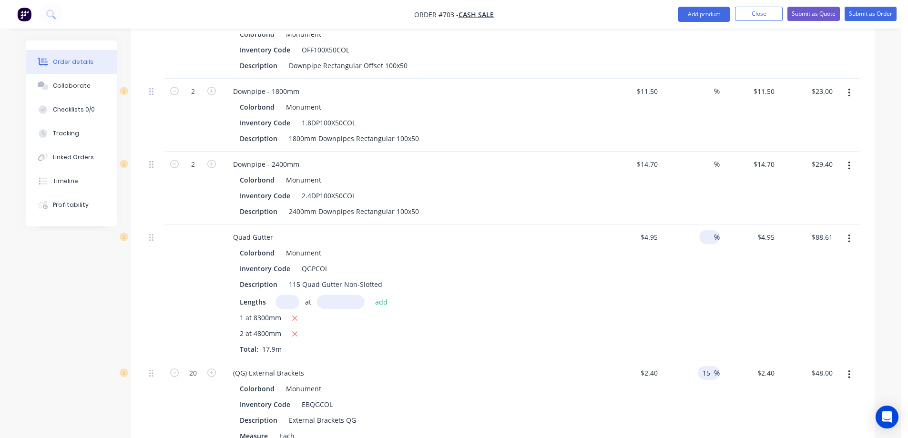
type input "15"
type input "$2.76"
type input "$55.20"
click at [706, 230] on input at bounding box center [708, 237] width 11 height 14
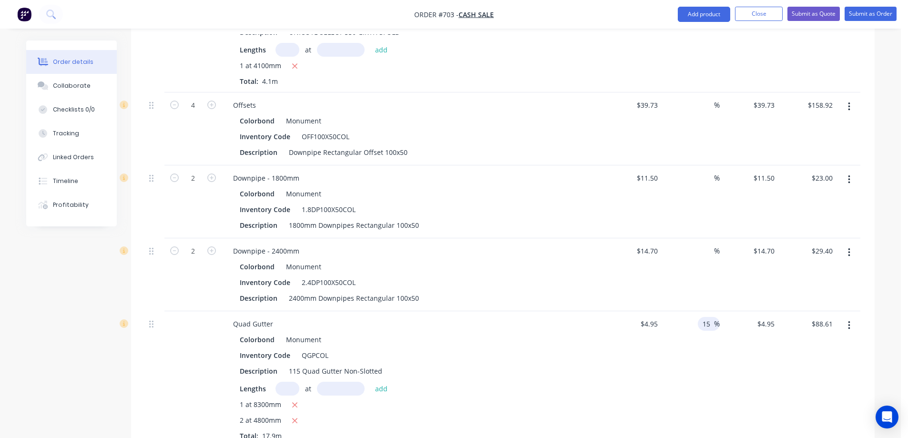
scroll to position [534, 0]
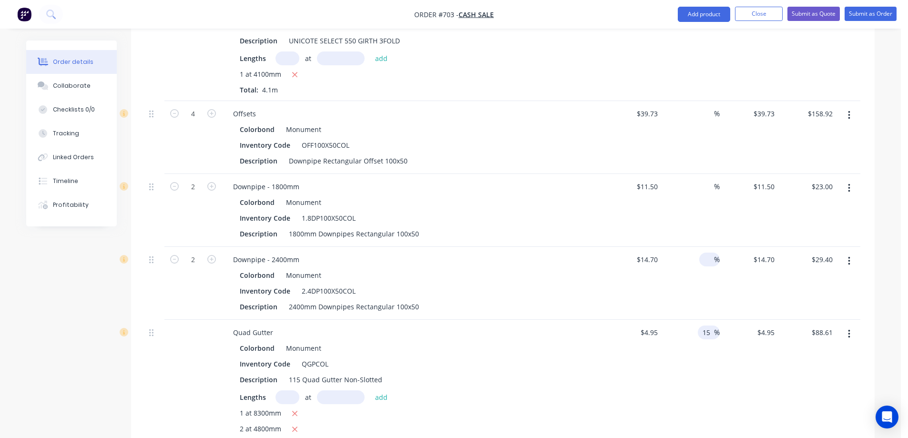
type input "15"
type input "$5.6925"
type input "$101.90"
click at [706, 253] on input at bounding box center [708, 260] width 11 height 14
type input "1"
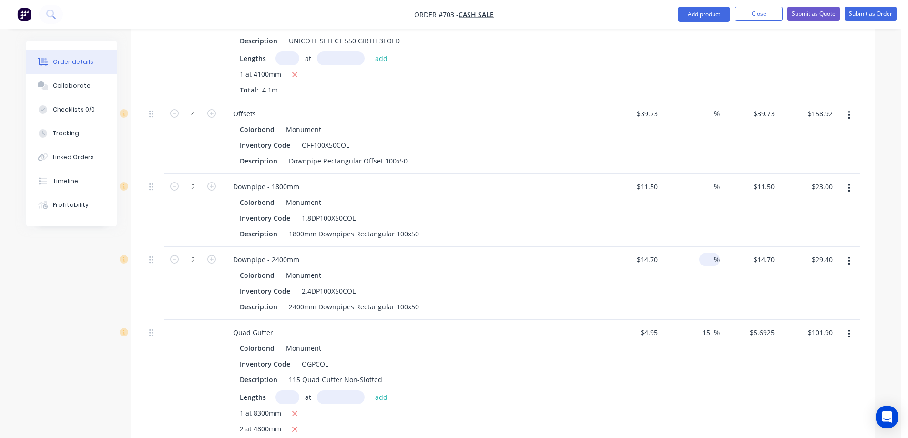
click at [706, 253] on input at bounding box center [708, 260] width 11 height 14
type input "15"
type input "$16.905"
type input "$33.81"
click at [706, 247] on div "15 15 %" at bounding box center [690, 283] width 59 height 73
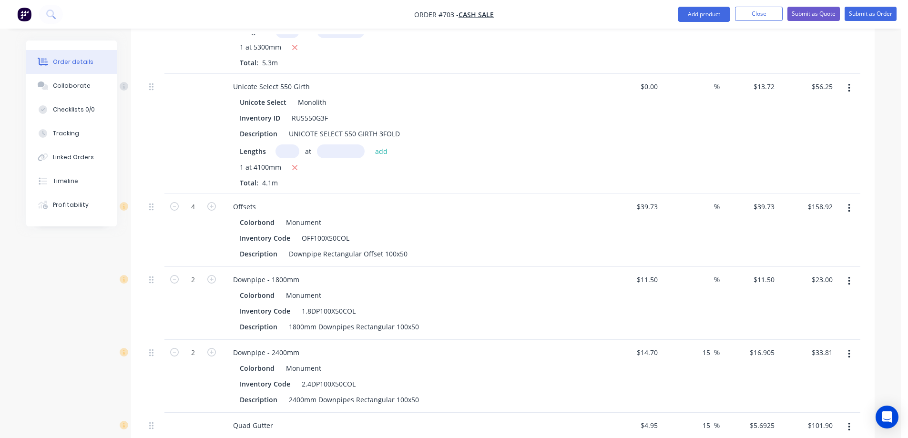
scroll to position [438, 0]
click at [708, 202] on input at bounding box center [708, 209] width 11 height 14
type input "15"
type input "$45.6895"
type input "$182.76"
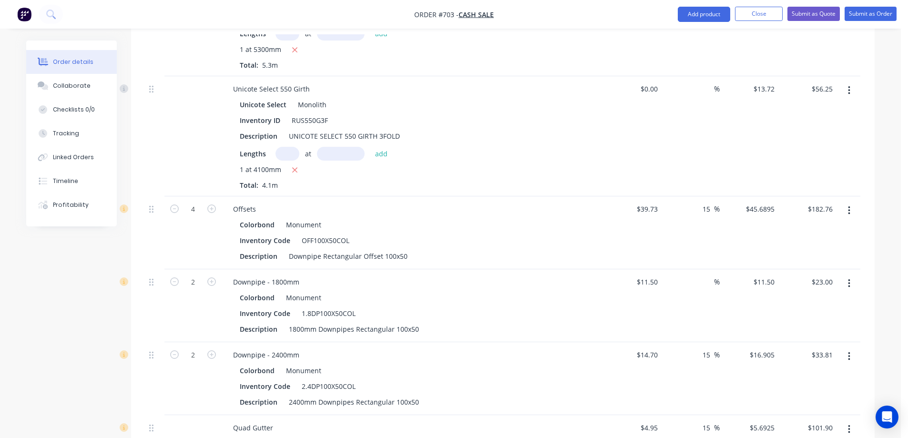
click at [698, 197] on div "15 15 %" at bounding box center [690, 232] width 59 height 73
click at [703, 275] on div at bounding box center [708, 282] width 11 height 14
type input "15"
type input "$13.225"
type input "$26.45"
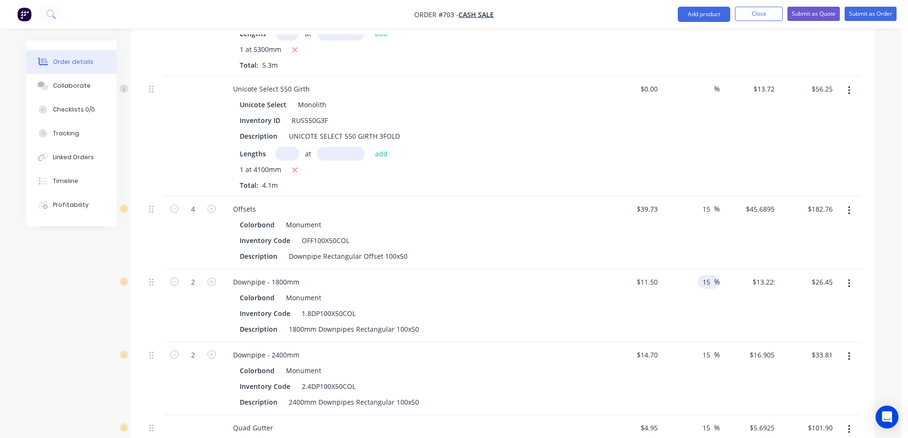
click at [685, 273] on div "15 15 %" at bounding box center [690, 305] width 59 height 73
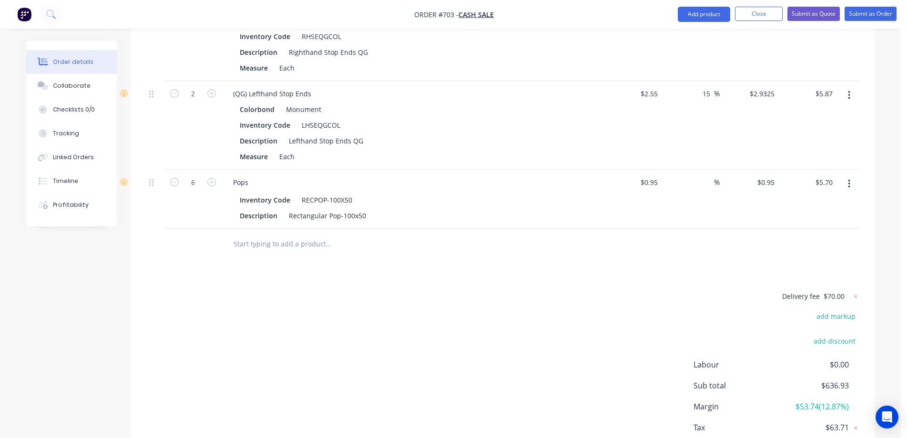
scroll to position [1105, 0]
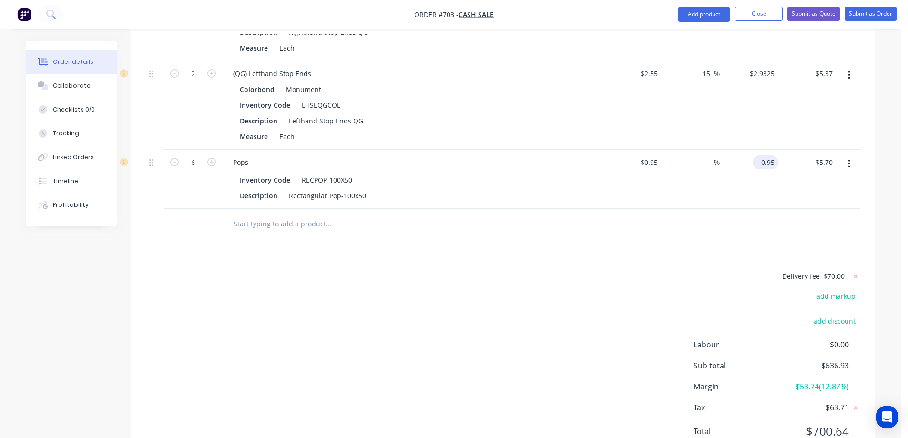
click at [769, 155] on input "0.95" at bounding box center [767, 162] width 22 height 14
type input "1.24"
type input "30.53"
type input "$1.24"
type input "$7.44"
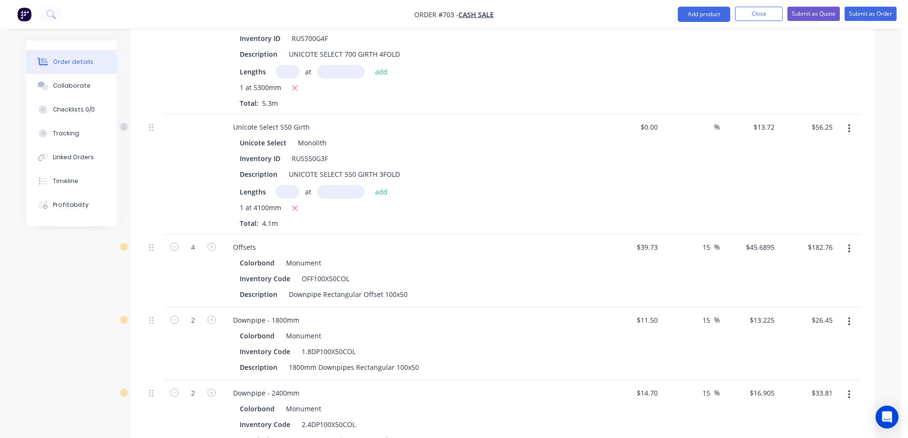
scroll to position [391, 0]
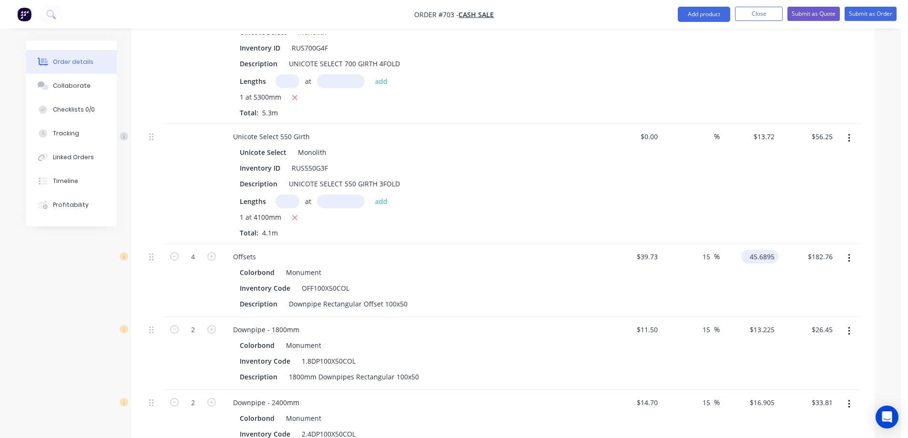
click at [756, 250] on input "45.6895" at bounding box center [761, 257] width 33 height 14
type input "$45.69"
click at [759, 245] on div "$45.69 $45.69" at bounding box center [749, 280] width 59 height 73
click at [766, 323] on input "13.225" at bounding box center [765, 330] width 26 height 14
type input "13.23"
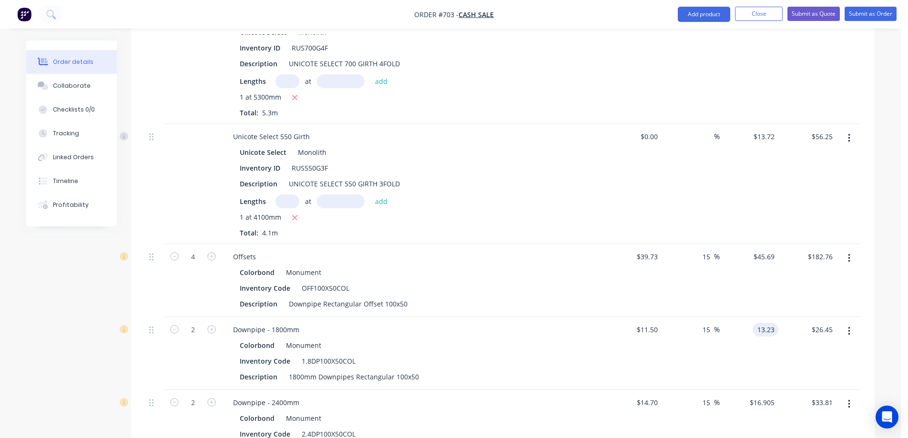
type input "15.04"
type input "$13.23"
type input "$26.46"
click at [745, 317] on div "$13.23 $13.23" at bounding box center [749, 353] width 59 height 73
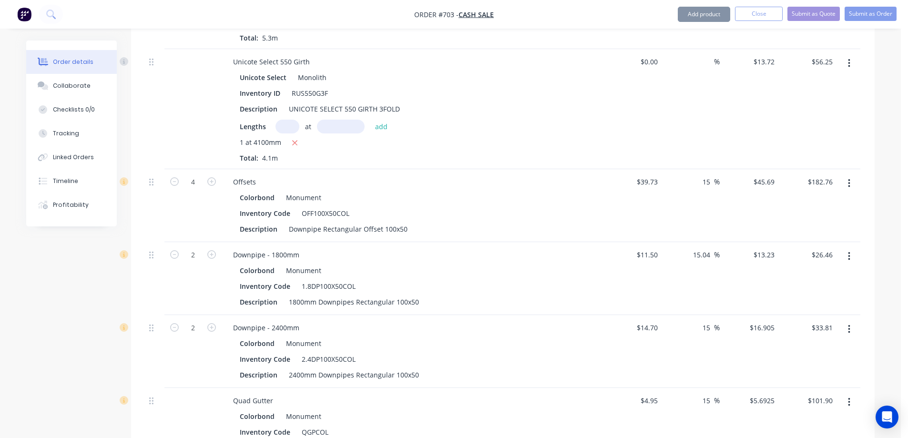
scroll to position [486, 0]
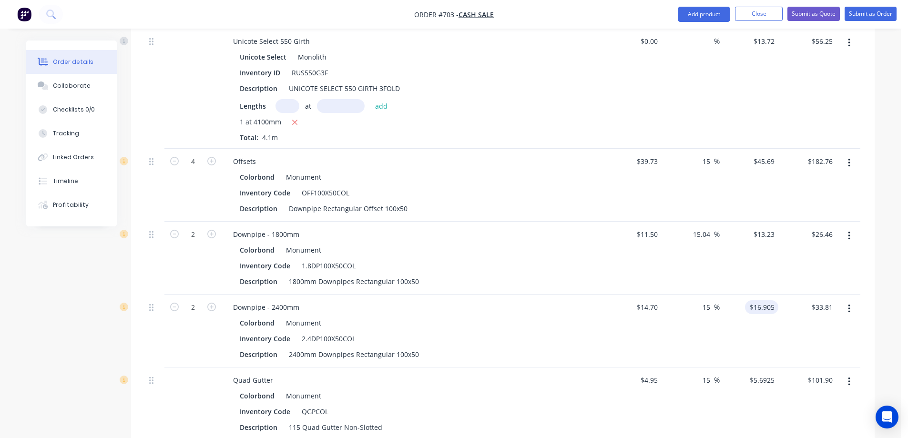
click at [759, 300] on input "$16.905" at bounding box center [764, 307] width 30 height 14
type input "16.91"
type input "15.03"
type input "$16.91"
type input "$33.82"
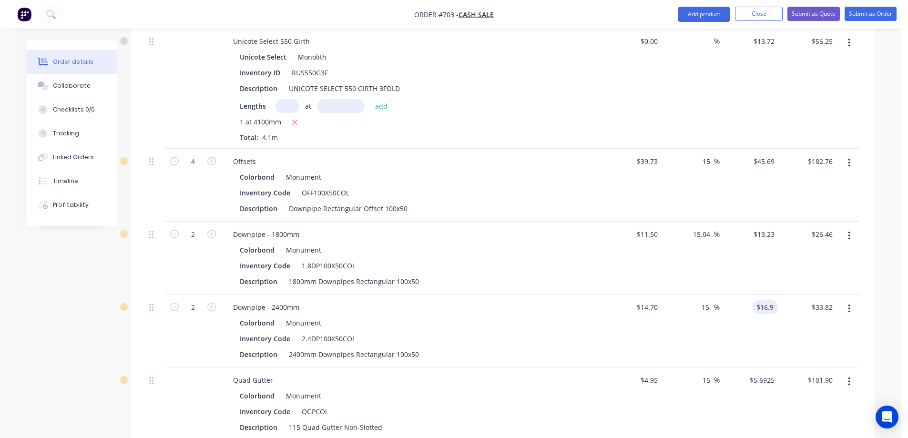
click at [750, 302] on div "$16.91 16.91" at bounding box center [749, 330] width 59 height 73
click at [761, 373] on input "5.6925" at bounding box center [765, 380] width 26 height 14
type input "5.7"
type input "15.15"
type input "$5.70"
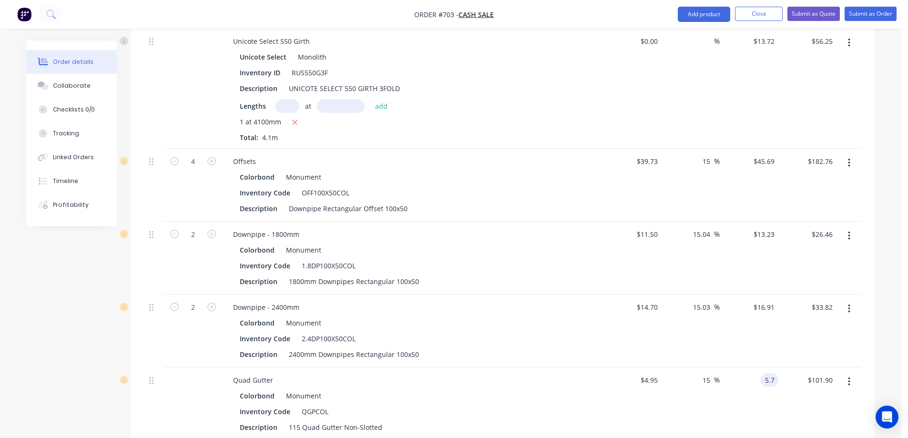
type input "$102.03"
click at [742, 375] on div "$5.70 5.7" at bounding box center [749, 435] width 59 height 136
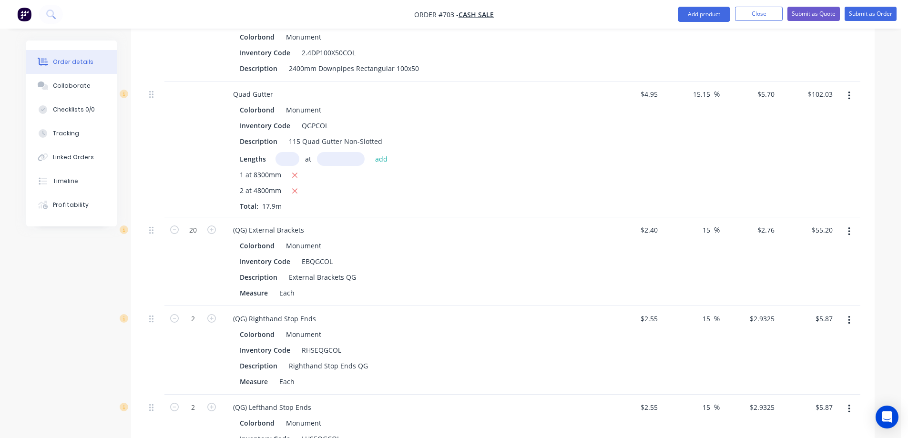
scroll to position [820, 0]
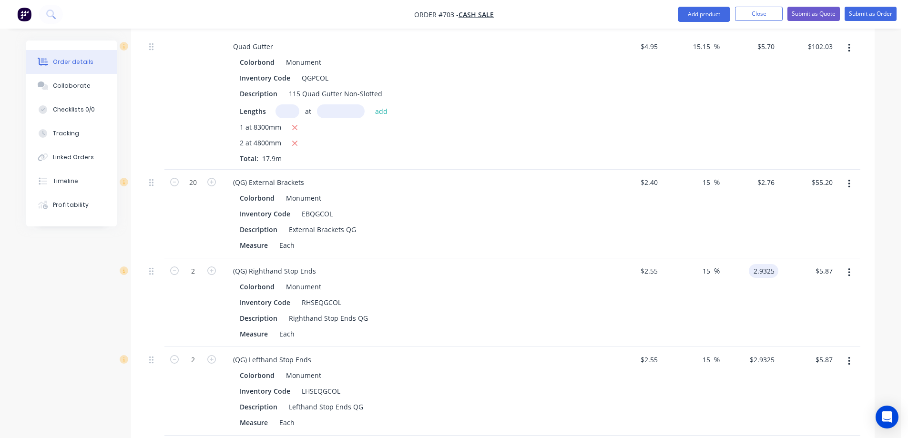
click at [773, 264] on input "2.9325" at bounding box center [765, 271] width 26 height 14
type input "2.94"
type input "15.29"
type input "$2.94"
type input "$5.88"
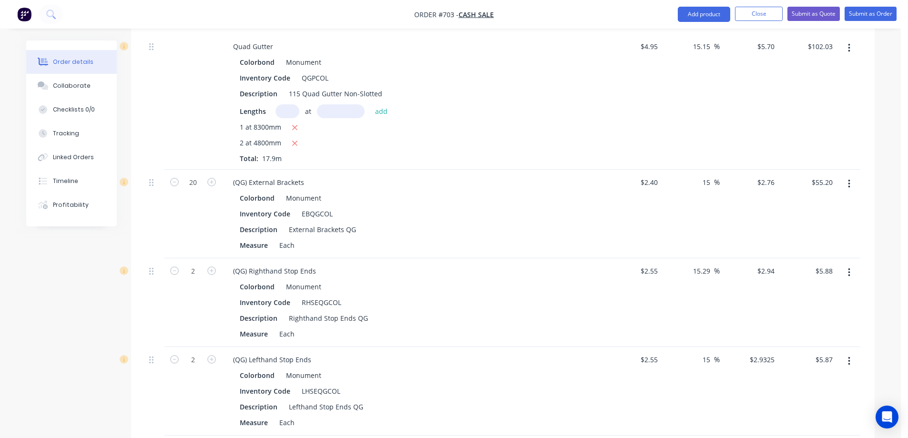
click at [740, 278] on div "$2.94 $2.94" at bounding box center [749, 302] width 59 height 89
click at [760, 353] on input "2.9325" at bounding box center [765, 360] width 26 height 14
type input "2.94"
type input "15.29"
type input "$2.94"
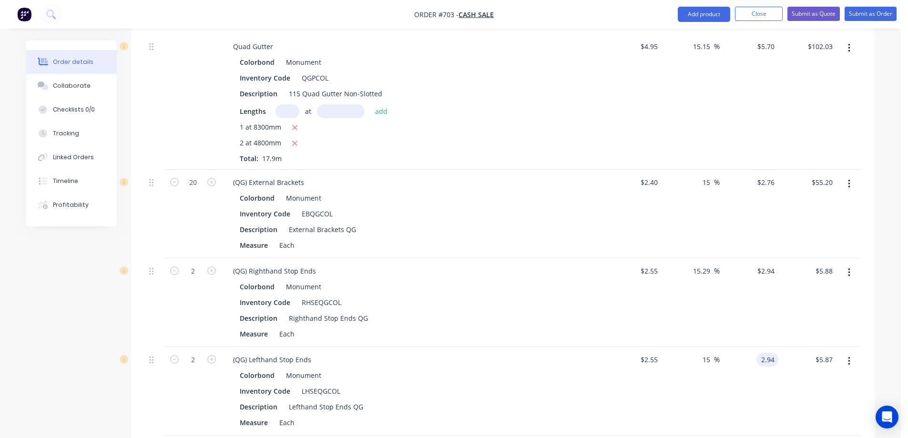
type input "$5.88"
click at [760, 347] on div "$2.94 $2.94" at bounding box center [749, 391] width 59 height 89
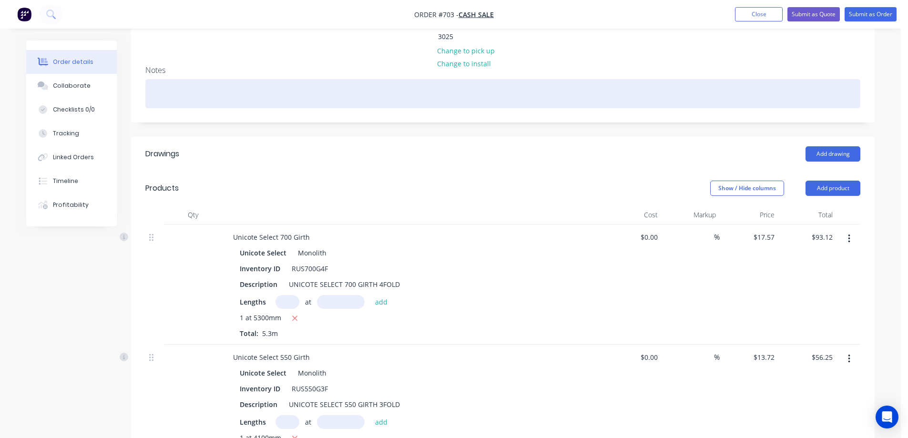
scroll to position [152, 0]
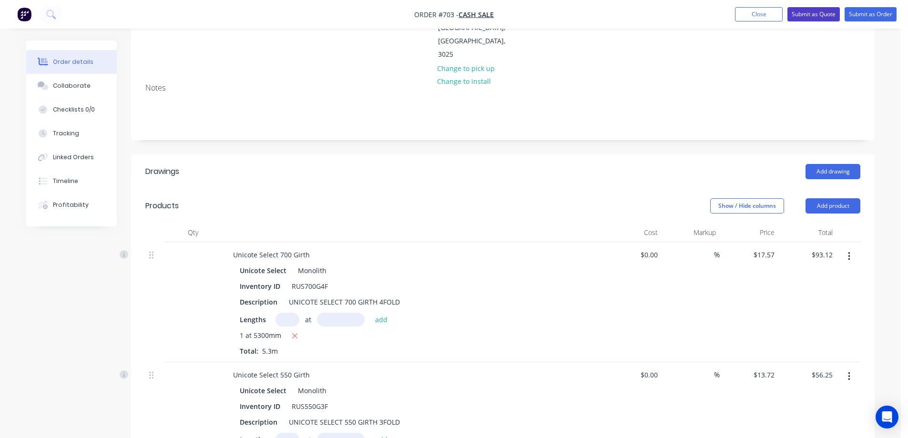
click at [808, 16] on button "Submit as Quote" at bounding box center [813, 14] width 52 height 14
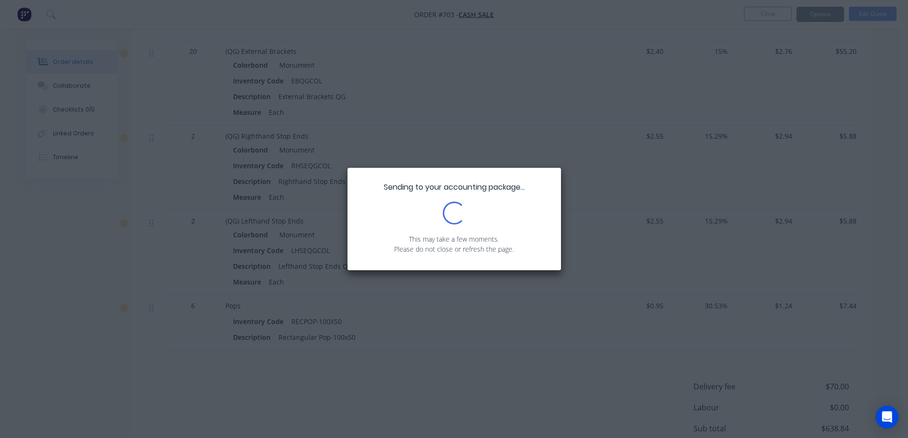
scroll to position [924, 0]
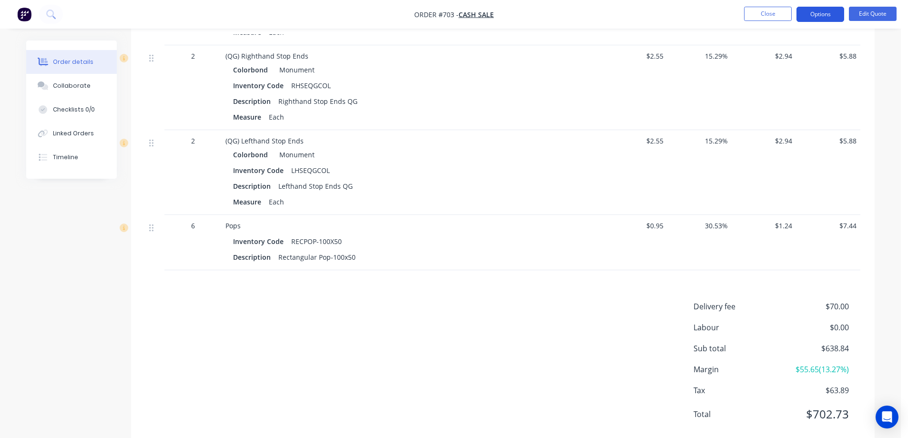
click at [801, 7] on button "Options" at bounding box center [820, 14] width 48 height 15
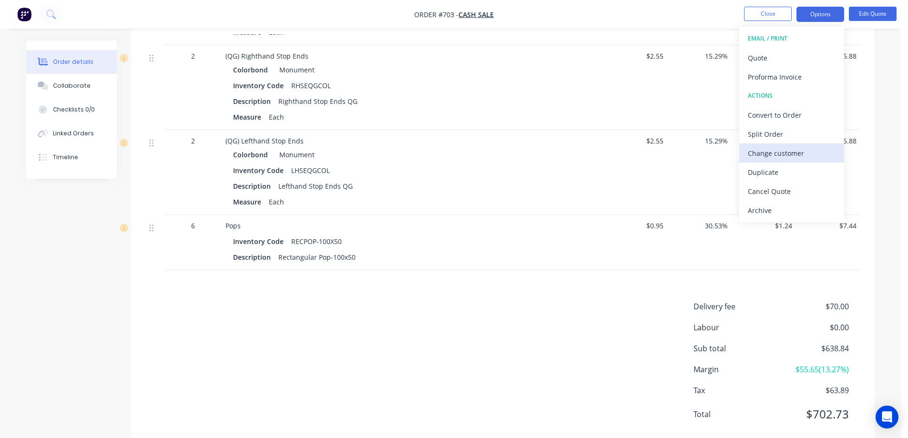
click at [762, 151] on div "Change customer" at bounding box center [792, 153] width 88 height 14
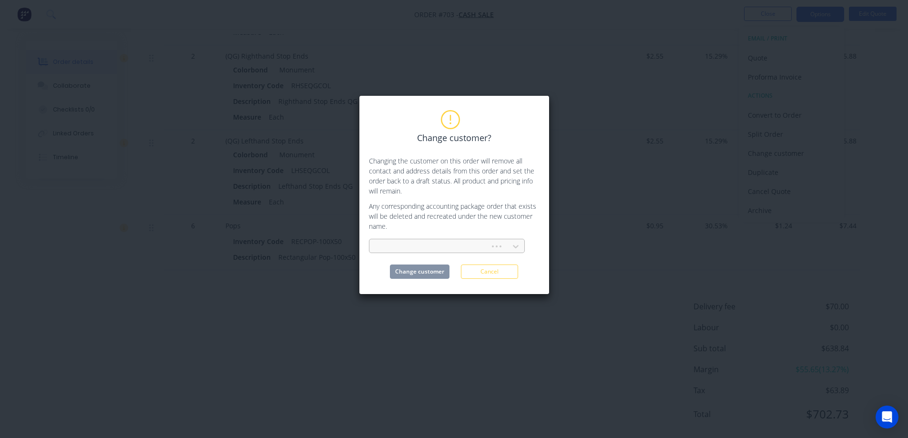
click at [409, 249] on div at bounding box center [431, 247] width 108 height 12
type input "ross"
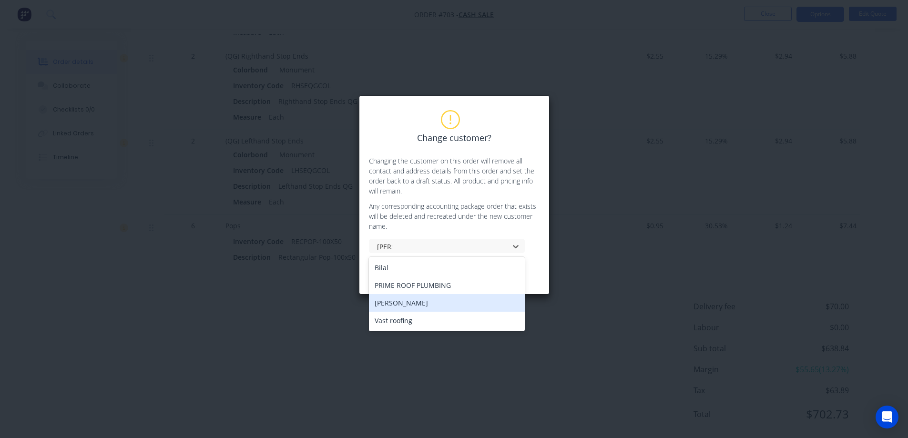
click at [392, 302] on div "Ross" at bounding box center [447, 303] width 156 height 18
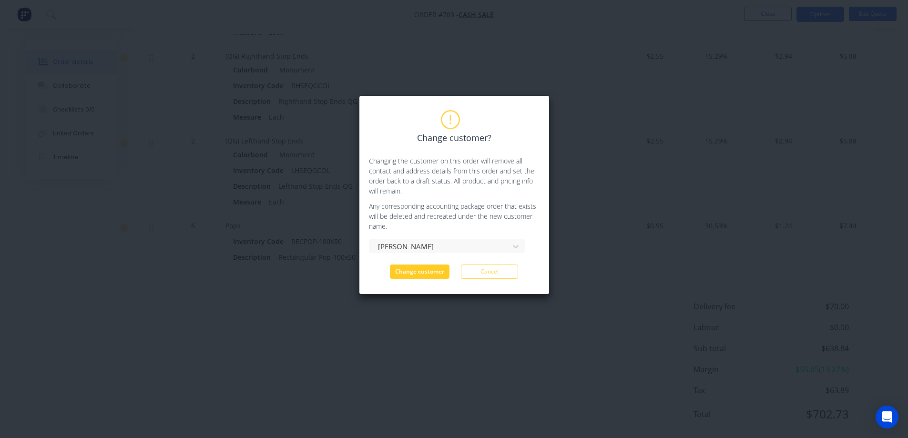
click at [429, 272] on button "Change customer" at bounding box center [420, 271] width 60 height 14
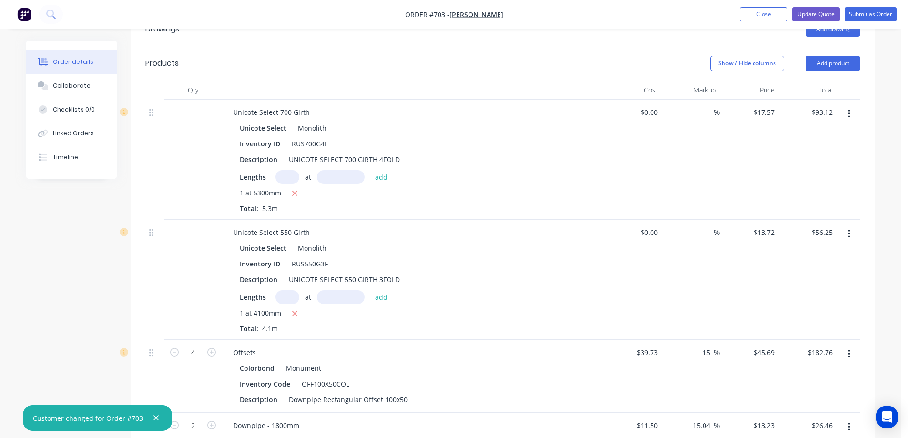
scroll to position [180, 0]
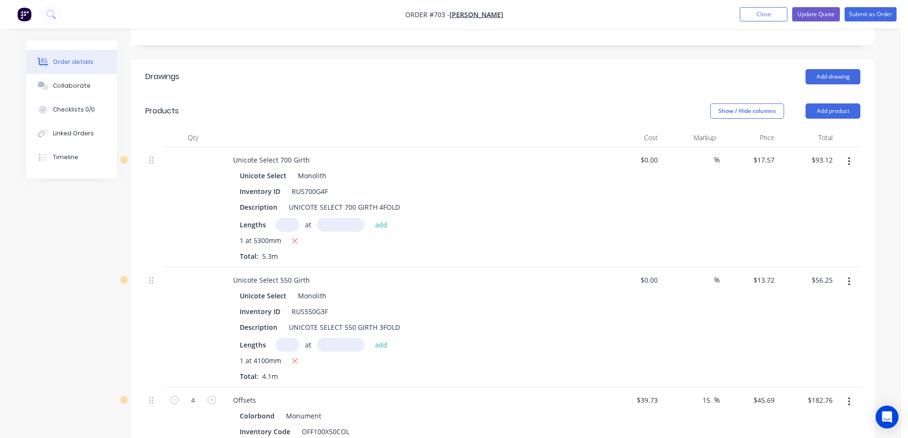
click at [852, 160] on button "button" at bounding box center [849, 161] width 22 height 17
click at [817, 189] on div "Edit" at bounding box center [814, 187] width 73 height 14
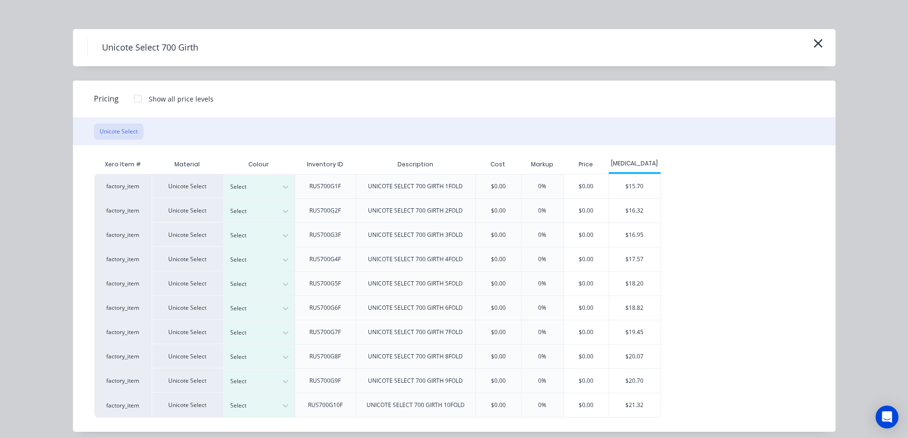
scroll to position [16, 0]
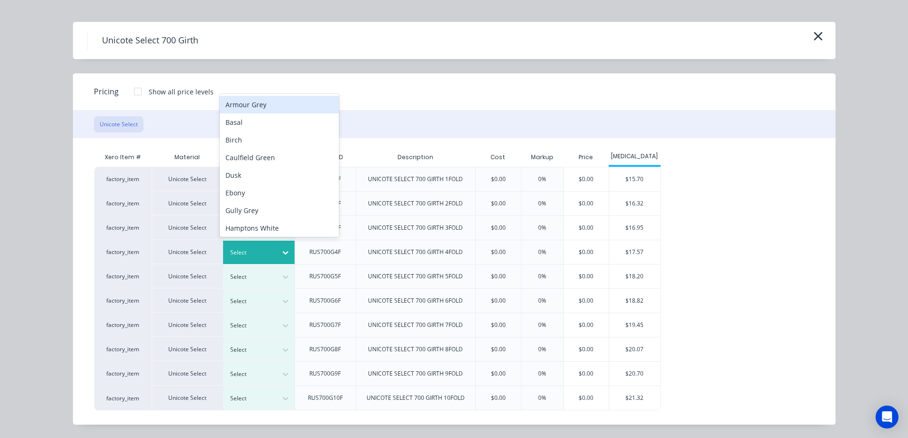
click at [281, 255] on icon at bounding box center [286, 253] width 10 height 10
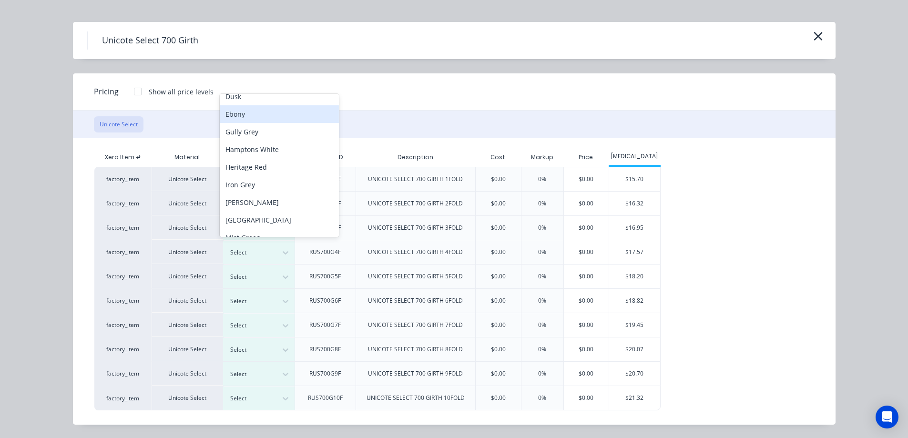
scroll to position [149, 0]
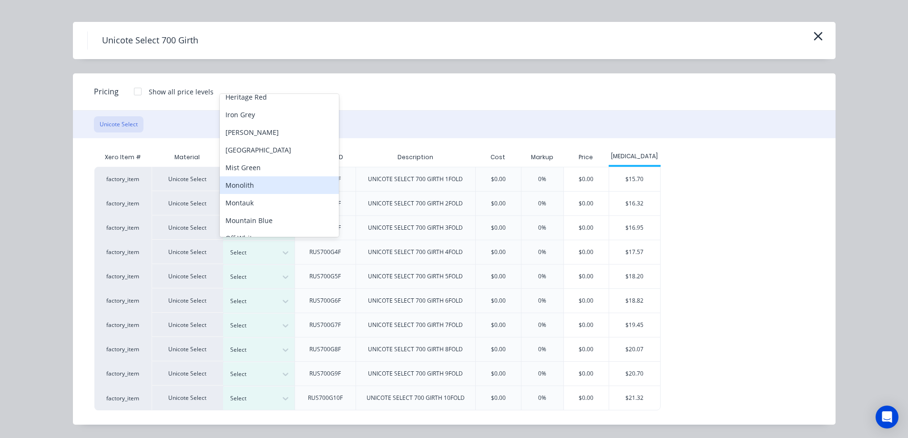
click at [261, 187] on div "Monolith" at bounding box center [279, 185] width 119 height 18
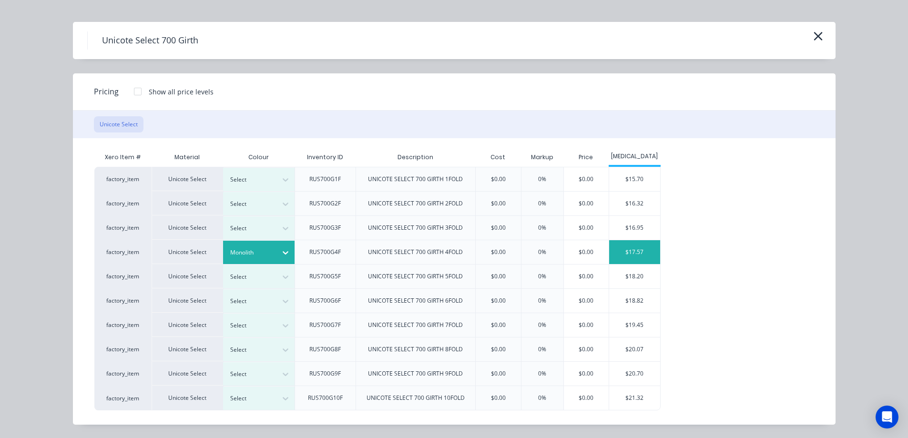
click at [628, 255] on div "$17.57" at bounding box center [634, 252] width 51 height 24
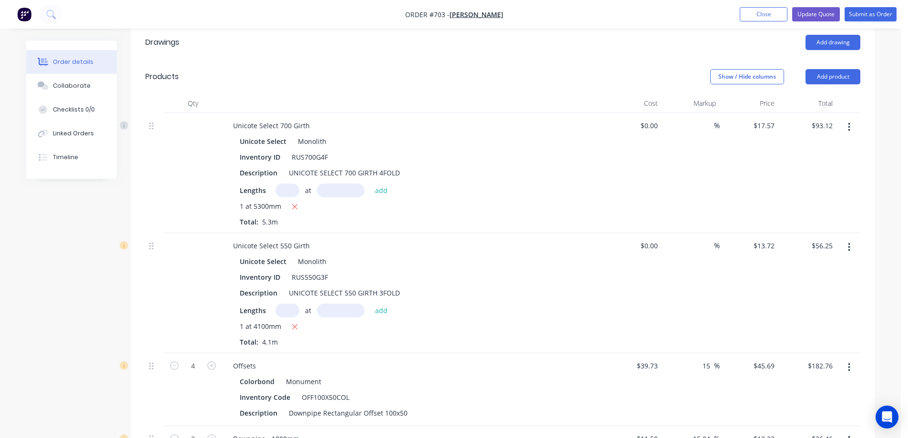
scroll to position [275, 0]
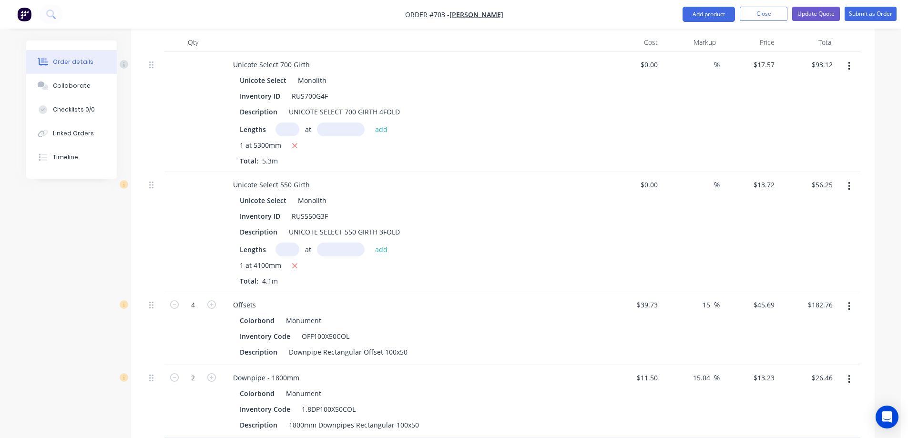
click at [851, 184] on button "button" at bounding box center [849, 186] width 22 height 17
click at [815, 210] on div "Edit" at bounding box center [814, 211] width 73 height 14
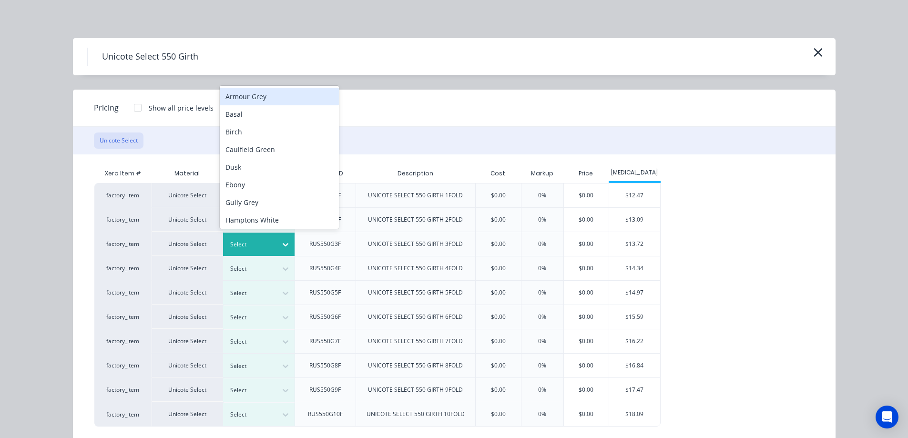
click at [266, 239] on div at bounding box center [251, 244] width 43 height 10
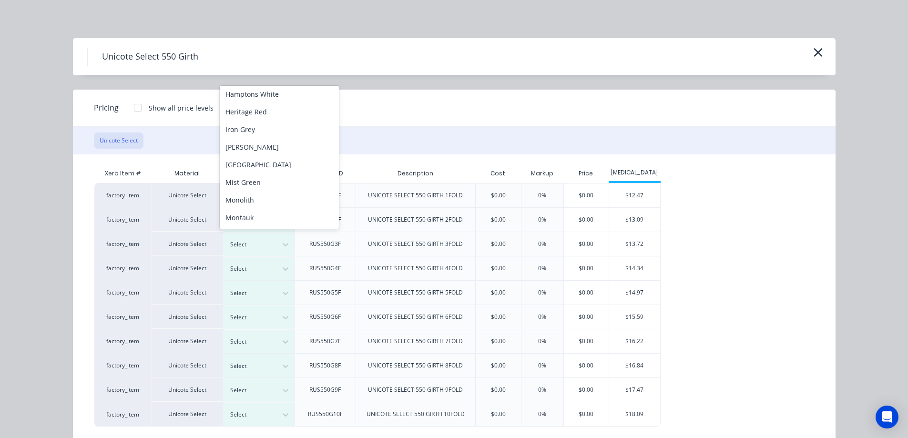
scroll to position [149, 0]
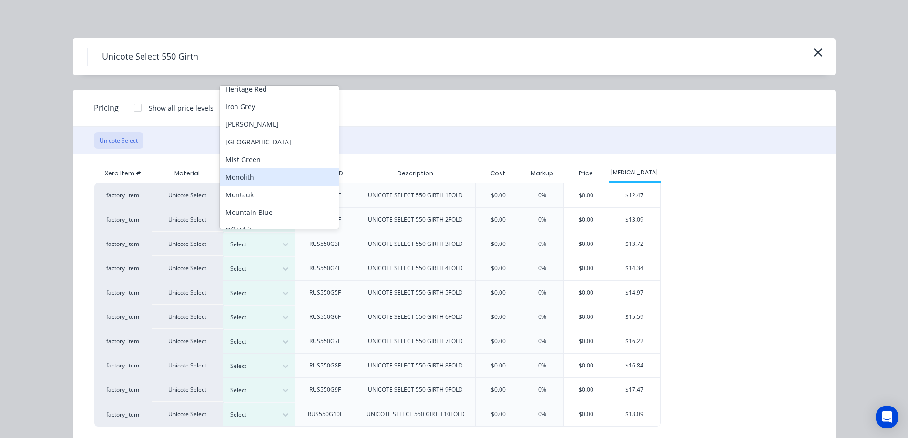
click at [262, 182] on div "Monolith" at bounding box center [279, 177] width 119 height 18
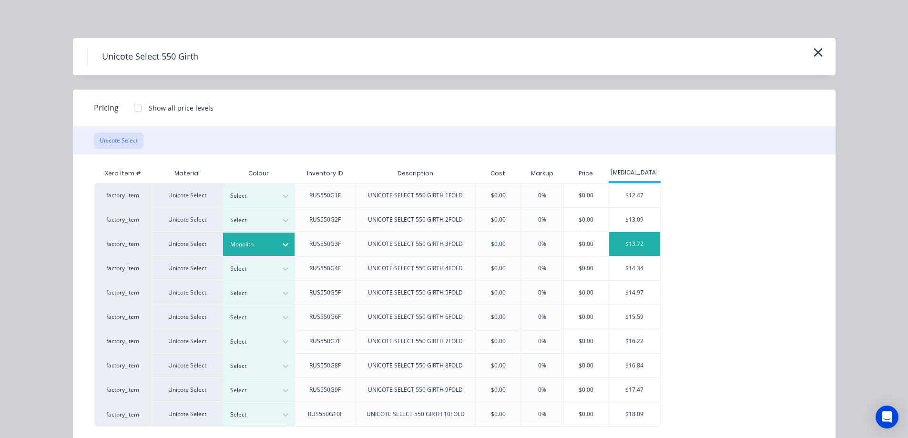
click at [627, 247] on div "$13.72" at bounding box center [634, 244] width 51 height 24
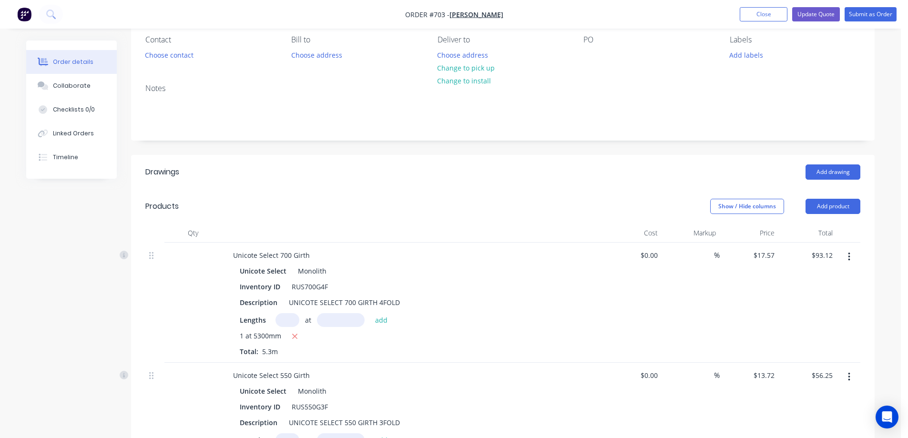
scroll to position [0, 0]
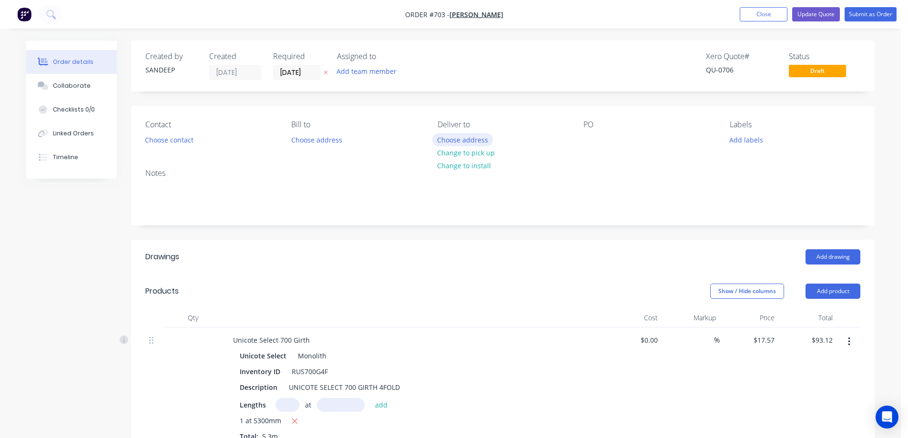
click at [459, 139] on button "Choose address" at bounding box center [462, 139] width 61 height 13
click at [460, 144] on button "Choose address" at bounding box center [462, 139] width 61 height 13
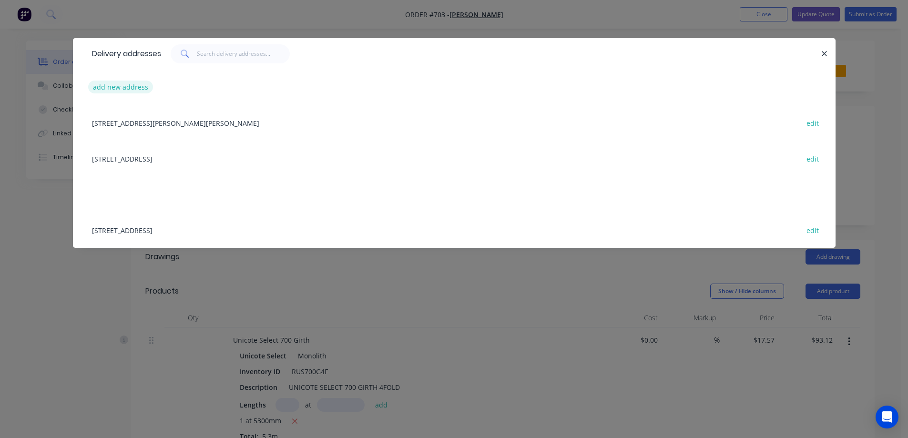
click at [139, 91] on button "add new address" at bounding box center [120, 87] width 65 height 13
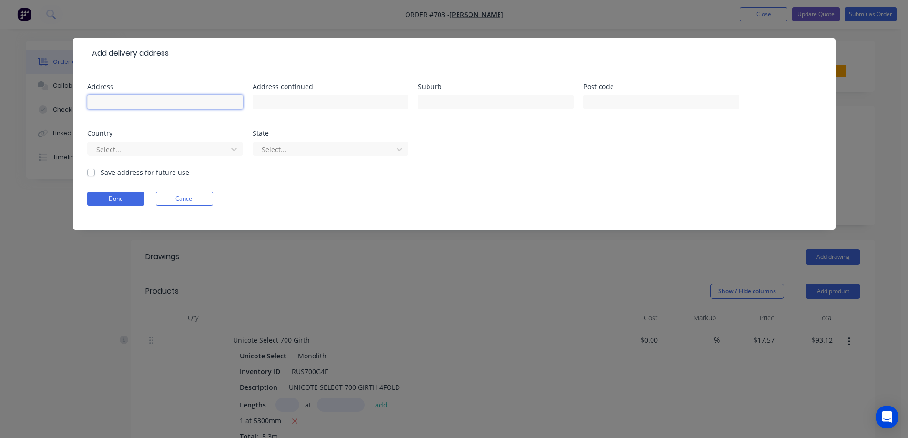
click at [217, 98] on input "text" at bounding box center [165, 102] width 156 height 14
paste input "50 Macdonald Ave"
type input "50 Macdonald Ave"
click at [499, 102] on input "text" at bounding box center [496, 102] width 156 height 14
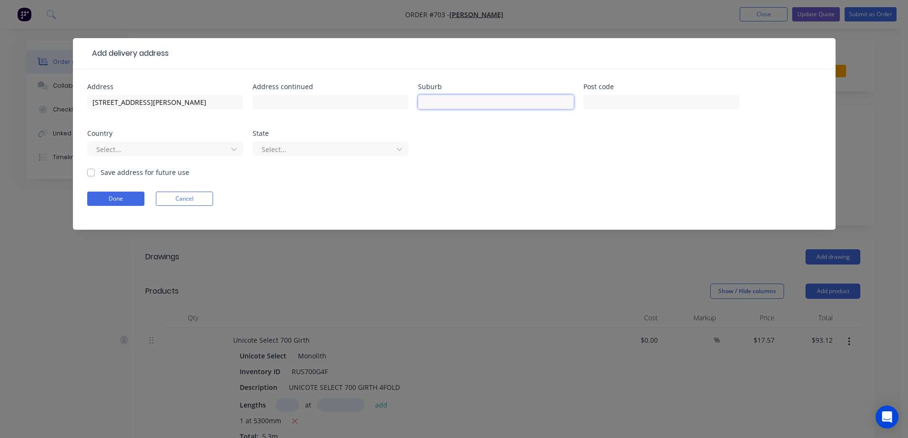
paste input "ALTONA NORTH"
type input "ALTONA NORTH"
click at [671, 100] on input "text" at bounding box center [661, 102] width 156 height 14
paste input "3025"
type input "3025"
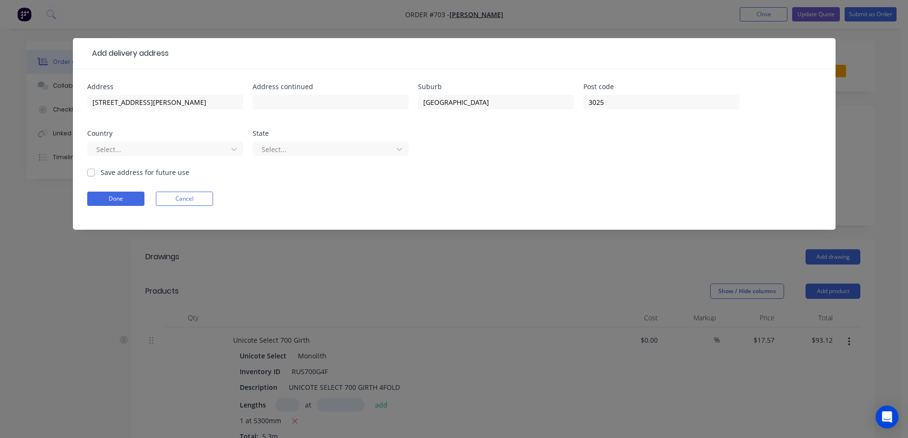
click at [140, 136] on div "Country" at bounding box center [165, 133] width 156 height 7
click at [142, 150] on div at bounding box center [158, 149] width 127 height 12
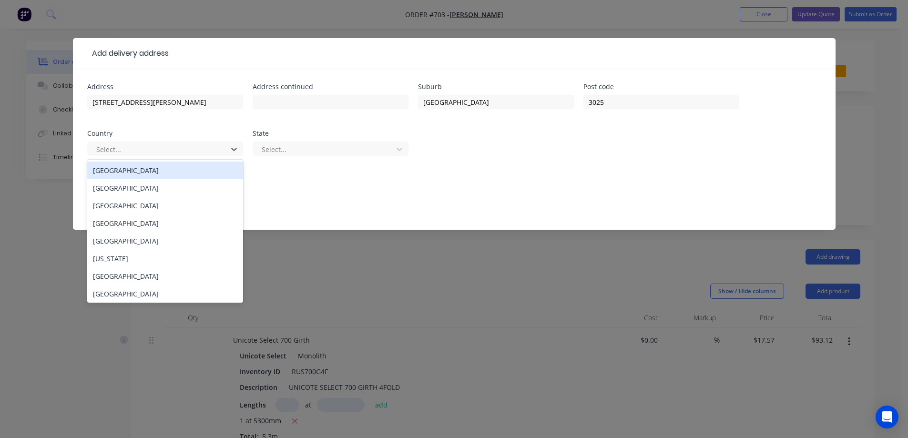
click at [147, 172] on div "Australia" at bounding box center [165, 171] width 156 height 18
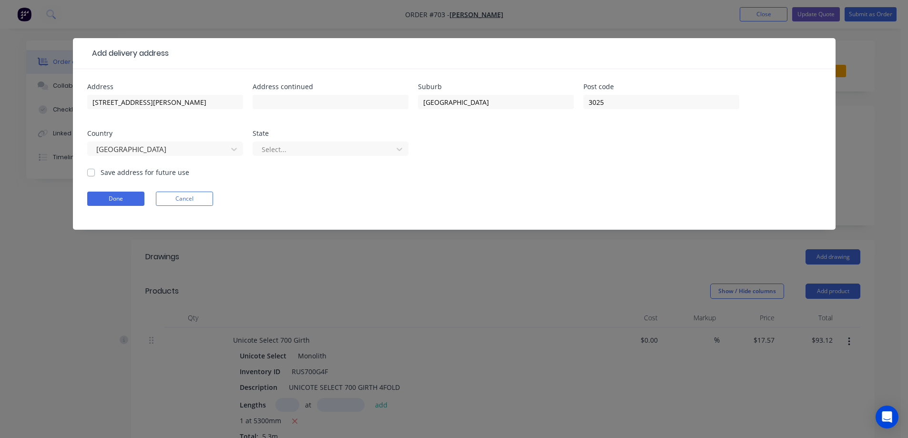
click at [271, 157] on div "Select..." at bounding box center [331, 153] width 156 height 28
click at [278, 143] on div at bounding box center [324, 149] width 127 height 12
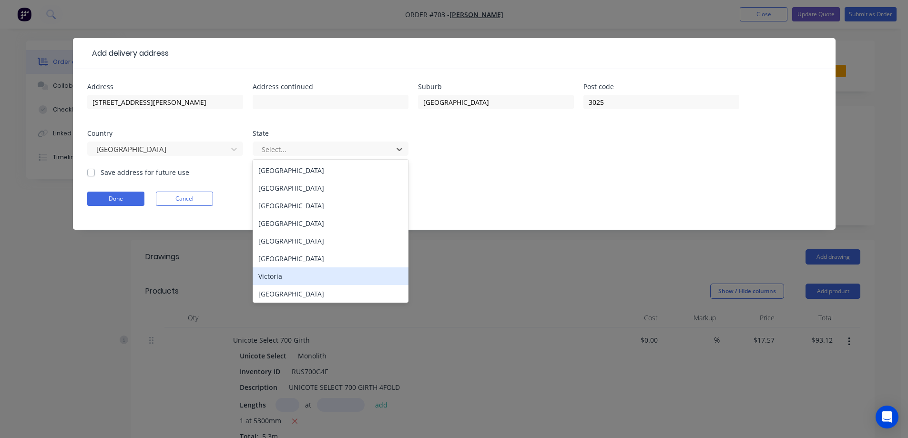
click at [284, 273] on div "Victoria" at bounding box center [331, 276] width 156 height 18
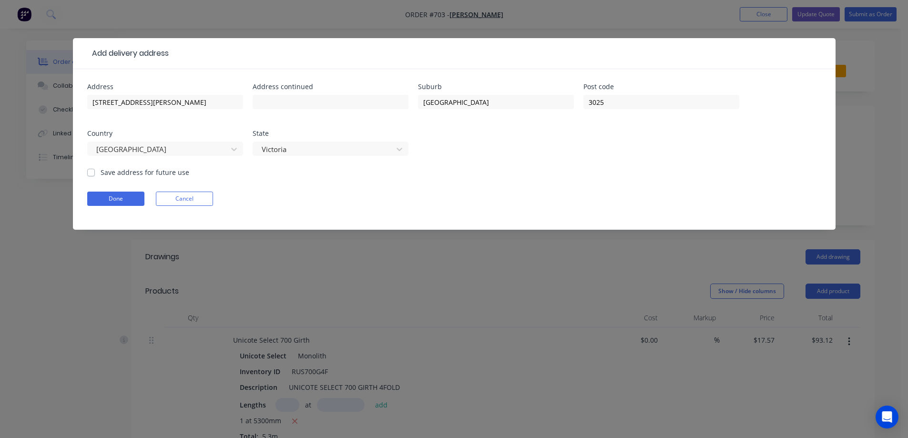
click at [151, 171] on label "Save address for future use" at bounding box center [145, 172] width 89 height 10
click at [95, 171] on input "Save address for future use" at bounding box center [91, 171] width 8 height 9
checkbox input "true"
click at [134, 197] on button "Done" at bounding box center [115, 199] width 57 height 14
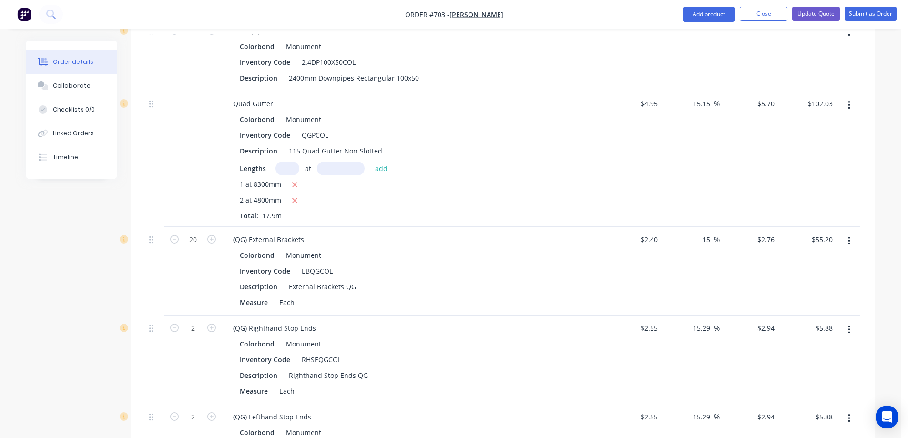
scroll to position [905, 0]
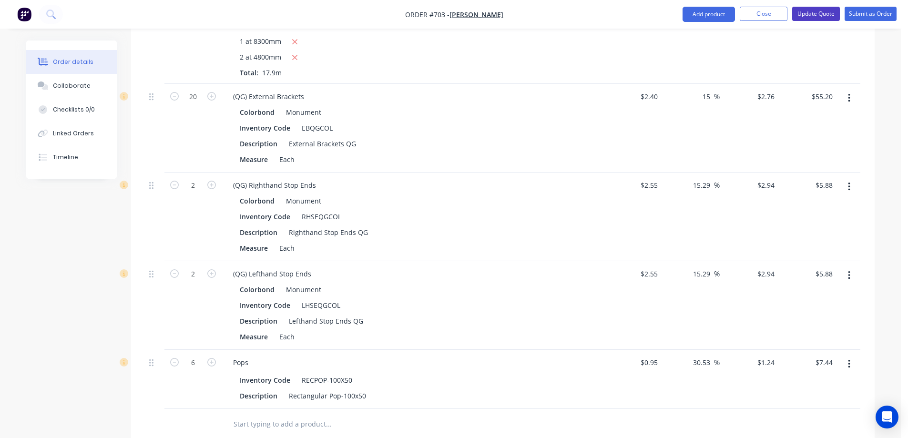
click at [809, 17] on button "Update Quote" at bounding box center [816, 14] width 48 height 14
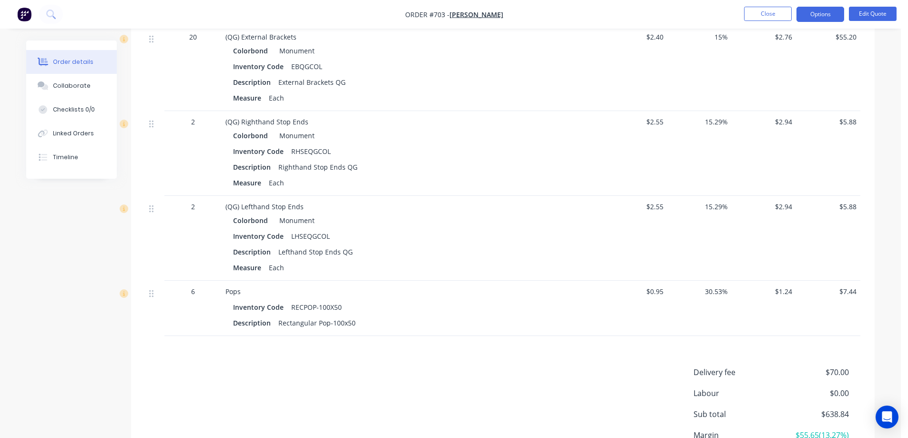
scroll to position [876, 0]
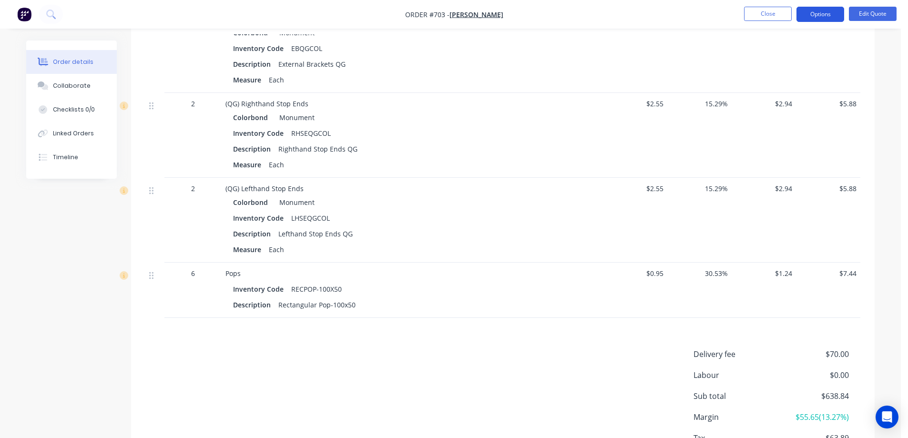
click at [822, 14] on button "Options" at bounding box center [820, 14] width 48 height 15
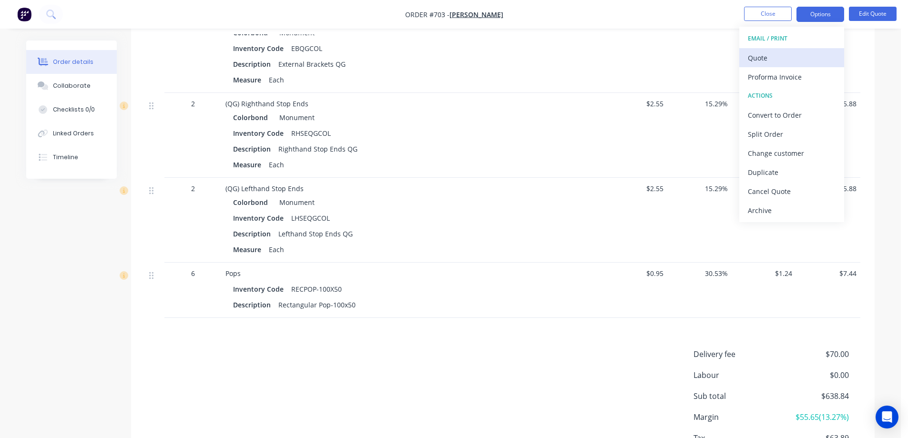
click at [780, 61] on div "Quote" at bounding box center [792, 58] width 88 height 14
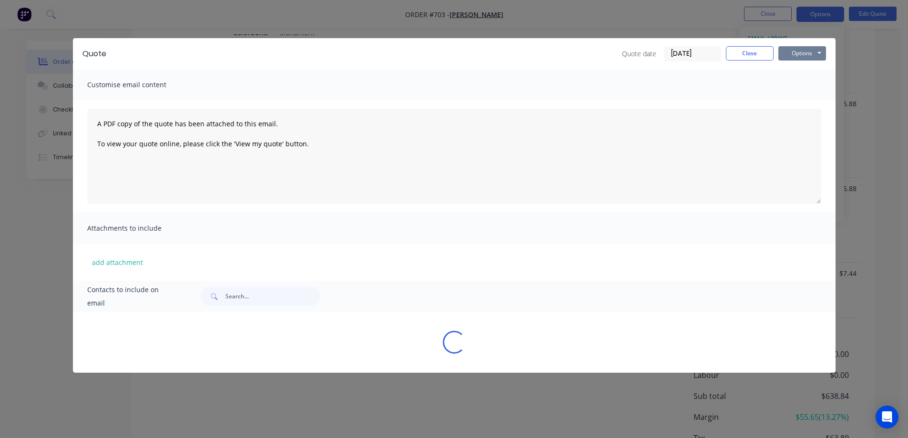
click at [801, 54] on button "Options" at bounding box center [802, 53] width 48 height 14
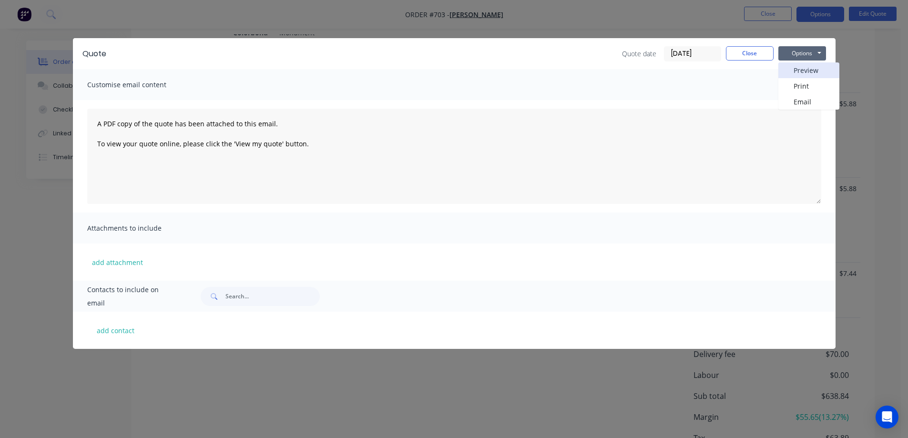
click at [802, 69] on button "Preview" at bounding box center [808, 70] width 61 height 16
click at [749, 50] on button "Close" at bounding box center [750, 53] width 48 height 14
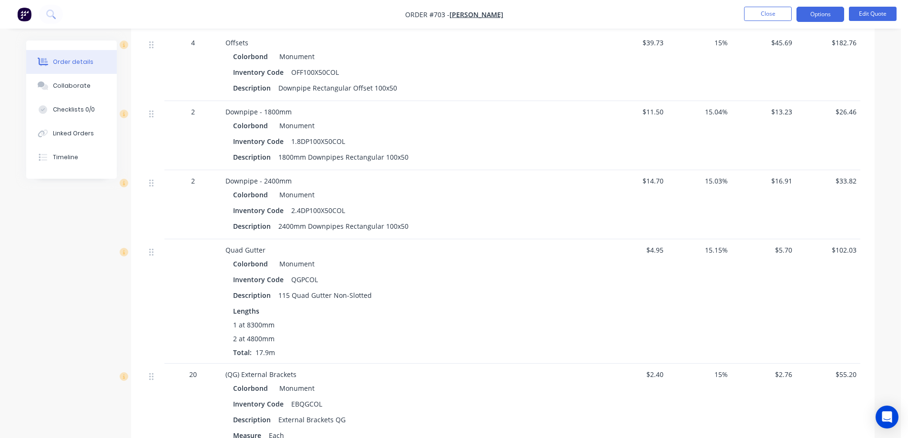
scroll to position [524, 0]
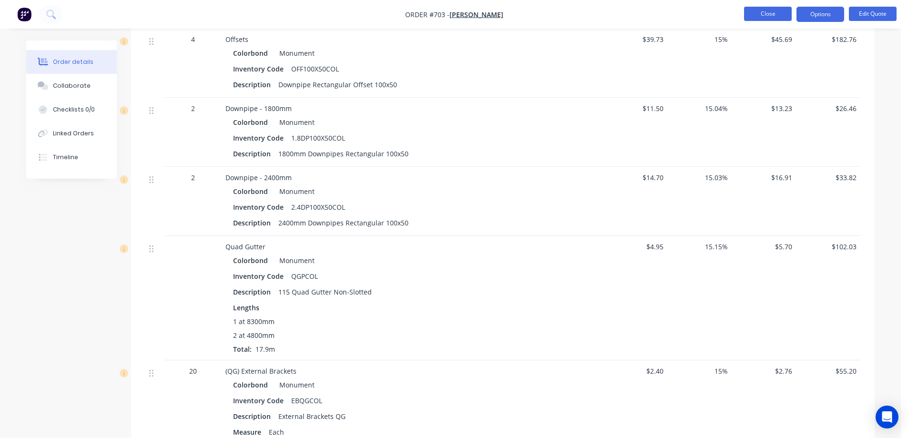
click at [763, 17] on button "Close" at bounding box center [768, 14] width 48 height 14
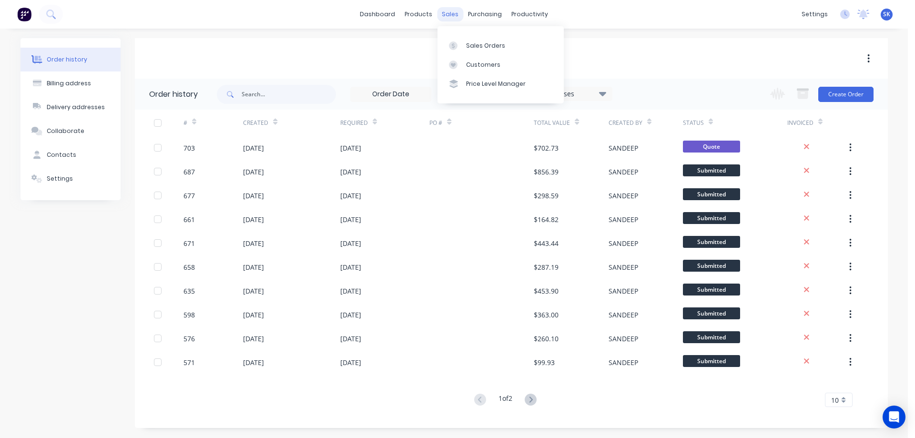
click at [443, 17] on div "sales" at bounding box center [450, 14] width 26 height 14
click at [495, 50] on div "Sales Orders" at bounding box center [485, 45] width 39 height 9
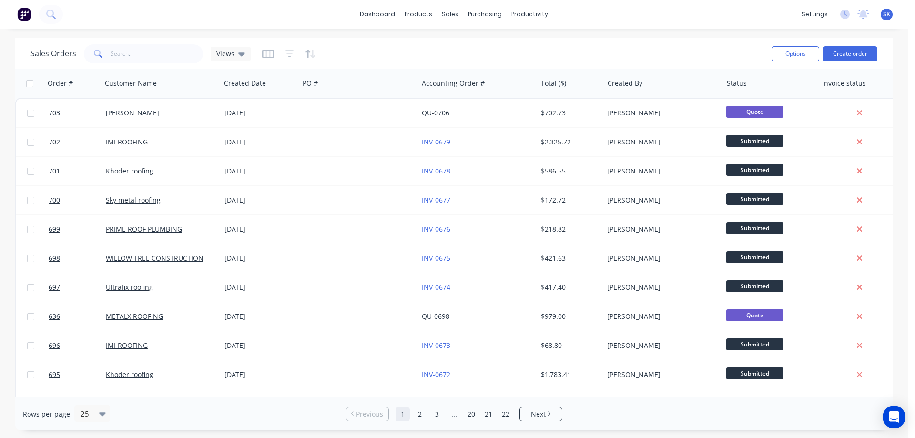
click at [27, 18] on img at bounding box center [24, 14] width 14 height 14
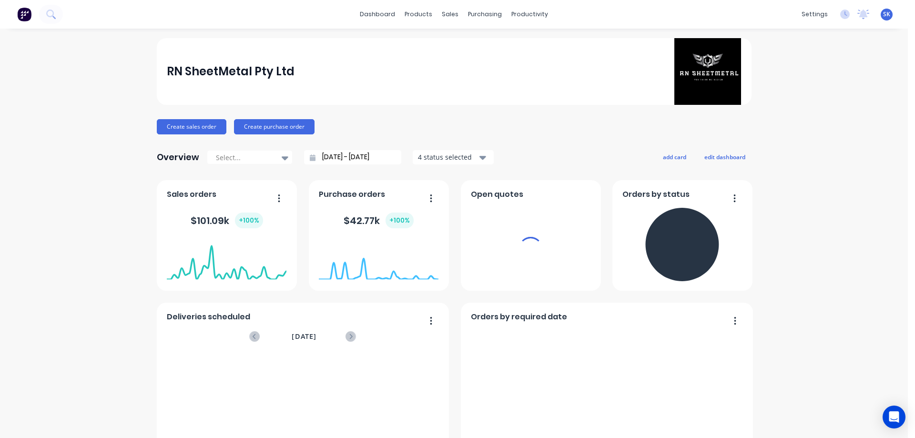
click at [333, 155] on input "30/08/25 - 30/09/25" at bounding box center [356, 157] width 82 height 14
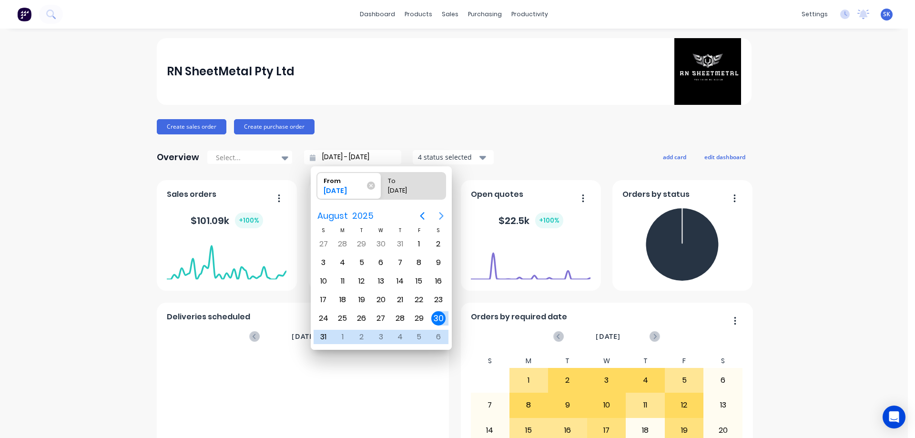
click at [441, 214] on icon "Next page" at bounding box center [441, 216] width 4 height 8
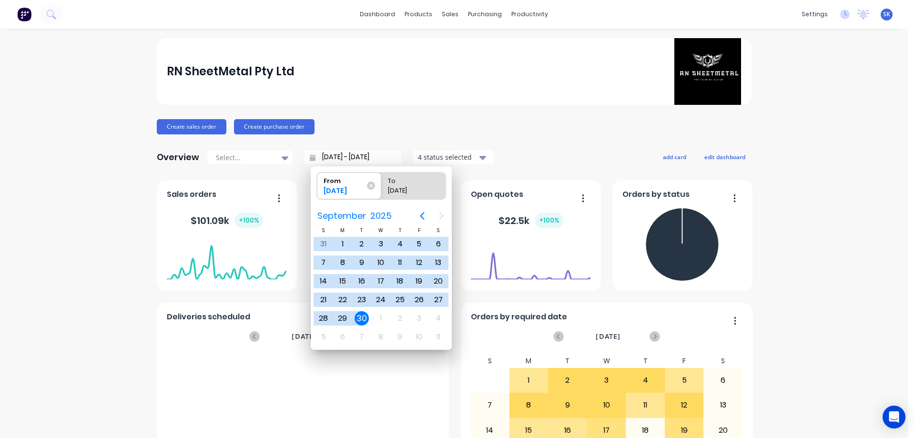
click at [366, 314] on div "30" at bounding box center [362, 318] width 14 height 14
type input "30/09/25 - 30/09/25"
radio input "false"
radio input "true"
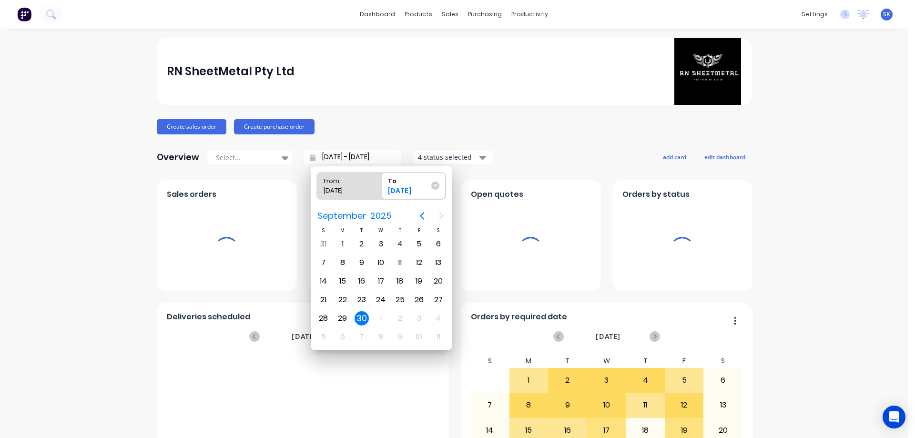
click at [436, 156] on div "4 status selected" at bounding box center [448, 157] width 60 height 10
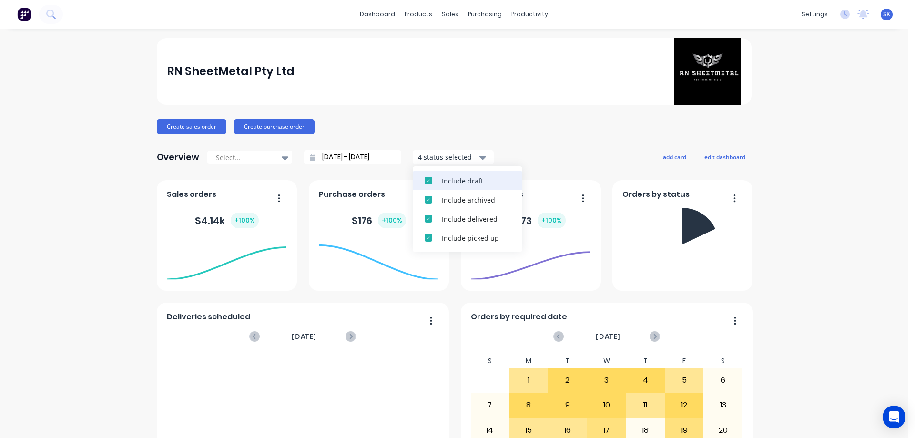
click at [442, 176] on div "Include draft" at bounding box center [476, 181] width 69 height 10
click at [442, 176] on div "Include archived" at bounding box center [476, 181] width 69 height 10
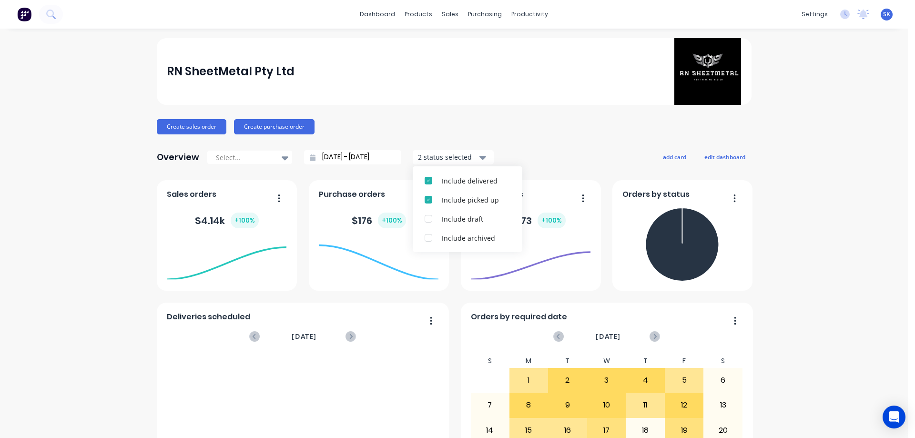
click at [547, 145] on div "RN SheetMetal Pty Ltd Create sales order Create purchase order Overview Select.…" at bounding box center [454, 409] width 595 height 742
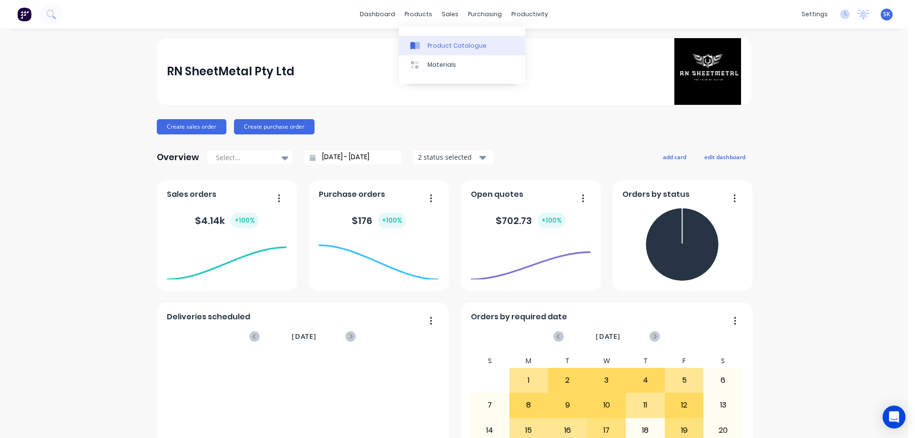
click at [434, 40] on link "Product Catalogue" at bounding box center [462, 45] width 126 height 19
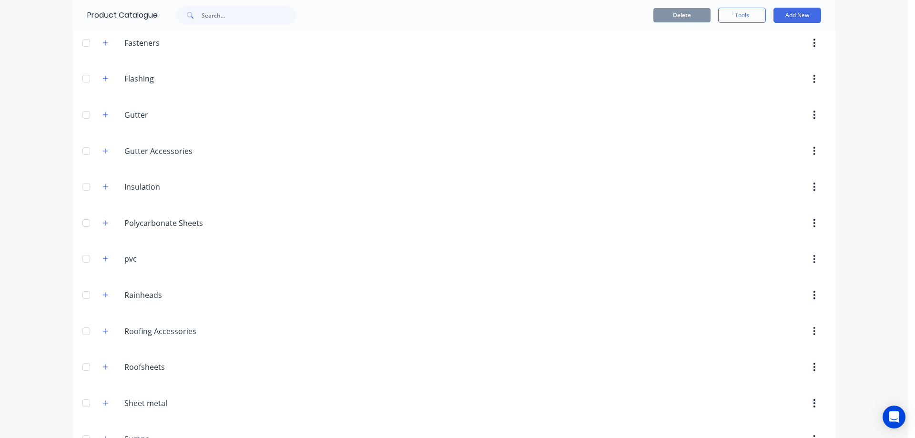
scroll to position [314, 0]
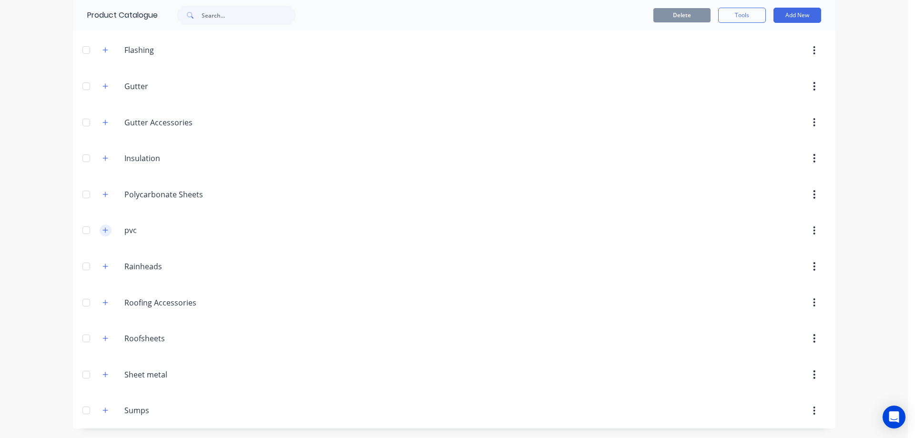
click at [102, 232] on icon "button" at bounding box center [105, 230] width 6 height 7
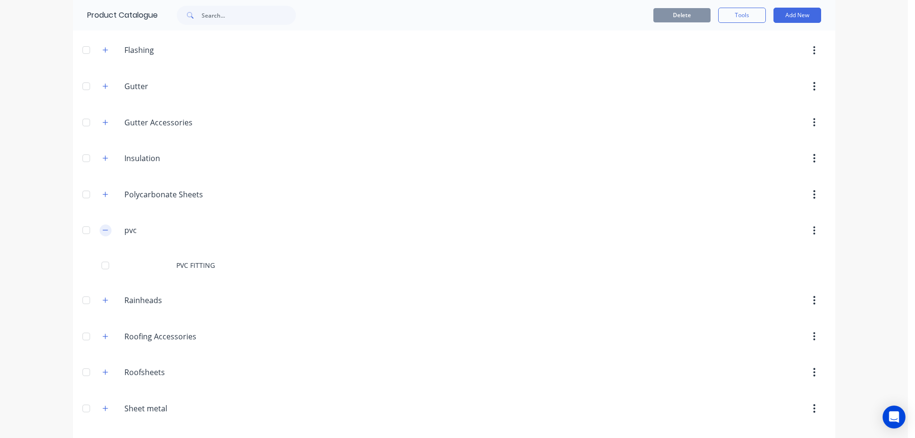
click at [102, 232] on icon "button" at bounding box center [105, 230] width 6 height 7
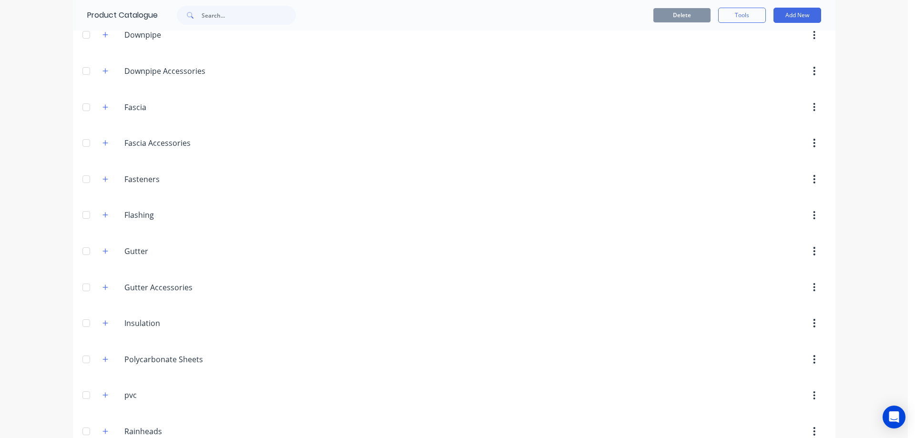
scroll to position [219, 0]
click at [100, 249] on span at bounding box center [106, 254] width 12 height 12
click at [103, 251] on icon "button" at bounding box center [105, 253] width 6 height 7
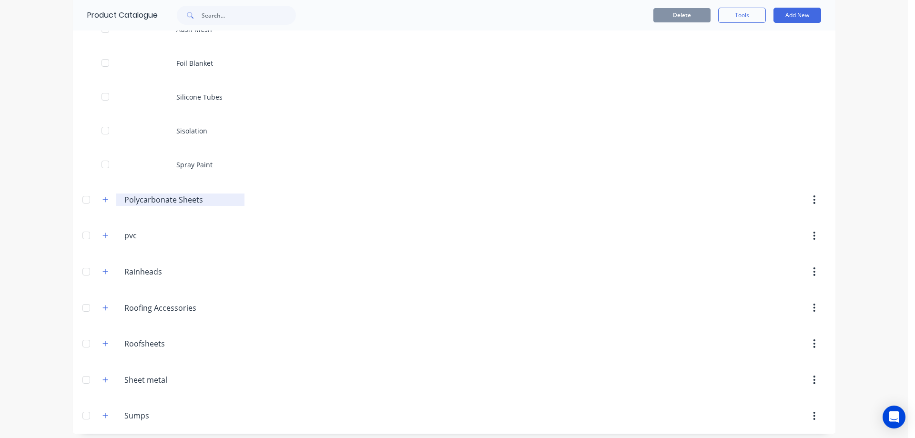
scroll to position [484, 0]
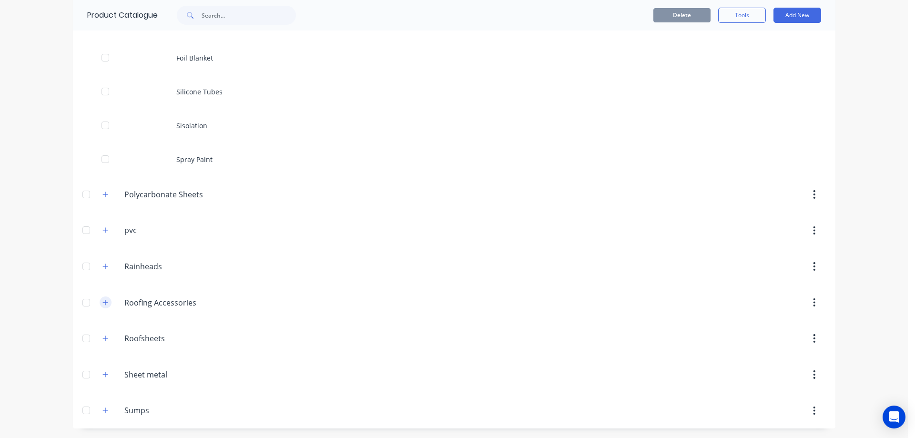
click at [103, 303] on icon "button" at bounding box center [104, 302] width 5 height 5
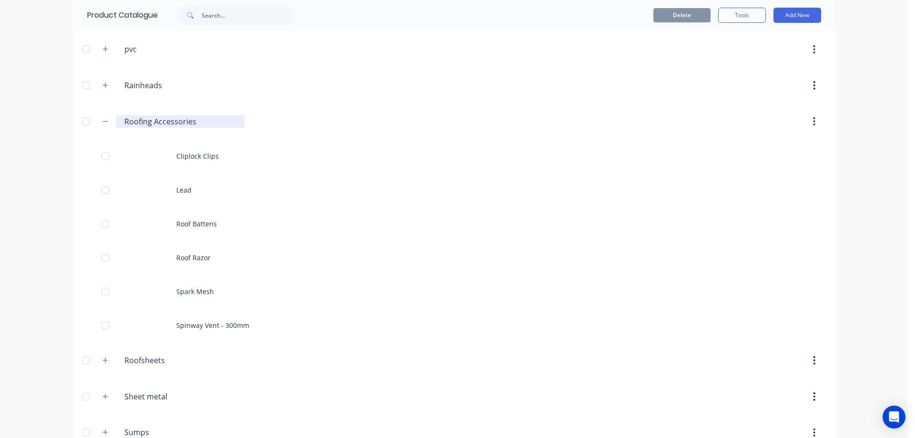
scroll to position [674, 0]
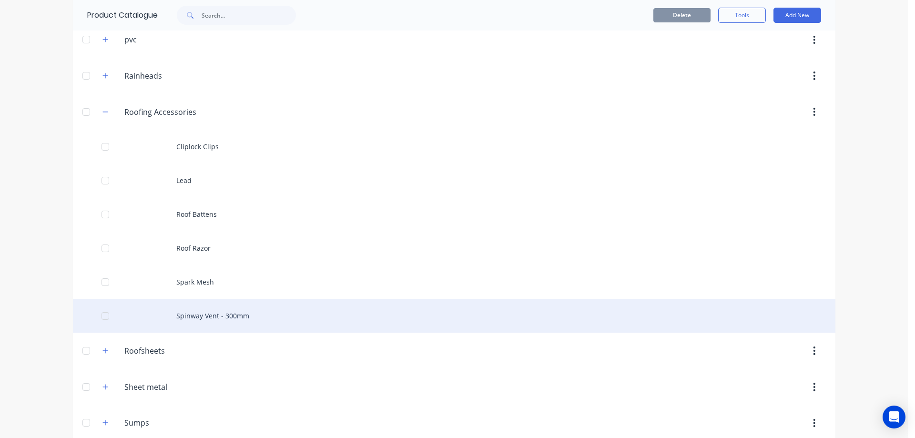
click at [194, 314] on div "Spinway Vent - 300mm" at bounding box center [454, 316] width 762 height 34
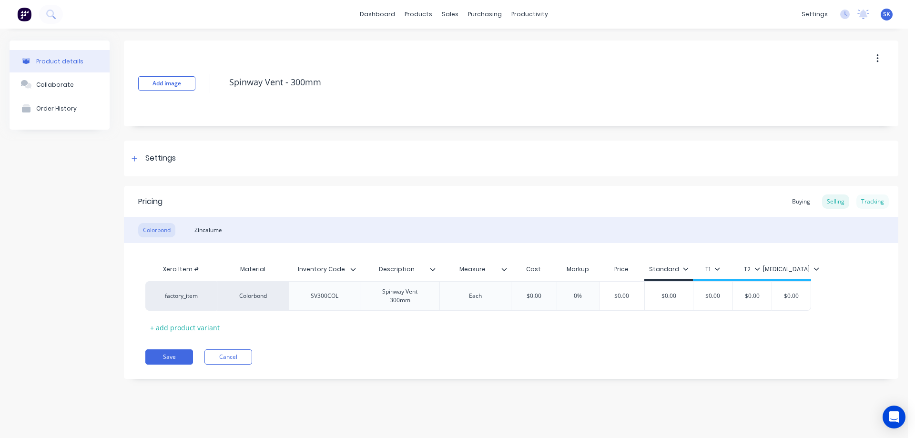
click at [876, 203] on div "Tracking" at bounding box center [872, 201] width 32 height 14
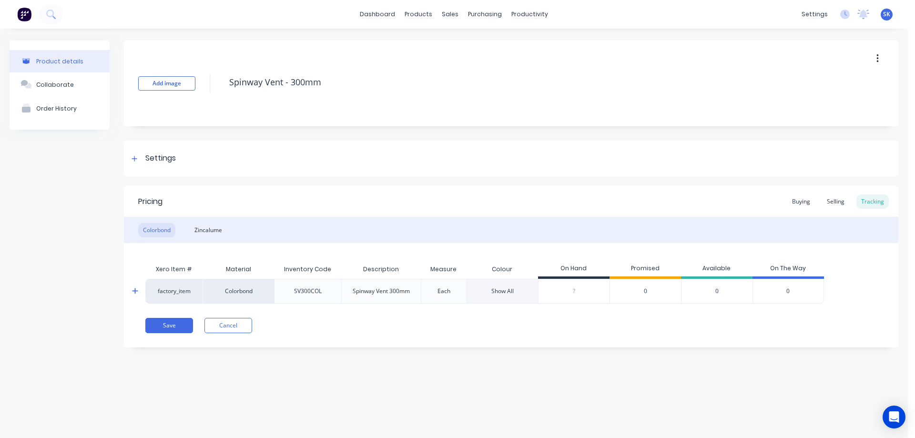
click at [645, 290] on span "0" at bounding box center [645, 291] width 3 height 9
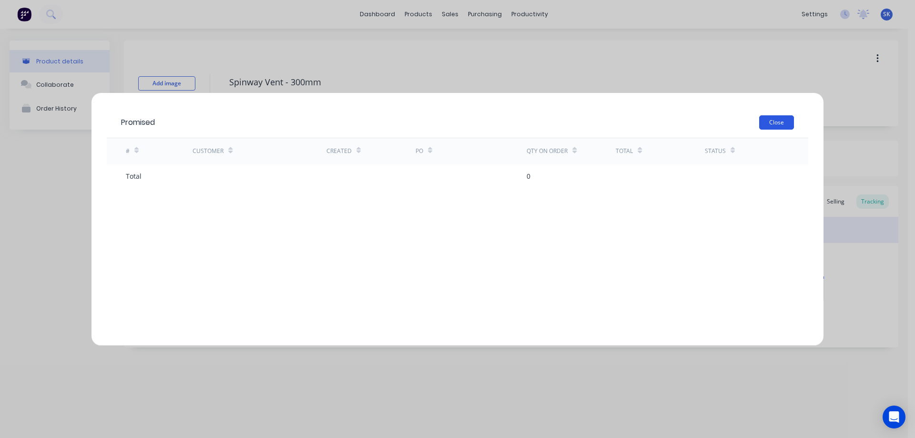
click at [767, 119] on button "Close" at bounding box center [776, 122] width 35 height 14
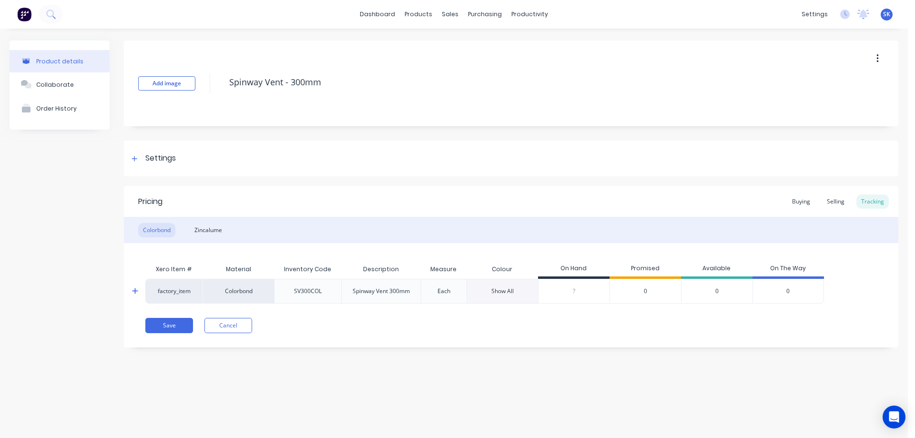
click at [716, 290] on div "0" at bounding box center [716, 291] width 71 height 25
click at [787, 290] on span "0" at bounding box center [787, 291] width 3 height 9
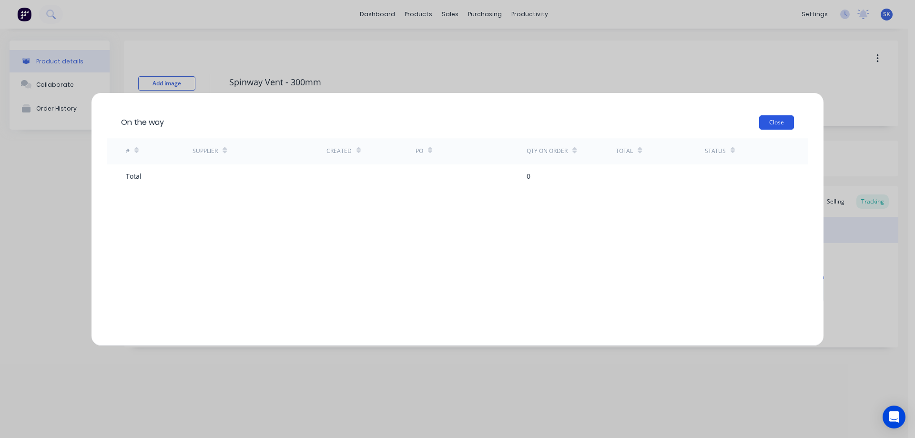
click at [778, 125] on button "Close" at bounding box center [776, 122] width 35 height 14
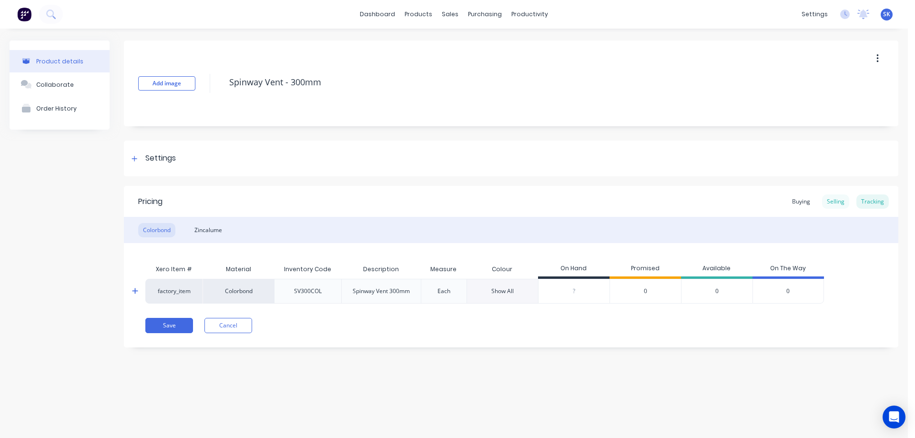
click at [839, 203] on div "Selling" at bounding box center [835, 201] width 27 height 14
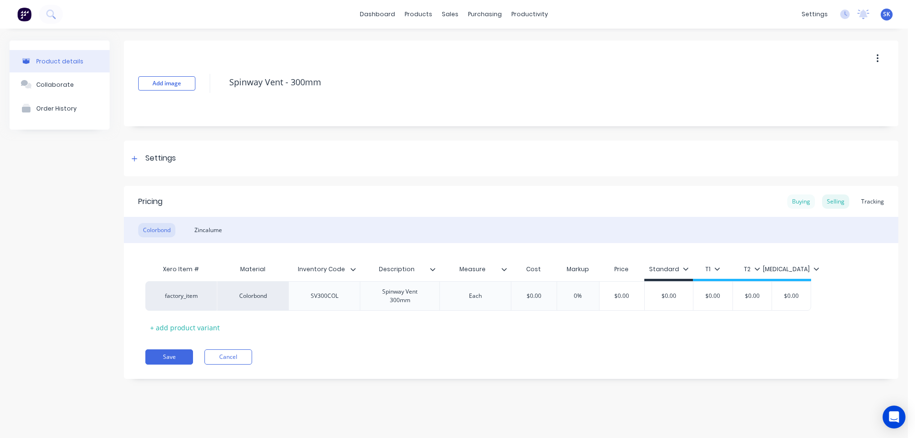
click at [791, 202] on div "Buying" at bounding box center [801, 201] width 28 height 14
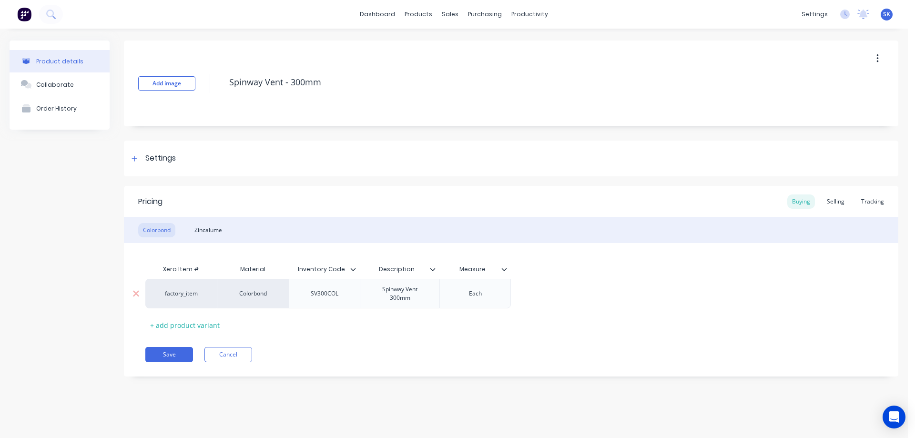
click at [482, 293] on div "Each" at bounding box center [475, 293] width 48 height 12
type textarea "x"
click at [840, 199] on div "Selling" at bounding box center [835, 201] width 27 height 14
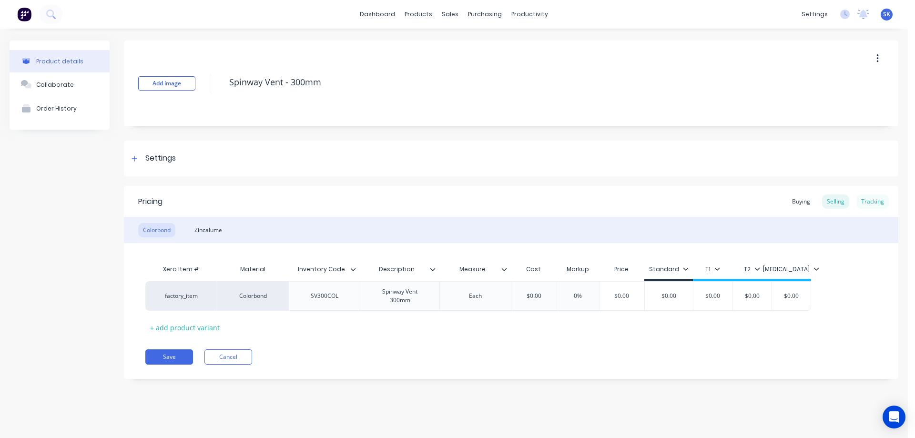
click at [869, 197] on div "Tracking" at bounding box center [872, 201] width 32 height 14
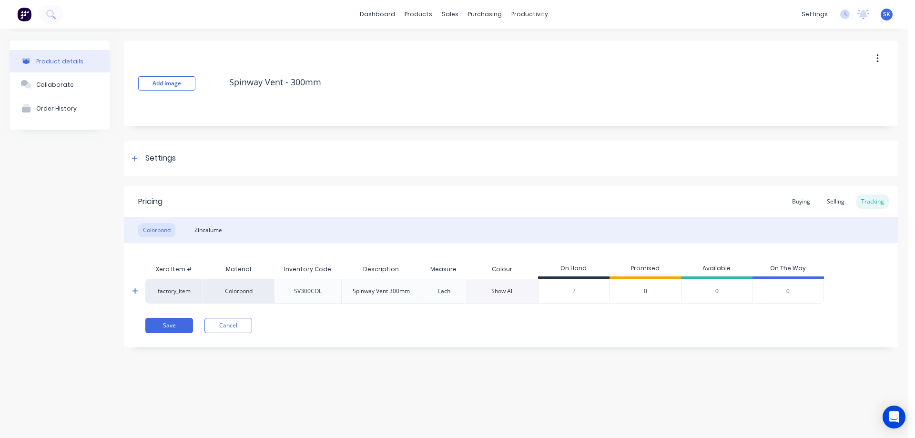
click at [517, 294] on div "Show All" at bounding box center [501, 291] width 71 height 25
click at [503, 289] on div "Show All" at bounding box center [502, 291] width 22 height 9
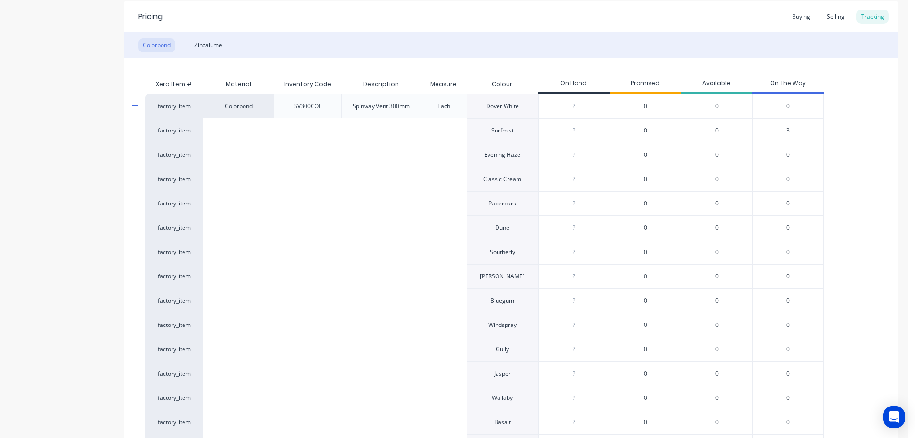
scroll to position [184, 0]
click at [788, 129] on span "3" at bounding box center [787, 131] width 3 height 9
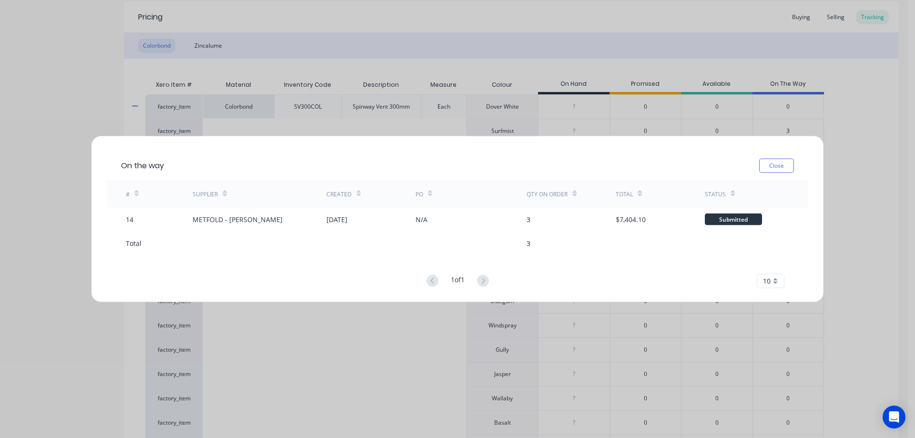
click at [777, 158] on div "On the way Close" at bounding box center [457, 165] width 701 height 31
click at [778, 164] on button "Close" at bounding box center [776, 165] width 35 height 14
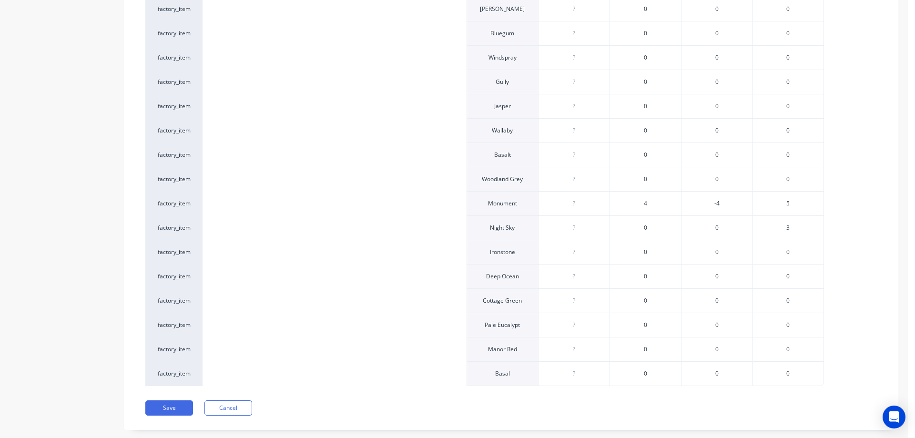
scroll to position [470, 0]
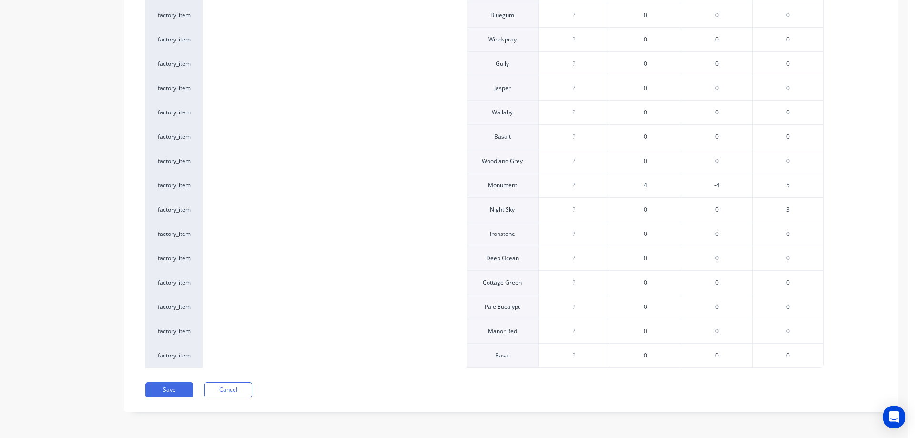
click at [644, 183] on span "4" at bounding box center [645, 185] width 3 height 9
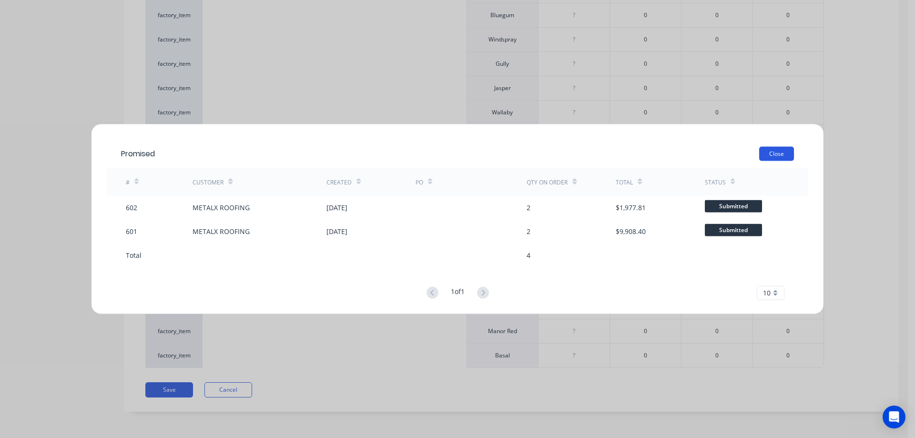
click at [779, 157] on button "Close" at bounding box center [776, 153] width 35 height 14
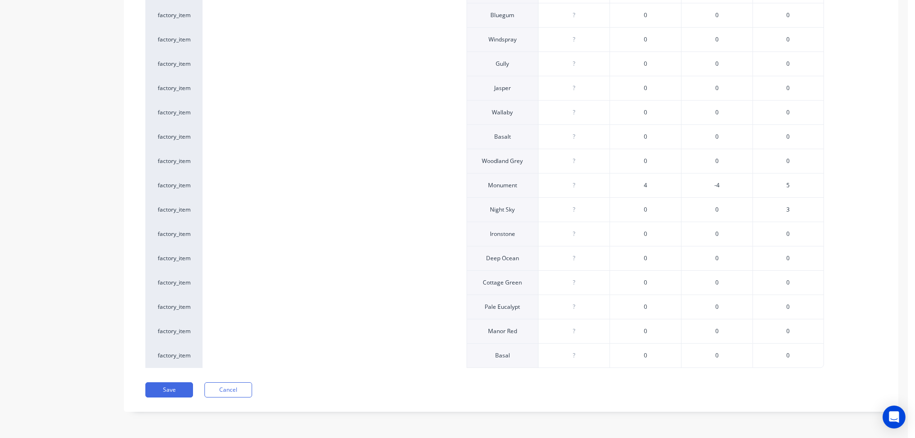
click at [788, 208] on span "3" at bounding box center [787, 209] width 3 height 9
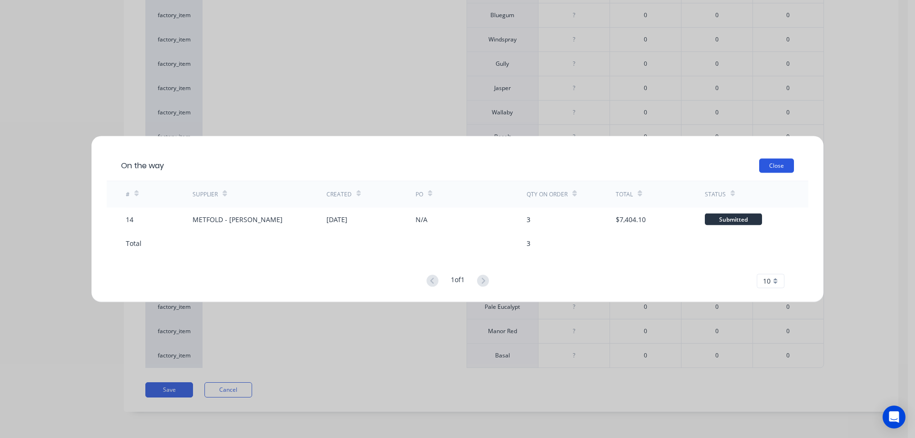
click at [762, 164] on button "Close" at bounding box center [776, 165] width 35 height 14
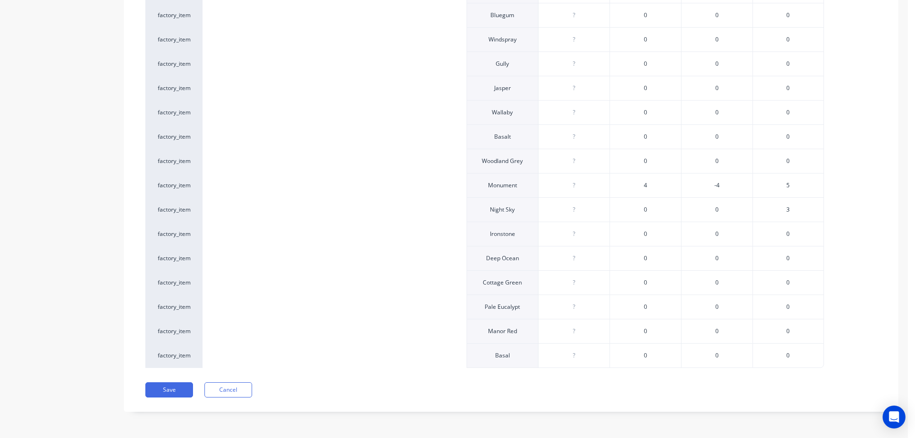
click at [645, 207] on span "0" at bounding box center [645, 209] width 3 height 9
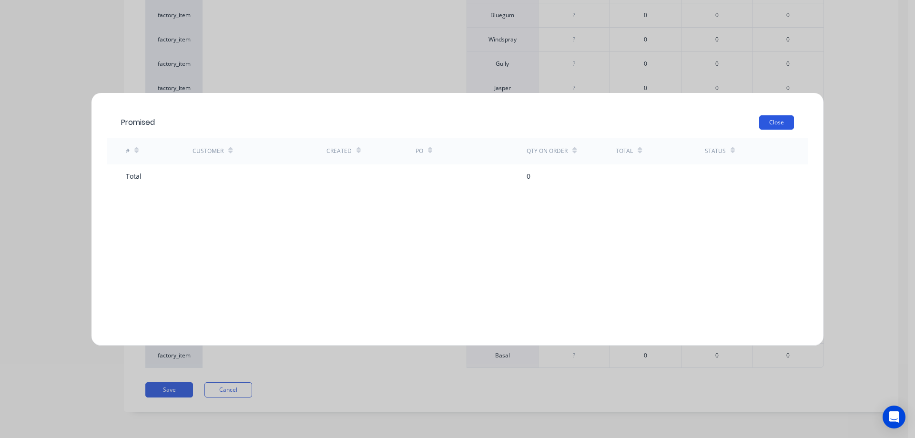
click at [770, 122] on button "Close" at bounding box center [776, 122] width 35 height 14
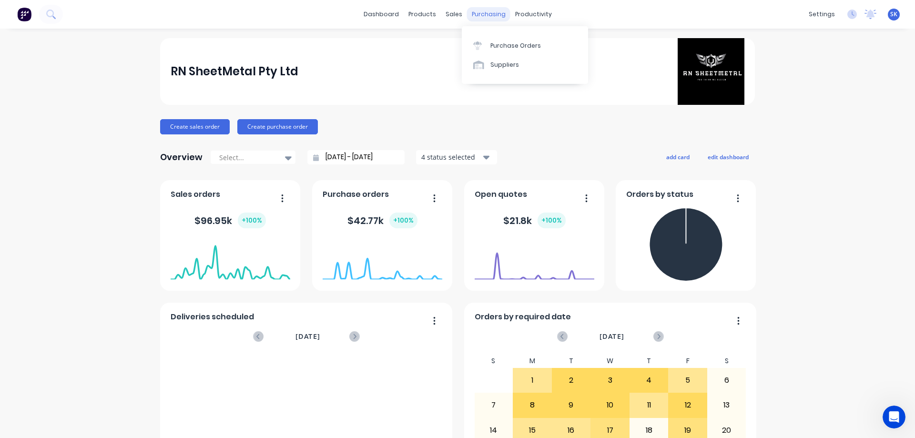
click at [479, 12] on div "purchasing" at bounding box center [488, 14] width 43 height 14
click at [497, 46] on div "Purchase Orders" at bounding box center [515, 45] width 51 height 9
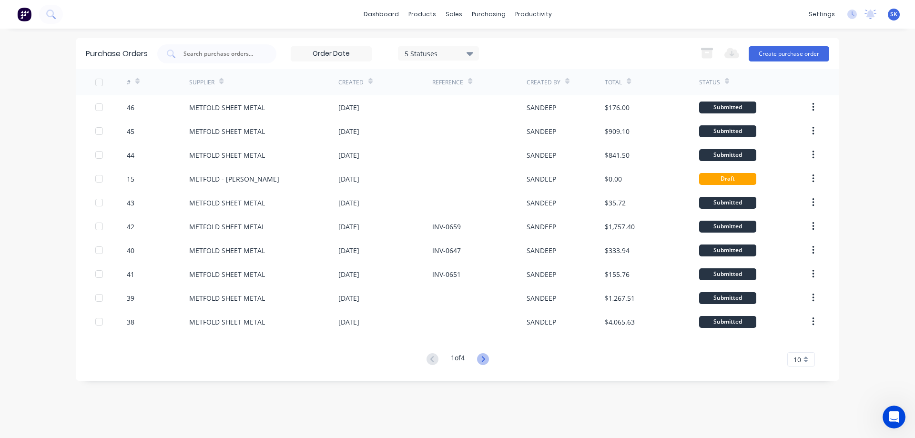
click at [487, 360] on icon at bounding box center [483, 359] width 12 height 12
click at [483, 355] on icon at bounding box center [483, 359] width 12 height 12
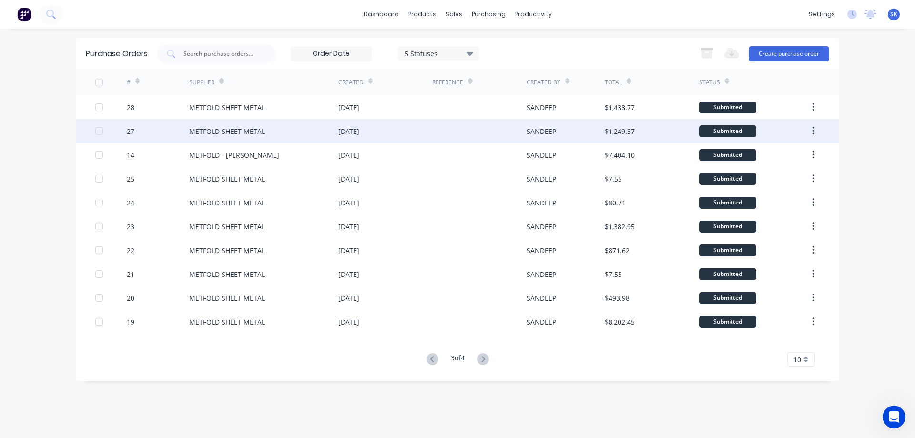
click at [374, 124] on div "[DATE]" at bounding box center [385, 131] width 94 height 24
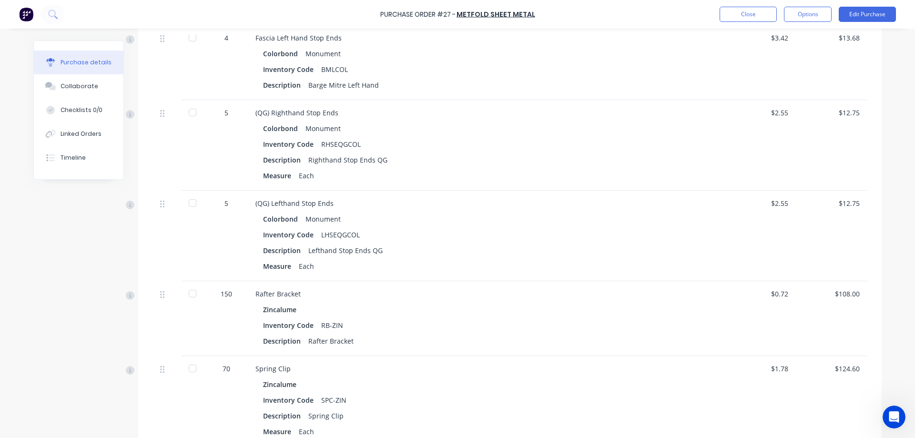
scroll to position [1172, 0]
click at [727, 10] on button "Close" at bounding box center [748, 14] width 57 height 15
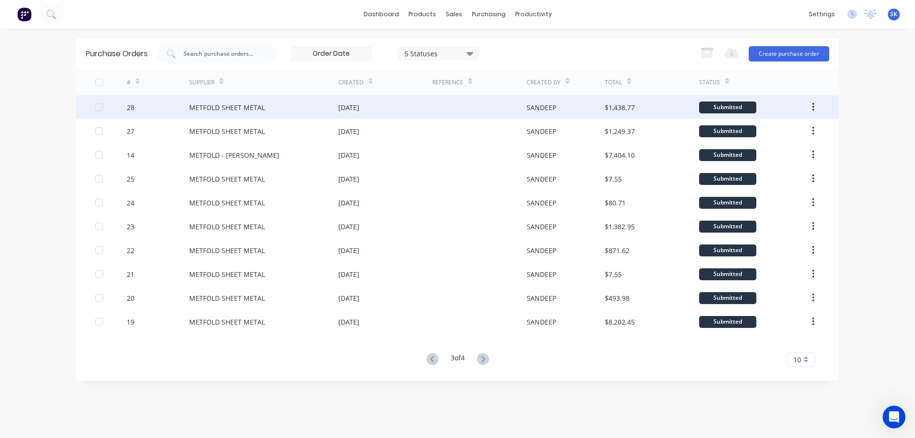
click at [359, 112] on div "[DATE]" at bounding box center [348, 107] width 21 height 10
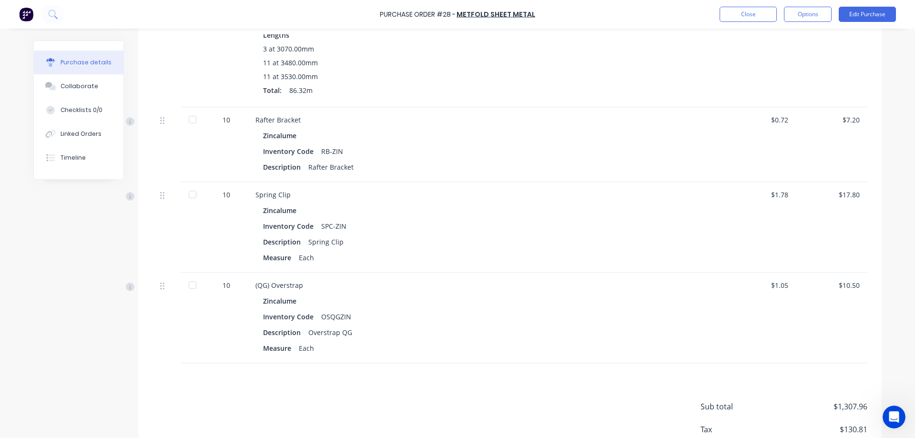
scroll to position [835, 0]
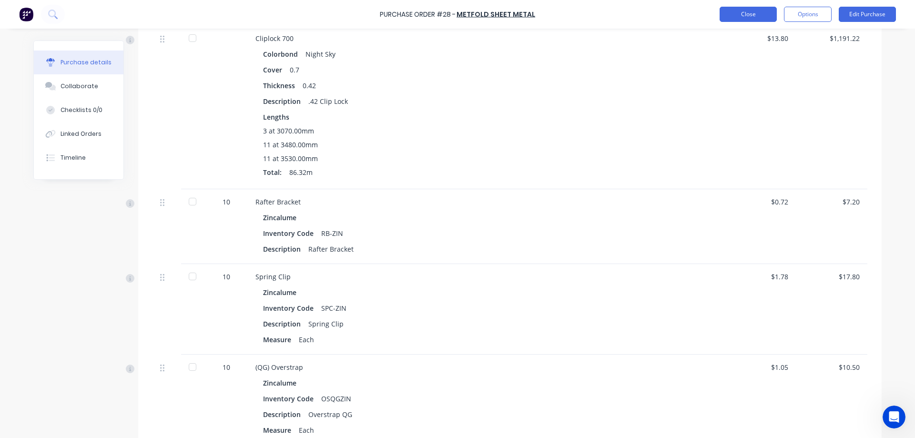
click at [732, 13] on button "Close" at bounding box center [748, 14] width 57 height 15
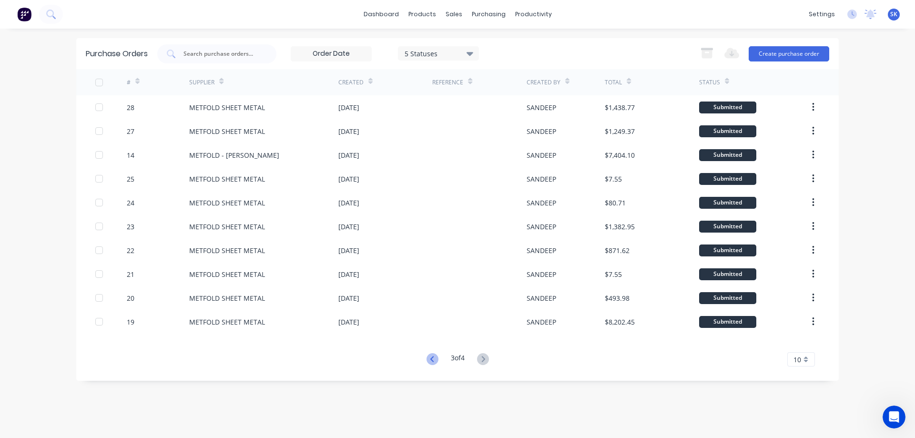
click at [428, 353] on icon at bounding box center [432, 359] width 12 height 12
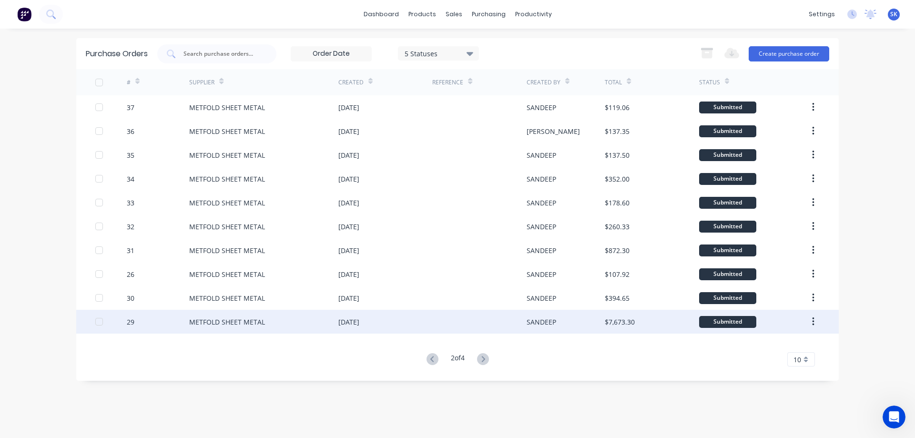
click at [406, 315] on div "[DATE]" at bounding box center [385, 322] width 94 height 24
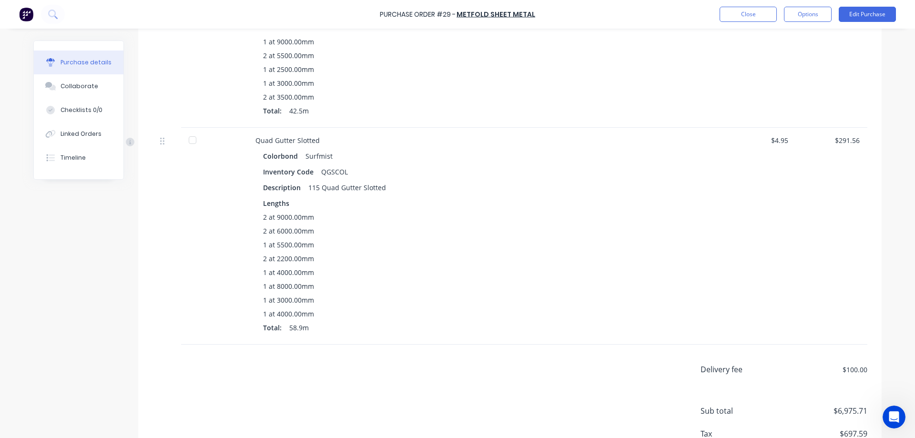
scroll to position [1836, 0]
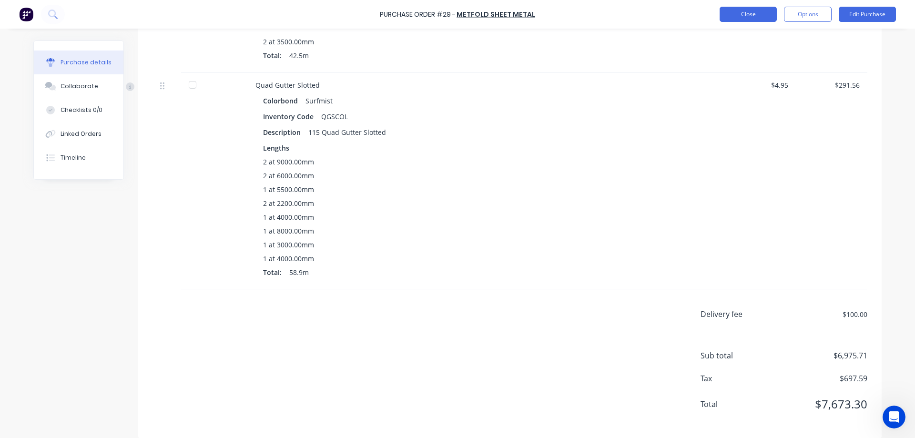
click at [743, 12] on button "Close" at bounding box center [748, 14] width 57 height 15
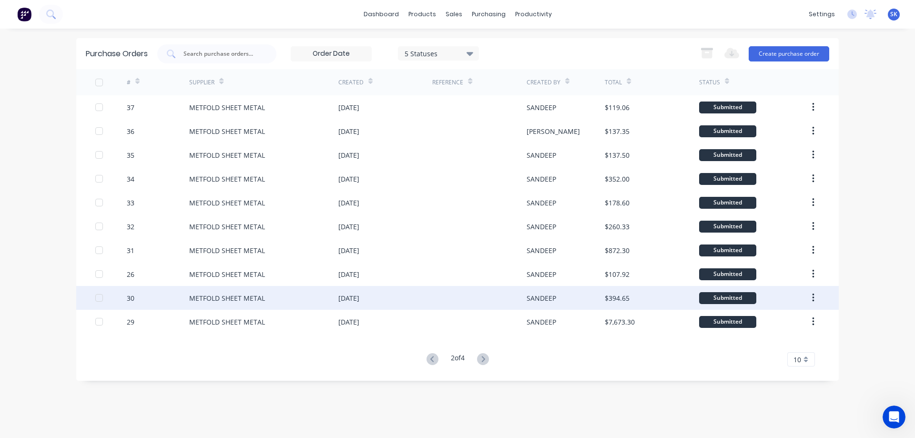
click at [359, 301] on div "10 Sep 2025" at bounding box center [348, 298] width 21 height 10
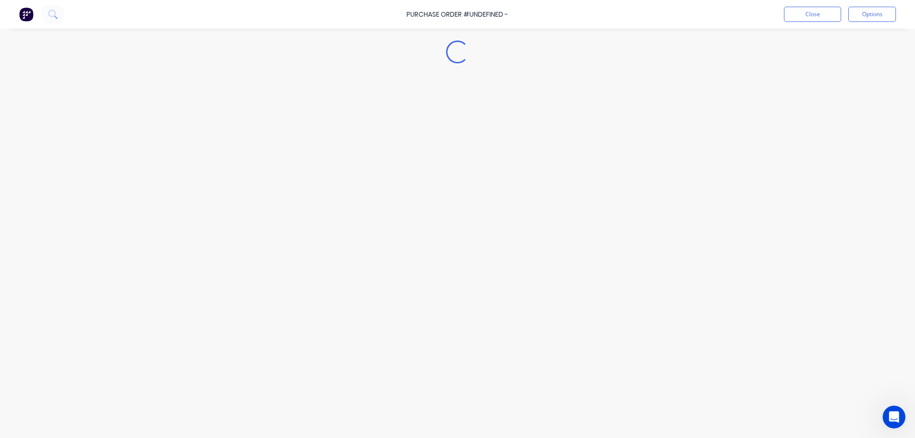
type textarea "x"
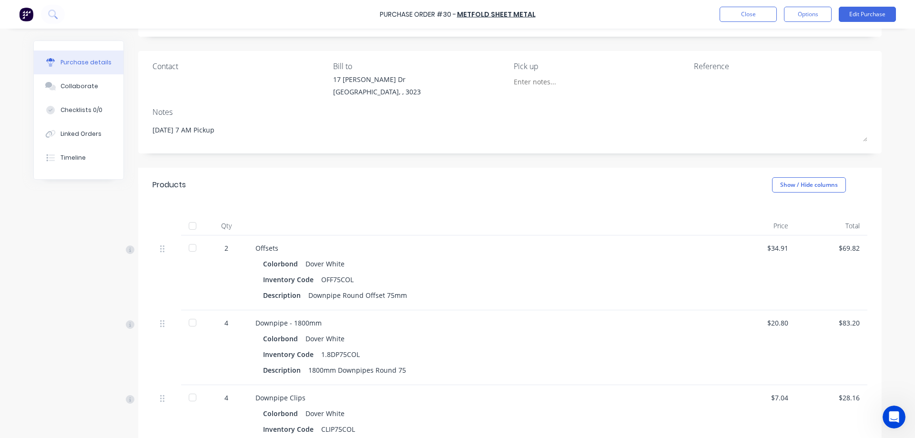
scroll to position [48, 0]
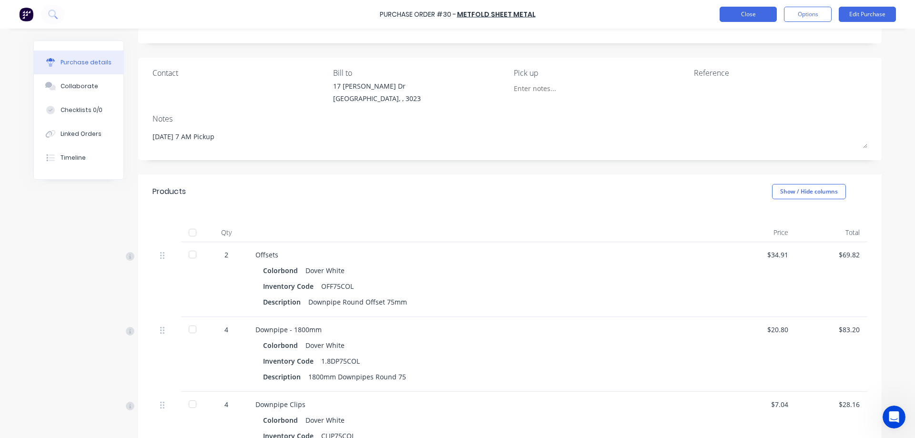
click at [739, 10] on button "Close" at bounding box center [748, 14] width 57 height 15
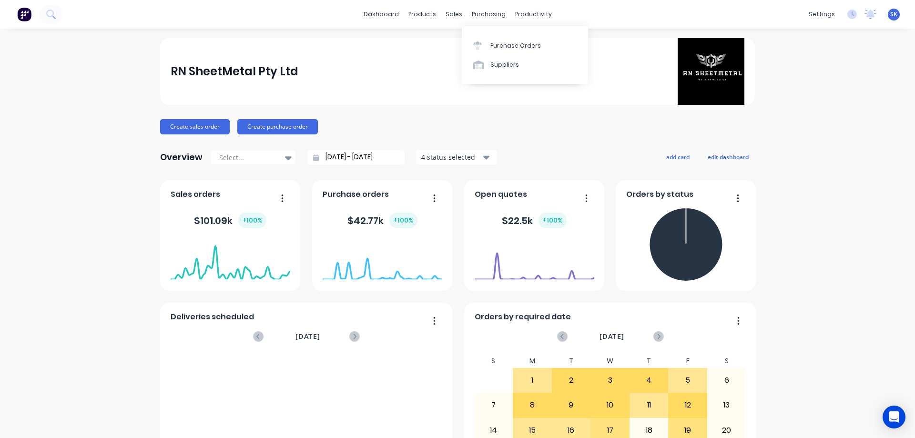
click at [493, 40] on link "Purchase Orders" at bounding box center [525, 45] width 126 height 19
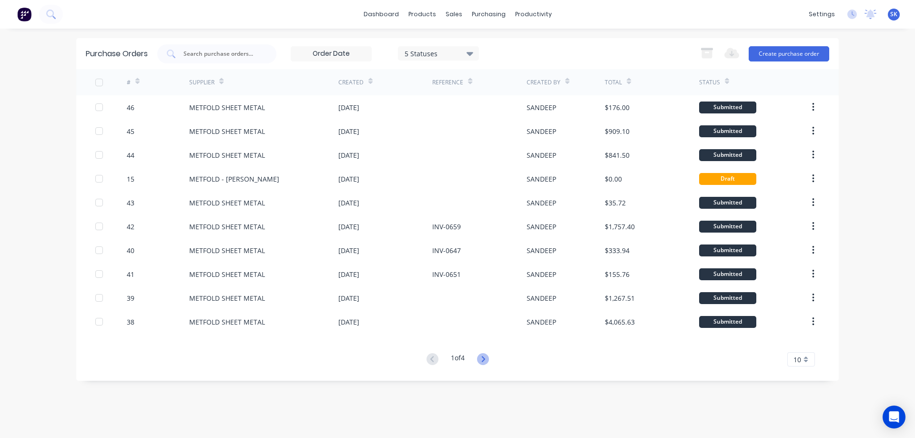
click at [484, 359] on icon at bounding box center [483, 359] width 12 height 12
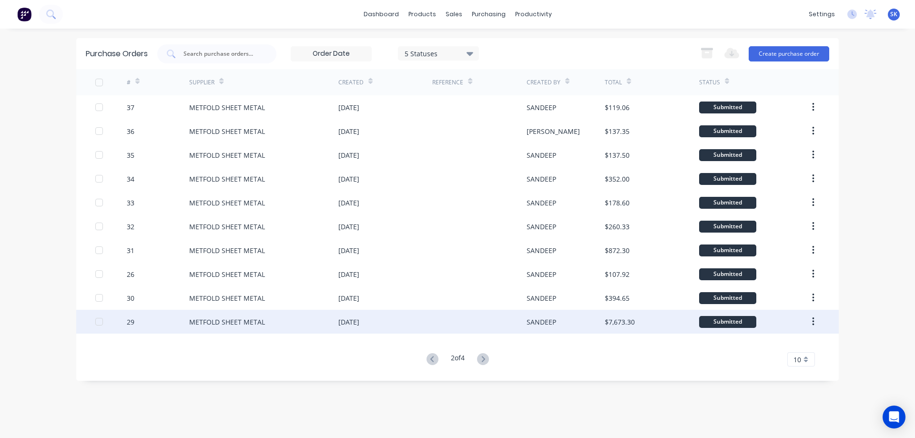
click at [433, 320] on div at bounding box center [479, 322] width 94 height 24
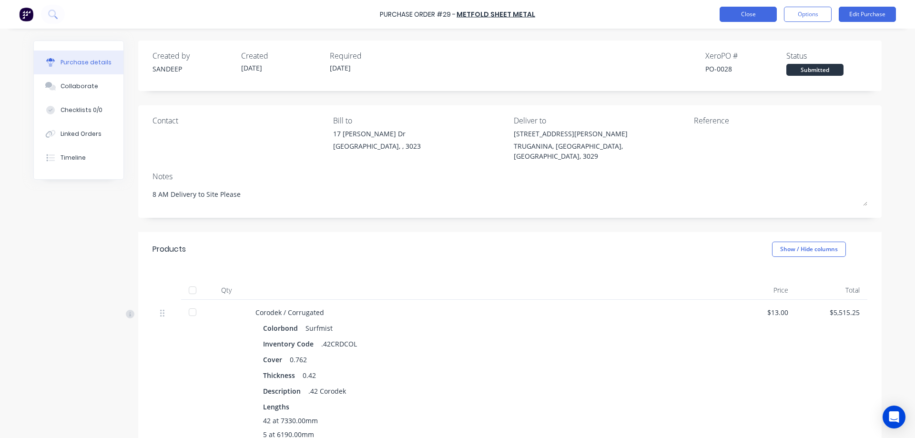
click at [733, 13] on button "Close" at bounding box center [748, 14] width 57 height 15
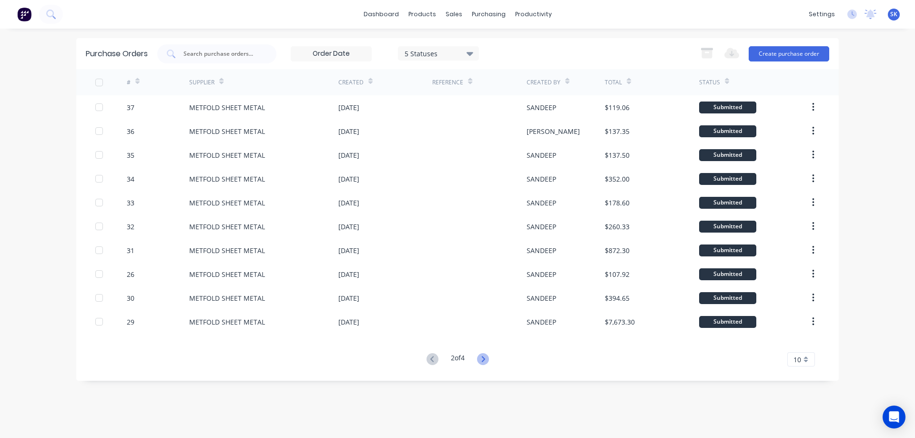
click at [486, 363] on icon at bounding box center [483, 359] width 12 height 12
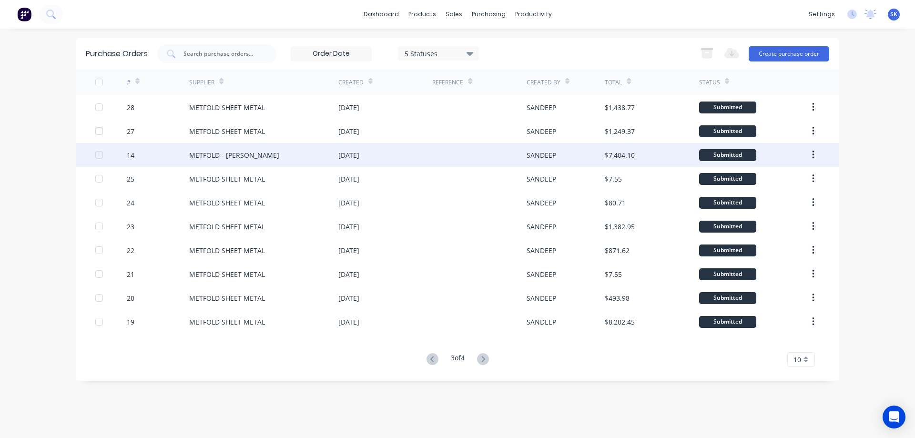
click at [423, 152] on div "[DATE]" at bounding box center [385, 155] width 94 height 24
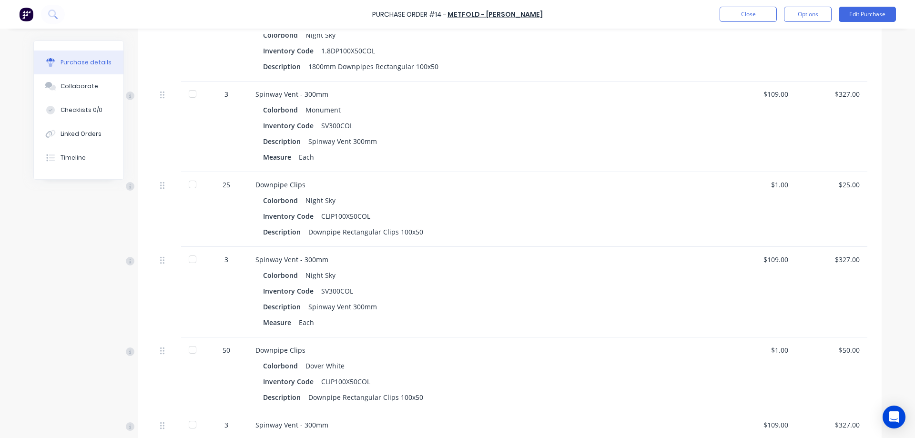
scroll to position [808, 0]
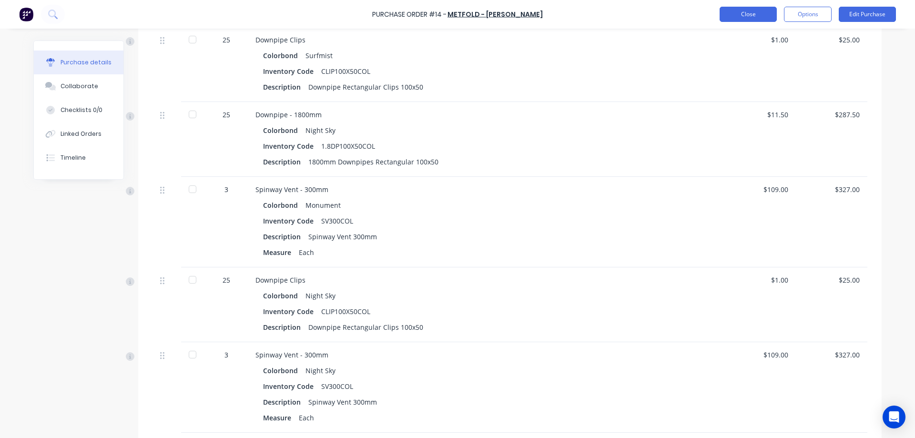
click at [726, 16] on button "Close" at bounding box center [748, 14] width 57 height 15
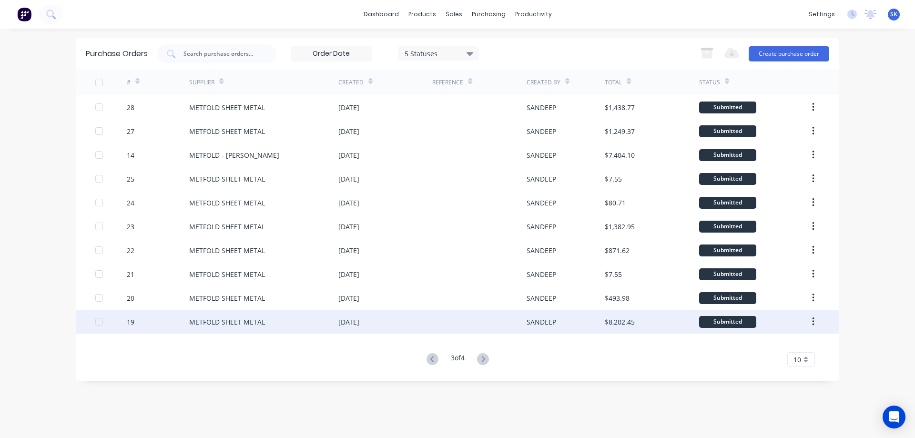
click at [346, 314] on div "[DATE]" at bounding box center [385, 322] width 94 height 24
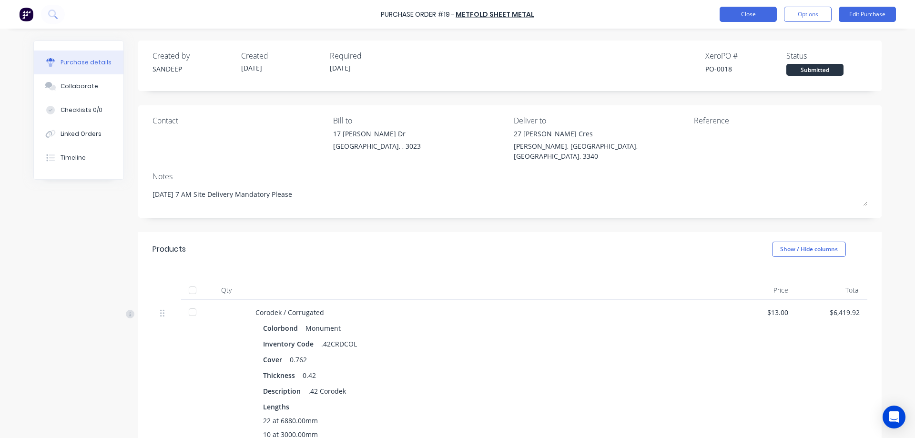
click at [735, 14] on button "Close" at bounding box center [748, 14] width 57 height 15
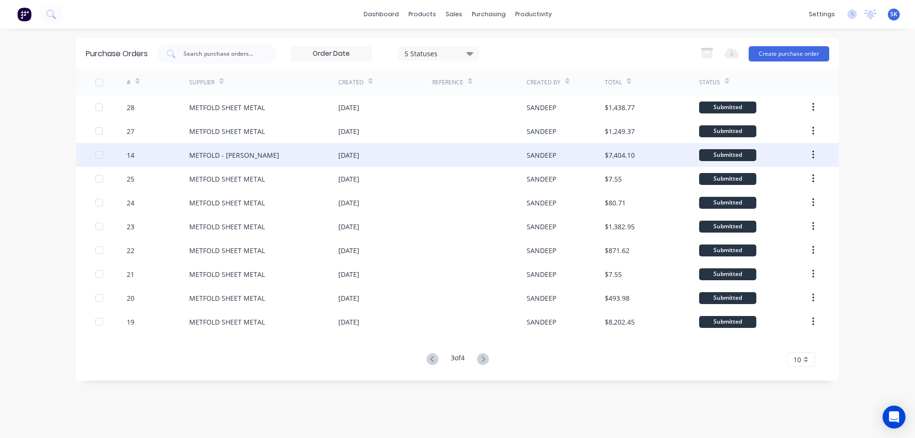
click at [438, 151] on div at bounding box center [479, 155] width 94 height 24
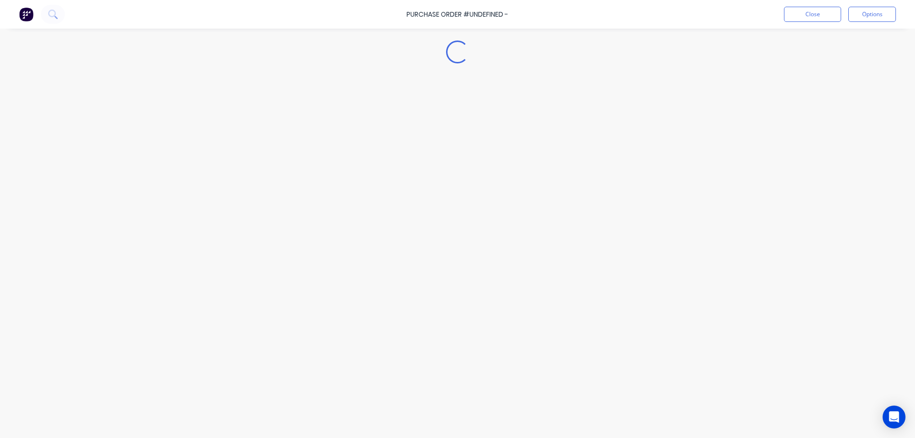
type textarea "x"
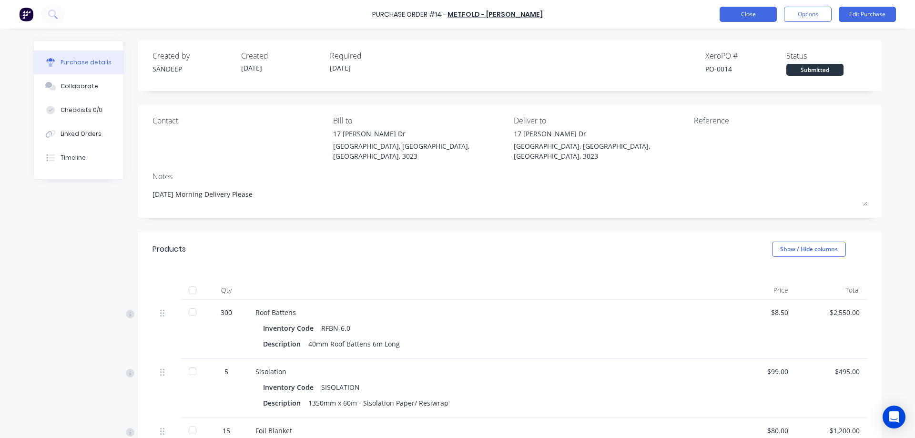
click at [734, 16] on button "Close" at bounding box center [748, 14] width 57 height 15
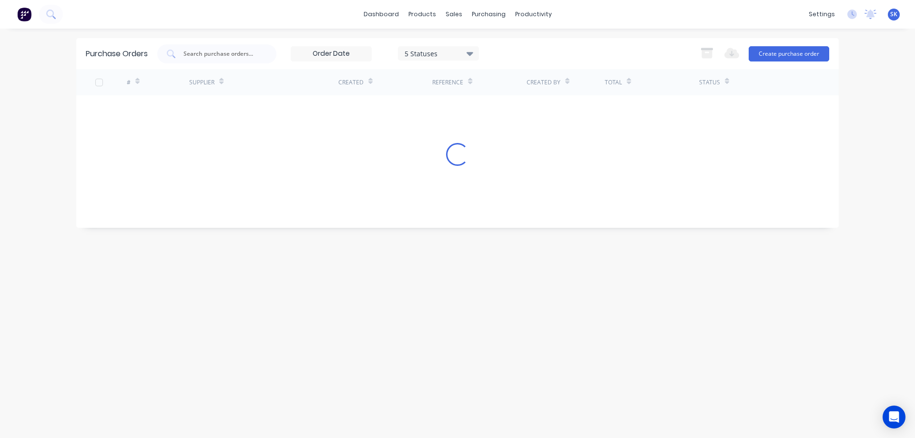
click at [25, 17] on img at bounding box center [24, 14] width 14 height 14
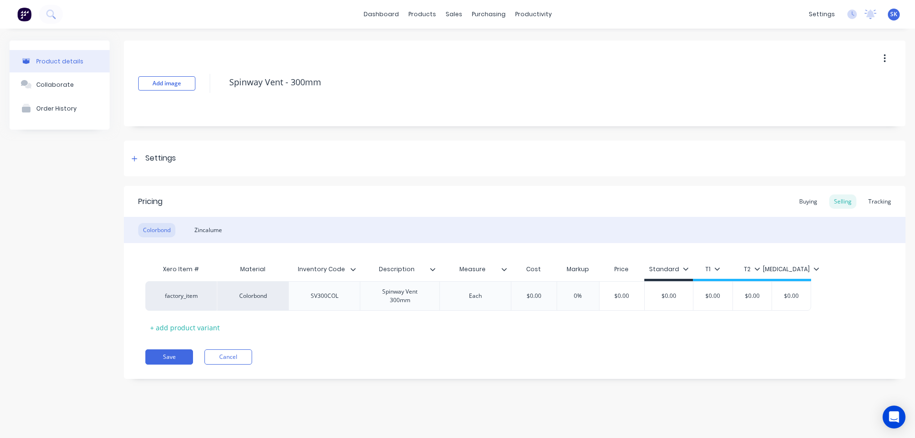
type textarea "x"
